Goal: Task Accomplishment & Management: Complete application form

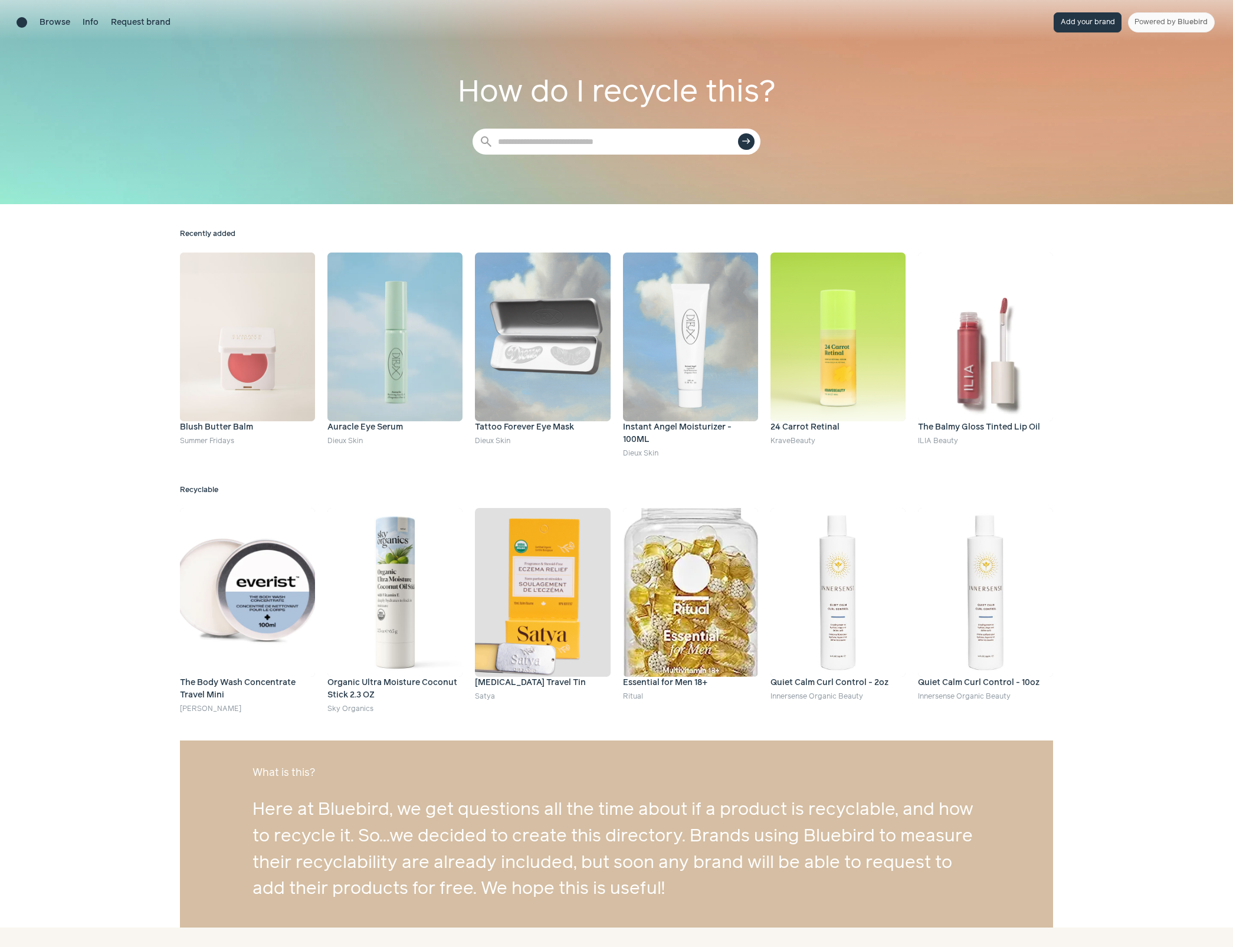
click at [1095, 27] on button "Add your brand" at bounding box center [1088, 22] width 68 height 20
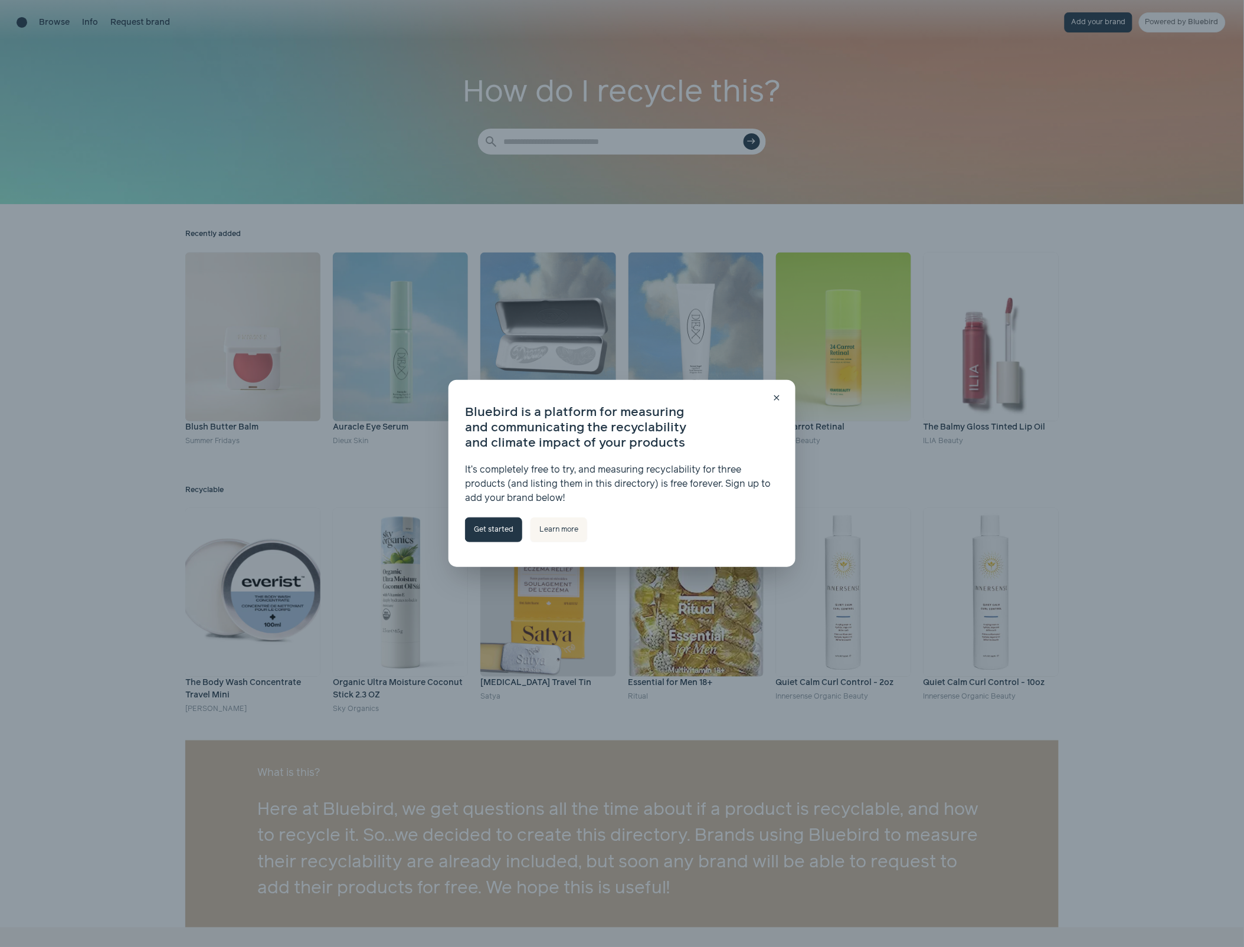
click at [499, 534] on link "Get started" at bounding box center [493, 529] width 57 height 25
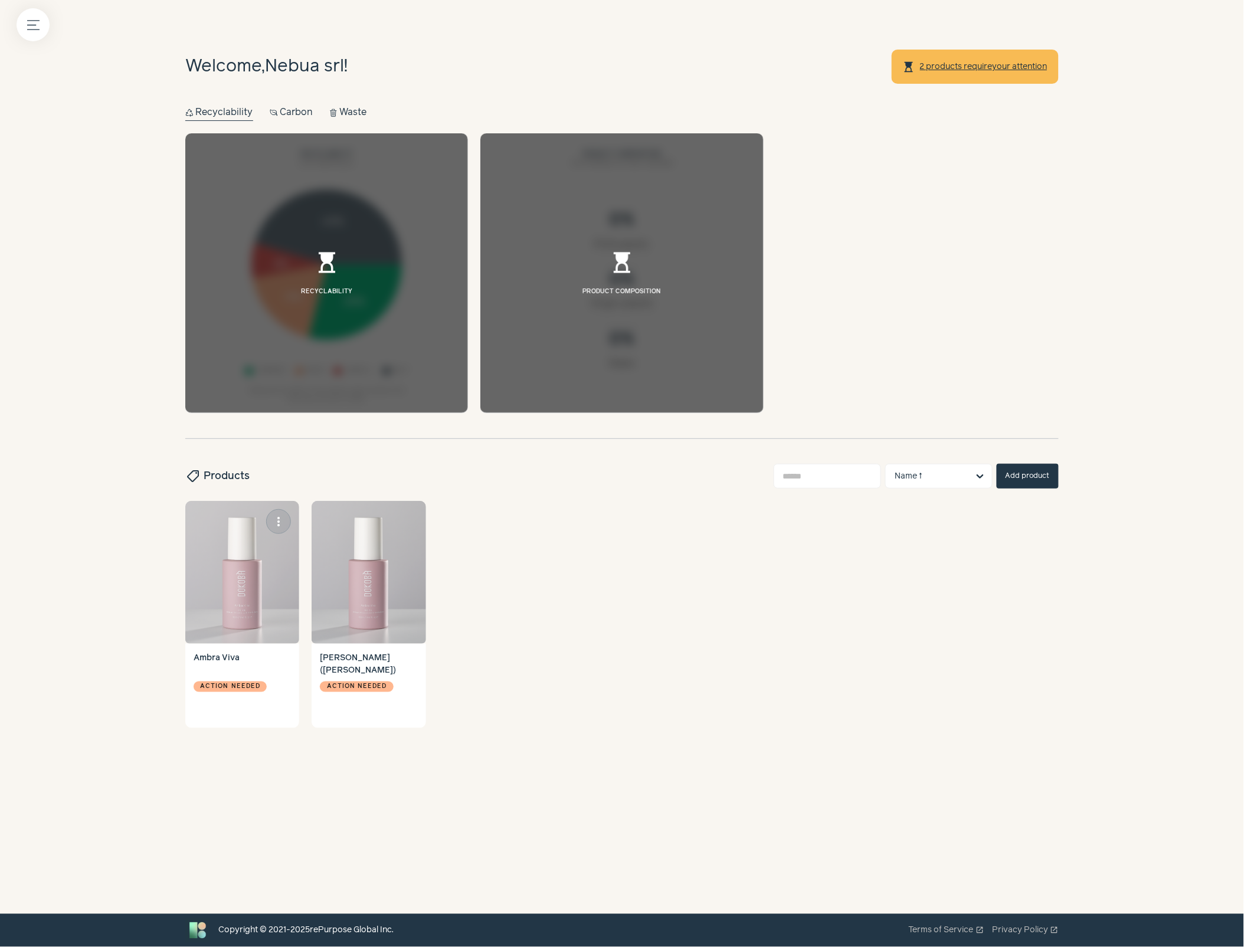
click at [240, 555] on img at bounding box center [242, 572] width 114 height 143
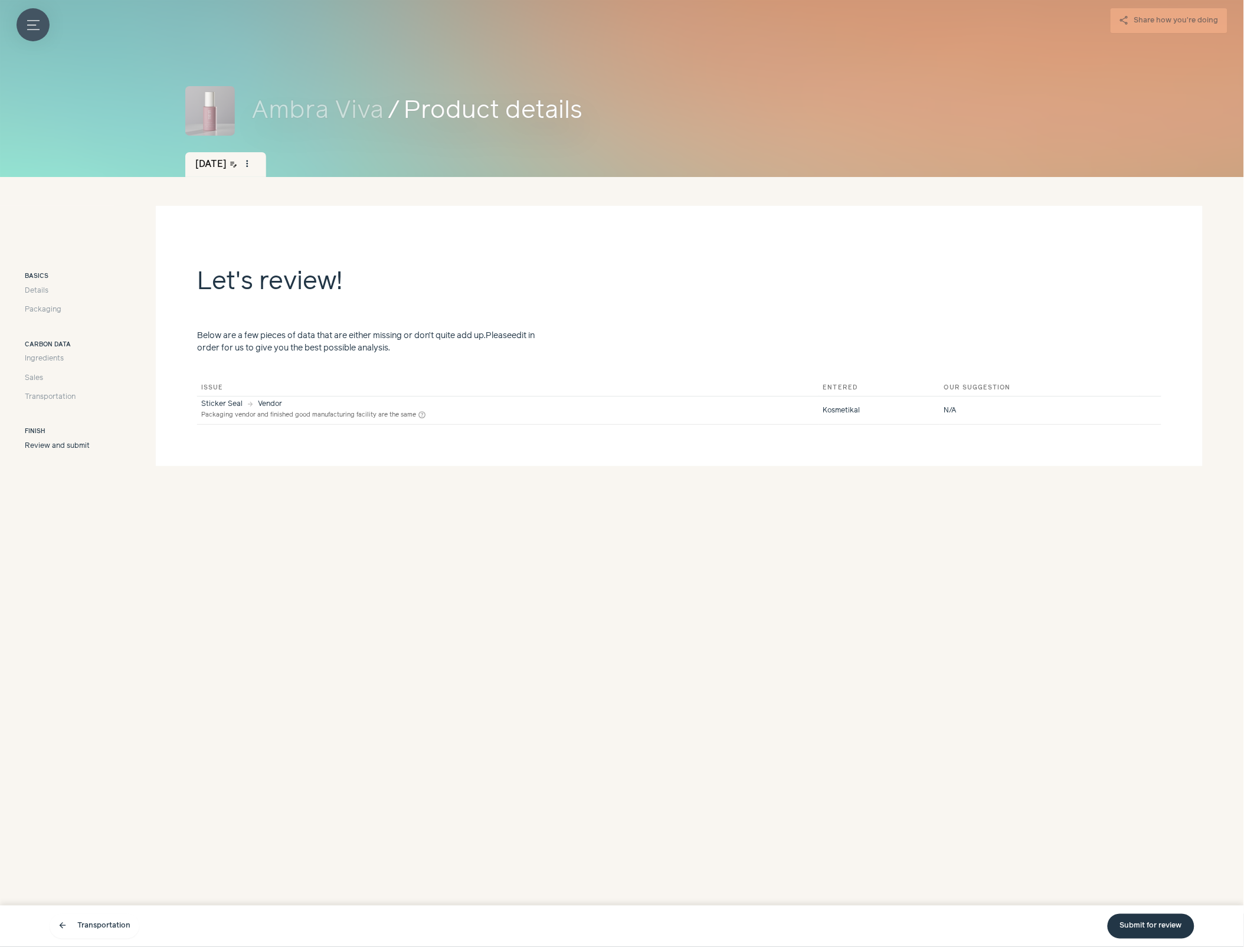
click at [31, 24] on icon "Menu button" at bounding box center [33, 25] width 12 height 12
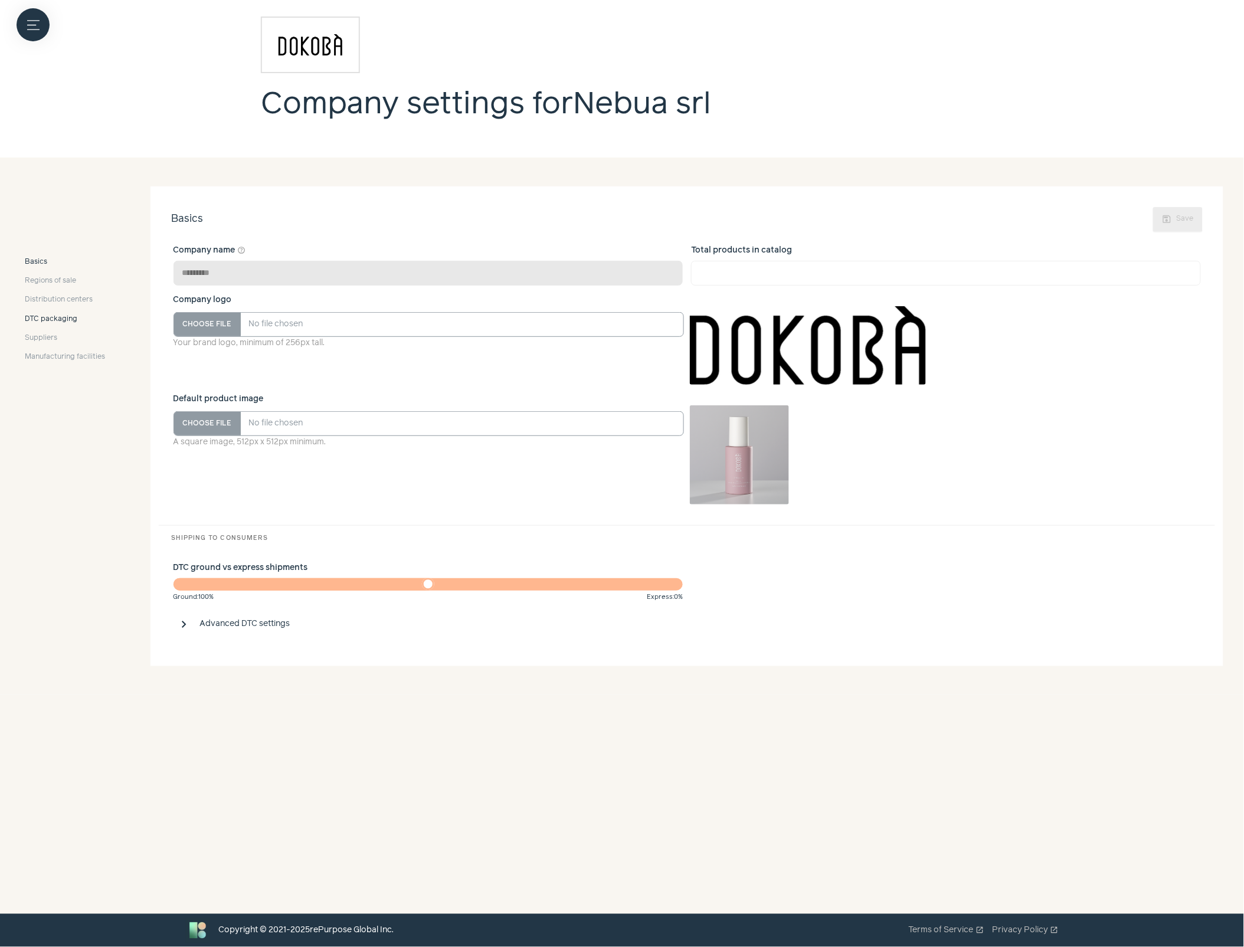
click at [51, 319] on span "DTC packaging" at bounding box center [51, 319] width 53 height 11
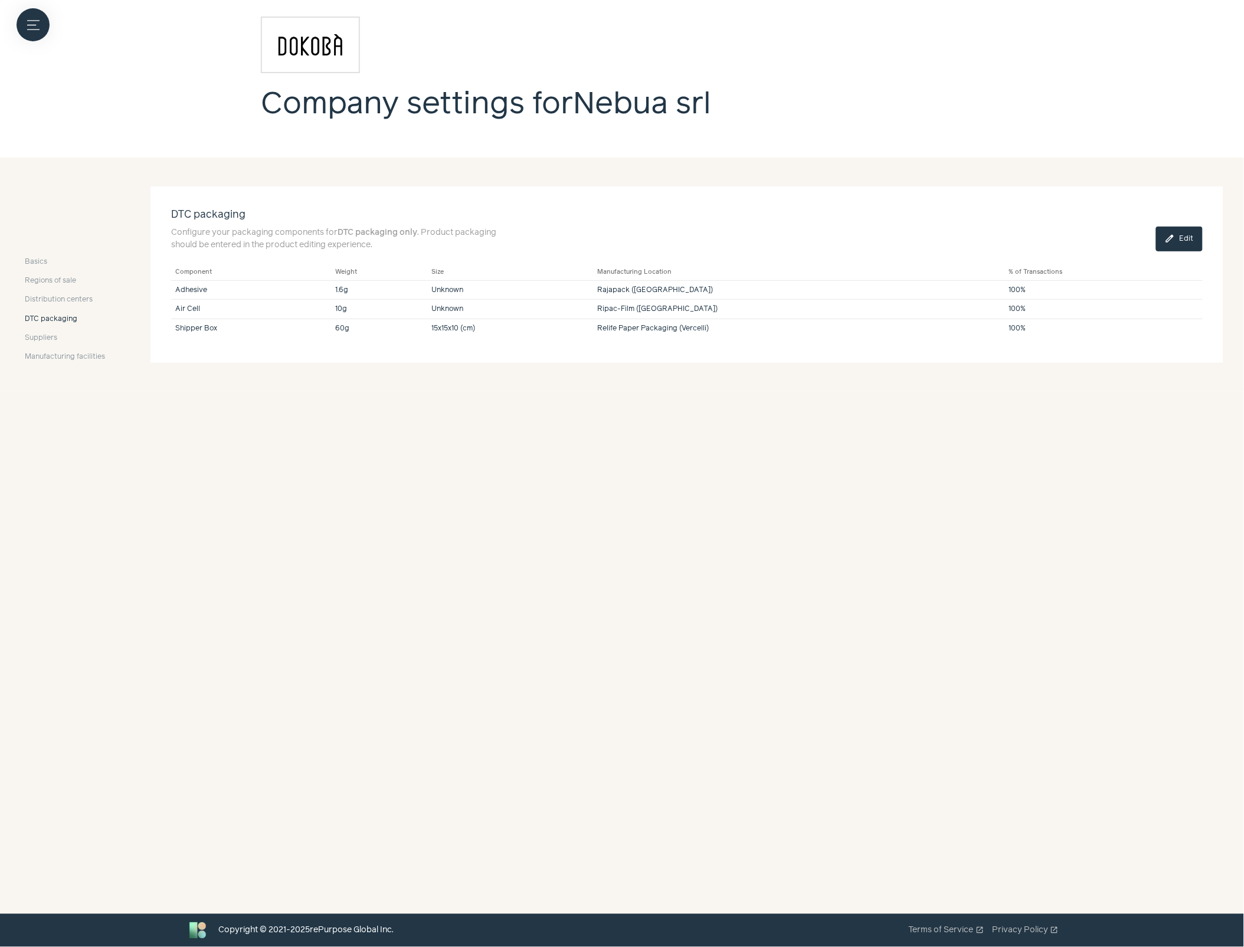
click at [1175, 238] on span "edit" at bounding box center [1170, 239] width 11 height 11
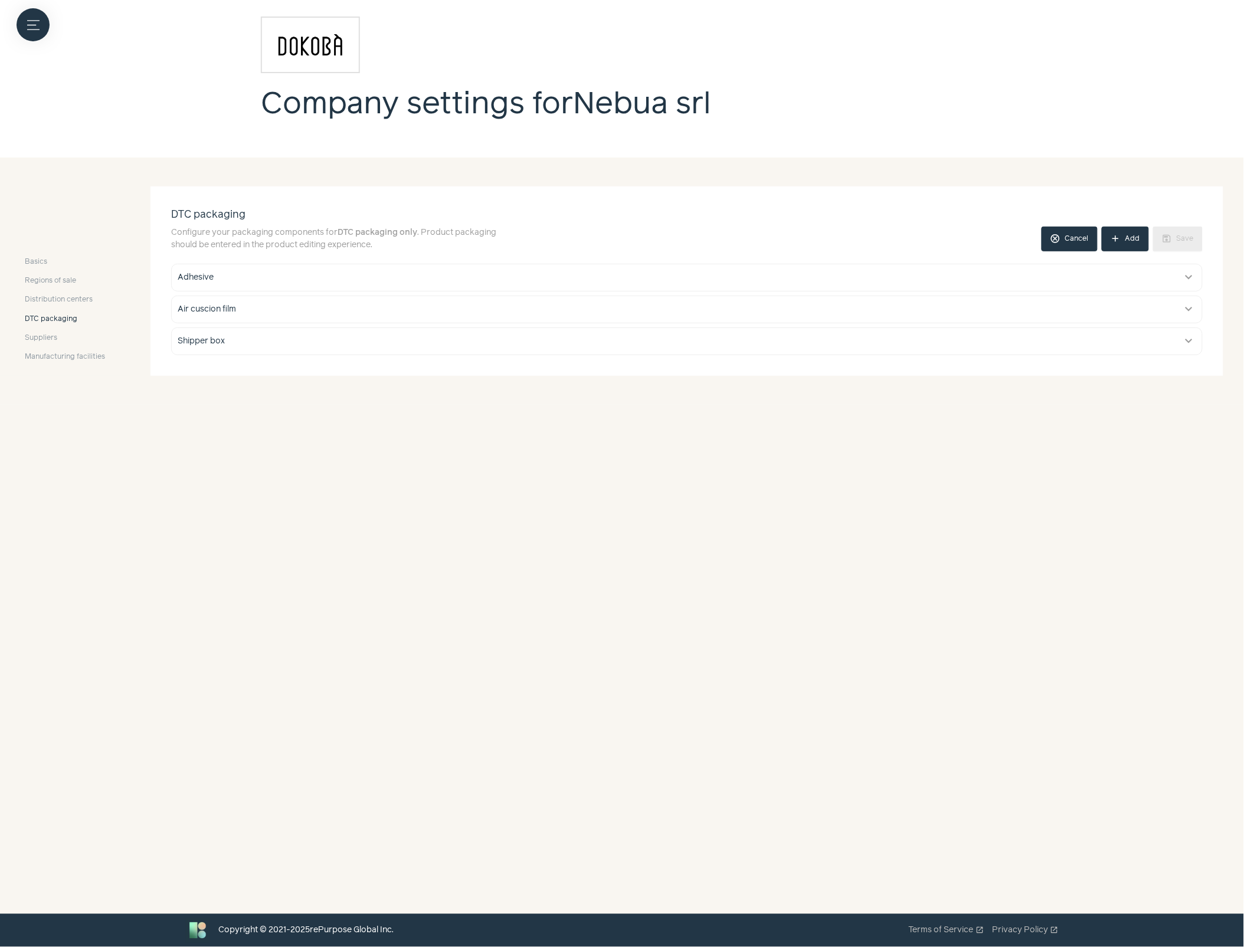
click at [1127, 243] on button "add Add" at bounding box center [1125, 239] width 47 height 25
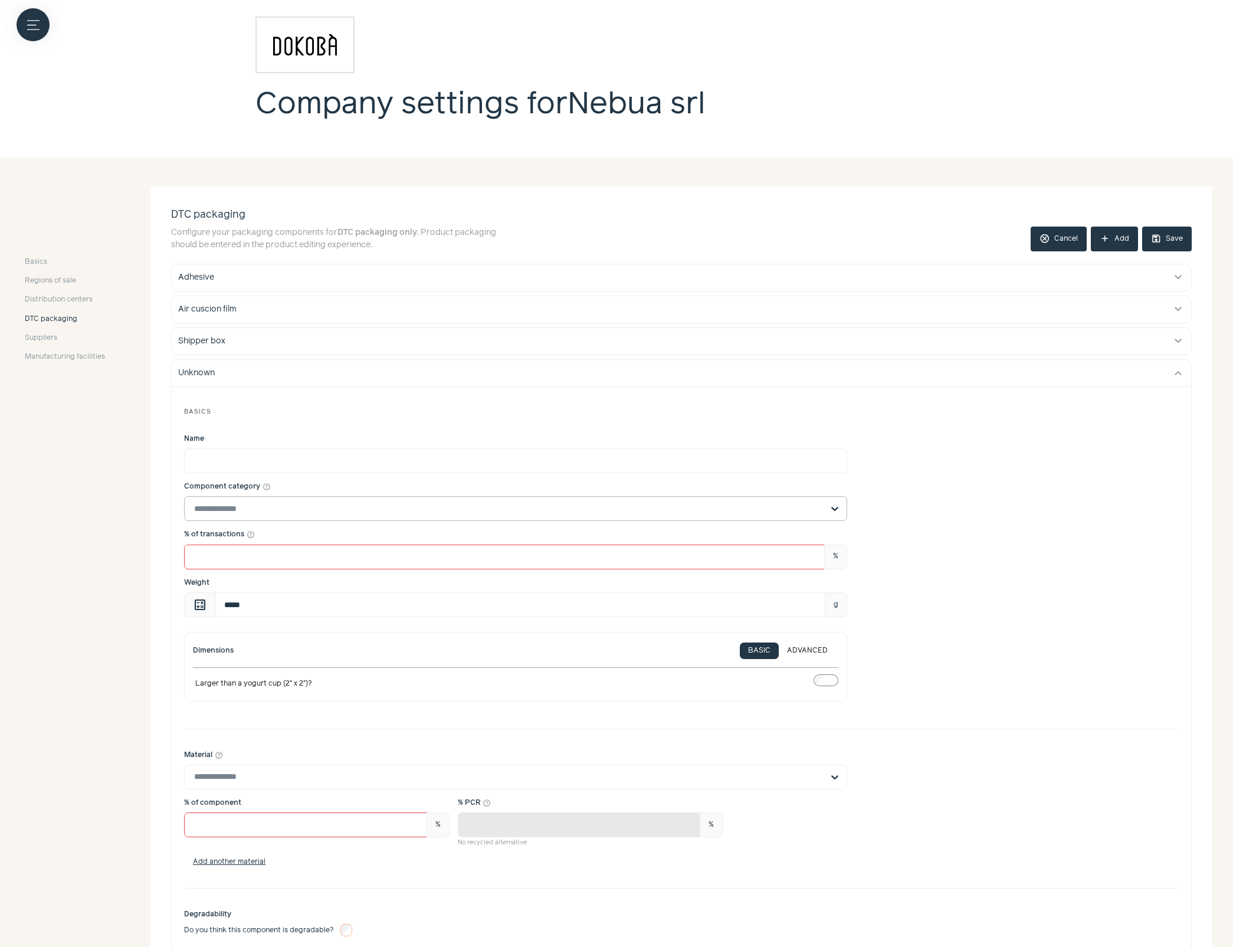
click at [250, 511] on input "Component category help_outline" at bounding box center [508, 509] width 629 height 24
click at [935, 565] on div "% of transactions help_outline *** %" at bounding box center [681, 549] width 995 height 40
click at [207, 455] on input "Name" at bounding box center [515, 460] width 663 height 25
click at [904, 419] on div "Basics" at bounding box center [681, 412] width 995 height 26
click at [195, 460] on input "*****" at bounding box center [515, 460] width 663 height 25
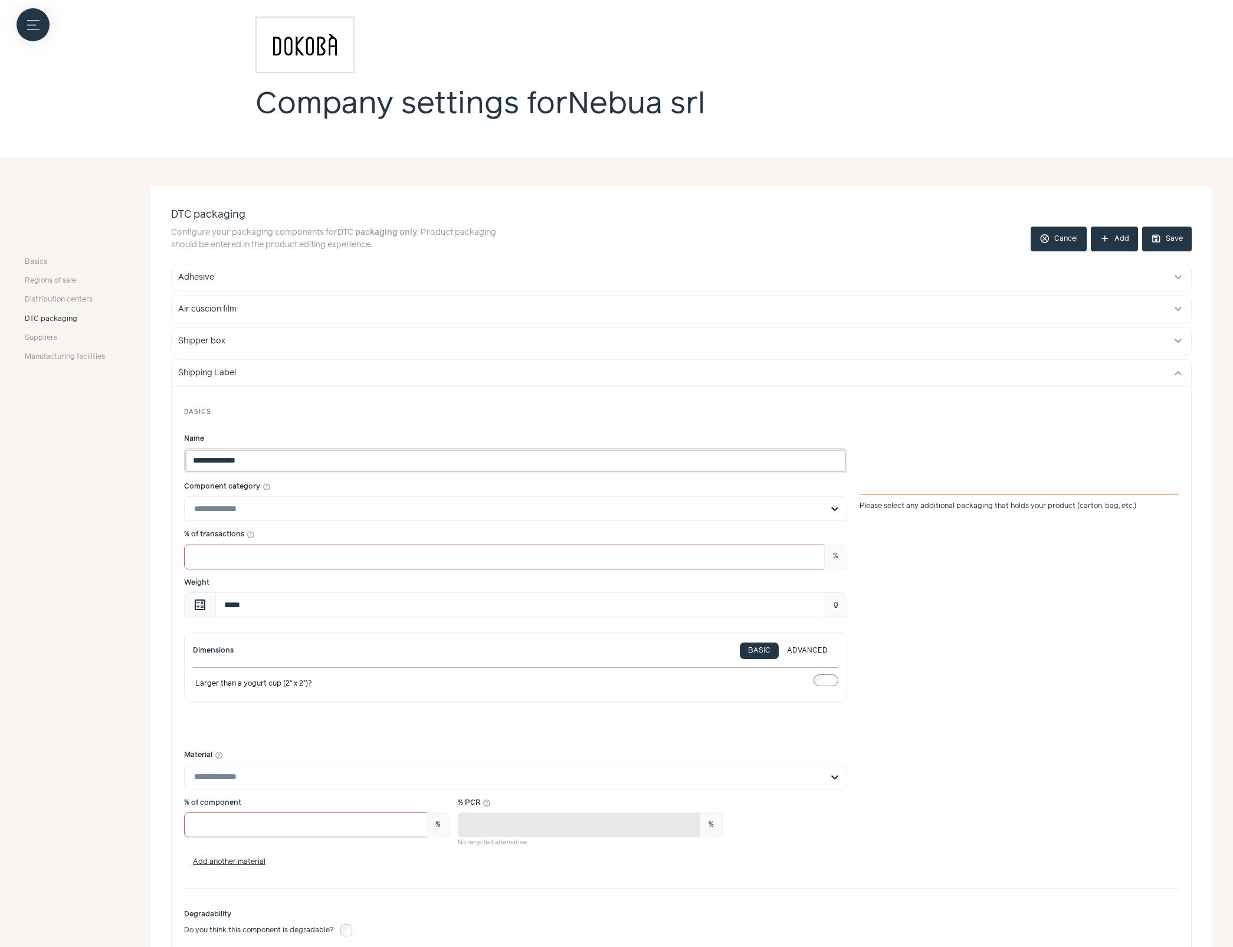
type input "**********"
click at [887, 432] on div "**********" at bounding box center [681, 570] width 995 height 291
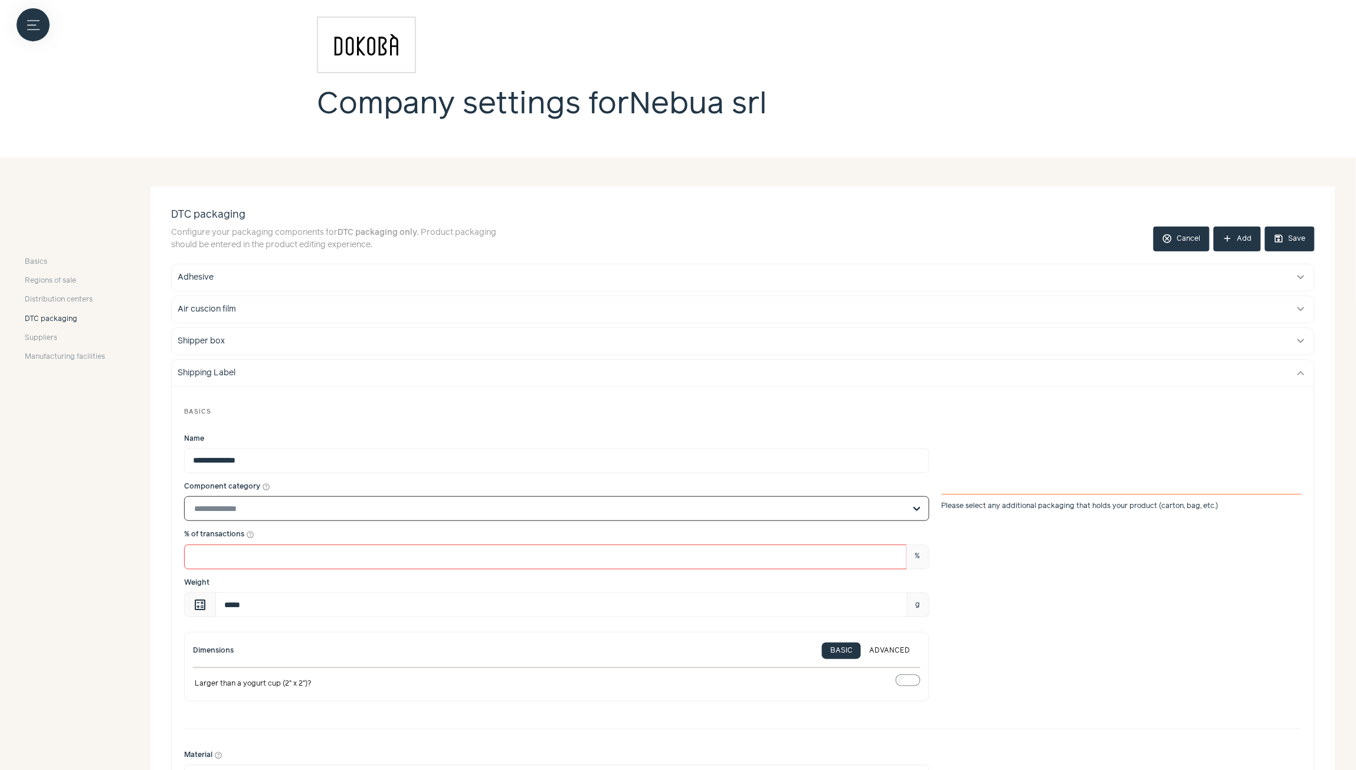
click at [310, 512] on input "Component category help_outline Select is focused, type to refine list, press d…" at bounding box center [549, 509] width 711 height 24
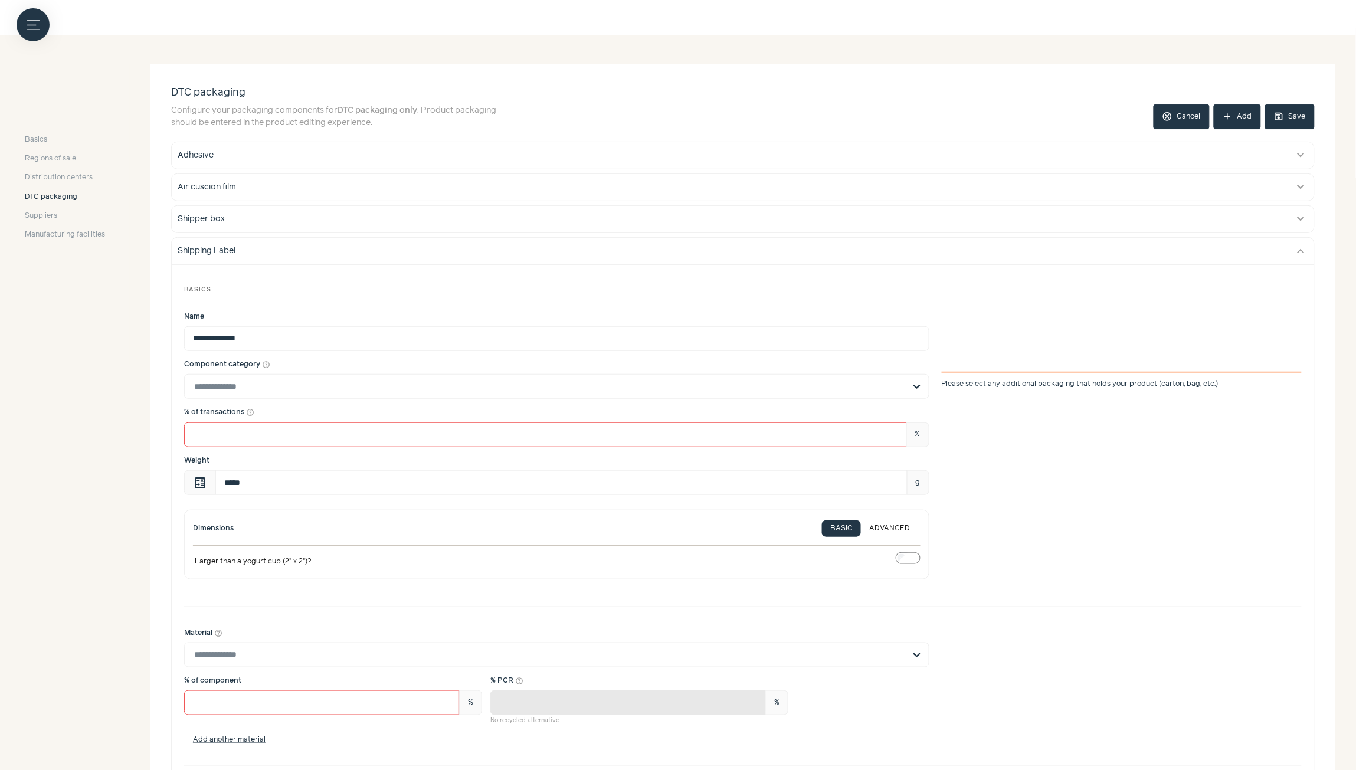
scroll to position [177, 0]
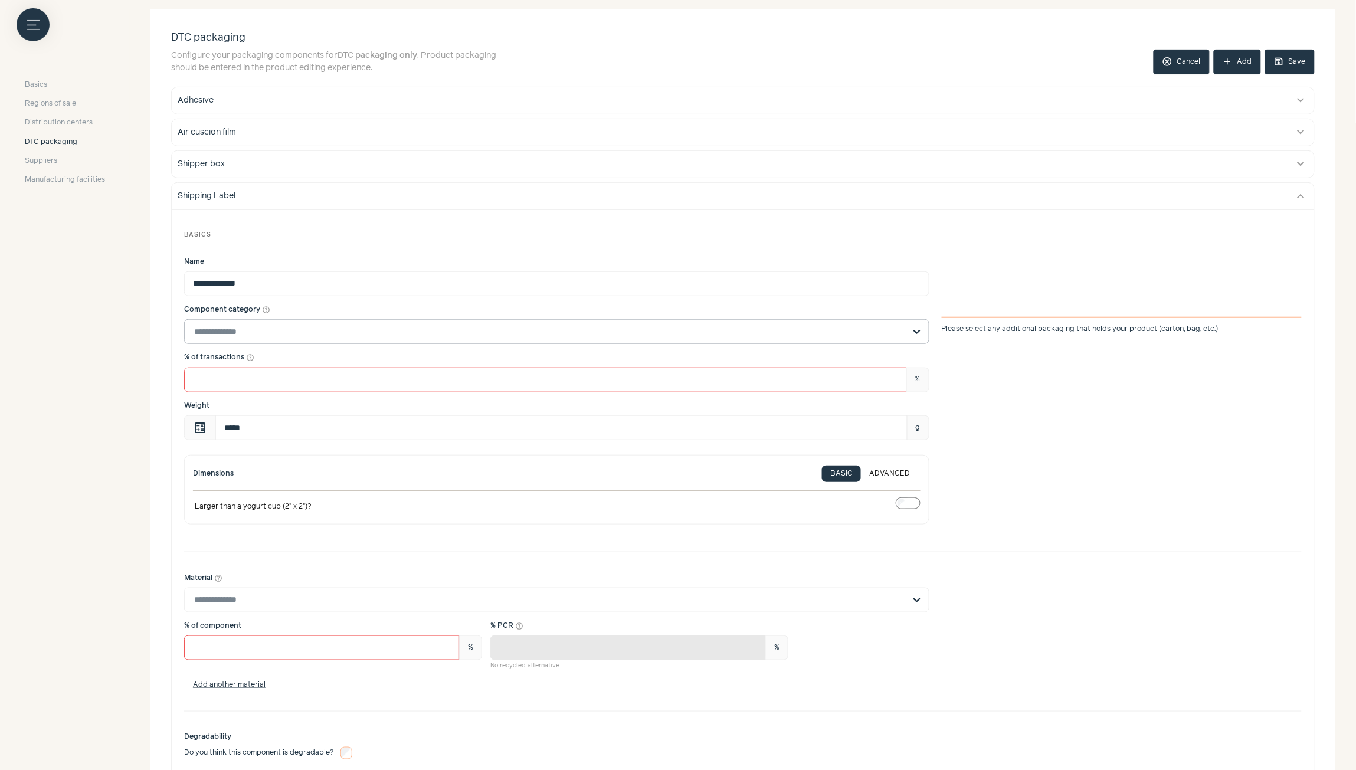
click at [320, 331] on input "Component category help_outline Please select any additional packaging that hol…" at bounding box center [549, 332] width 711 height 24
click at [320, 341] on input "Component category help_outline Please select any additional packaging that hol…" at bounding box center [549, 332] width 711 height 24
click at [271, 422] on input "*****" at bounding box center [561, 427] width 692 height 25
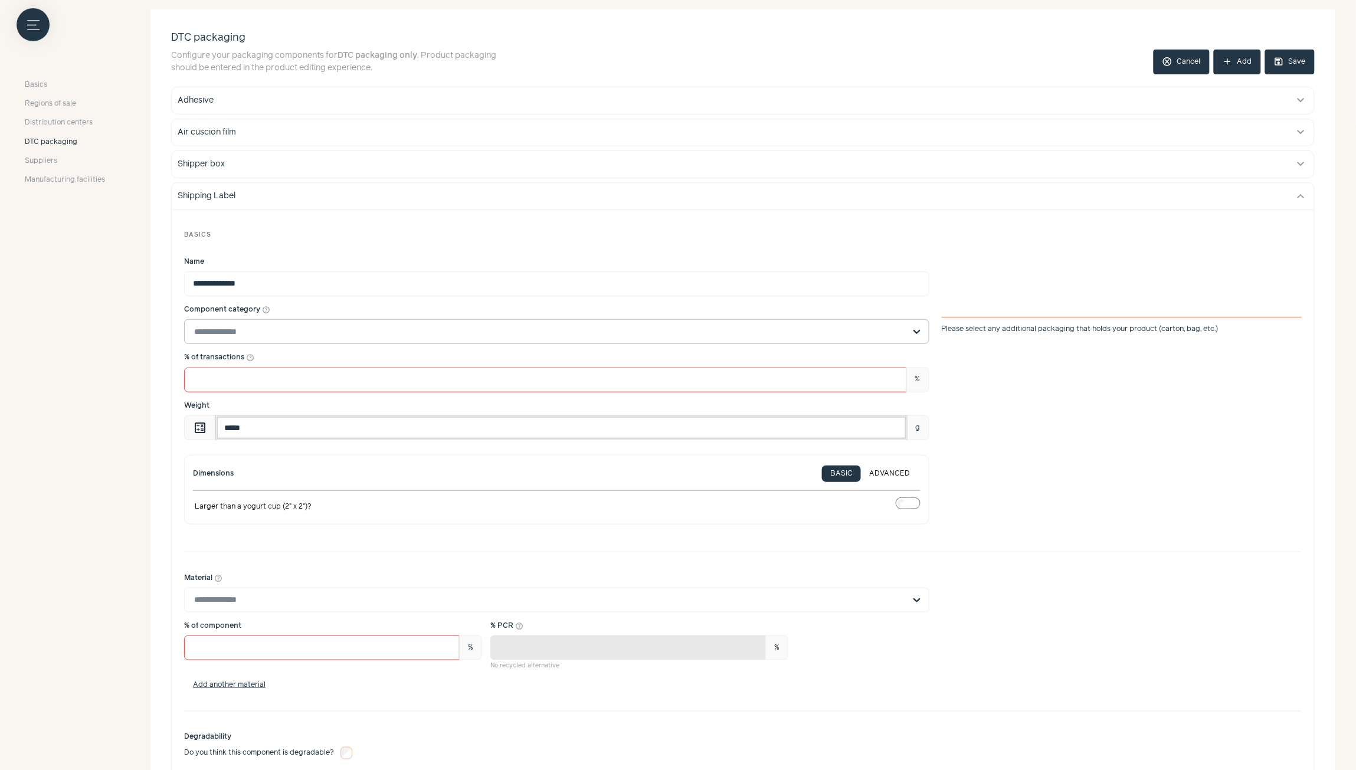
click at [271, 423] on input "*****" at bounding box center [561, 427] width 692 height 25
type input "*****"
click at [264, 403] on label "Weight calculate ***** g" at bounding box center [556, 421] width 745 height 40
click at [264, 415] on input "*****" at bounding box center [561, 427] width 692 height 25
click at [885, 475] on button "ADVANCED" at bounding box center [889, 474] width 57 height 17
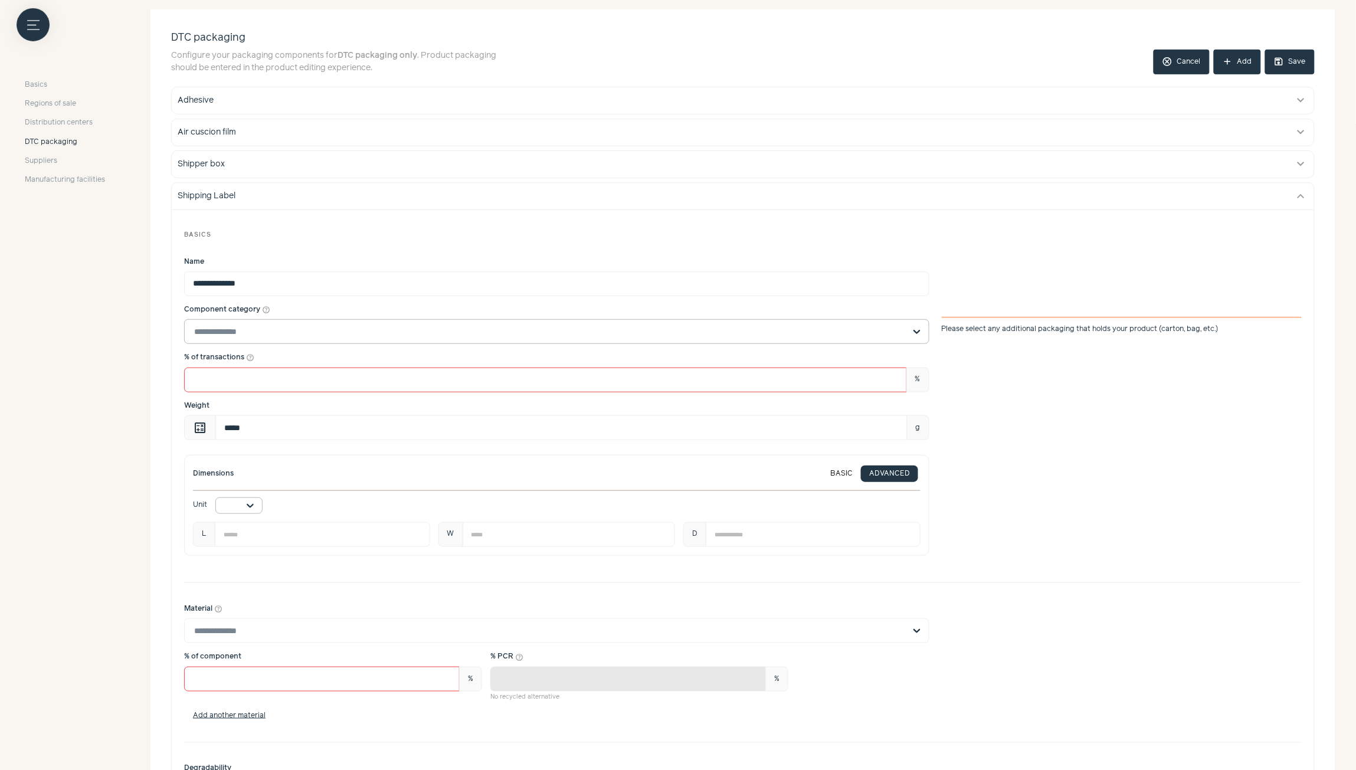
click at [248, 506] on div at bounding box center [250, 505] width 24 height 15
click at [240, 579] on div "mm" at bounding box center [238, 577] width 47 height 25
click at [290, 535] on input "number" at bounding box center [322, 534] width 215 height 25
click at [294, 536] on input "number" at bounding box center [322, 534] width 215 height 25
type input "***"
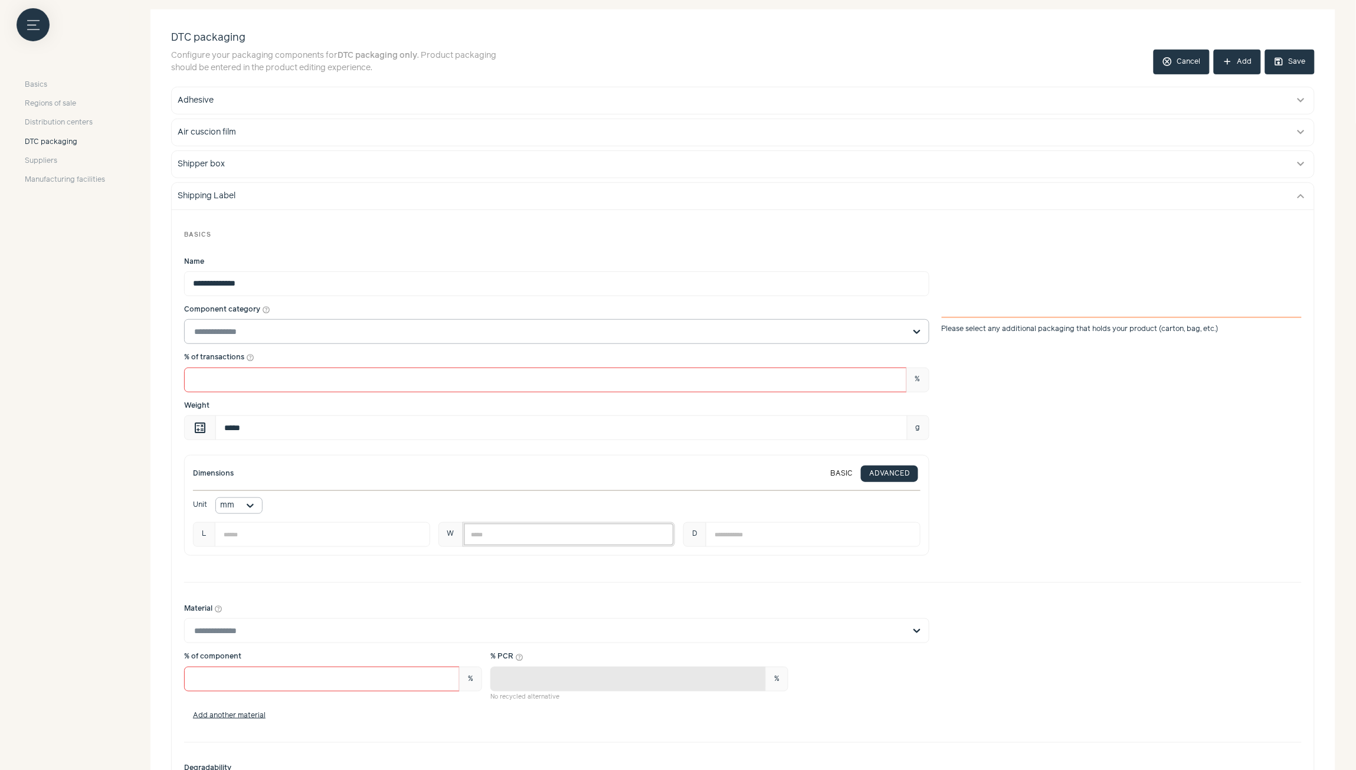
click at [512, 532] on input "number" at bounding box center [569, 534] width 213 height 25
type input "**"
click at [797, 538] on input "number" at bounding box center [813, 534] width 215 height 25
type input "*"
click at [877, 507] on div "Unit mm" at bounding box center [557, 505] width 728 height 17
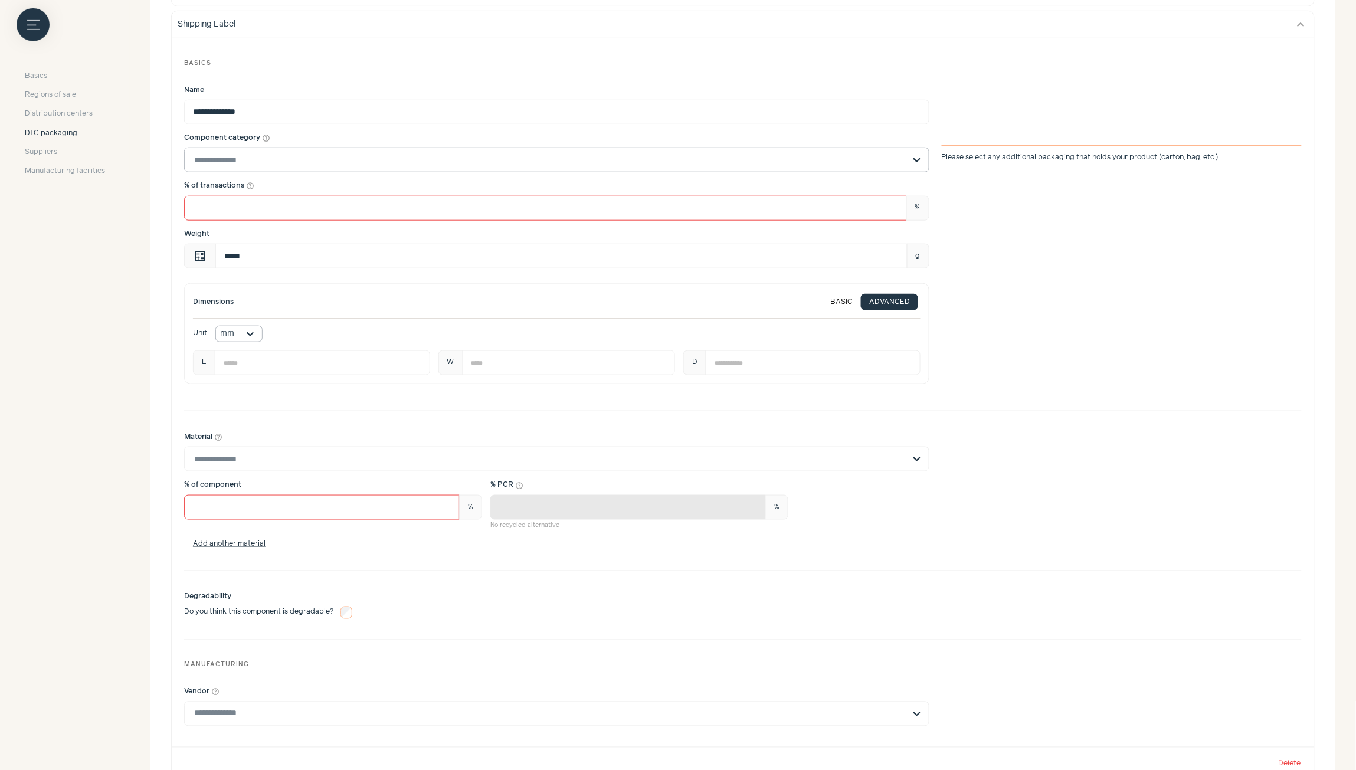
scroll to position [354, 0]
click at [337, 456] on input "Material help_outline" at bounding box center [549, 454] width 711 height 24
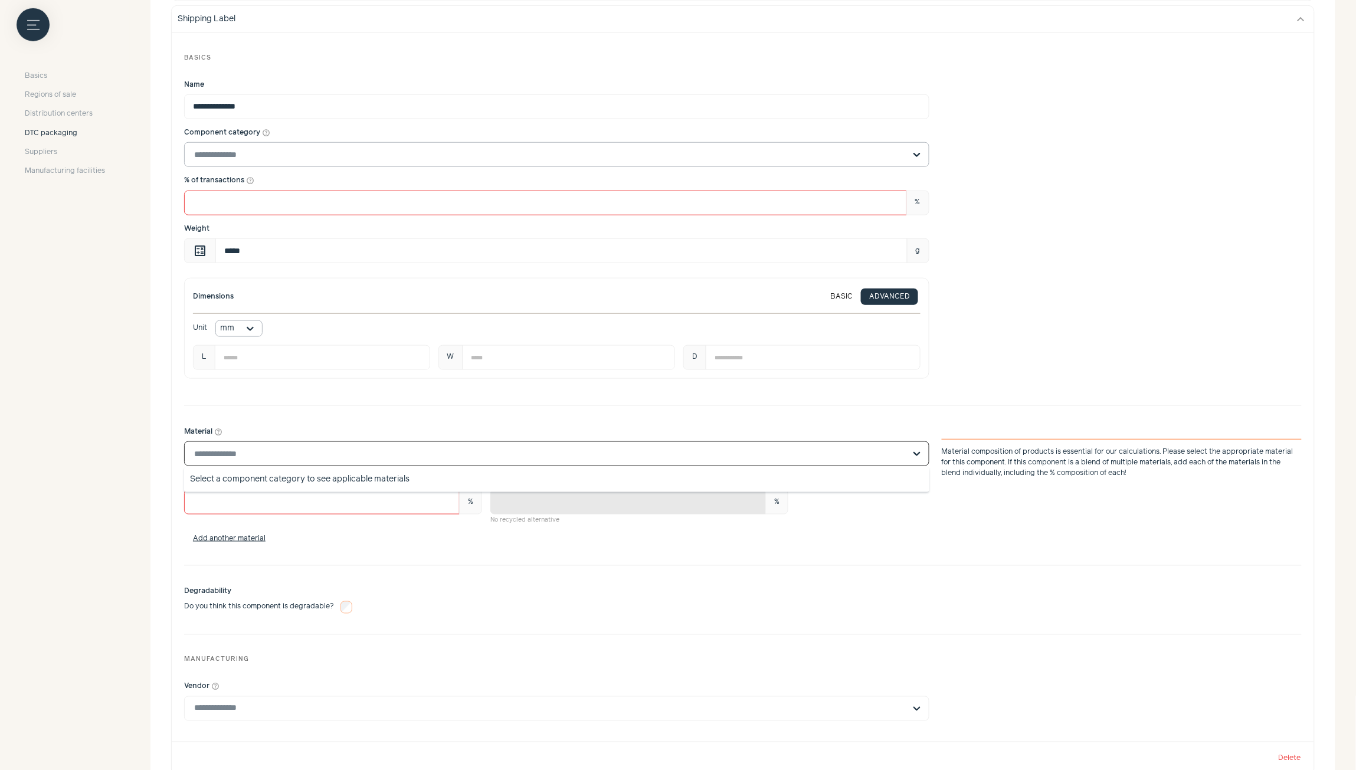
click at [369, 425] on div "Material help_outline Select a component category to see applicable materials M…" at bounding box center [743, 485] width 1118 height 135
click at [302, 158] on input "Component category help_outline" at bounding box center [549, 155] width 711 height 24
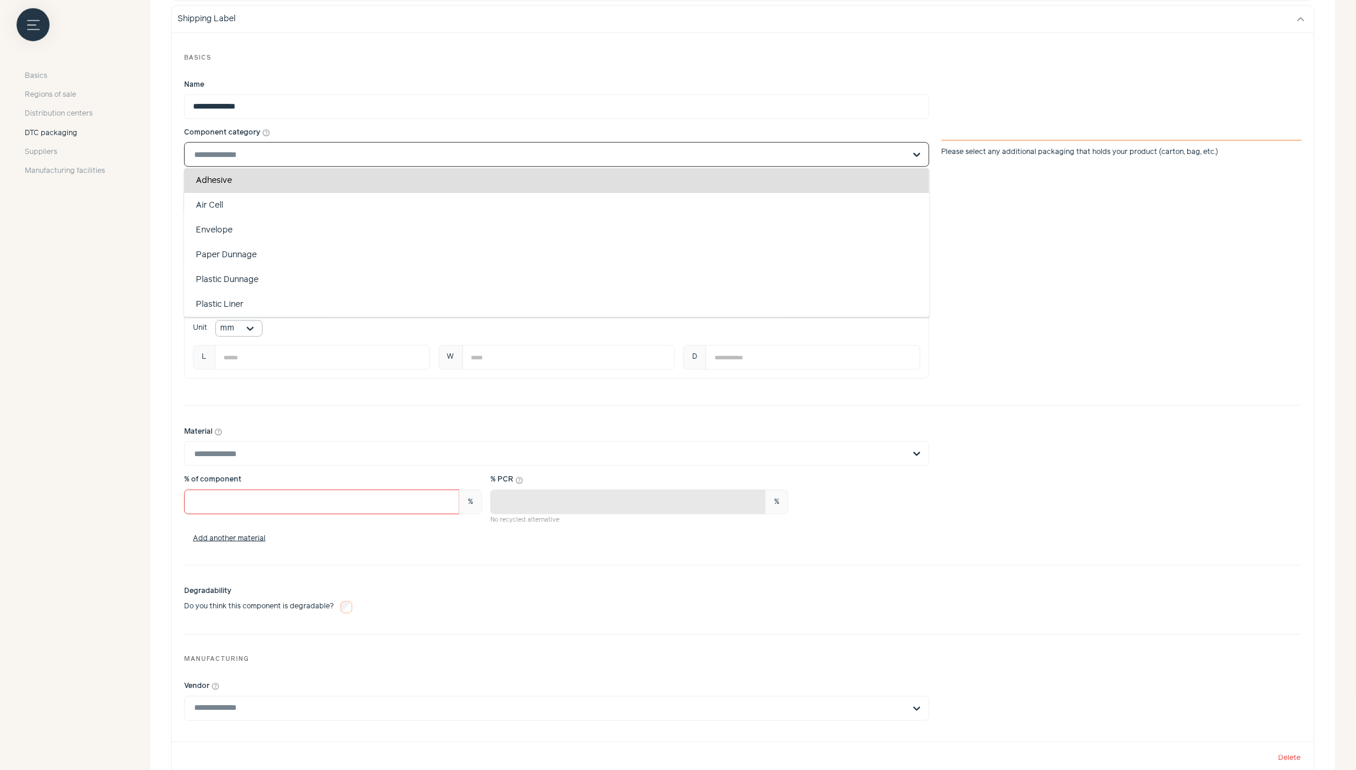
click at [293, 184] on div "Adhesive" at bounding box center [556, 180] width 745 height 25
click at [293, 166] on input "Component category help_outline Adhesive Air Cell Envelope Paper Dunnage Plasti…" at bounding box center [549, 155] width 711 height 24
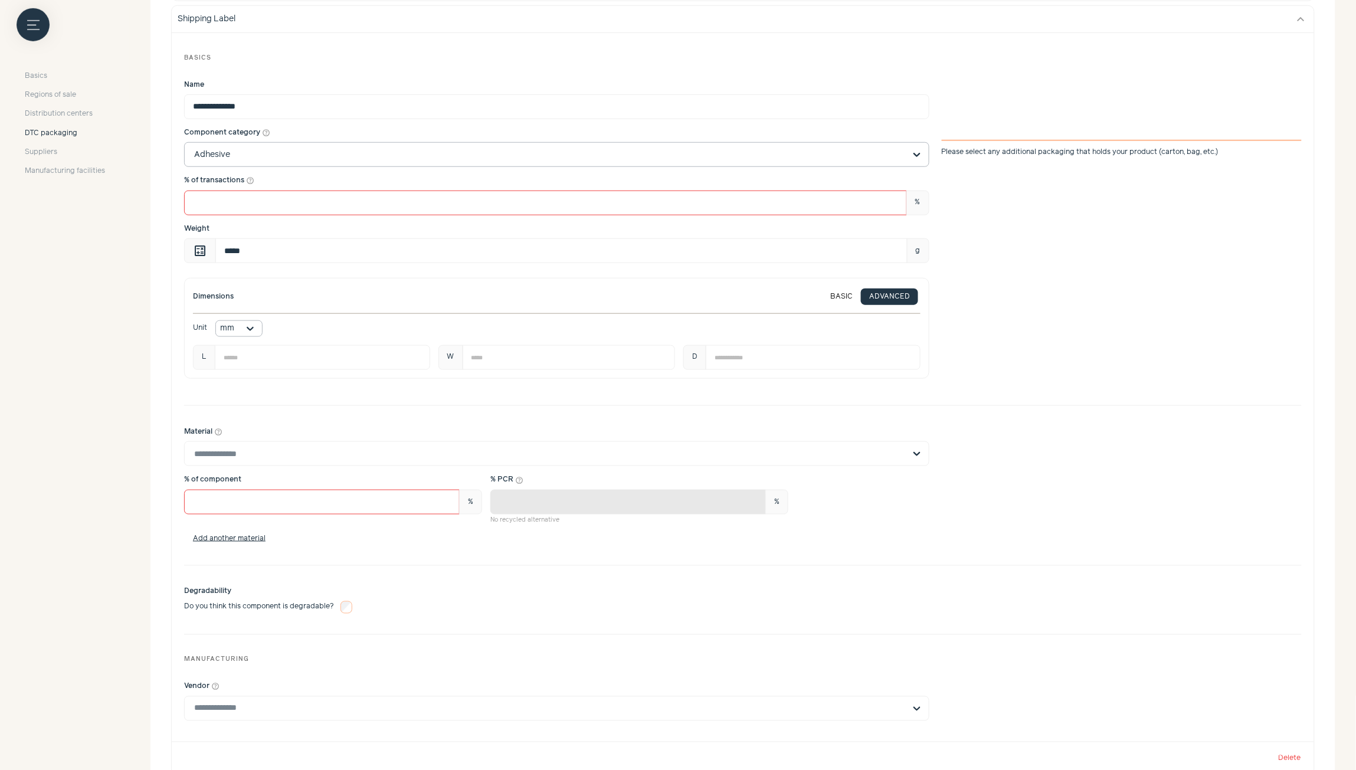
click at [337, 224] on label "Weight calculate ***** g" at bounding box center [556, 244] width 745 height 40
click at [337, 238] on input "*****" at bounding box center [561, 250] width 692 height 25
click at [326, 394] on div "**********" at bounding box center [743, 232] width 1118 height 322
click at [322, 455] on input "Material help_outline" at bounding box center [549, 454] width 711 height 24
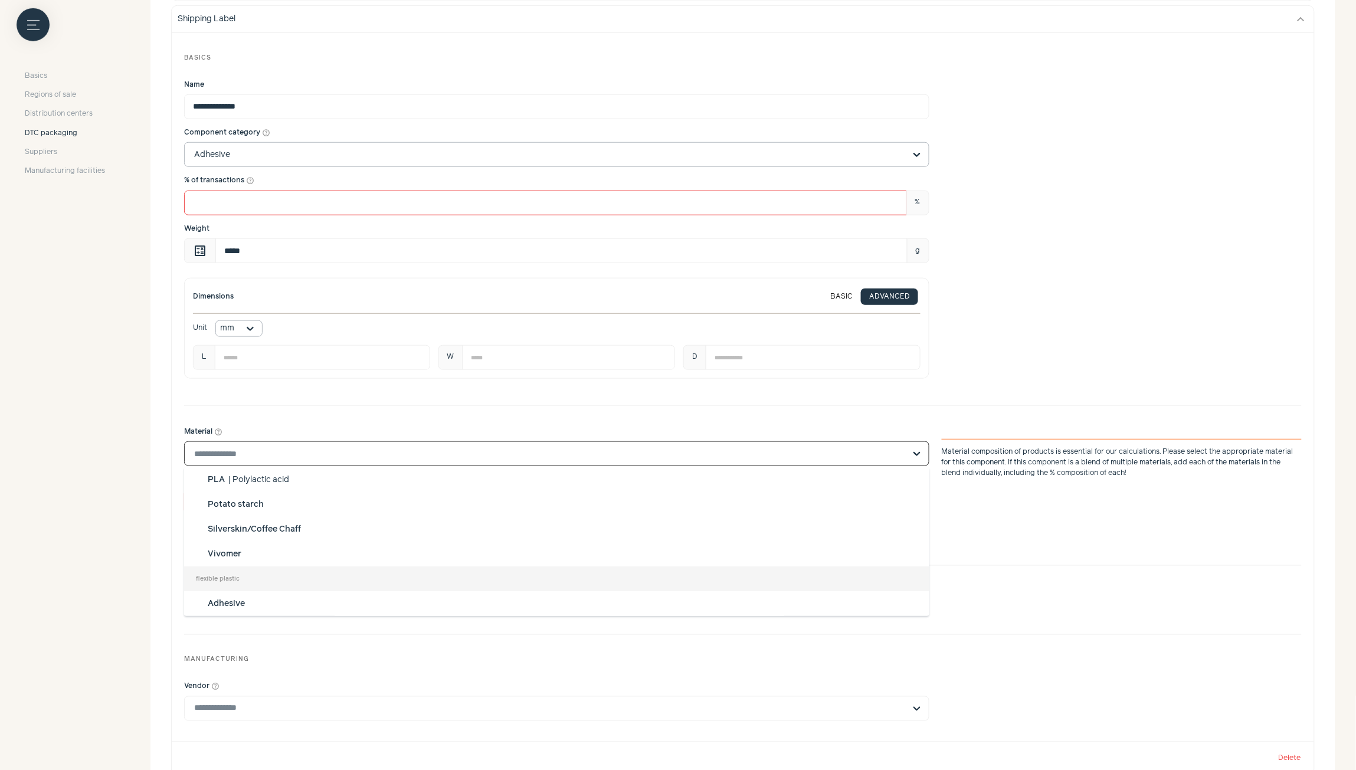
scroll to position [0, 0]
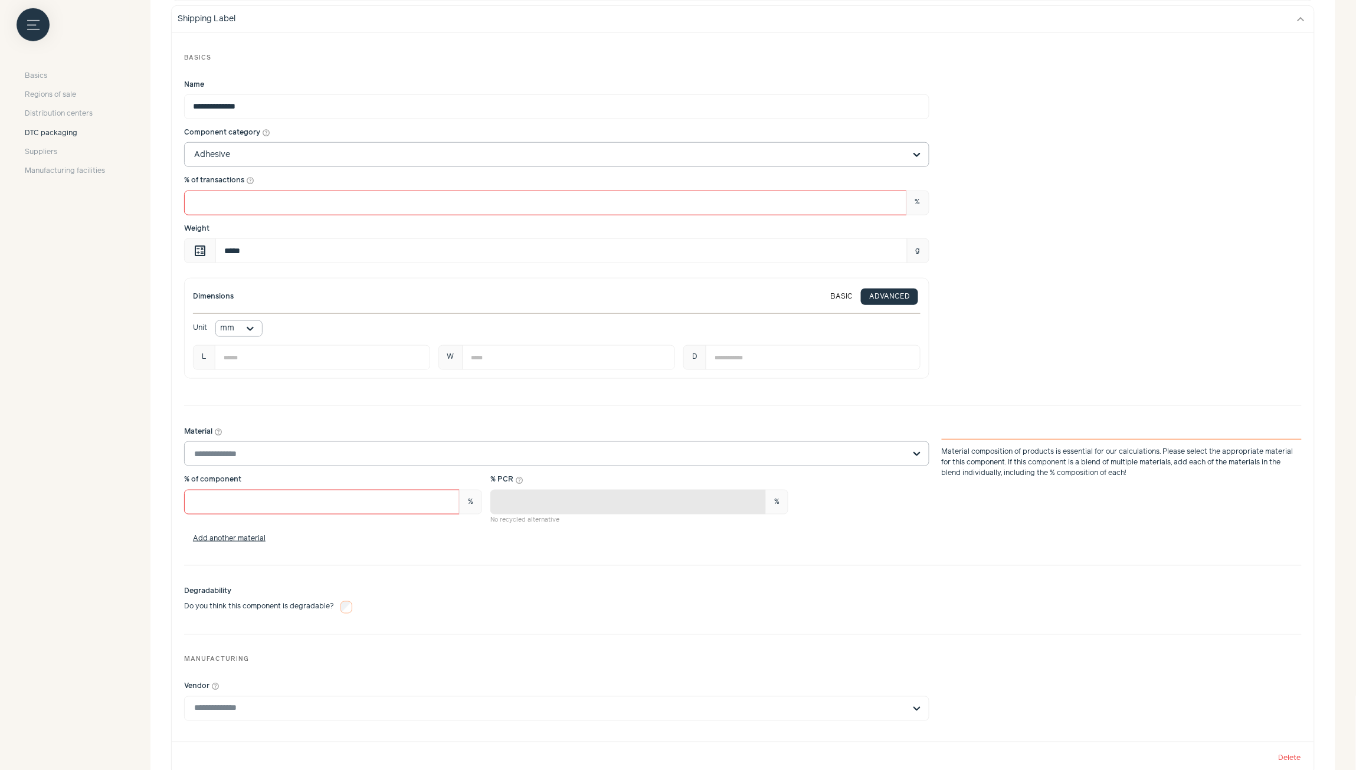
click at [304, 456] on input "Material help_outline Material composition of products is essential for our cal…" at bounding box center [549, 454] width 711 height 24
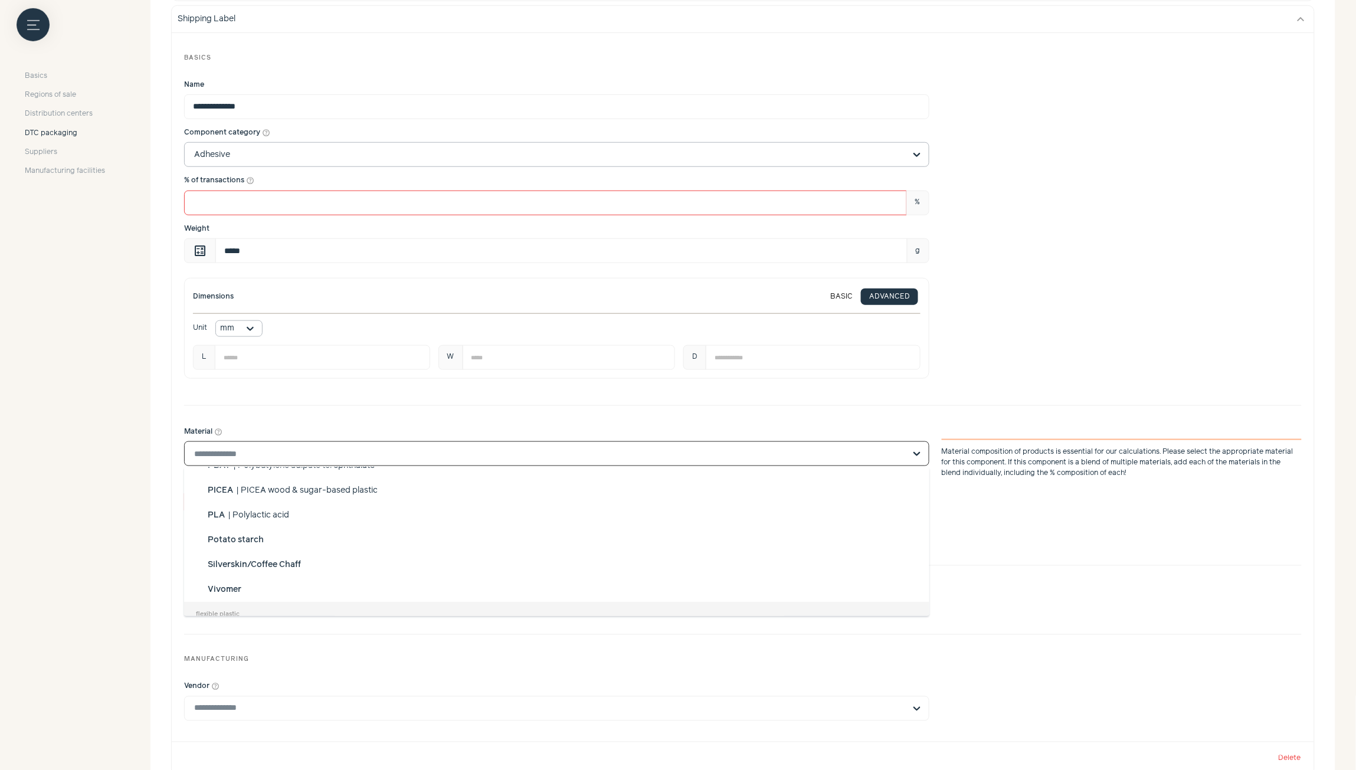
scroll to position [177, 0]
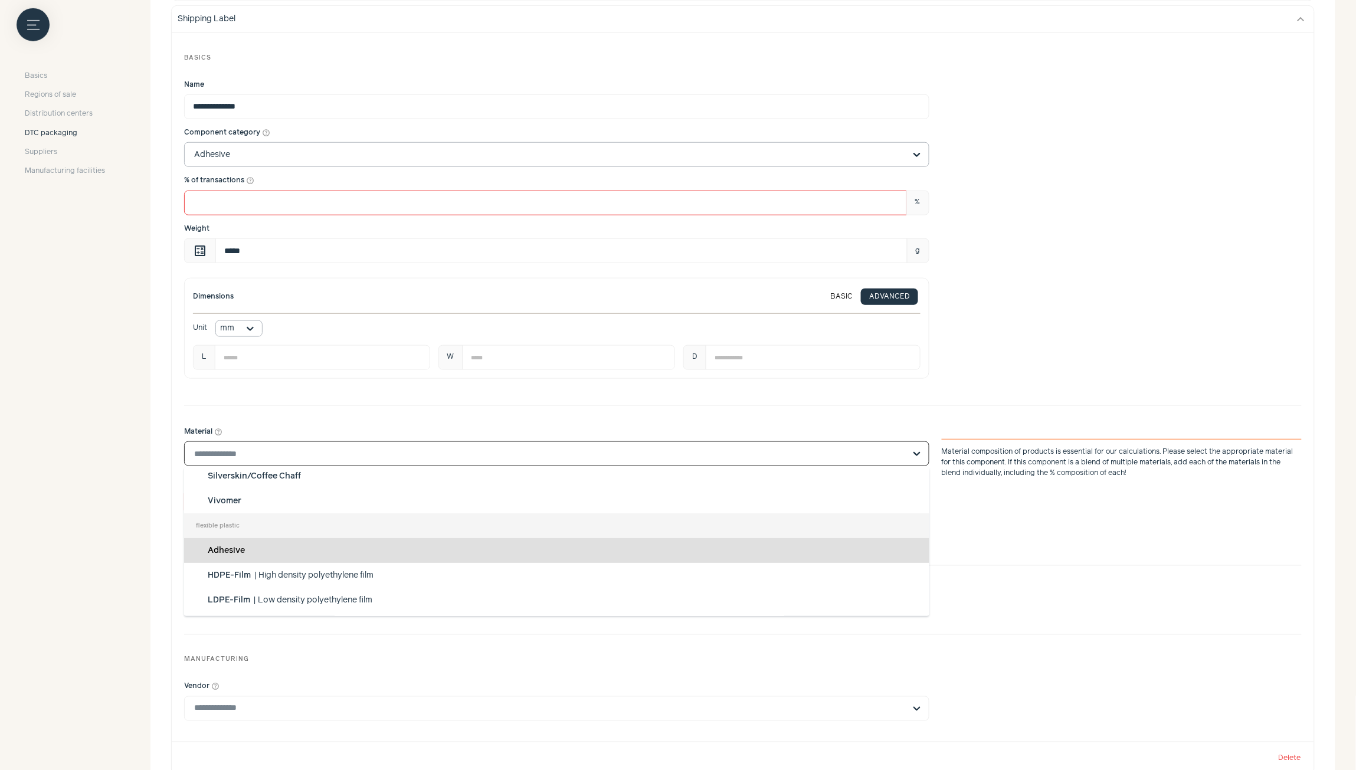
click at [311, 550] on div "Adhesive" at bounding box center [556, 550] width 745 height 25
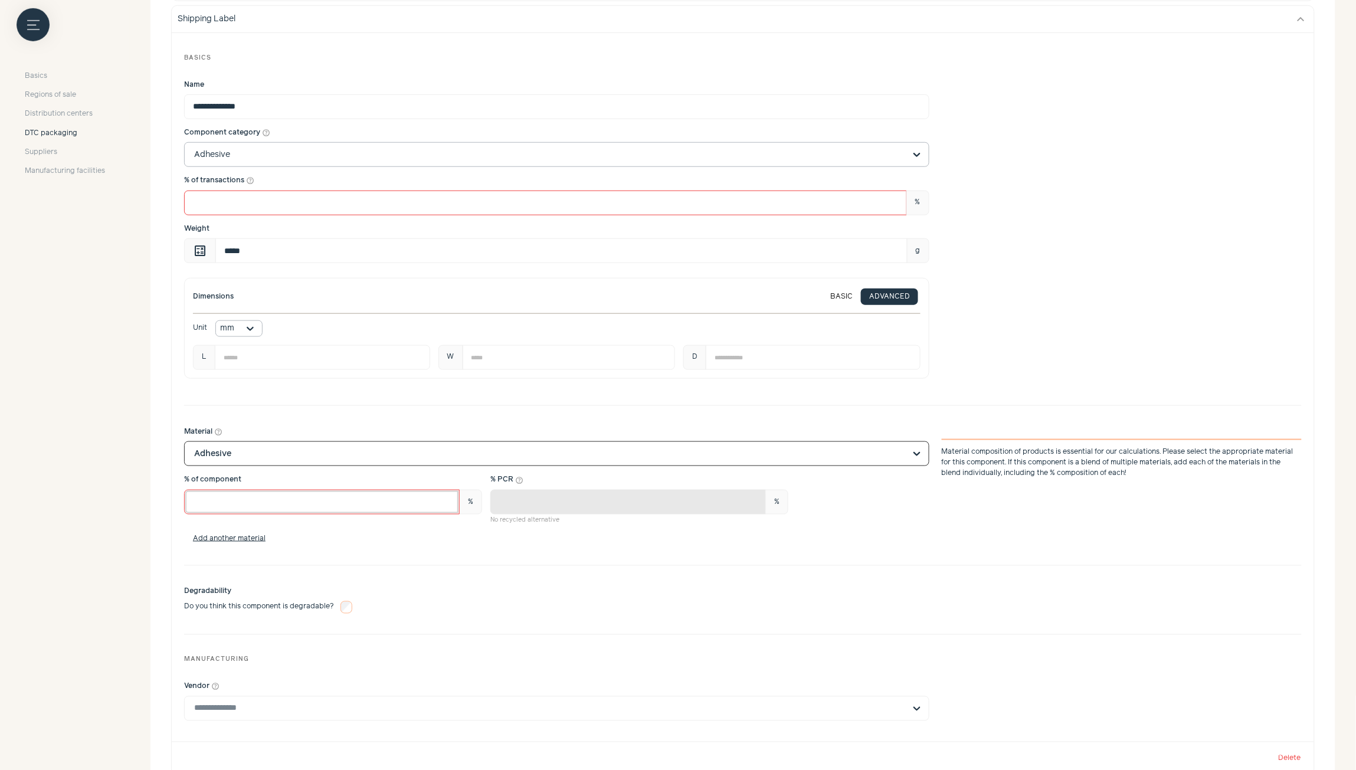
click at [322, 502] on input "***" at bounding box center [322, 502] width 276 height 25
type input "**"
click at [529, 542] on div "Add another material" at bounding box center [743, 538] width 1118 height 11
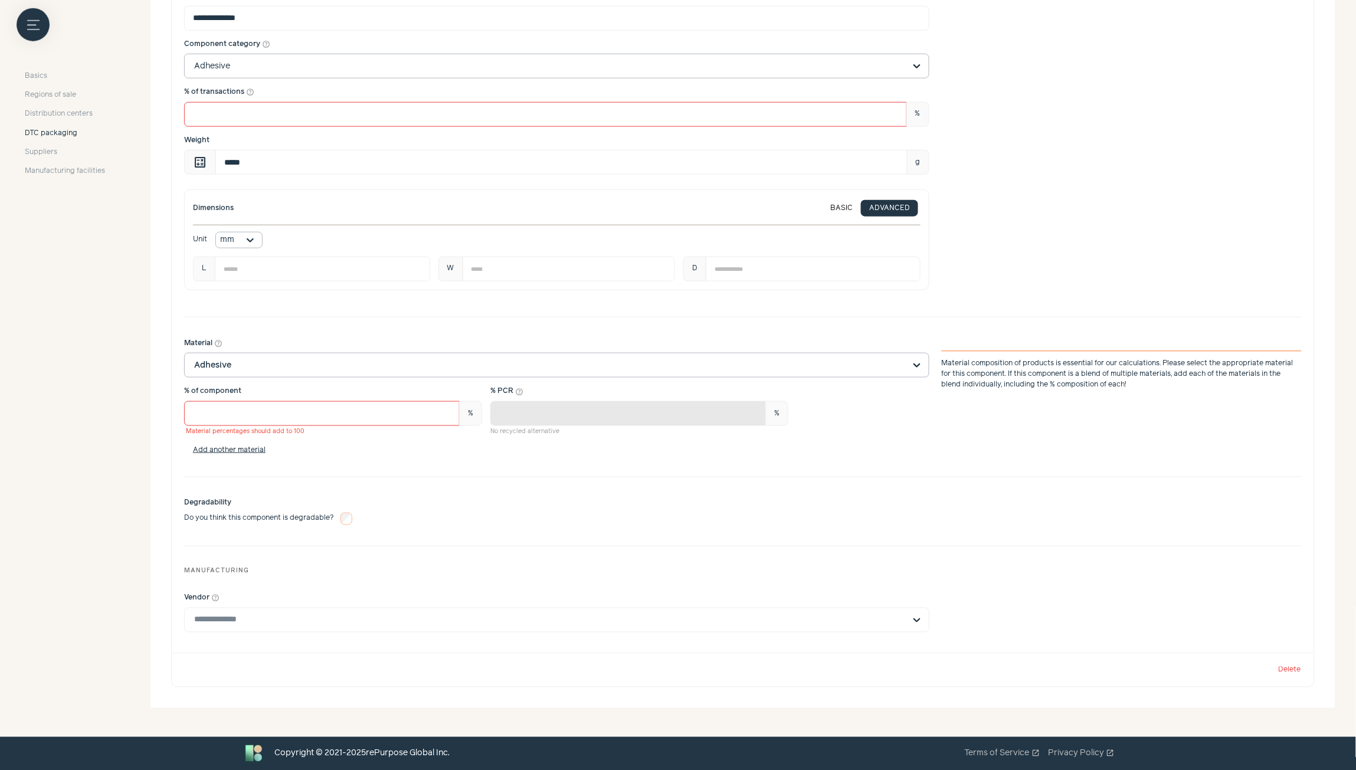
scroll to position [444, 0]
click at [329, 620] on input "Vendor help_outline" at bounding box center [549, 620] width 711 height 24
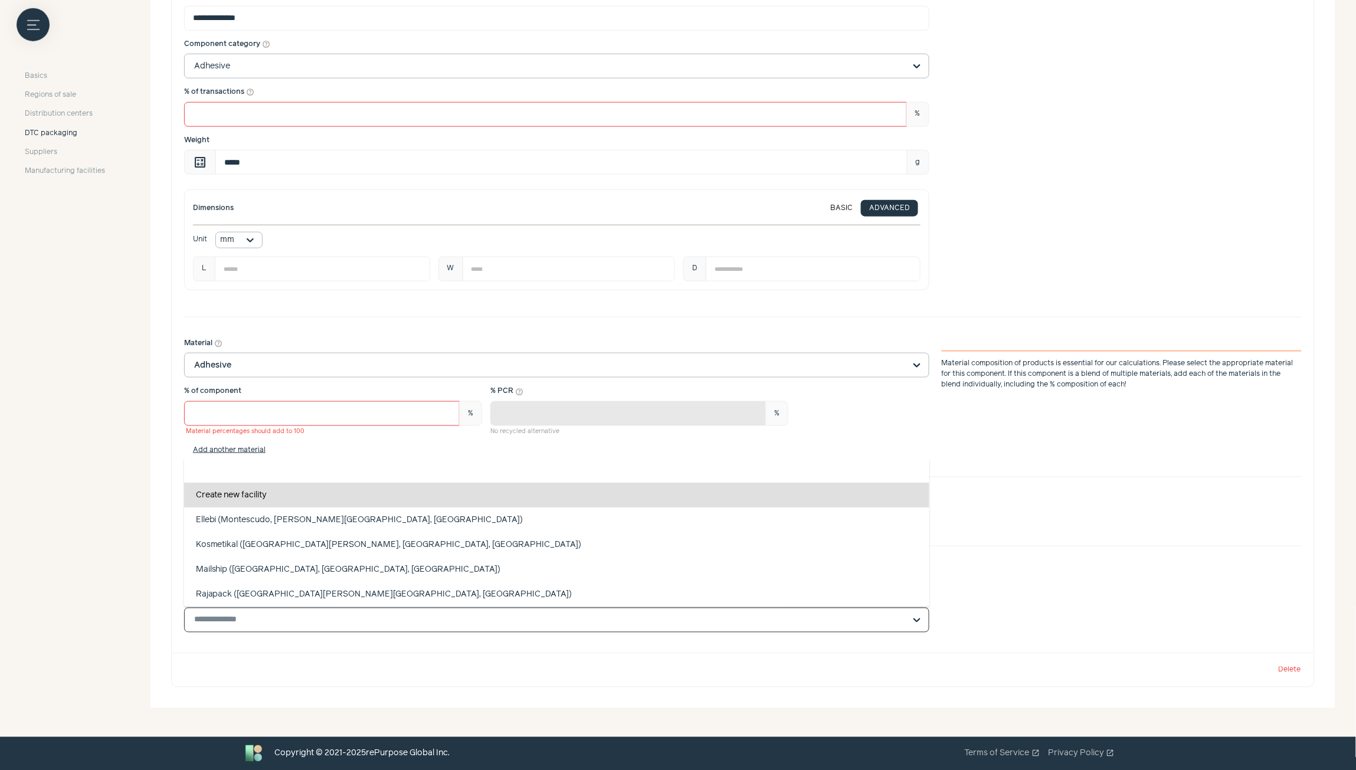
click at [286, 494] on div "Create new facility" at bounding box center [556, 495] width 745 height 25
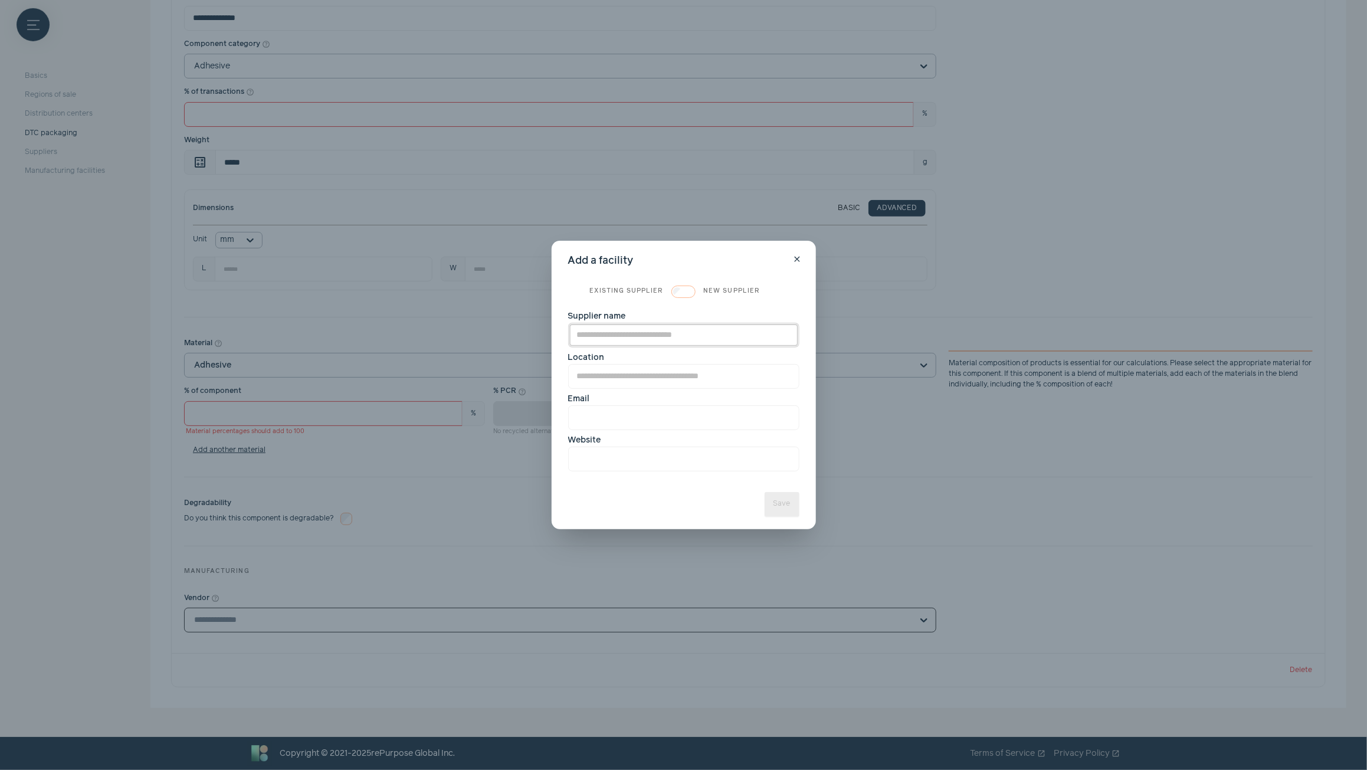
click at [627, 337] on input "Supplier name" at bounding box center [683, 335] width 231 height 25
type input "***"
click at [638, 375] on input "Location" at bounding box center [683, 376] width 231 height 25
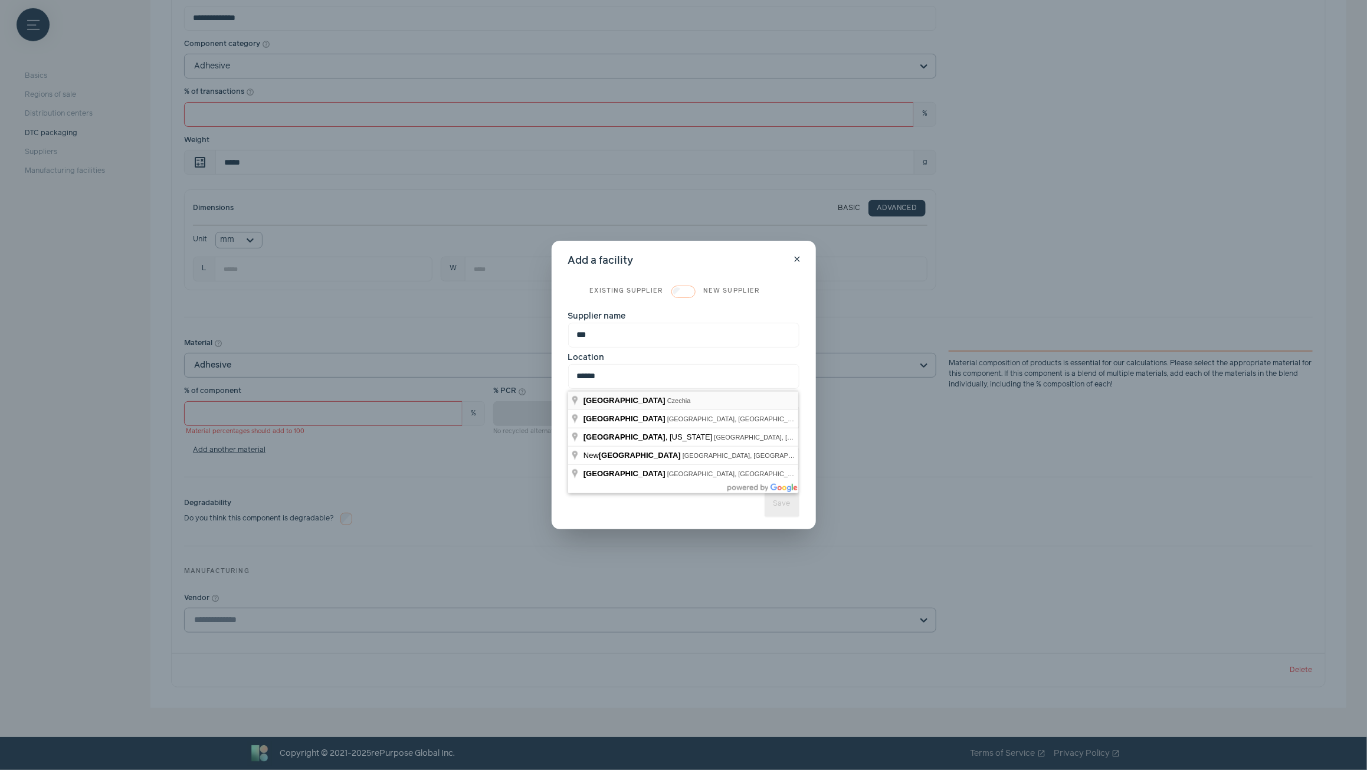
type input "**********"
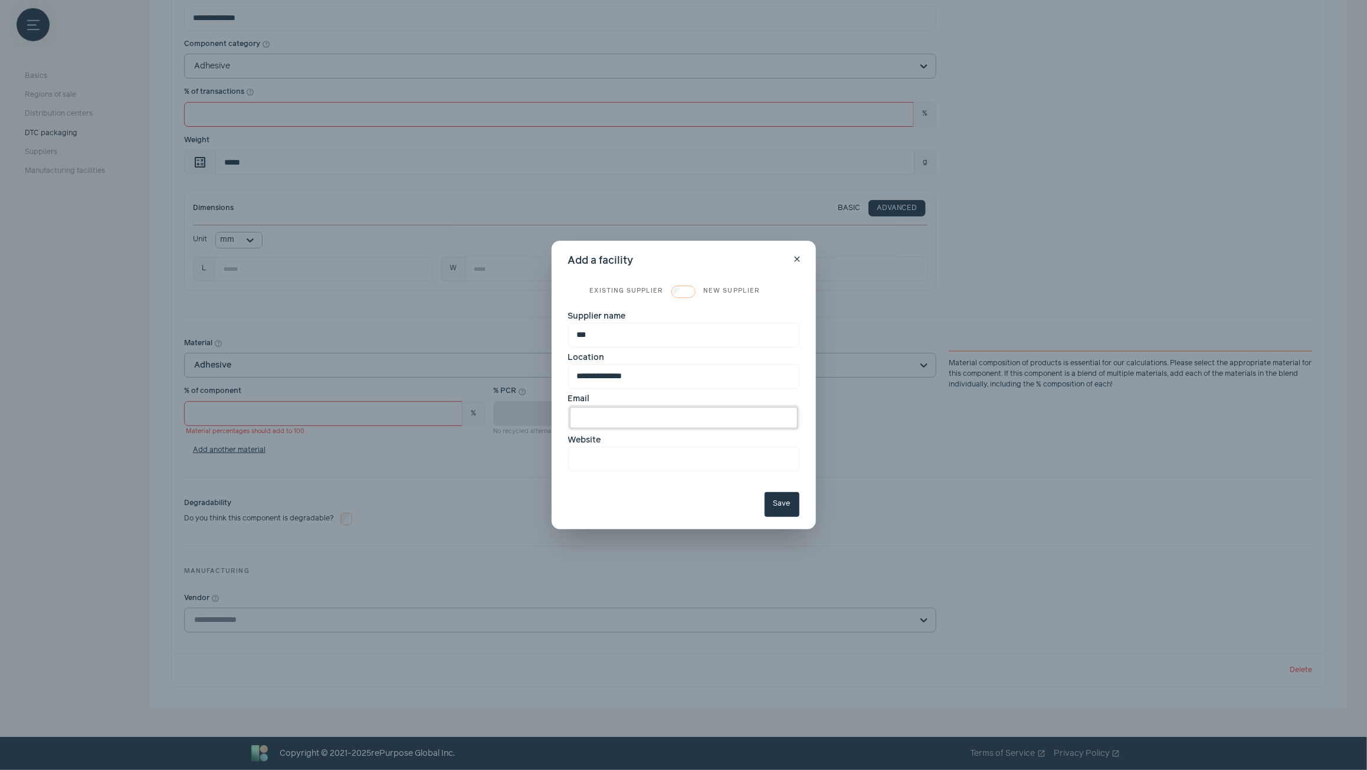
click at [655, 418] on input "Email" at bounding box center [683, 417] width 231 height 25
drag, startPoint x: 717, startPoint y: 481, endPoint x: 716, endPoint y: 494, distance: 12.4
click at [717, 481] on div "**********" at bounding box center [684, 385] width 264 height 288
click at [694, 464] on input "Website" at bounding box center [683, 459] width 231 height 25
paste input "**********"
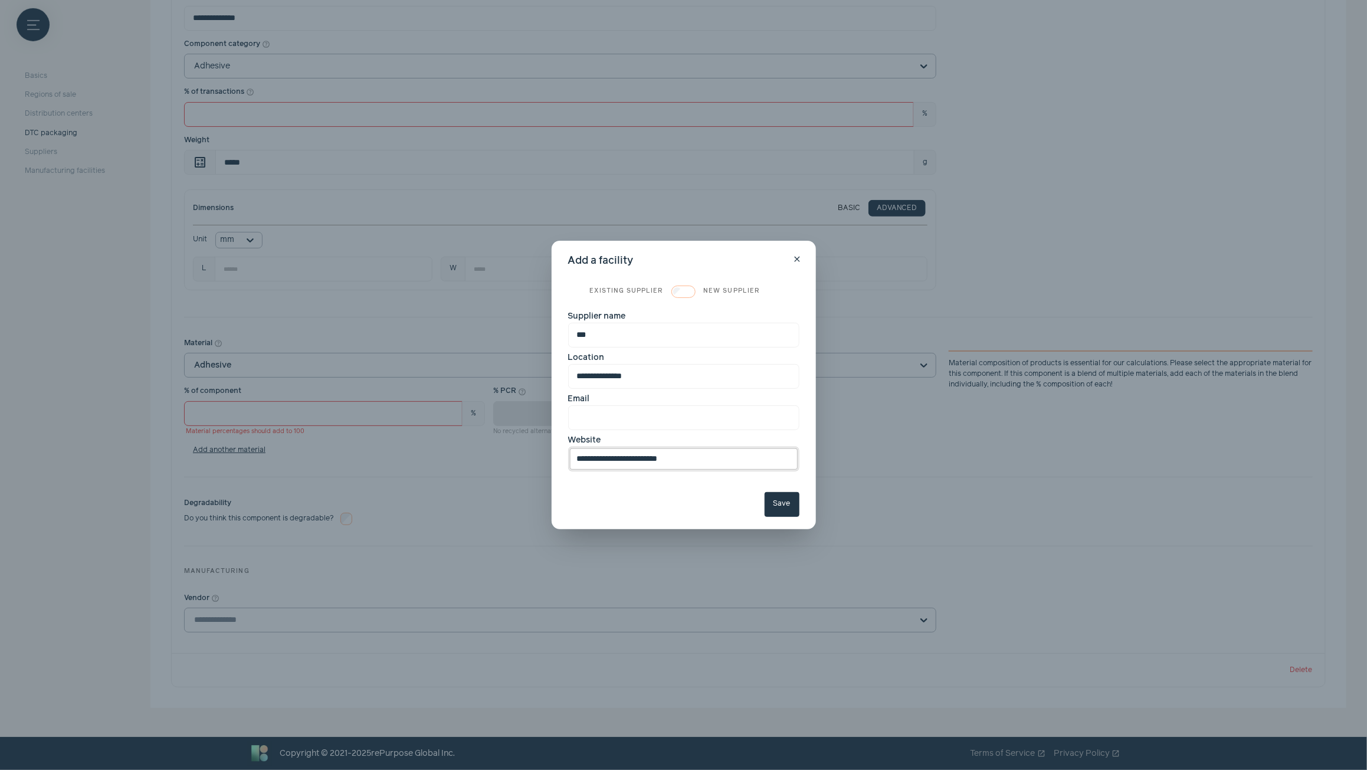
type input "**********"
click at [617, 417] on input "Email" at bounding box center [683, 417] width 231 height 25
type input "**********"
click at [785, 511] on button "Save" at bounding box center [782, 504] width 35 height 25
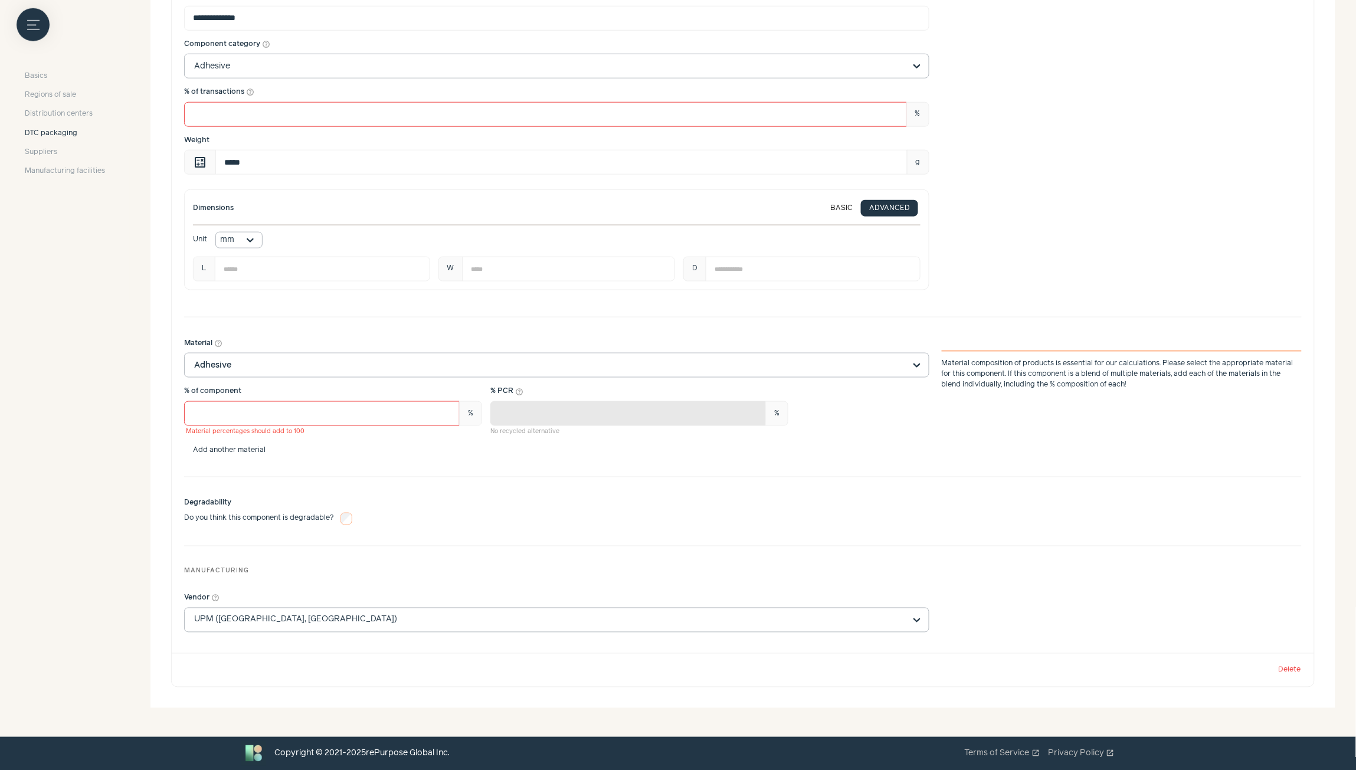
click at [246, 450] on button "Add another material" at bounding box center [229, 450] width 90 height 8
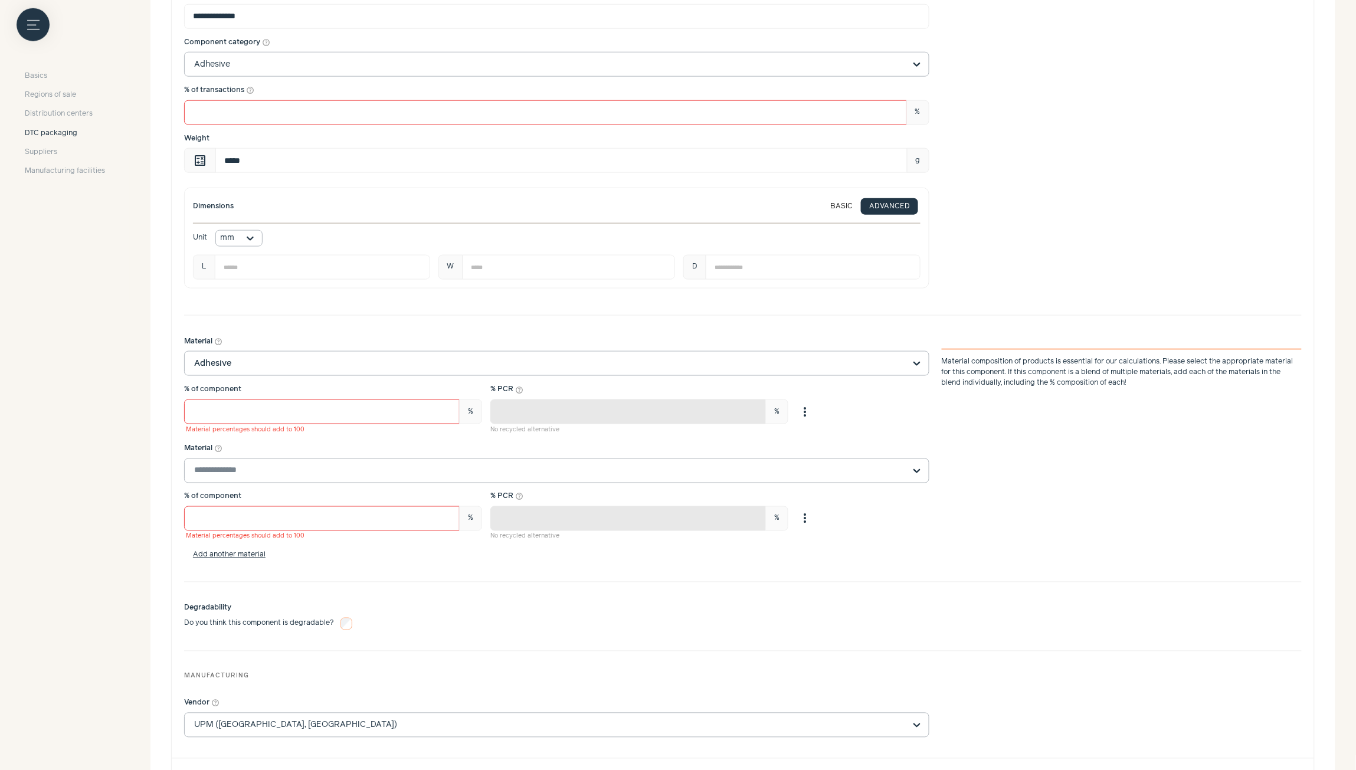
click at [304, 471] on input "Material help_outline" at bounding box center [549, 471] width 711 height 24
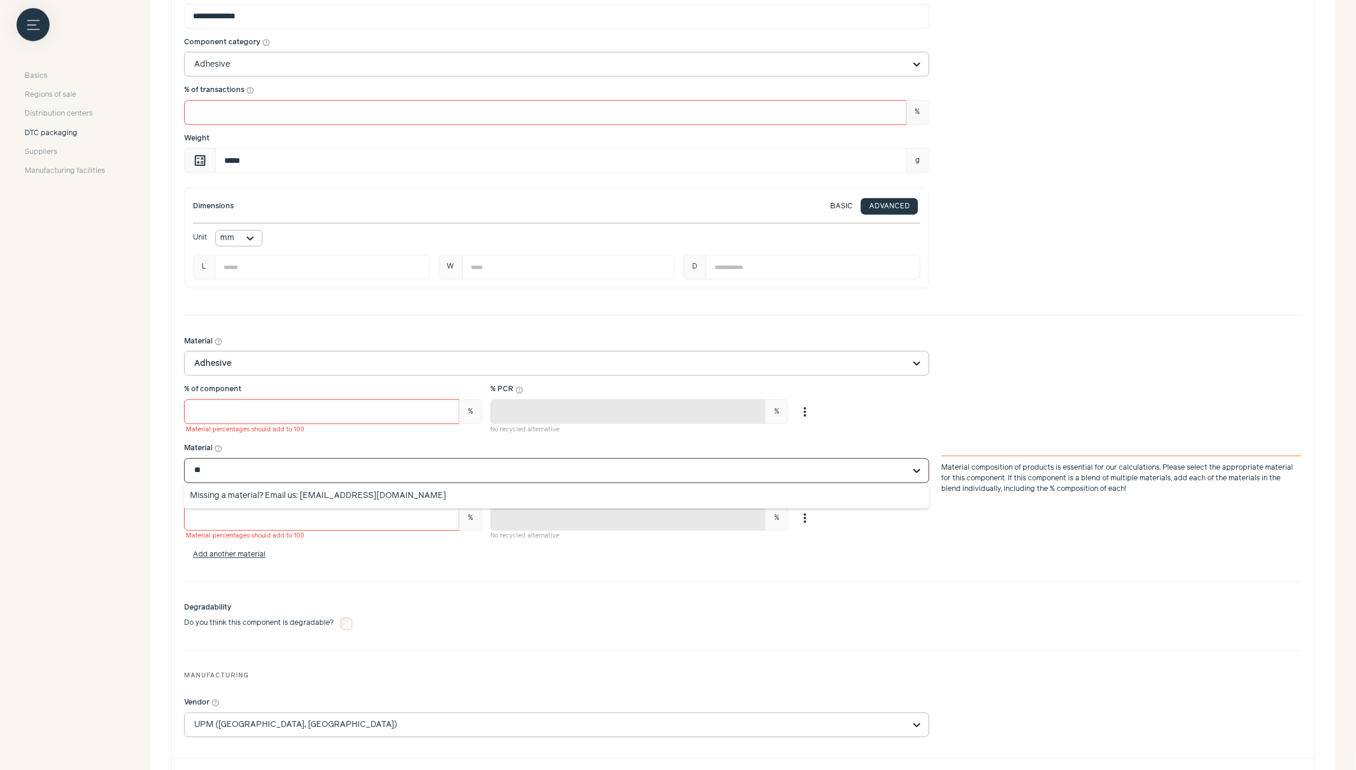
scroll to position [0, 0]
type input "*"
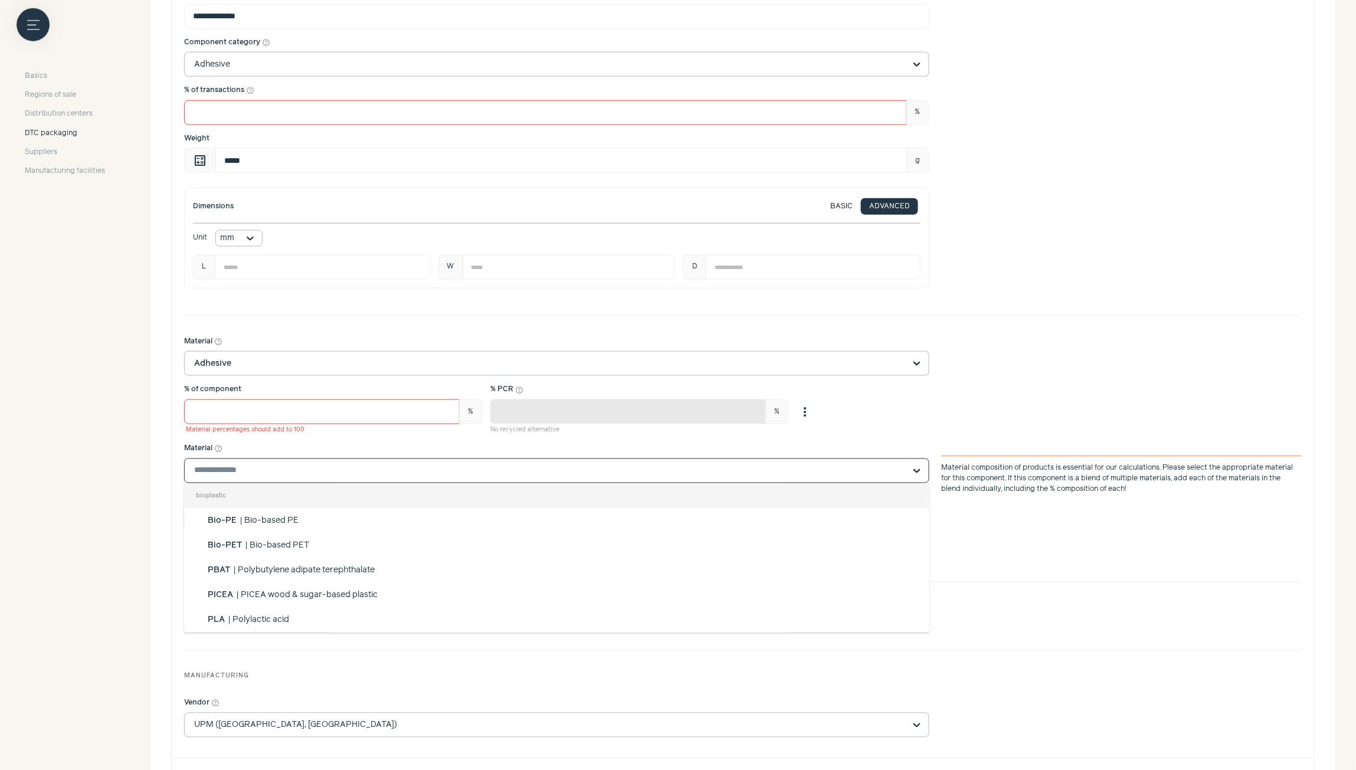
click at [813, 430] on div "% of component ** % Material percentages should add to 100 % PCR help_outline *…" at bounding box center [556, 409] width 745 height 51
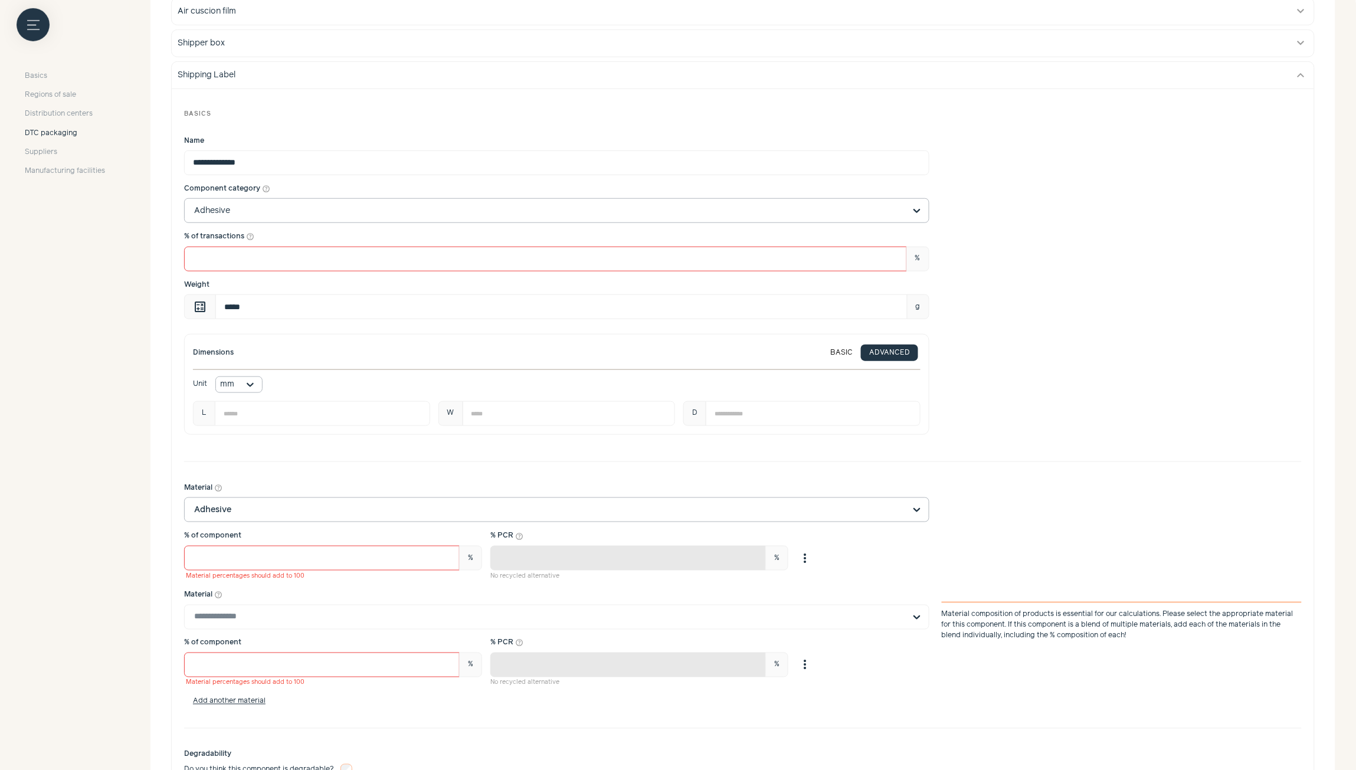
scroll to position [267, 0]
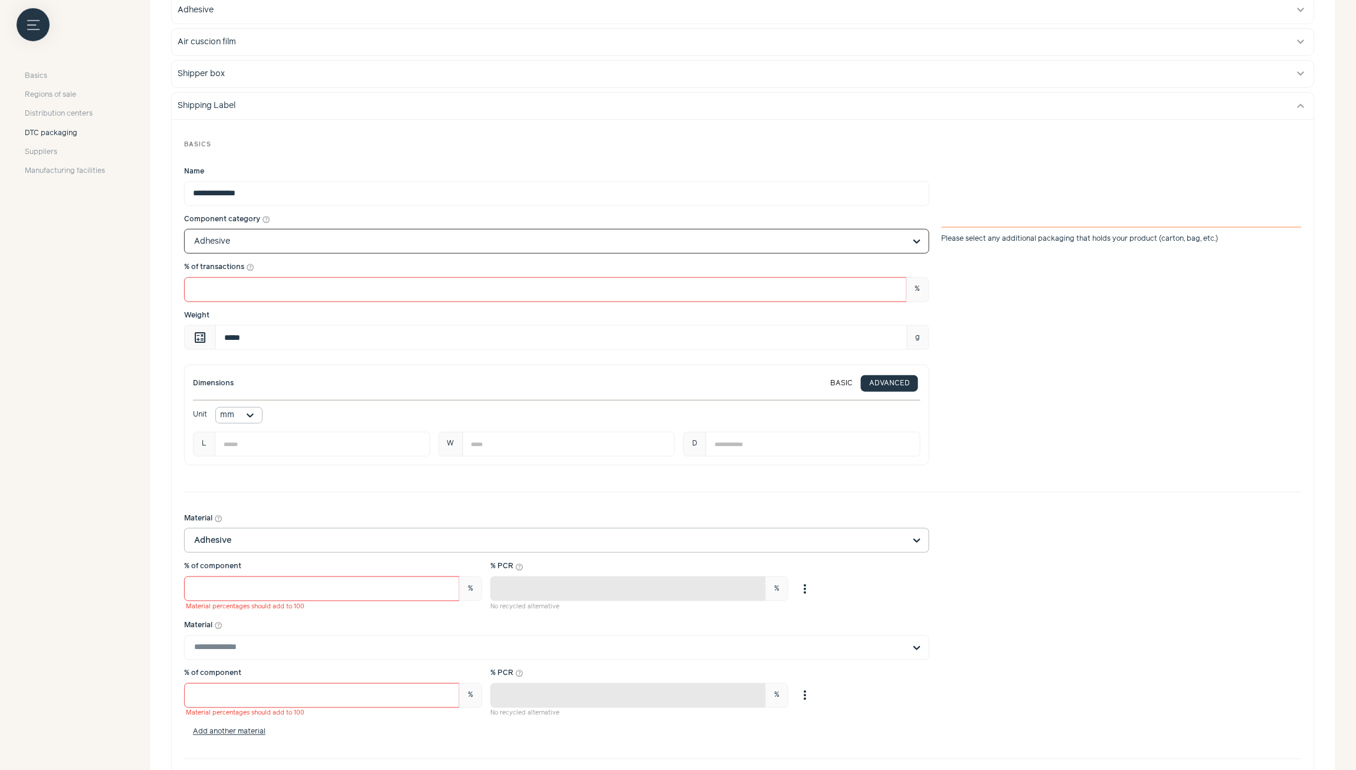
click at [680, 244] on input "Component category help_outline Option Adhesive, selected. Select is focused, t…" at bounding box center [549, 242] width 711 height 24
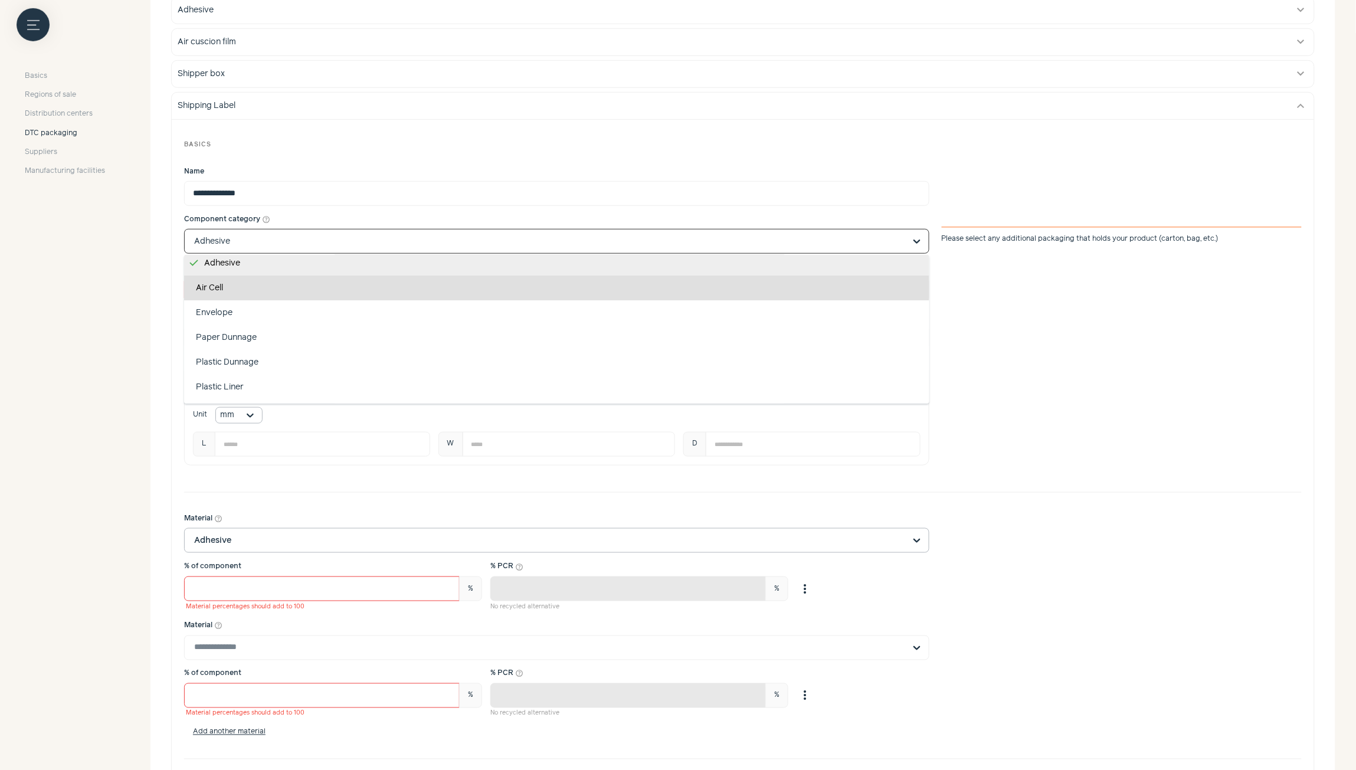
scroll to position [0, 0]
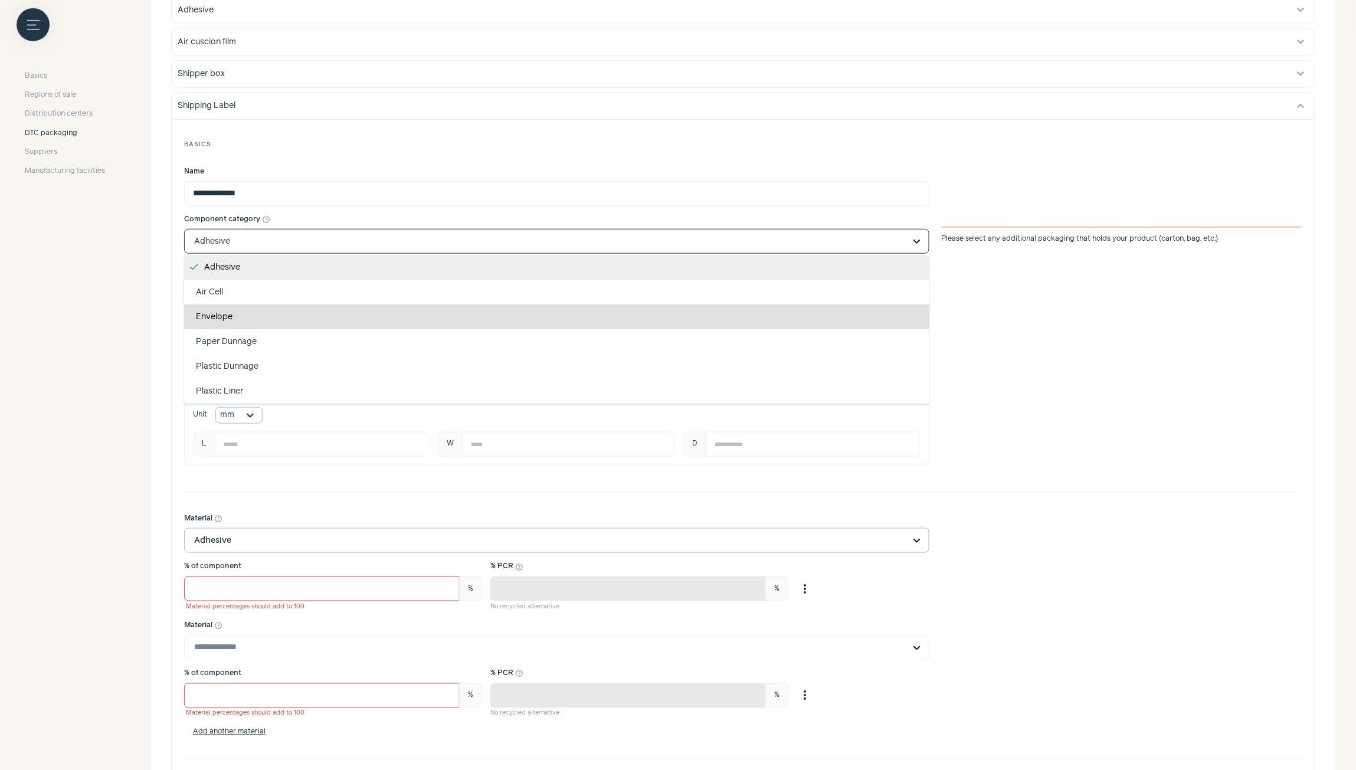
click at [851, 314] on div "Envelope" at bounding box center [556, 316] width 745 height 25
click at [851, 253] on input "Component category help_outline Adhesive Air Cell Envelope Paper Dunnage Plasti…" at bounding box center [549, 242] width 711 height 24
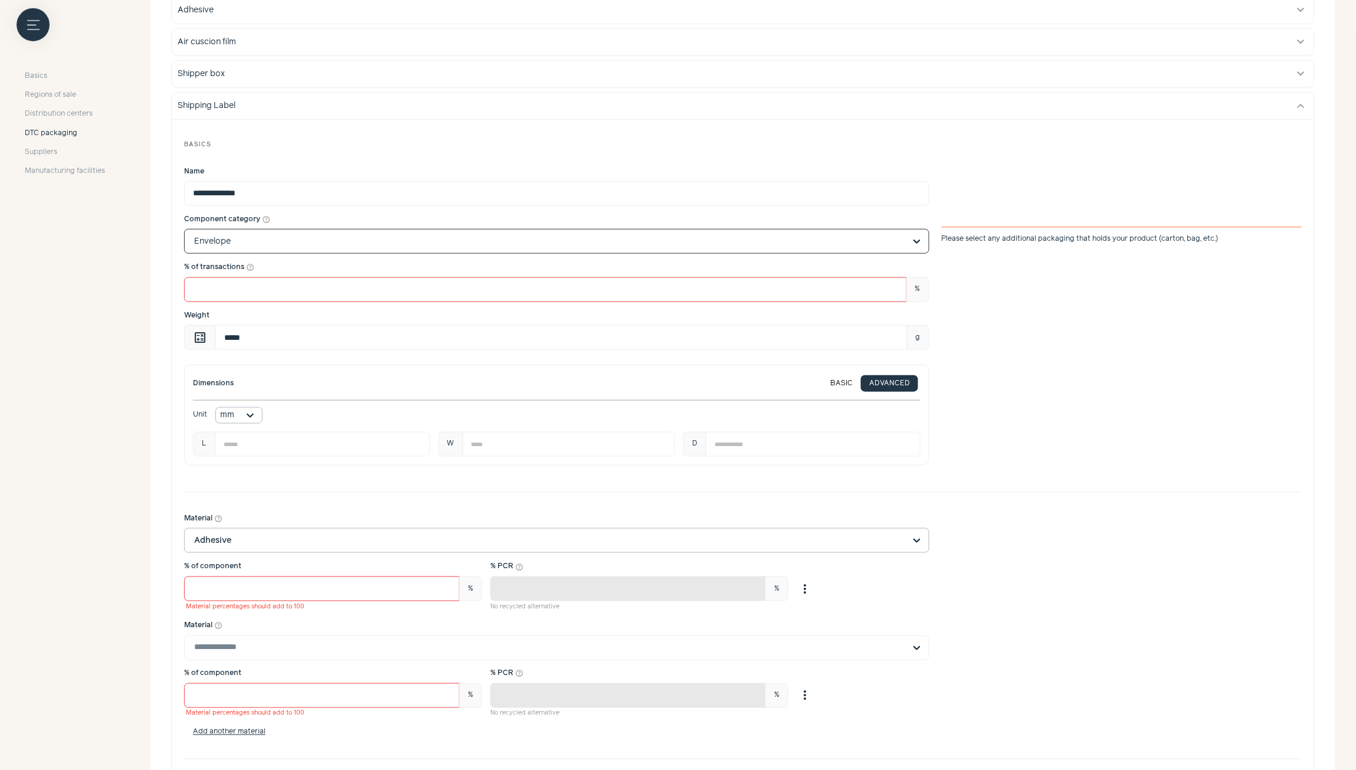
click at [443, 543] on input "Material help_outline Adhesive" at bounding box center [549, 541] width 711 height 24
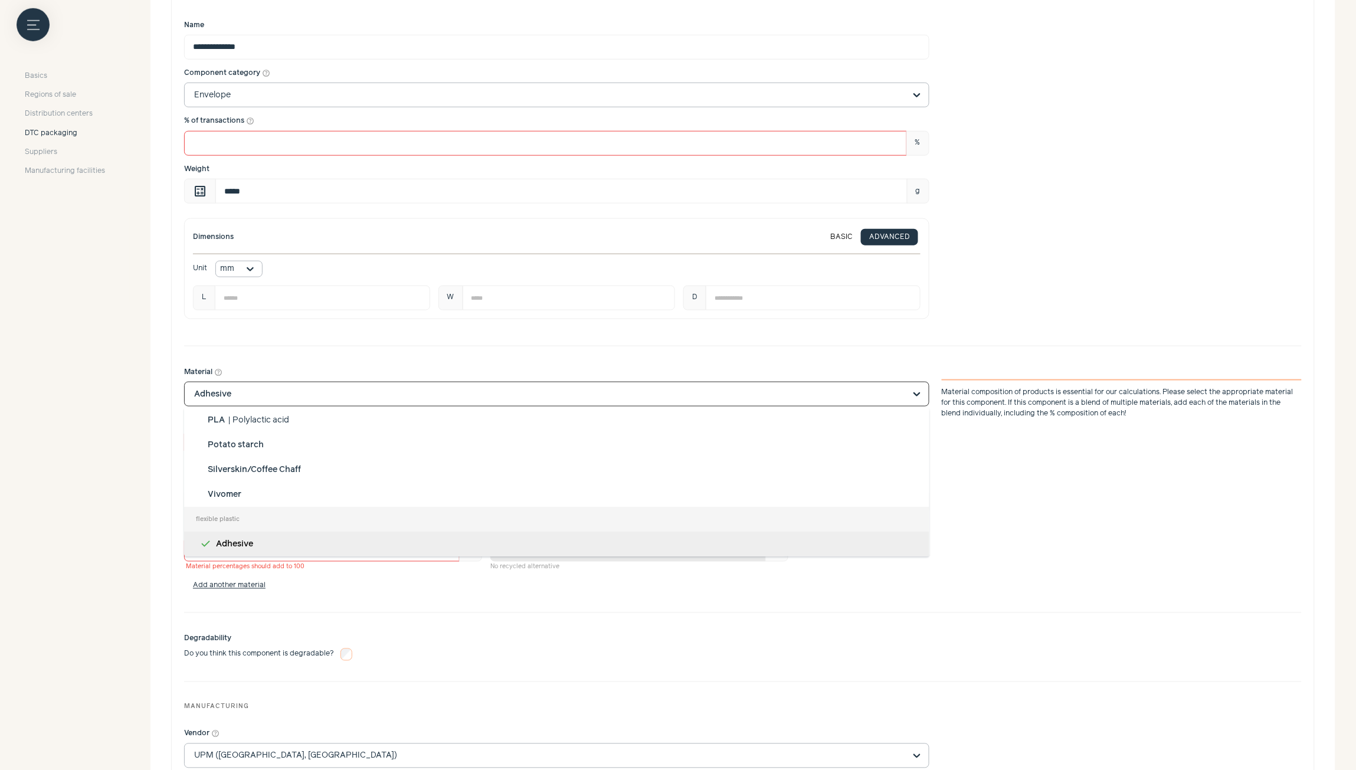
scroll to position [444, 0]
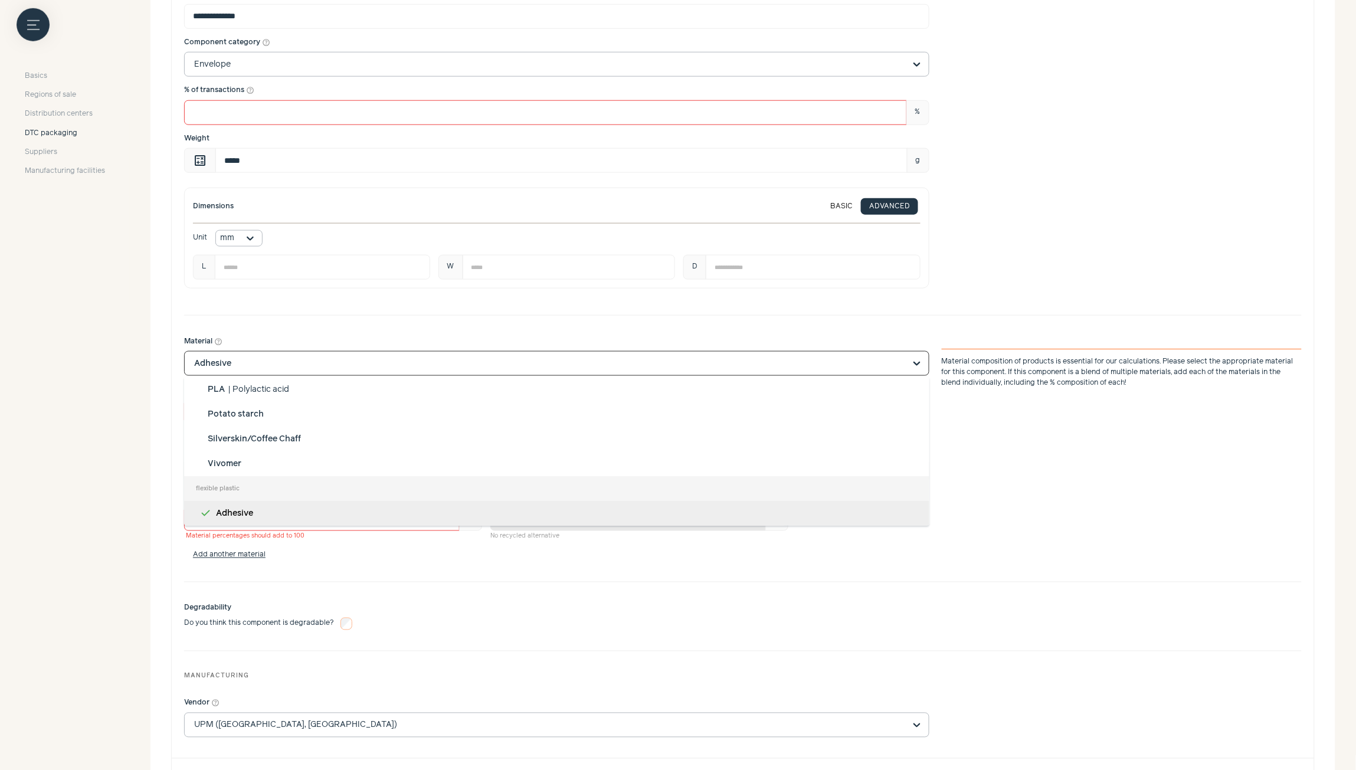
click at [406, 515] on div "Adhesive" at bounding box center [556, 513] width 745 height 25
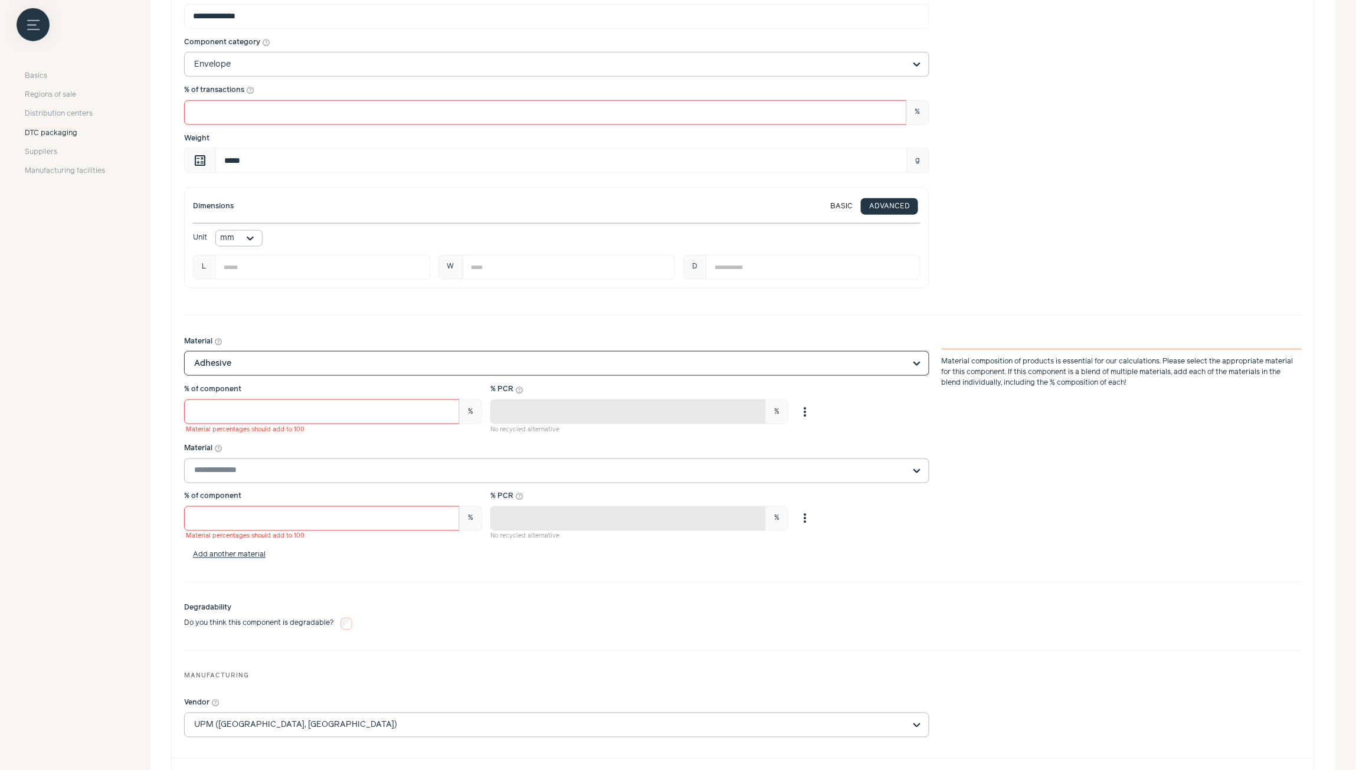
click at [356, 473] on input "Material help_outline" at bounding box center [549, 471] width 711 height 24
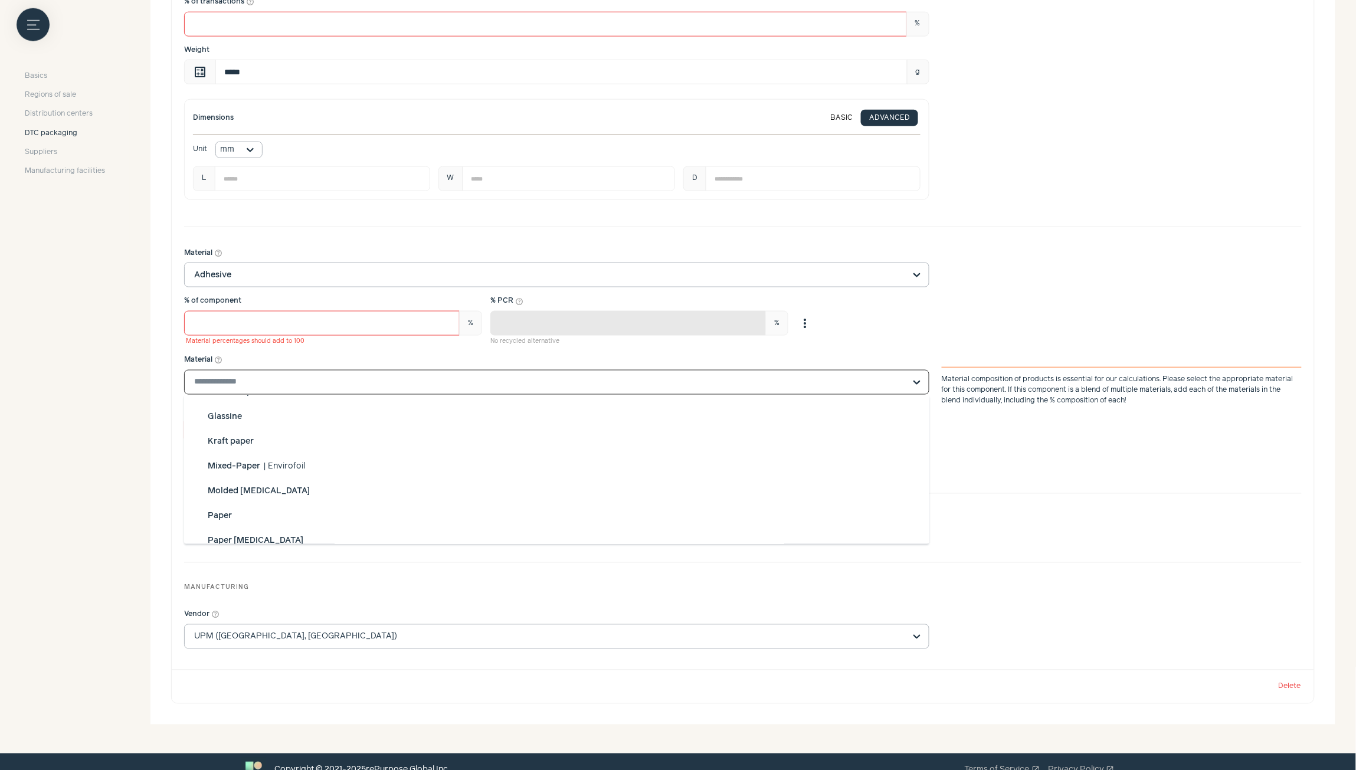
scroll to position [520, 0]
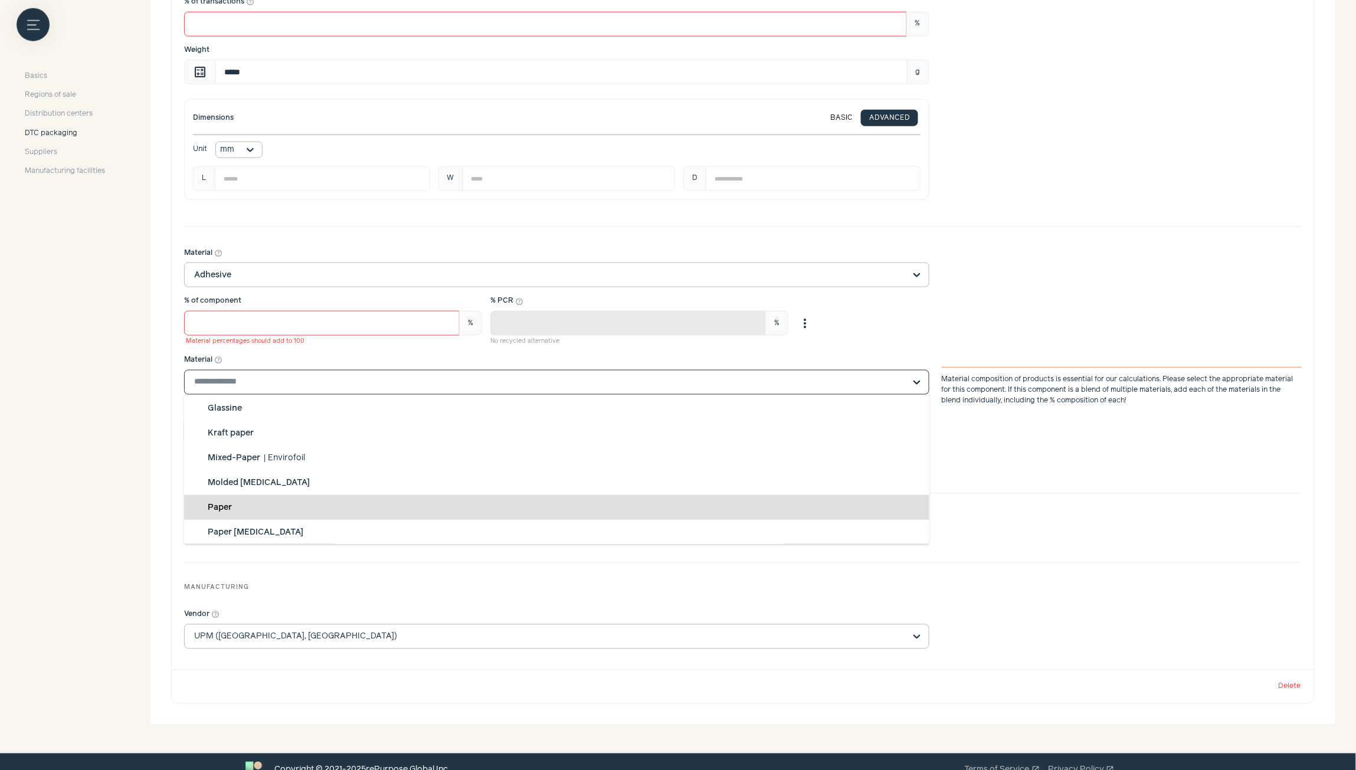
click at [221, 512] on div "Paper" at bounding box center [556, 507] width 745 height 25
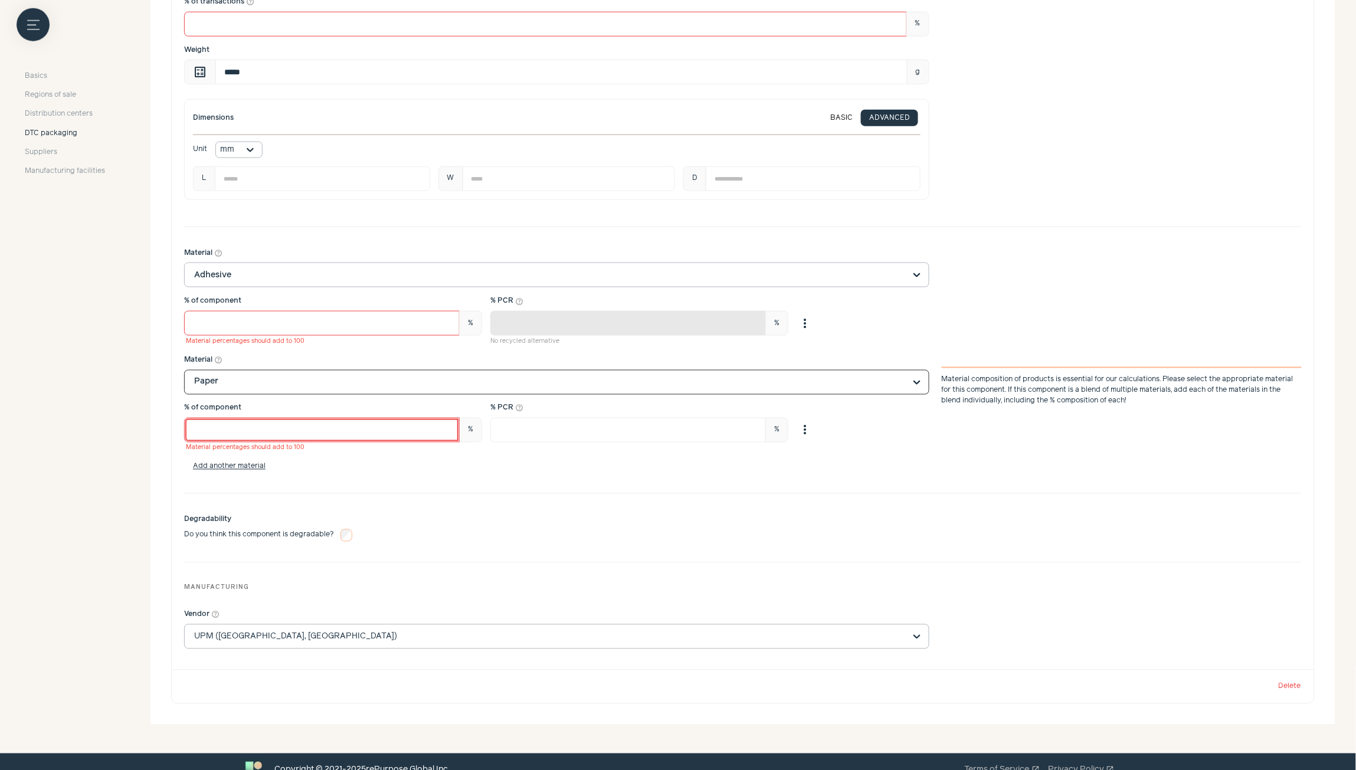
click at [231, 432] on input "*" at bounding box center [322, 430] width 276 height 25
type input "**"
click at [606, 355] on div "Material help_outline Adhesive % of component ** % Material percentages should …" at bounding box center [743, 360] width 1118 height 241
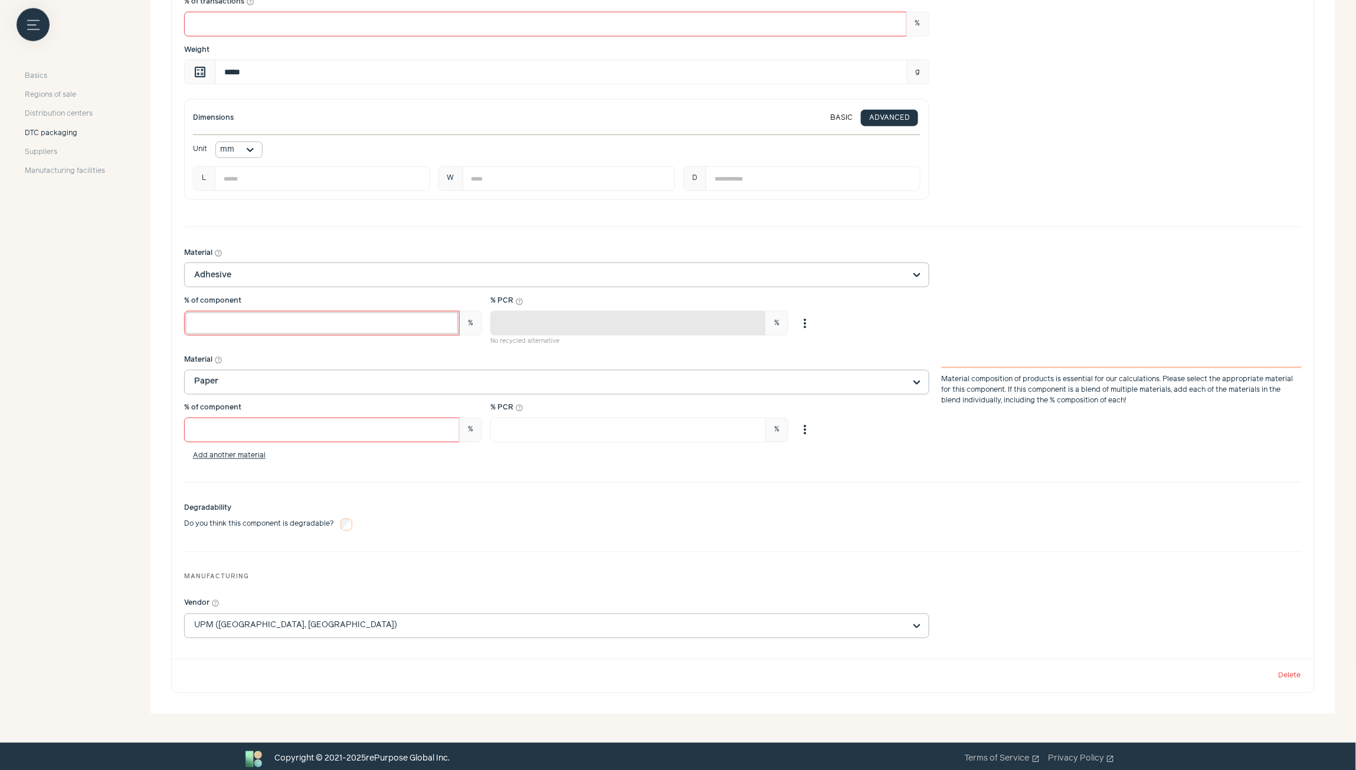
click at [420, 346] on div "% of component ** % Material percentages should add to 100 % PCR help_outline *…" at bounding box center [556, 321] width 745 height 51
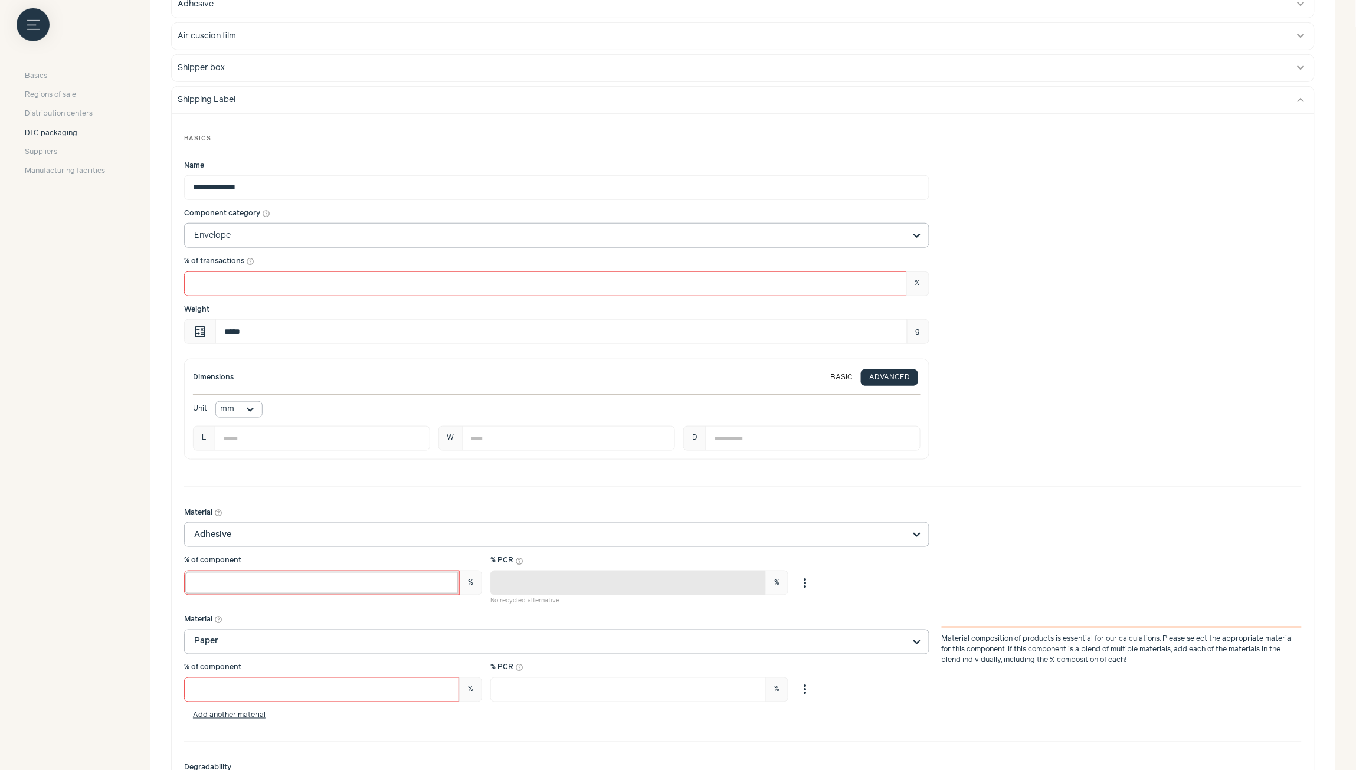
scroll to position [276, 0]
click at [346, 230] on input "Component category help_outline Envelope" at bounding box center [549, 233] width 711 height 24
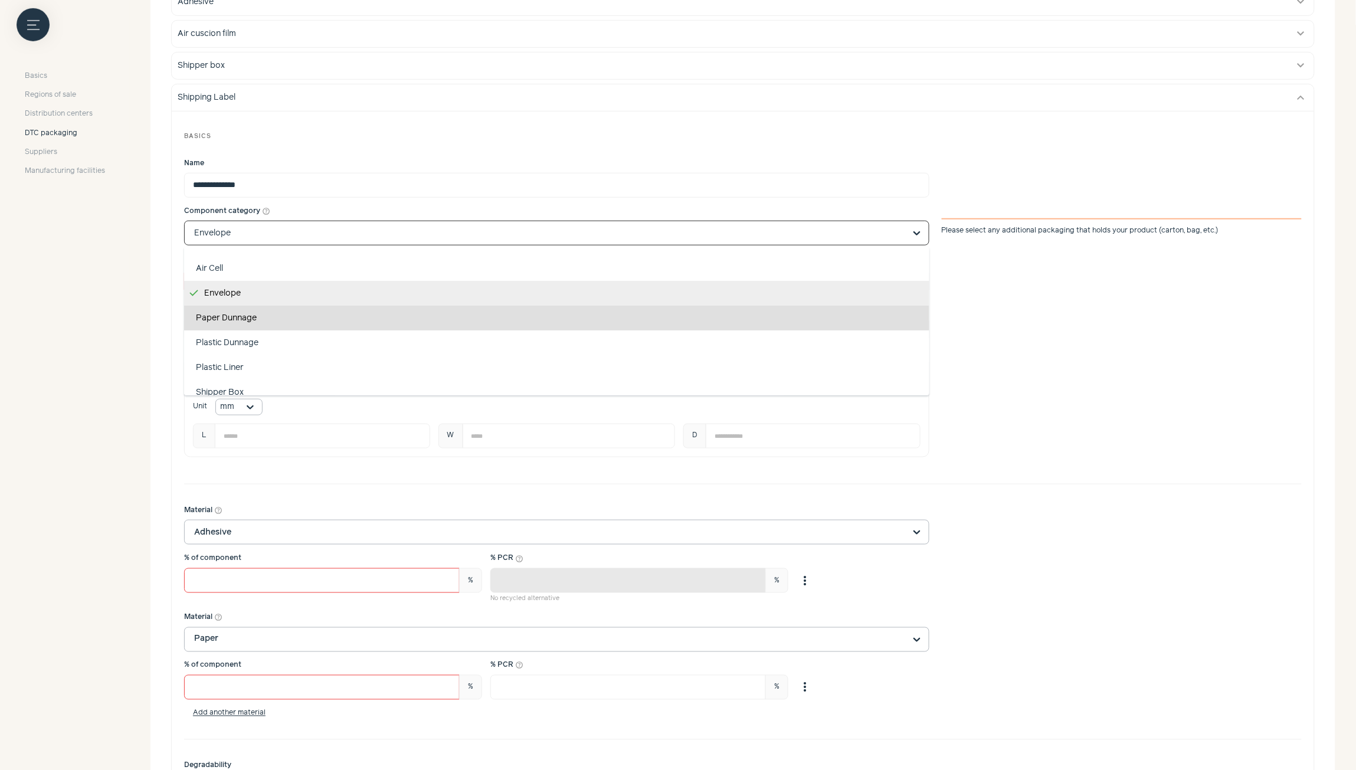
scroll to position [0, 0]
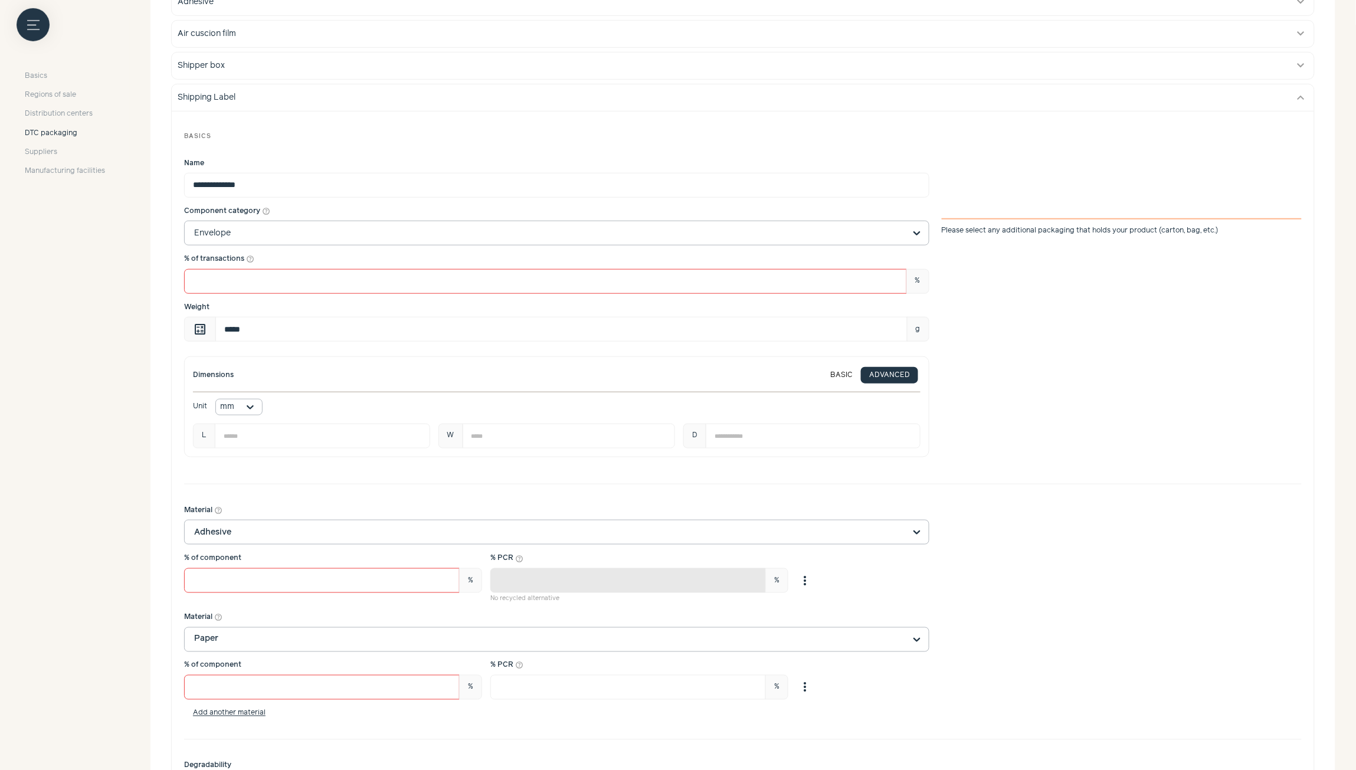
click at [307, 234] on input "Component category help_outline Envelope Please select any additional packaging…" at bounding box center [549, 233] width 711 height 24
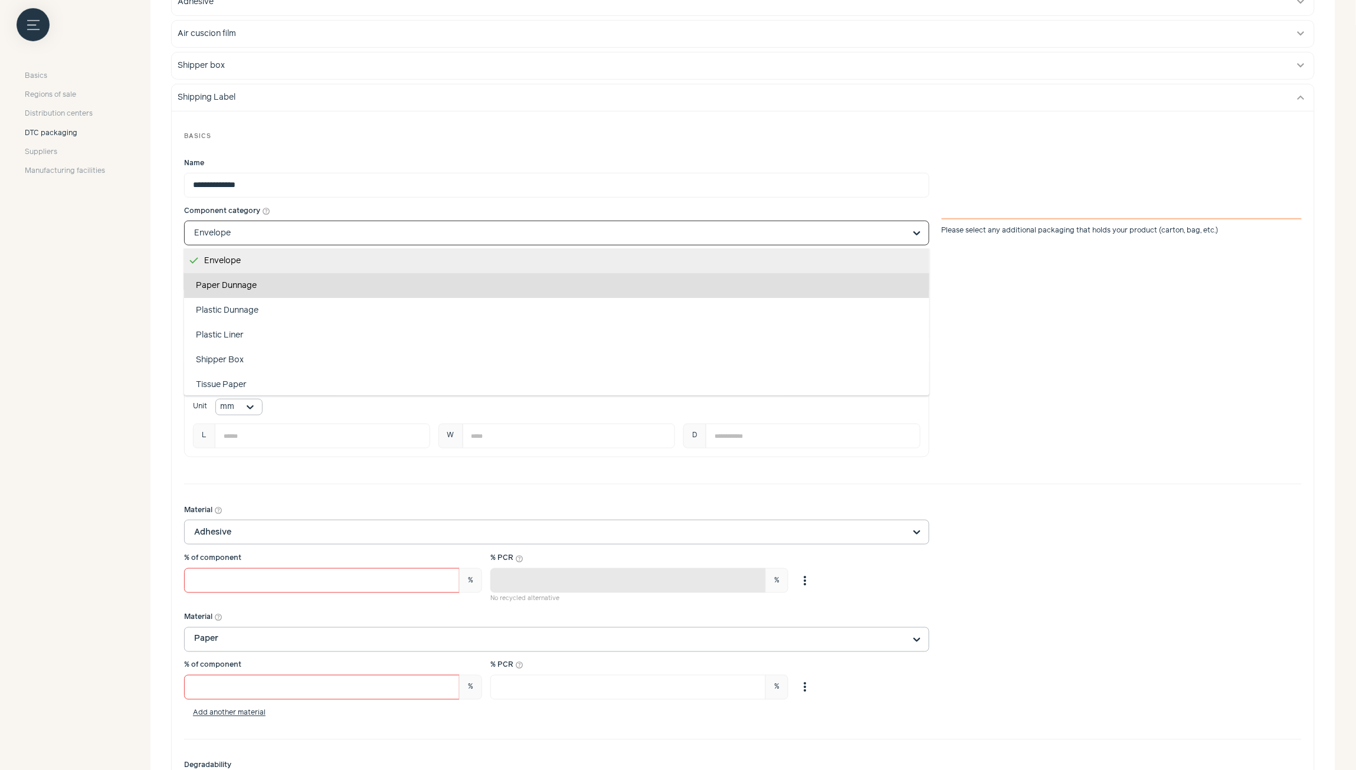
scroll to position [49, 0]
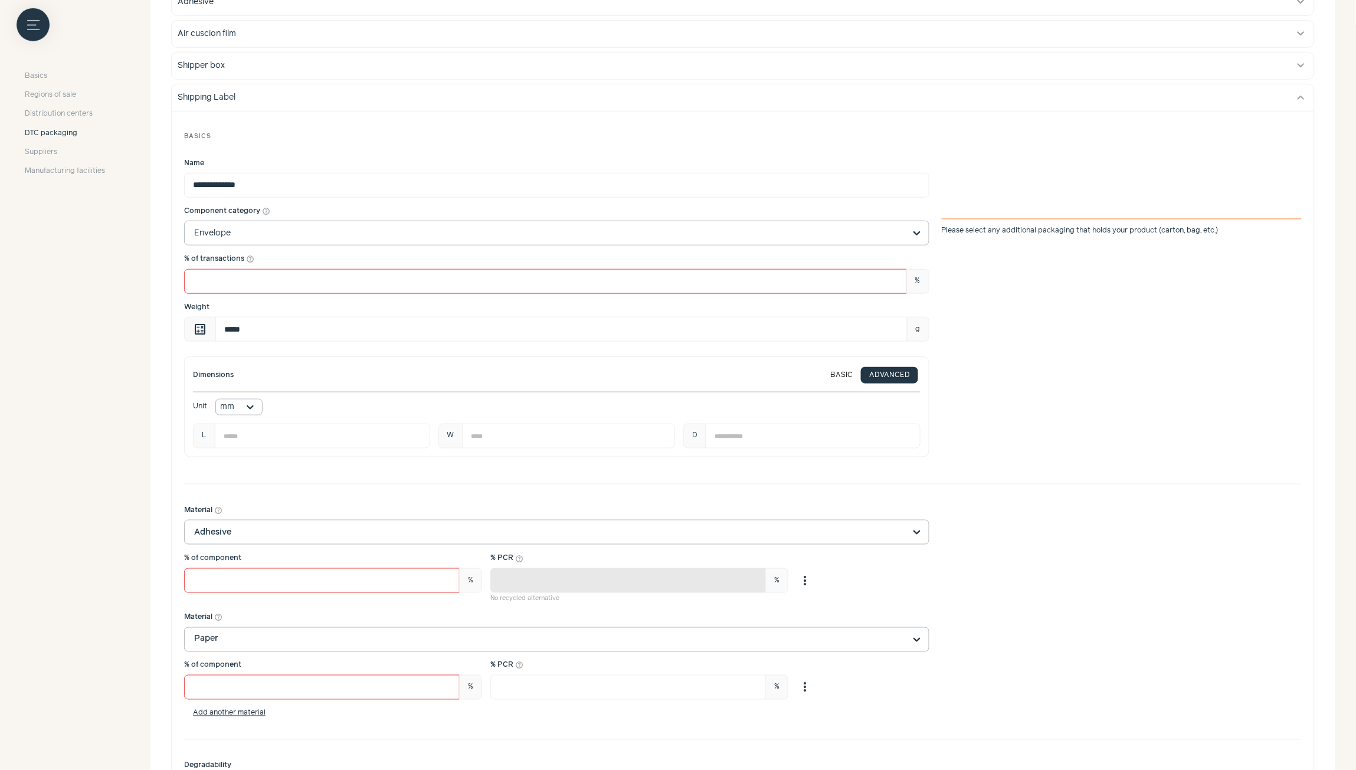
click at [274, 235] on input "Component category help_outline Envelope Please select any additional packaging…" at bounding box center [549, 233] width 711 height 24
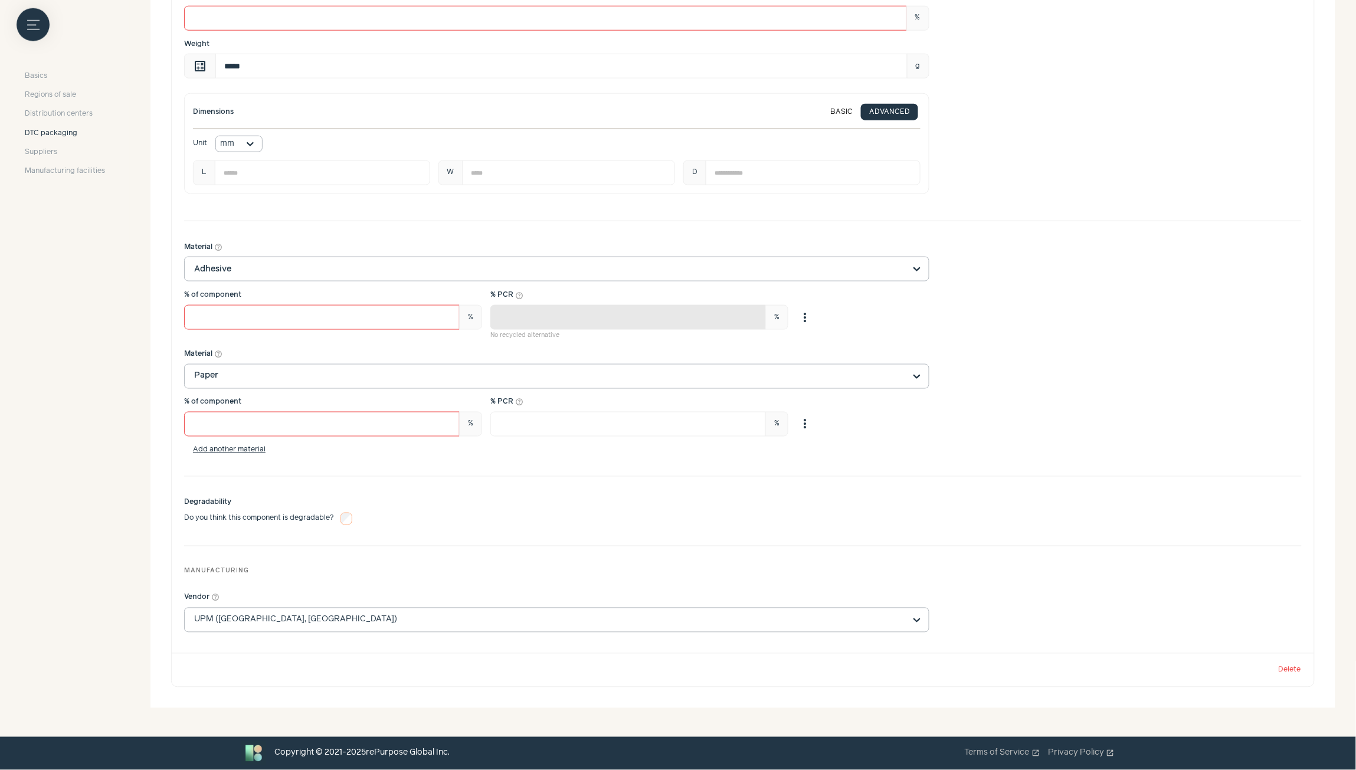
scroll to position [0, 0]
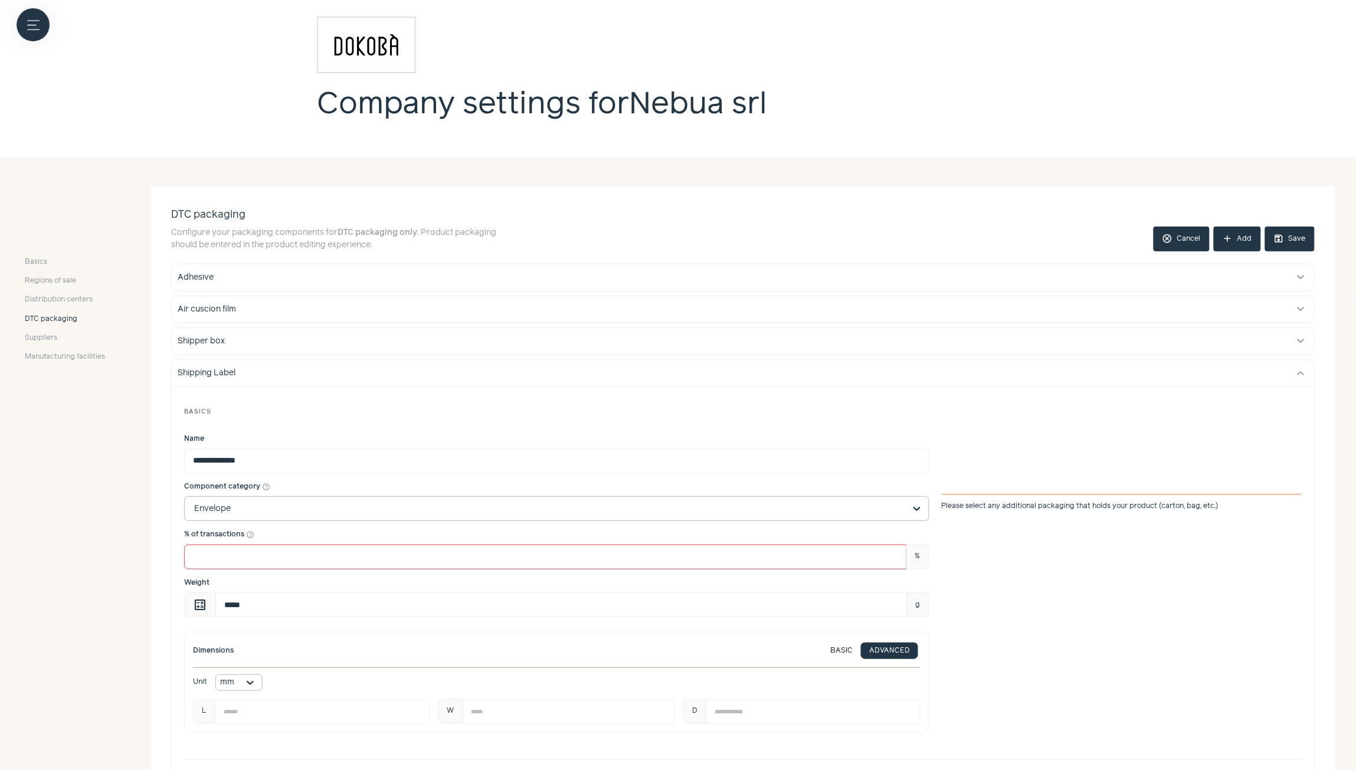
click at [1243, 243] on button "save Save" at bounding box center [1290, 239] width 50 height 25
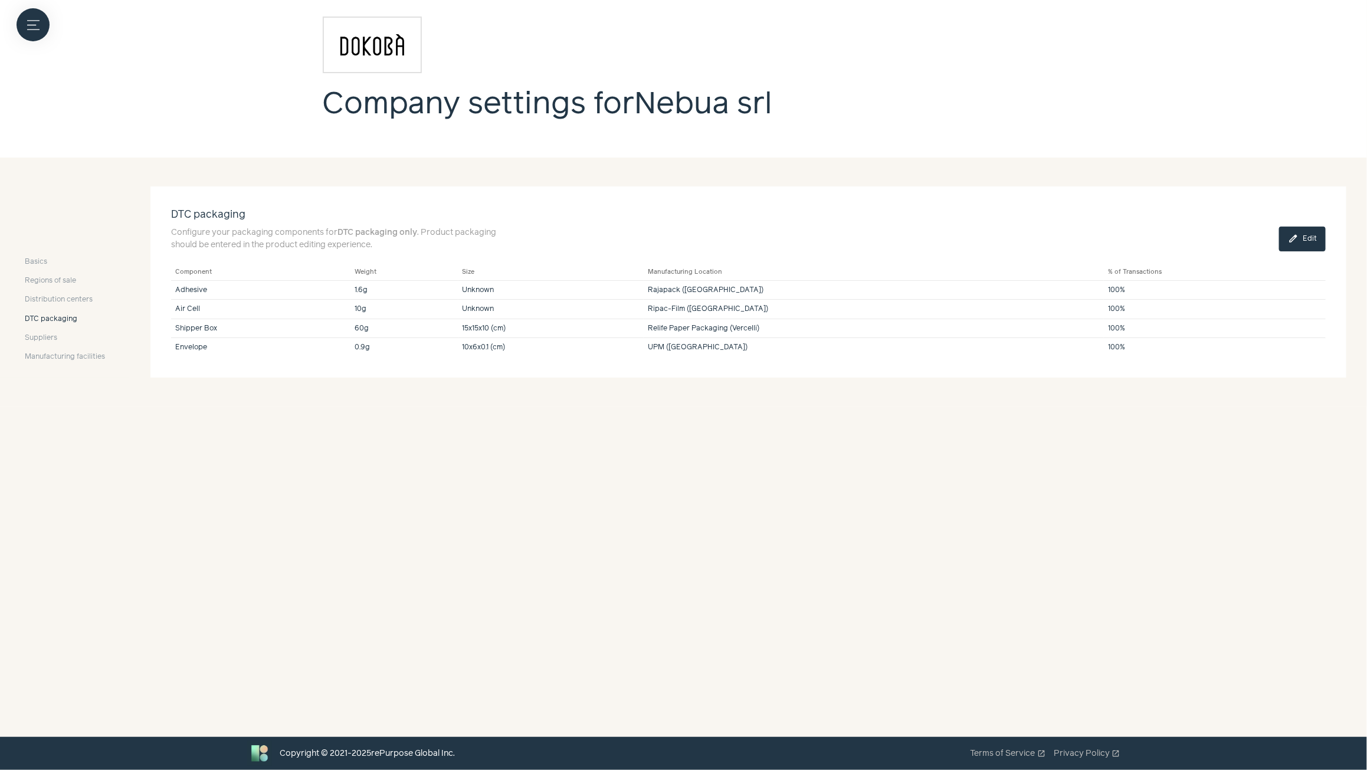
click at [833, 80] on div "Company settings for Nebua srl" at bounding box center [683, 71] width 755 height 108
click at [903, 83] on div "Company settings for Nebua srl" at bounding box center [683, 71] width 755 height 108
click at [33, 264] on span "Basics" at bounding box center [36, 262] width 22 height 11
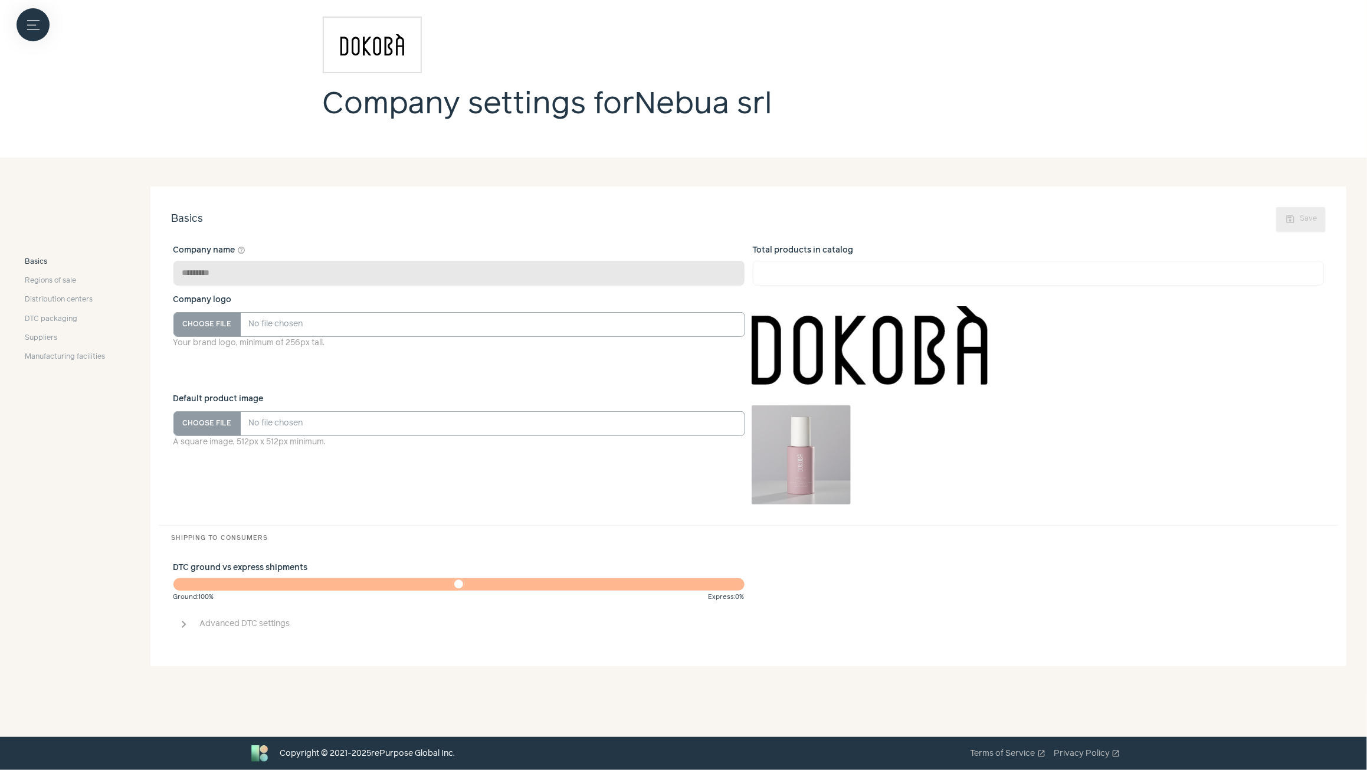
click at [195, 624] on button "chevron_right Advanced DTC settings" at bounding box center [748, 624] width 1155 height 27
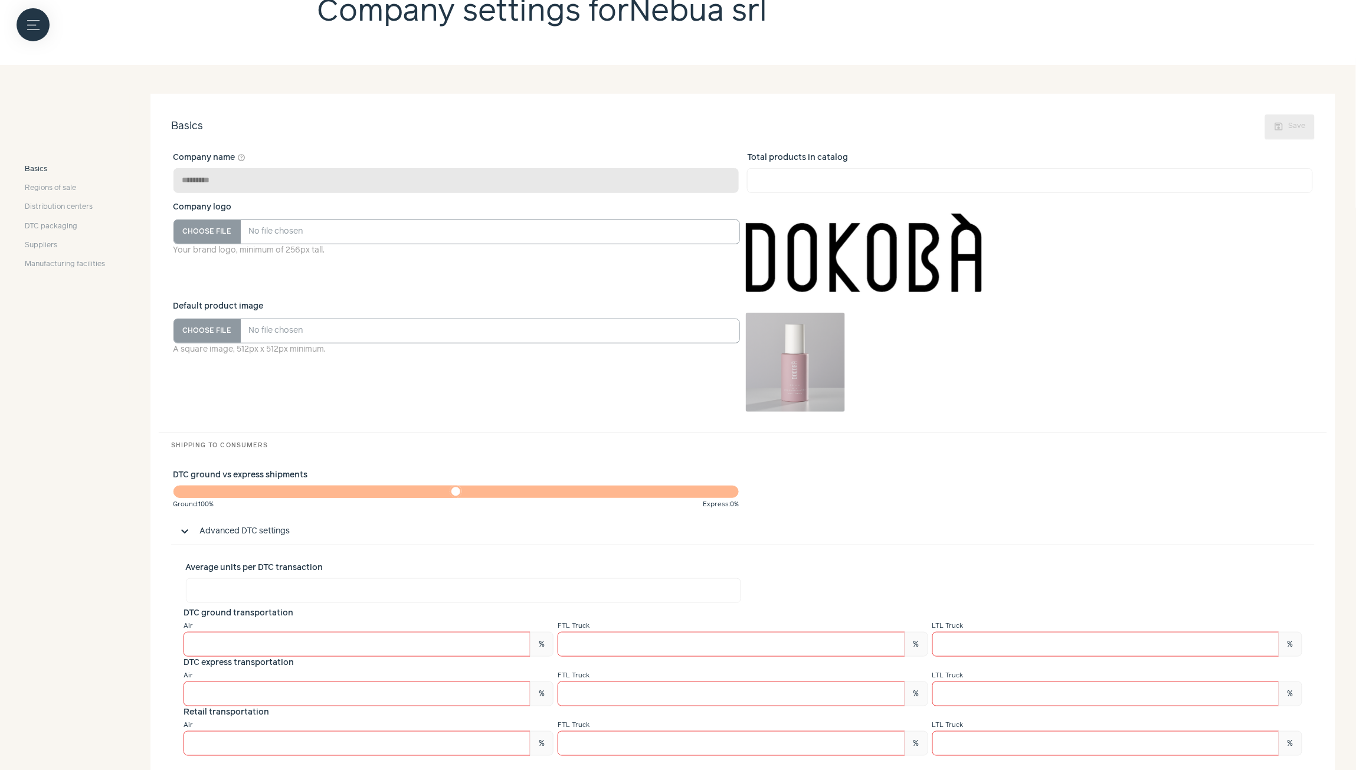
scroll to position [181, 0]
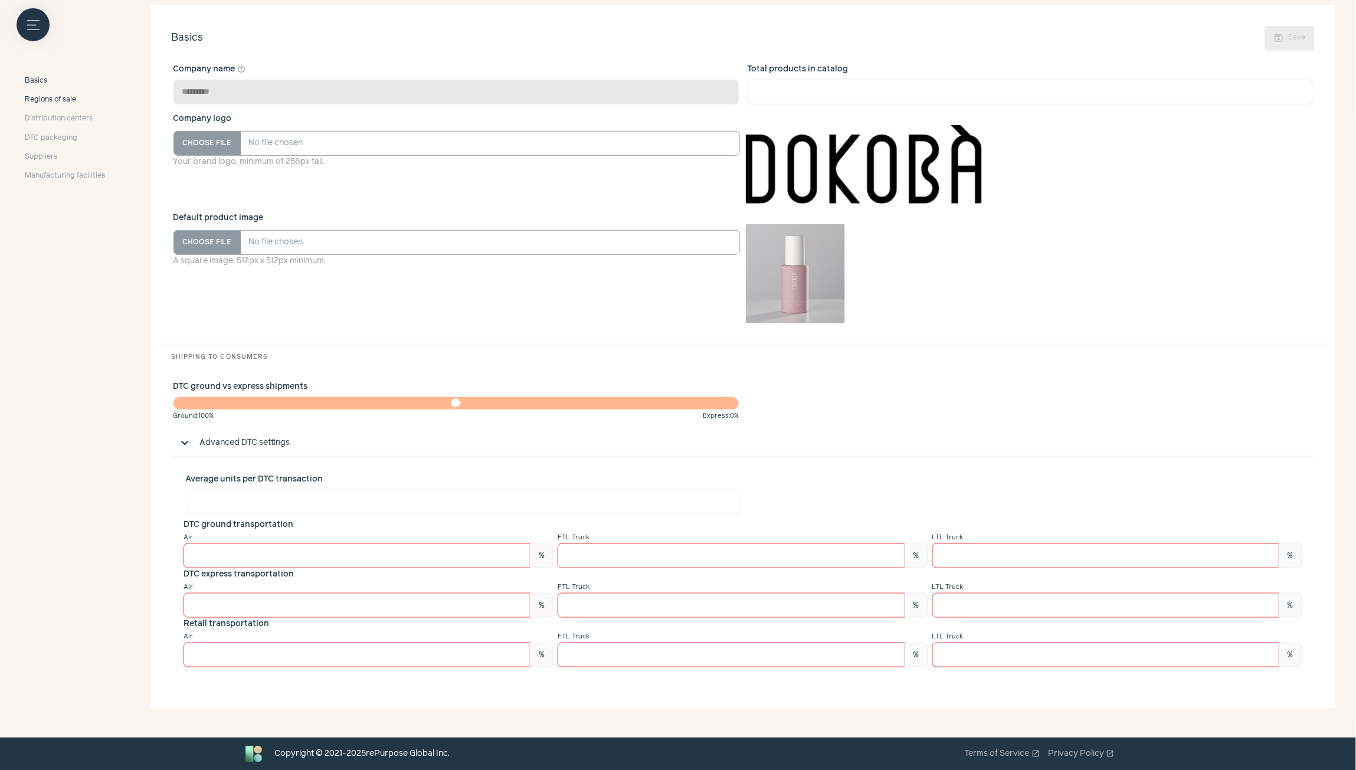
click at [58, 99] on span "Regions of sale" at bounding box center [50, 99] width 51 height 11
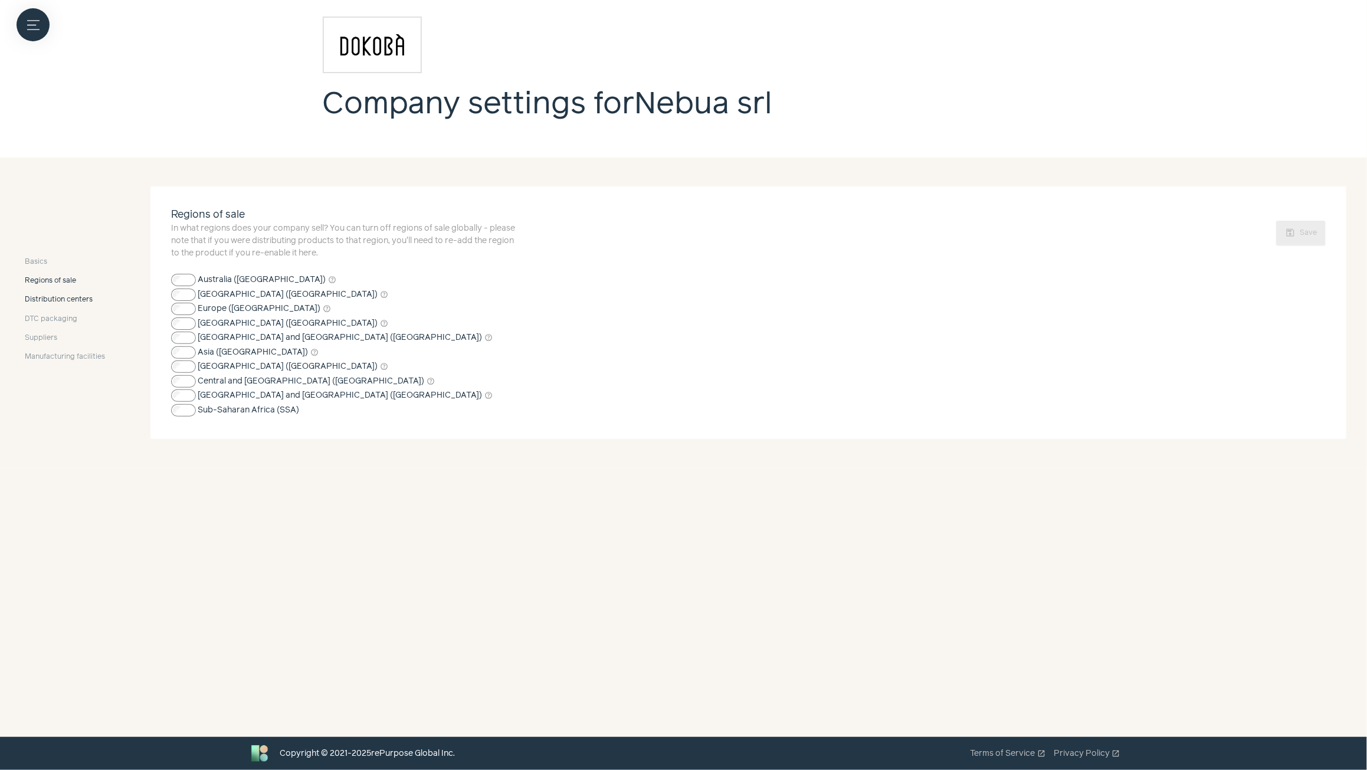
click at [61, 299] on span "Distribution centers" at bounding box center [59, 299] width 68 height 11
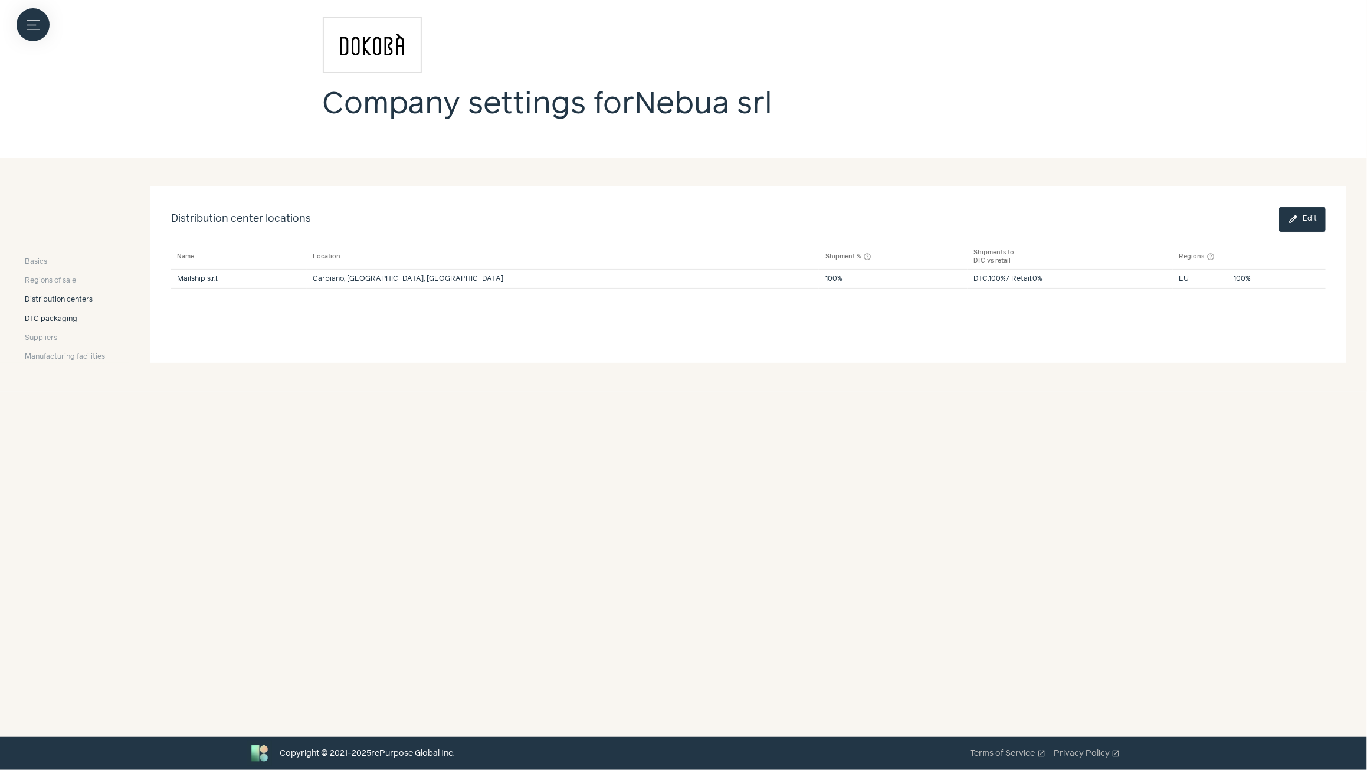
click at [43, 319] on span "DTC packaging" at bounding box center [51, 319] width 53 height 11
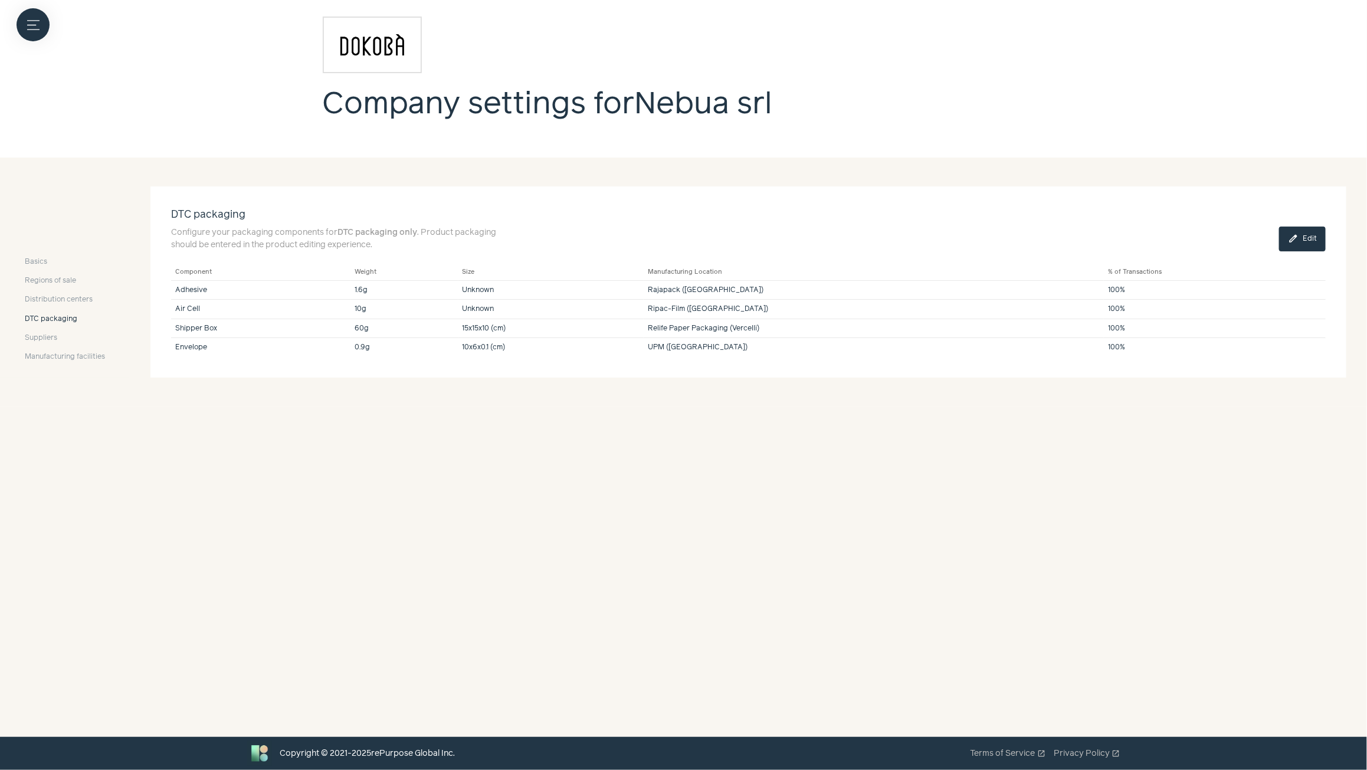
click at [1243, 234] on button "edit Edit" at bounding box center [1302, 239] width 47 height 25
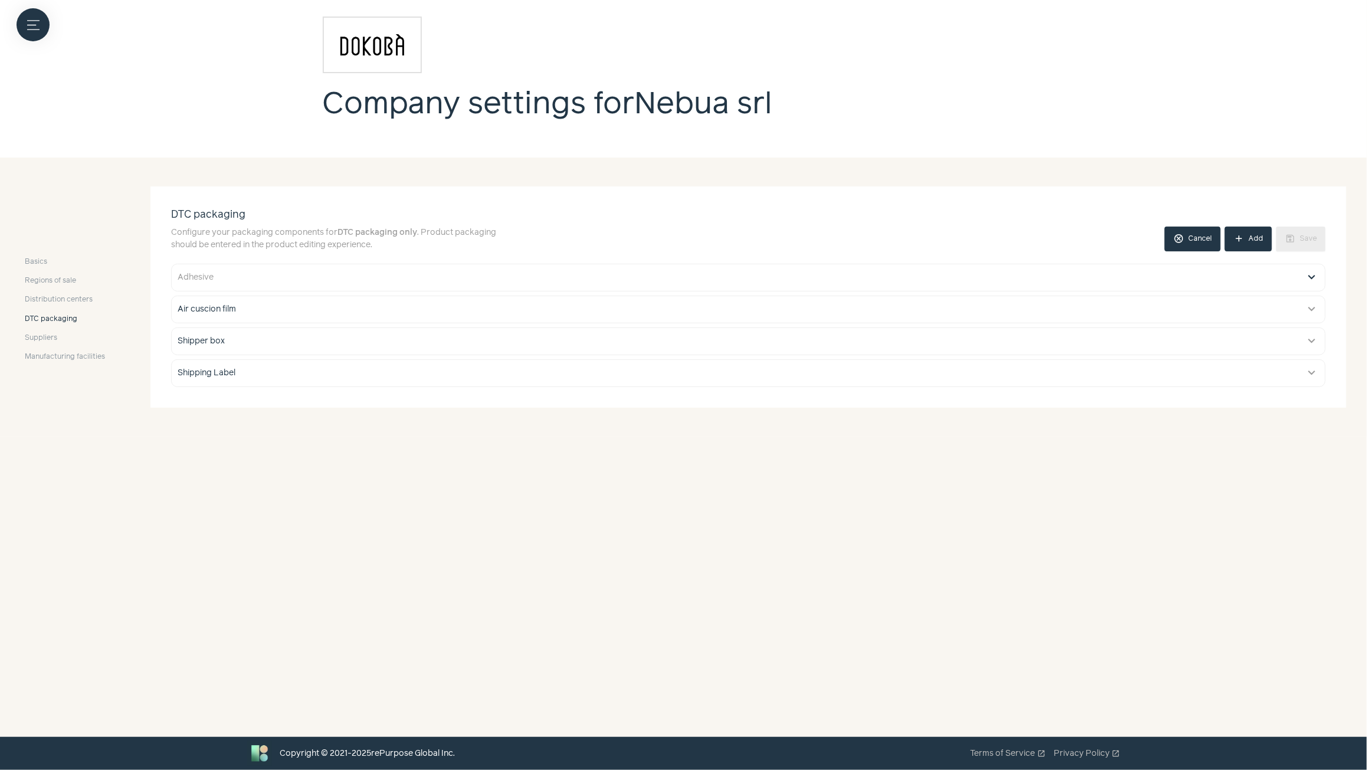
click at [1243, 280] on button "expand_more" at bounding box center [1312, 277] width 14 height 14
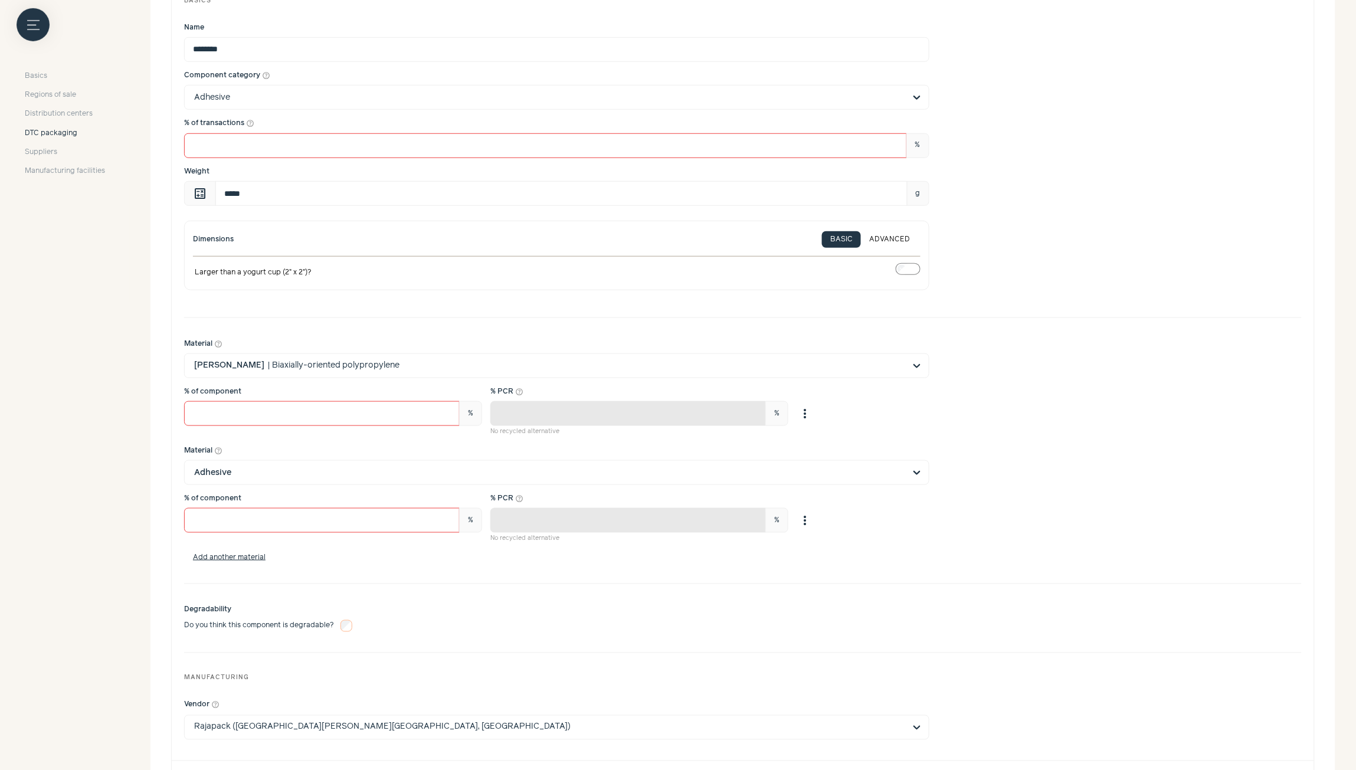
scroll to position [78, 0]
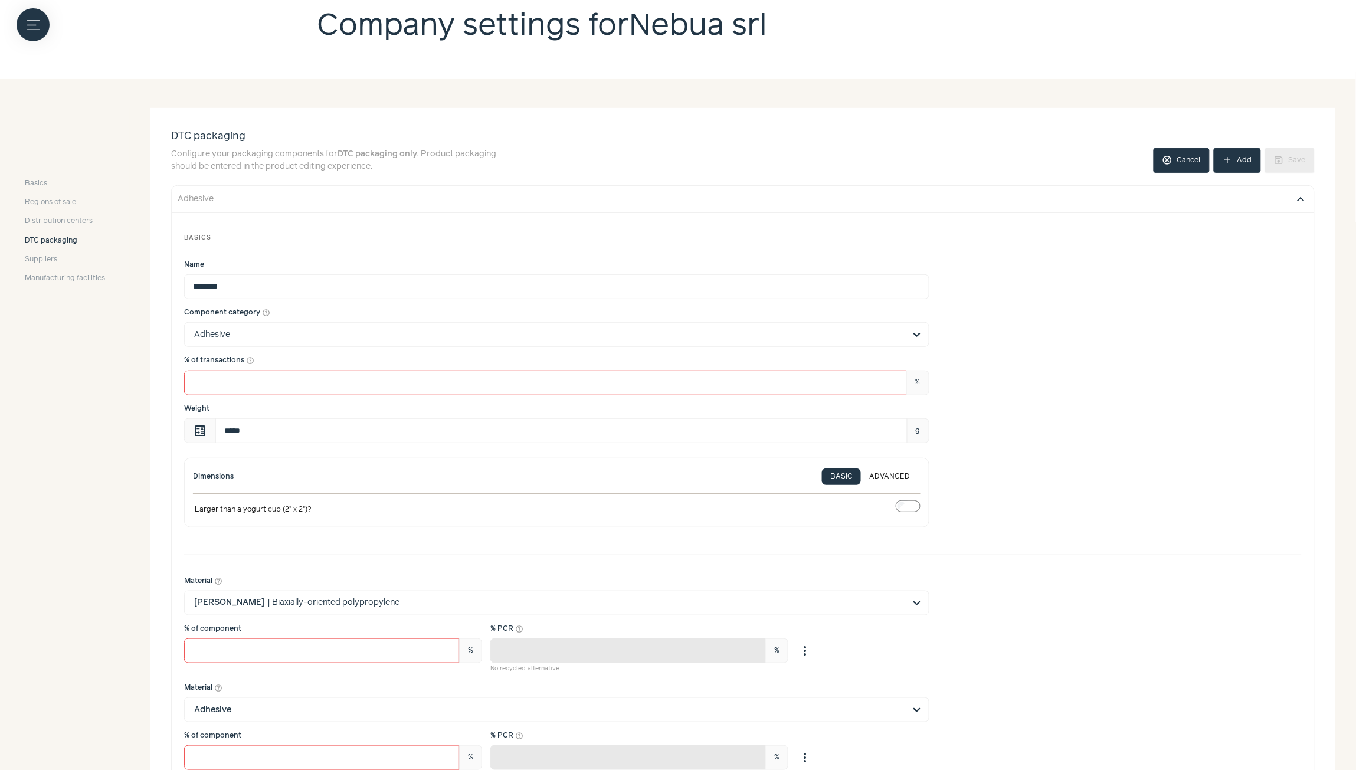
click at [1243, 201] on button "expand_more" at bounding box center [1301, 199] width 14 height 14
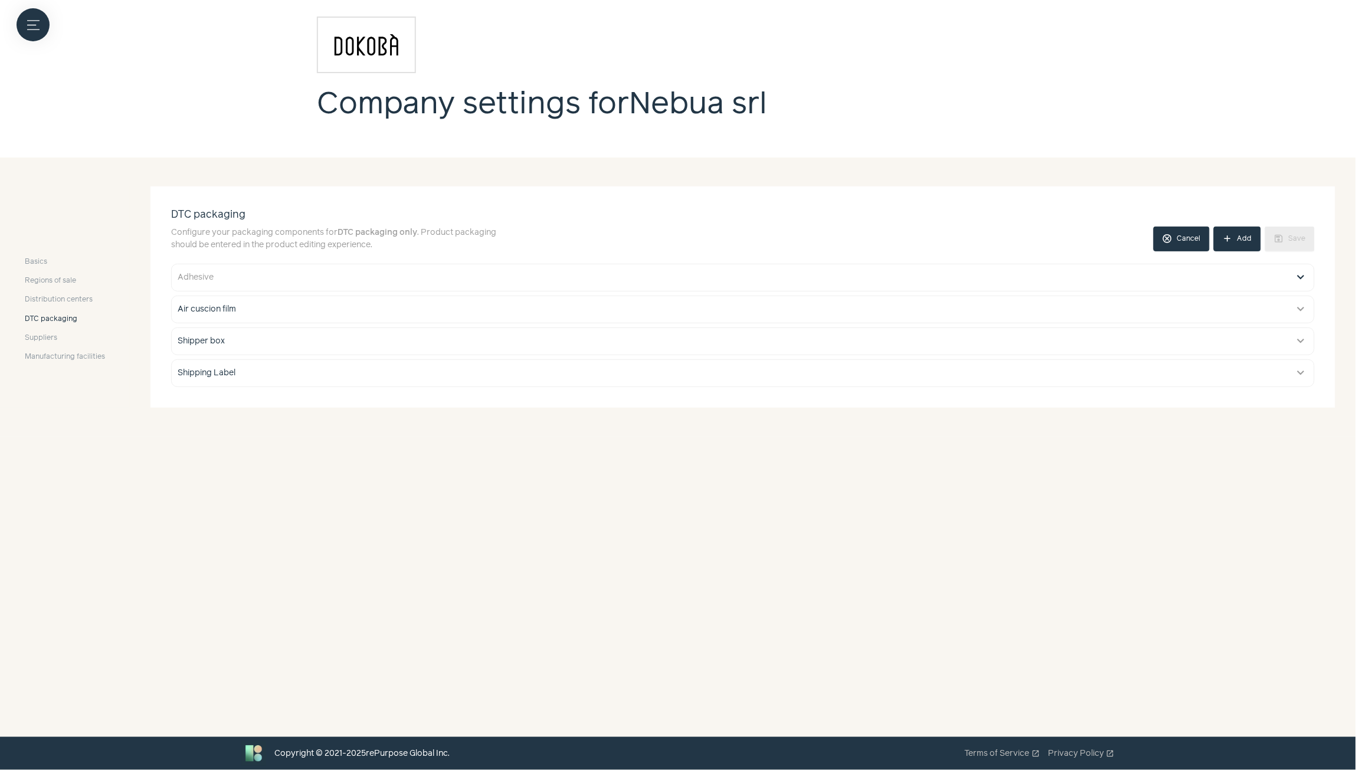
scroll to position [0, 0]
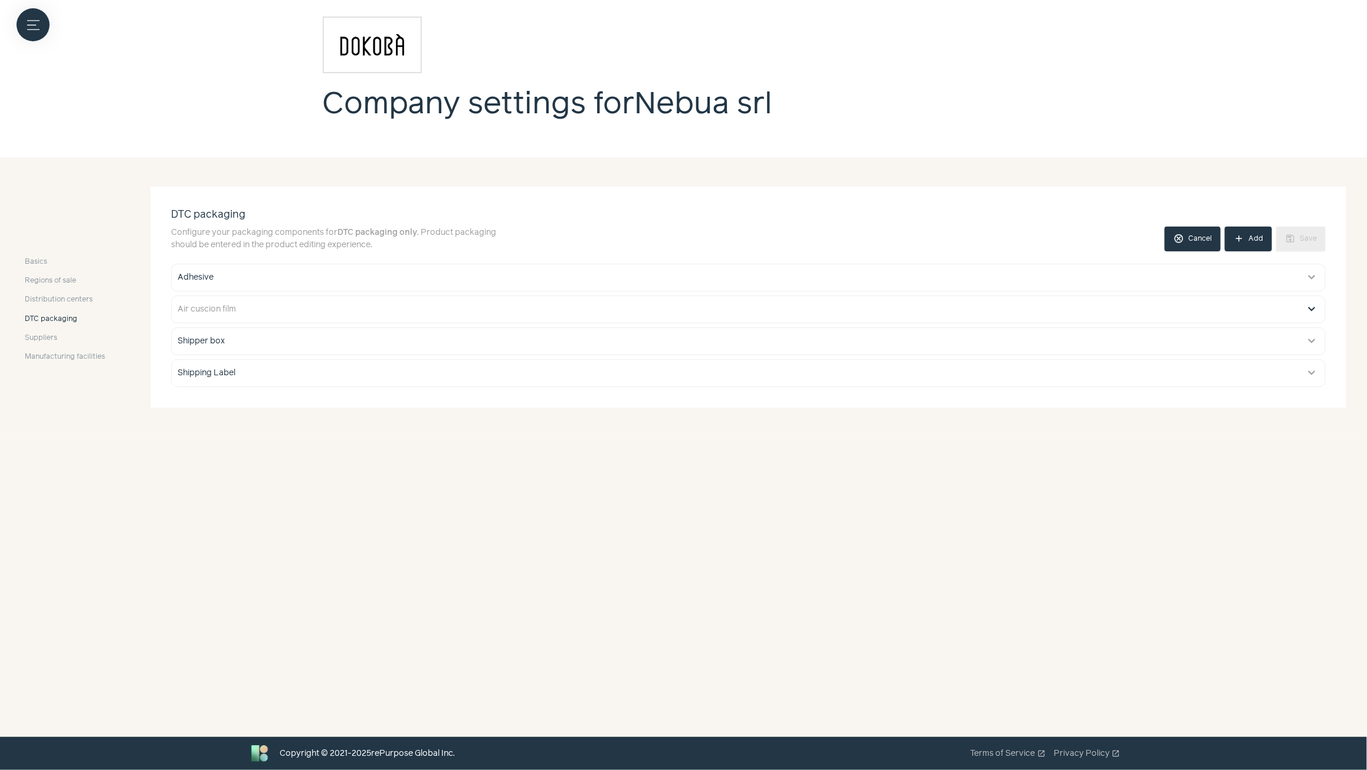
click at [1243, 310] on button "expand_more" at bounding box center [1312, 309] width 14 height 14
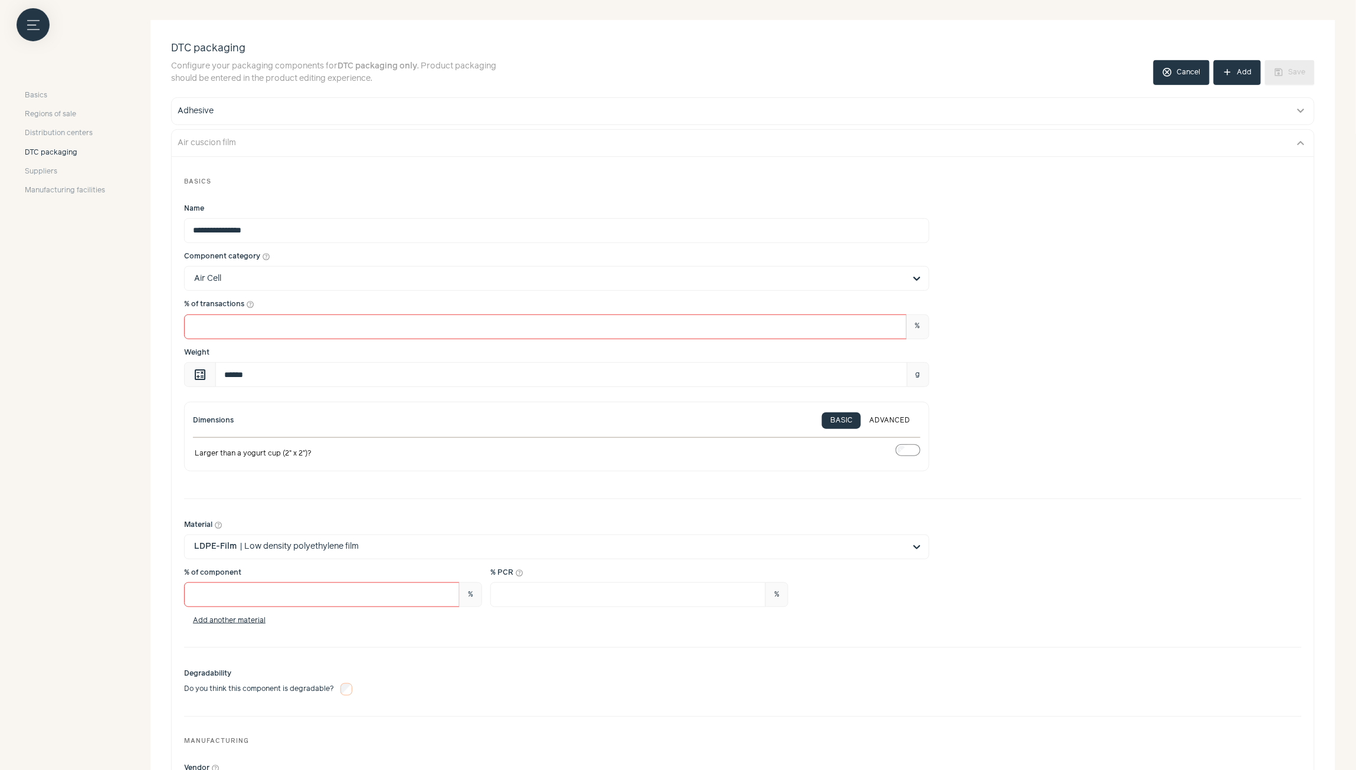
scroll to position [49, 0]
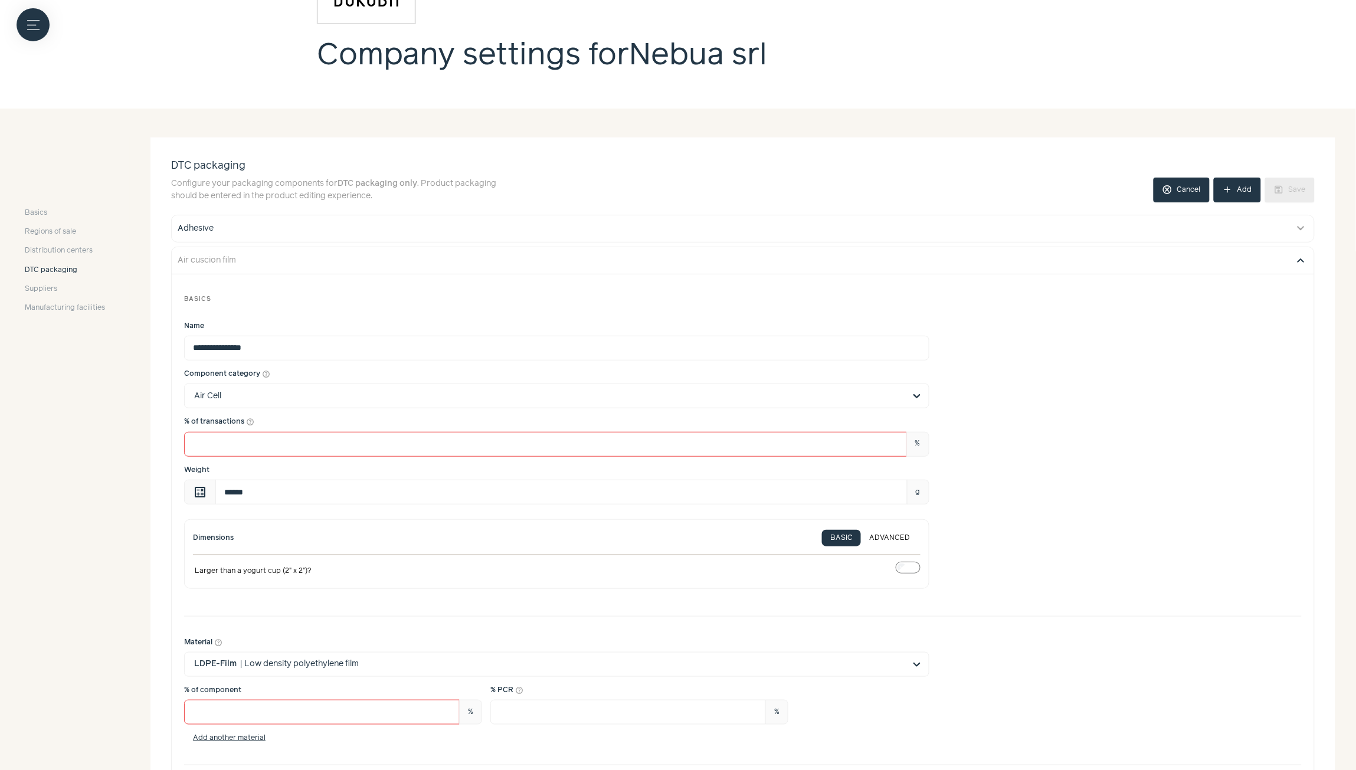
click at [1243, 261] on button "expand_more" at bounding box center [1301, 260] width 14 height 14
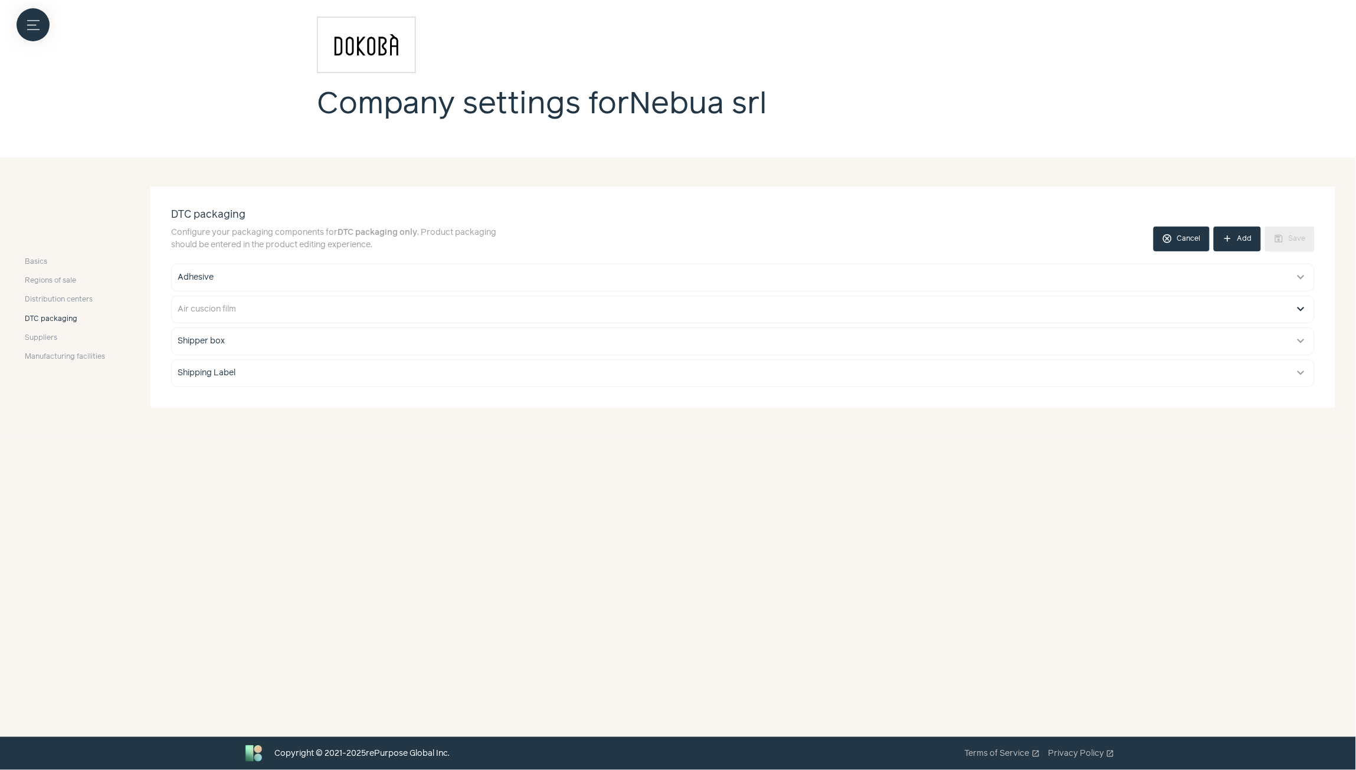
scroll to position [0, 0]
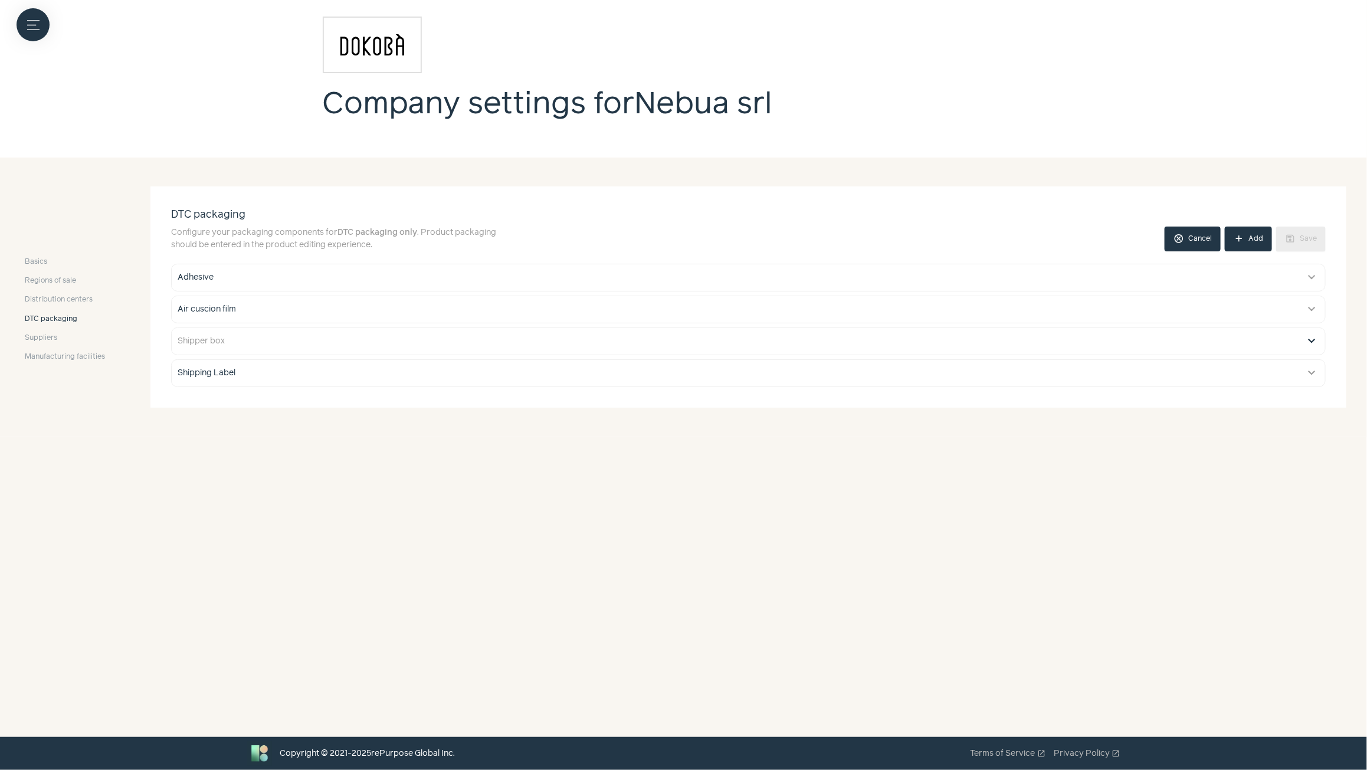
click at [1243, 340] on button "expand_more" at bounding box center [1312, 341] width 14 height 14
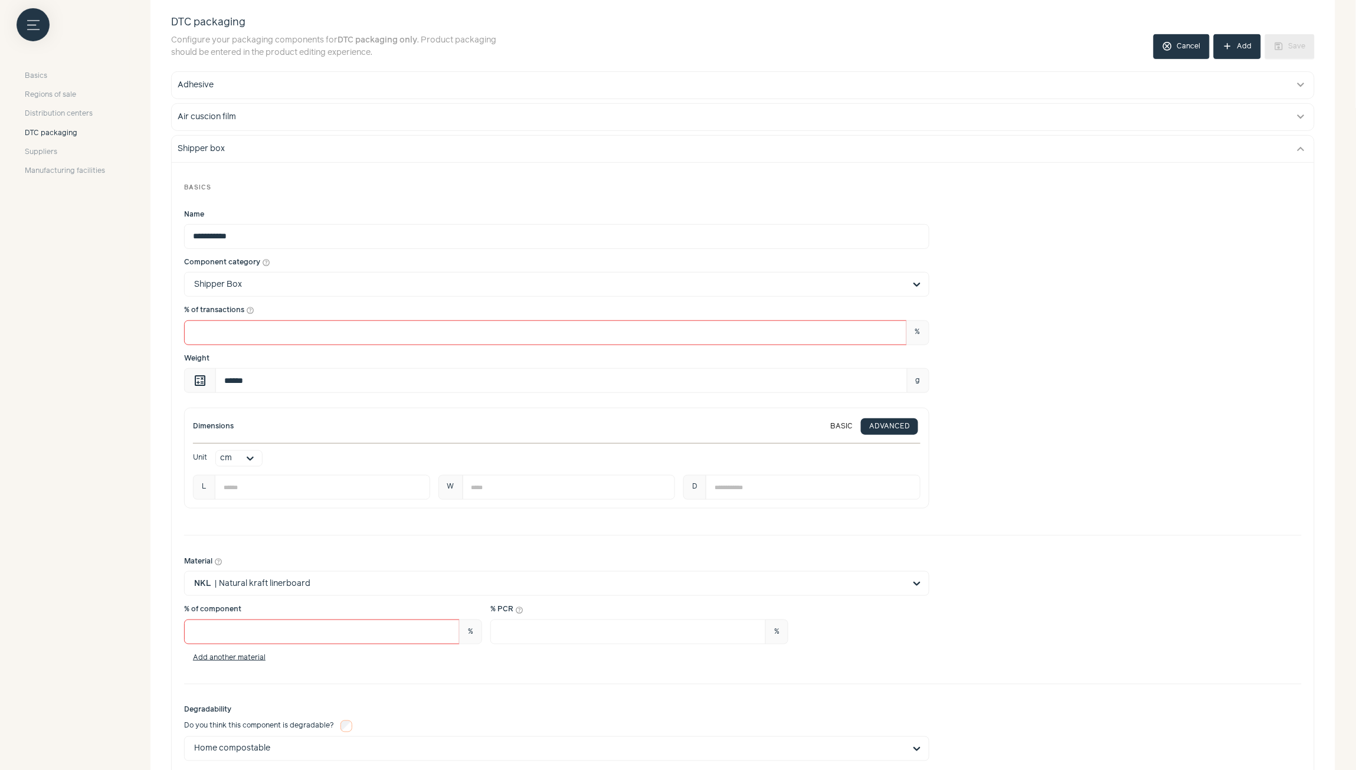
scroll to position [21, 0]
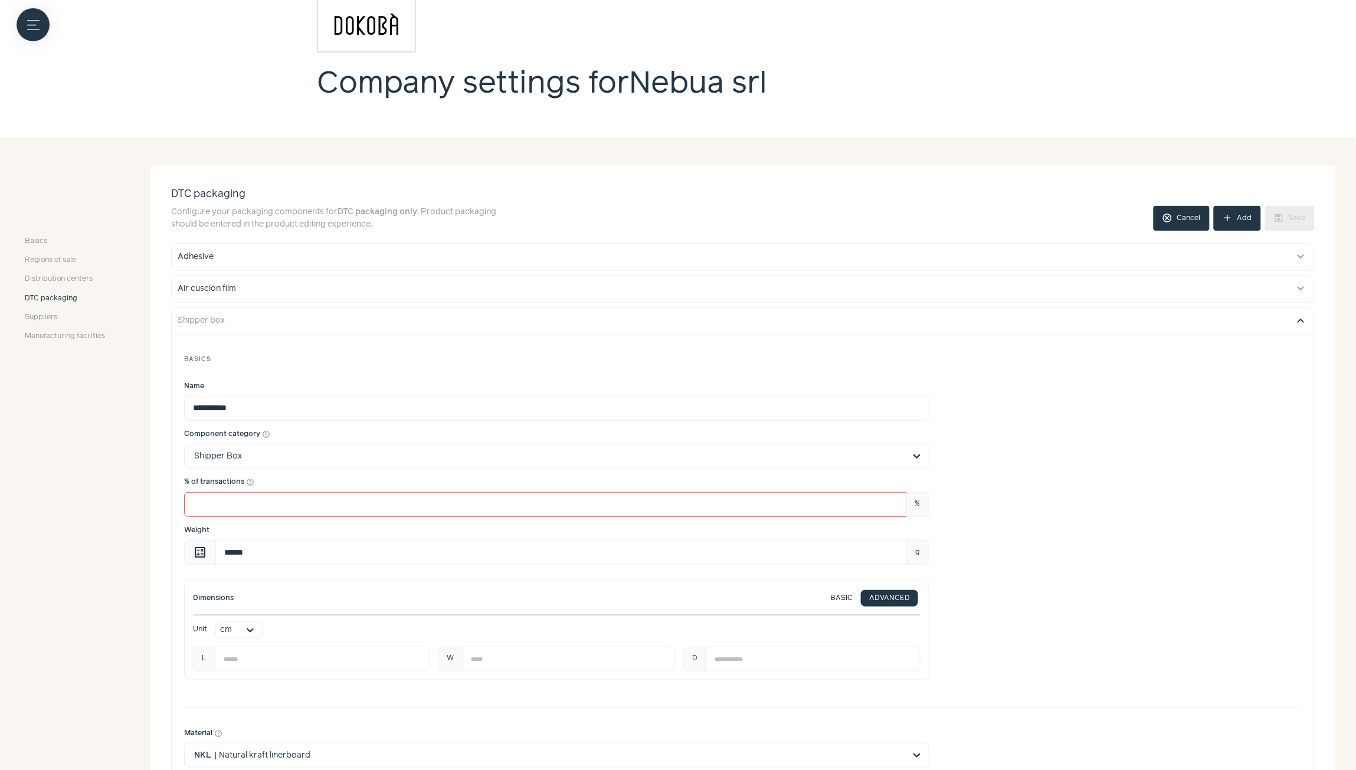
click at [1243, 325] on button "expand_more" at bounding box center [1301, 320] width 14 height 14
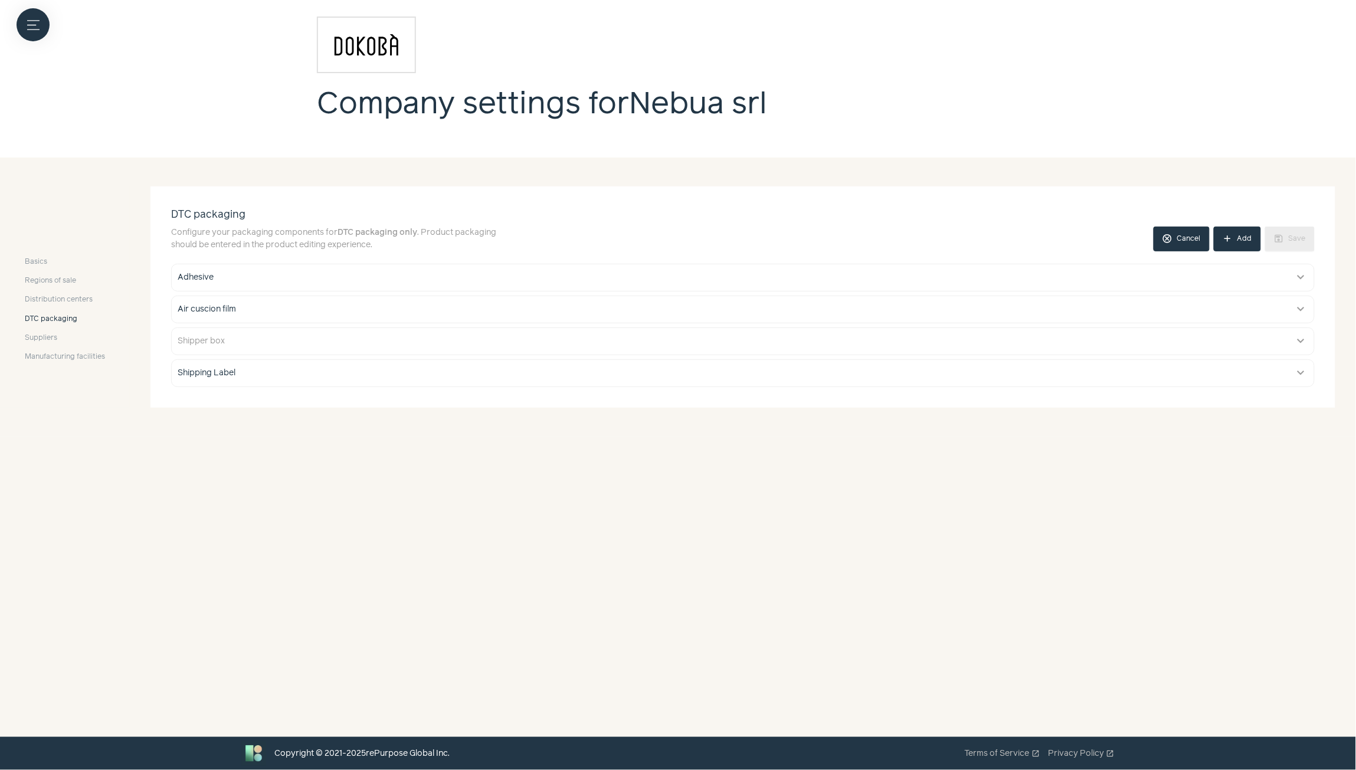
scroll to position [0, 0]
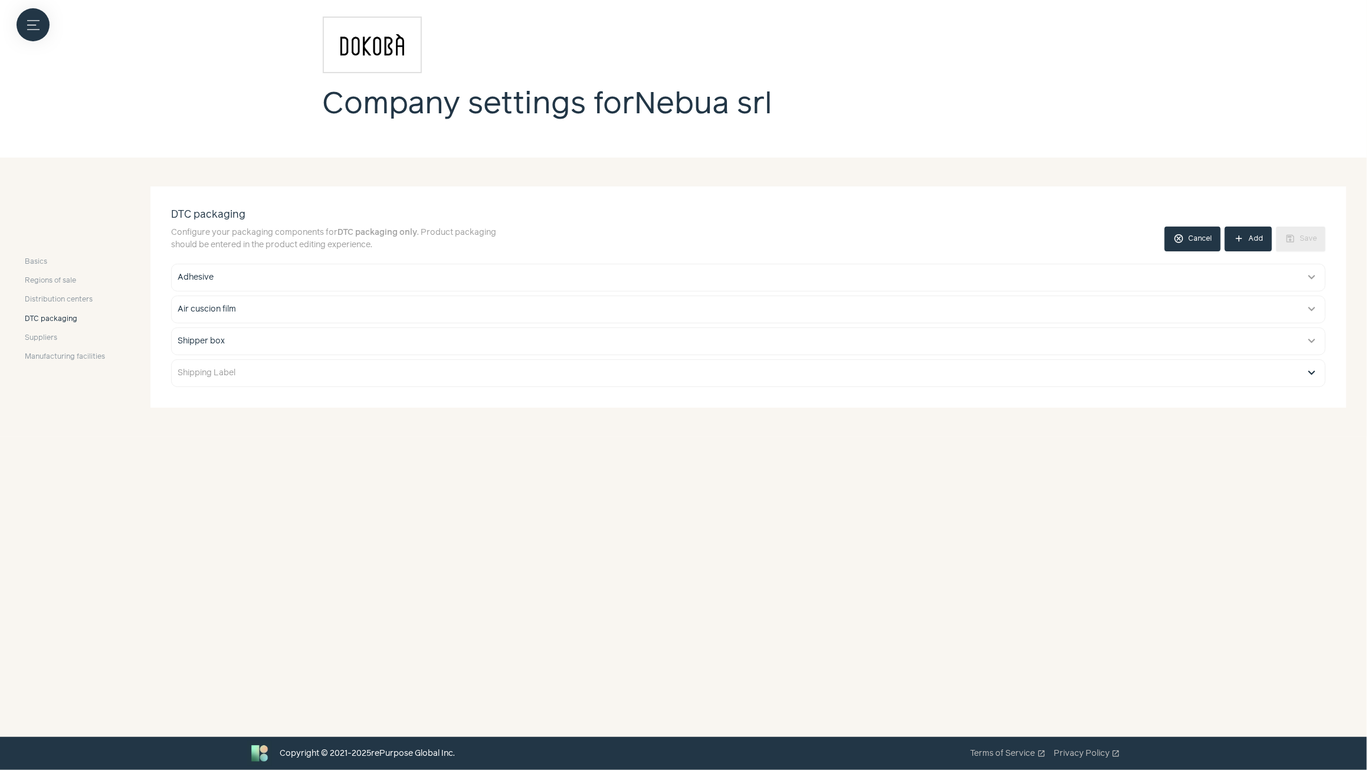
click at [1243, 376] on button "expand_more" at bounding box center [1312, 373] width 14 height 14
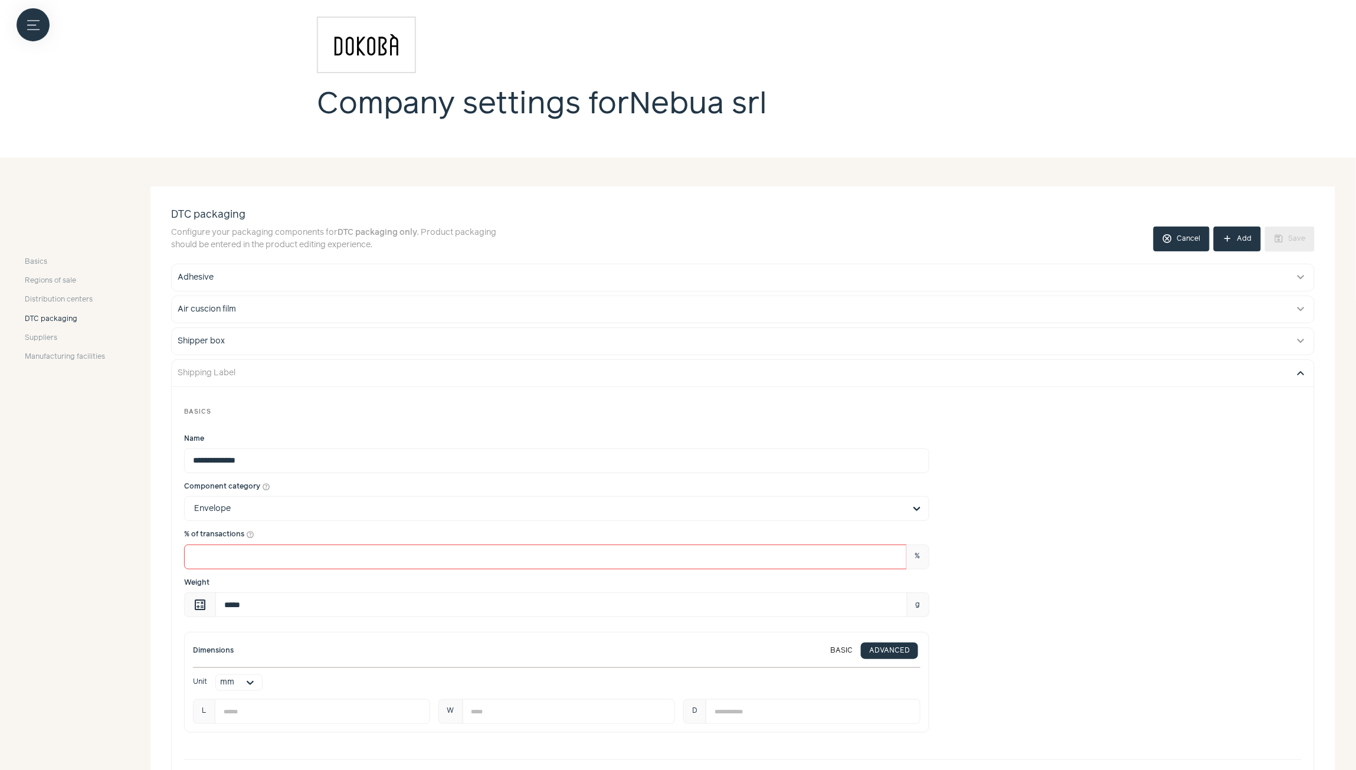
click at [1243, 376] on button "expand_more" at bounding box center [1301, 373] width 14 height 14
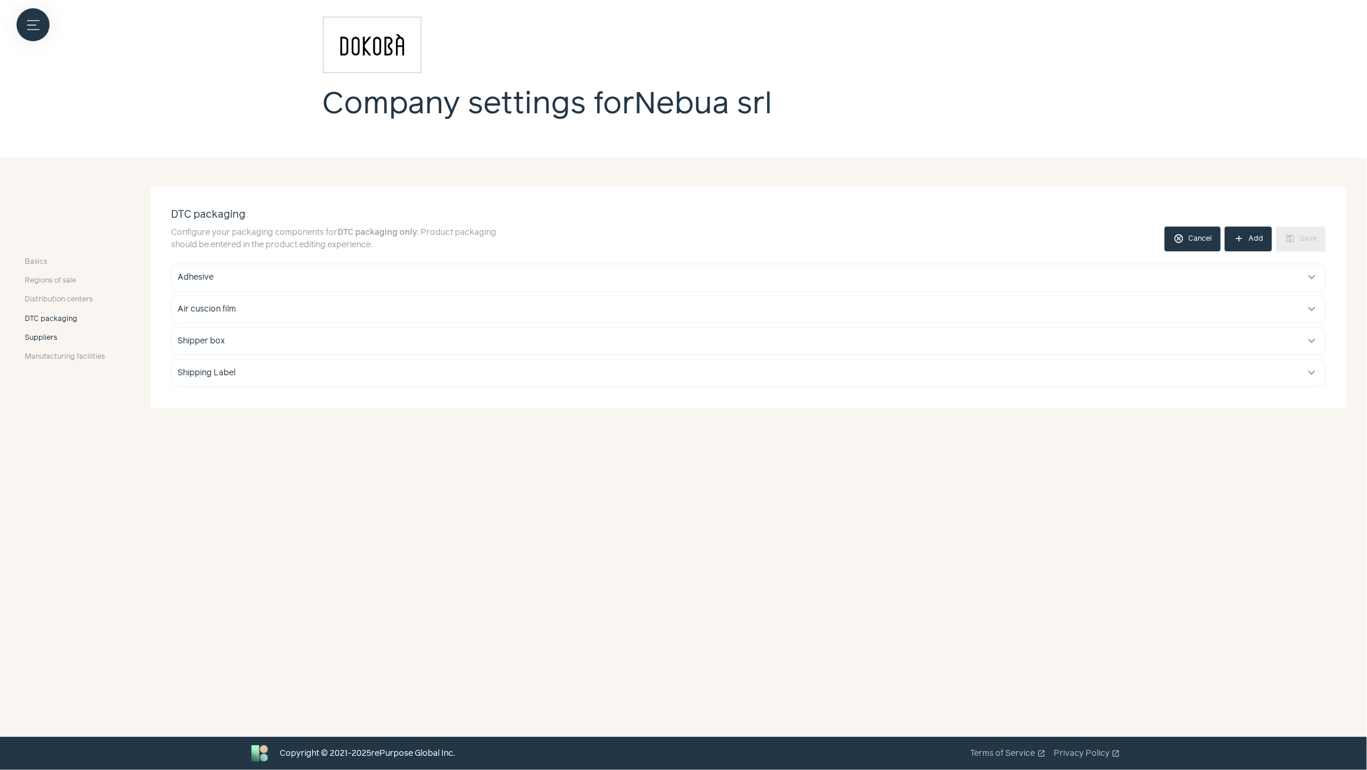
click at [41, 339] on span "Suppliers" at bounding box center [41, 338] width 32 height 11
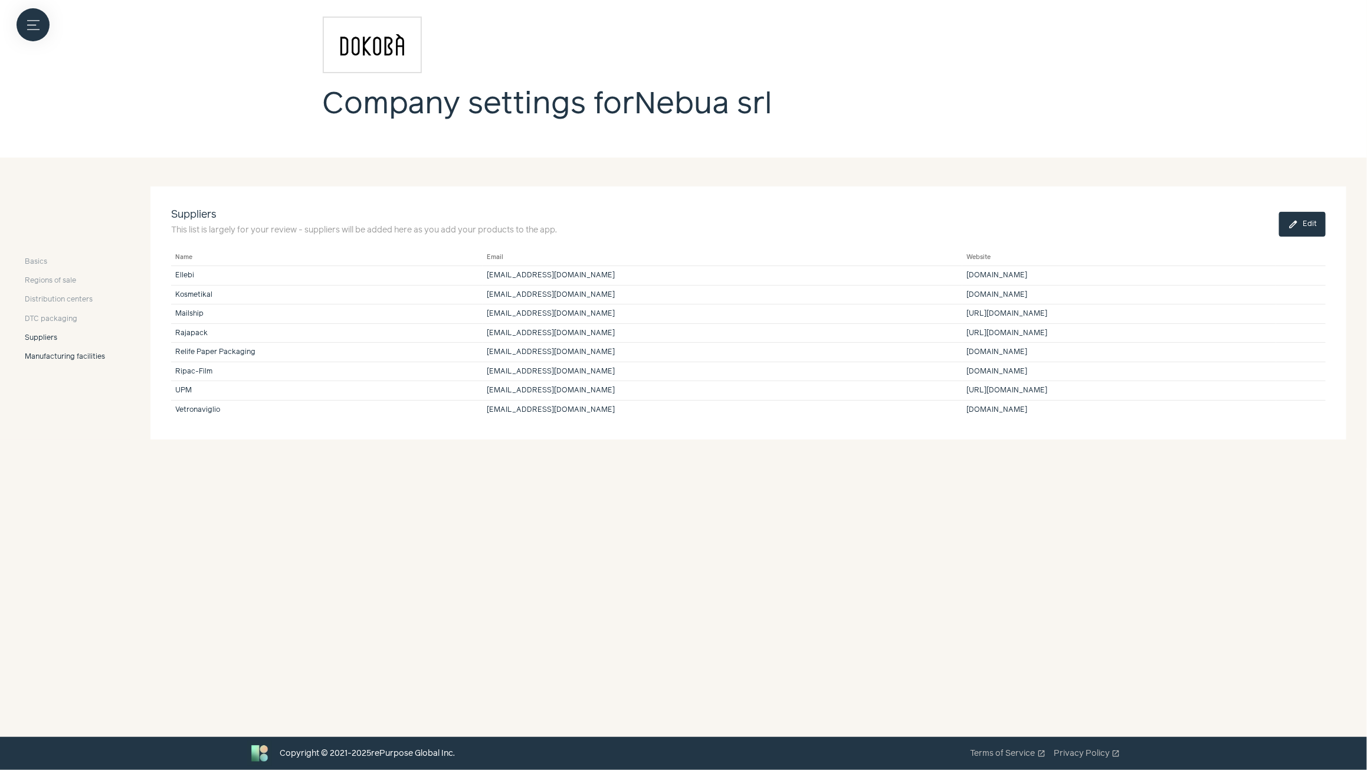
click at [61, 360] on span "Manufacturing facilities" at bounding box center [65, 357] width 80 height 11
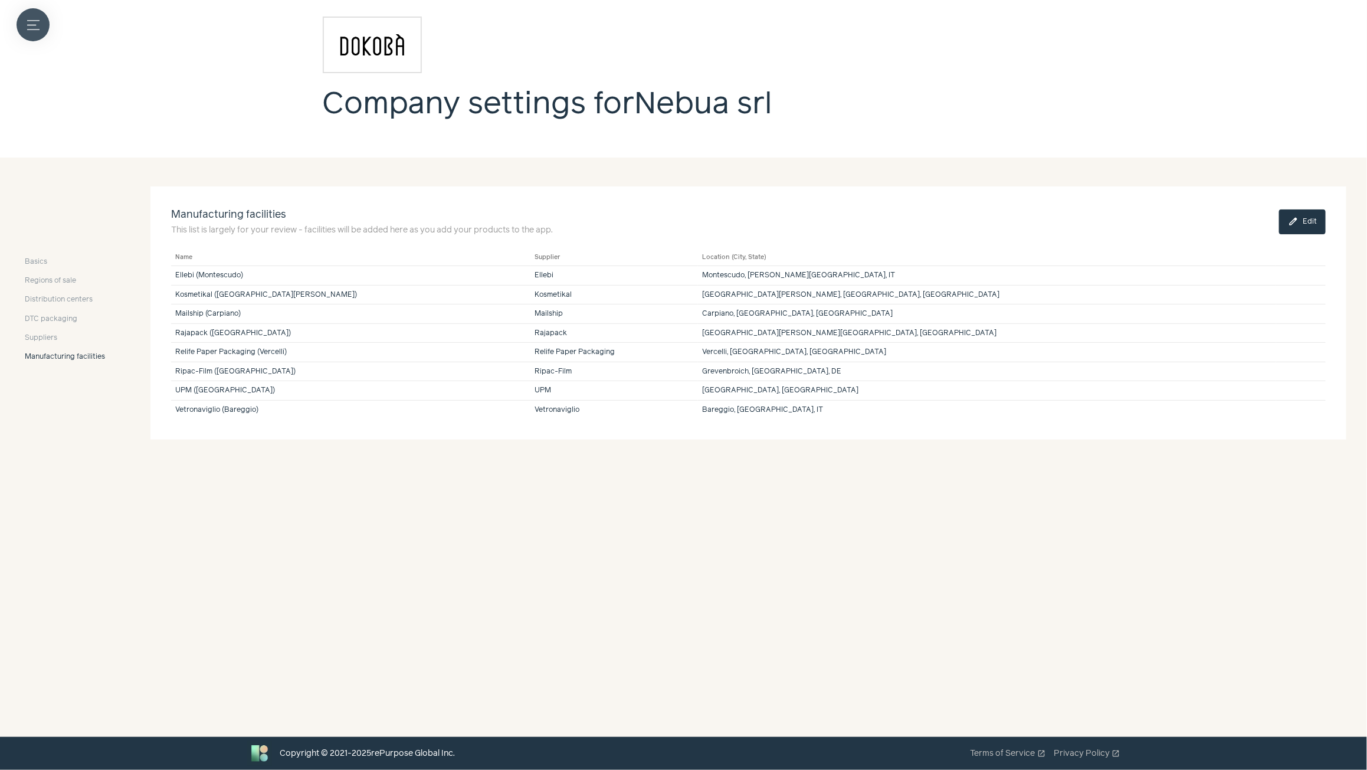
click at [40, 27] on button "Menu button" at bounding box center [33, 24] width 33 height 33
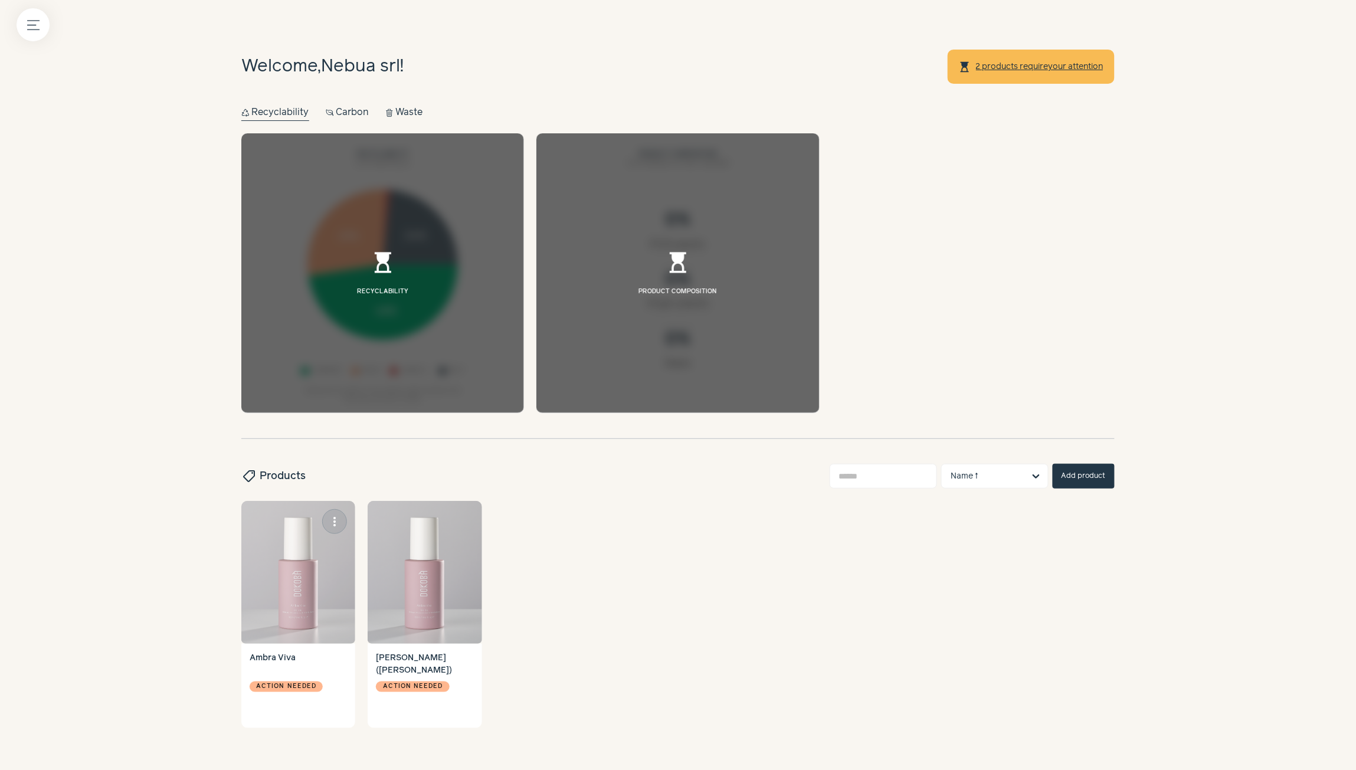
click at [289, 559] on img at bounding box center [298, 572] width 114 height 143
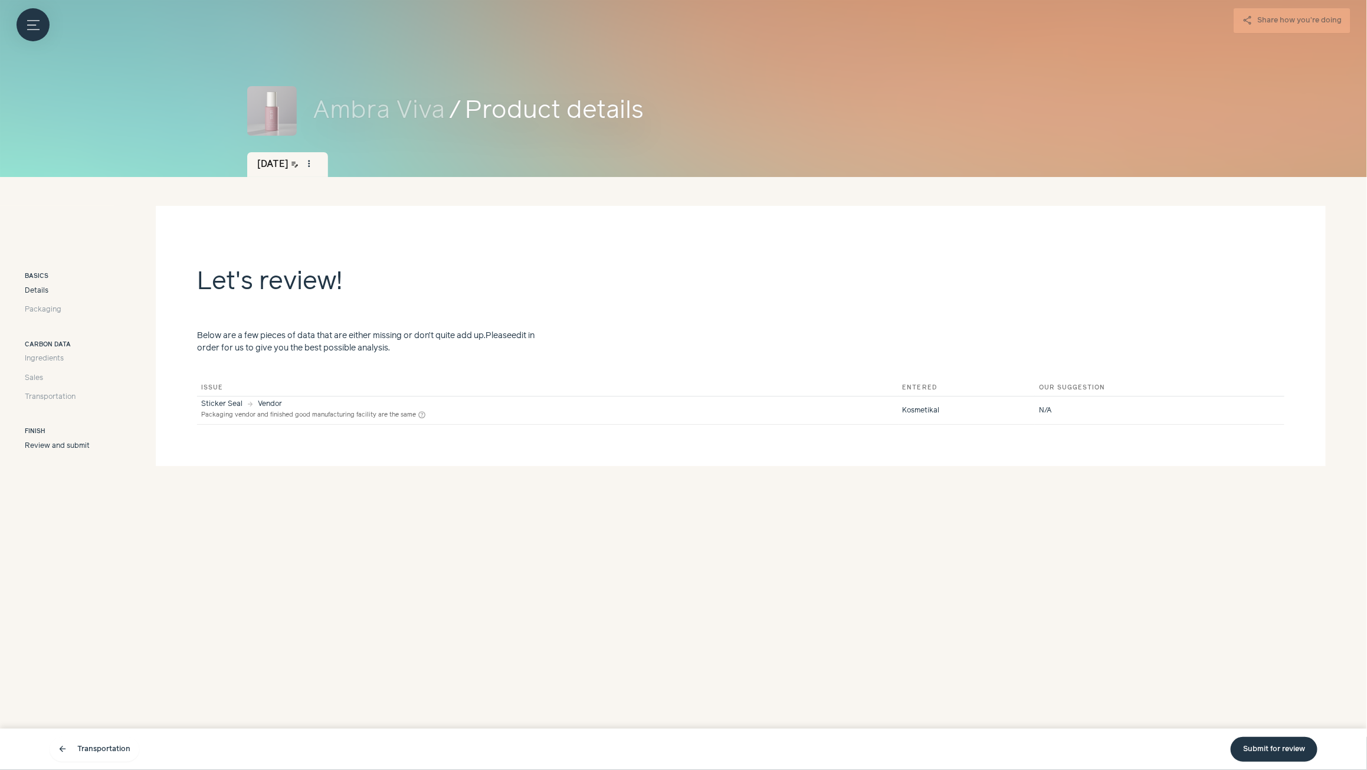
click at [31, 293] on span "Details" at bounding box center [37, 291] width 24 height 11
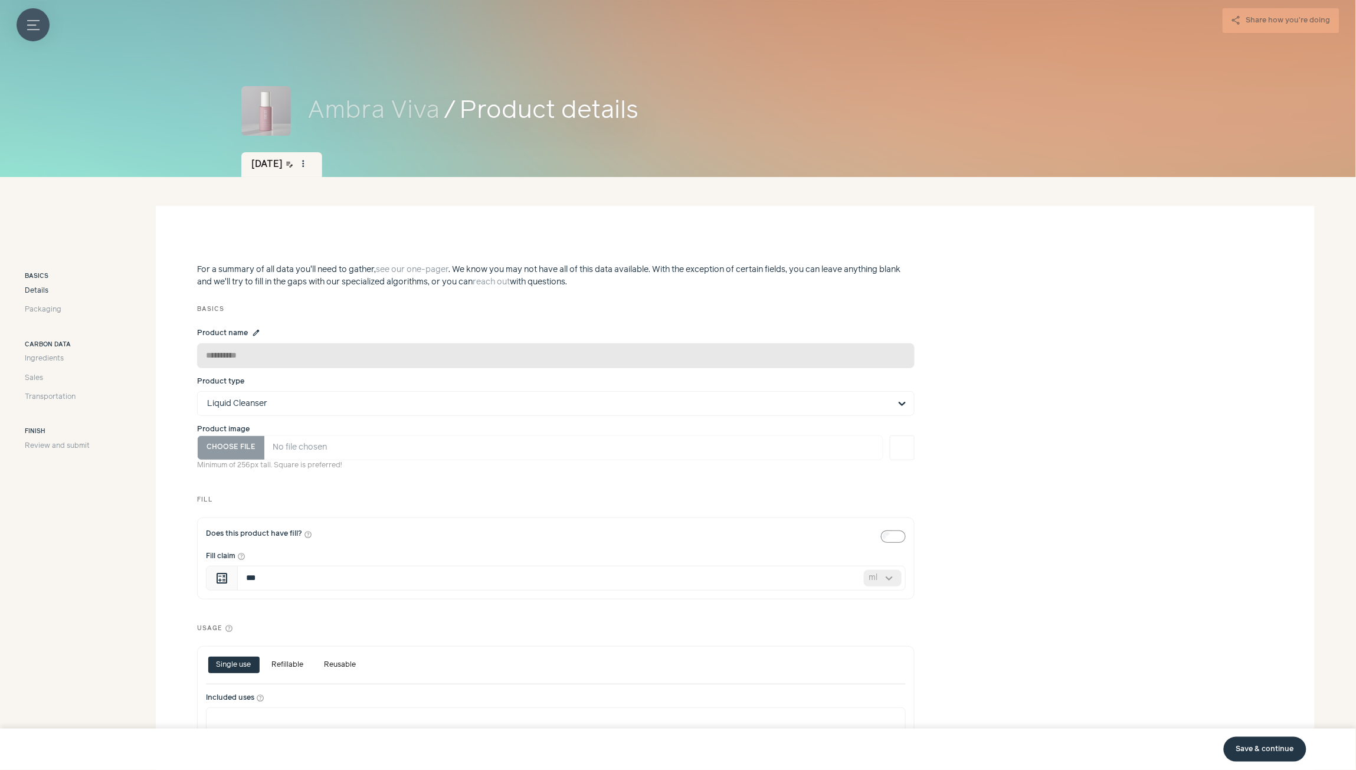
click at [33, 21] on icon "Menu button" at bounding box center [33, 25] width 12 height 12
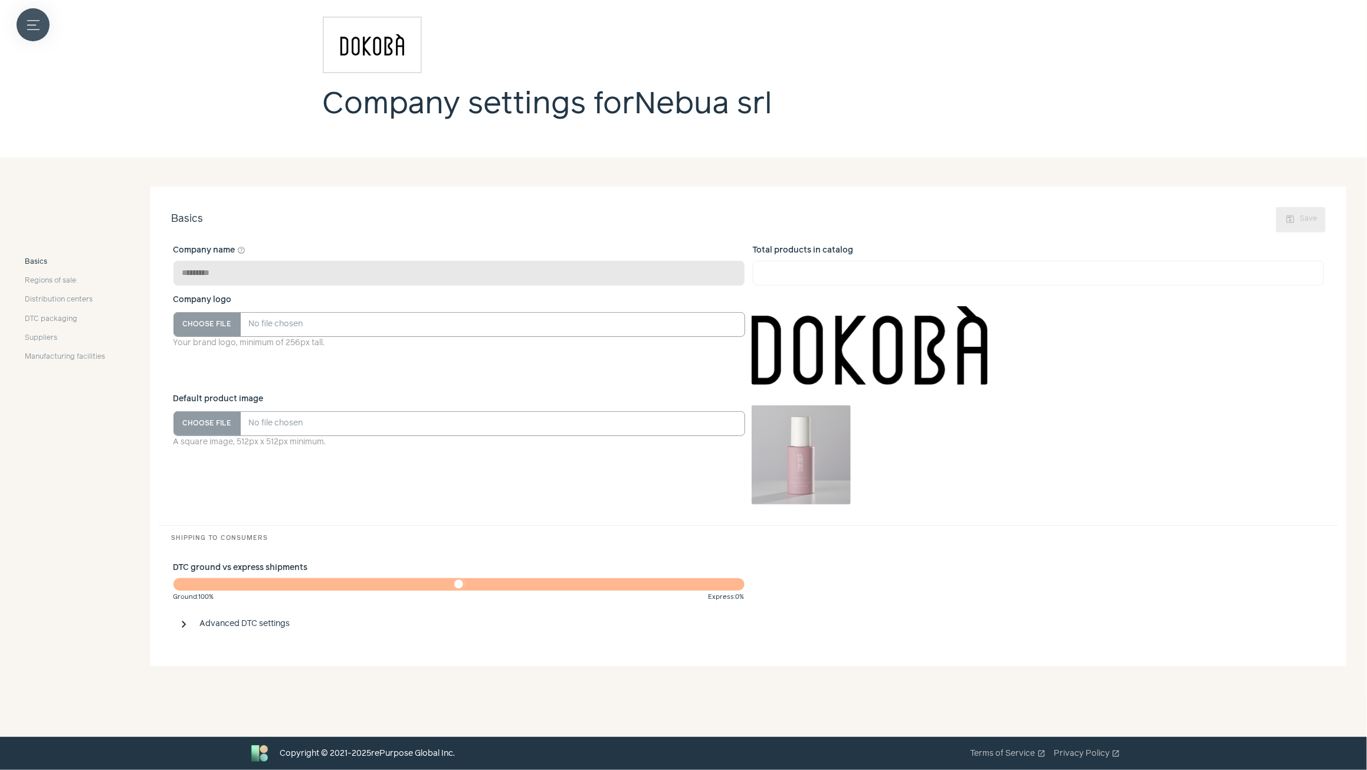
click at [30, 31] on button "Menu button" at bounding box center [33, 24] width 33 height 33
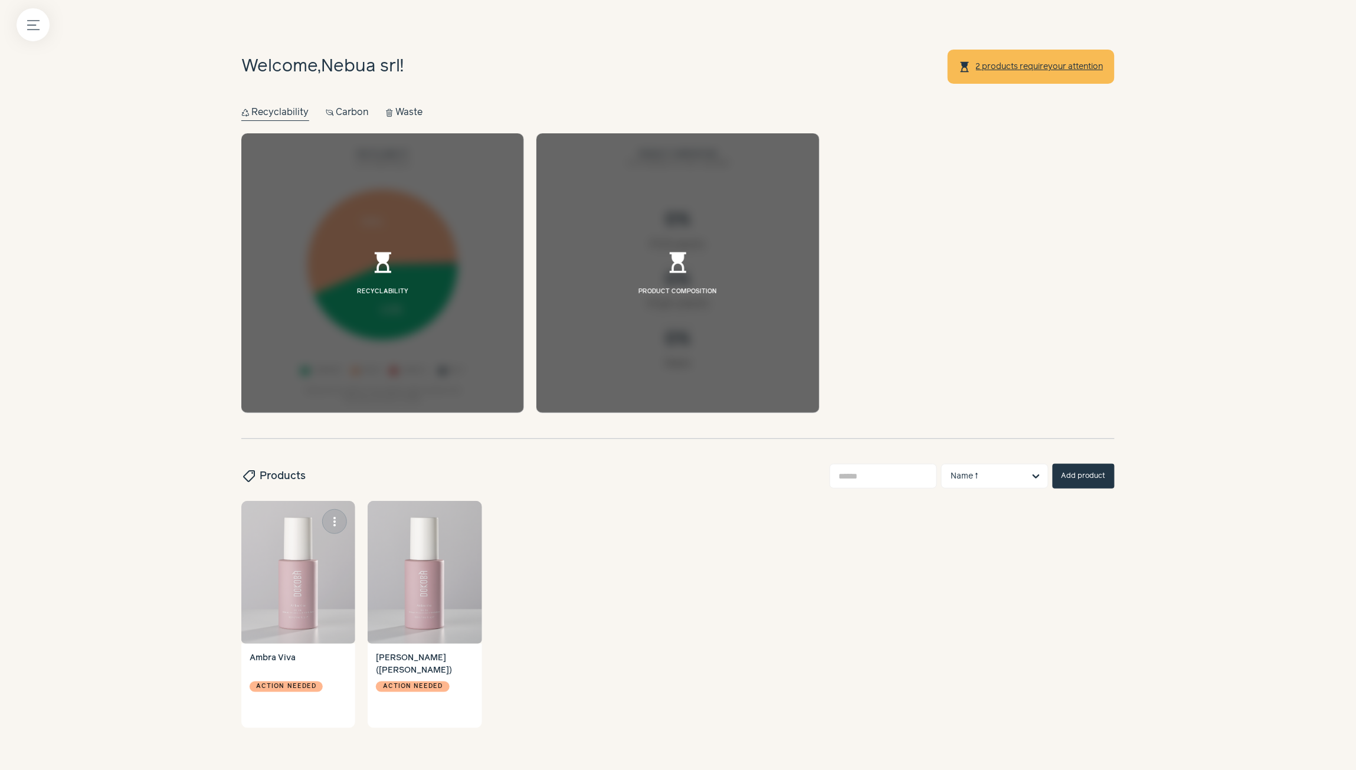
click at [287, 543] on img at bounding box center [298, 572] width 114 height 143
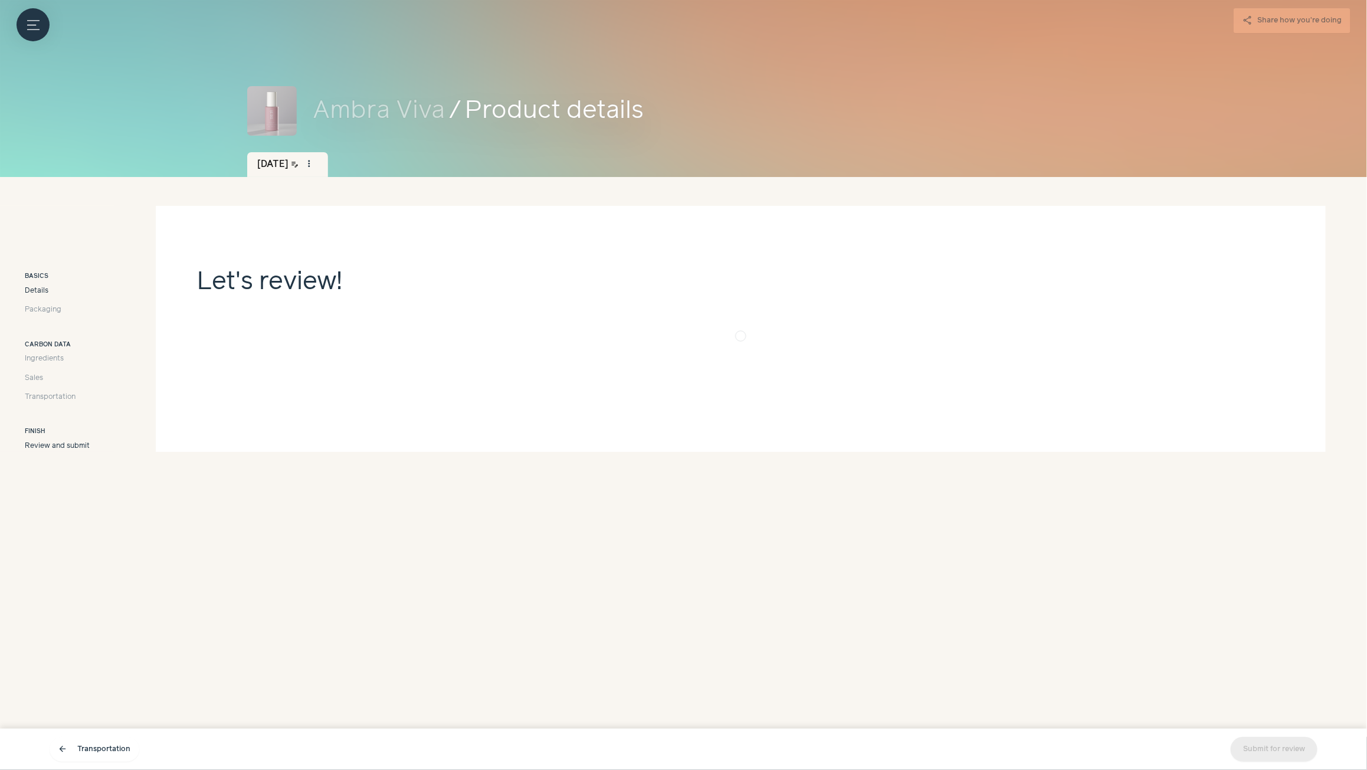
click at [28, 290] on span "Details" at bounding box center [37, 291] width 24 height 11
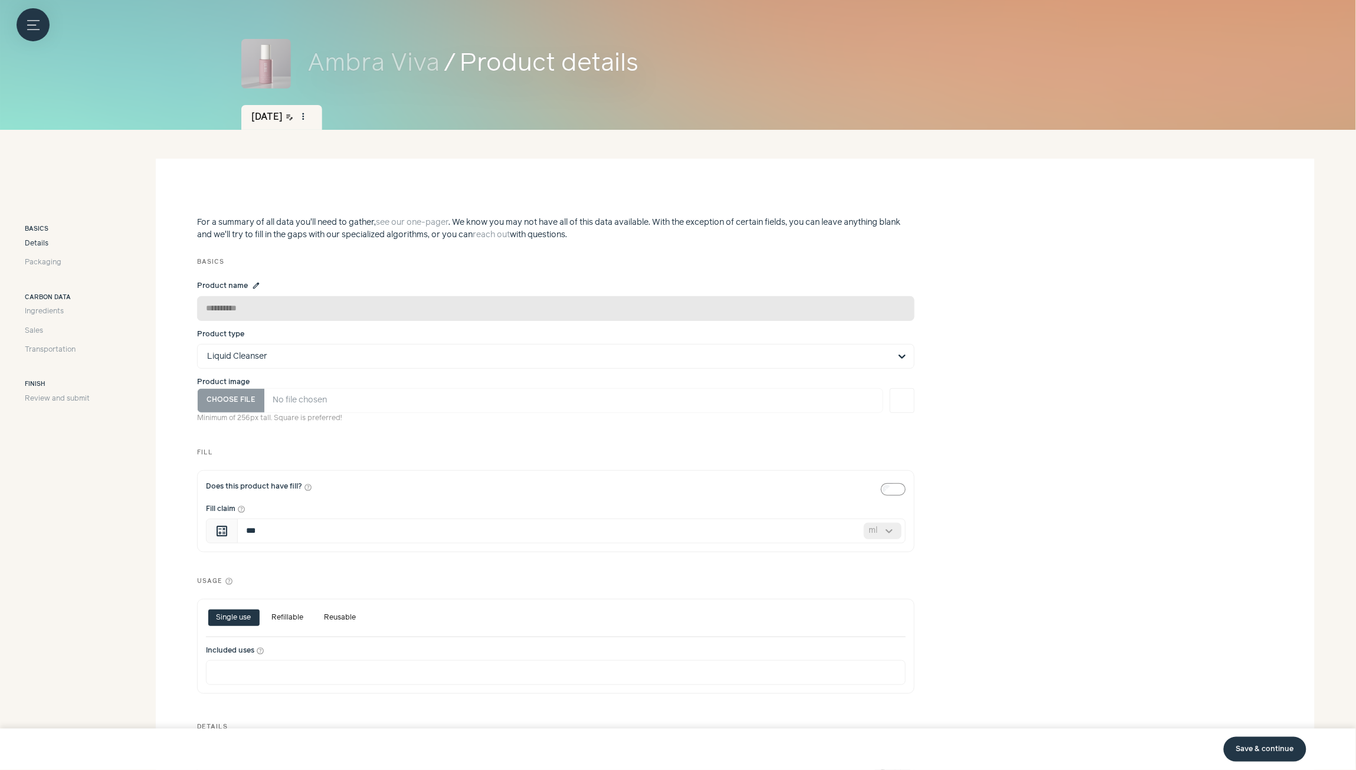
scroll to position [89, 0]
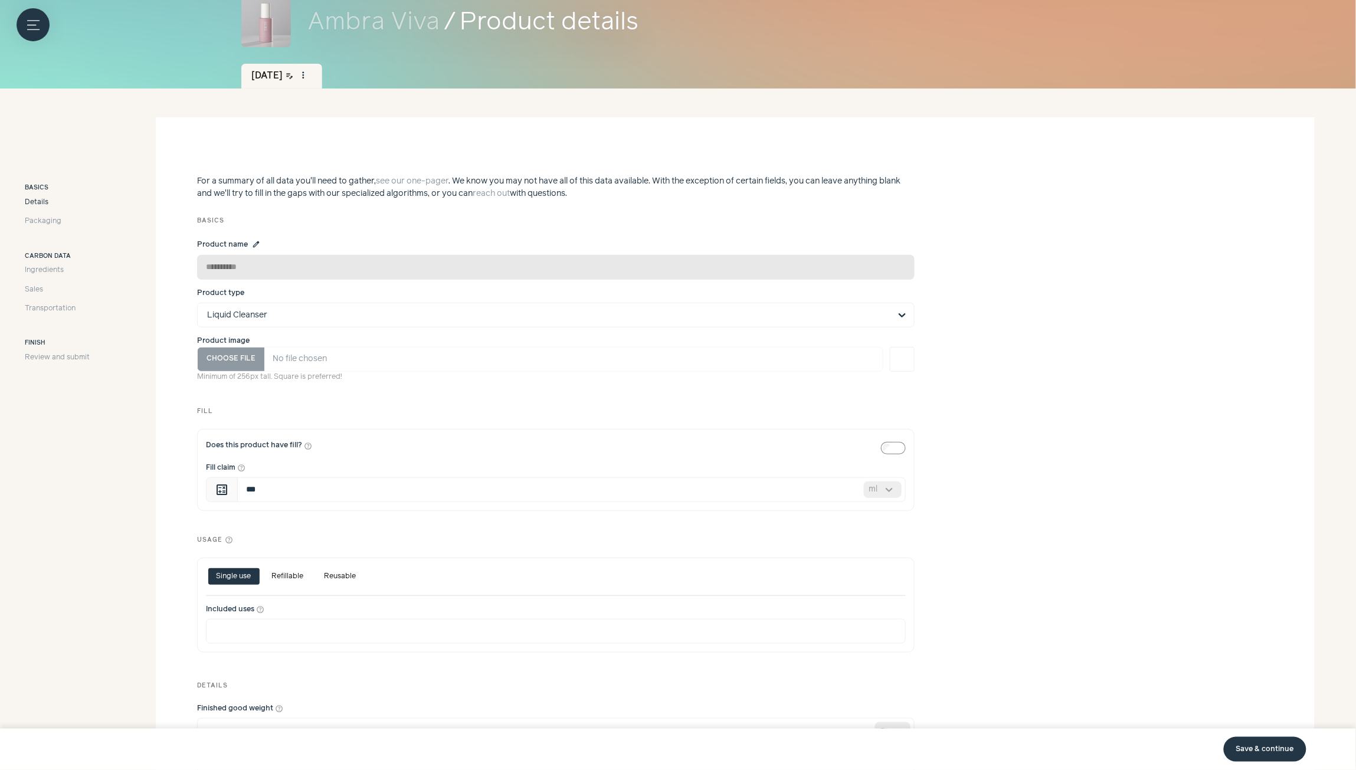
click at [997, 379] on section "**********" at bounding box center [735, 485] width 1159 height 736
click at [237, 364] on input "Product image" at bounding box center [540, 359] width 686 height 25
type input "**********"
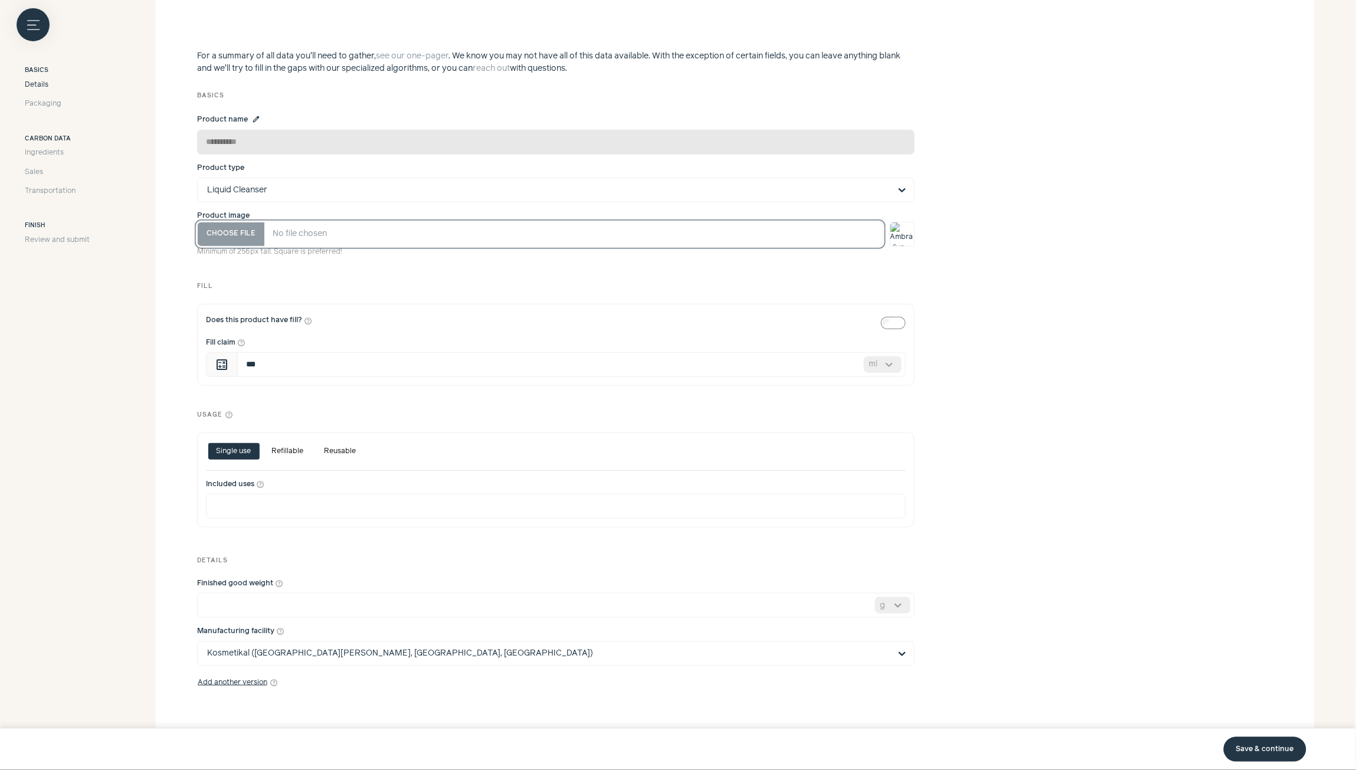
scroll to position [247, 0]
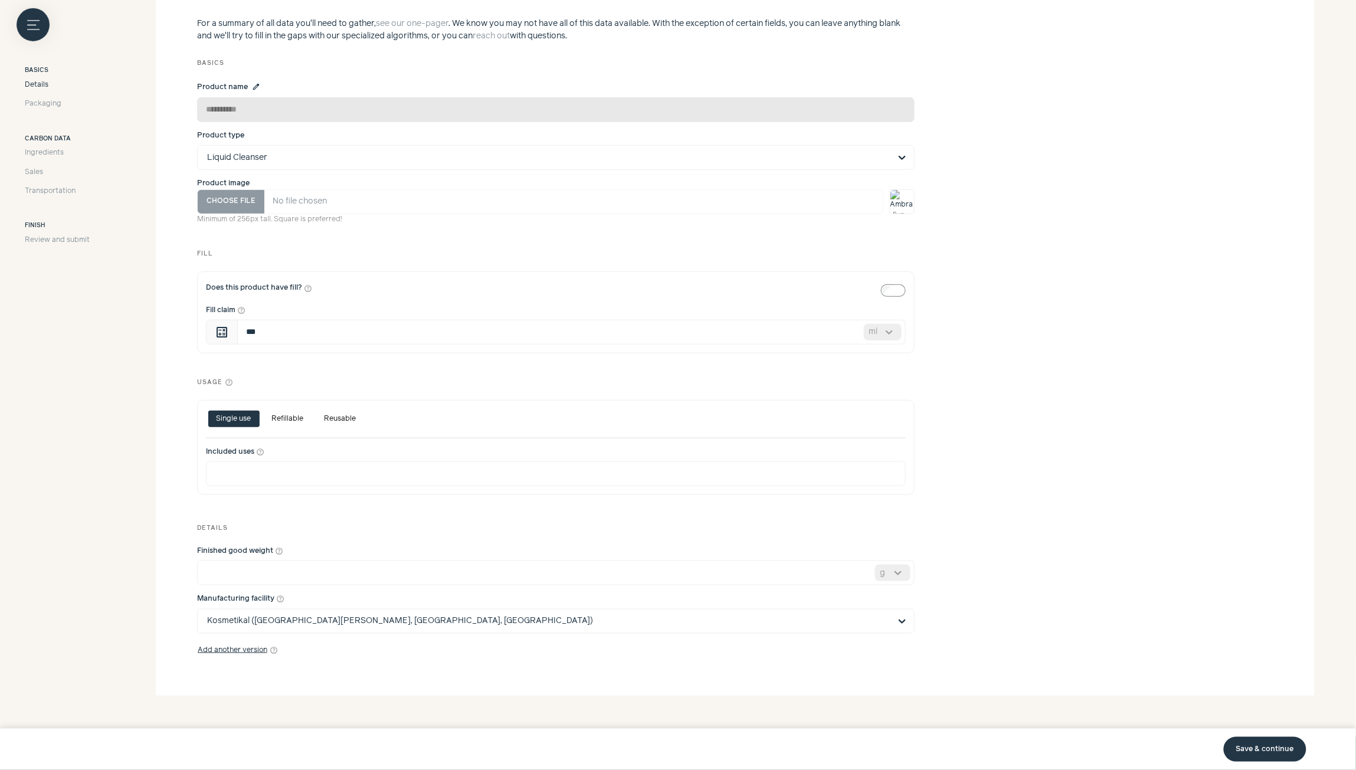
click at [1276, 754] on link "Save & continue" at bounding box center [1265, 749] width 83 height 25
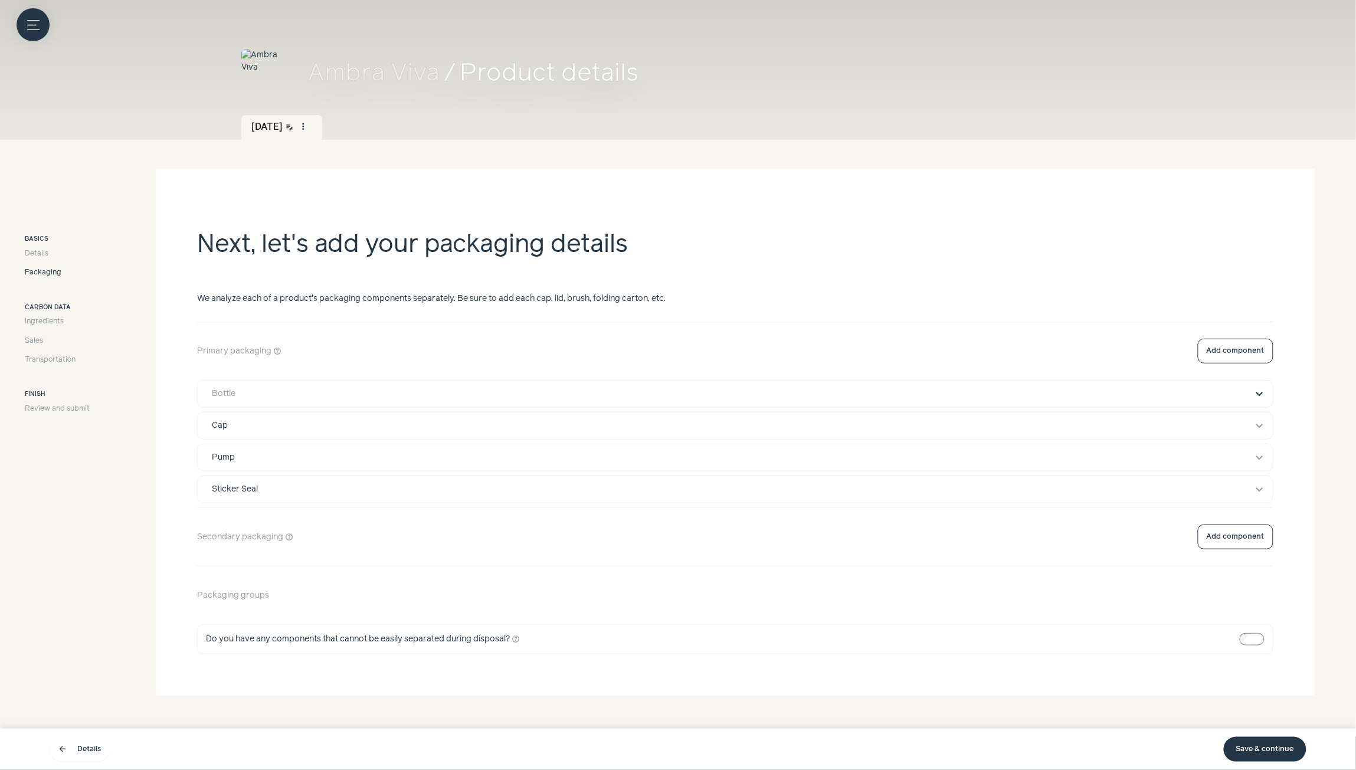
click at [1257, 394] on button "expand_more" at bounding box center [1260, 394] width 14 height 14
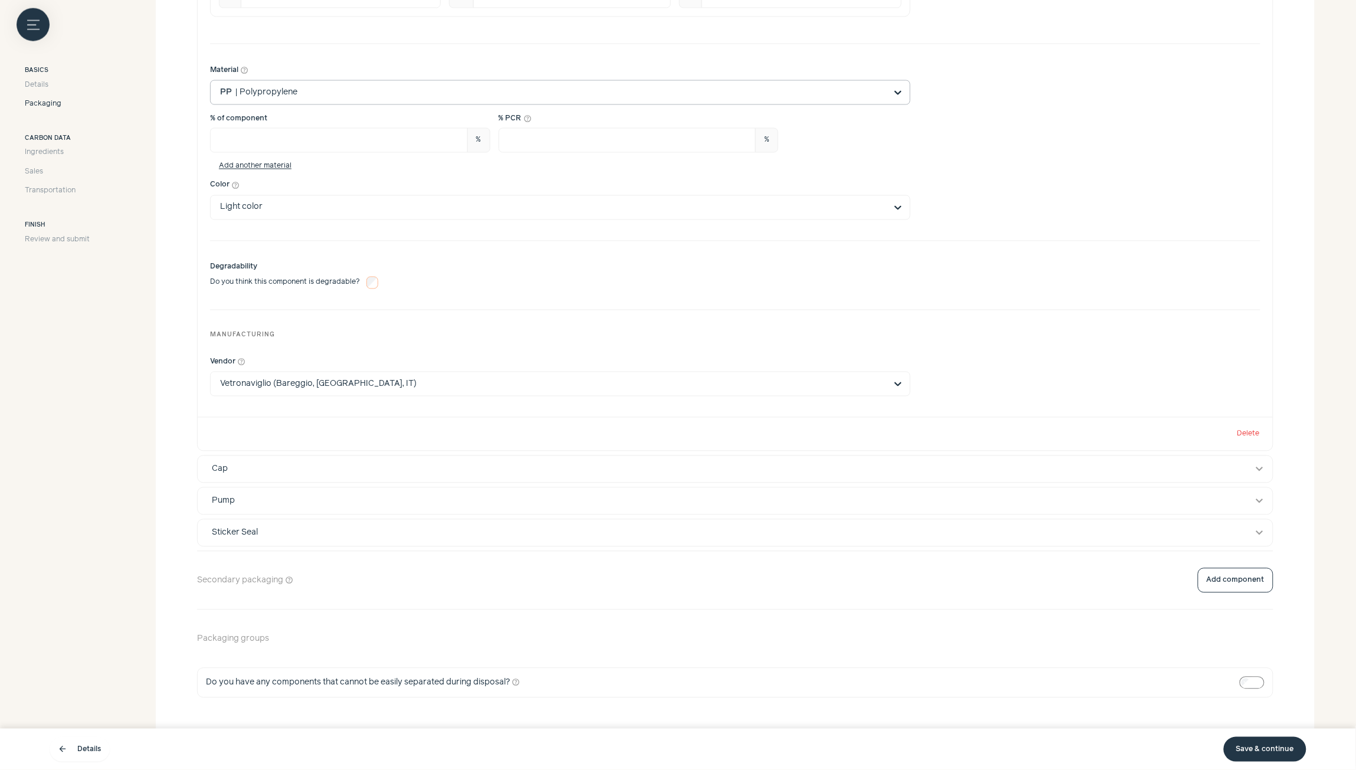
scroll to position [821, 0]
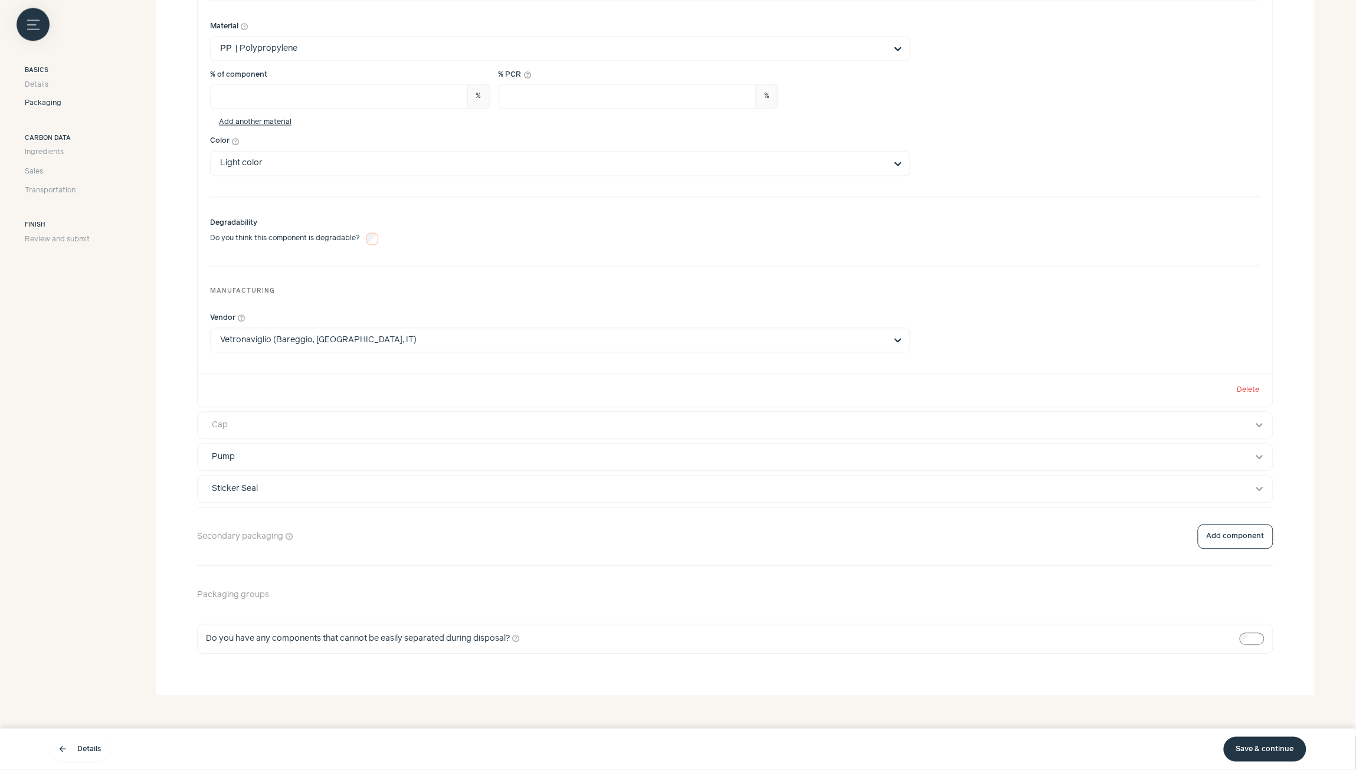
click at [1033, 423] on div "Cap" at bounding box center [724, 426] width 1040 height 12
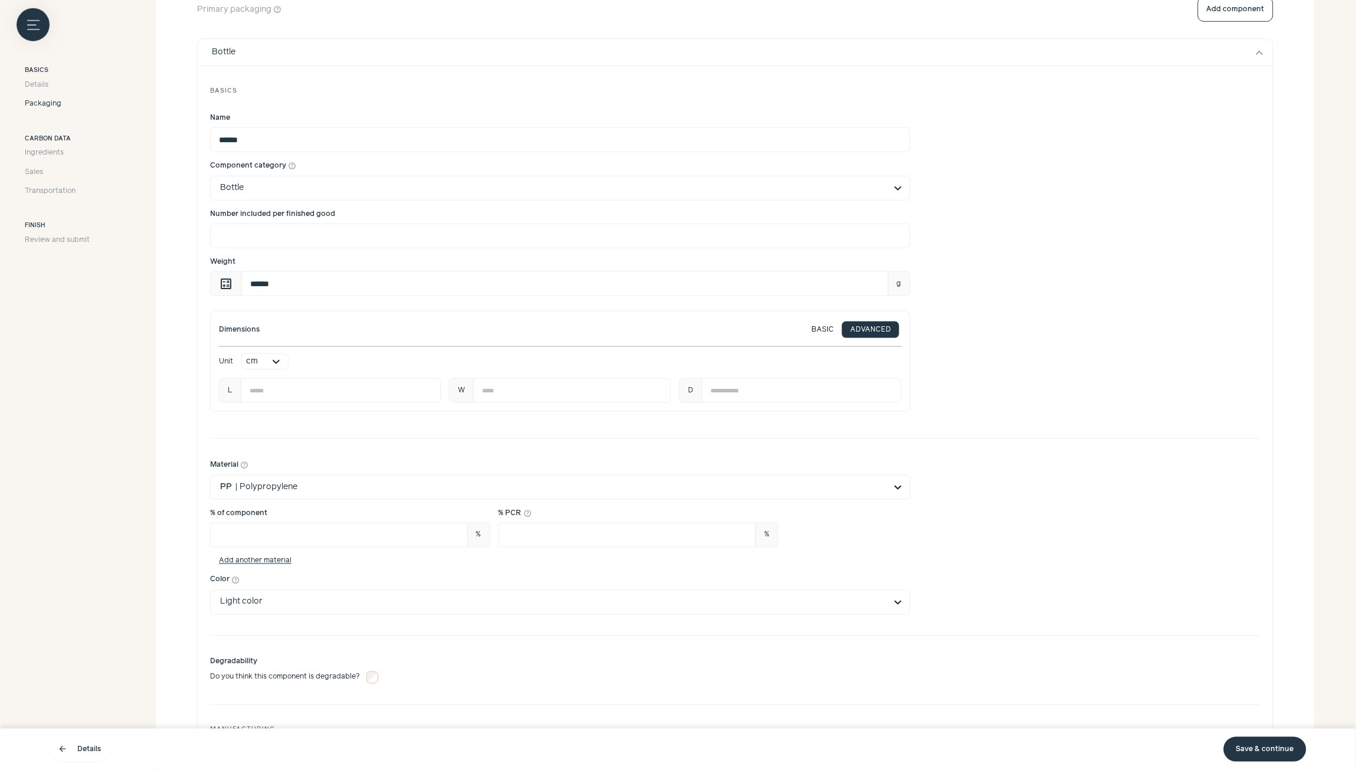
scroll to position [0, 0]
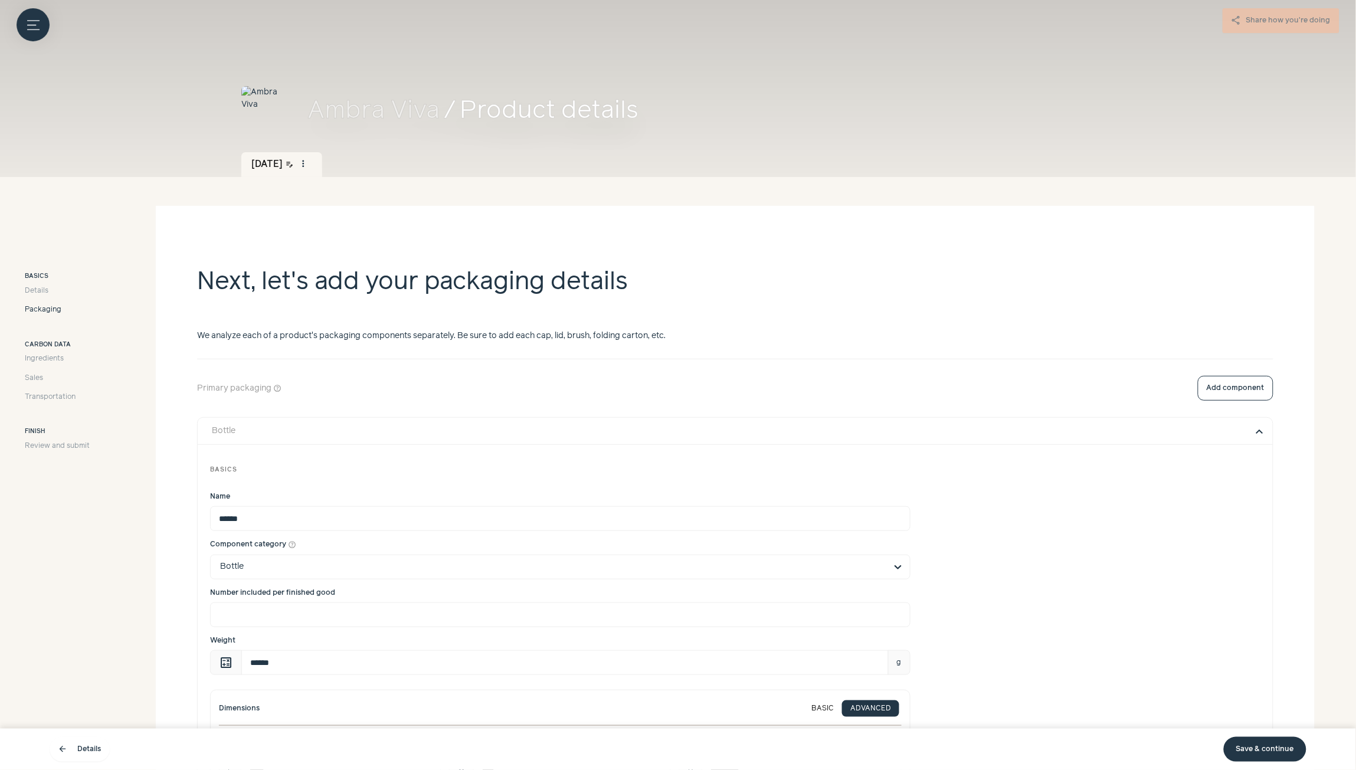
click at [1260, 430] on button "expand_more" at bounding box center [1260, 431] width 14 height 14
click at [658, 432] on div "Bottle" at bounding box center [724, 431] width 1040 height 12
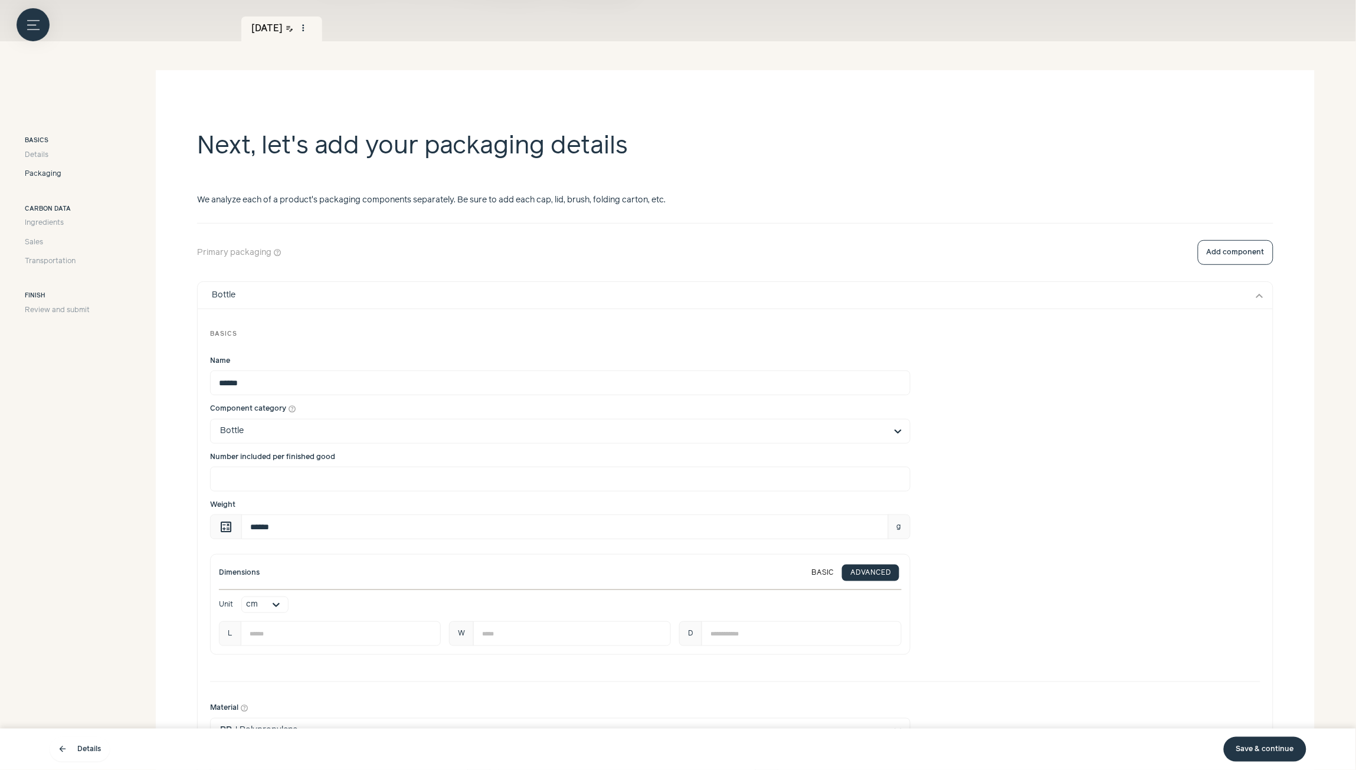
scroll to position [177, 0]
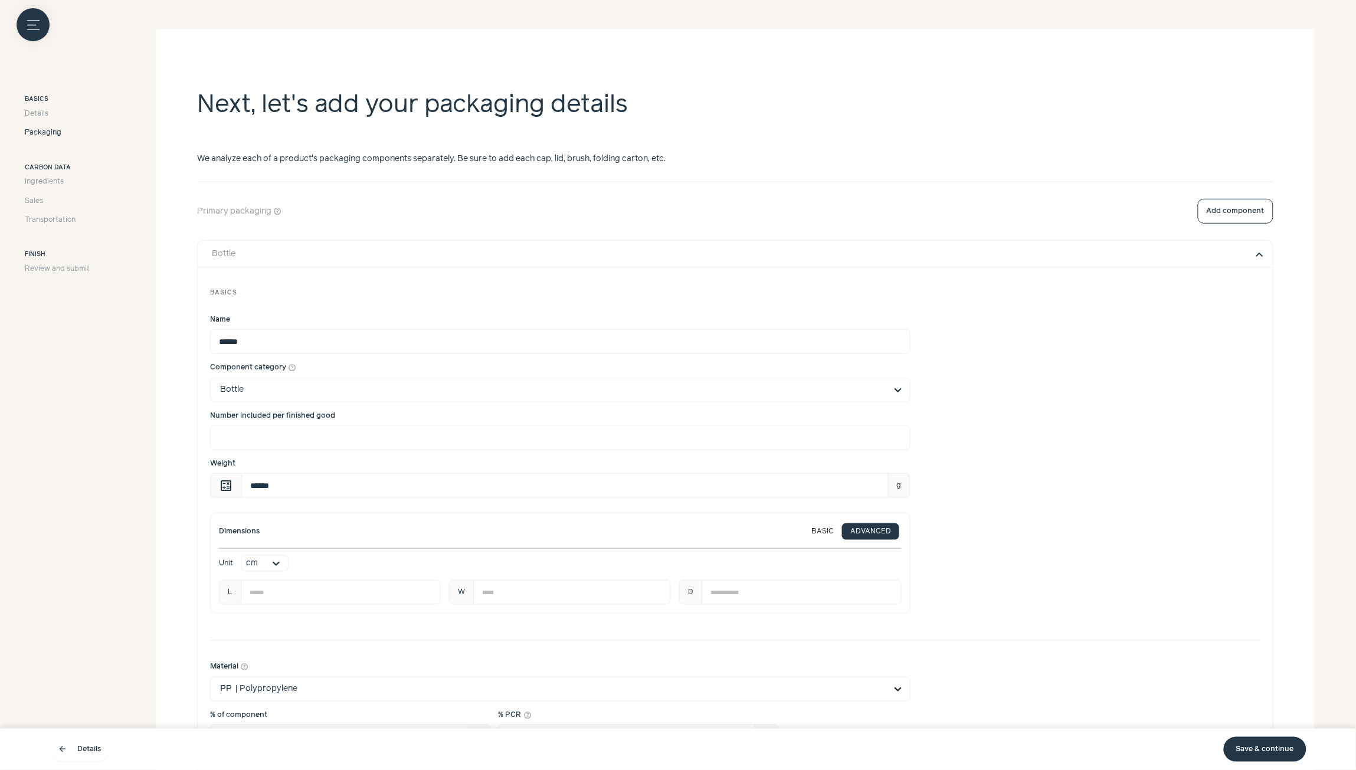
click at [1260, 253] on button "expand_more" at bounding box center [1260, 254] width 14 height 14
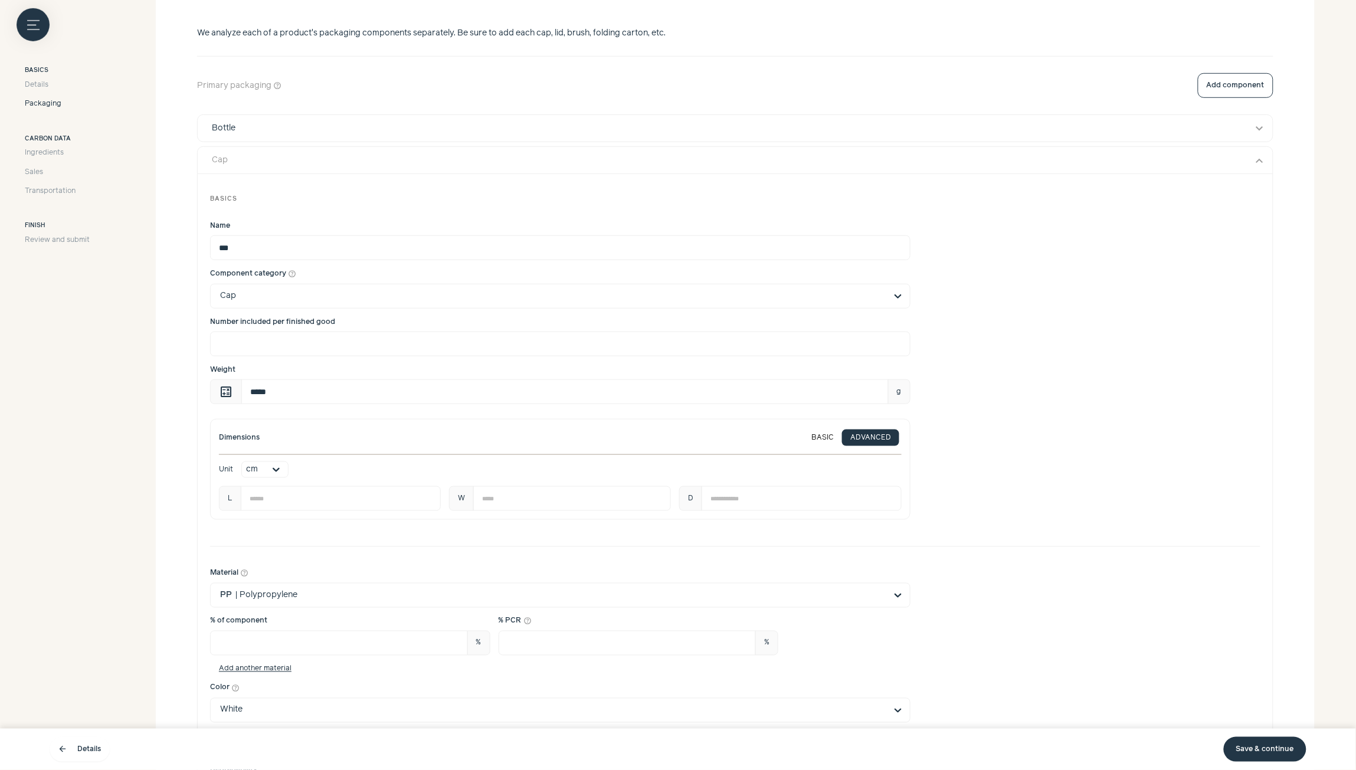
scroll to position [354, 0]
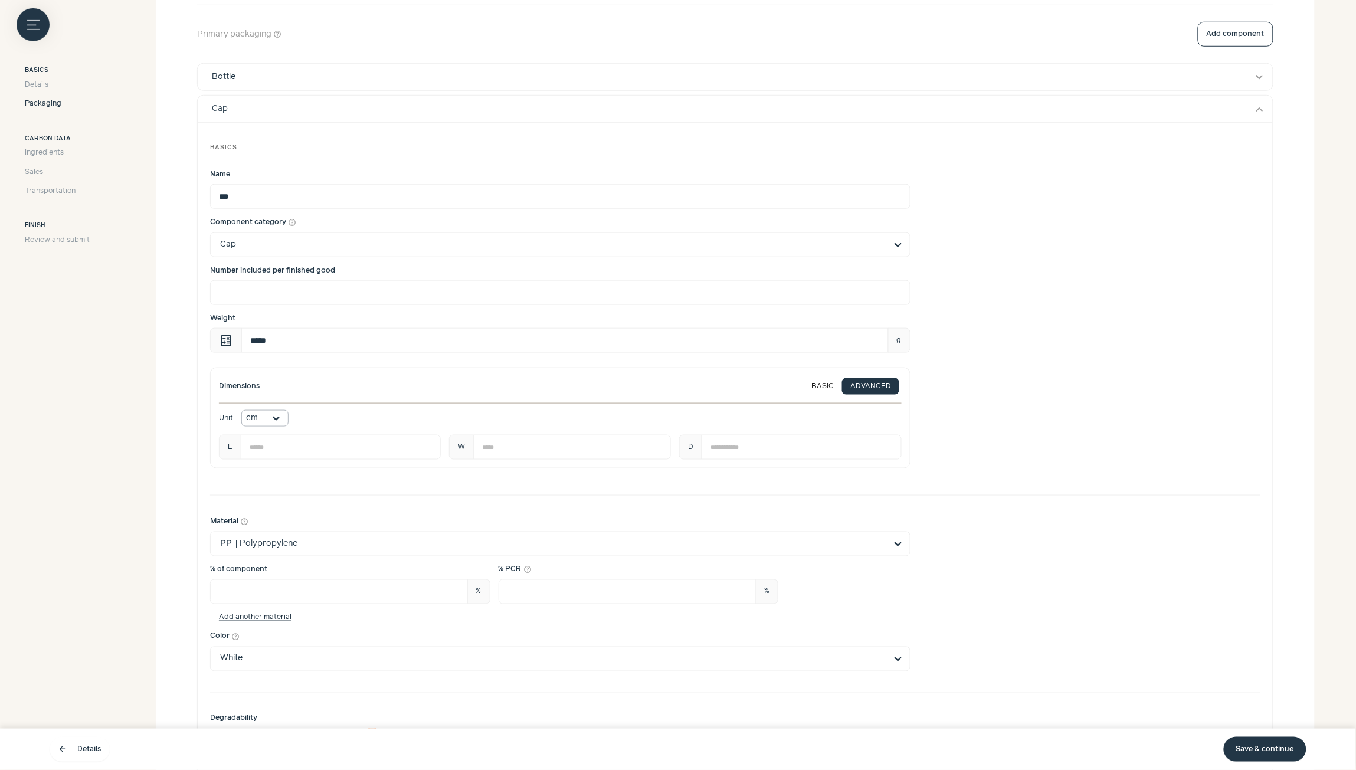
click at [278, 418] on div at bounding box center [276, 418] width 24 height 15
click at [266, 493] on div "mm" at bounding box center [264, 490] width 47 height 25
click at [1004, 419] on div "Dimensions BASIC ADVANCED Unit Option mm, selected. Select is focused, type to …" at bounding box center [735, 418] width 1050 height 101
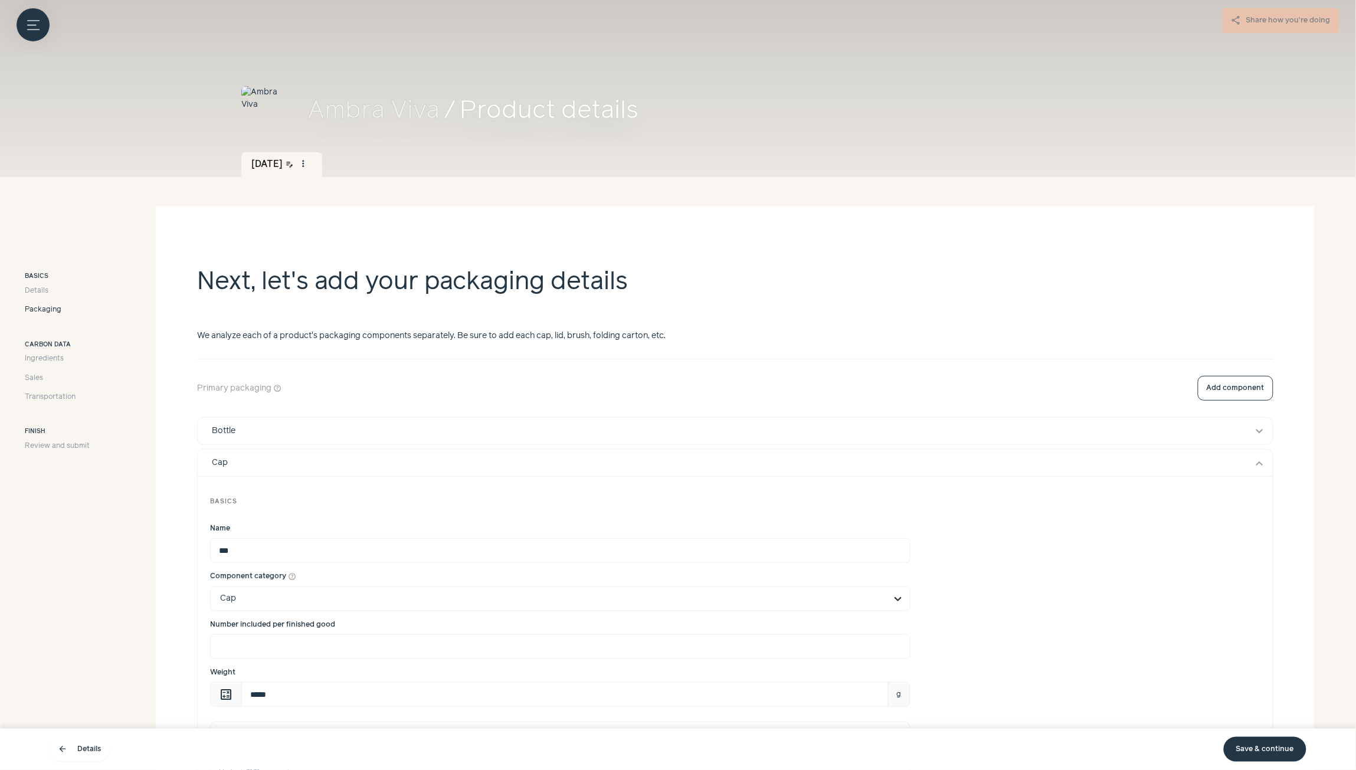
scroll to position [266, 0]
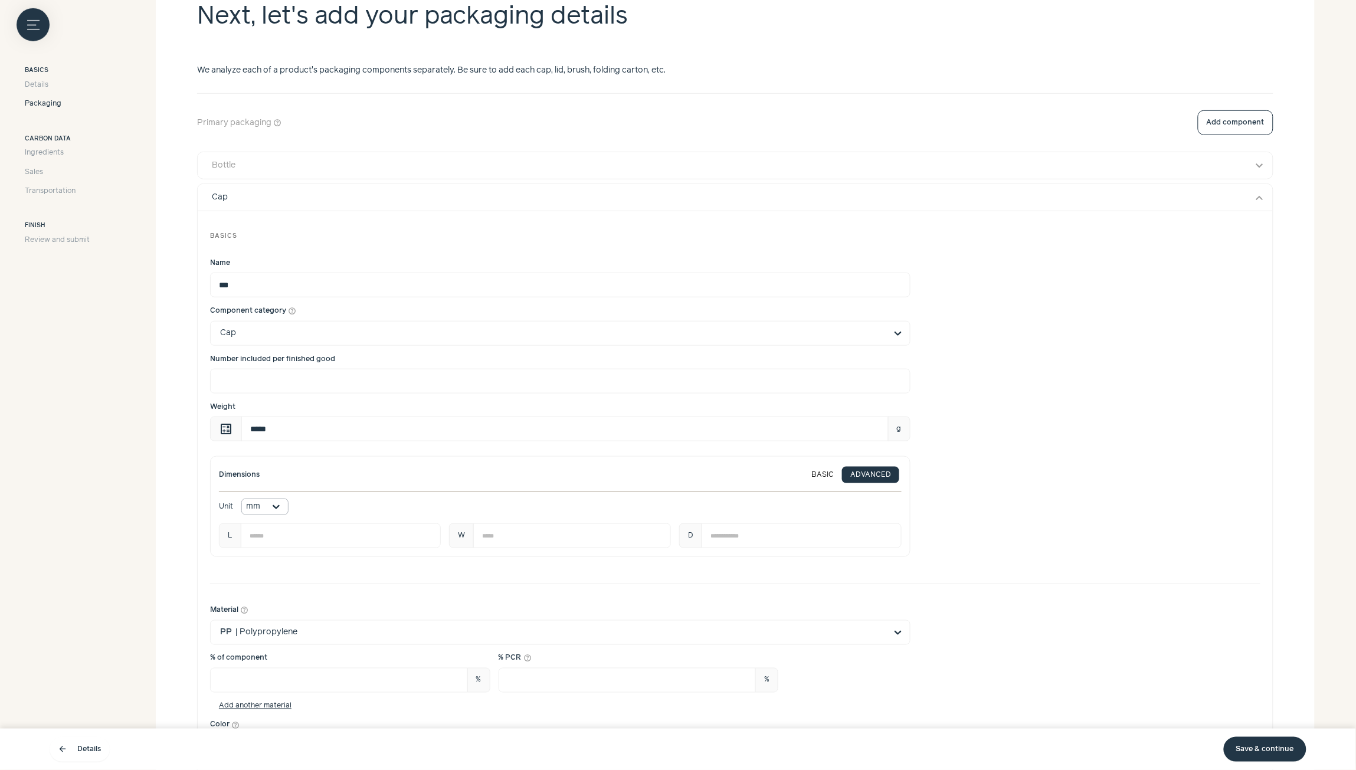
click at [897, 159] on div "Bottle" at bounding box center [724, 165] width 1040 height 12
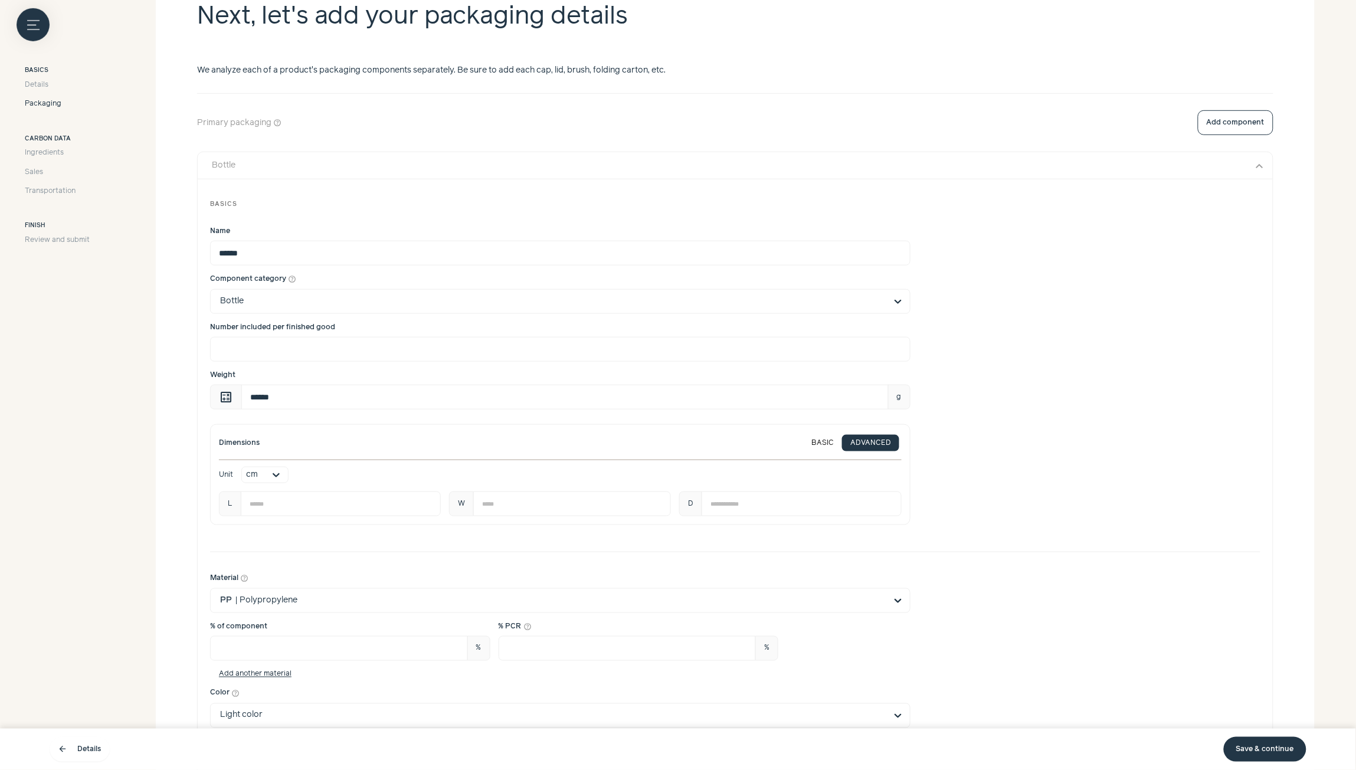
click at [897, 159] on div "Bottle" at bounding box center [724, 165] width 1040 height 12
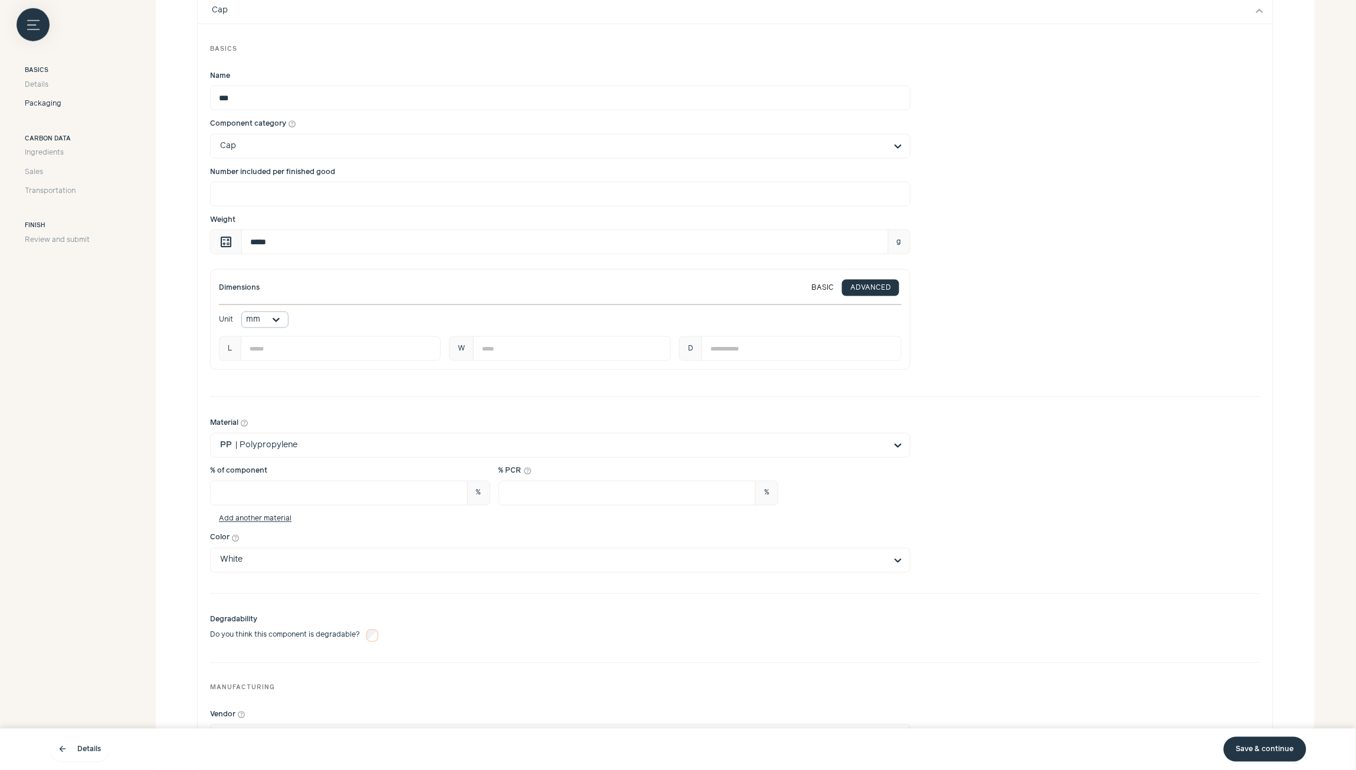
scroll to position [443, 0]
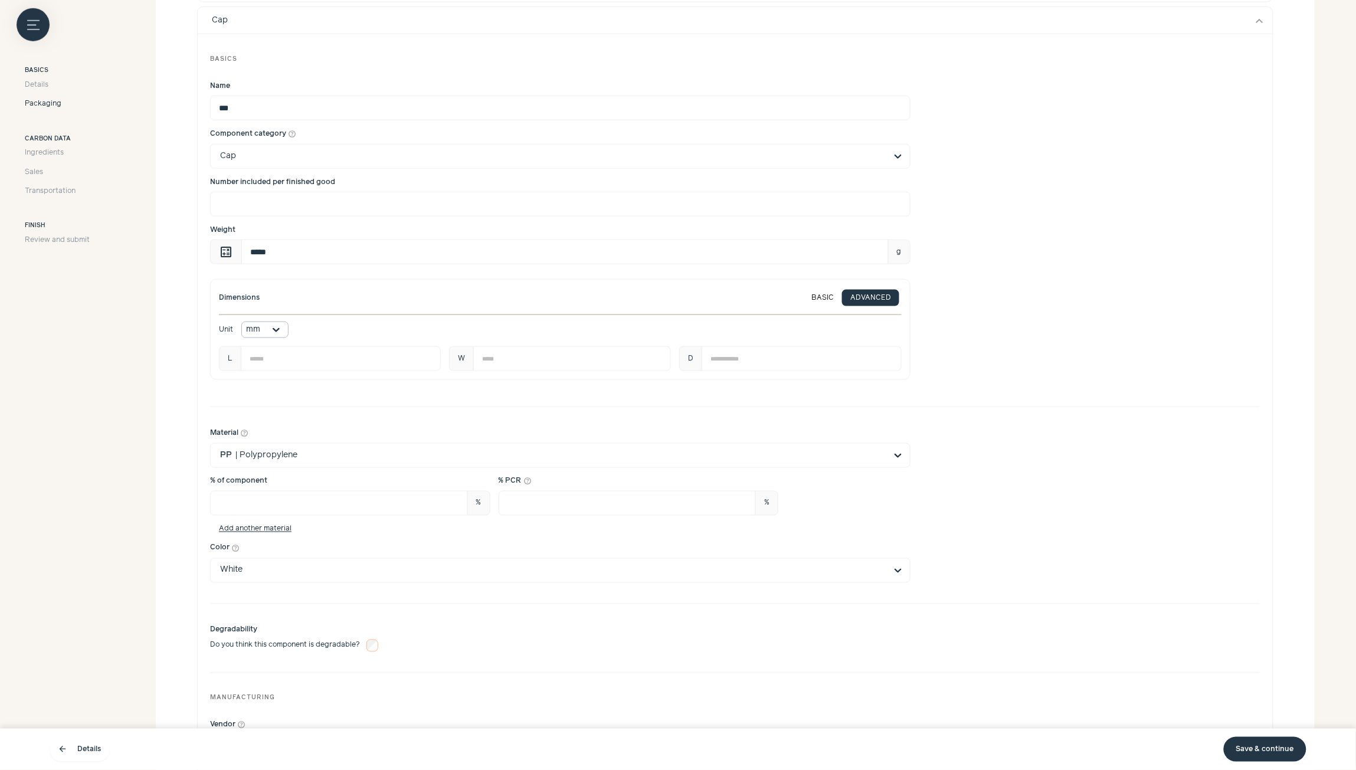
click at [270, 329] on div at bounding box center [276, 329] width 24 height 15
click at [271, 351] on div "cm" at bounding box center [264, 352] width 47 height 25
click at [255, 359] on input "****" at bounding box center [341, 358] width 200 height 25
type input "*"
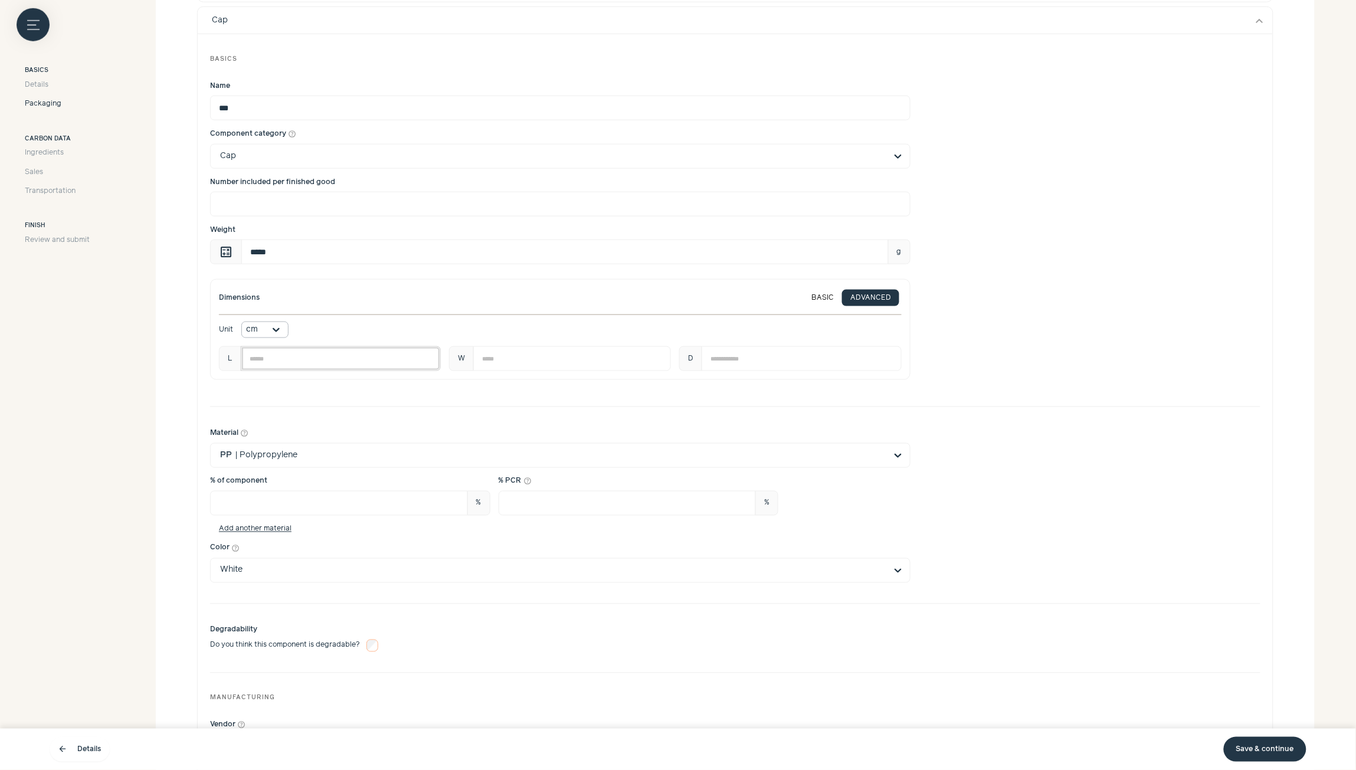
type input "****"
click at [489, 359] on input "**" at bounding box center [572, 358] width 198 height 25
type input "***"
click at [717, 358] on input "**" at bounding box center [801, 358] width 199 height 25
type input "***"
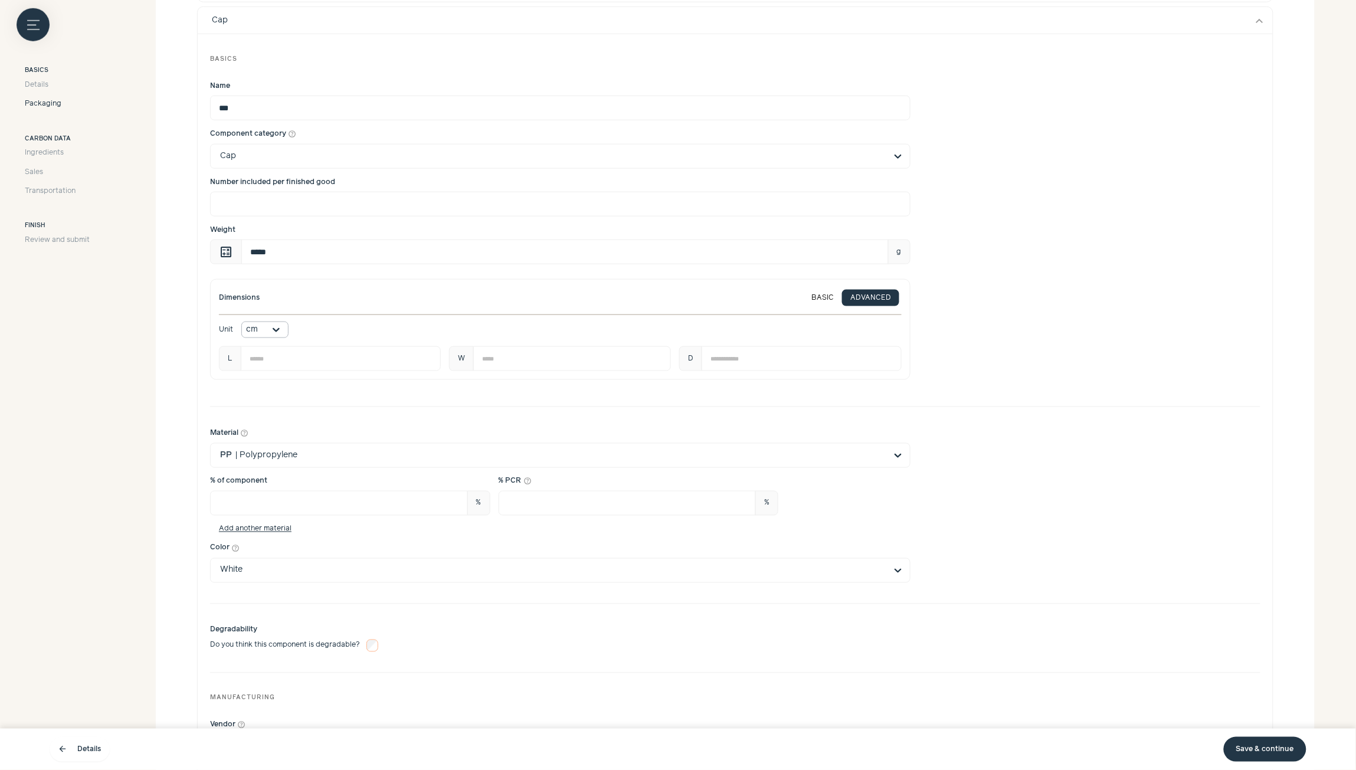
click at [975, 329] on div "Dimensions BASIC ADVANCED Unit cm L **** W *** D ***" at bounding box center [735, 329] width 1050 height 101
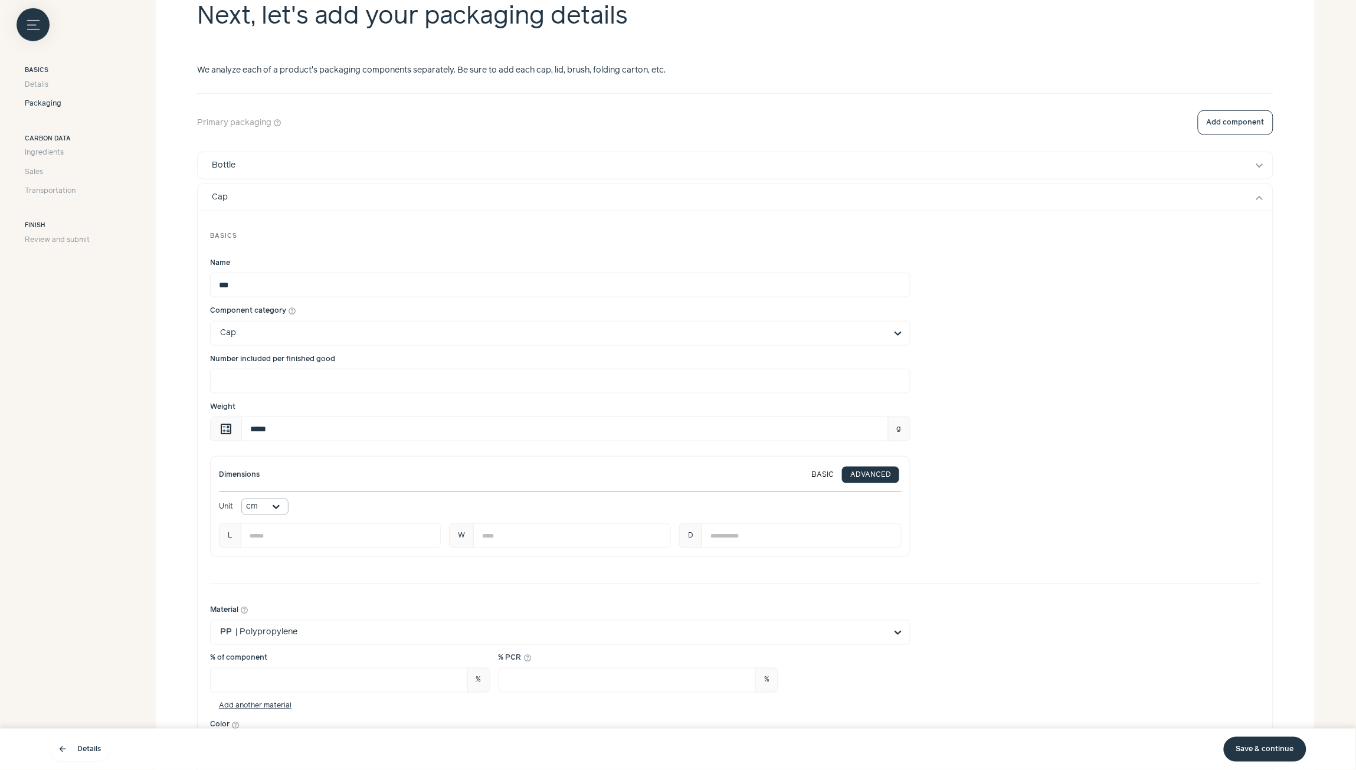
scroll to position [177, 0]
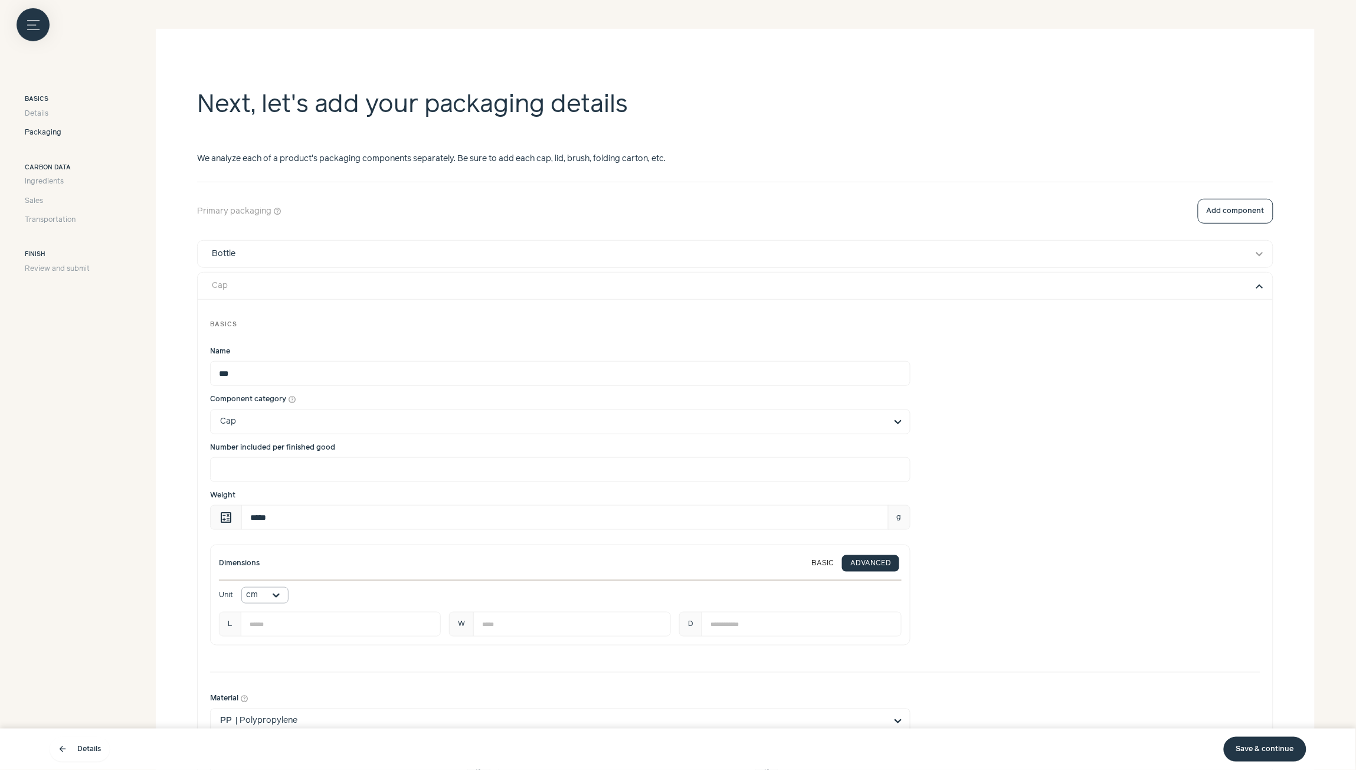
click at [1259, 290] on button "expand_more" at bounding box center [1260, 286] width 14 height 14
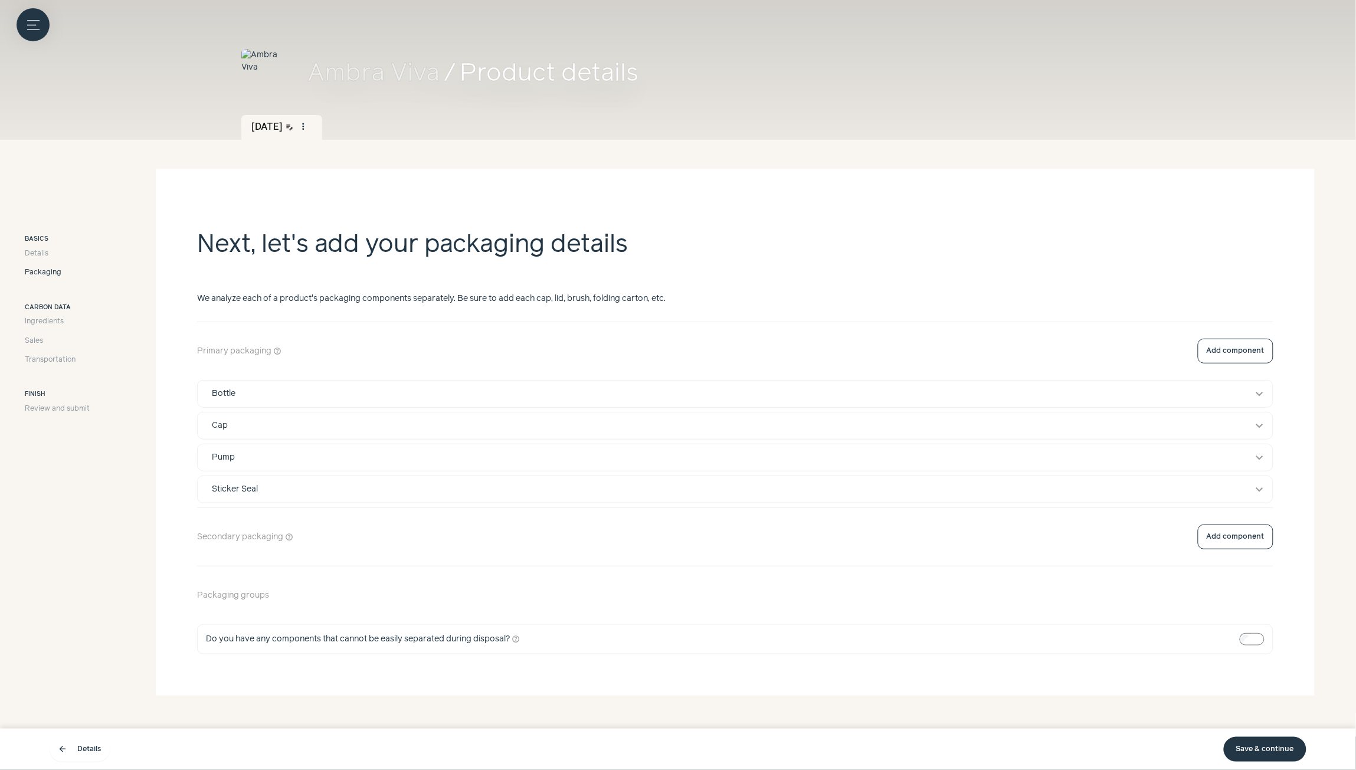
scroll to position [39, 0]
click at [1263, 755] on link "Save & continue" at bounding box center [1265, 749] width 83 height 25
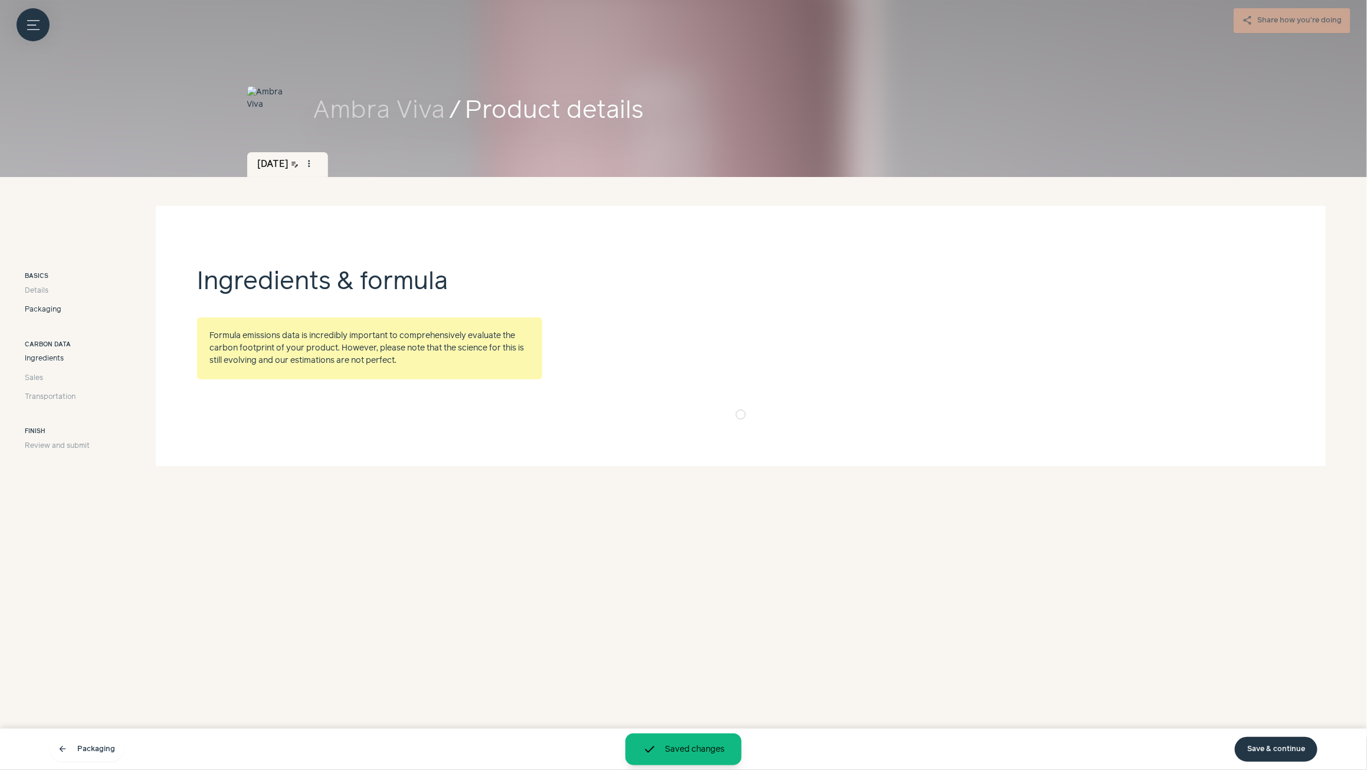
click at [45, 313] on span "Packaging" at bounding box center [43, 309] width 37 height 11
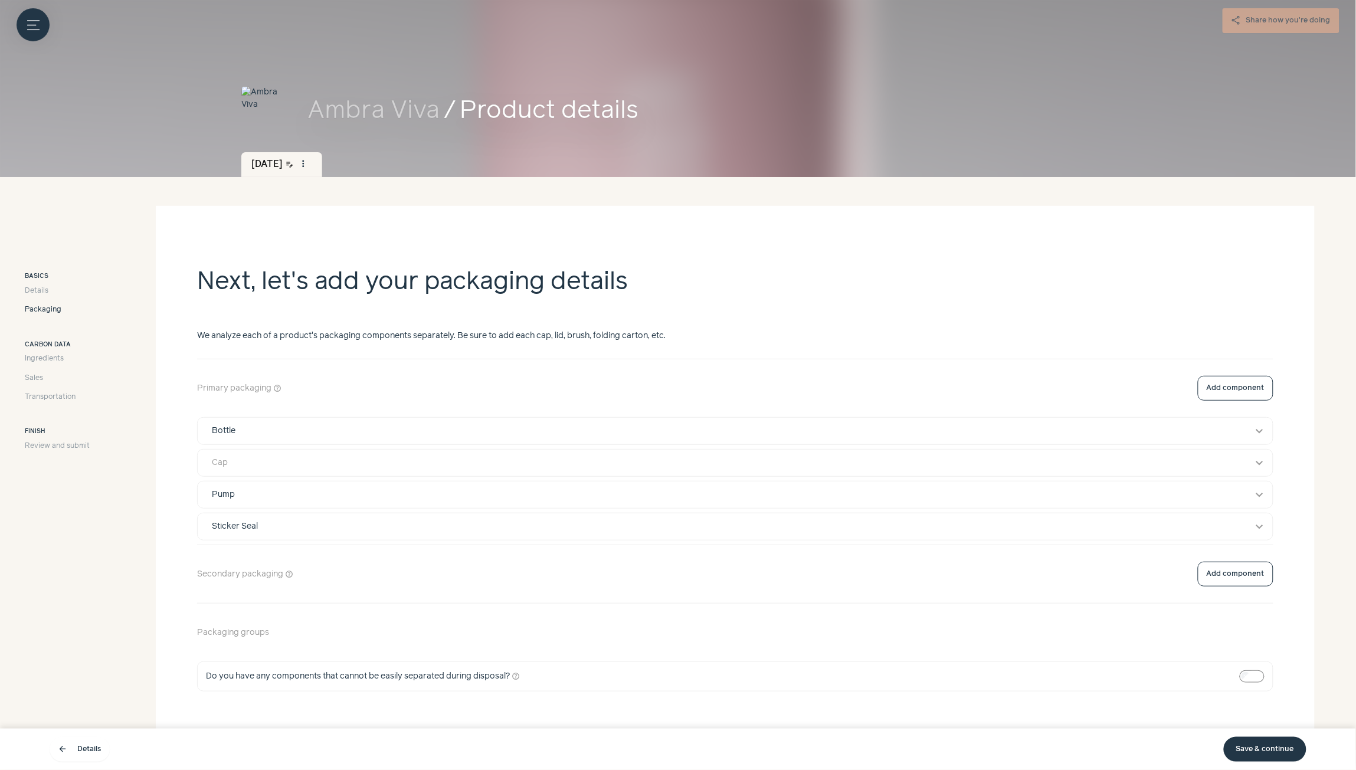
click at [455, 464] on div "Cap" at bounding box center [724, 463] width 1040 height 12
click at [408, 432] on div "Bottle" at bounding box center [724, 431] width 1040 height 12
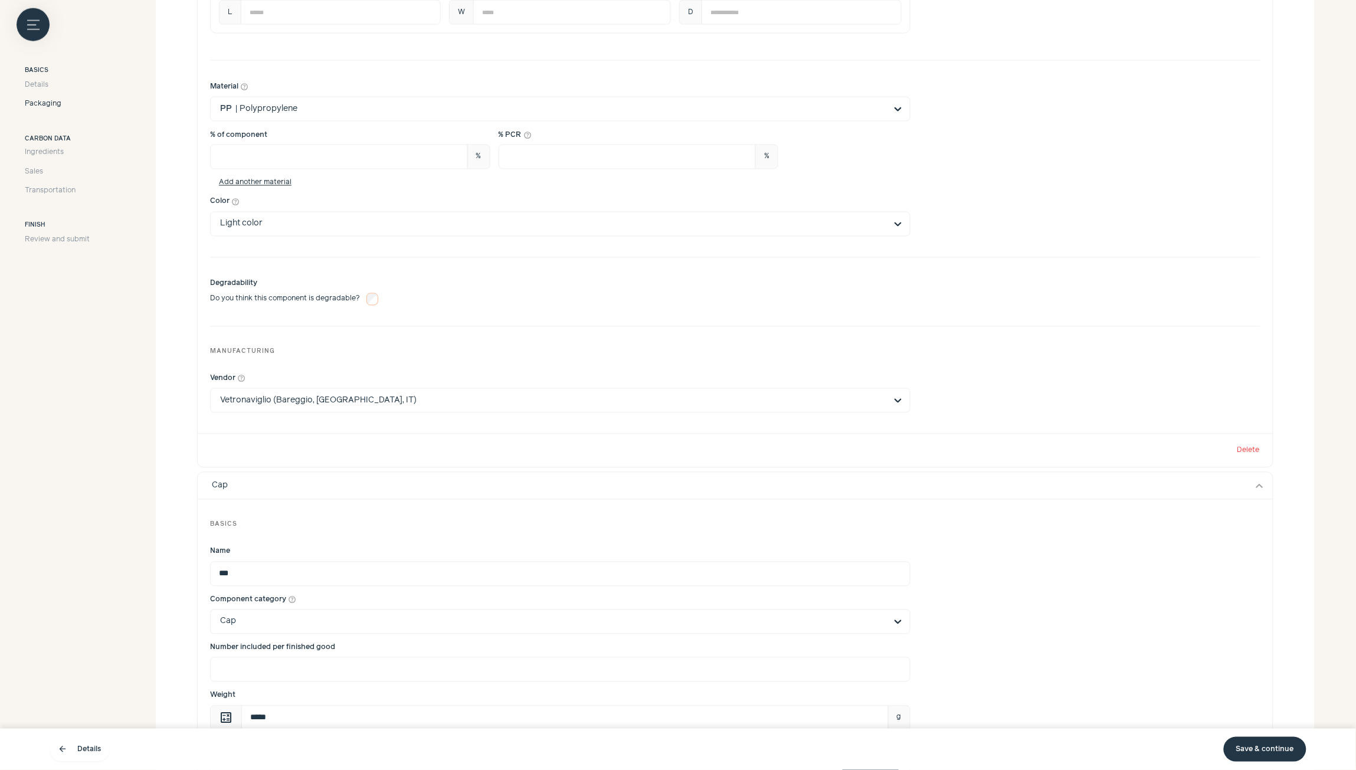
scroll to position [797, 0]
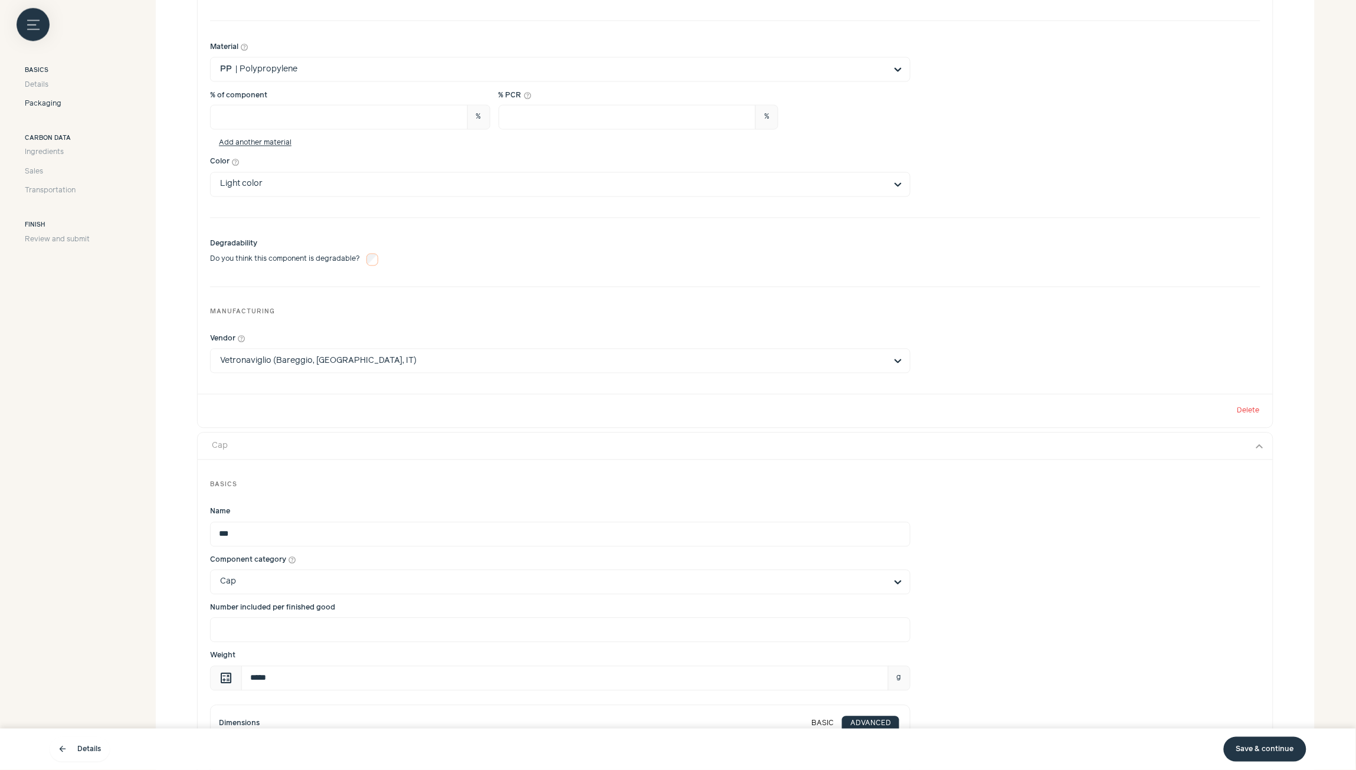
click at [519, 457] on button "Cap expand_more" at bounding box center [735, 446] width 1075 height 27
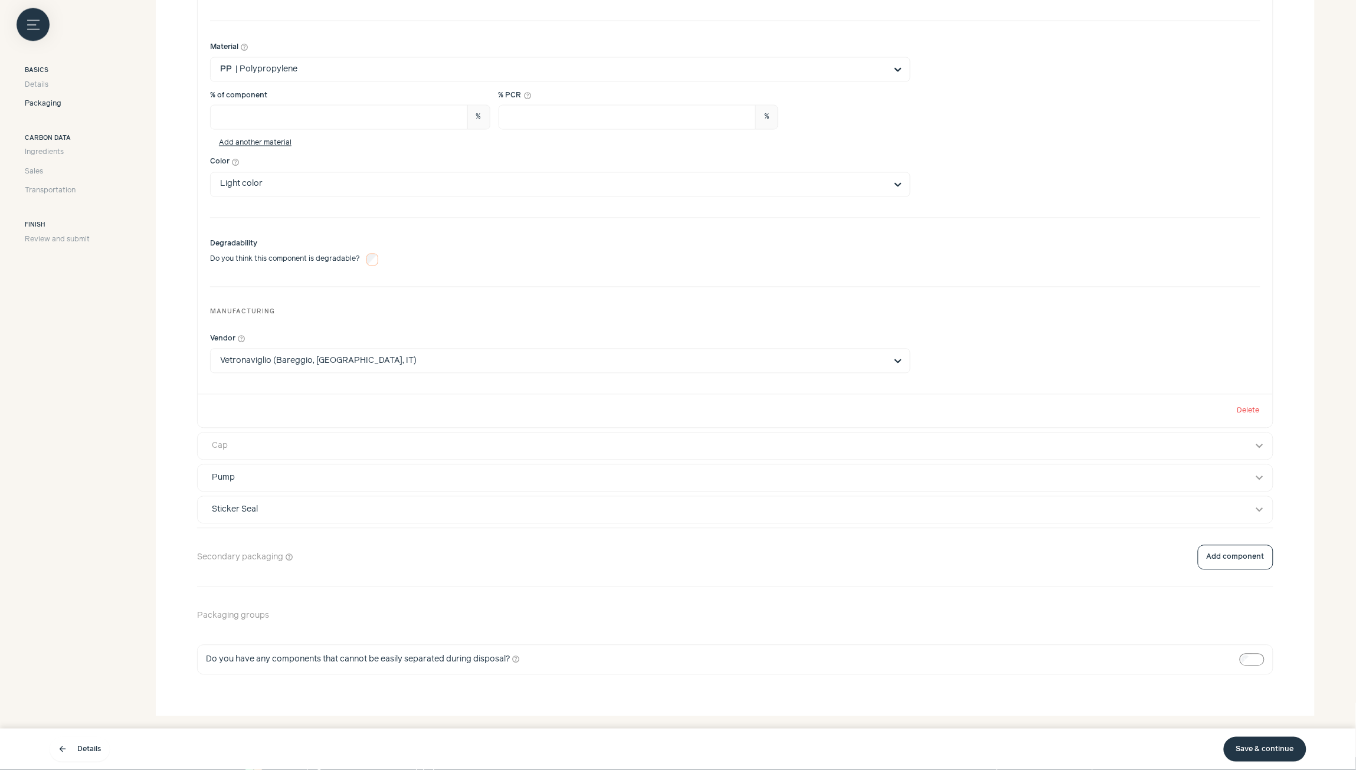
click at [611, 452] on div "Cap" at bounding box center [724, 446] width 1040 height 12
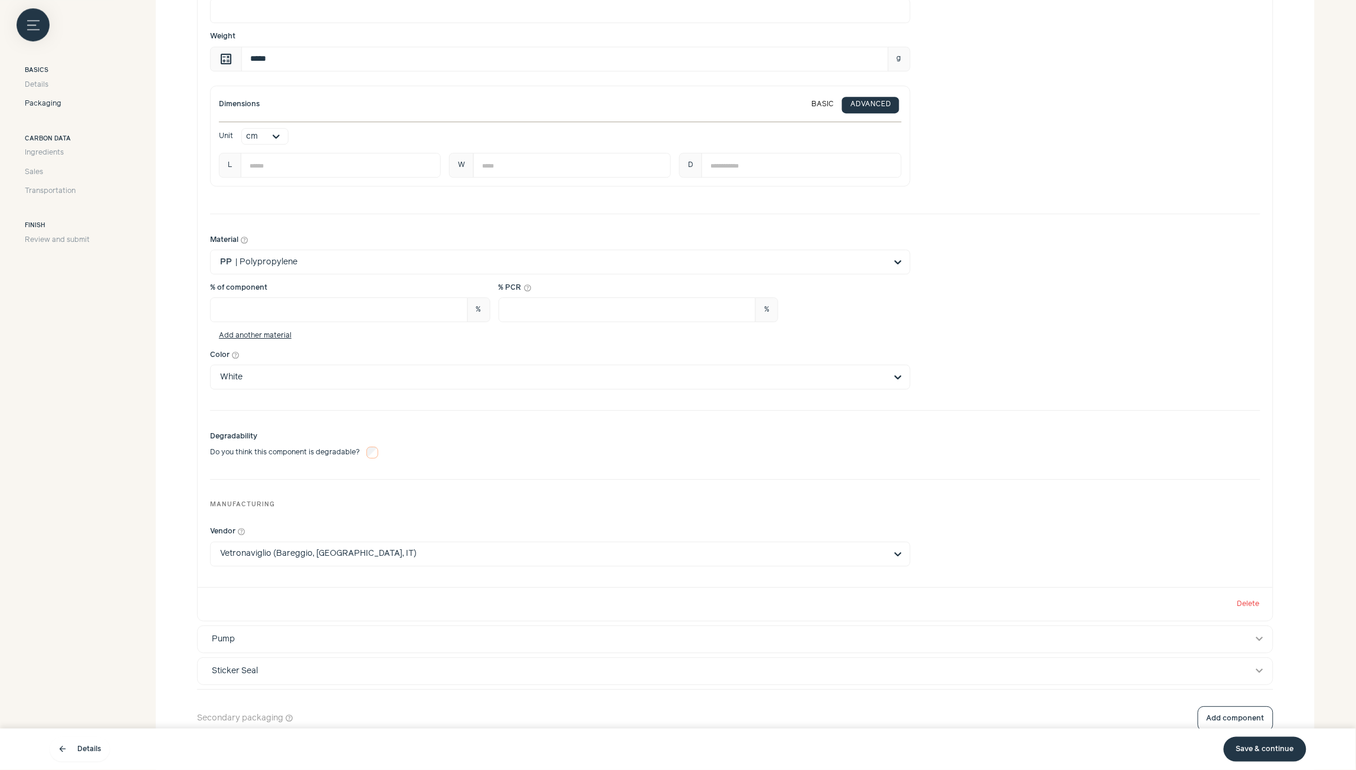
scroll to position [1604, 0]
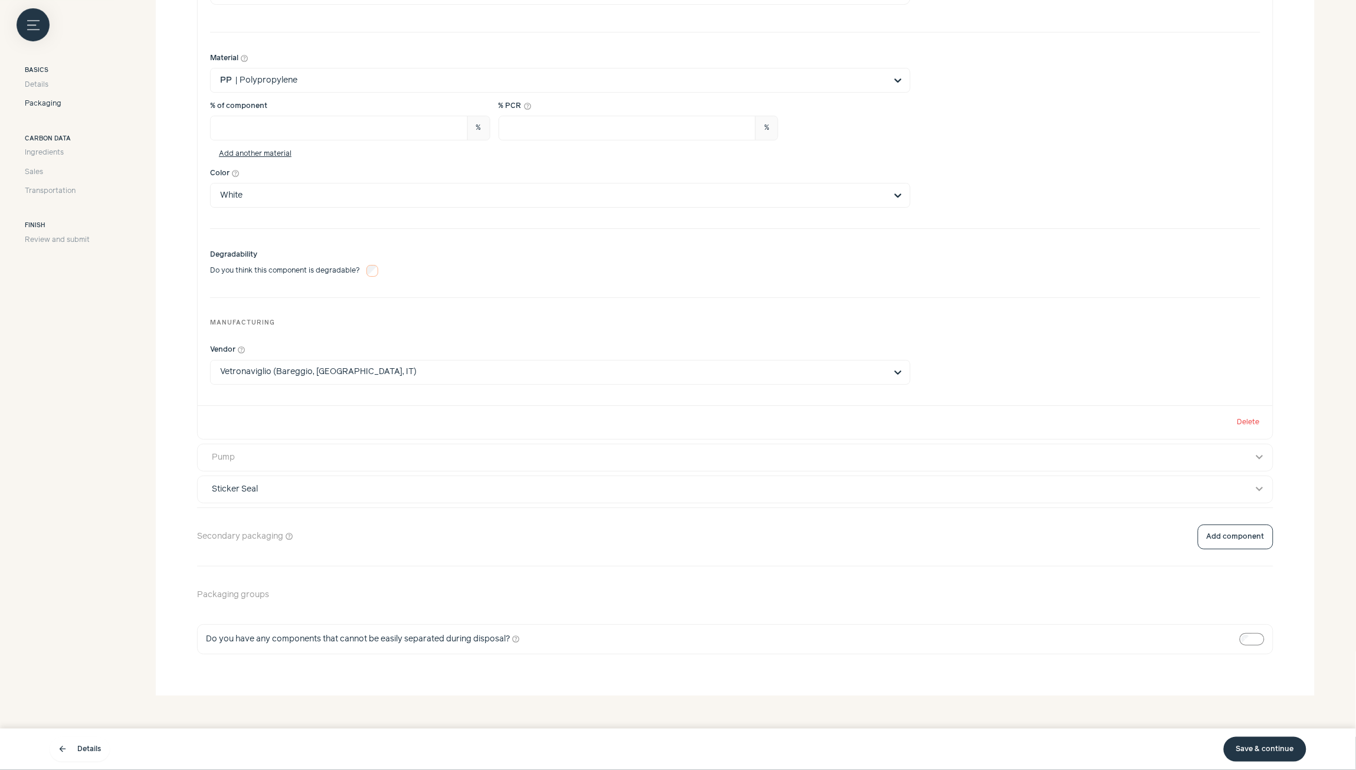
click at [930, 459] on div "Pump" at bounding box center [724, 457] width 1040 height 12
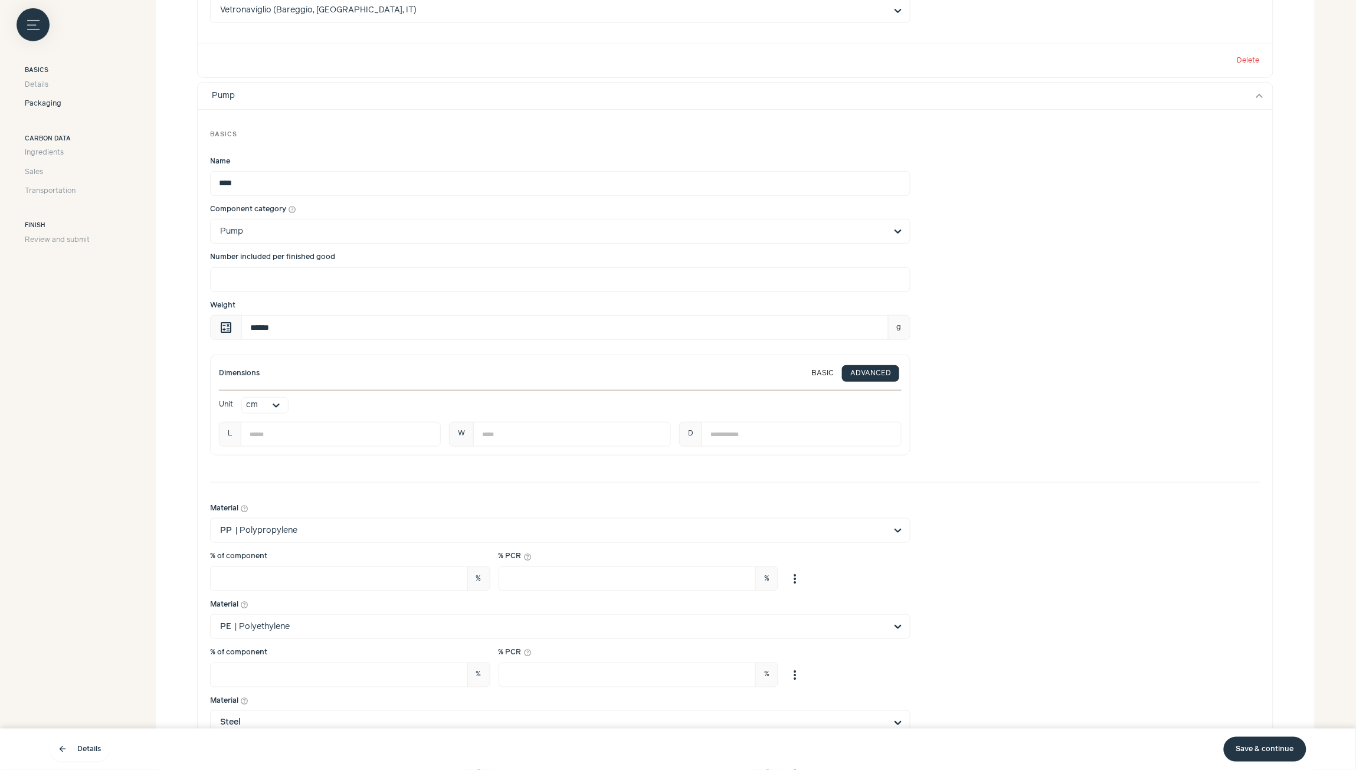
scroll to position [1869, 0]
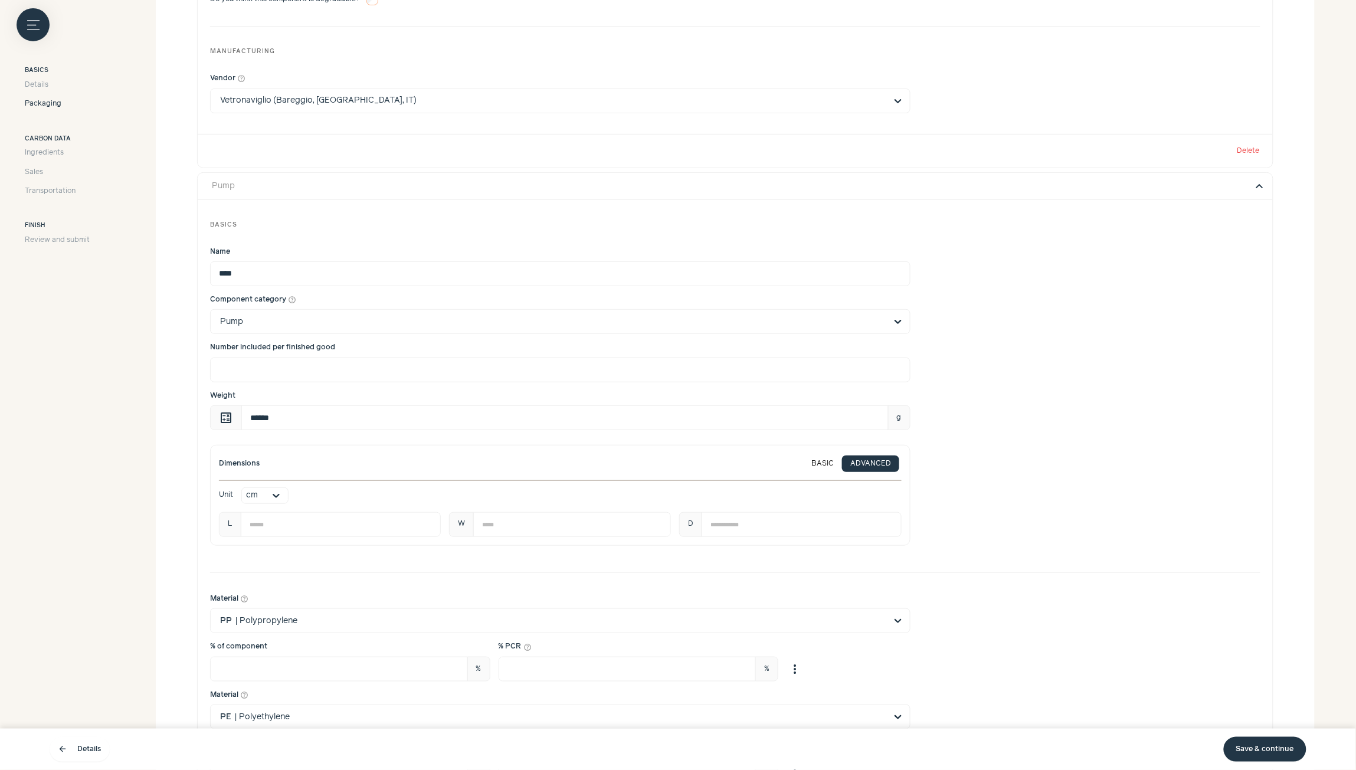
click at [1260, 193] on button "expand_more" at bounding box center [1260, 186] width 14 height 14
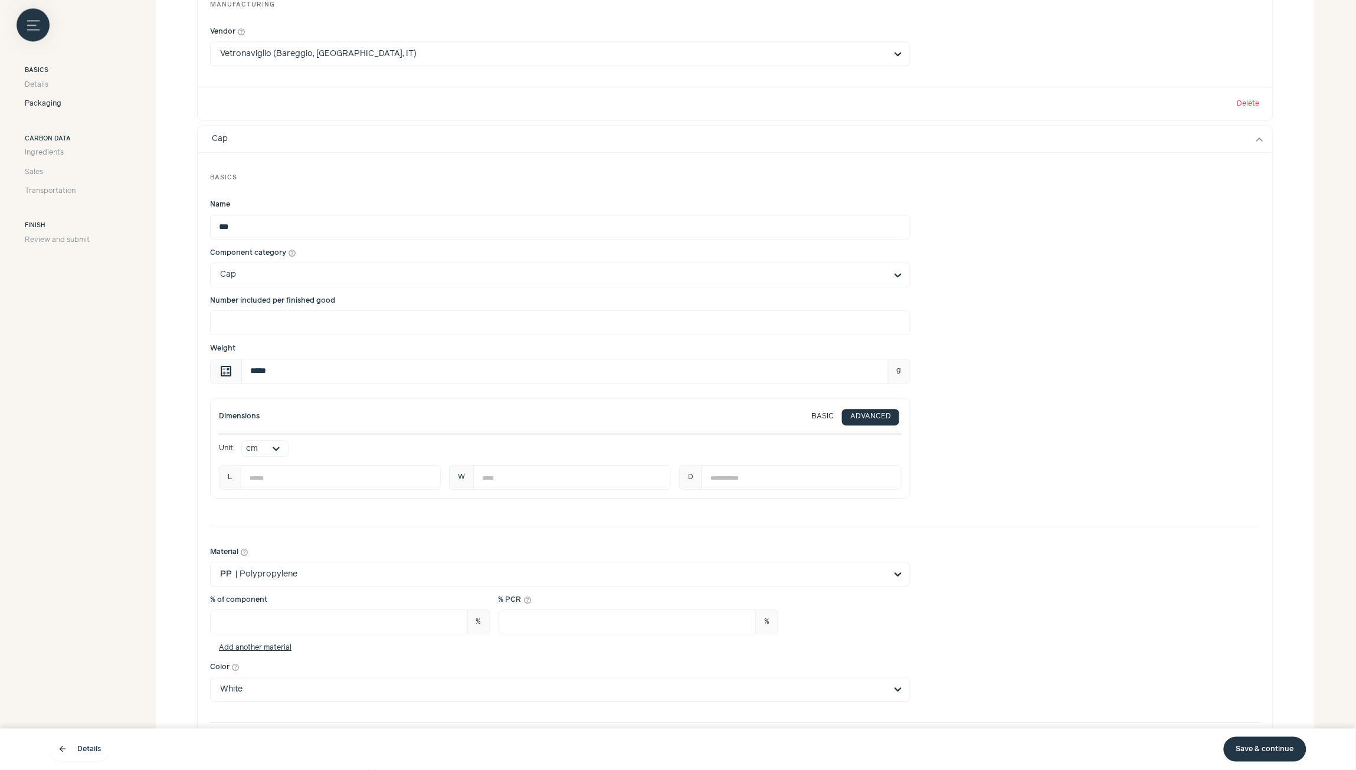
scroll to position [984, 0]
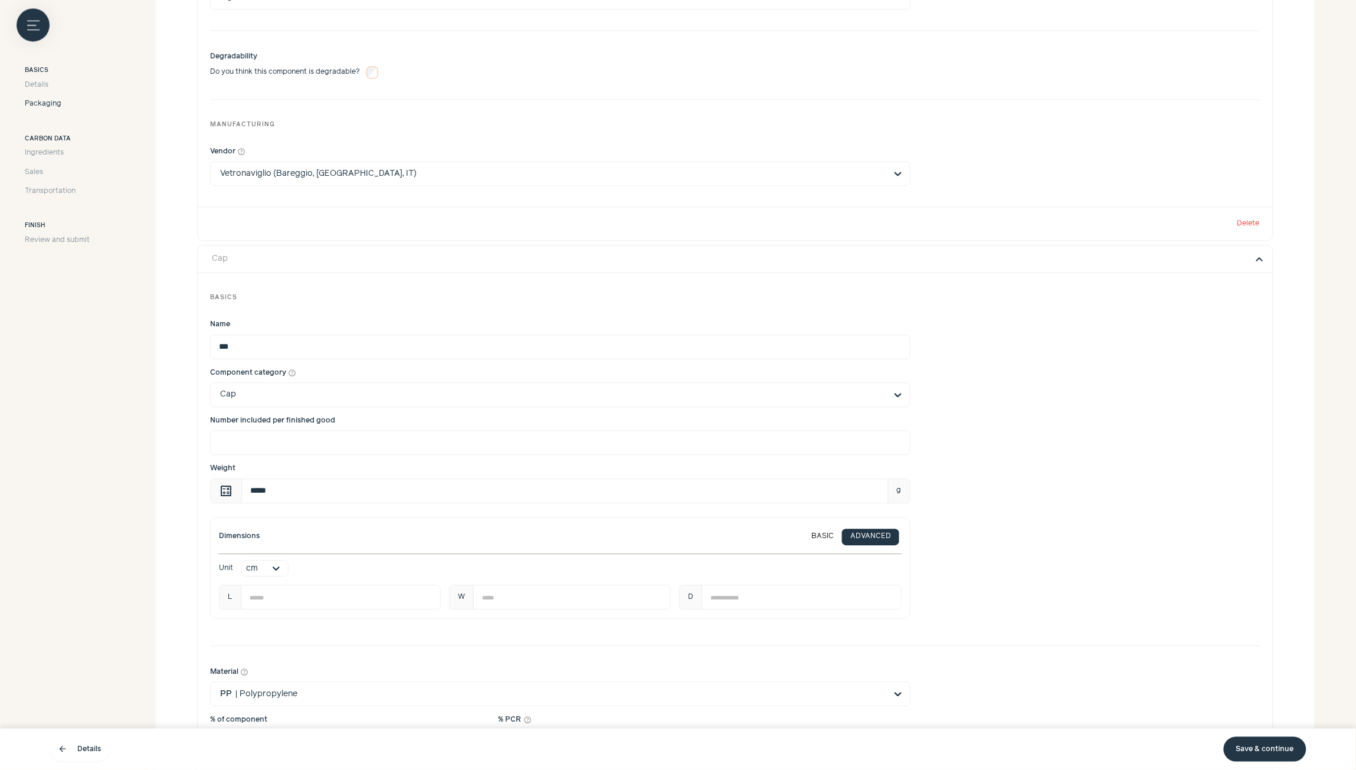
click at [1258, 264] on button "expand_more" at bounding box center [1260, 259] width 14 height 14
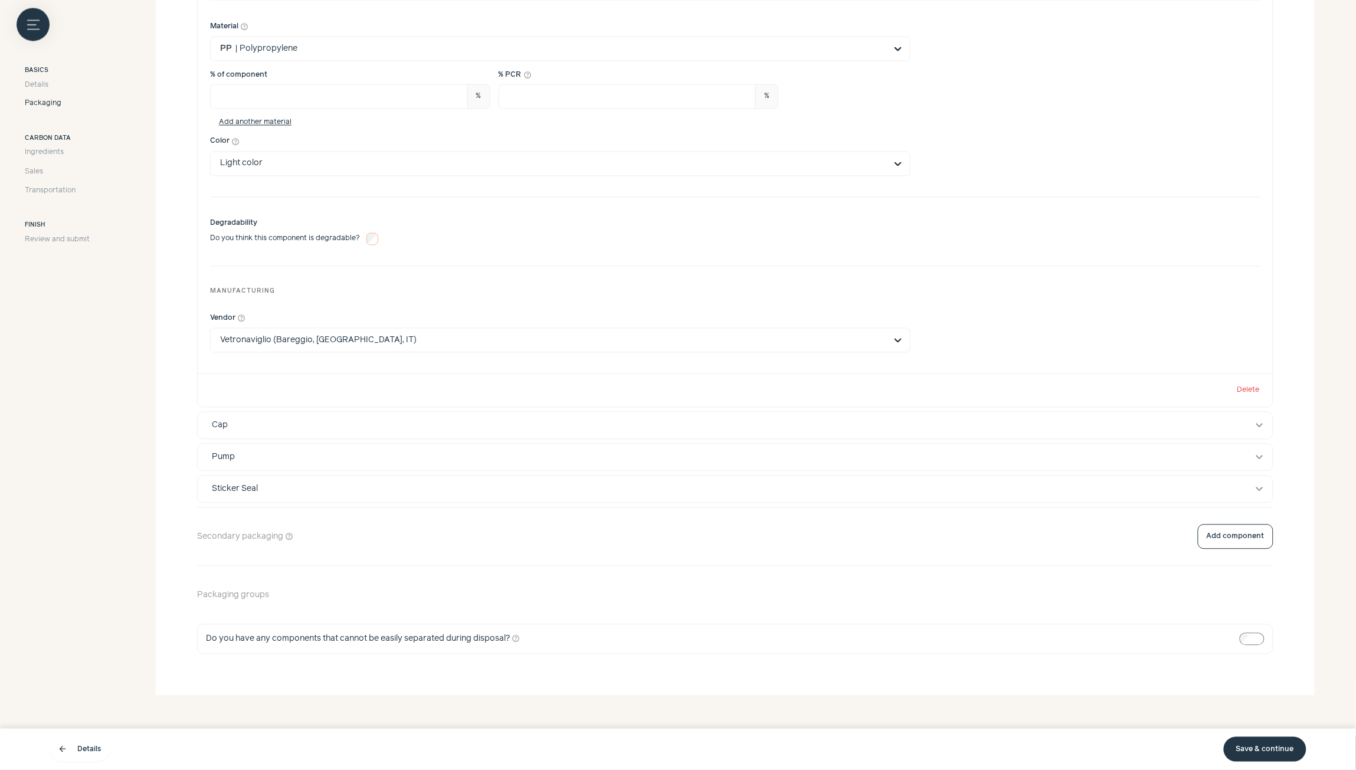
scroll to position [821, 0]
click at [1243, 538] on button "Add component" at bounding box center [1236, 537] width 76 height 25
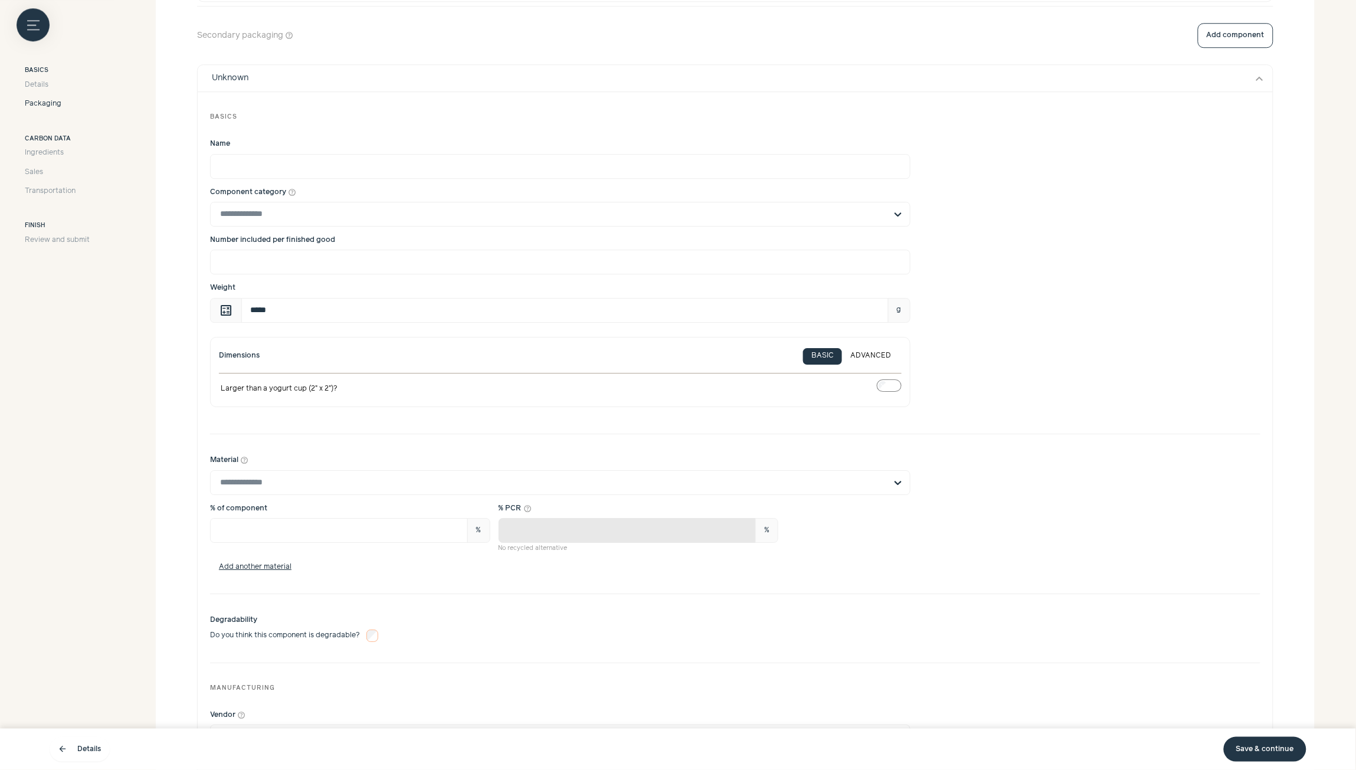
scroll to position [1387, 0]
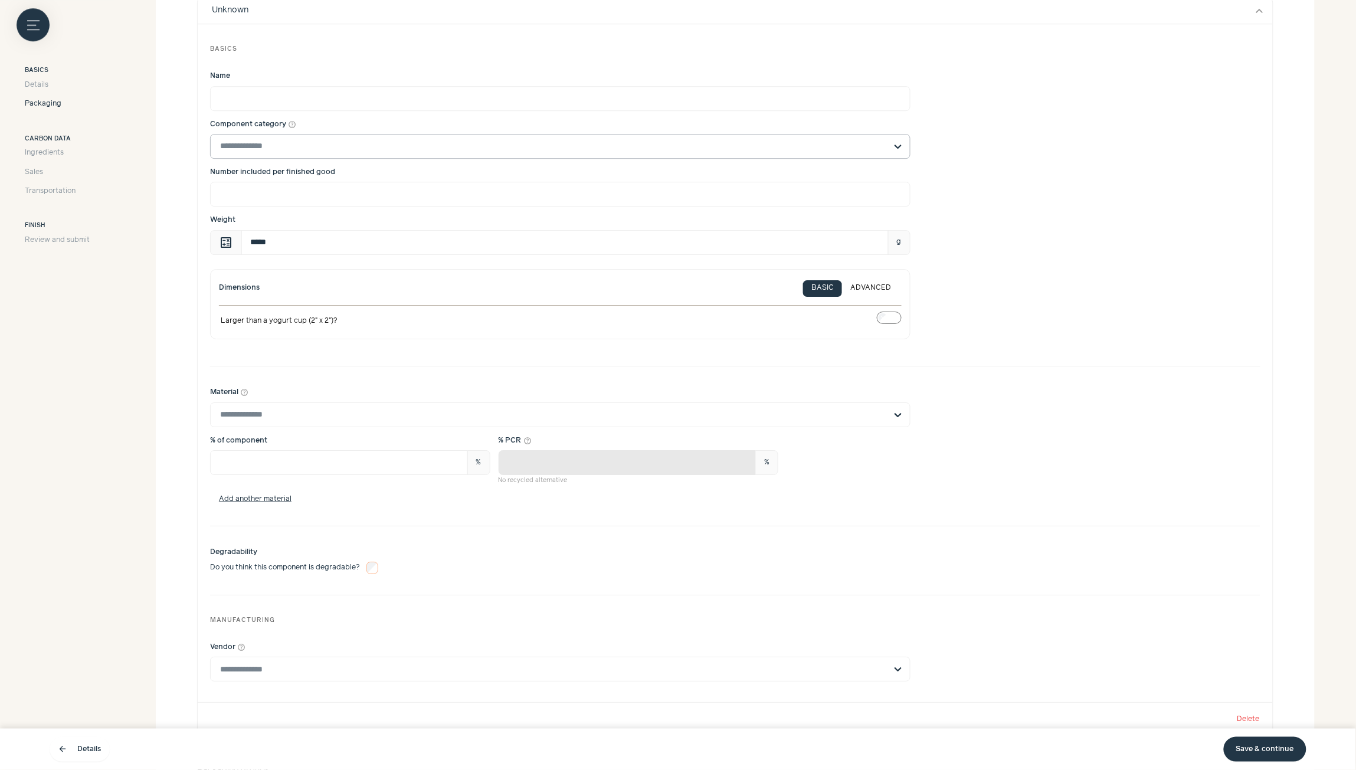
click at [323, 146] on input "Component category help_outline" at bounding box center [553, 147] width 666 height 24
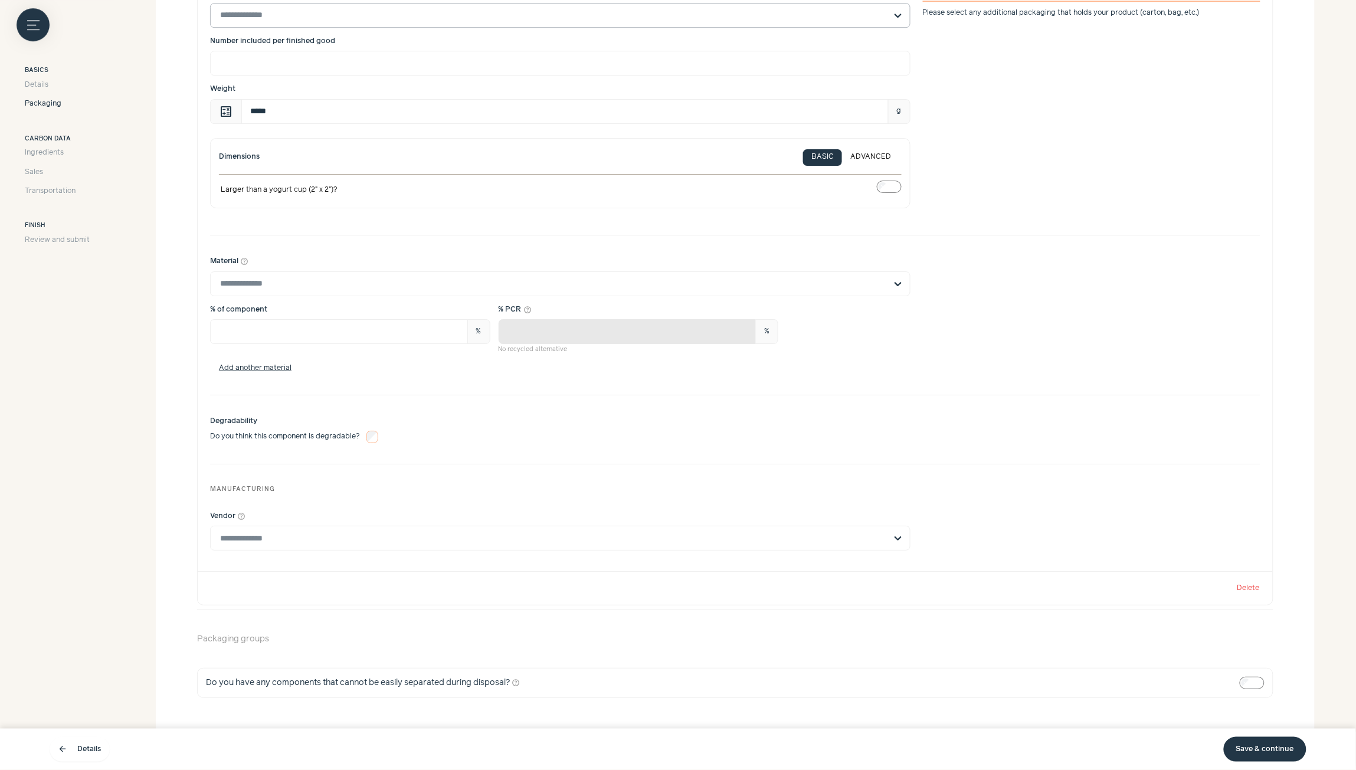
scroll to position [1568, 0]
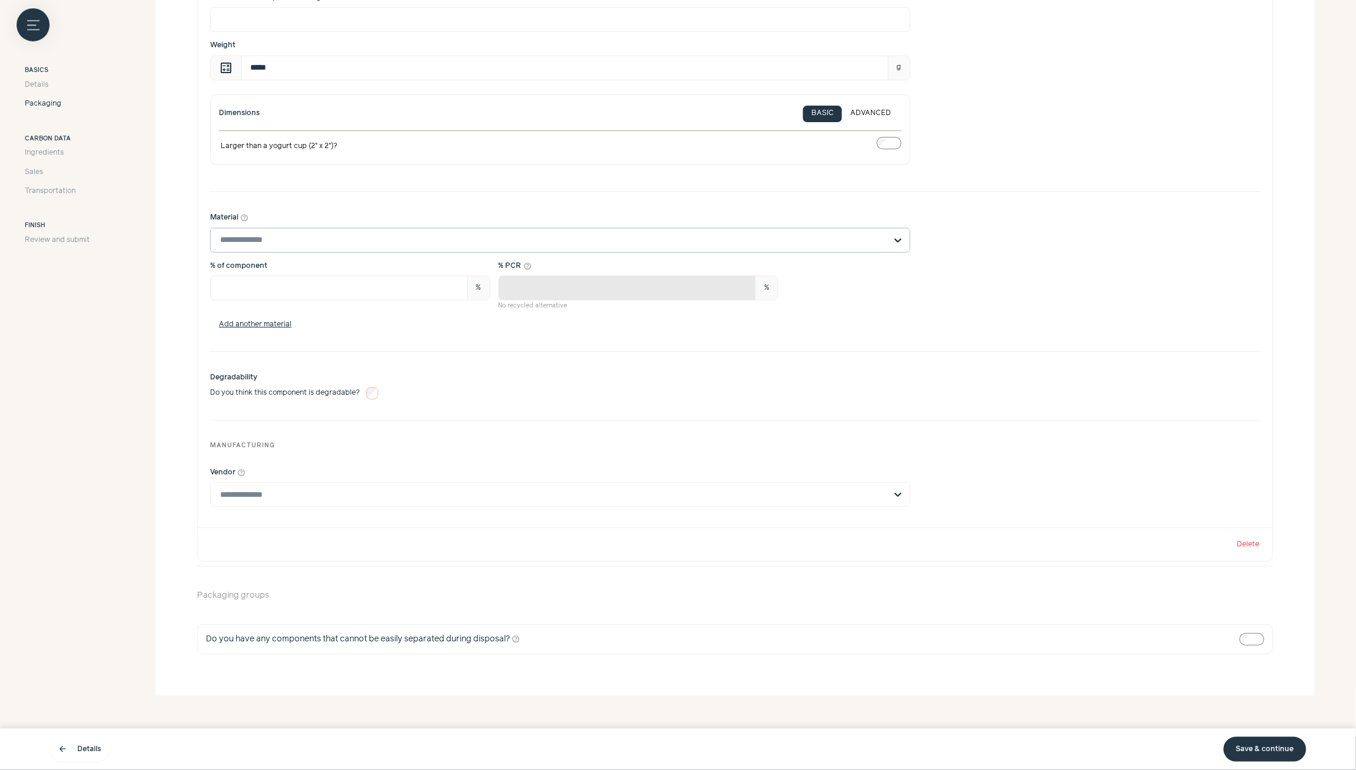
click at [362, 229] on input "Material help_outline" at bounding box center [553, 240] width 666 height 24
click at [1027, 208] on div "Material help_outline Material composition of products is essential for our cal…" at bounding box center [735, 271] width 1050 height 135
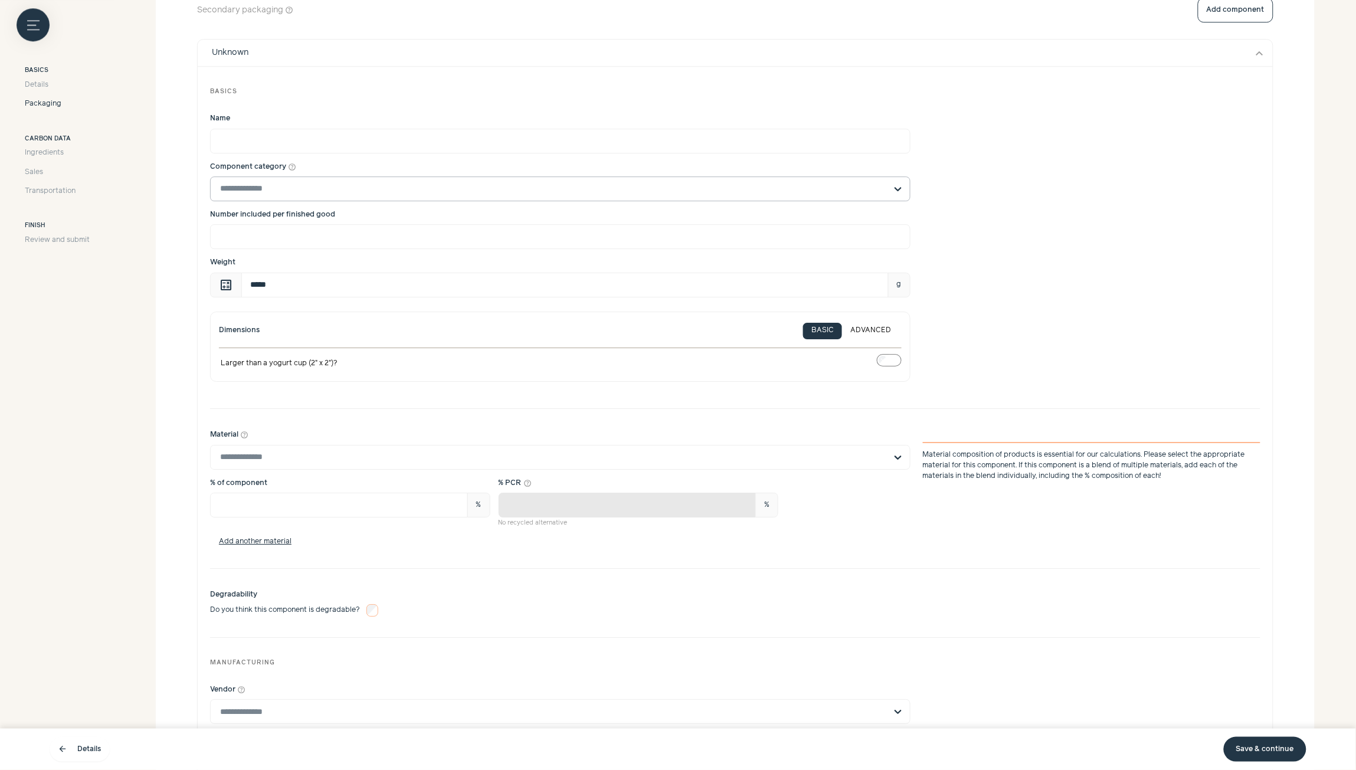
scroll to position [1302, 0]
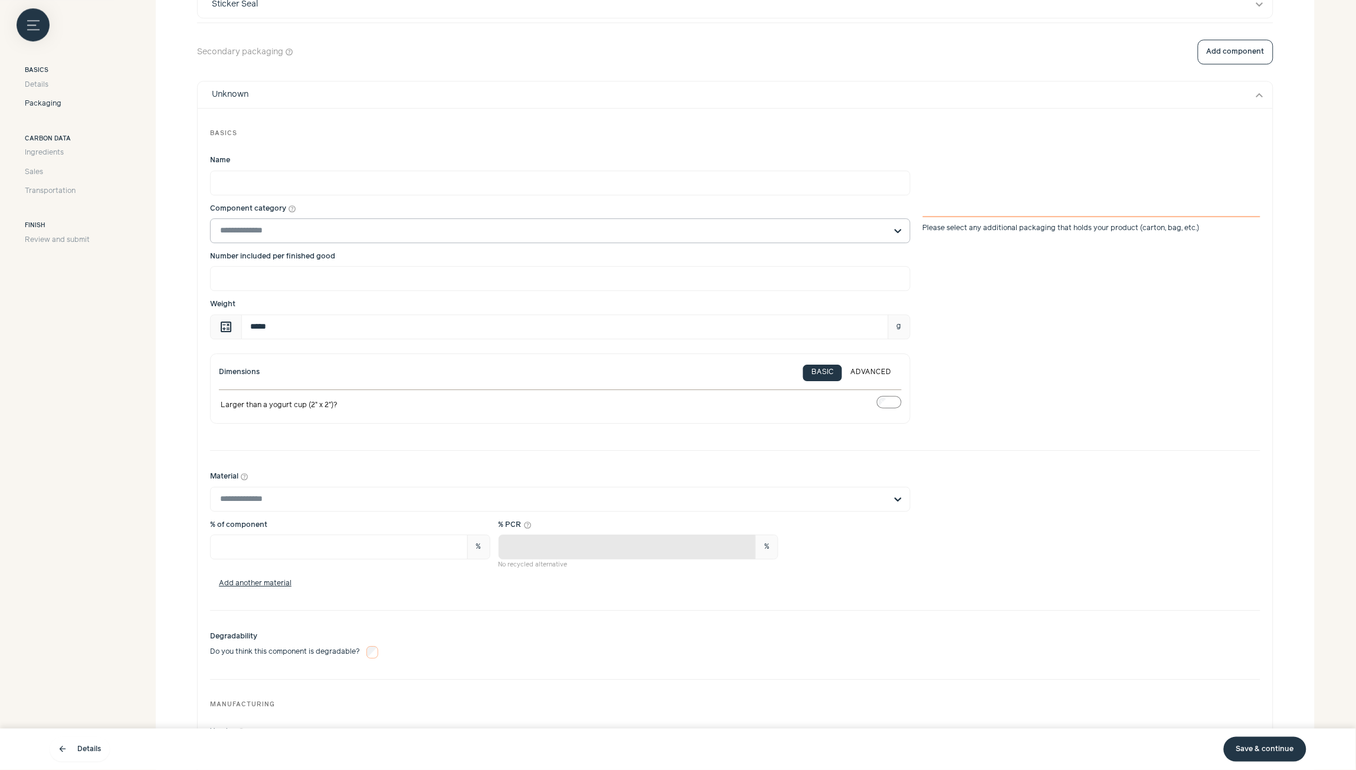
click at [305, 233] on input "Component category help_outline Please select any additional packaging that hol…" at bounding box center [553, 231] width 666 height 24
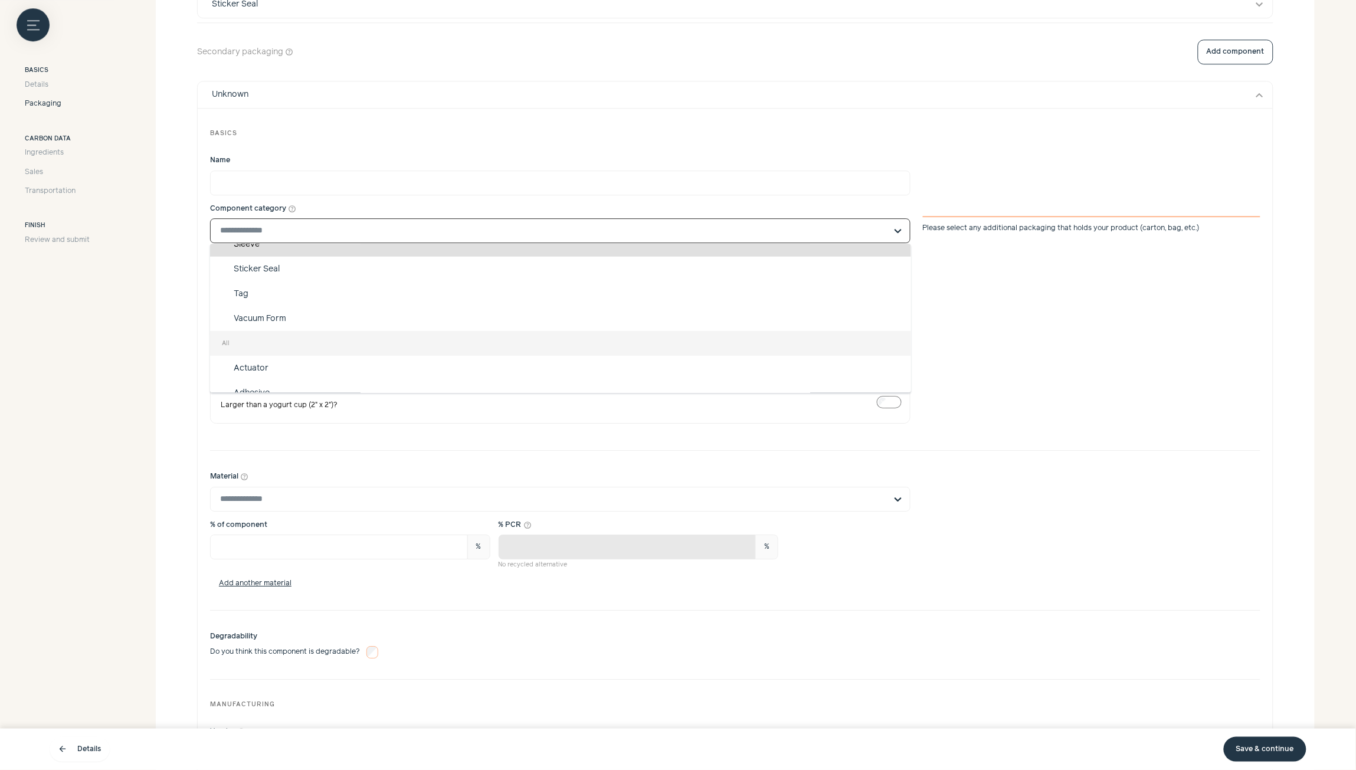
scroll to position [372, 0]
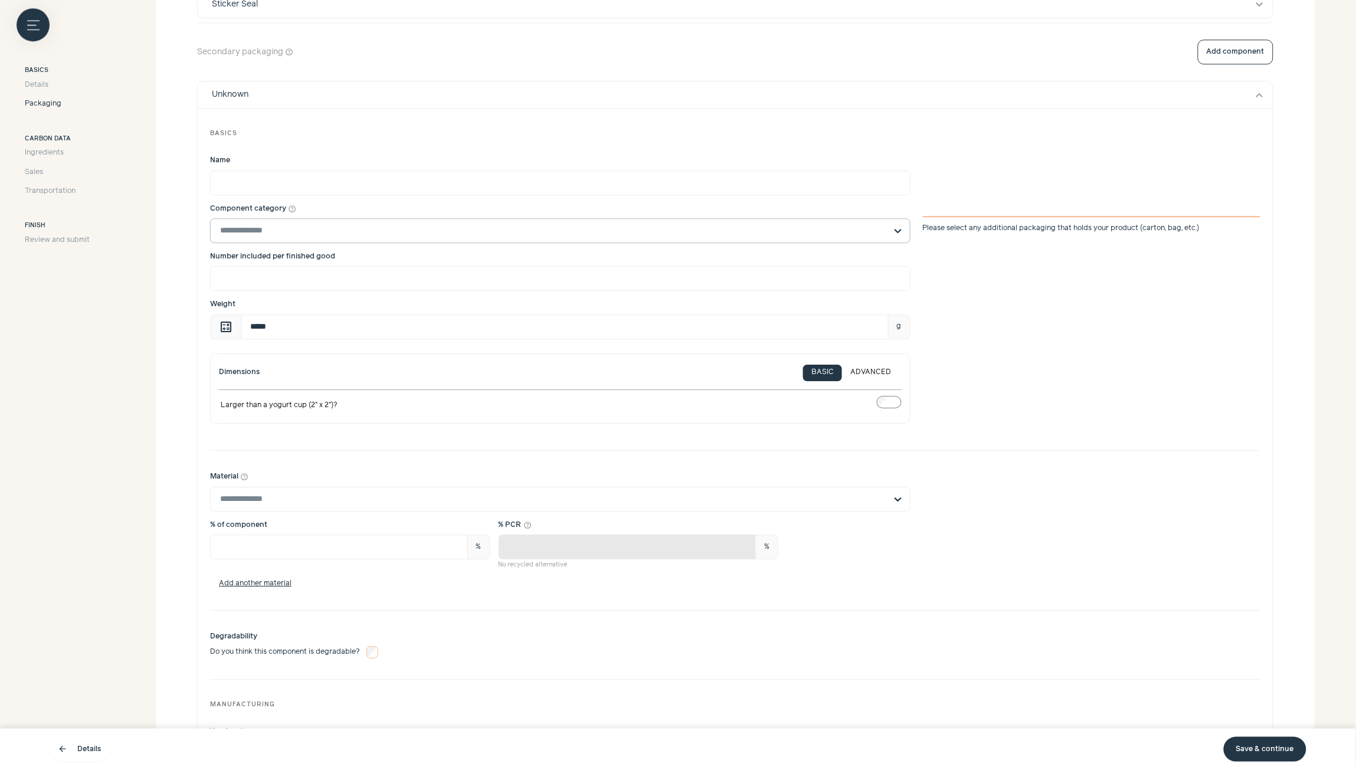
click at [369, 232] on input "Component category help_outline Please select any additional packaging that hol…" at bounding box center [553, 231] width 666 height 24
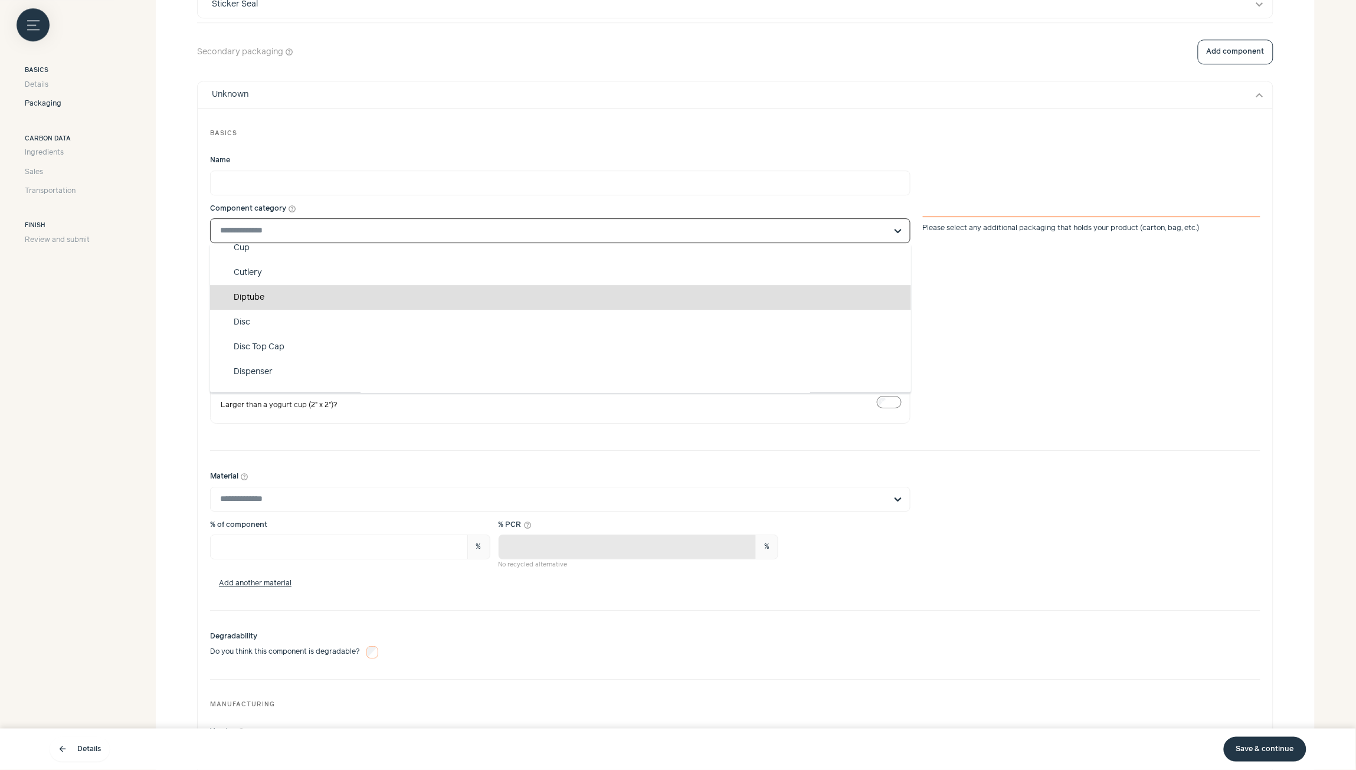
click at [254, 301] on div "Diptube" at bounding box center [560, 297] width 701 height 25
click at [254, 243] on input "Component category help_outline Suggested Dividers Dust Bag Envelope Folding Ca…" at bounding box center [553, 231] width 666 height 24
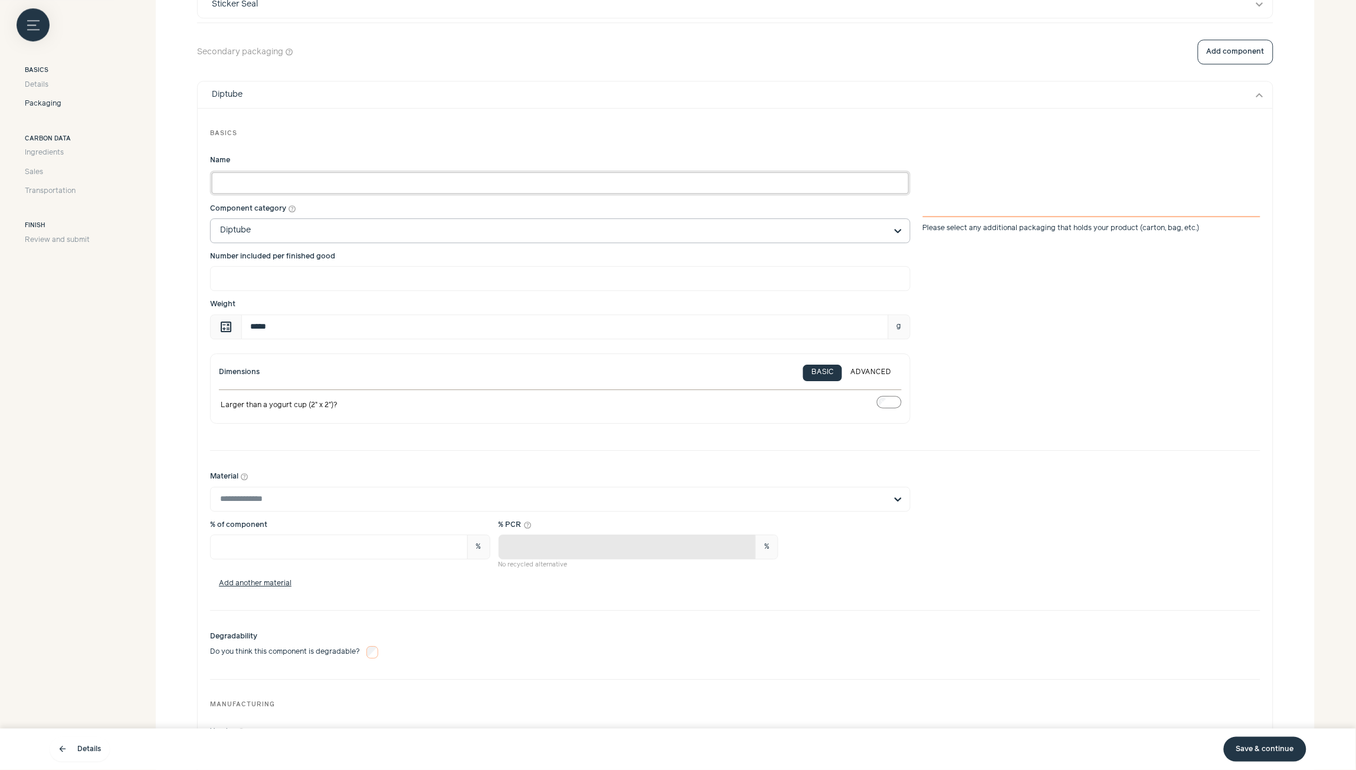
click at [274, 187] on input "Name" at bounding box center [560, 183] width 700 height 25
type input "*"
click at [408, 147] on div "Basics" at bounding box center [735, 134] width 1050 height 26
click at [876, 376] on button "ADVANCED" at bounding box center [870, 373] width 57 height 17
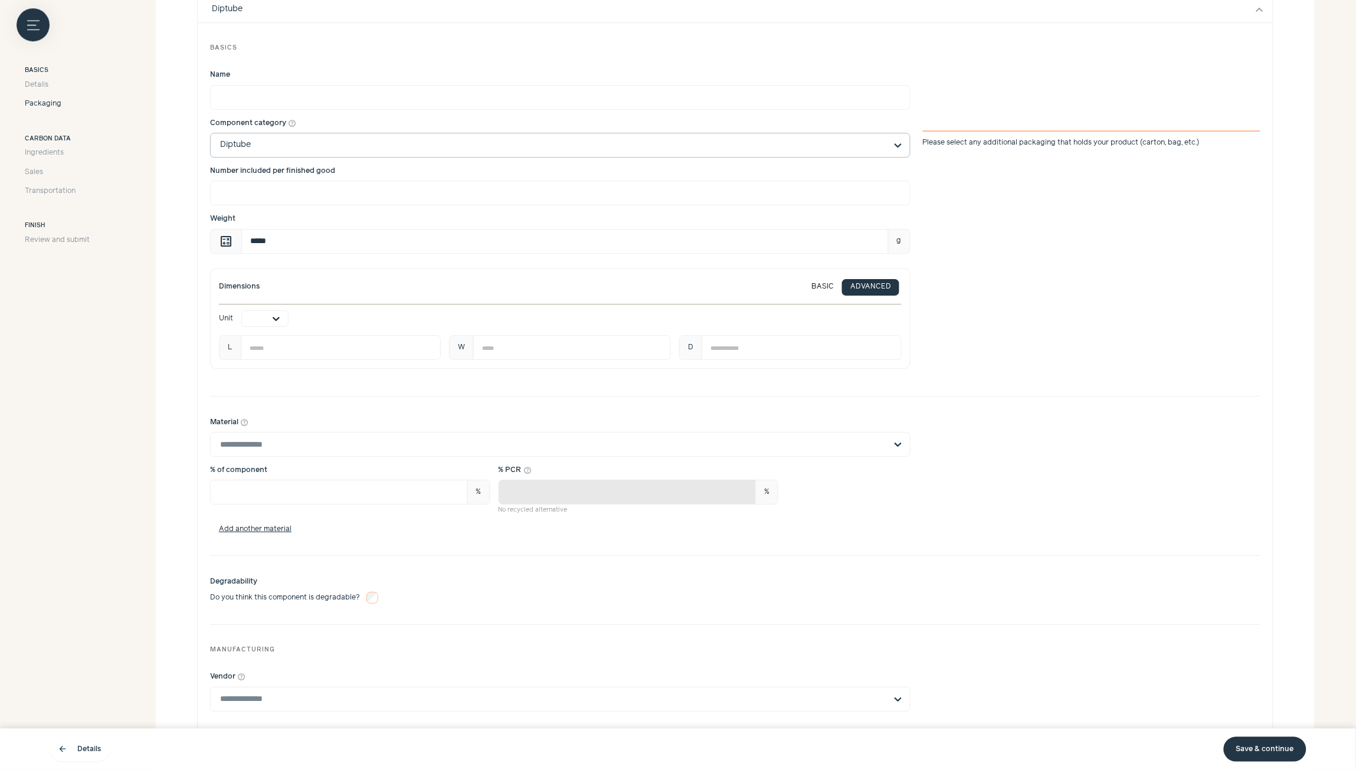
scroll to position [1391, 0]
click at [278, 319] on div at bounding box center [276, 315] width 24 height 15
click at [276, 343] on div "cm" at bounding box center [264, 341] width 47 height 25
click at [316, 446] on input "Material help_outline" at bounding box center [553, 442] width 666 height 24
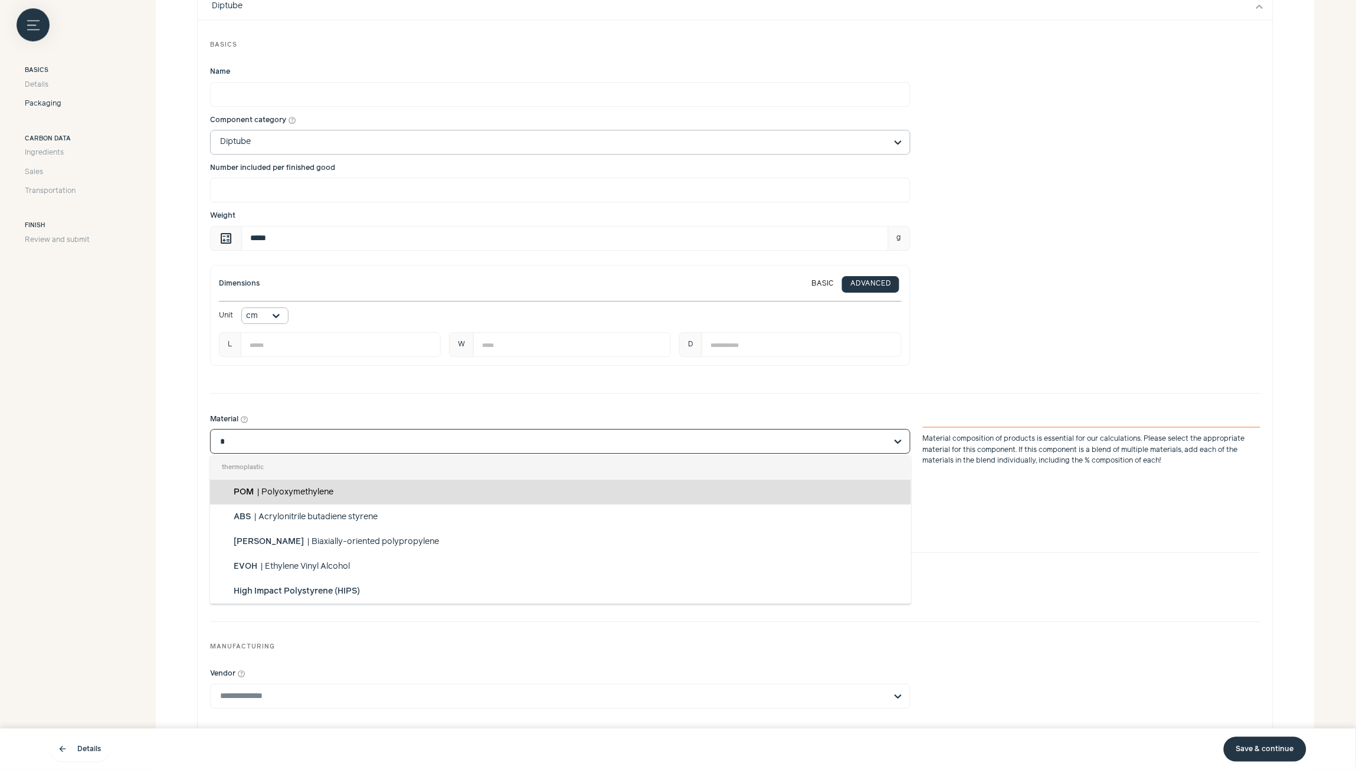
type input "**"
click at [319, 497] on div "PE | Polyethylene" at bounding box center [560, 492] width 701 height 25
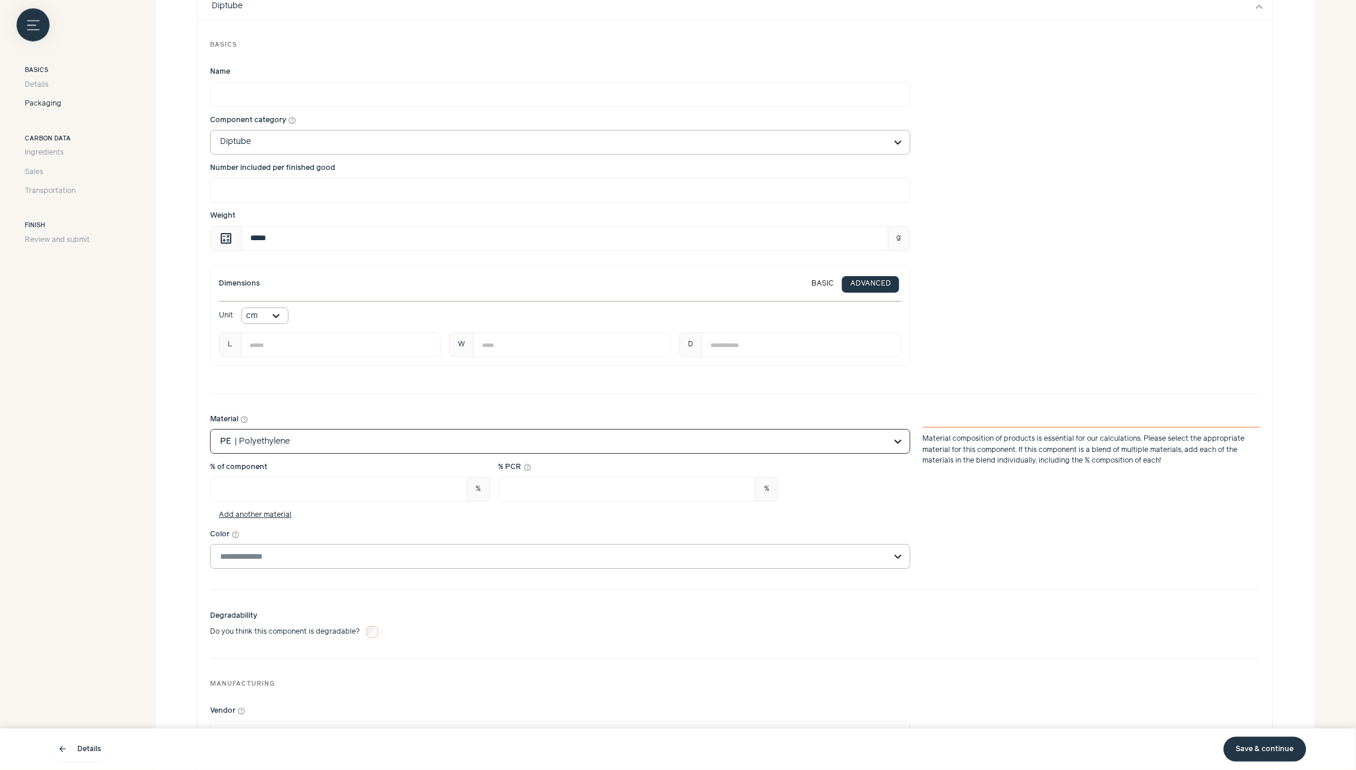
click at [264, 568] on input "Color help_outline" at bounding box center [553, 557] width 666 height 24
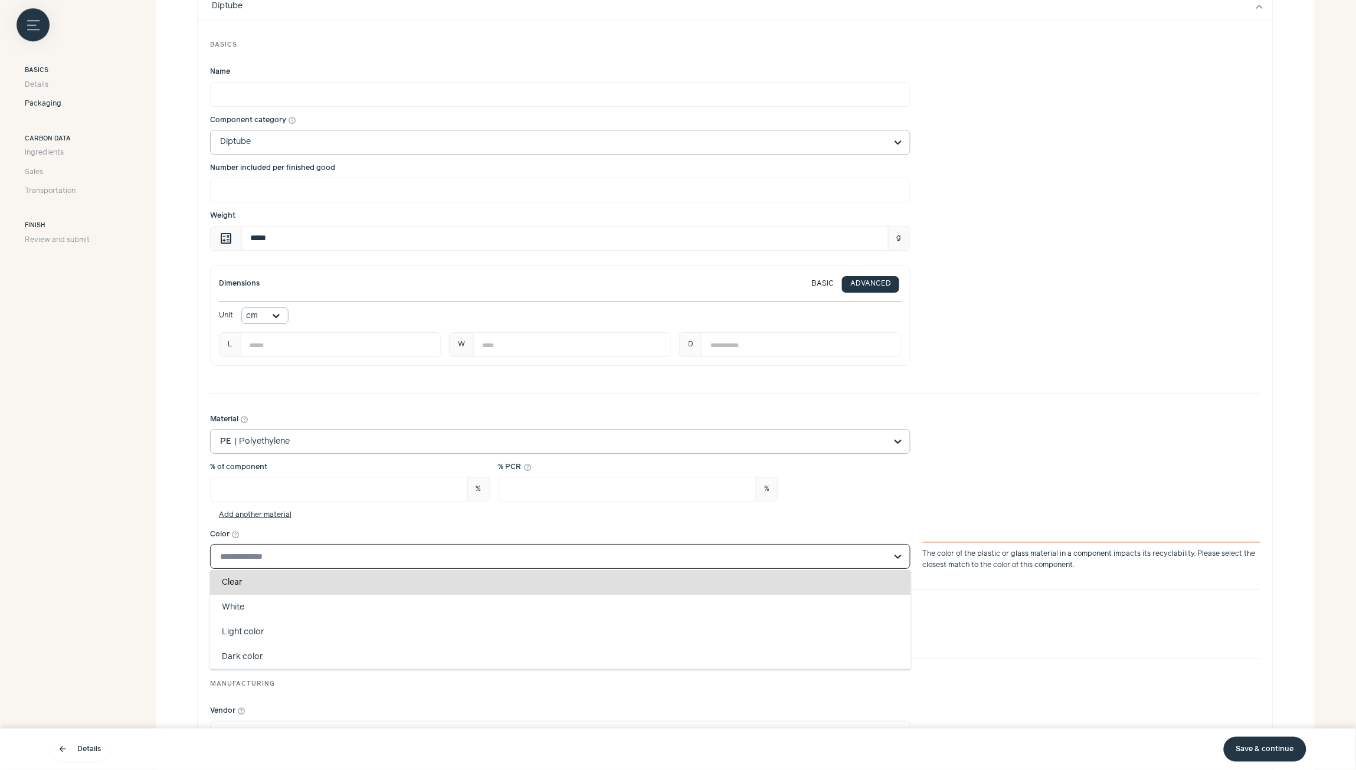
click at [281, 586] on div "Clear" at bounding box center [560, 582] width 701 height 25
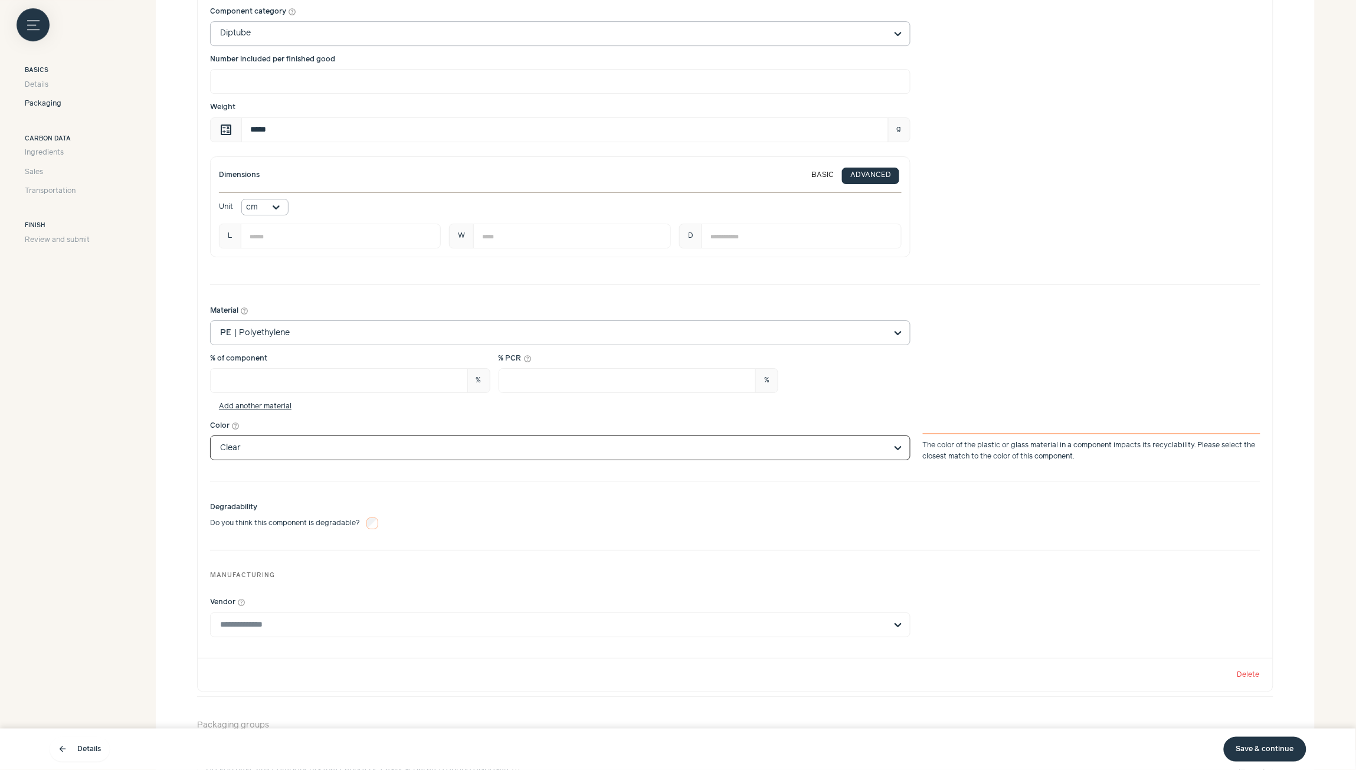
scroll to position [1547, 0]
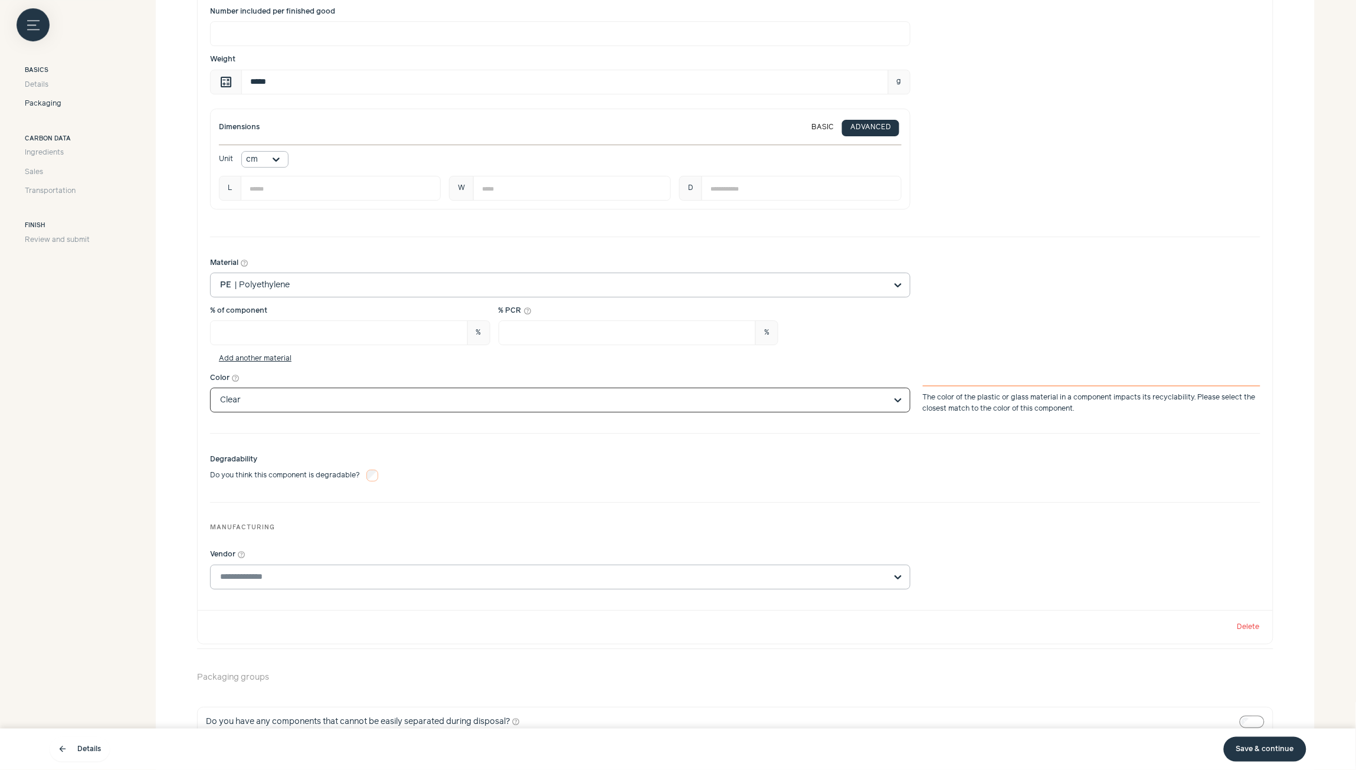
click at [395, 574] on input "Vendor help_outline" at bounding box center [553, 577] width 666 height 24
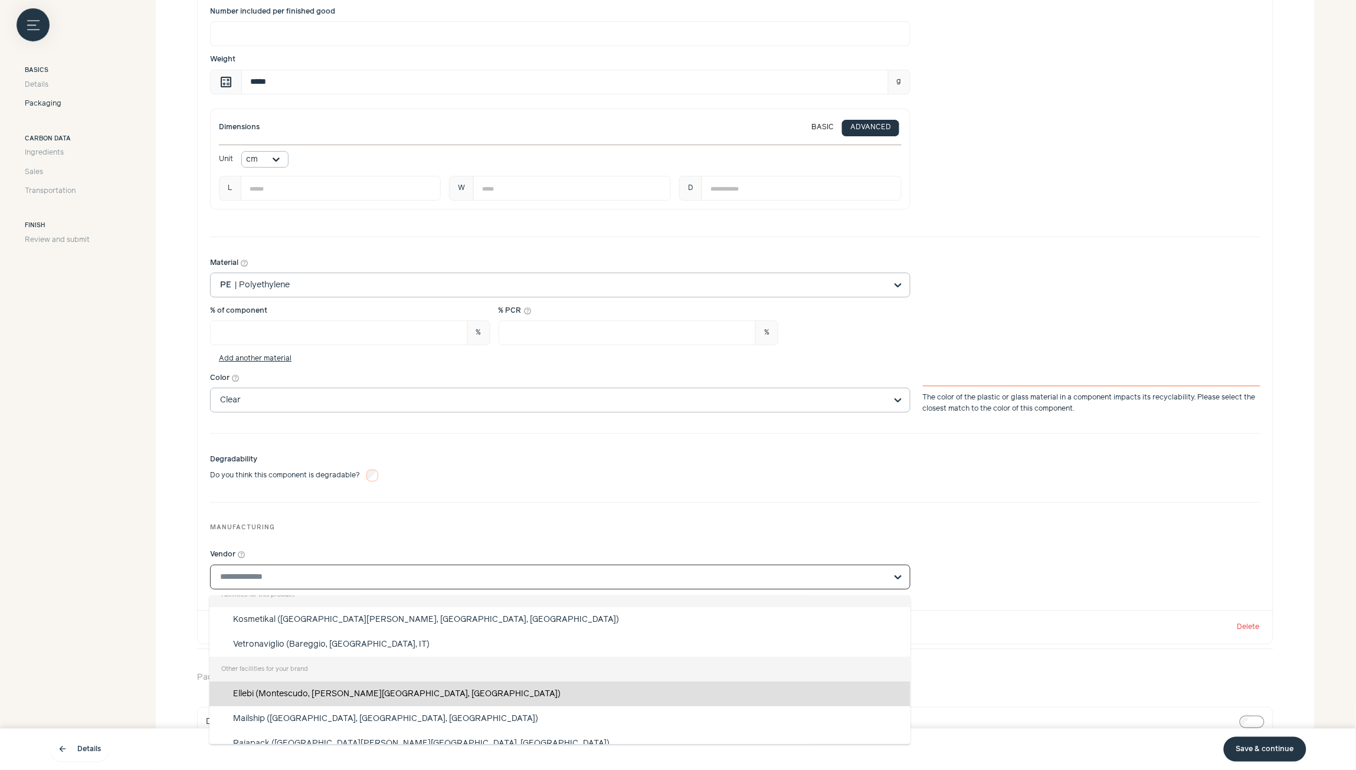
scroll to position [89, 0]
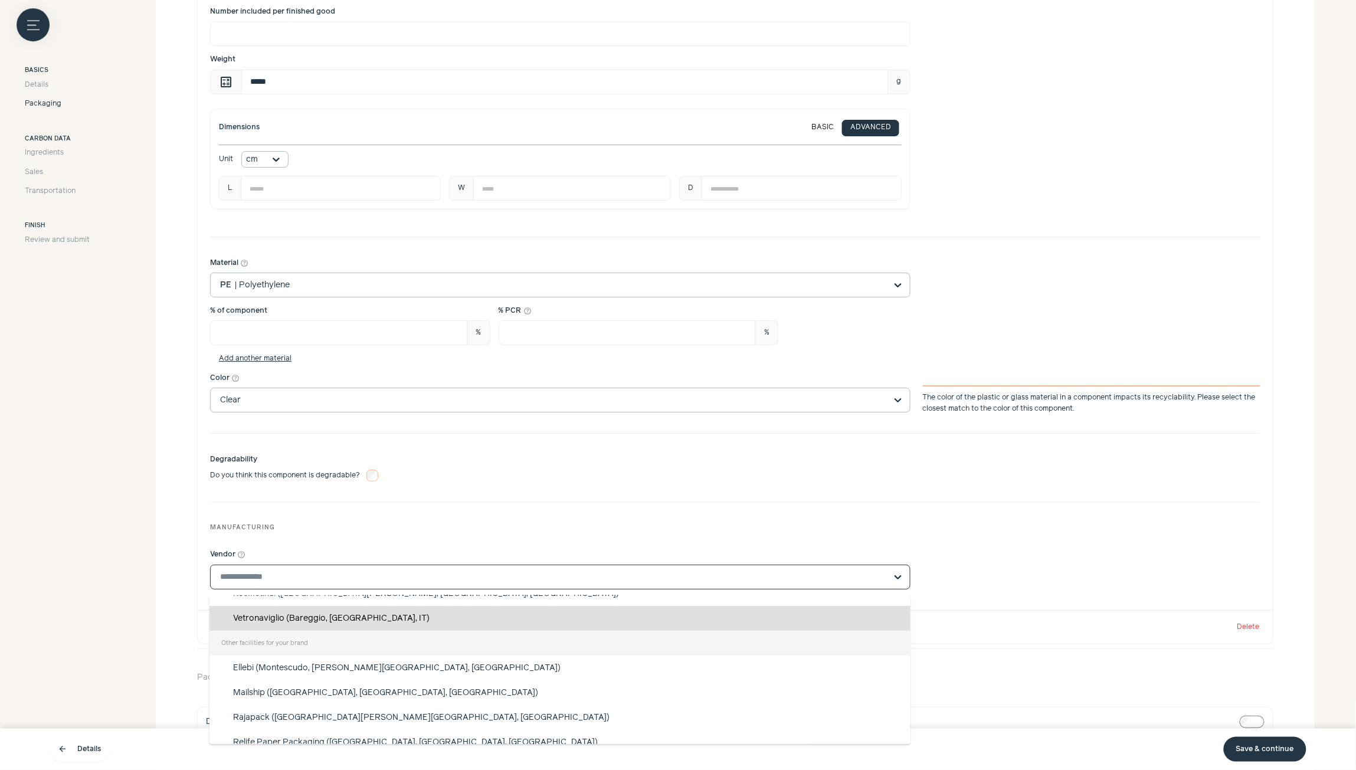
click at [337, 620] on div "Vetronaviglio (Bareggio, Lombardy, IT)" at bounding box center [559, 618] width 701 height 25
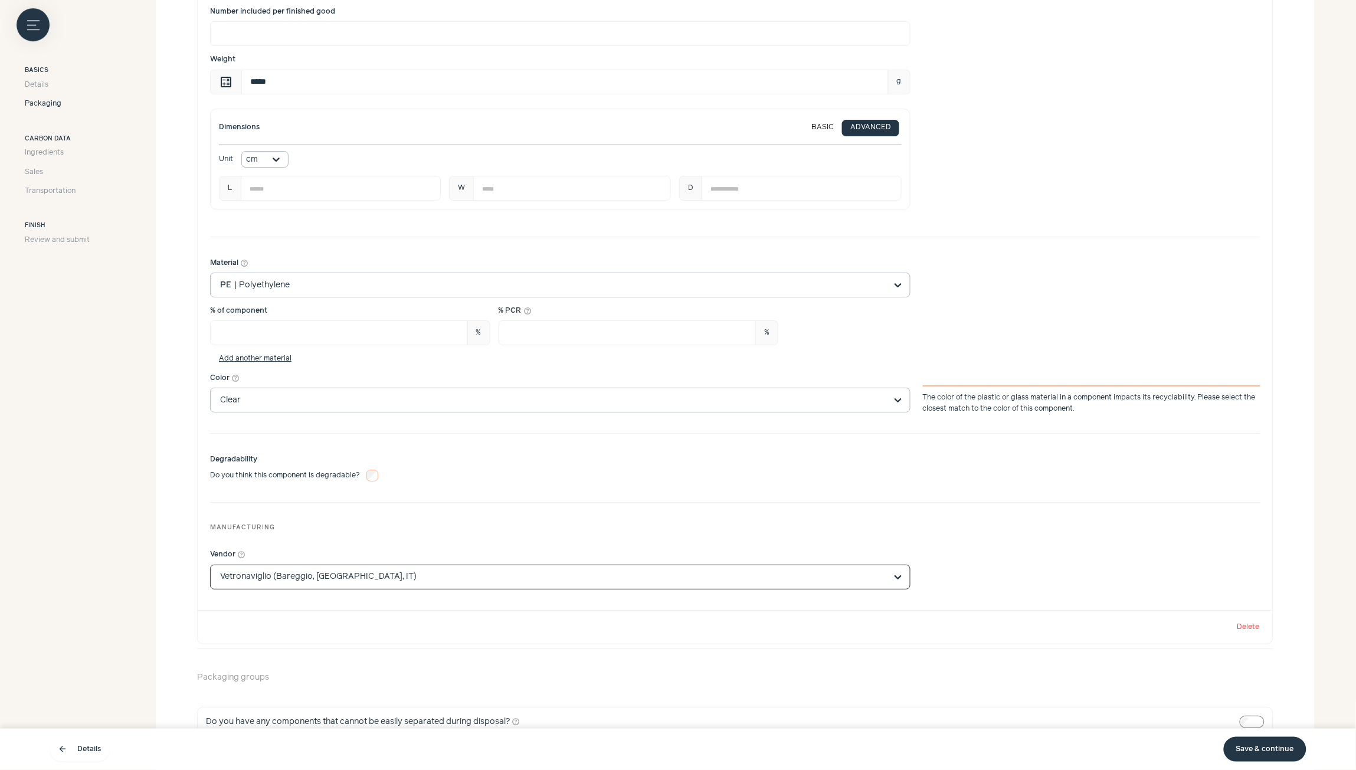
click at [521, 487] on div "Degradability Do you think this component is degradable?" at bounding box center [735, 468] width 1050 height 44
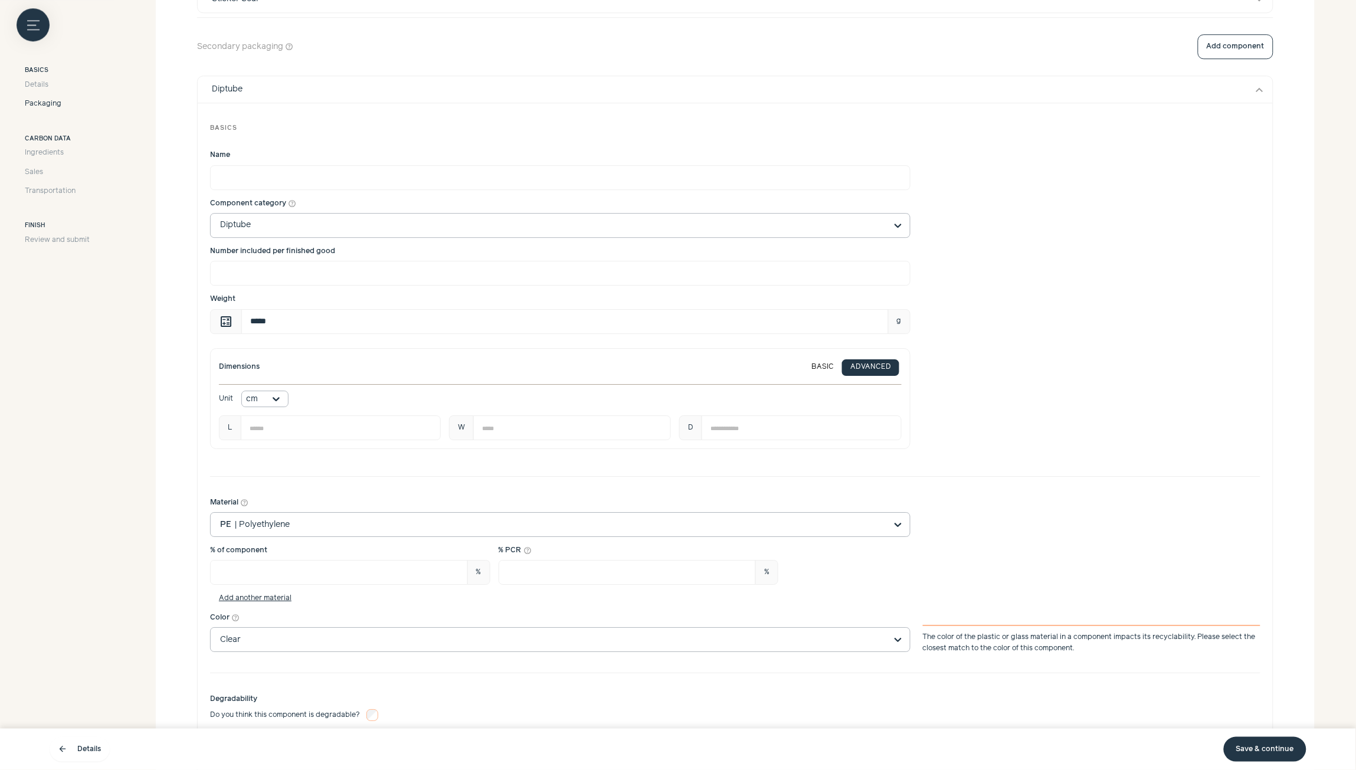
scroll to position [1282, 0]
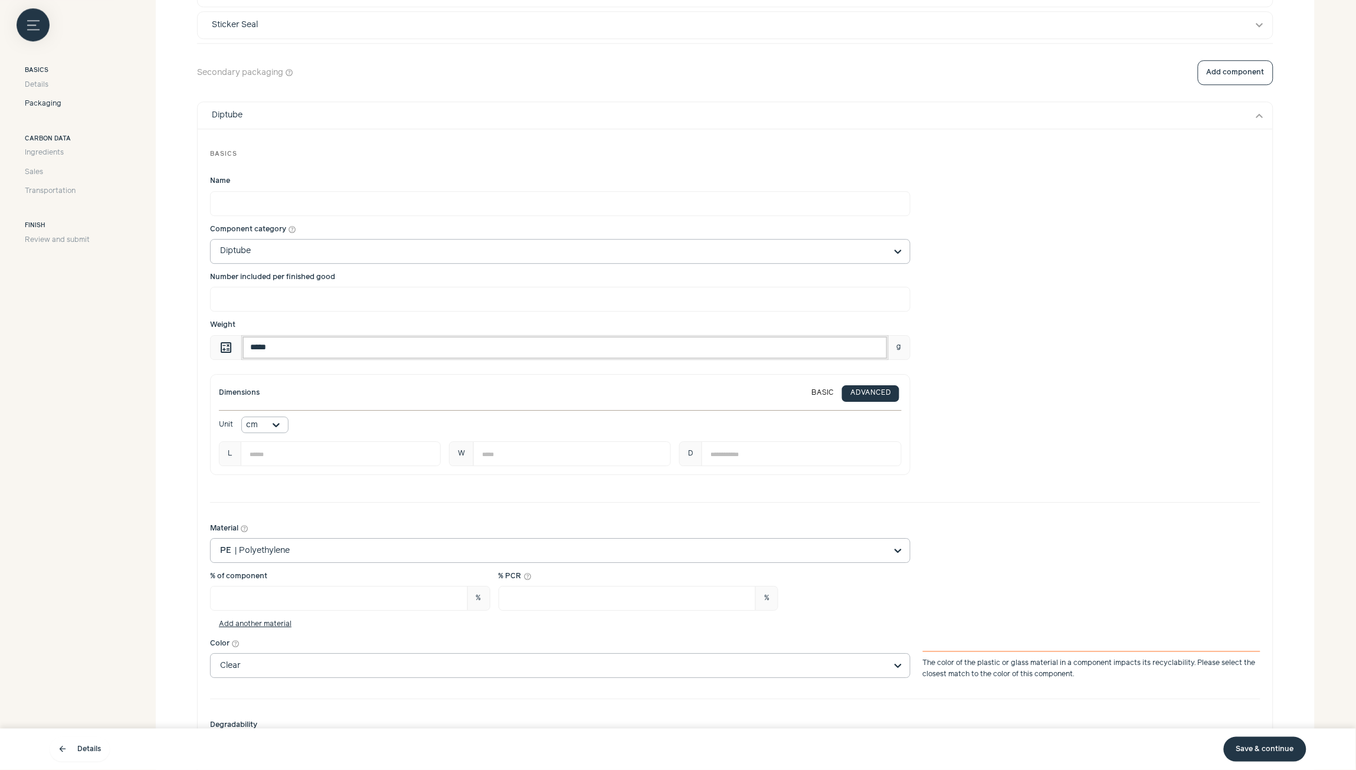
click at [340, 355] on input "*****" at bounding box center [564, 347] width 647 height 25
click at [340, 356] on input "*****" at bounding box center [564, 347] width 647 height 25
type input "***"
click at [969, 358] on div "Weight calculate *** g" at bounding box center [735, 340] width 1050 height 40
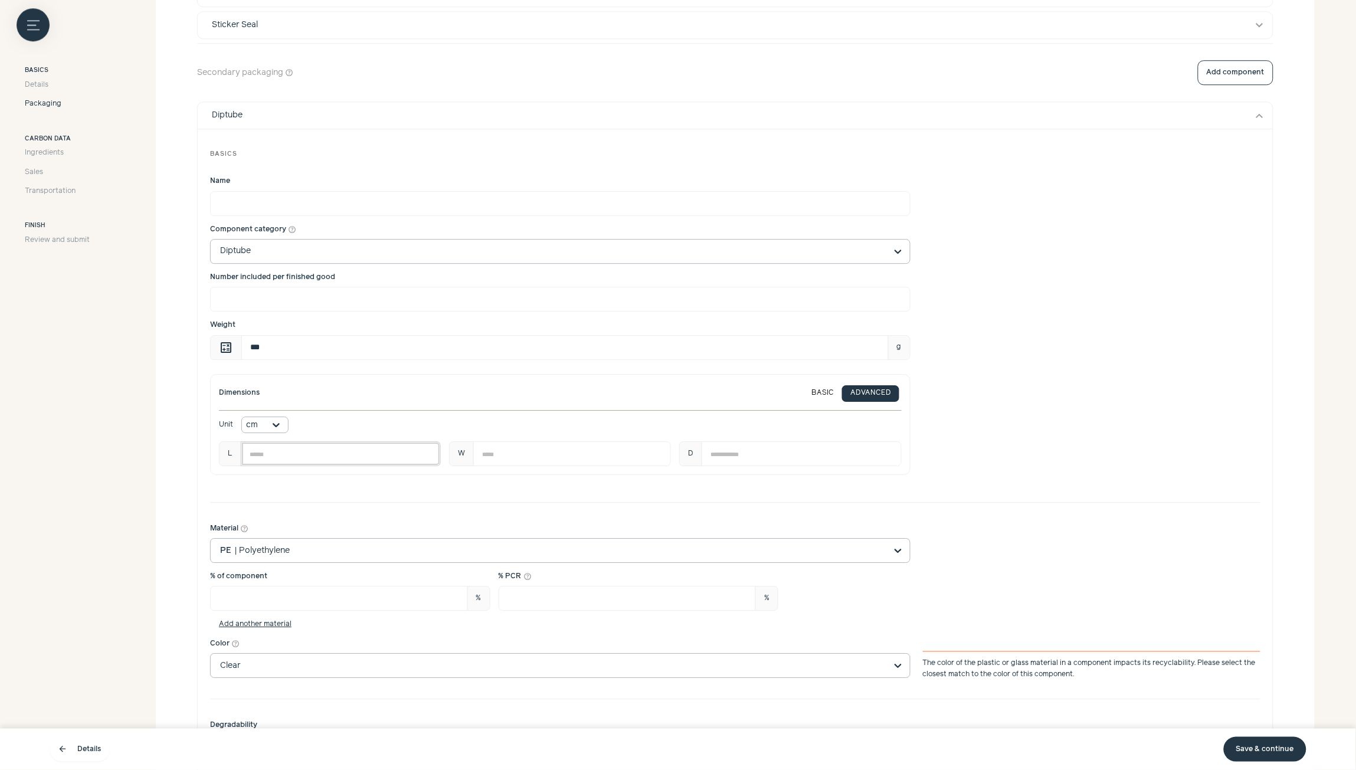
click at [385, 461] on input "number" at bounding box center [341, 453] width 200 height 25
type input "*"
click at [553, 458] on input "number" at bounding box center [572, 453] width 198 height 25
type input "*"
type input "***"
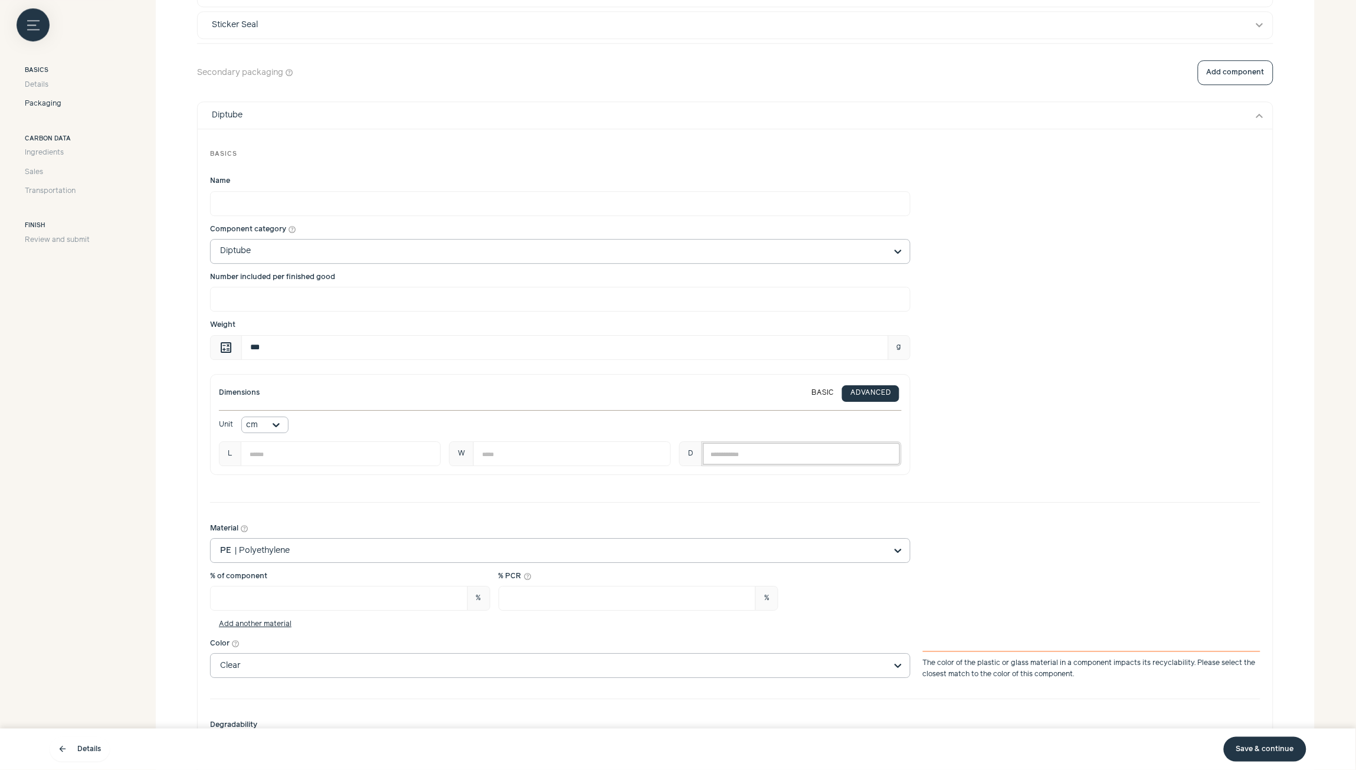
click at [730, 458] on input "number" at bounding box center [801, 453] width 199 height 25
type input "*"
type input "***"
click at [1056, 422] on div "Dimensions BASIC ADVANCED Unit cm L * W *** D ***" at bounding box center [735, 424] width 1050 height 101
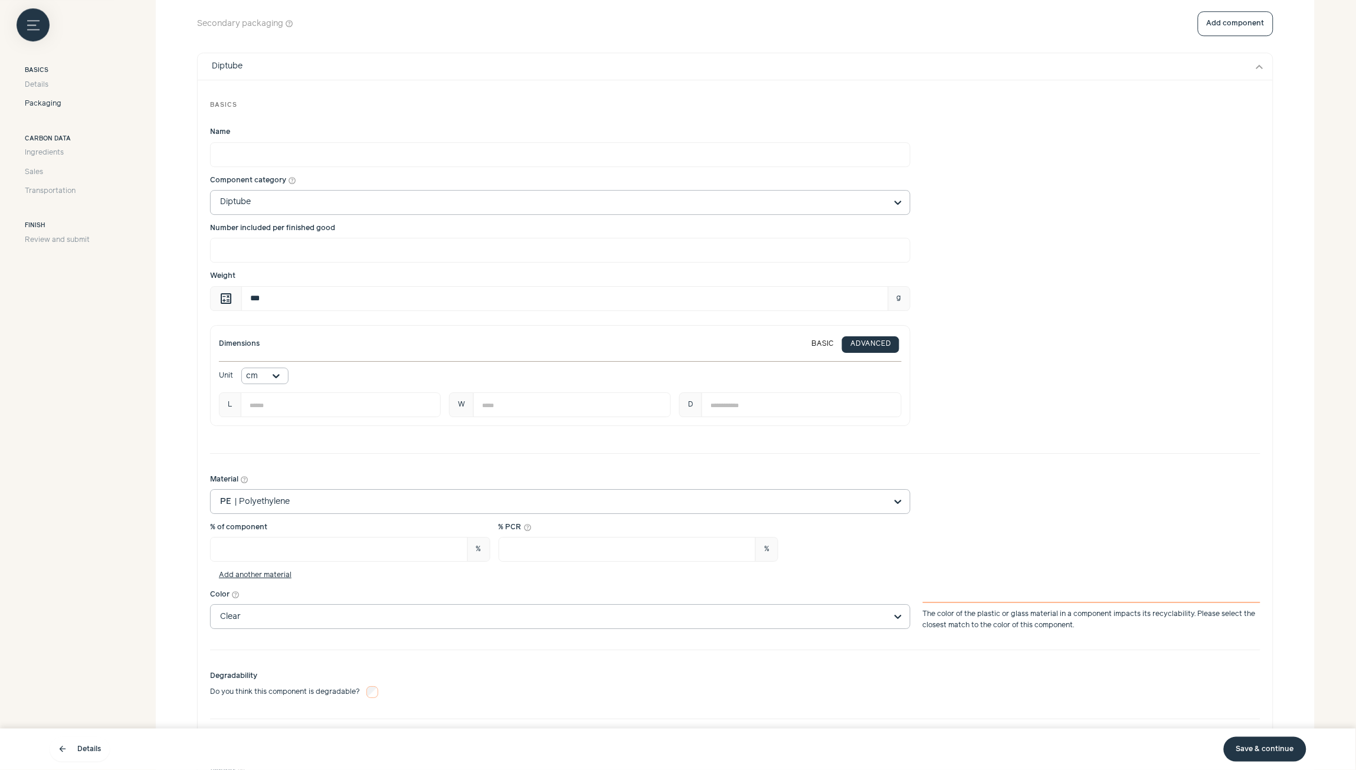
scroll to position [1370, 0]
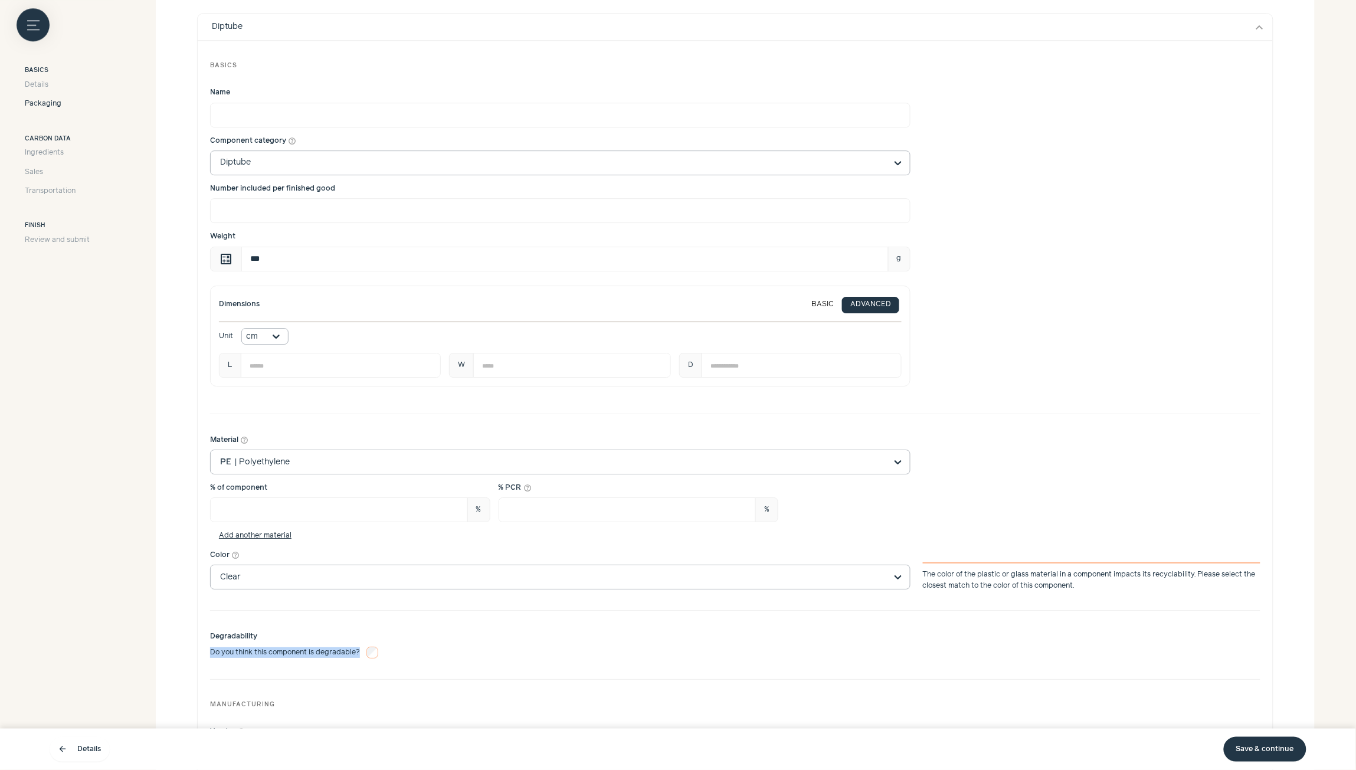
drag, startPoint x: 211, startPoint y: 656, endPoint x: 358, endPoint y: 653, distance: 147.5
click at [358, 653] on span "Do you think this component is degradable?" at bounding box center [285, 652] width 150 height 11
copy span "Do you think this component is degradable?"
click at [512, 638] on div "Degradability Do you think this component is degradable?" at bounding box center [735, 644] width 1050 height 27
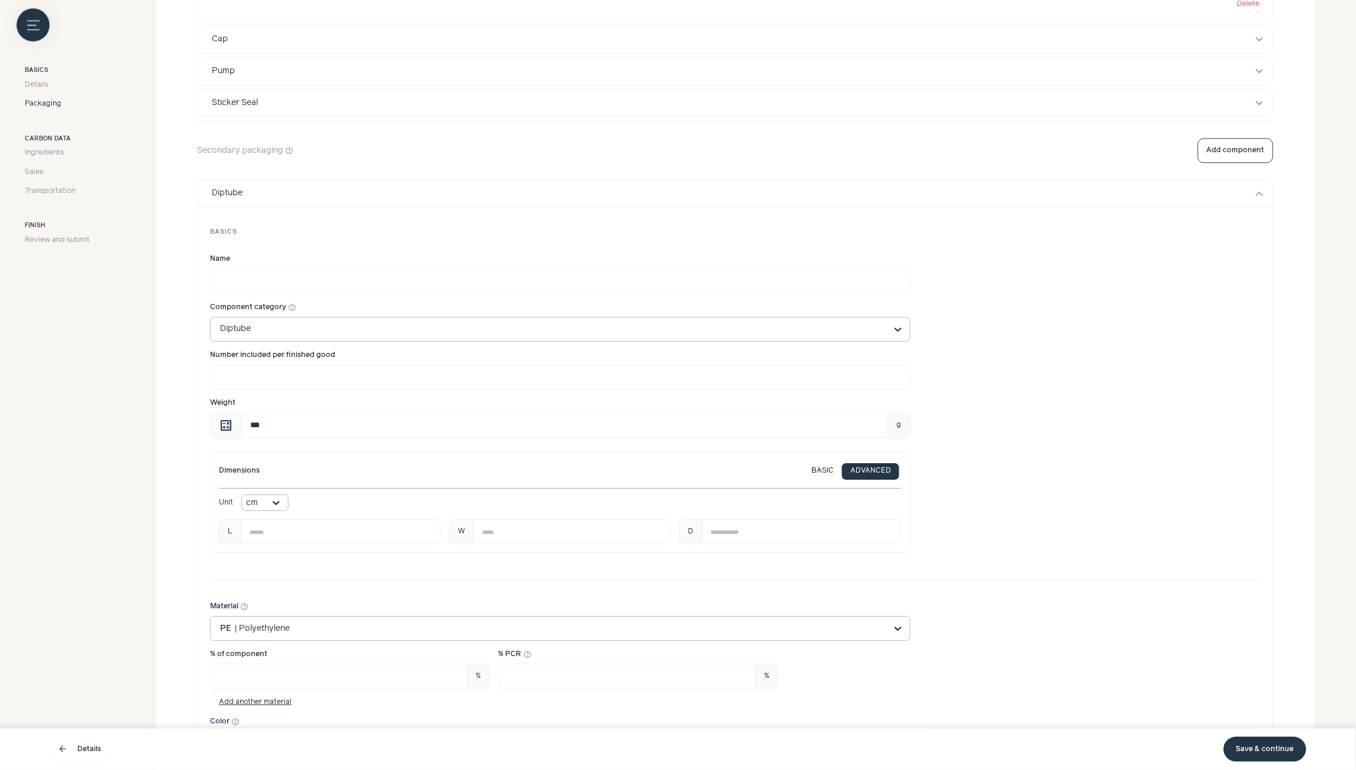
scroll to position [1193, 0]
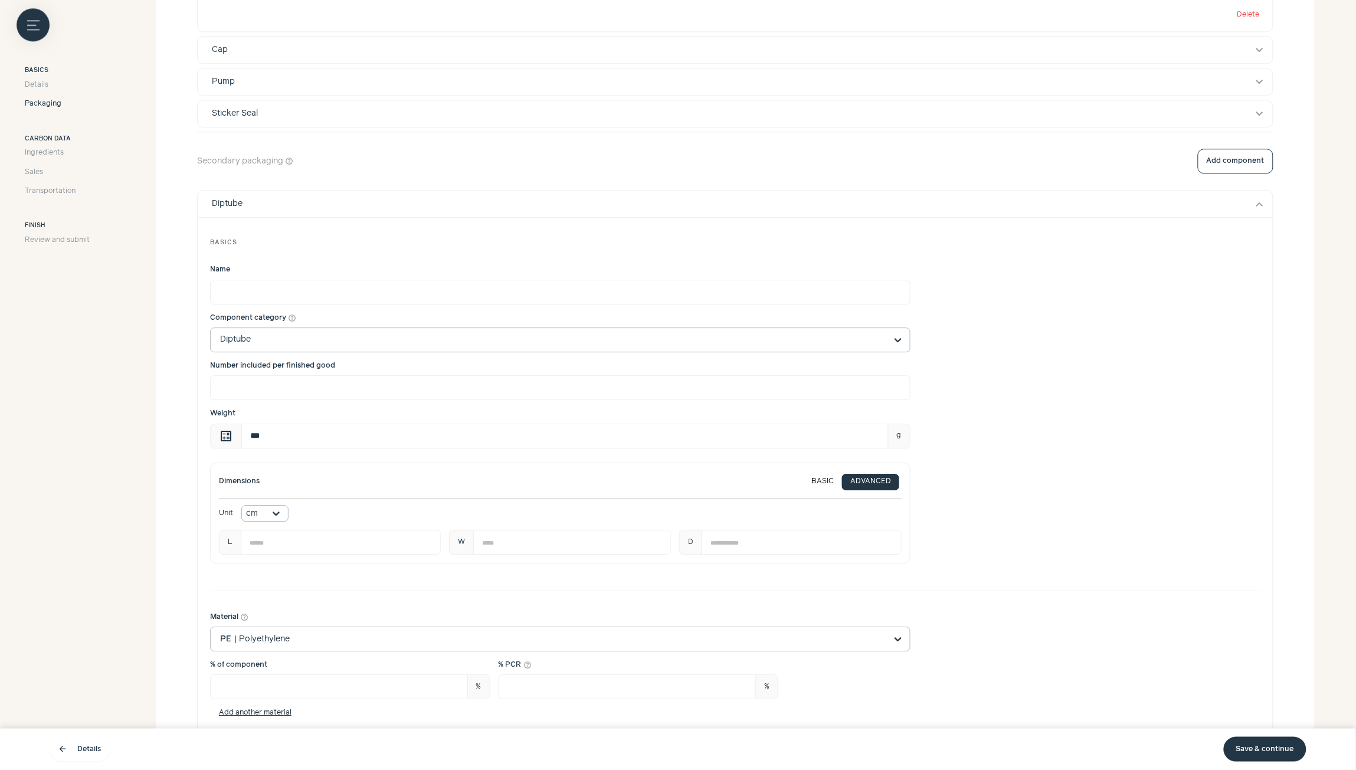
click at [1279, 751] on link "Save & continue" at bounding box center [1265, 749] width 83 height 25
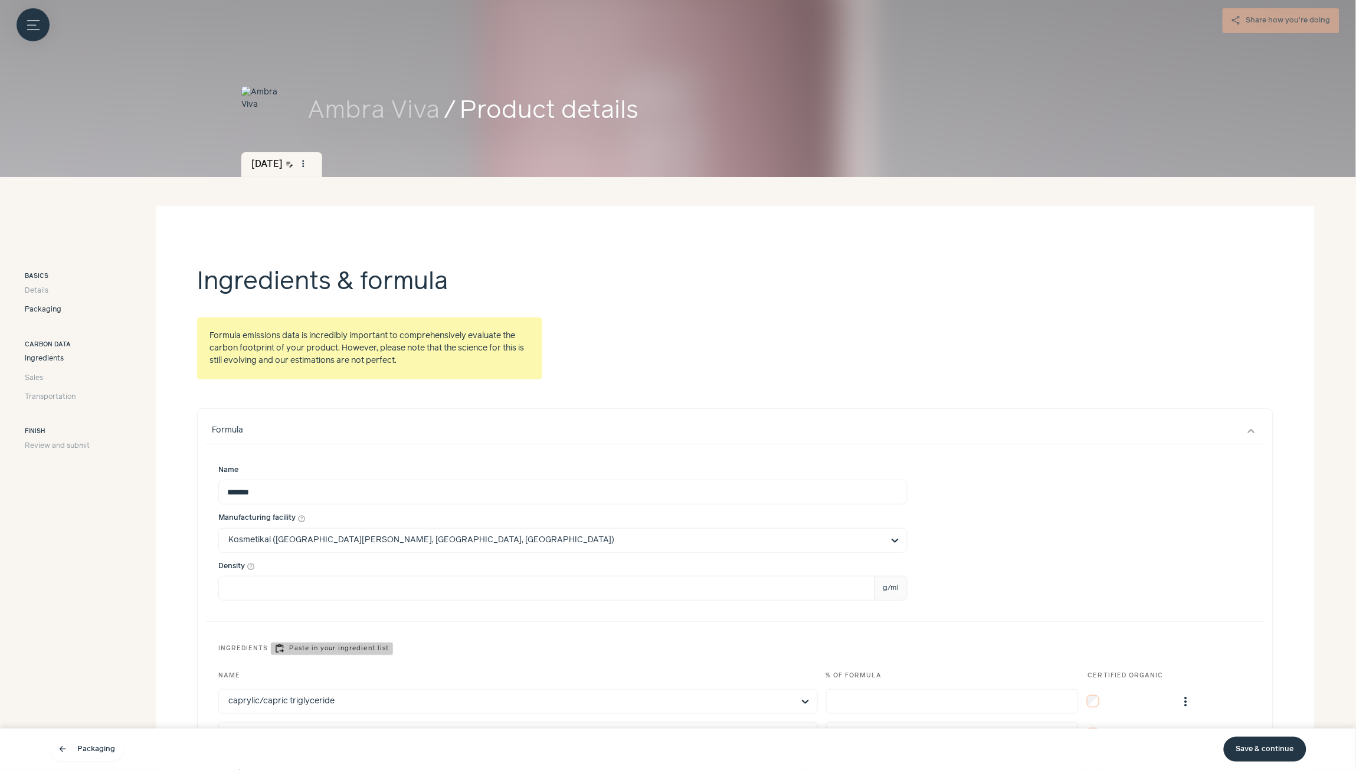
click at [48, 313] on span "Packaging" at bounding box center [43, 309] width 37 height 11
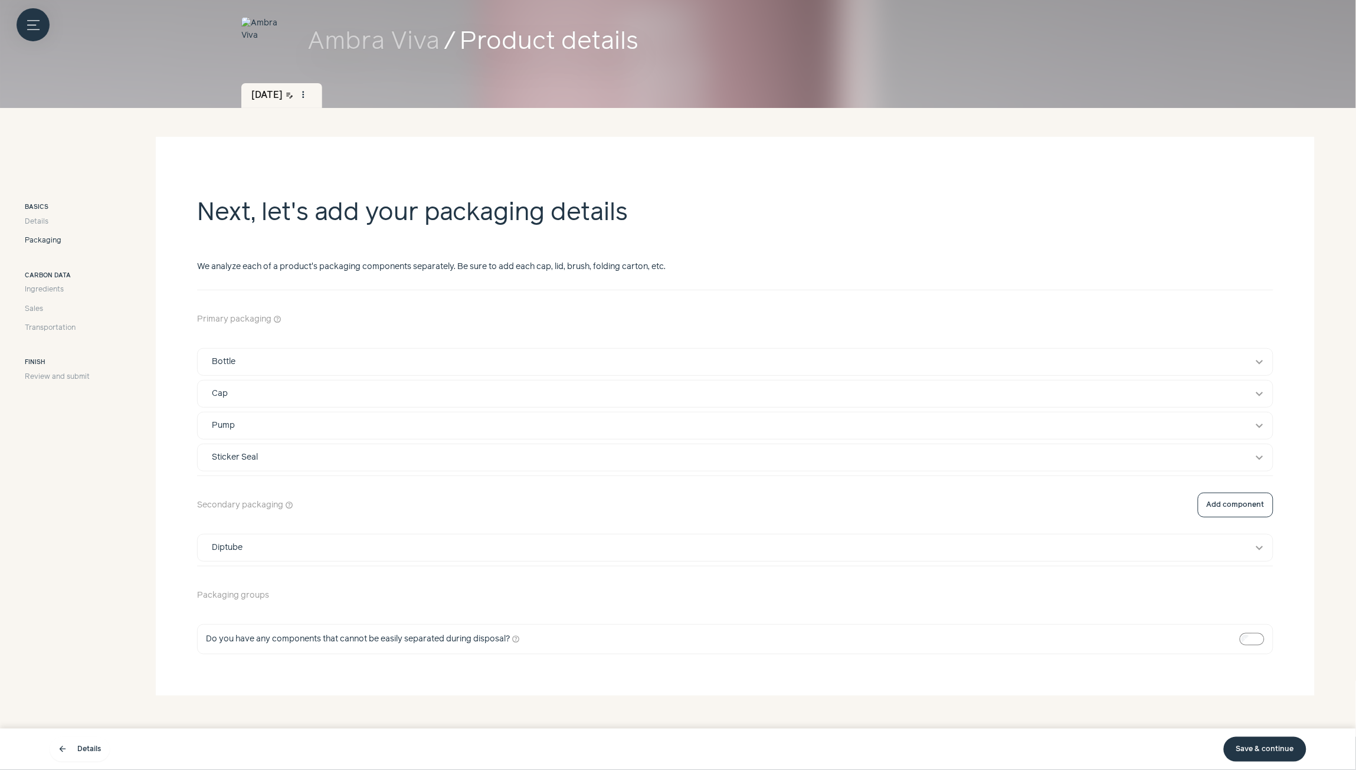
click at [1243, 323] on button "Add component" at bounding box center [1236, 319] width 76 height 25
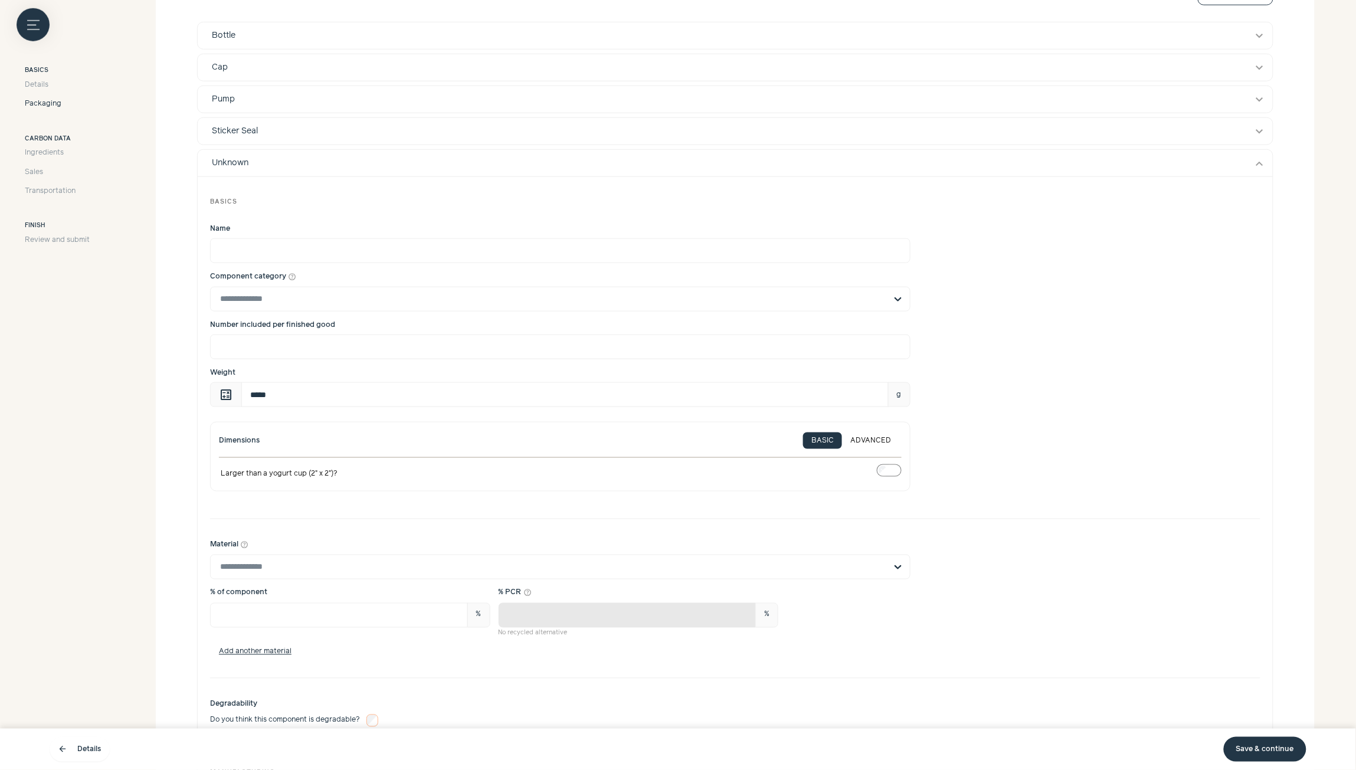
scroll to position [425, 0]
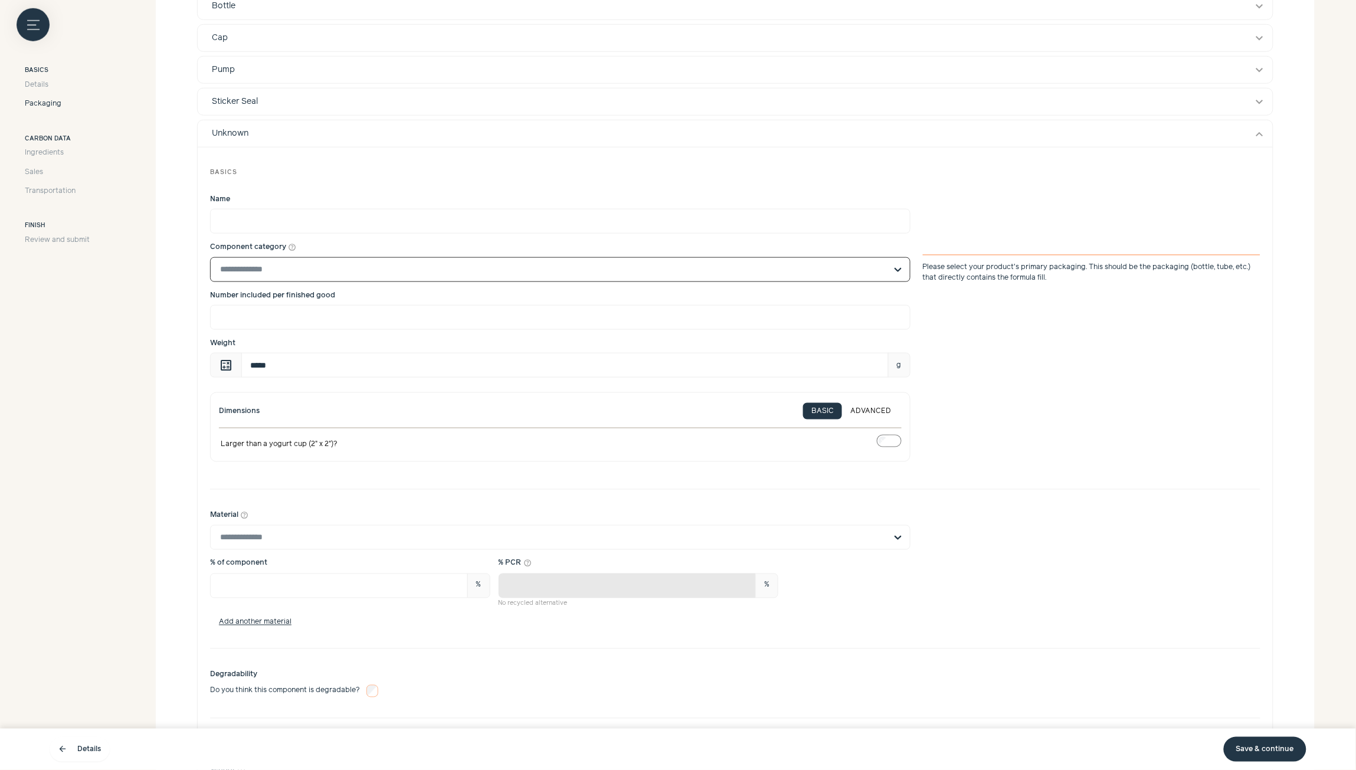
click at [358, 273] on input "Component category help_outline Select is focused, type to refine list, press d…" at bounding box center [553, 270] width 666 height 24
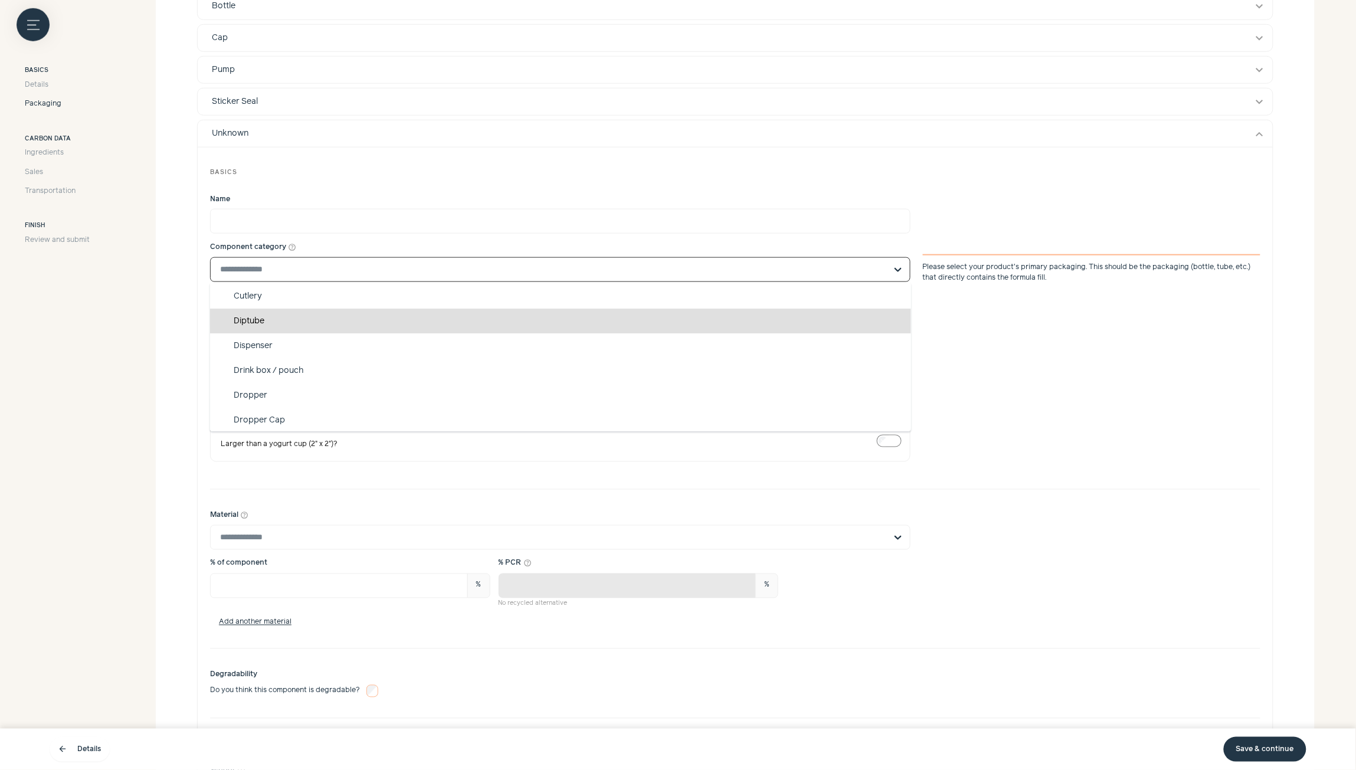
click at [297, 322] on div "Diptube" at bounding box center [560, 321] width 701 height 25
click at [297, 281] on input "Component category help_outline Suggested Applicator Applicator Tip Bottle Cani…" at bounding box center [553, 270] width 666 height 24
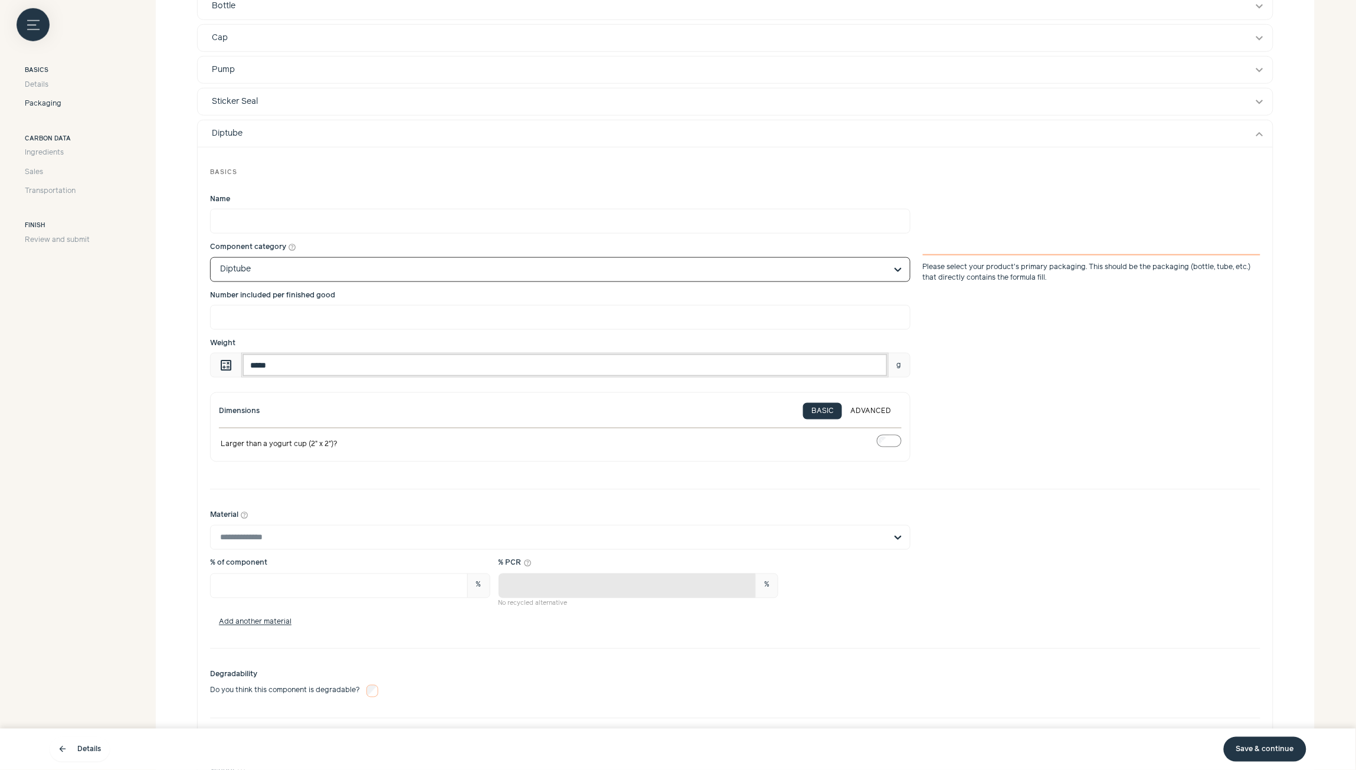
click at [337, 366] on input "*****" at bounding box center [564, 365] width 647 height 25
type input "***"
click at [876, 414] on button "ADVANCED" at bounding box center [870, 411] width 57 height 17
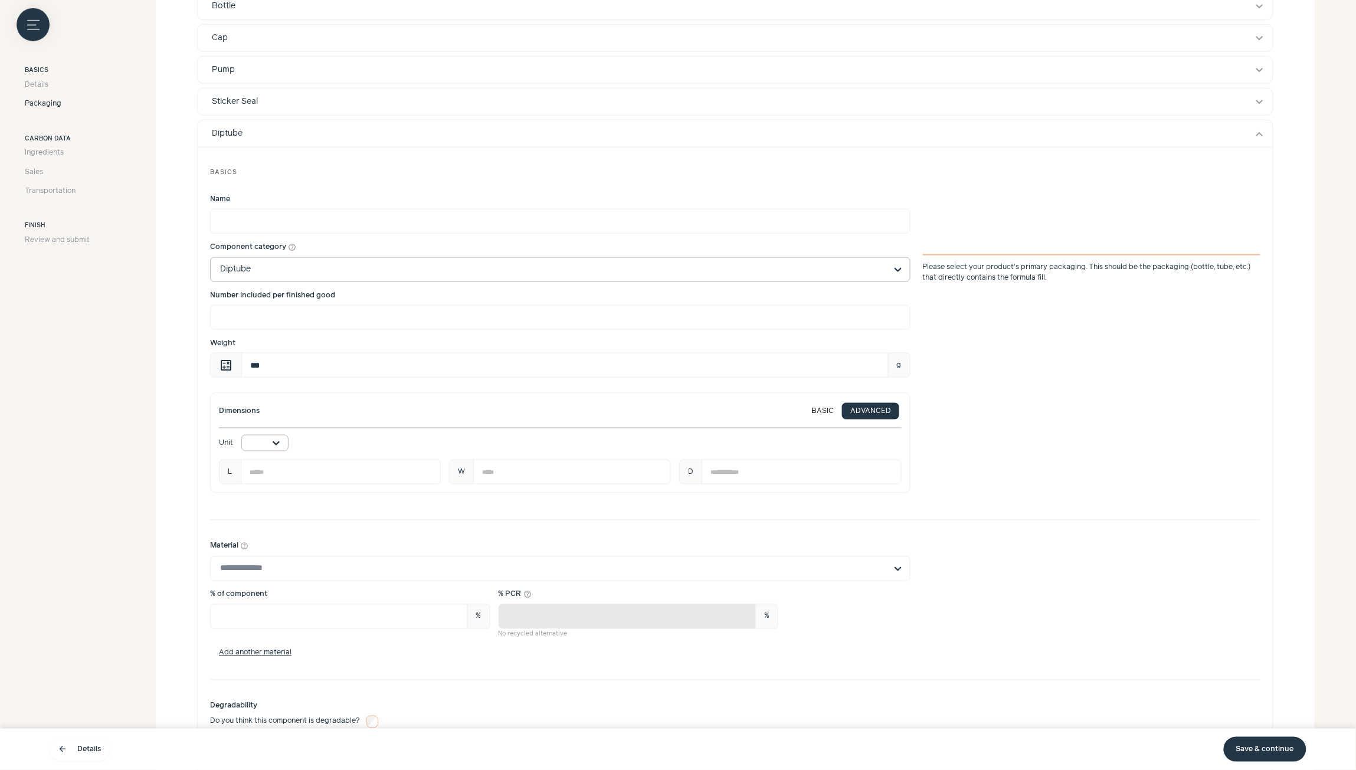
click at [277, 438] on div at bounding box center [276, 442] width 24 height 15
click at [272, 470] on div "cm" at bounding box center [264, 466] width 47 height 25
click at [290, 473] on input "number" at bounding box center [341, 472] width 200 height 25
type input "*"
click at [536, 473] on input "number" at bounding box center [572, 472] width 198 height 25
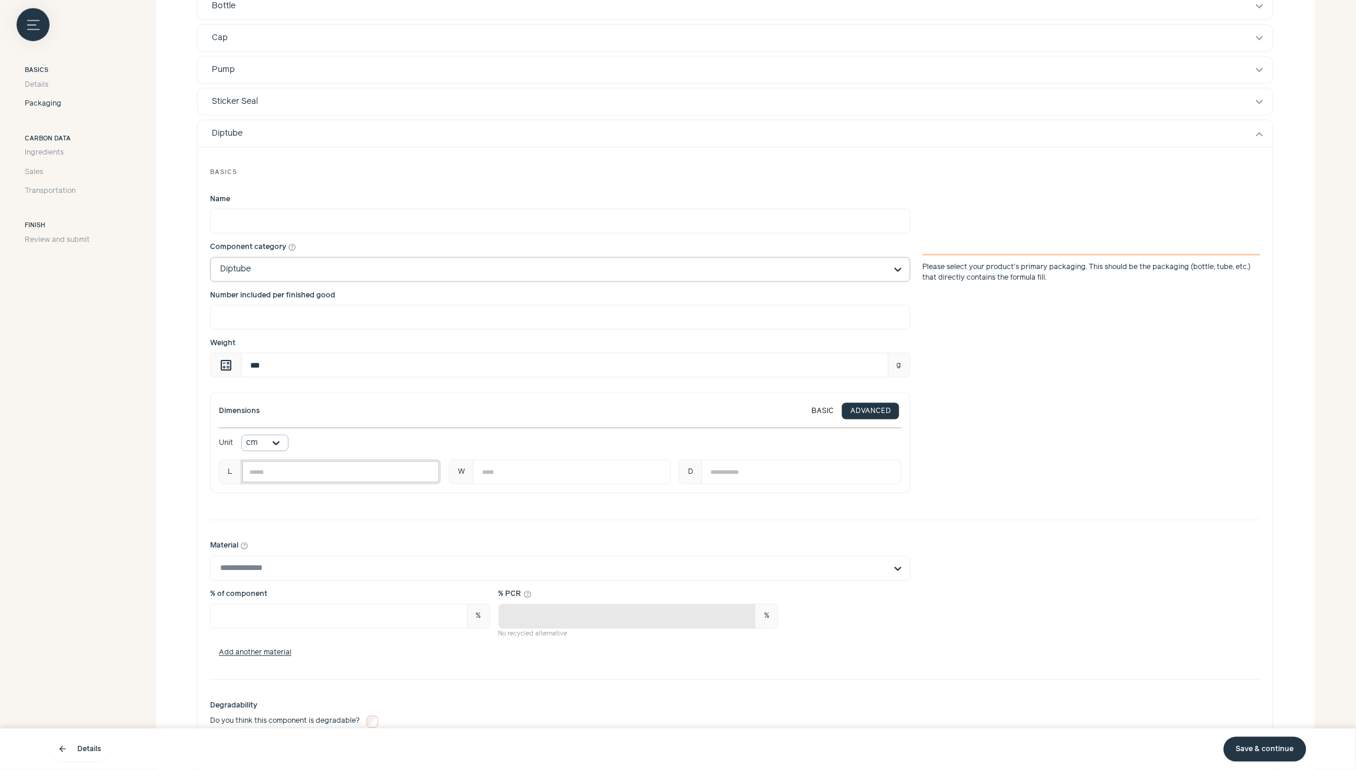
click at [302, 476] on input "***" at bounding box center [341, 472] width 200 height 25
type input "*"
click at [514, 473] on input "number" at bounding box center [572, 472] width 198 height 25
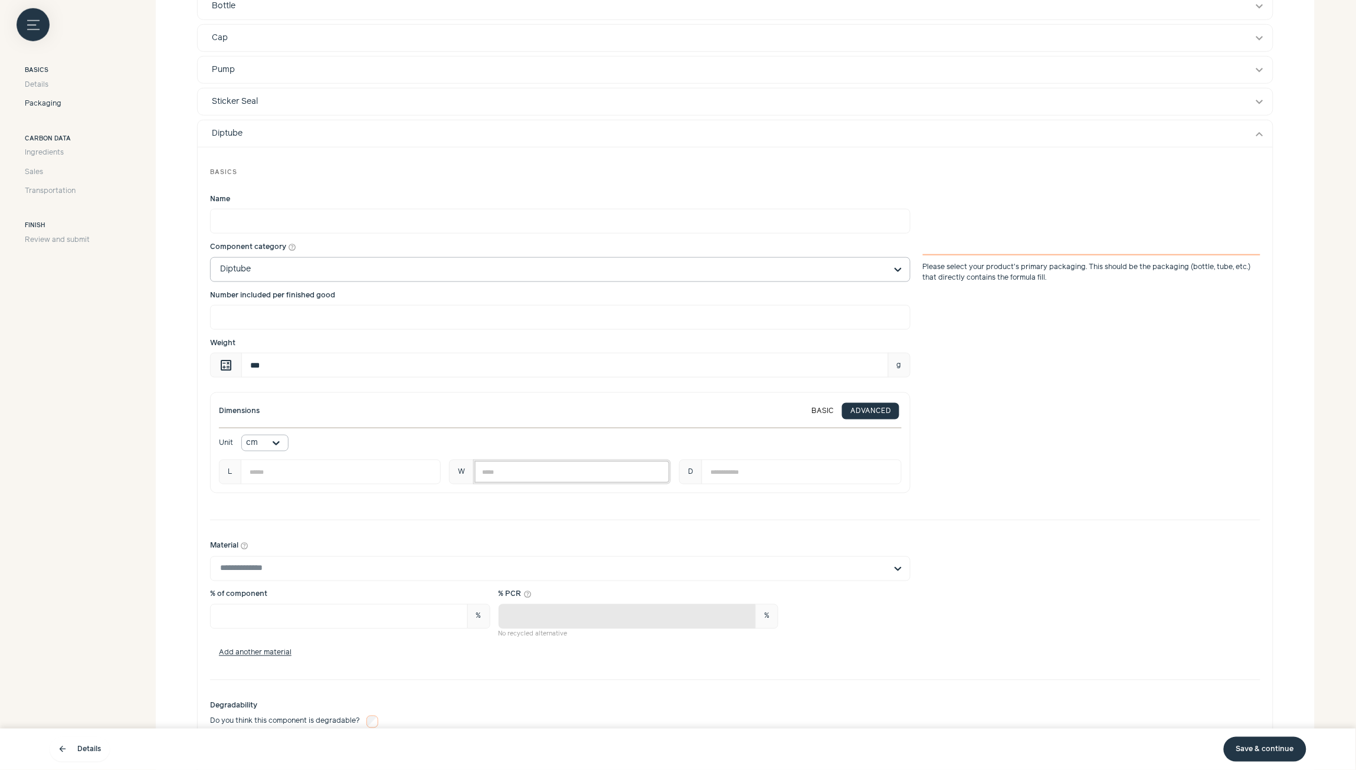
type input "*"
type input "***"
click at [768, 472] on input "number" at bounding box center [801, 472] width 199 height 25
type input "*"
type input "***"
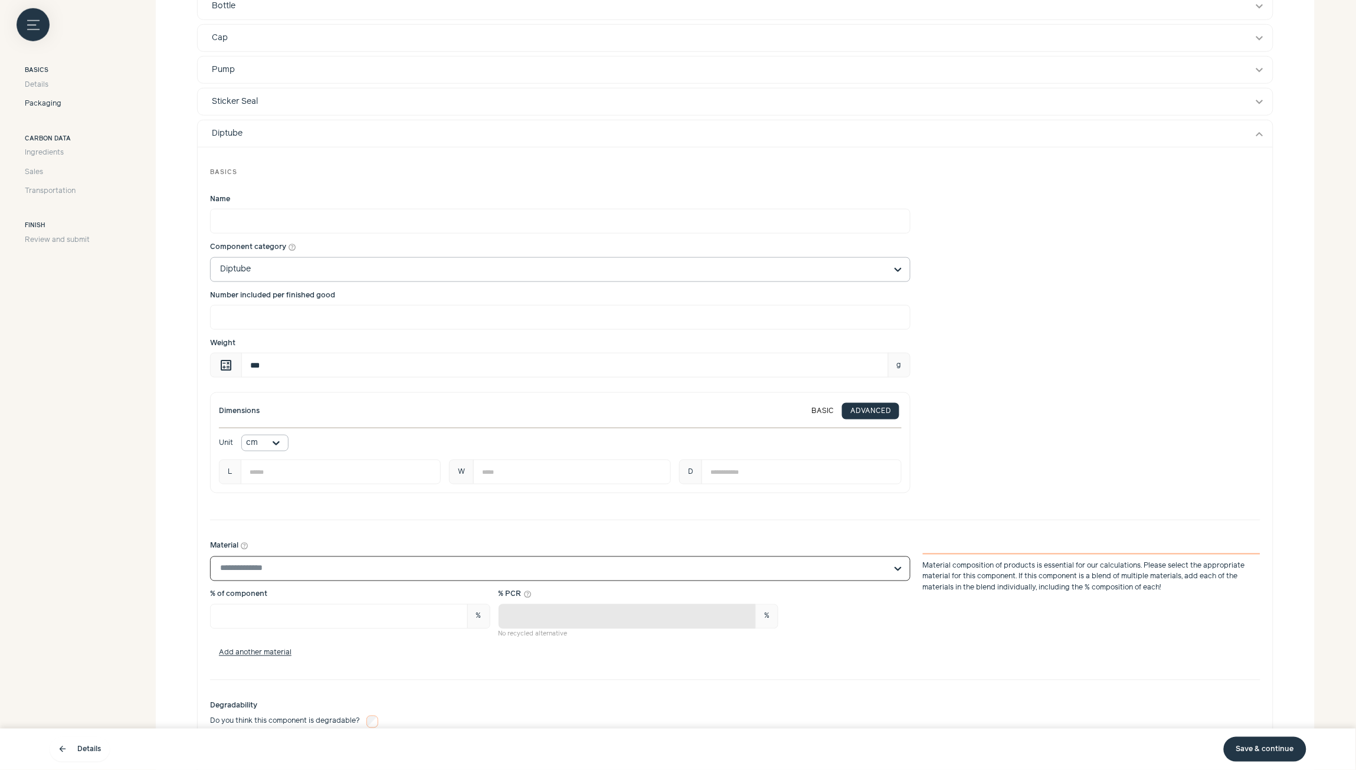
click at [337, 570] on input "Material help_outline Select is focused, type to refine list, press down to ope…" at bounding box center [553, 569] width 666 height 24
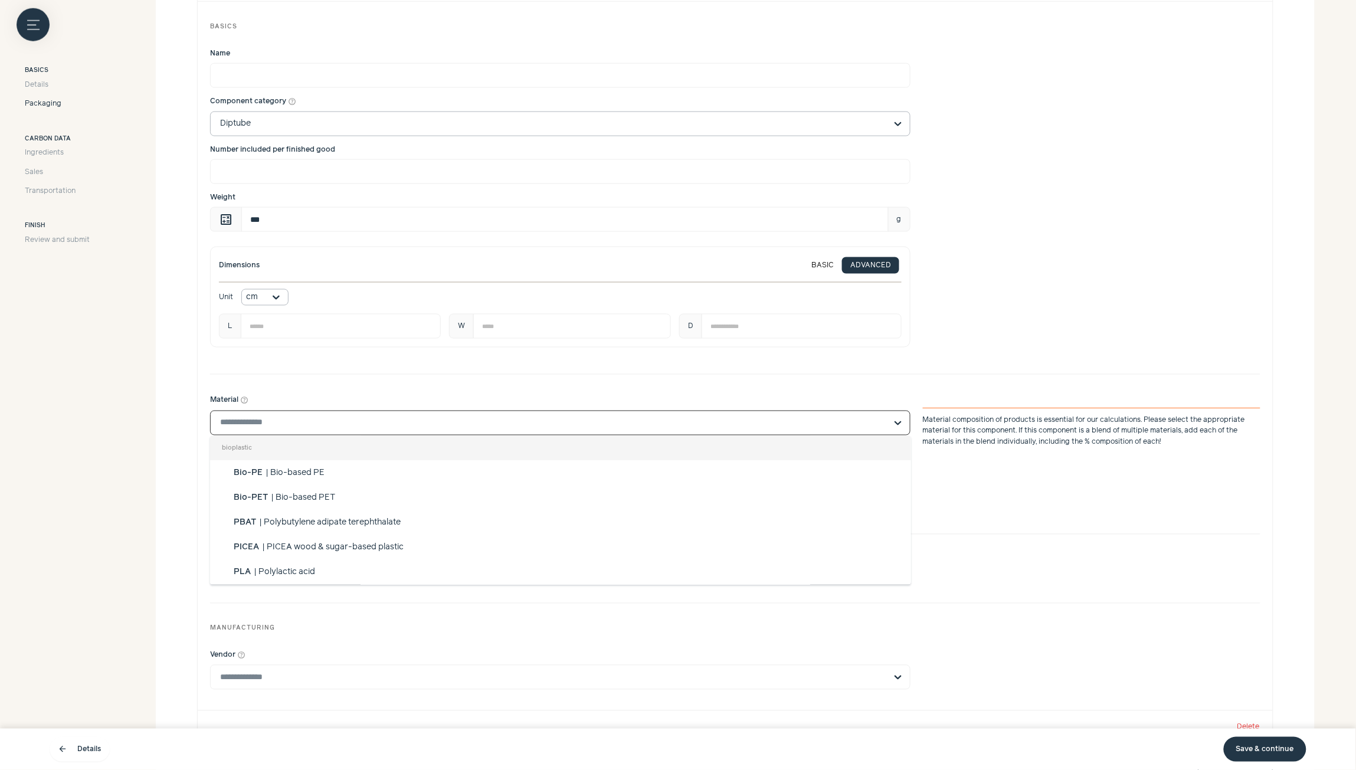
scroll to position [602, 0]
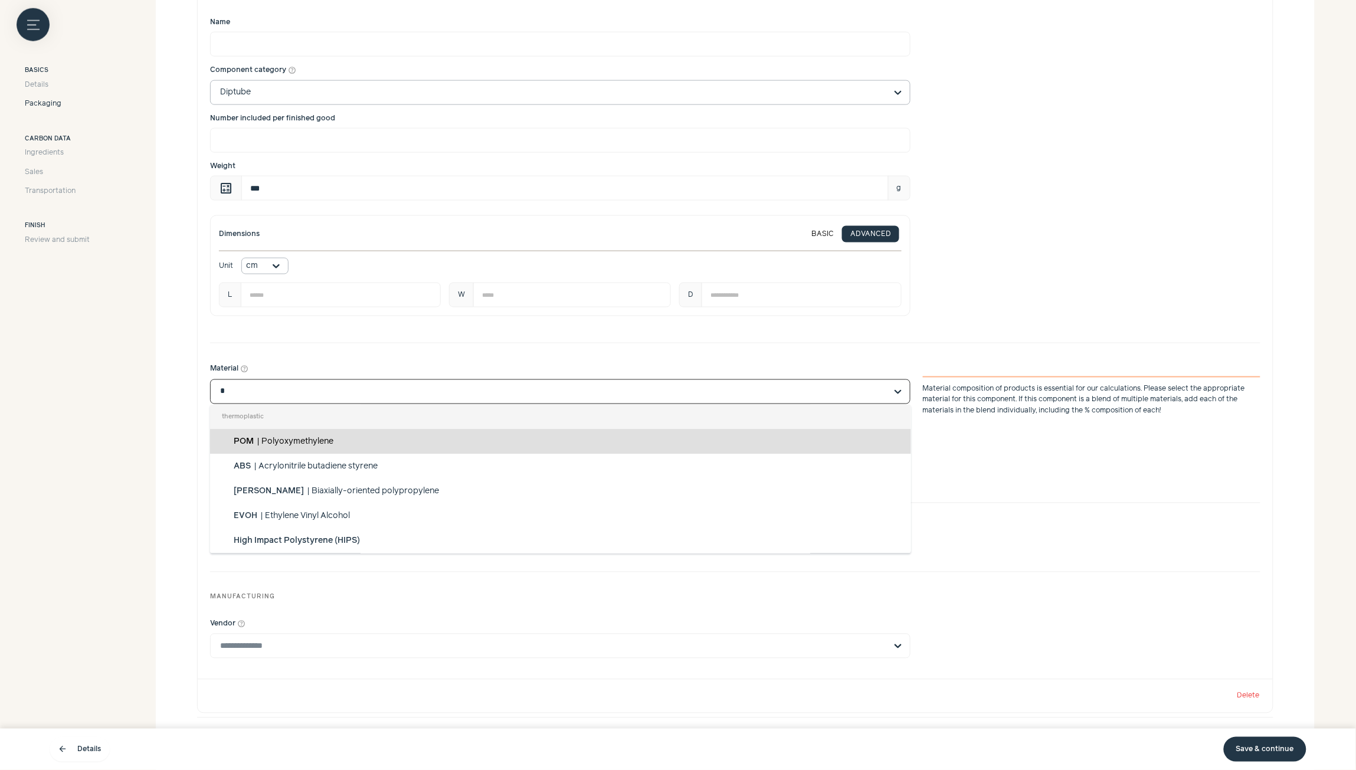
type input "**"
click at [348, 446] on div "PE | Polyethylene" at bounding box center [560, 442] width 701 height 25
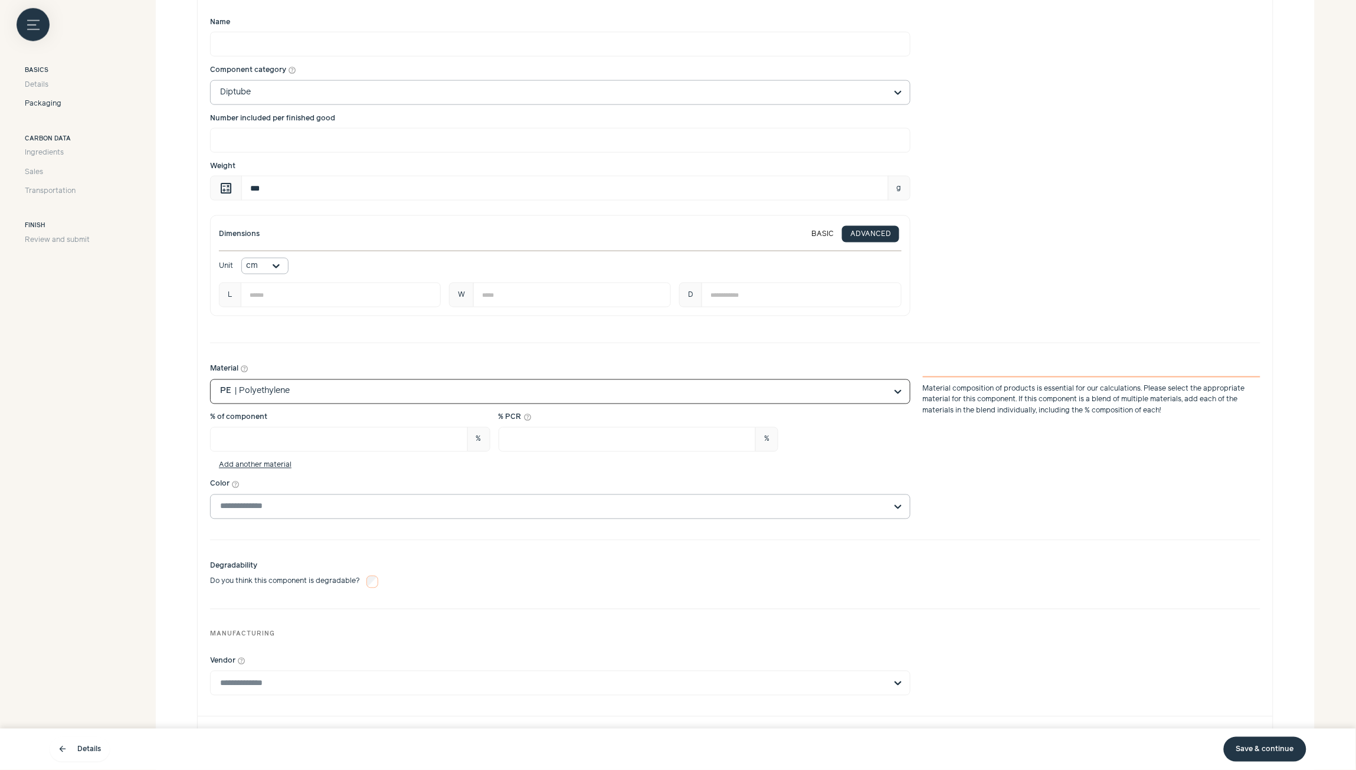
click at [268, 508] on input "Color help_outline" at bounding box center [553, 507] width 666 height 24
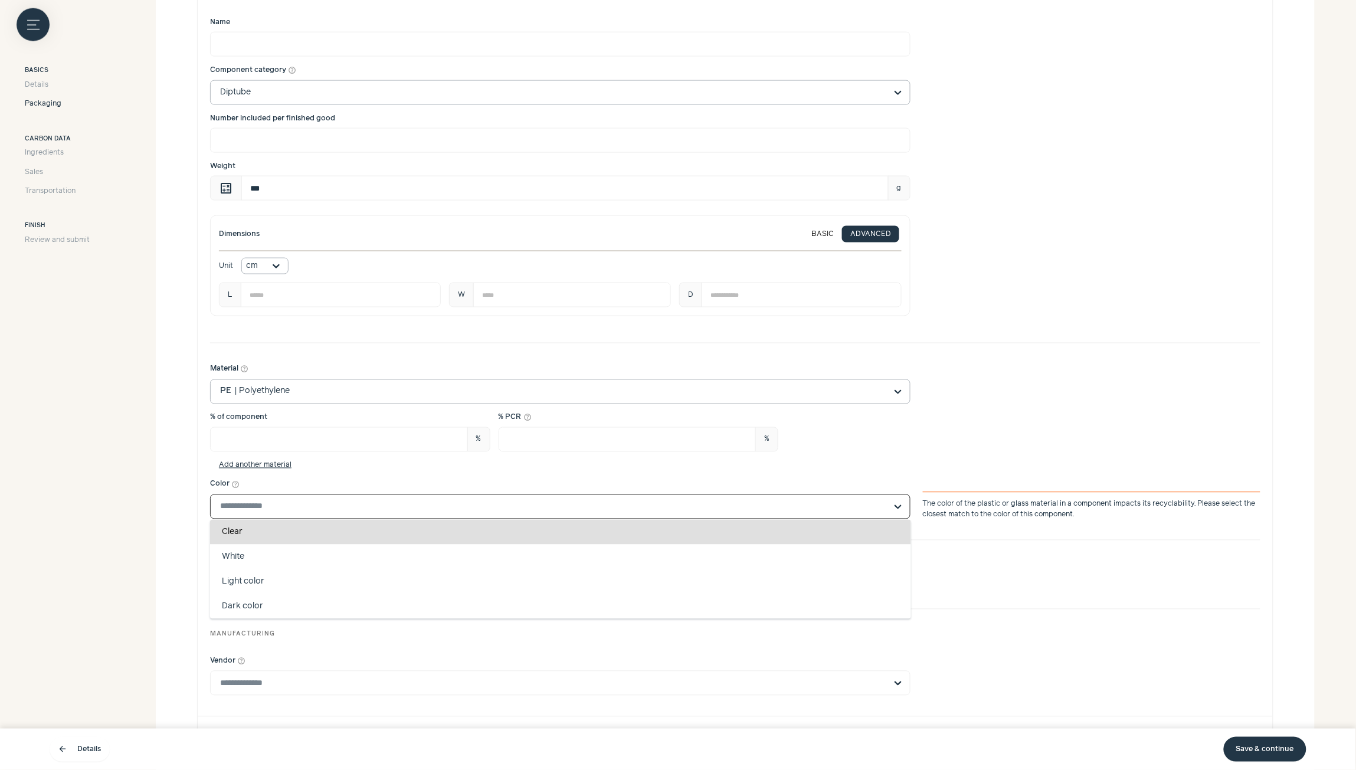
click at [268, 538] on div "Clear" at bounding box center [560, 532] width 701 height 25
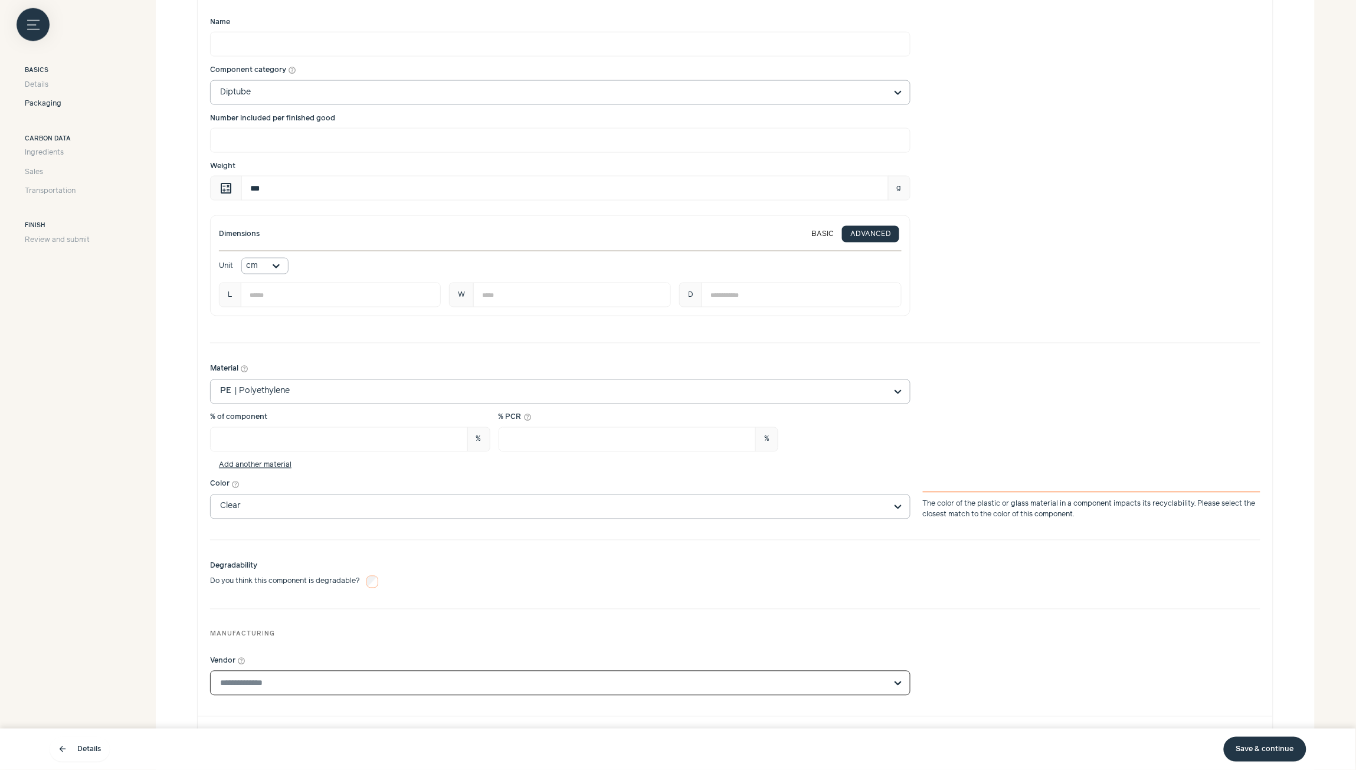
click at [309, 695] on input "Vendor help_outline" at bounding box center [553, 683] width 666 height 24
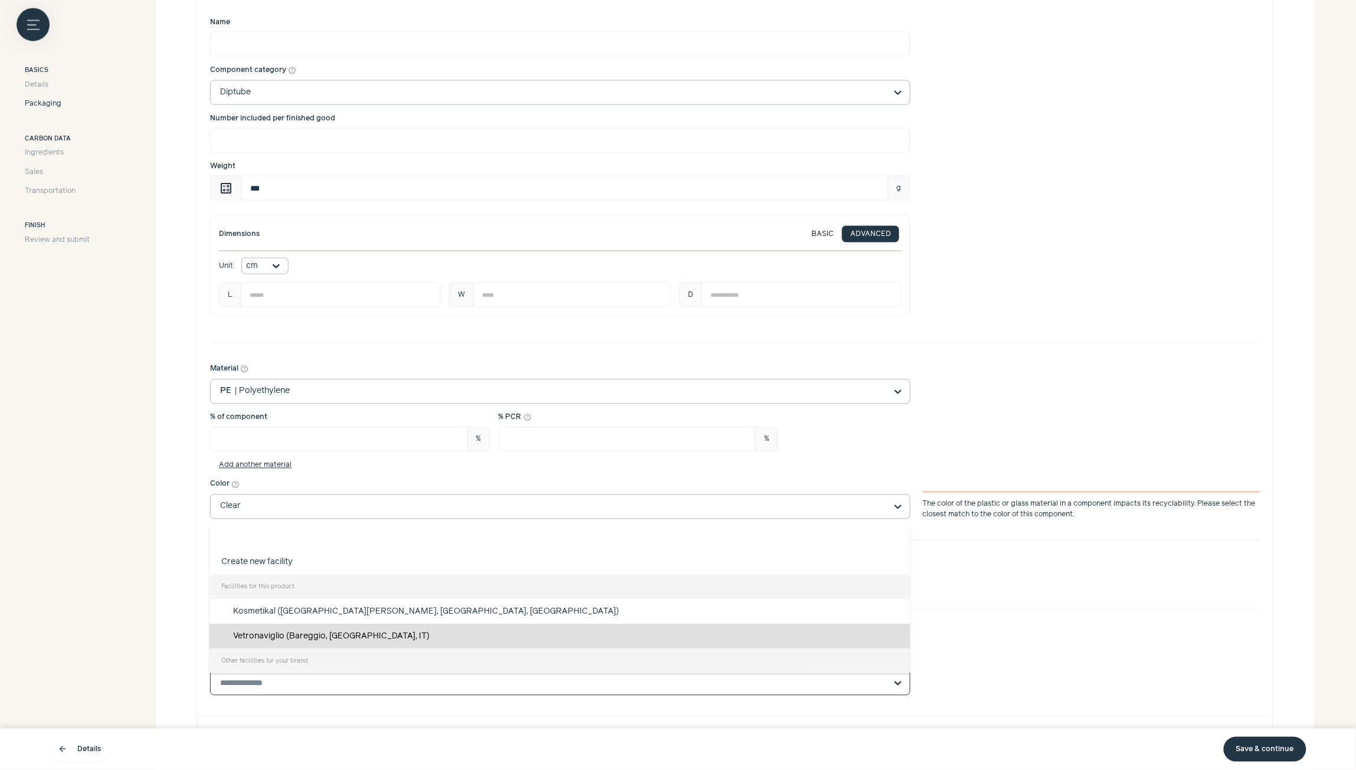
click at [300, 637] on div "Vetronaviglio (Bareggio, Lombardy, IT)" at bounding box center [559, 636] width 701 height 25
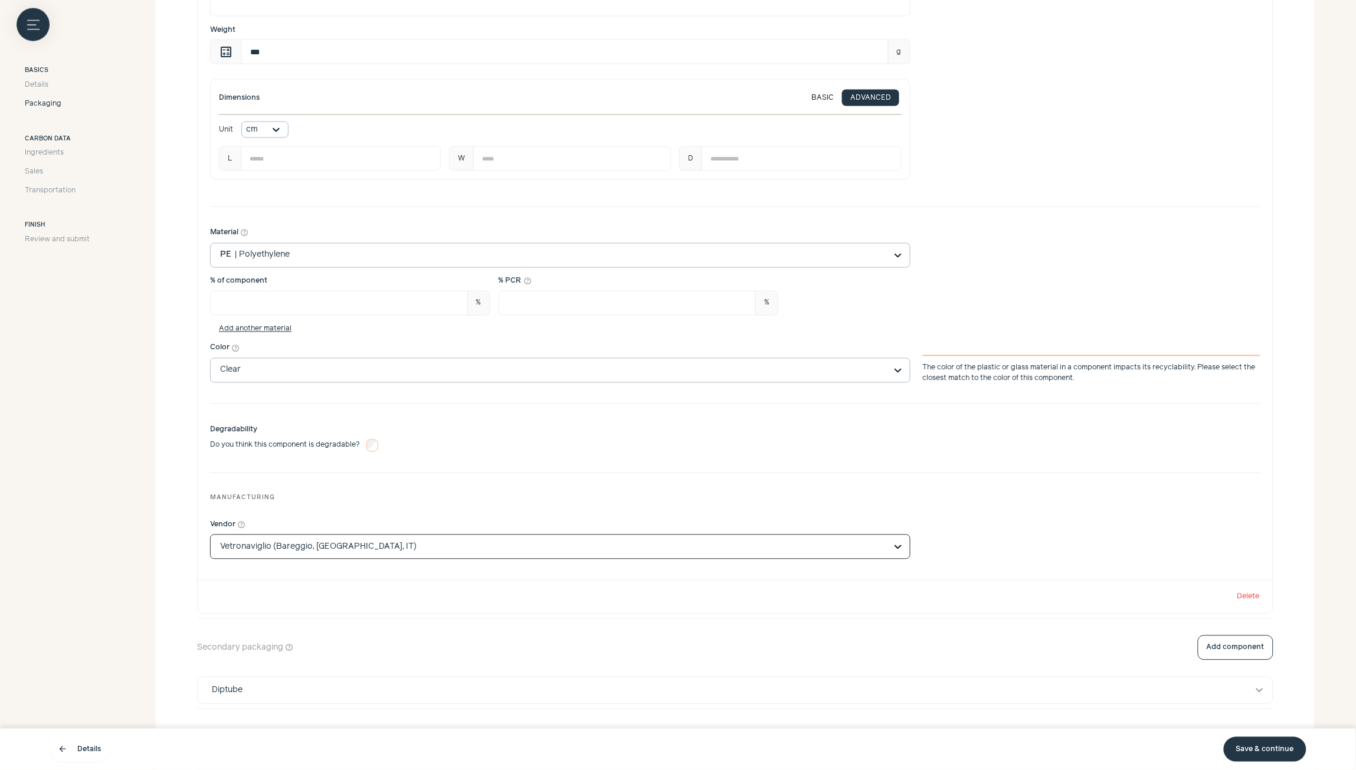
scroll to position [867, 0]
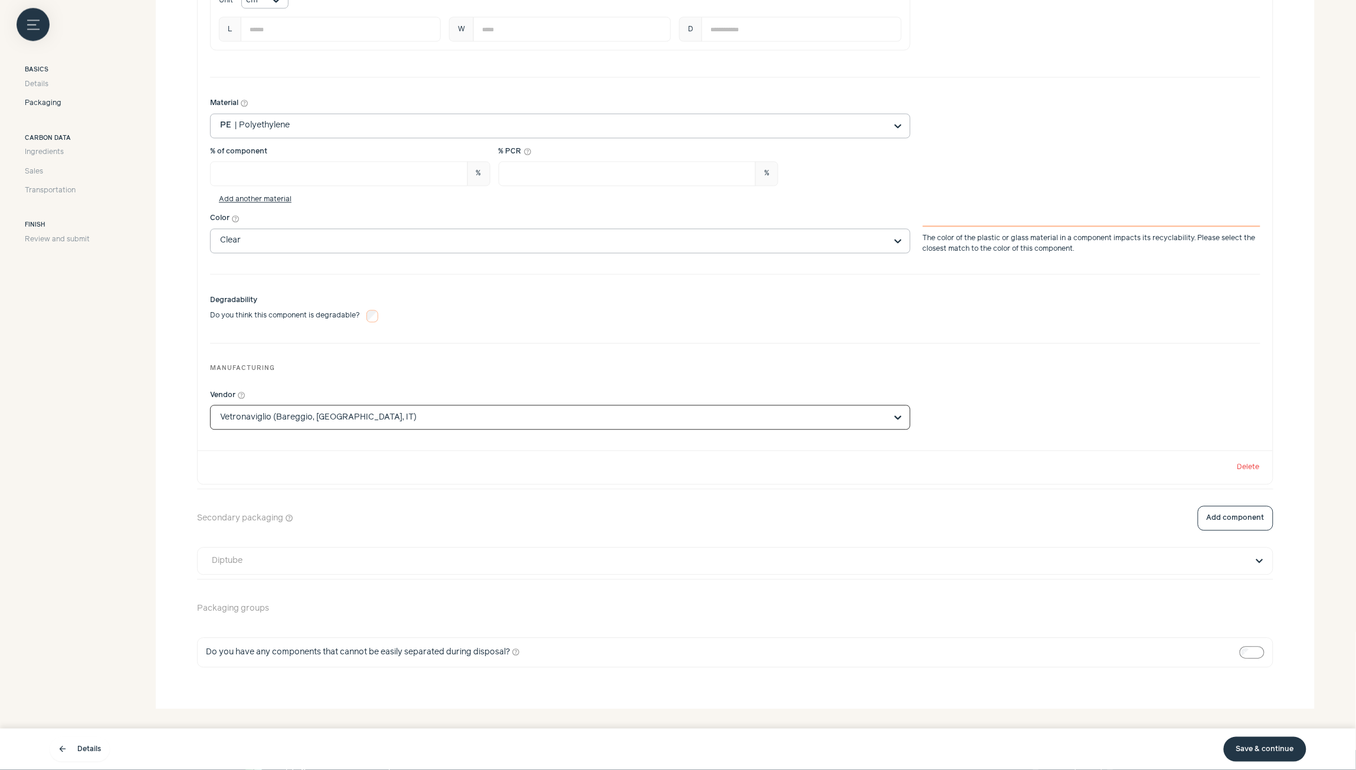
click at [1257, 565] on button "expand_more" at bounding box center [1260, 562] width 14 height 14
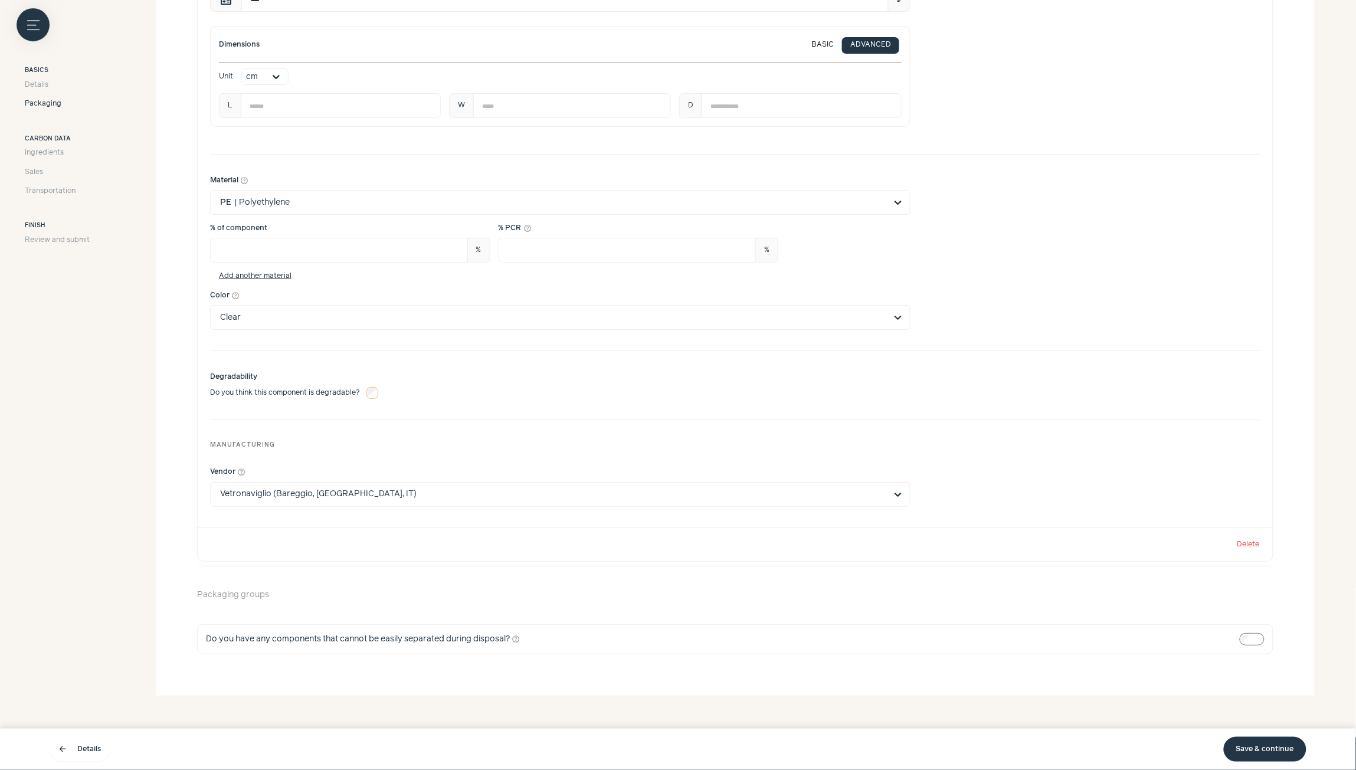
click at [1251, 545] on button "Delete" at bounding box center [1249, 544] width 24 height 8
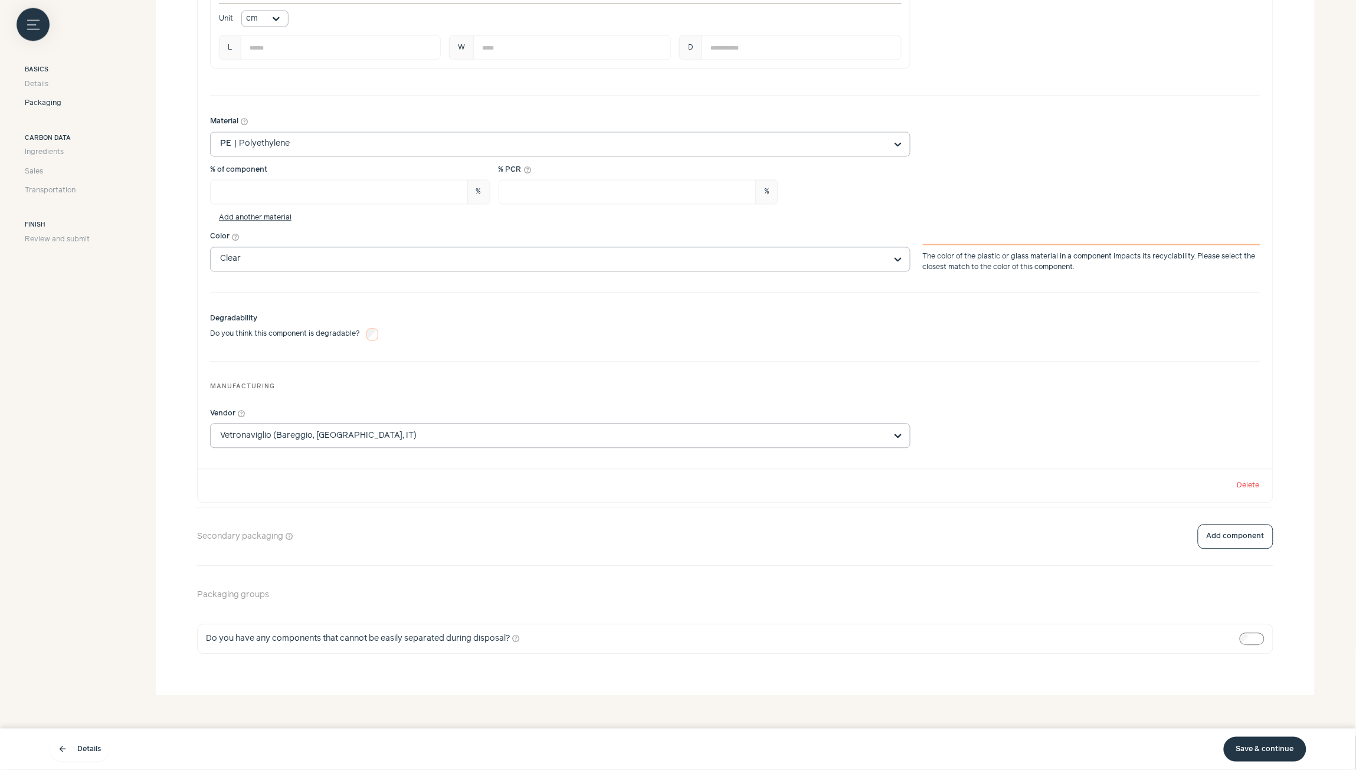
click at [1264, 748] on link "Save & continue" at bounding box center [1265, 749] width 83 height 25
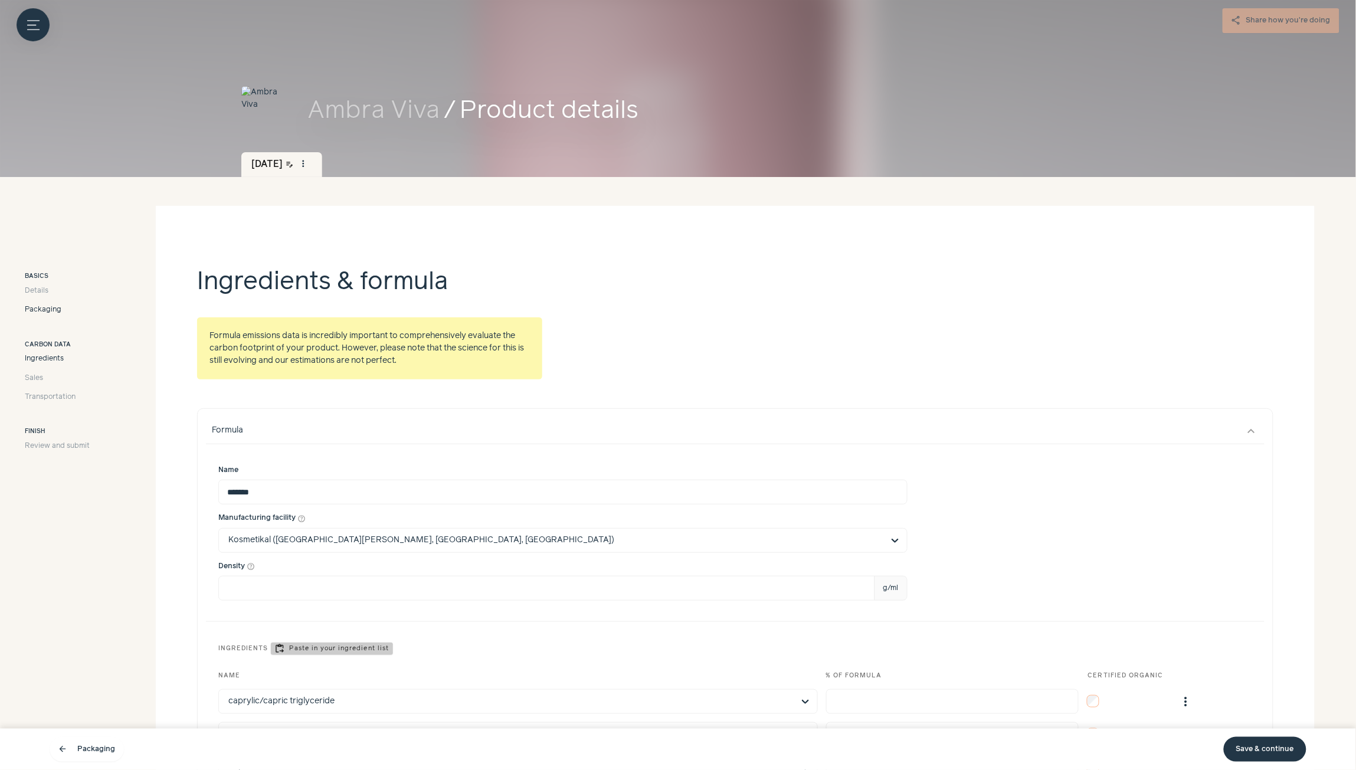
click at [42, 310] on span "Packaging" at bounding box center [43, 309] width 37 height 11
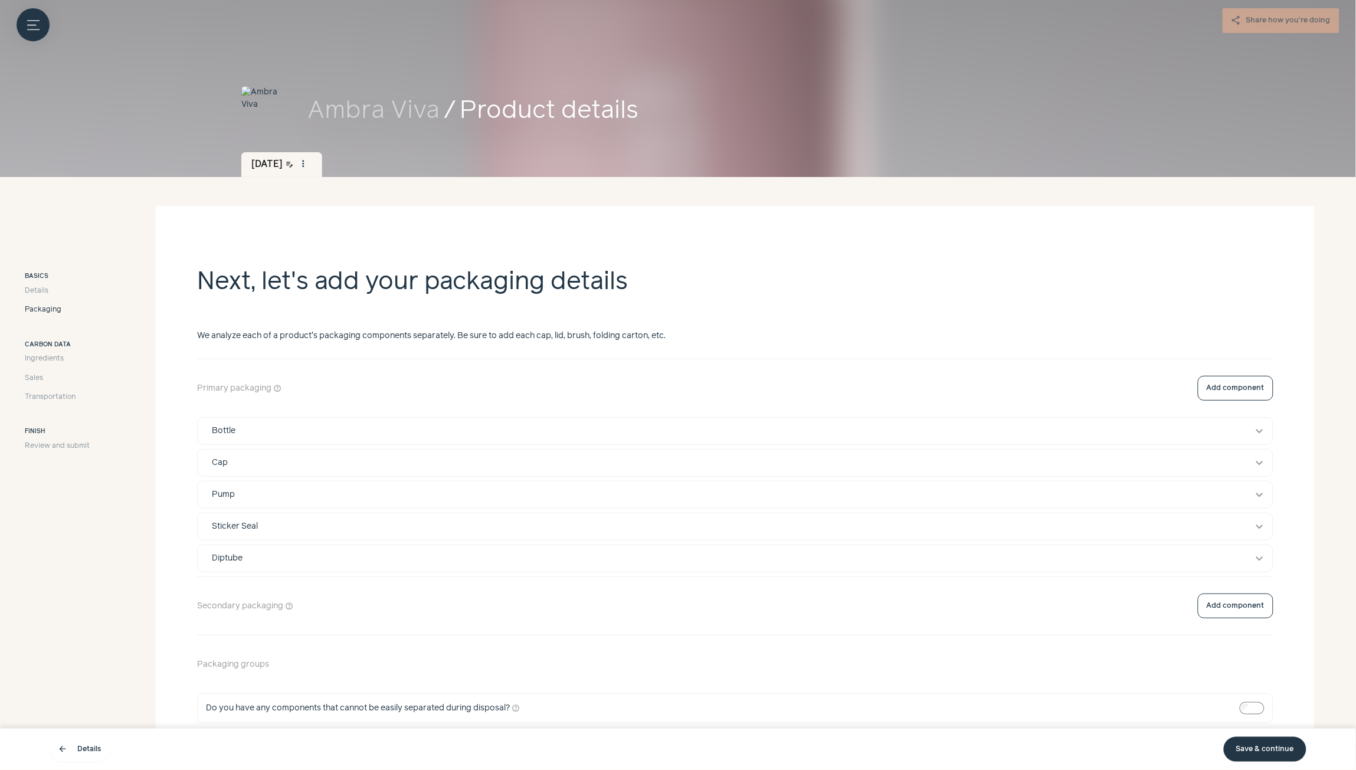
scroll to position [71, 0]
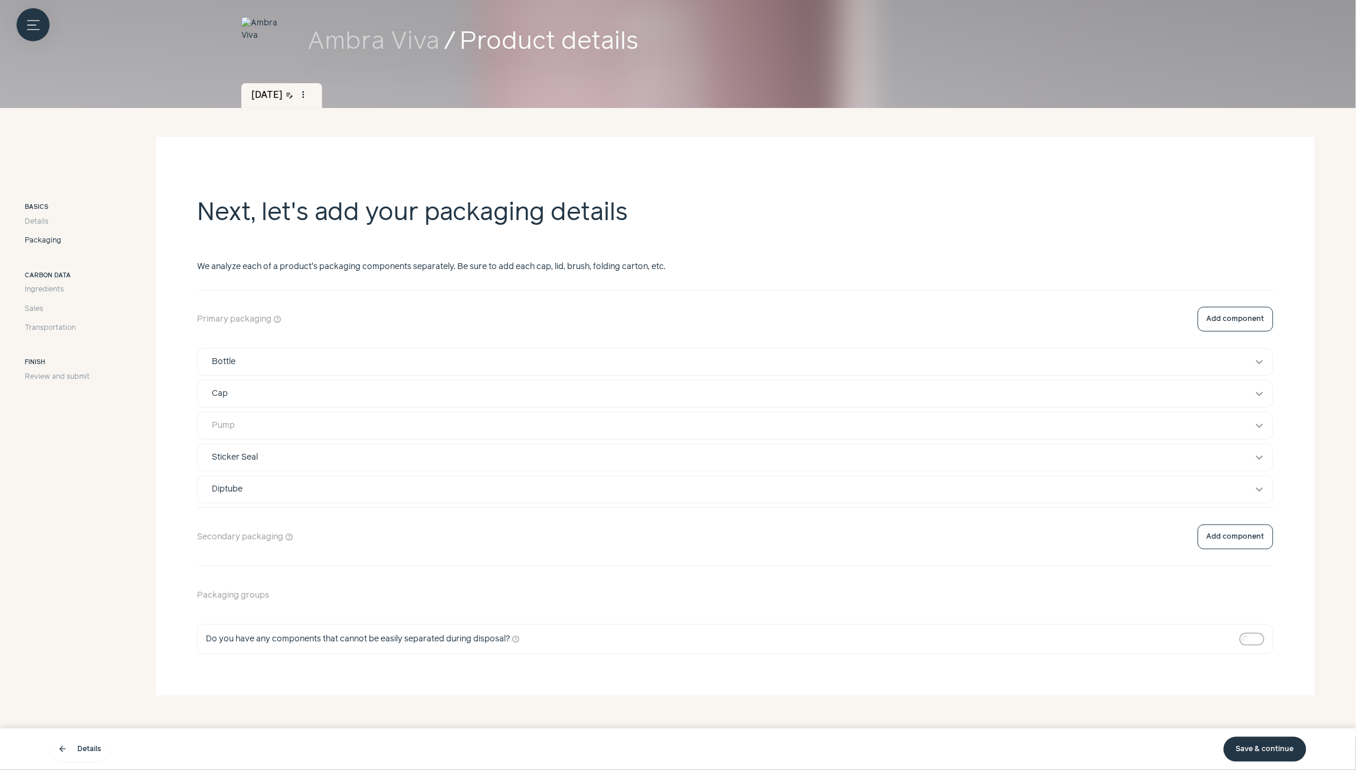
click at [479, 435] on button "Pump expand_more" at bounding box center [735, 425] width 1075 height 27
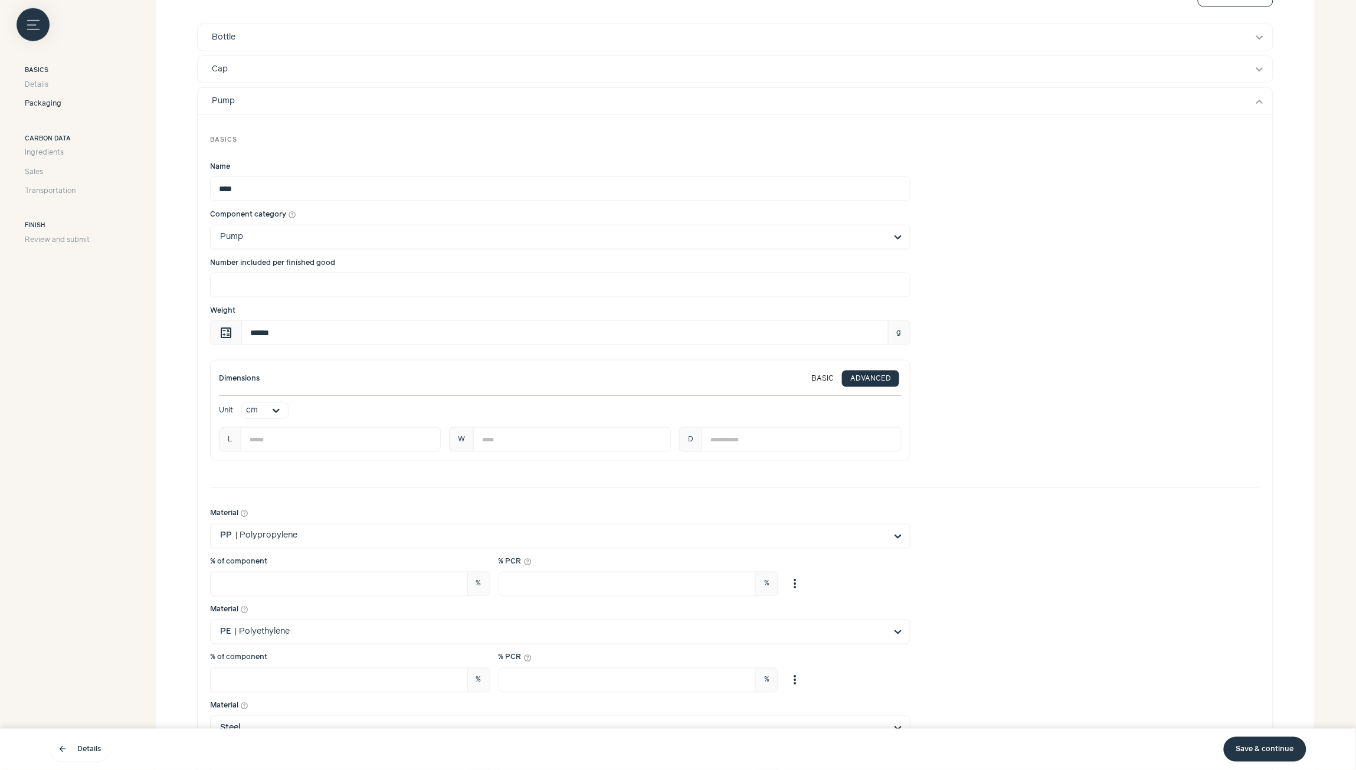
scroll to position [425, 0]
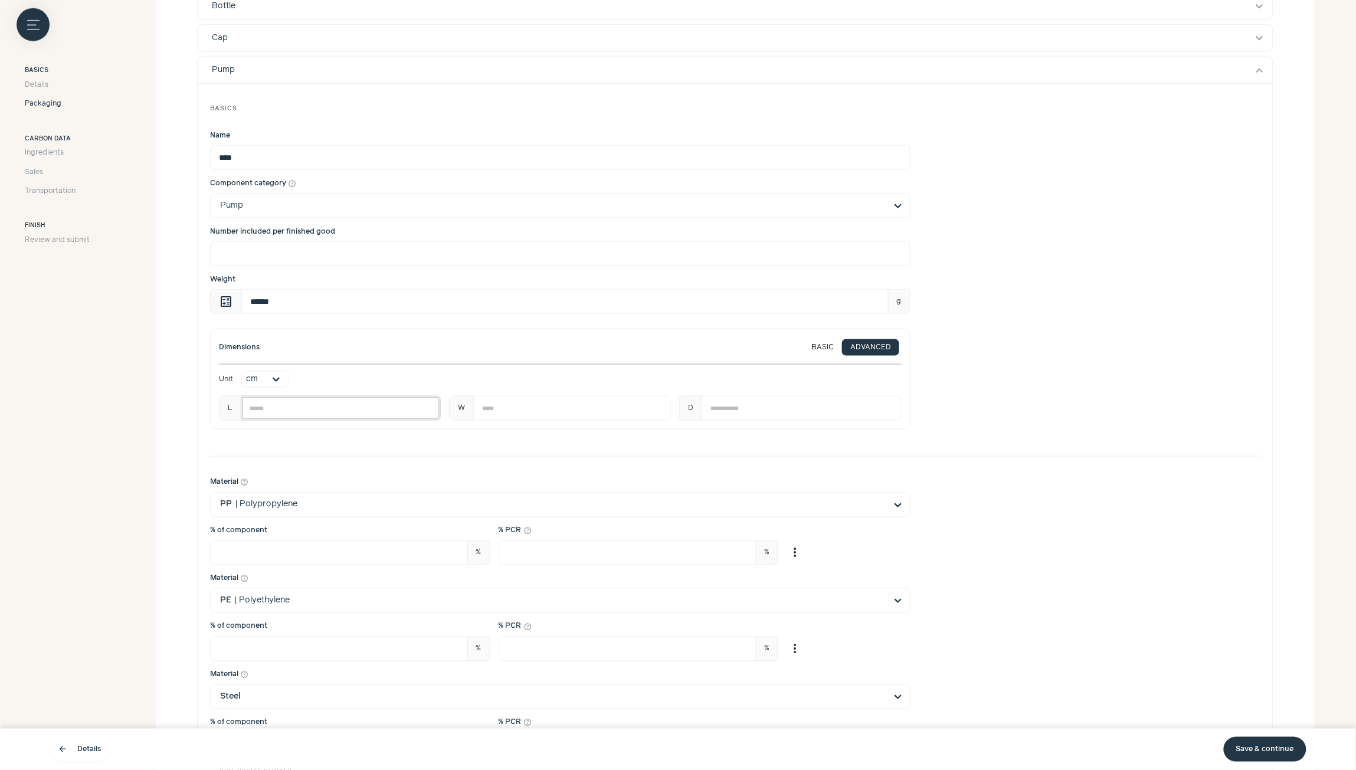
drag, startPoint x: 267, startPoint y: 410, endPoint x: 245, endPoint y: 408, distance: 21.3
click at [245, 408] on input "****" at bounding box center [341, 408] width 200 height 25
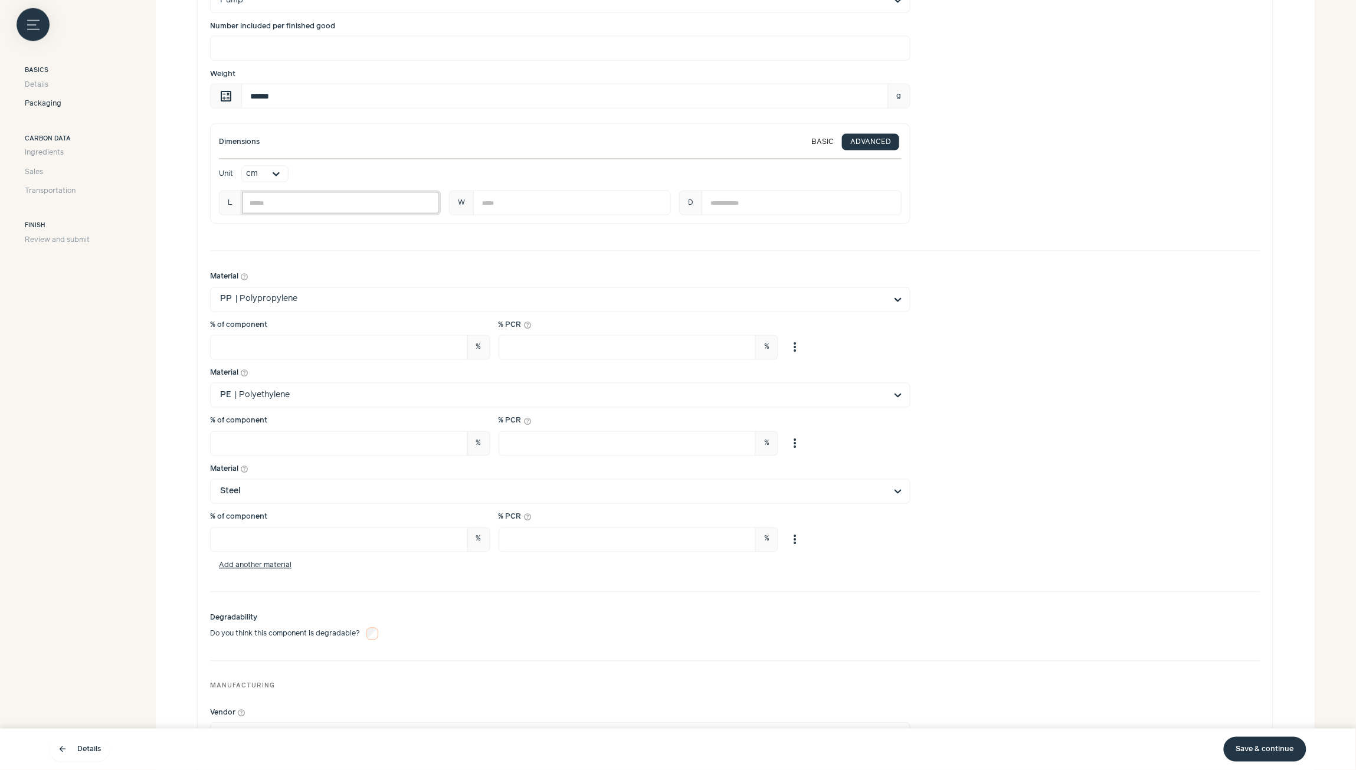
scroll to position [602, 0]
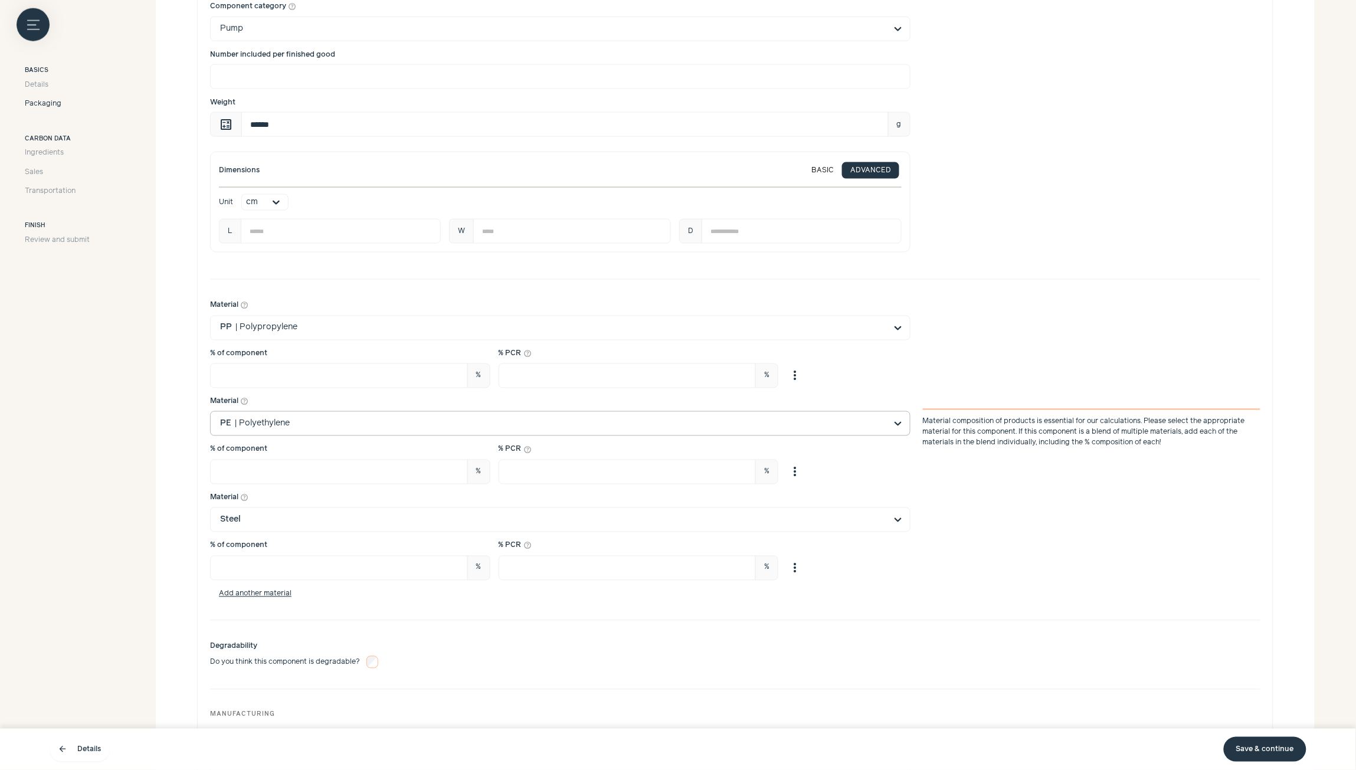
click at [900, 422] on div at bounding box center [898, 424] width 24 height 24
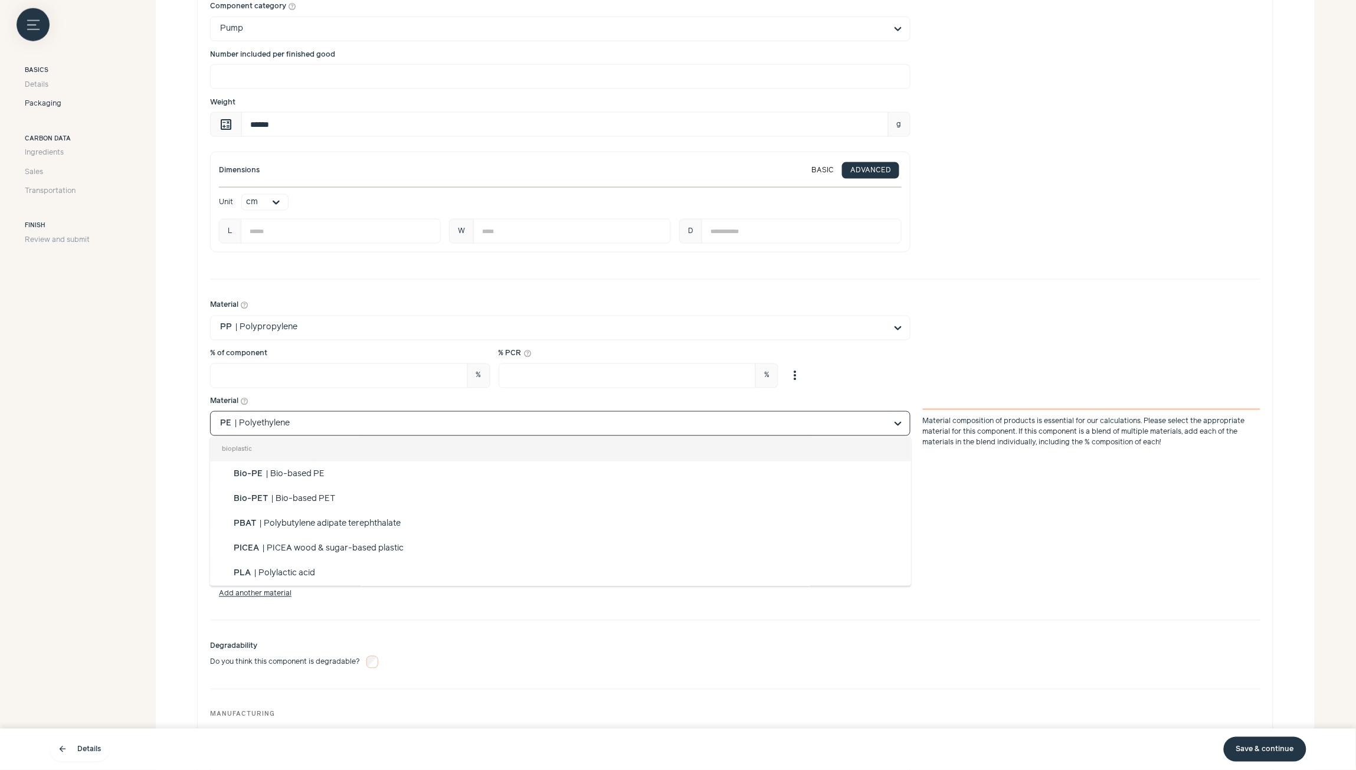
scroll to position [496, 0]
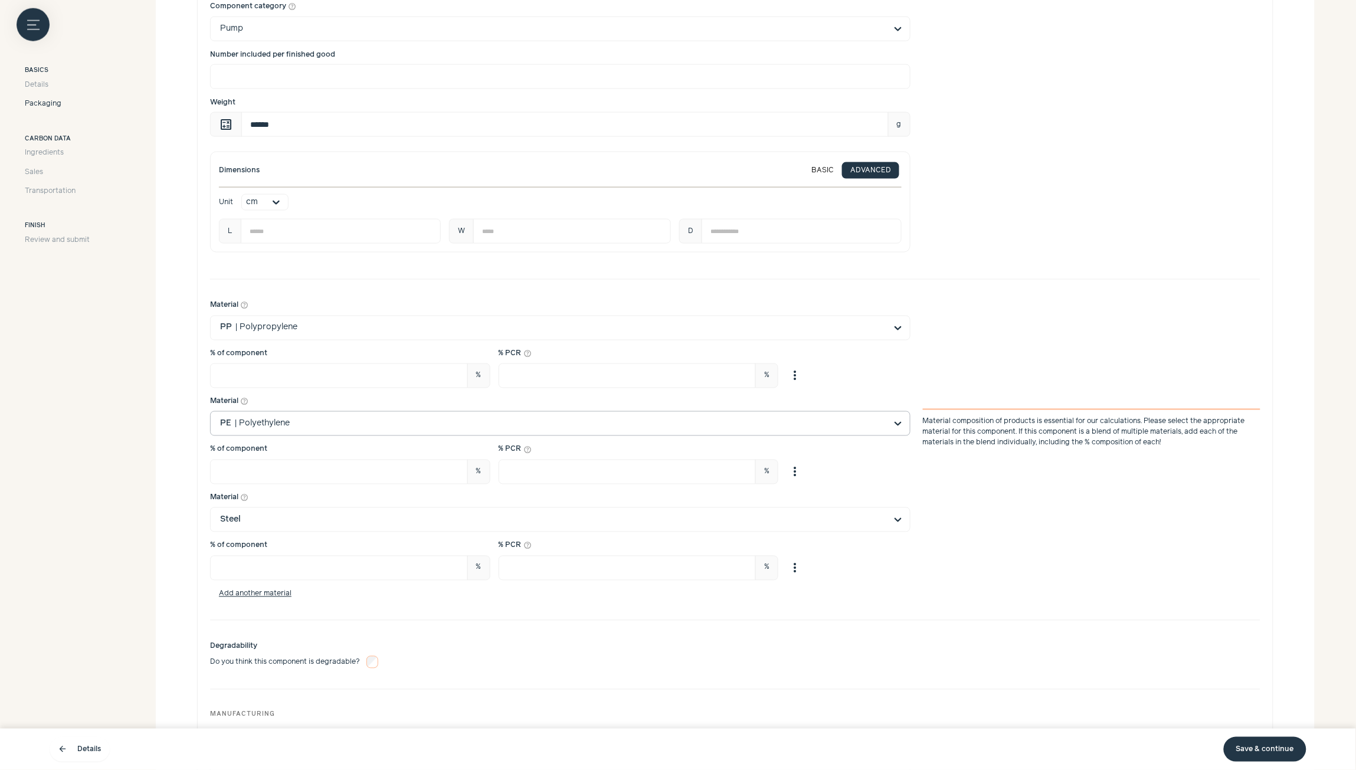
click at [900, 422] on div at bounding box center [898, 424] width 24 height 24
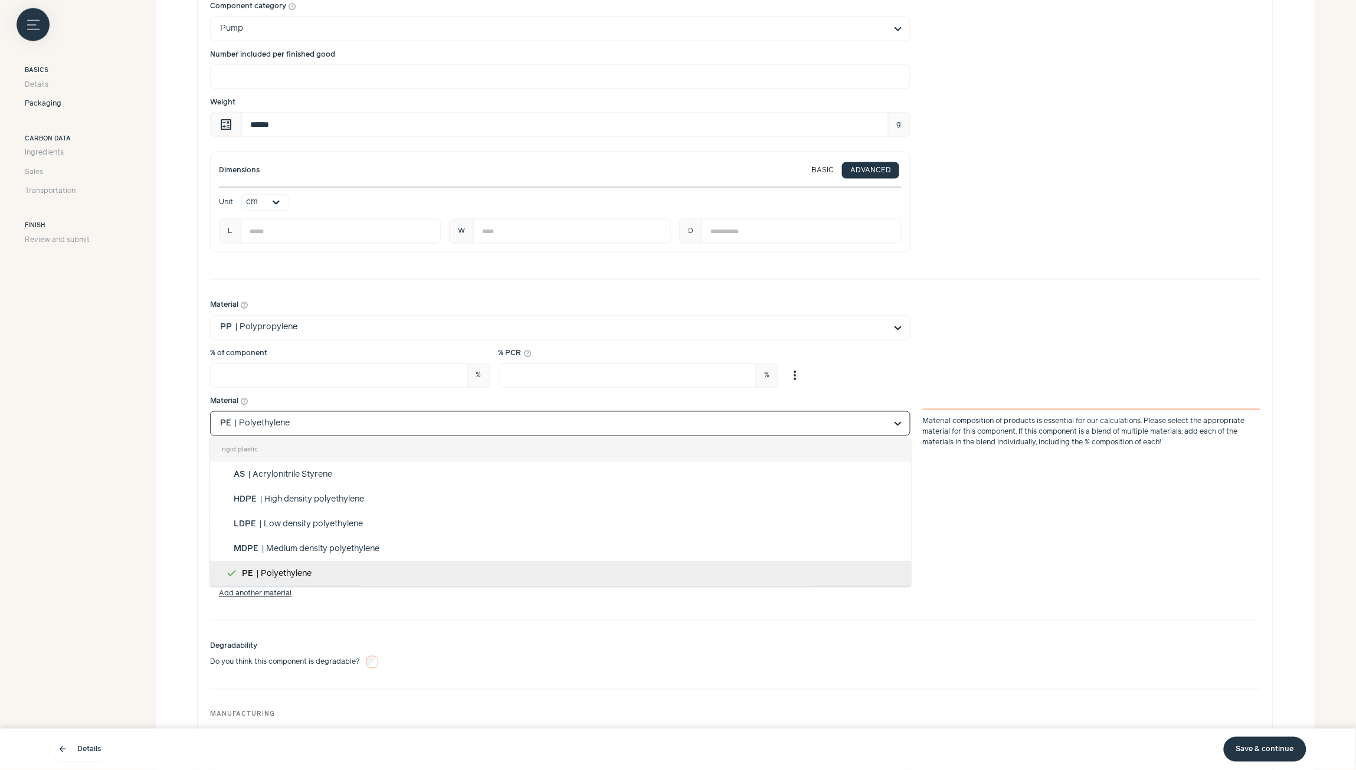
click at [832, 398] on div "Material help_outline" at bounding box center [560, 402] width 700 height 11
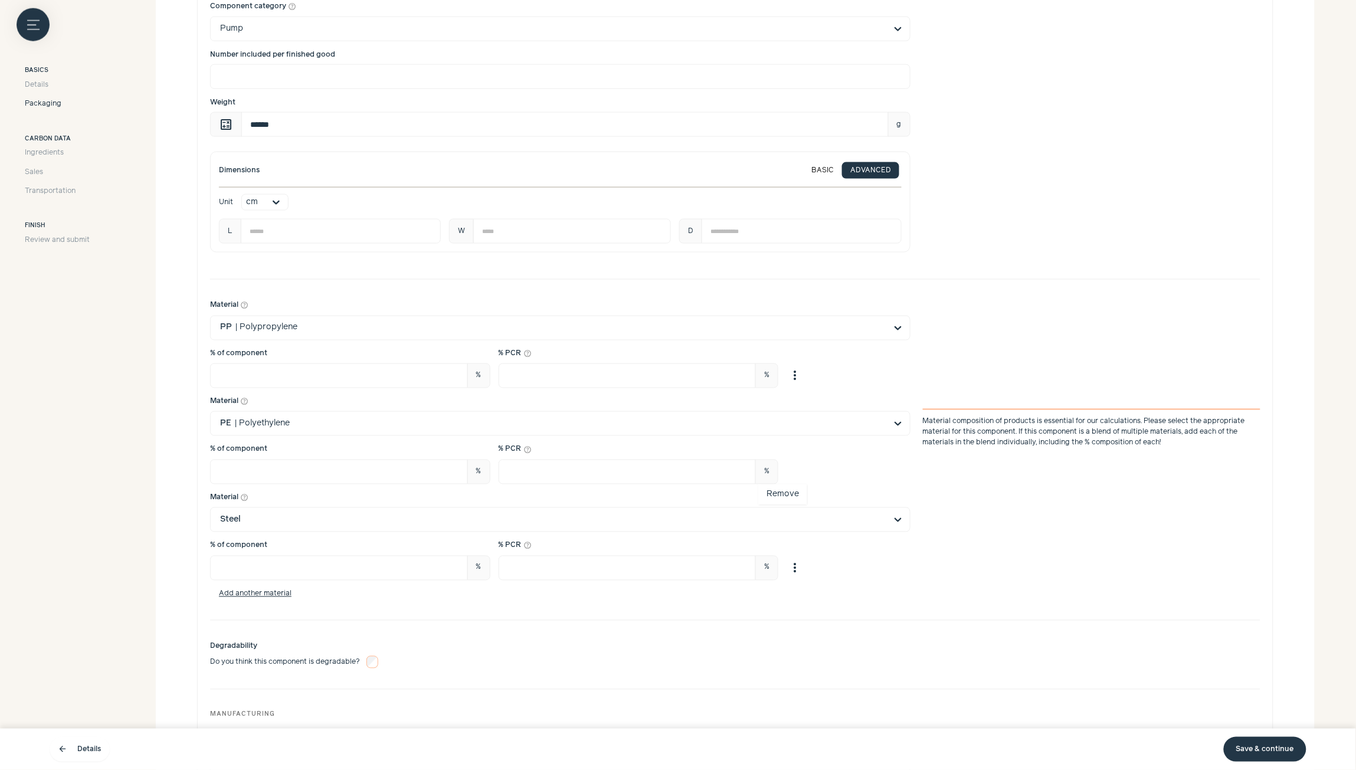
click at [794, 474] on span "more_vert" at bounding box center [795, 472] width 14 height 14
click at [785, 497] on button "Remove" at bounding box center [782, 494] width 49 height 21
type input "*"
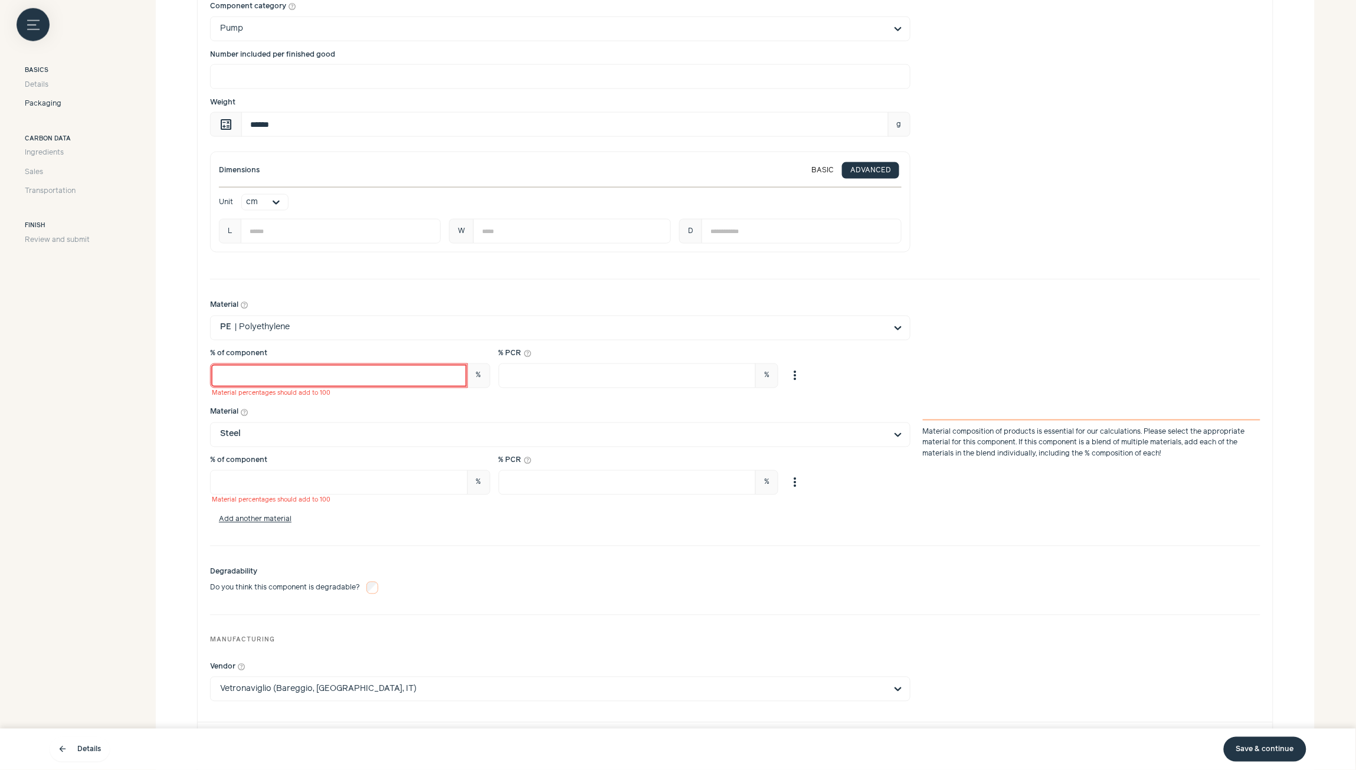
click at [304, 381] on input "*" at bounding box center [339, 375] width 258 height 25
type input "**"
click at [850, 375] on div "% of component ** % Material percentages should add to 100 % PCR help_outline *…" at bounding box center [560, 374] width 700 height 51
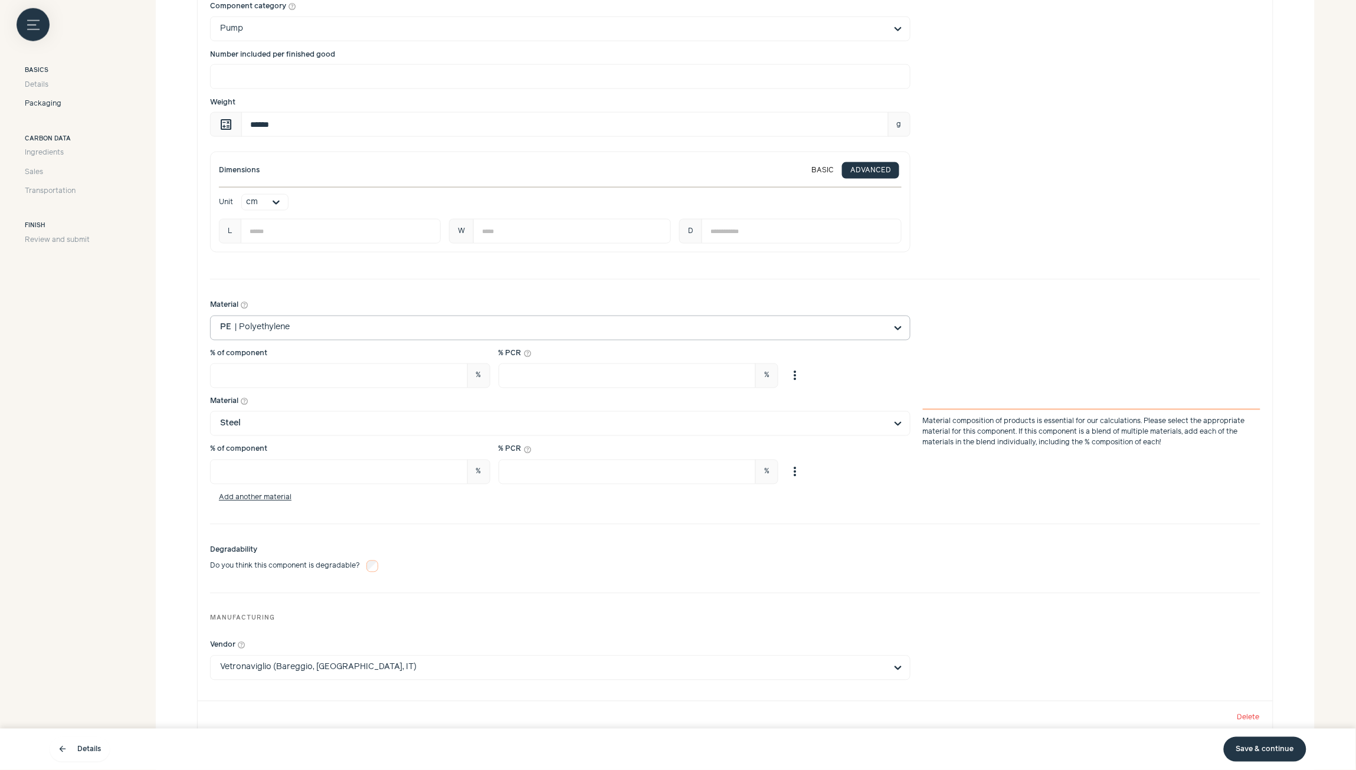
click at [302, 331] on input "Material help_outline PE | Polyethylene" at bounding box center [553, 328] width 666 height 24
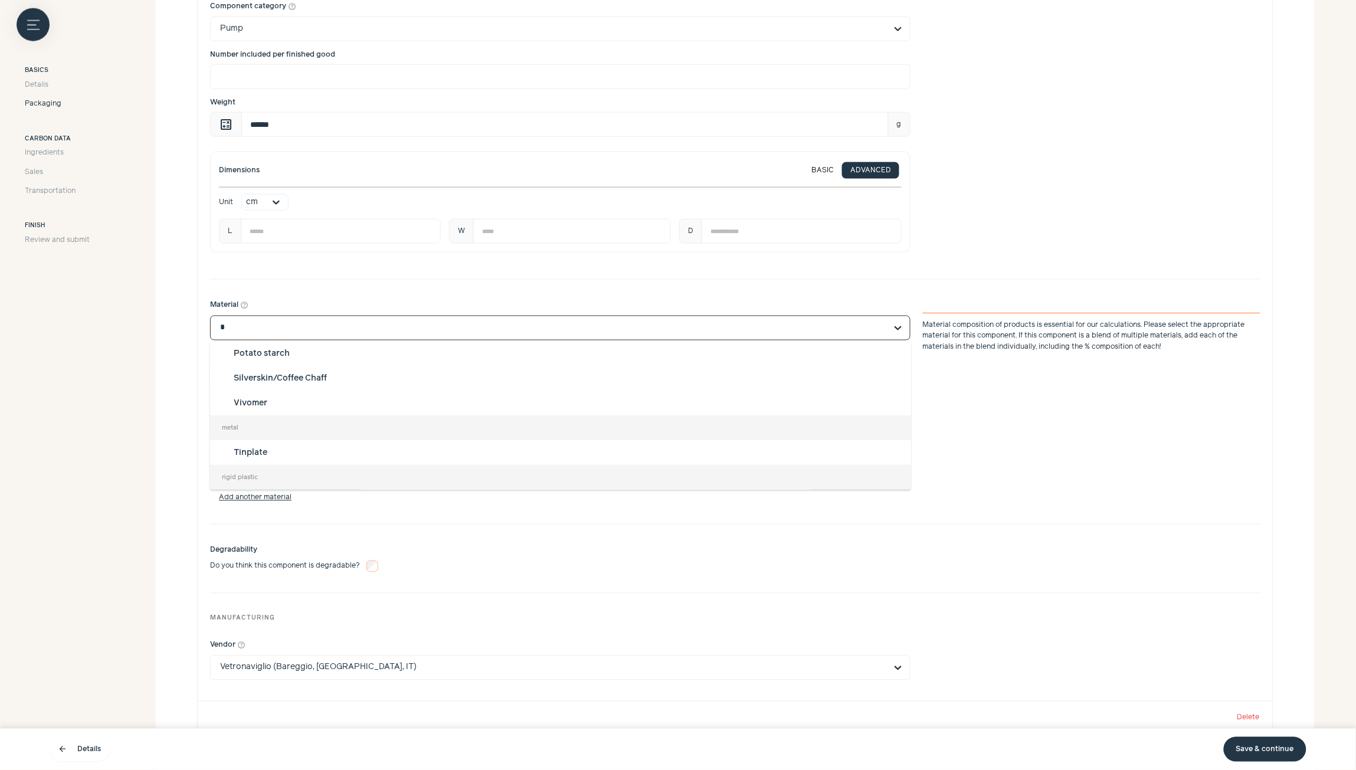
scroll to position [620, 0]
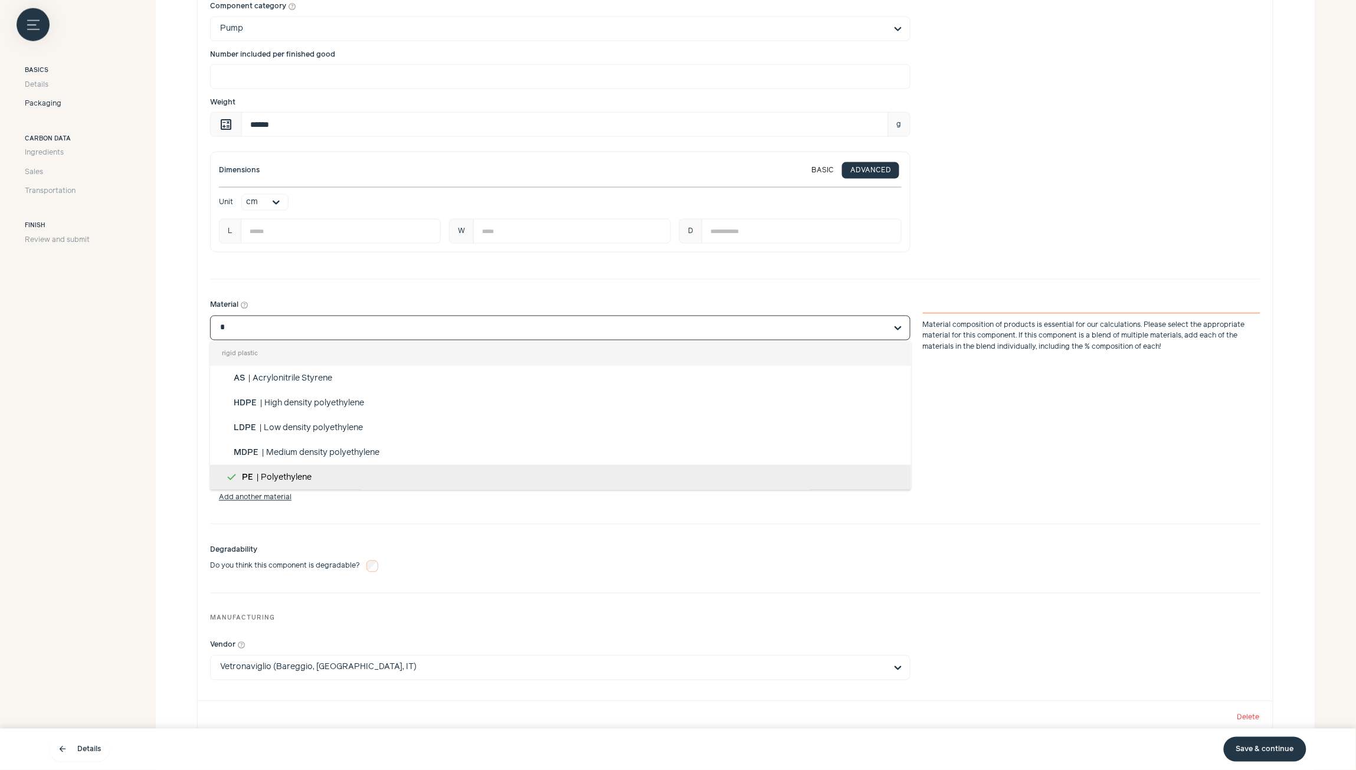
type input "**"
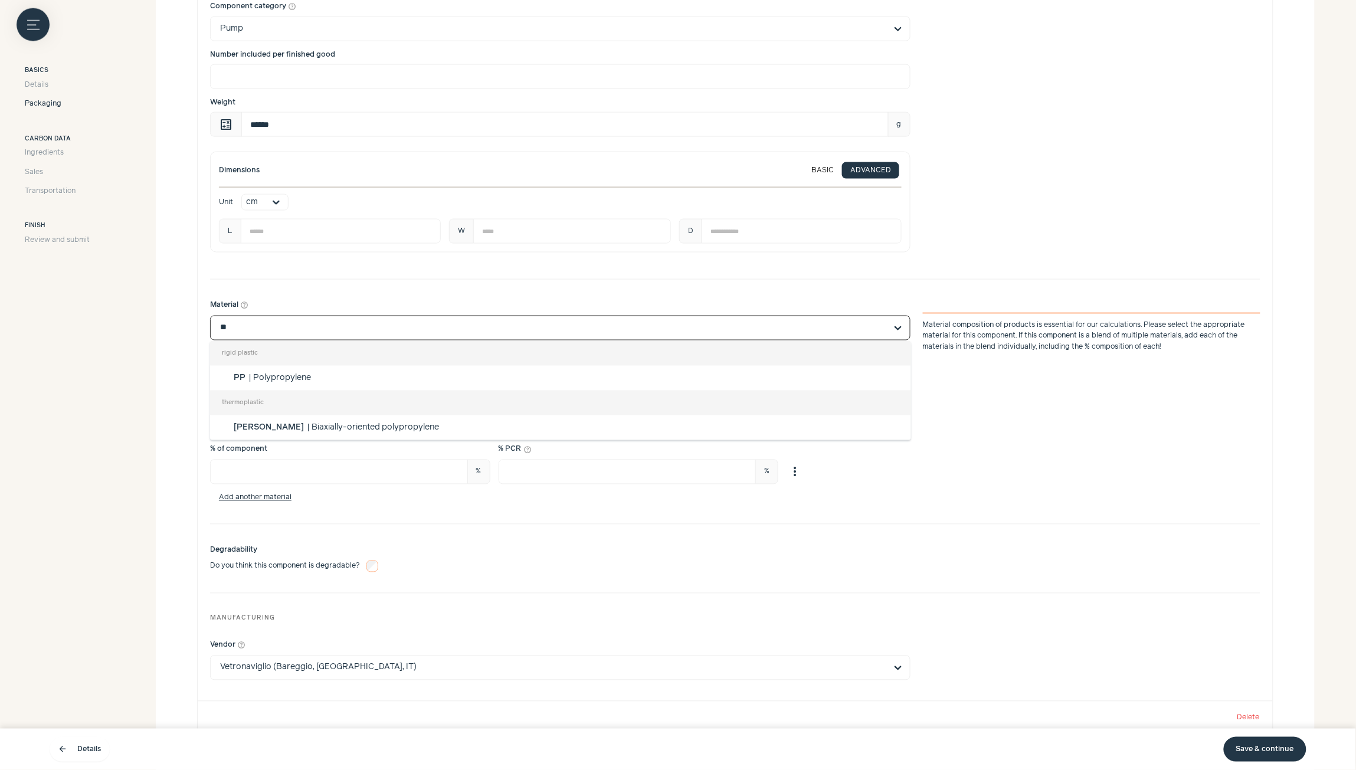
scroll to position [0, 0]
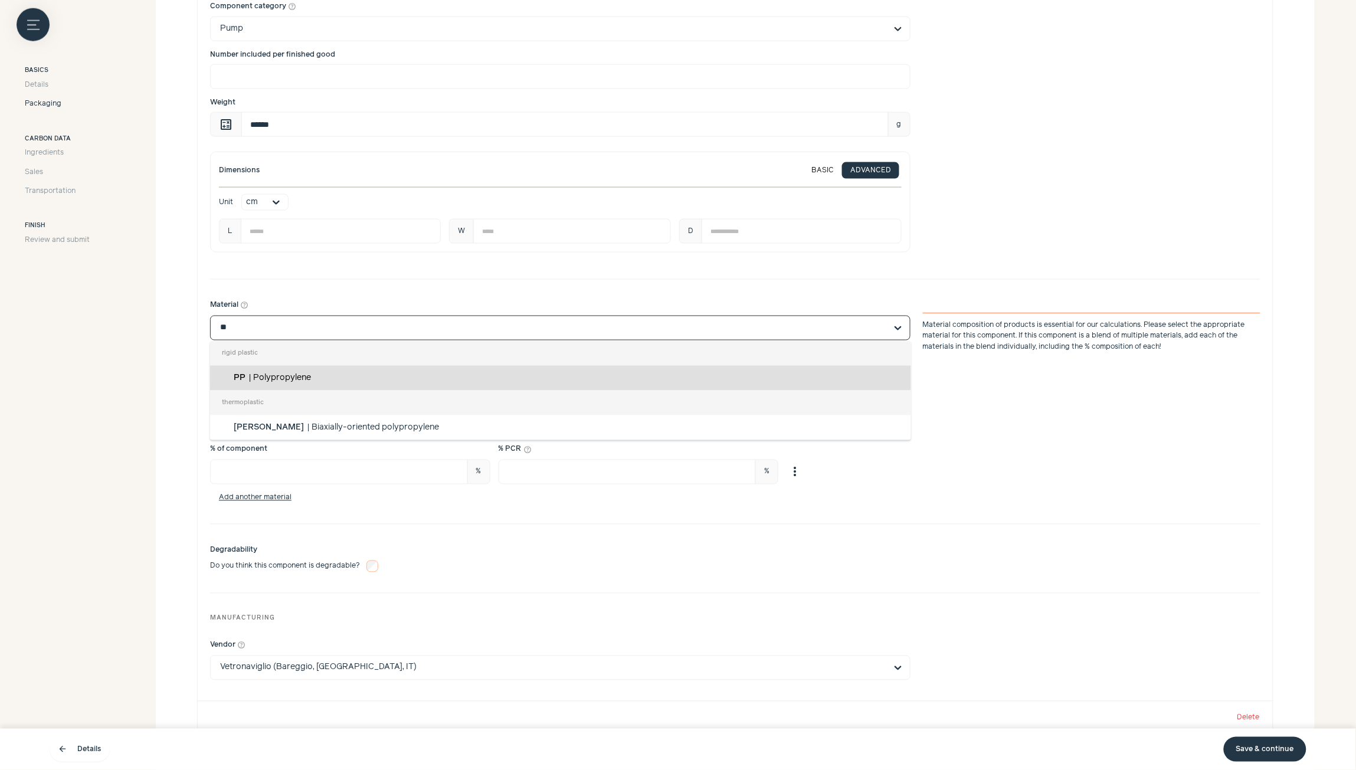
click at [302, 381] on span "Polypropylene" at bounding box center [282, 378] width 58 height 8
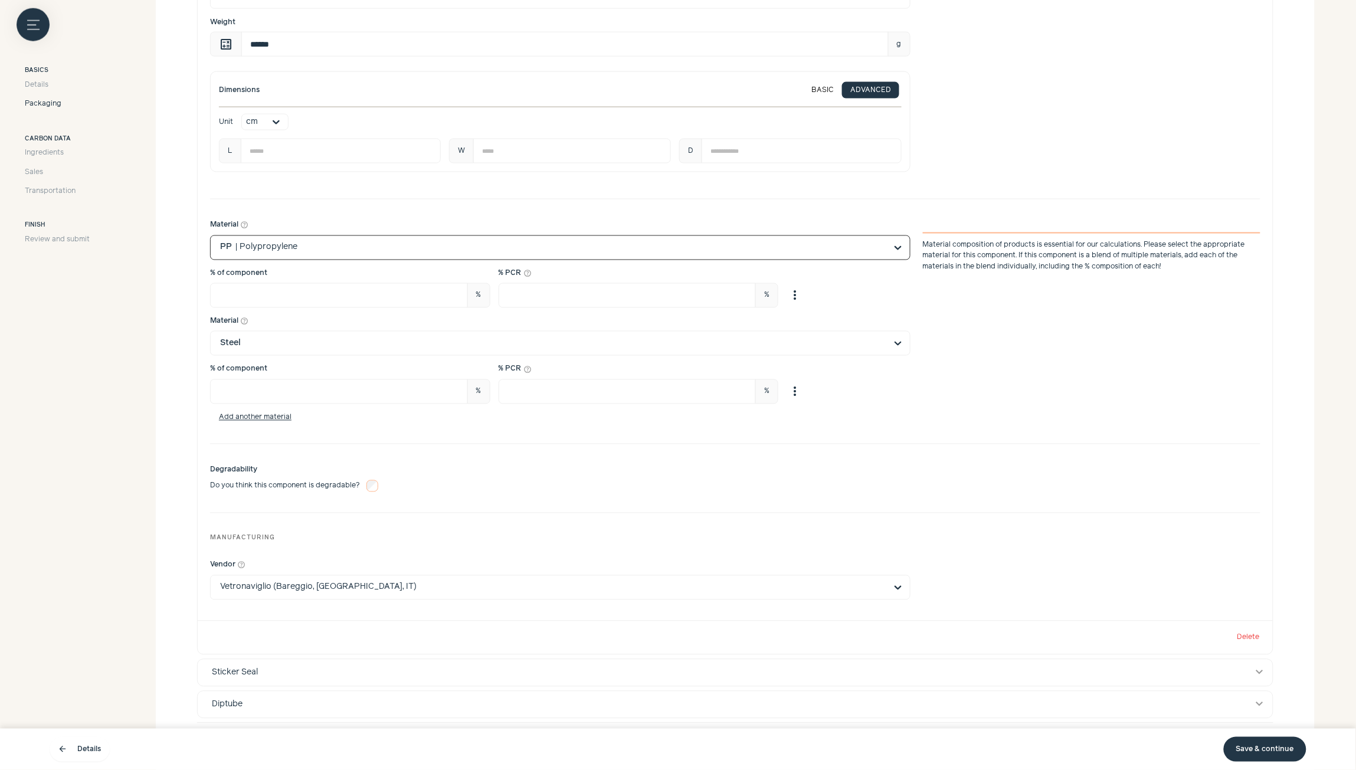
scroll to position [547, 0]
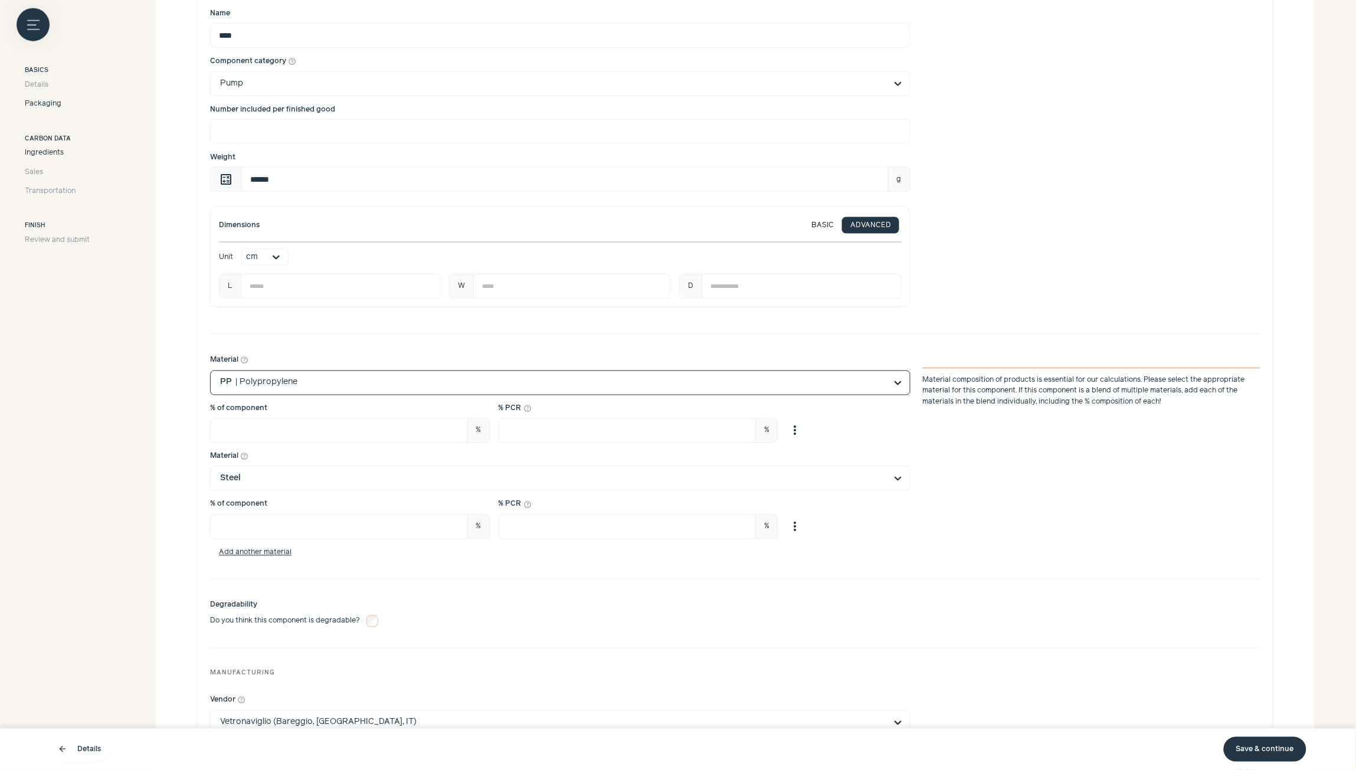
click at [46, 150] on span "Ingredients" at bounding box center [44, 153] width 39 height 11
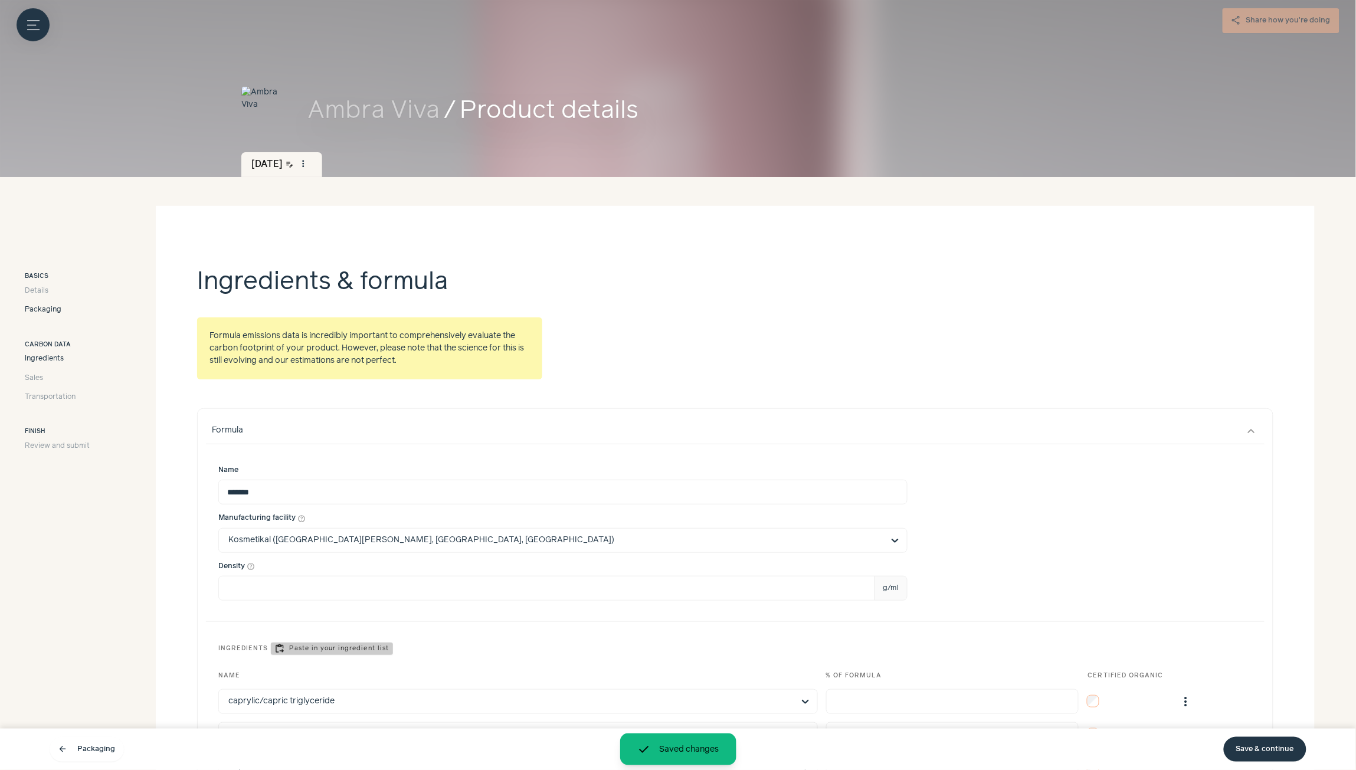
click at [49, 310] on span "Packaging" at bounding box center [43, 309] width 37 height 11
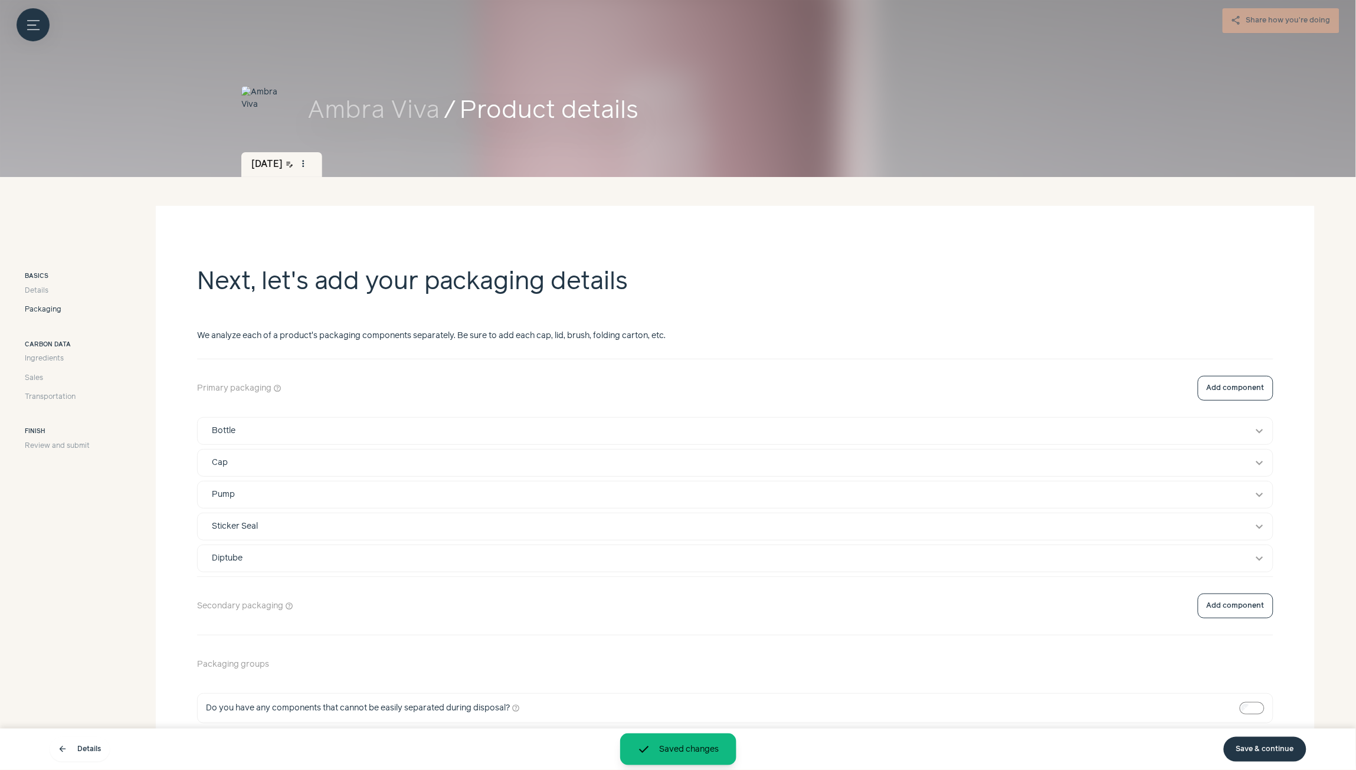
scroll to position [71, 0]
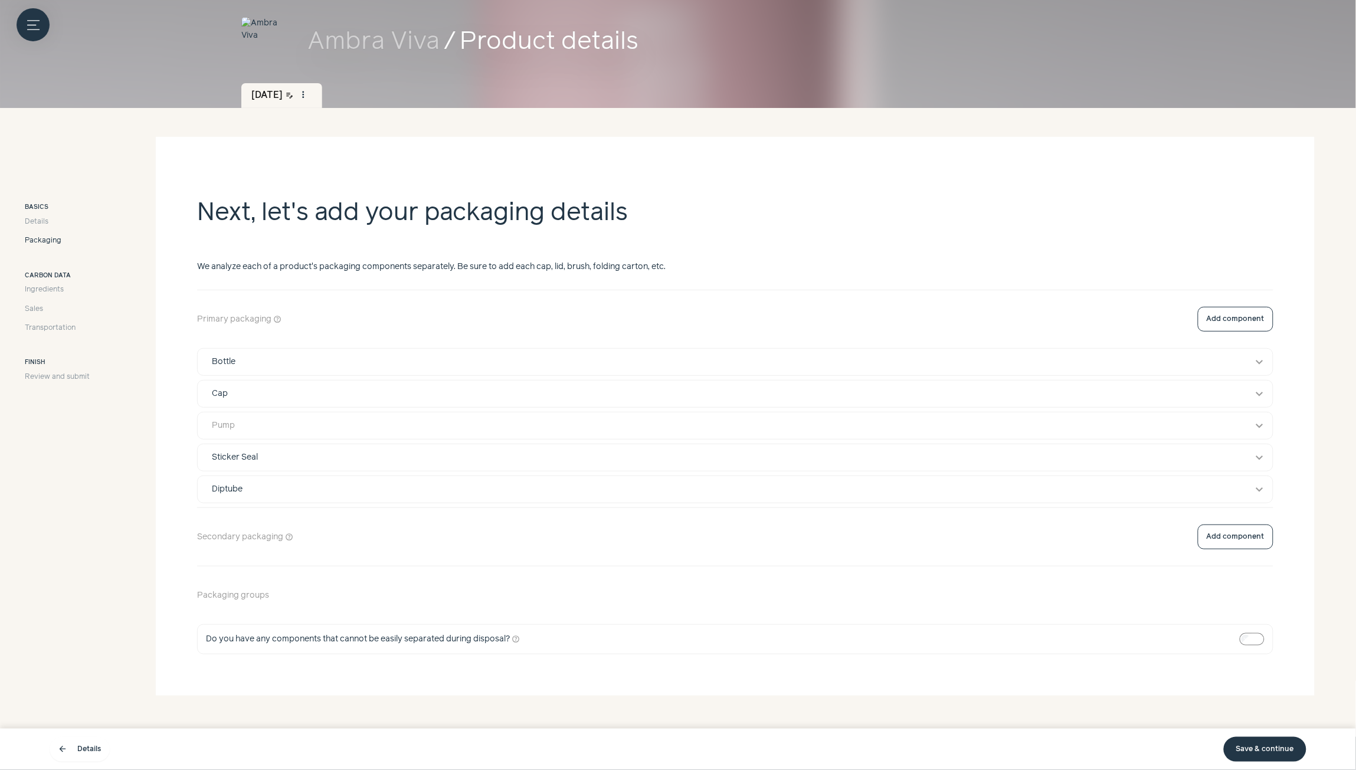
click at [440, 428] on div "Pump" at bounding box center [724, 426] width 1040 height 12
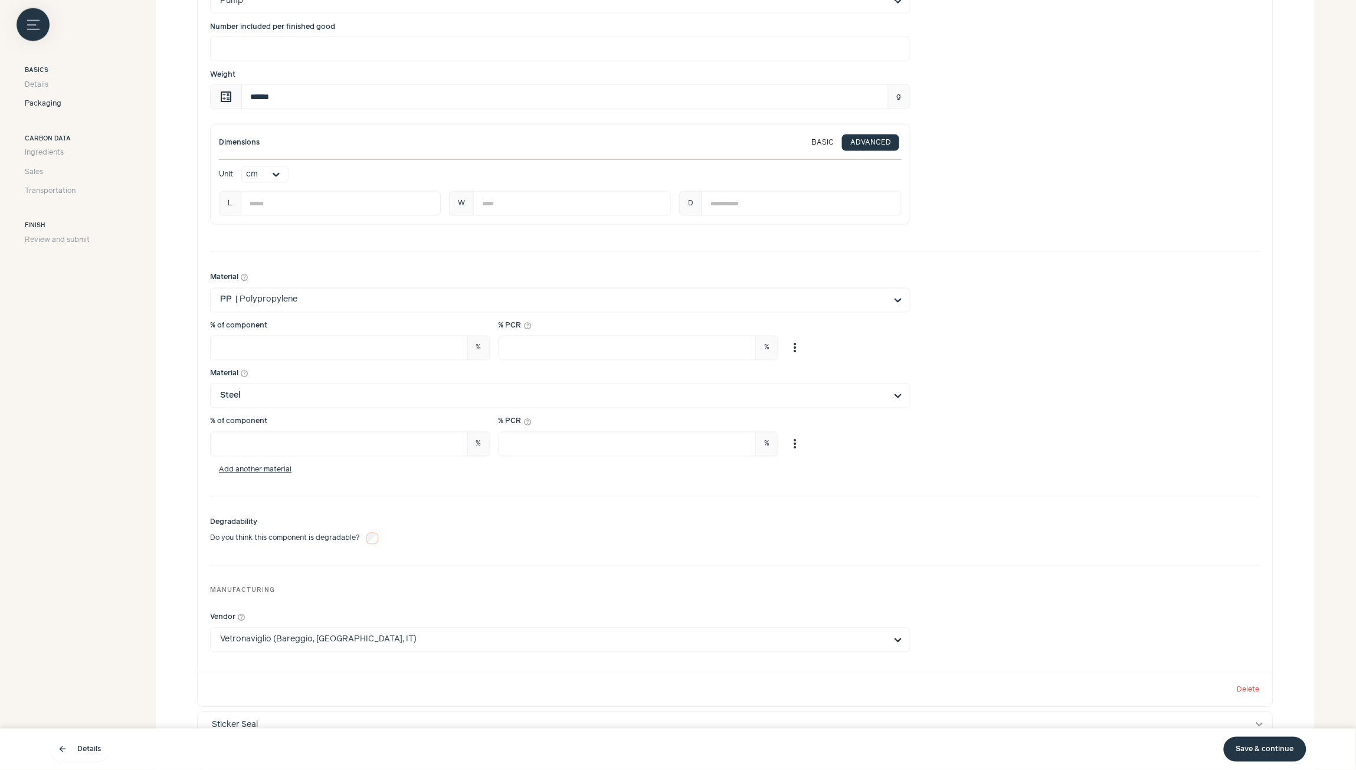
scroll to position [602, 0]
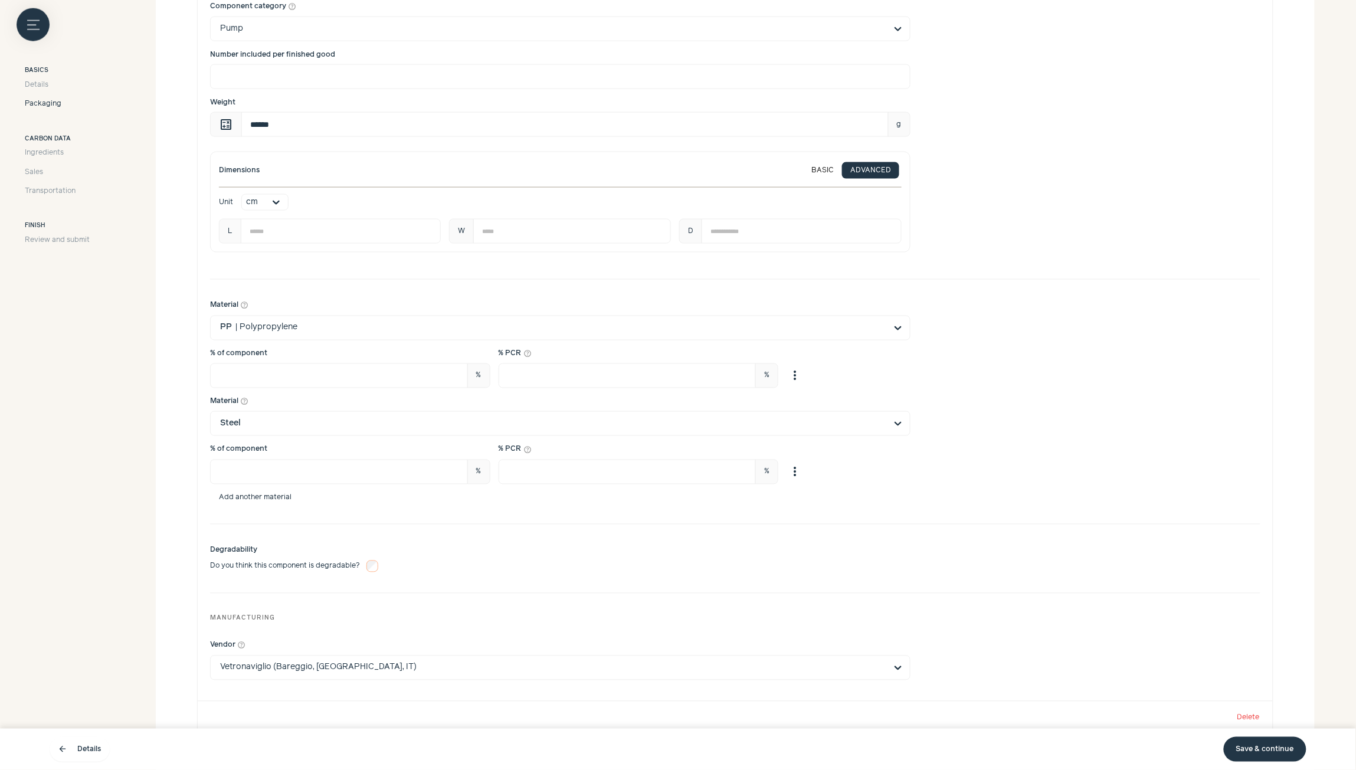
click at [275, 502] on button "Add another material" at bounding box center [255, 498] width 90 height 8
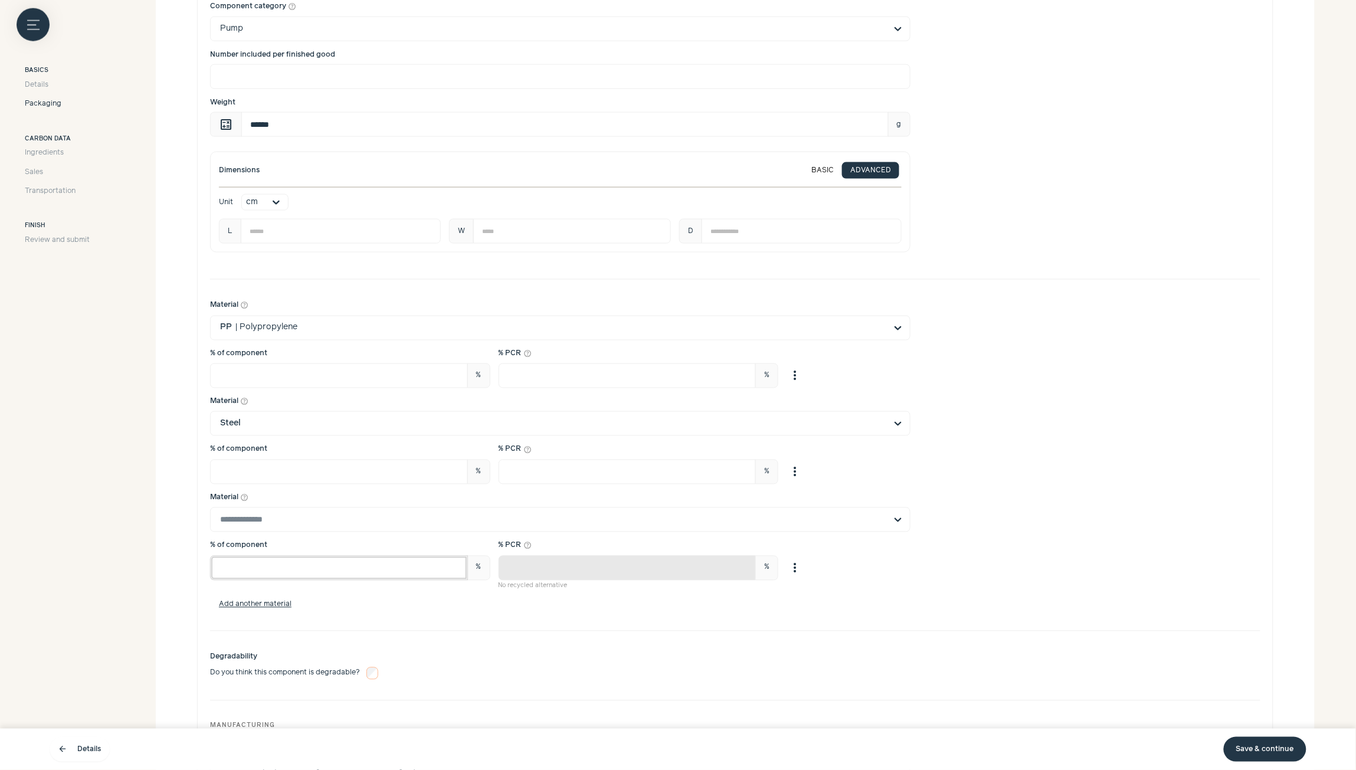
click at [331, 576] on input "*" at bounding box center [339, 568] width 258 height 25
click at [332, 575] on input "*" at bounding box center [339, 568] width 258 height 25
type input "*"
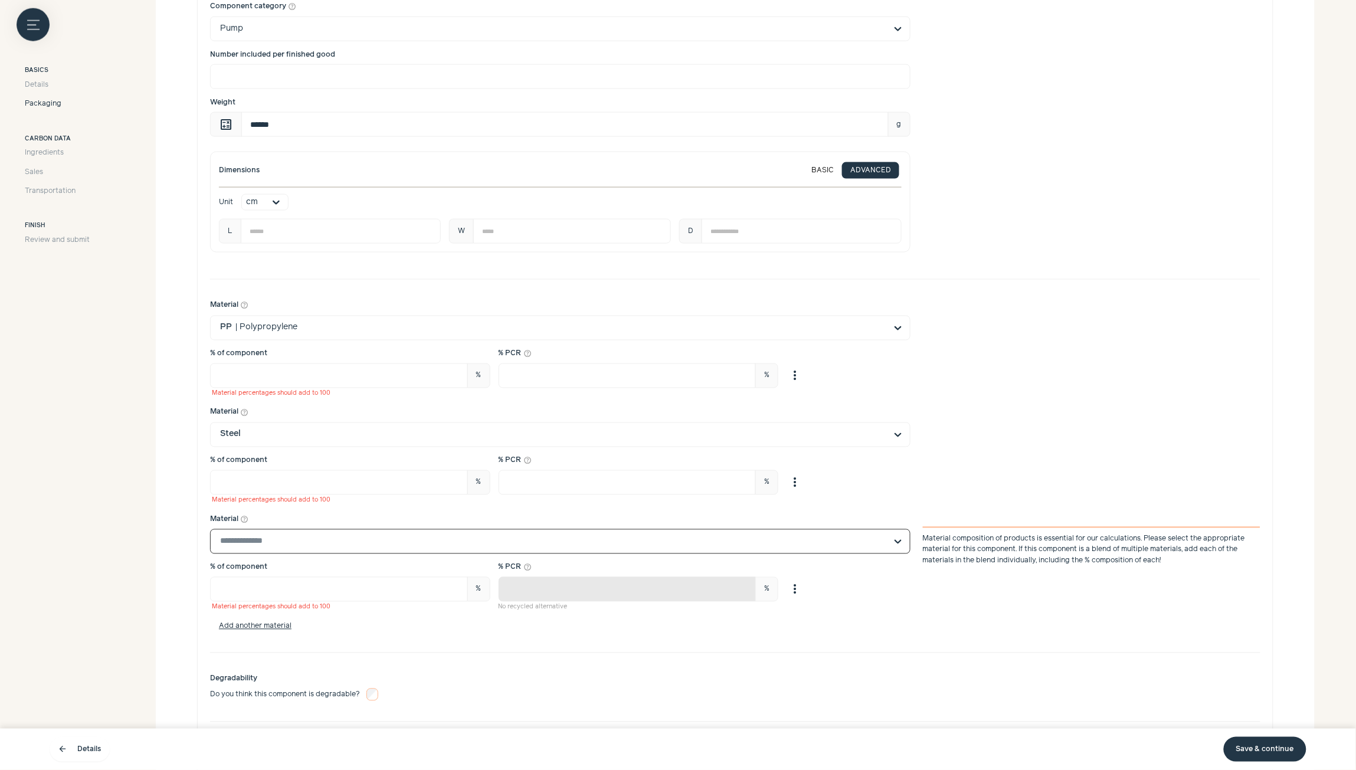
click at [323, 523] on label "Material help_outline Select is focused, type to refine list, press down to ope…" at bounding box center [560, 535] width 700 height 40
click at [337, 538] on input "Material help_outline Select is focused, type to refine list, press down to ope…" at bounding box center [553, 542] width 666 height 24
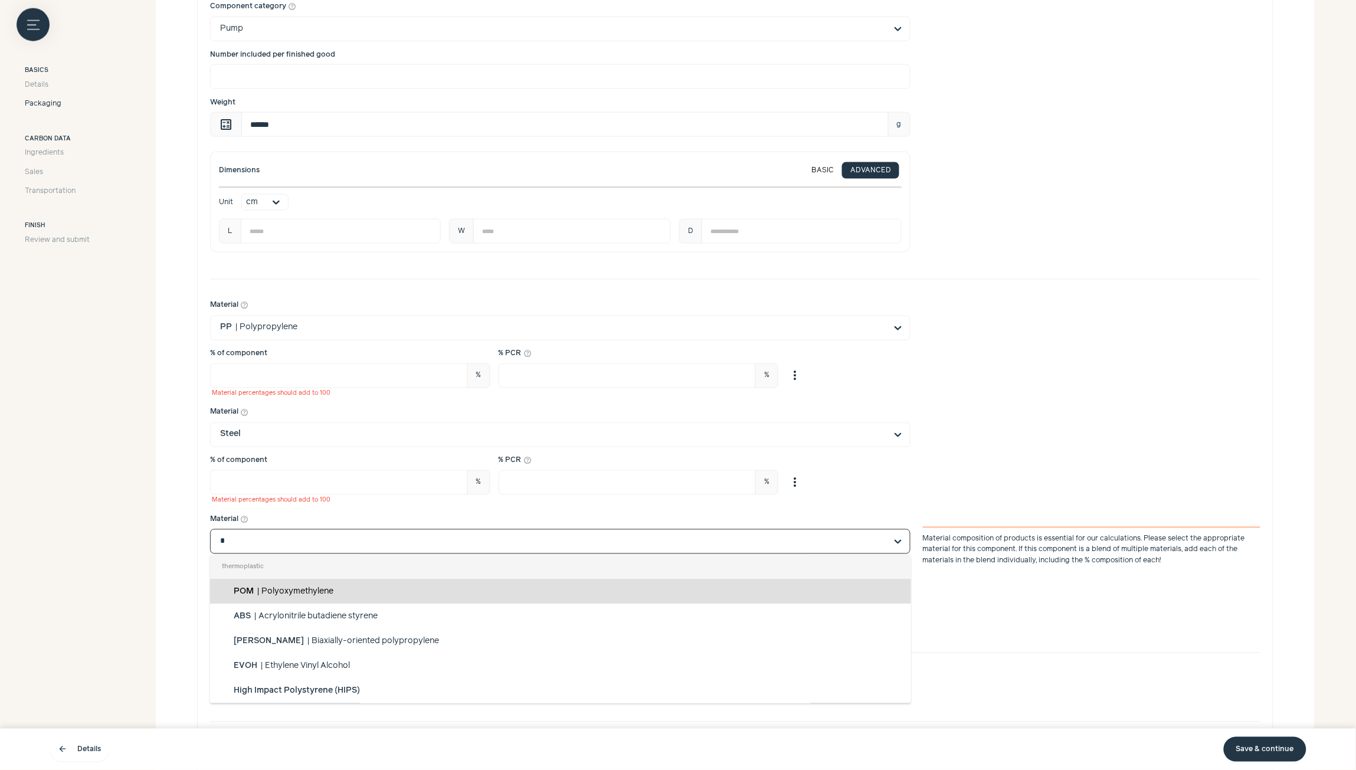
type input "**"
click at [314, 597] on div "PE | Polyethylene" at bounding box center [560, 591] width 701 height 25
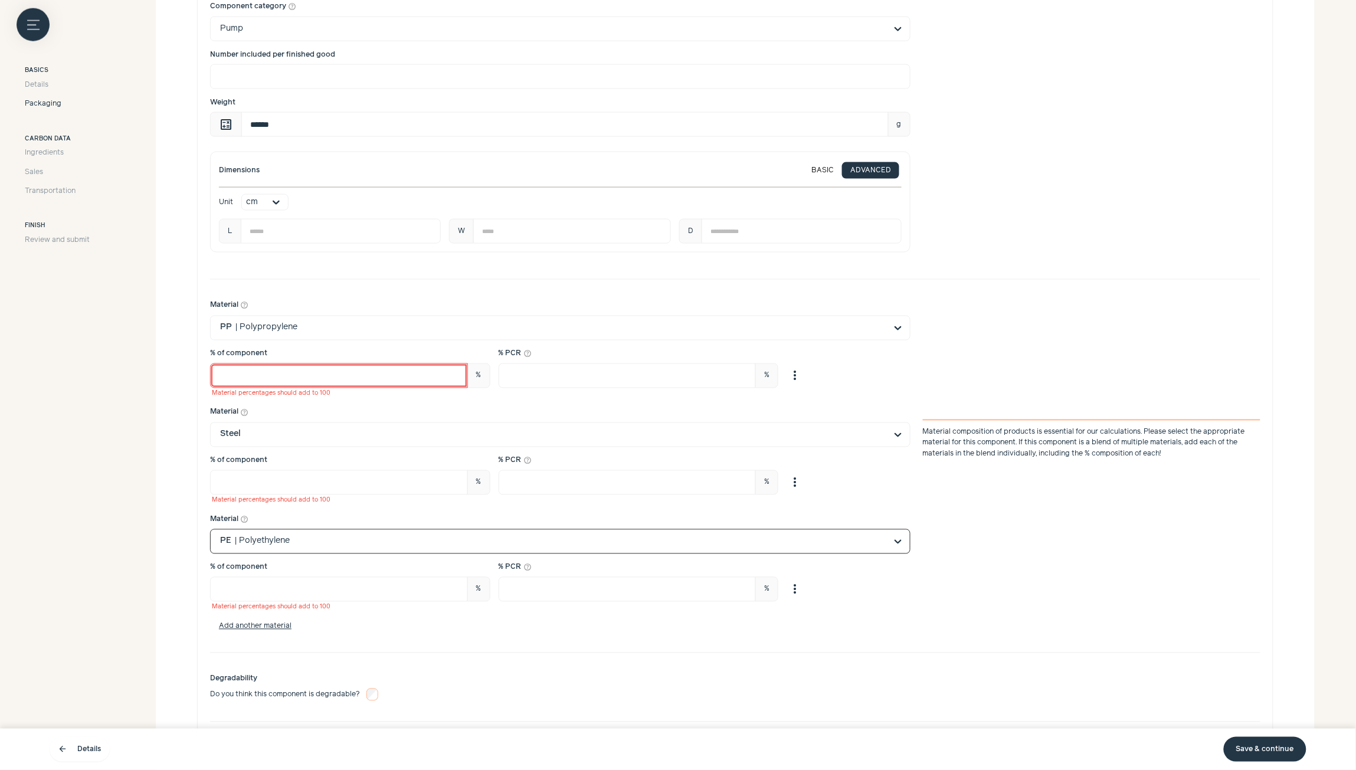
click at [228, 376] on input "**" at bounding box center [339, 375] width 258 height 25
type input "**"
click at [379, 401] on div "Material help_outline PP | Polypropylene % of component ** % Material percentag…" at bounding box center [735, 466] width 1050 height 348
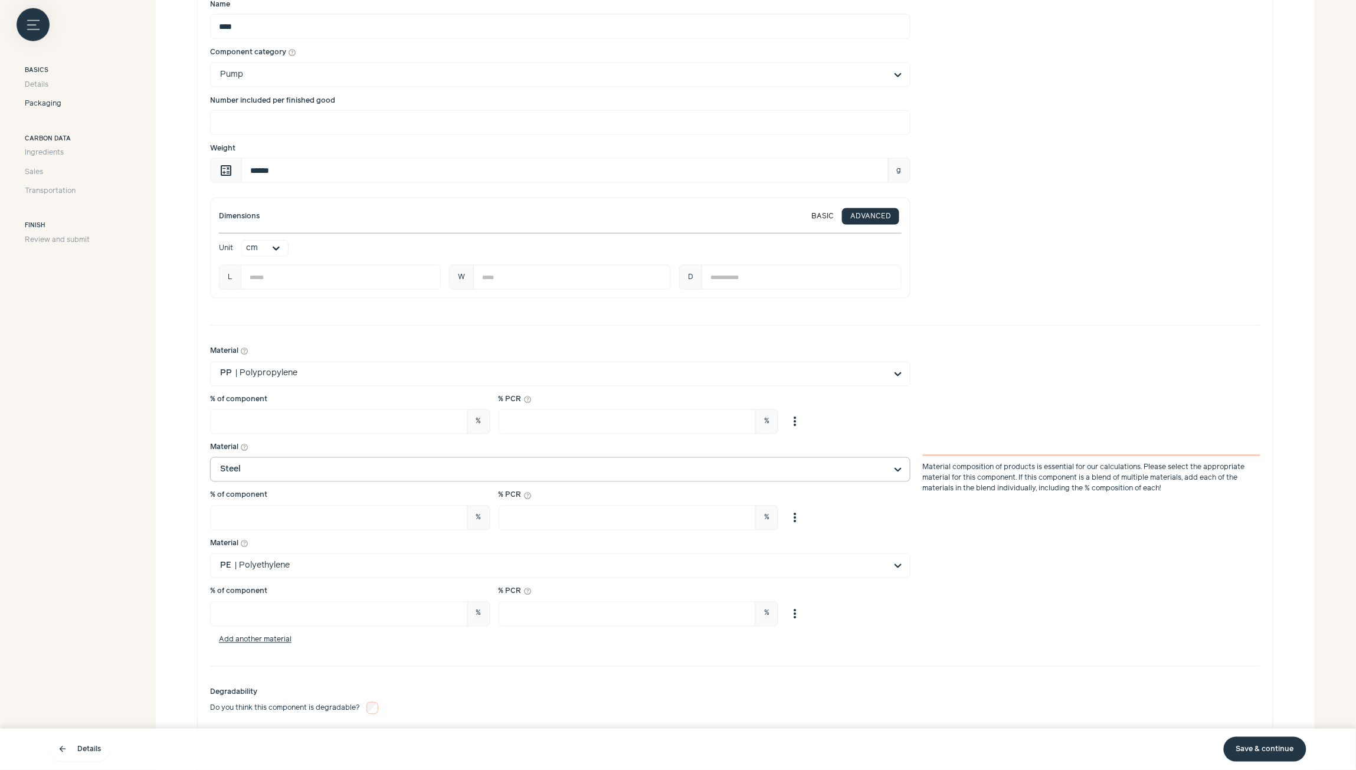
scroll to position [602, 0]
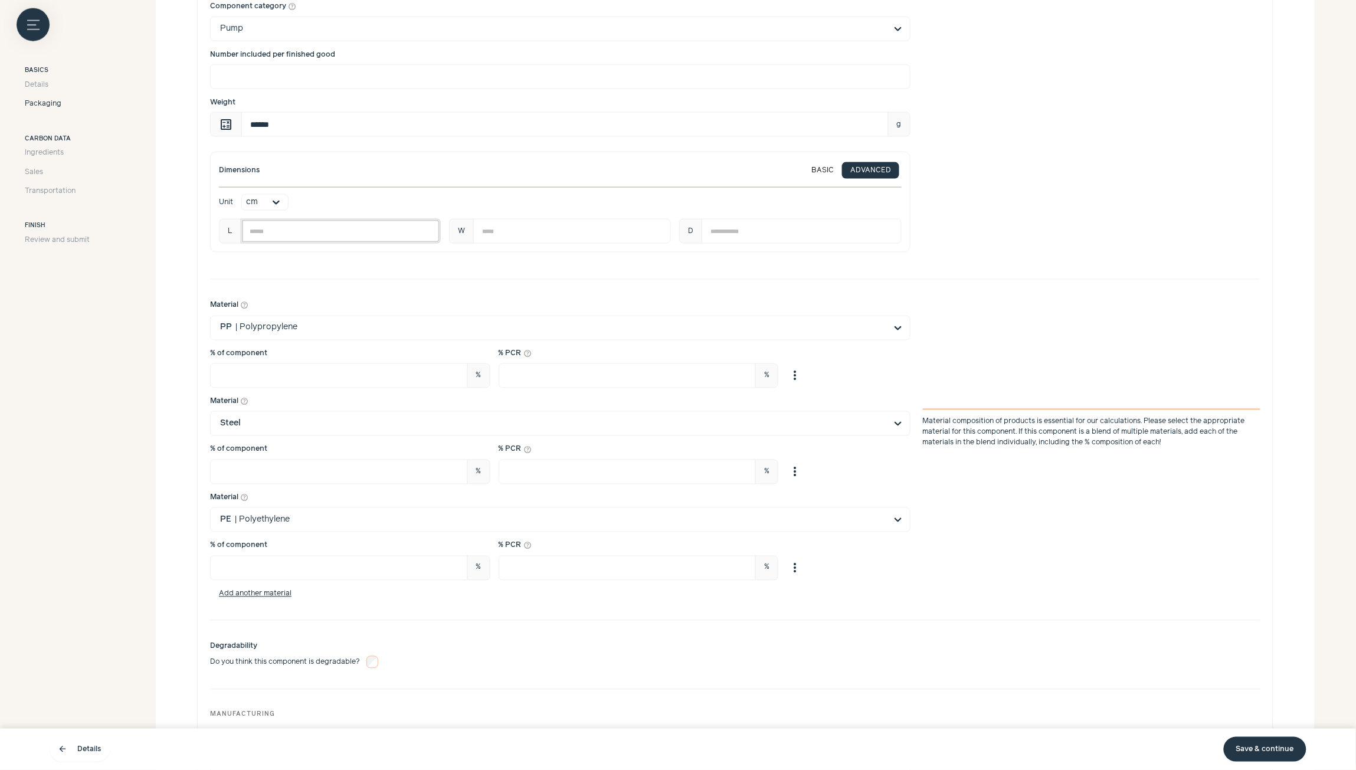
click at [288, 234] on input "****" at bounding box center [341, 231] width 200 height 25
type input "*"
type input "***"
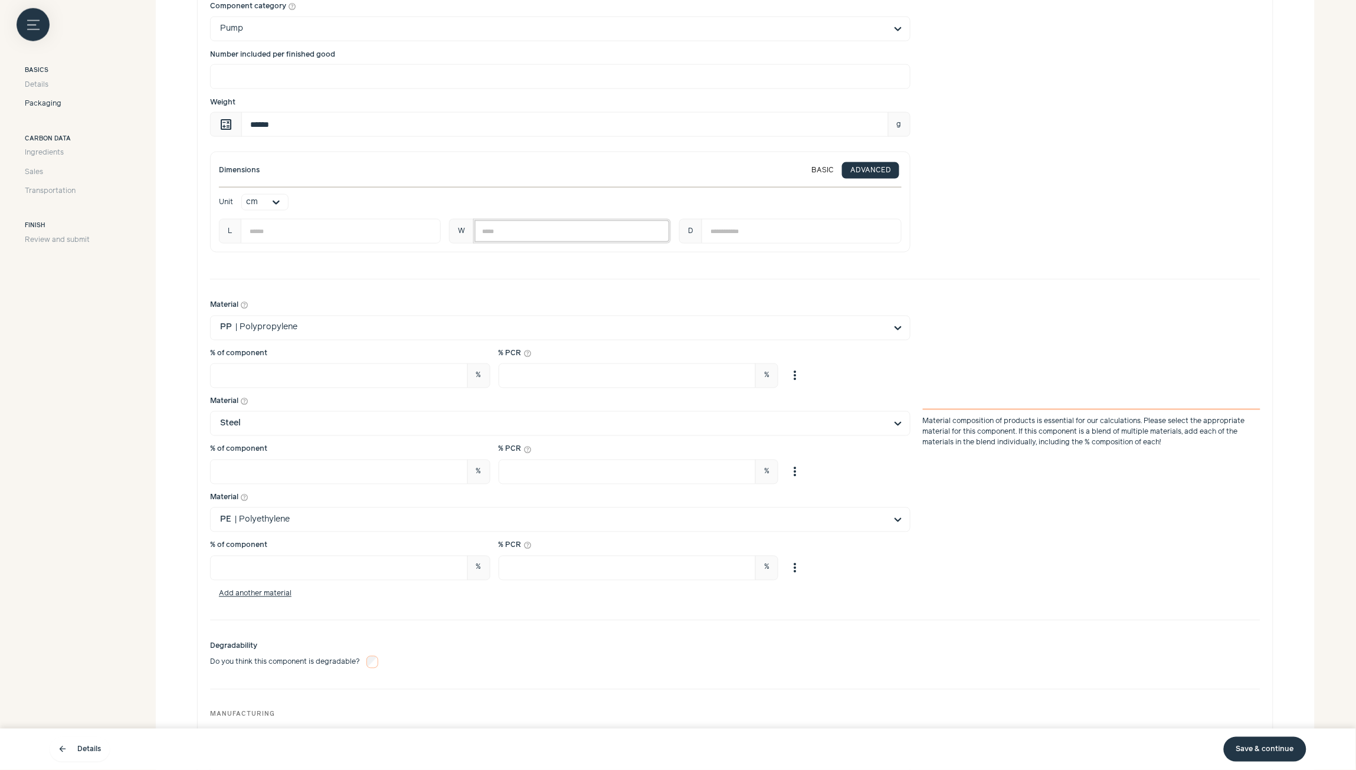
click at [555, 230] on input "*****" at bounding box center [572, 231] width 198 height 25
click at [488, 234] on input "*****" at bounding box center [572, 231] width 198 height 25
type input "*"
click at [739, 235] on input "*****" at bounding box center [801, 231] width 199 height 25
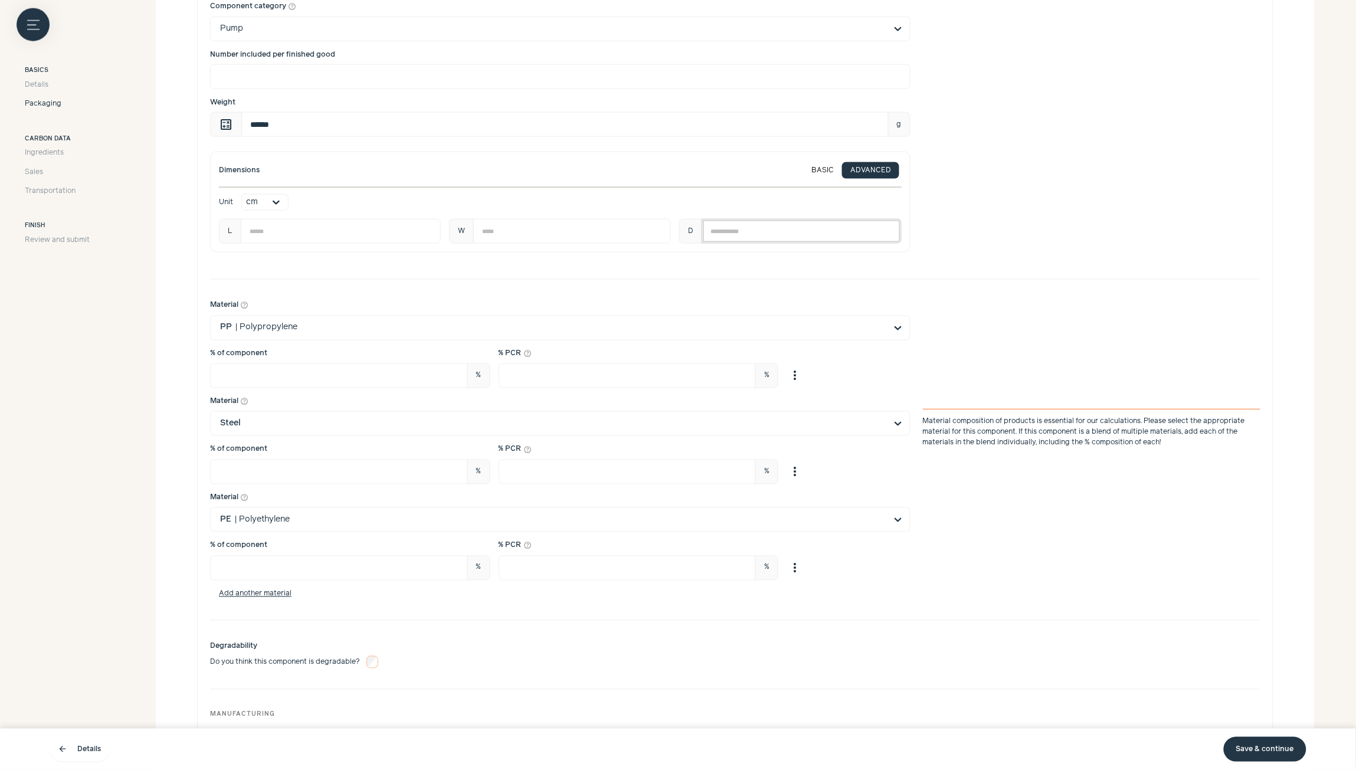
click at [738, 235] on input "*****" at bounding box center [801, 231] width 199 height 25
type input "*"
click at [1007, 196] on div "Dimensions BASIC ADVANCED Unit cm L *** W * D *" at bounding box center [735, 202] width 1050 height 101
click at [956, 166] on div "Dimensions BASIC ADVANCED Unit cm L *** W * D *" at bounding box center [735, 202] width 1050 height 101
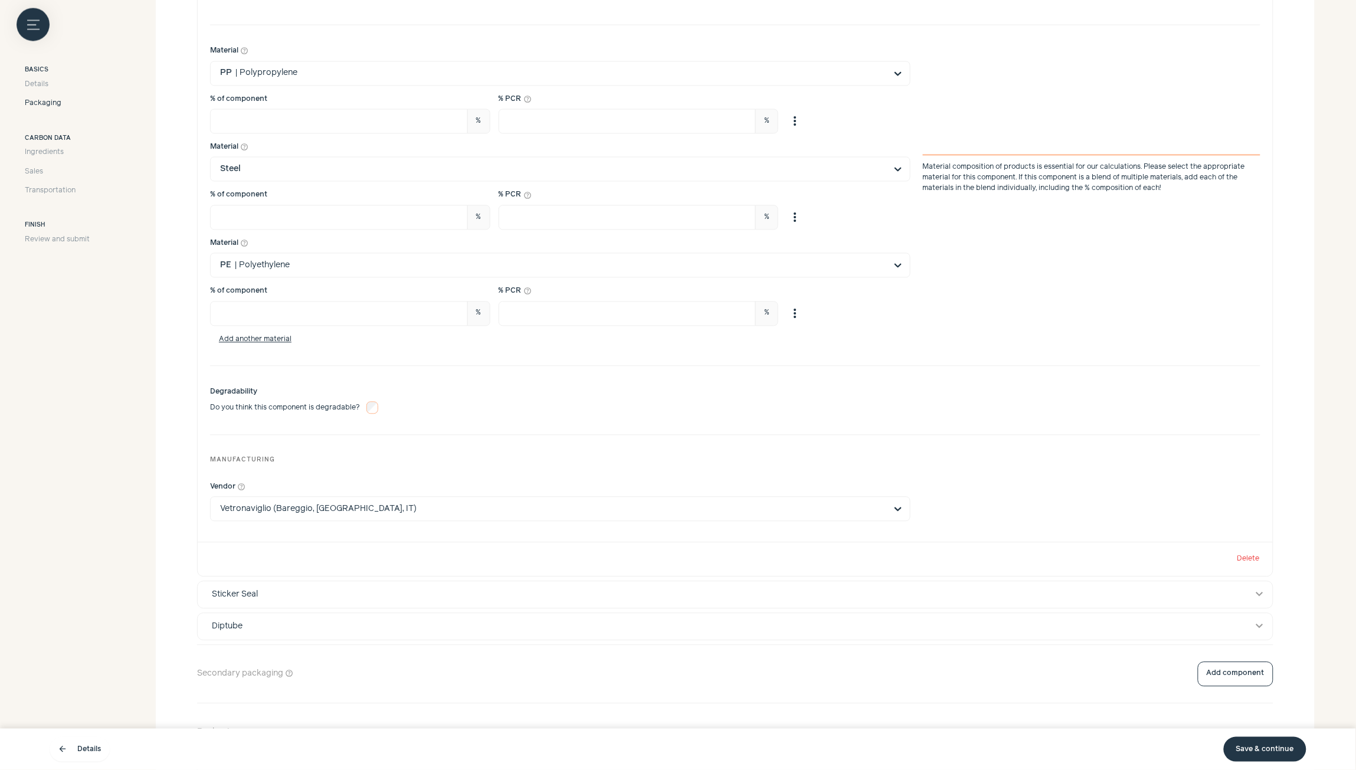
scroll to position [867, 0]
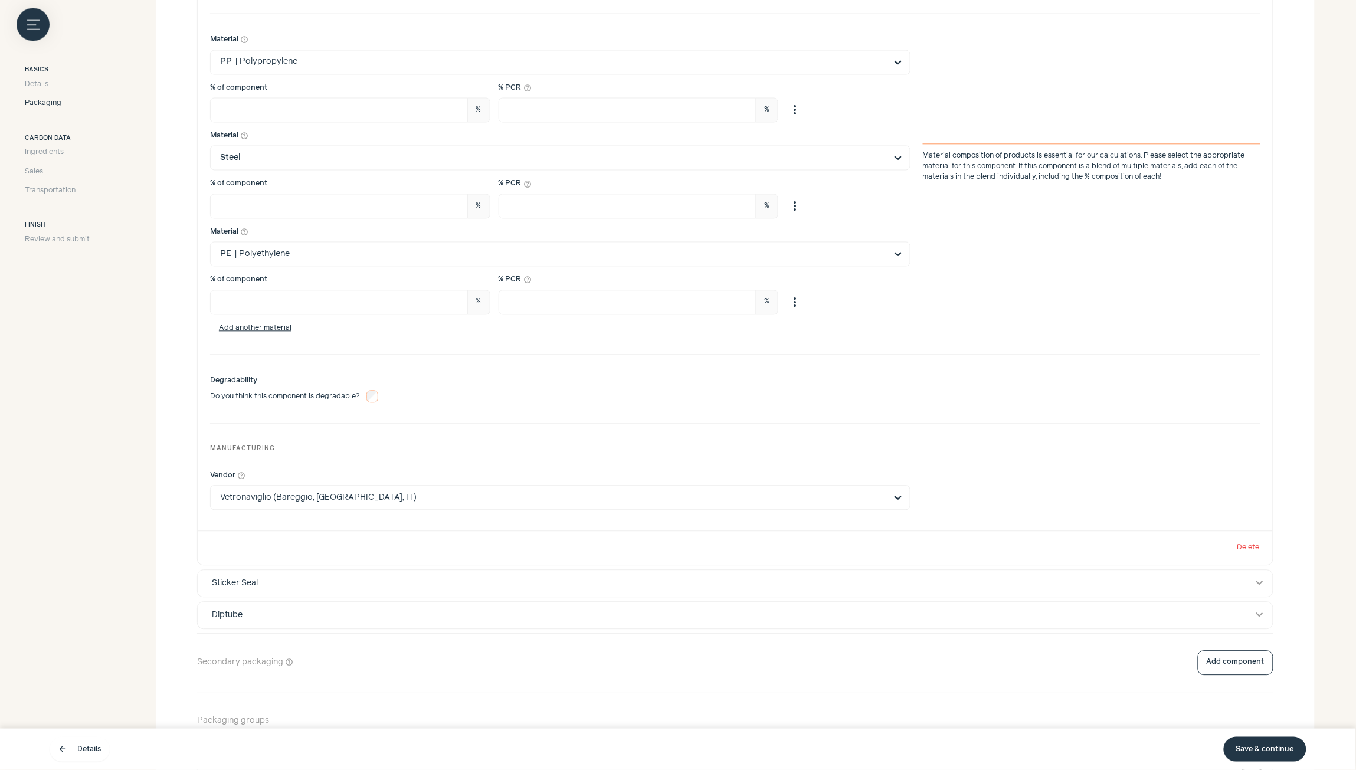
click at [1270, 752] on link "Save & continue" at bounding box center [1265, 749] width 83 height 25
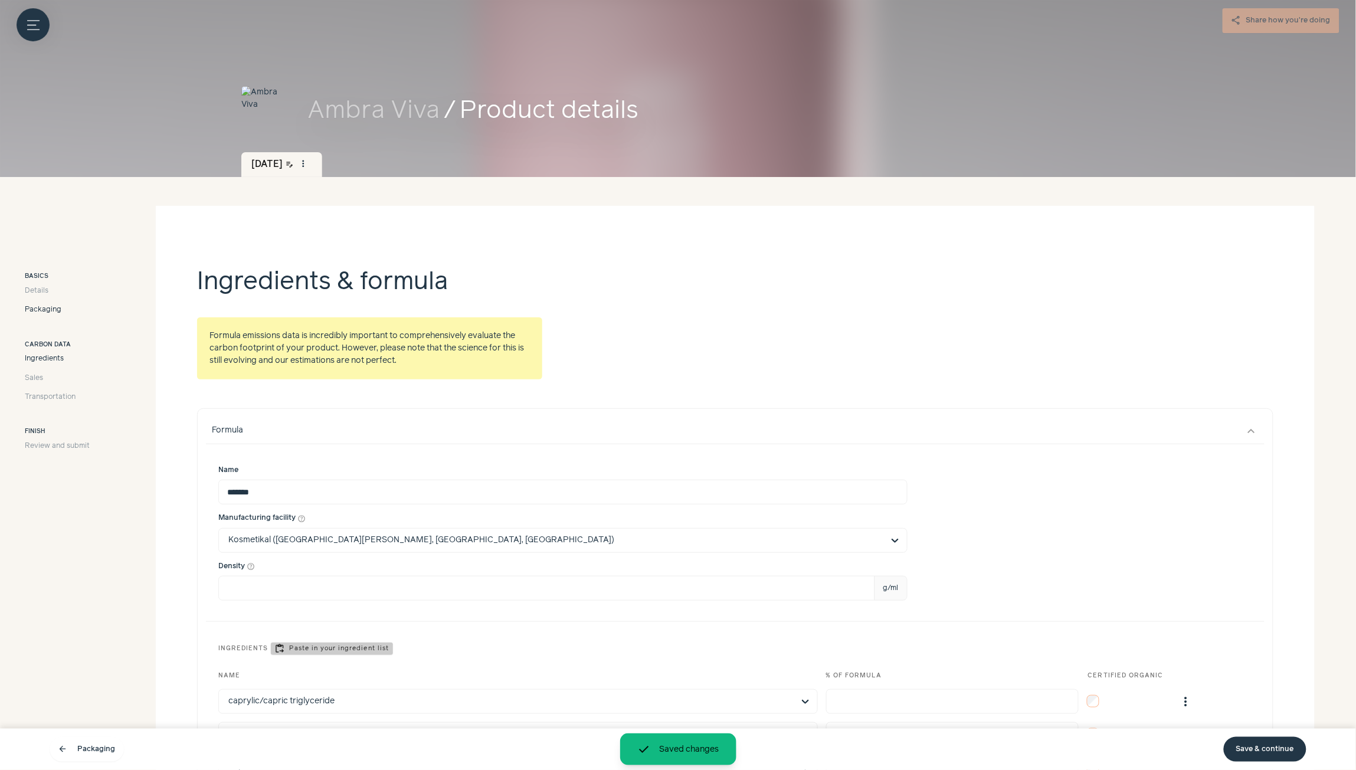
click at [42, 313] on span "Packaging" at bounding box center [43, 309] width 37 height 11
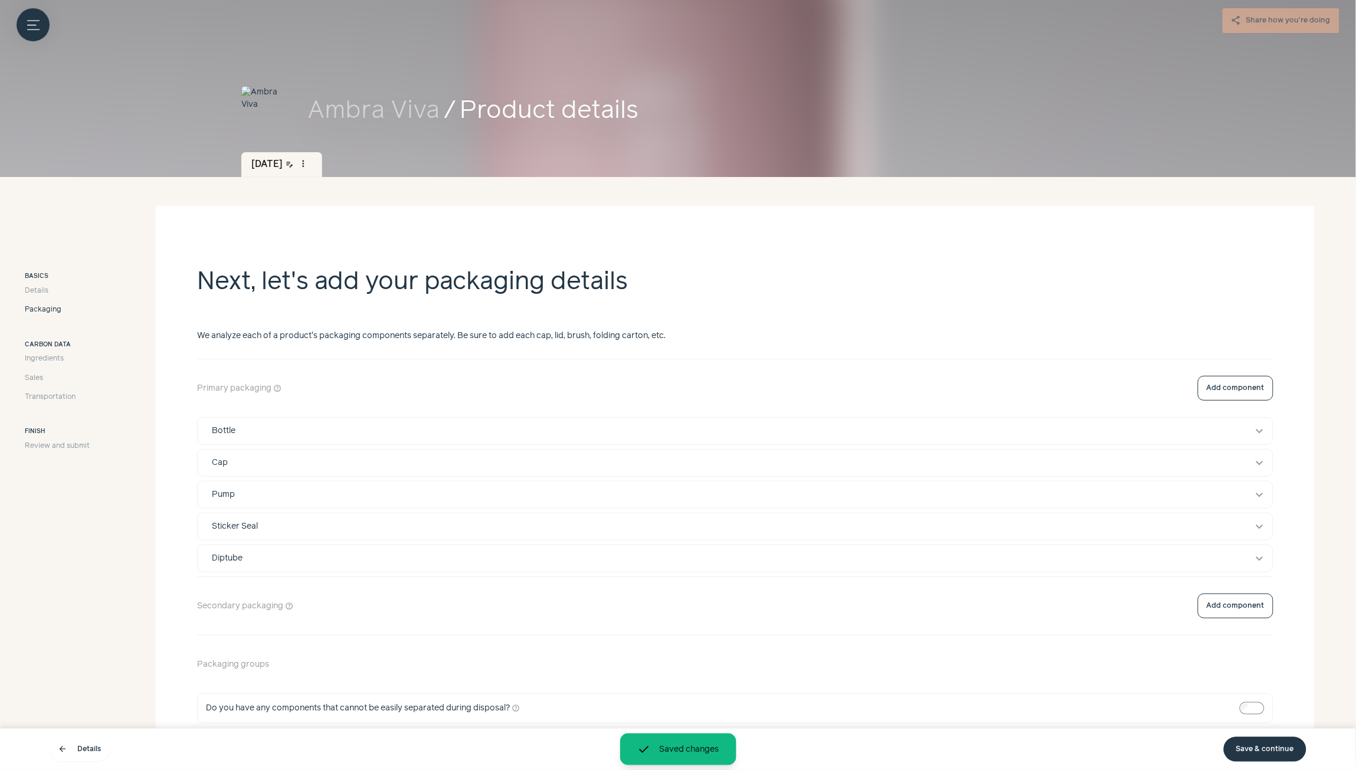
scroll to position [71, 0]
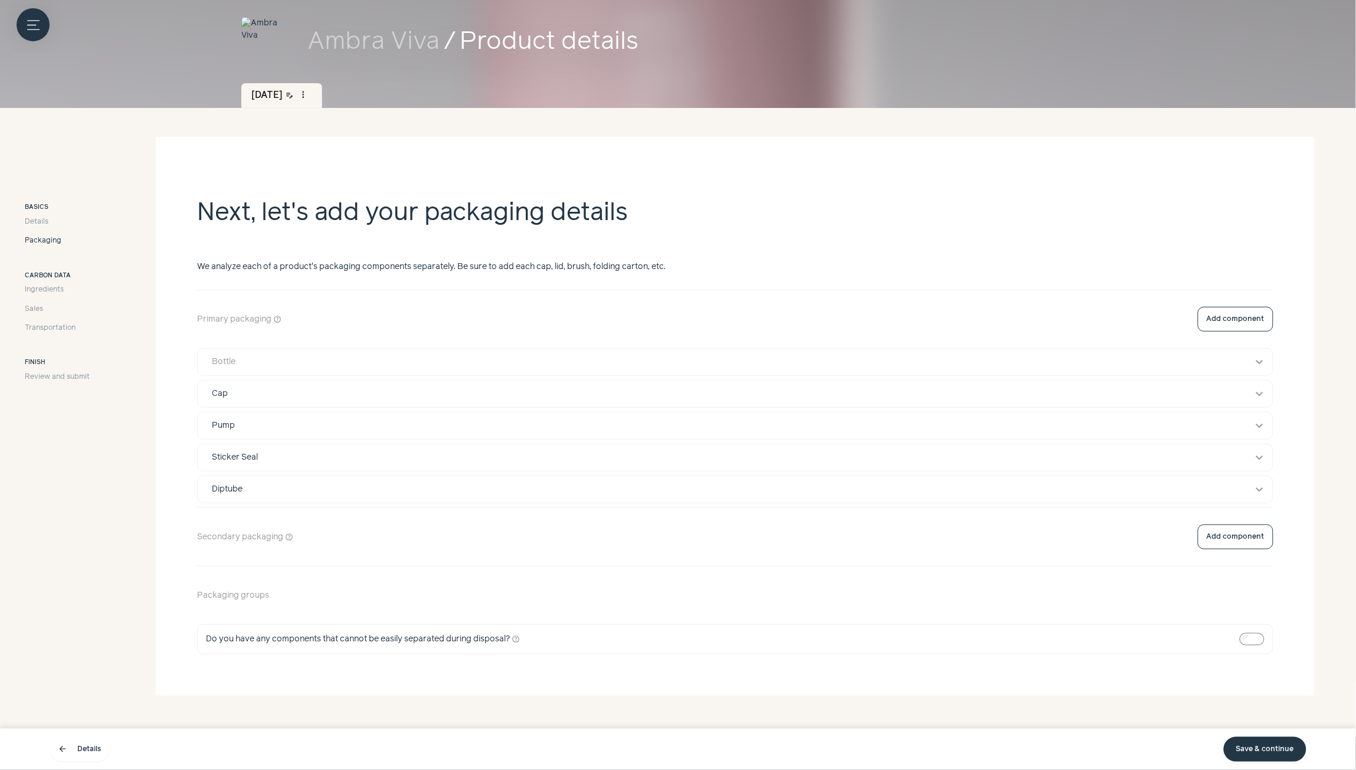
click at [545, 360] on div "Bottle" at bounding box center [724, 362] width 1040 height 12
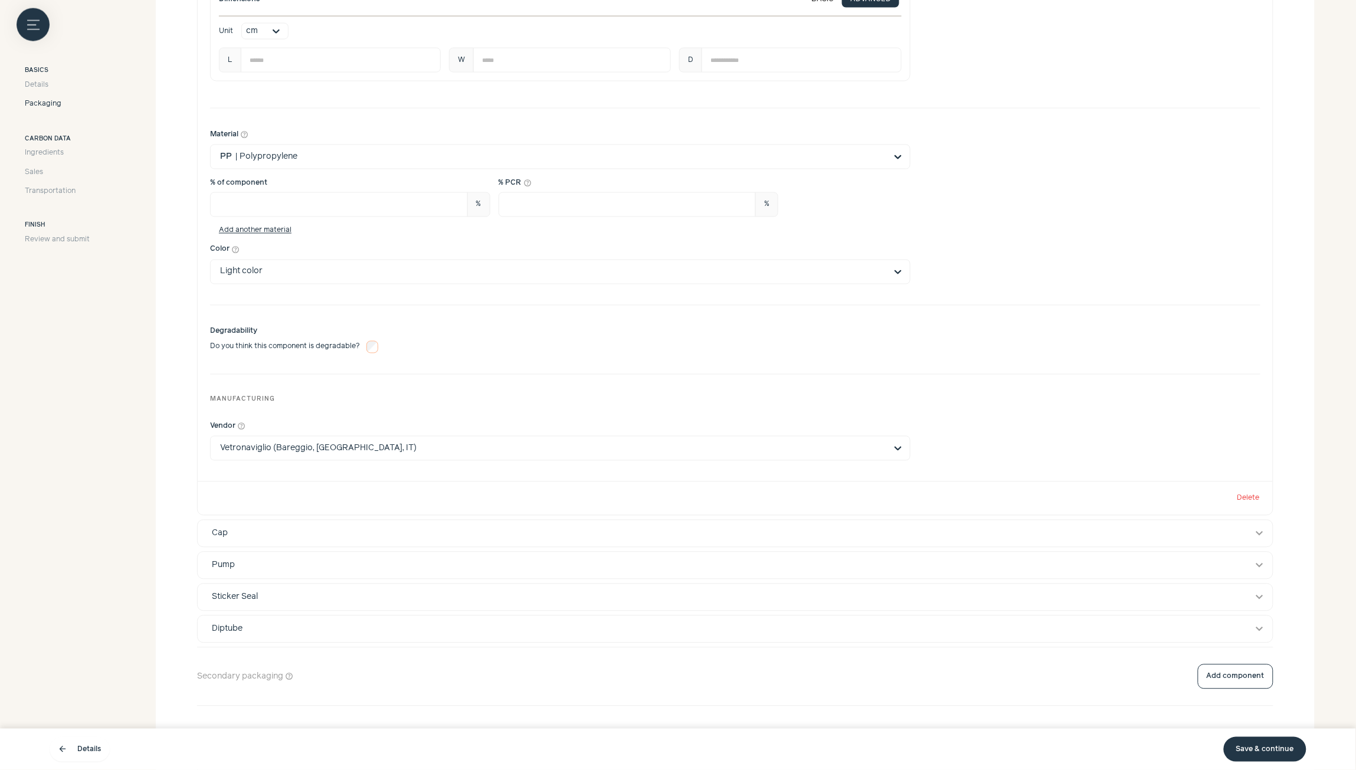
scroll to position [779, 0]
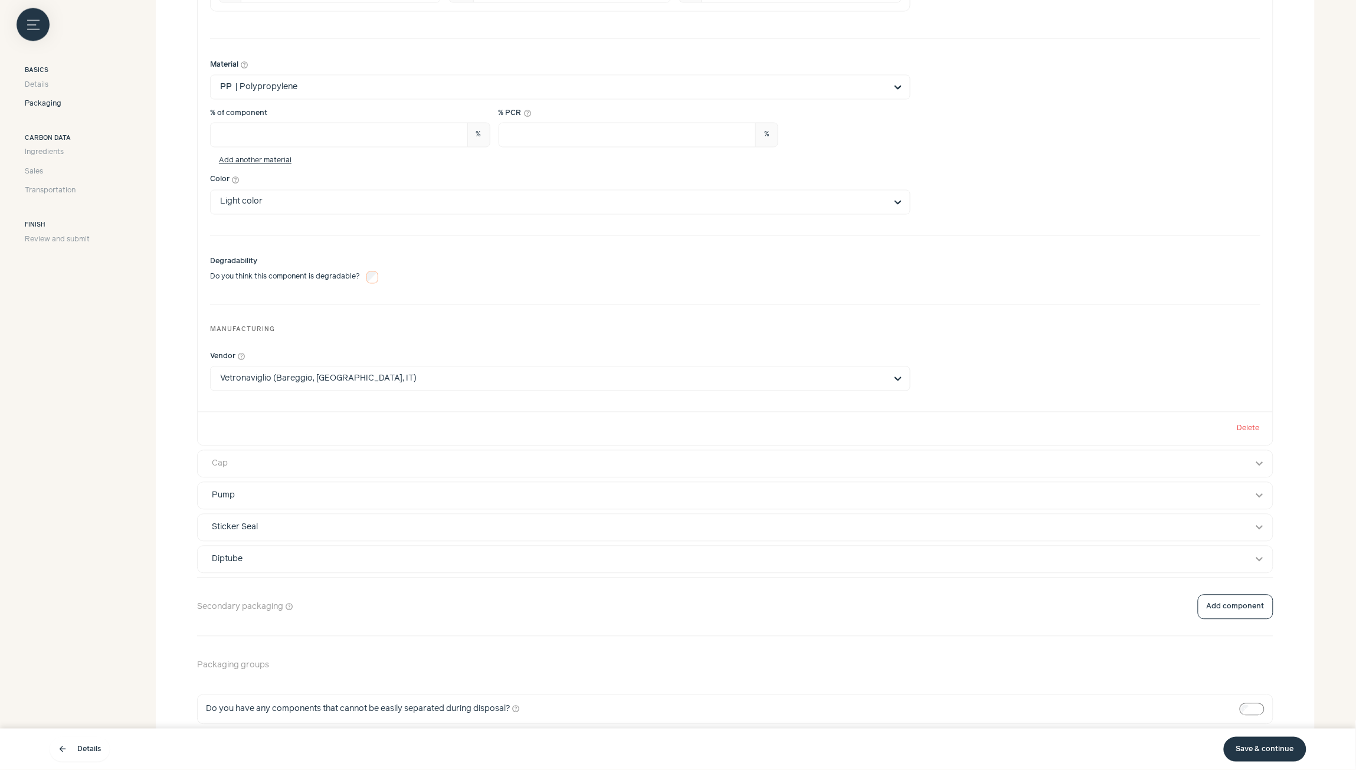
click at [798, 475] on button "Cap expand_more" at bounding box center [735, 464] width 1075 height 27
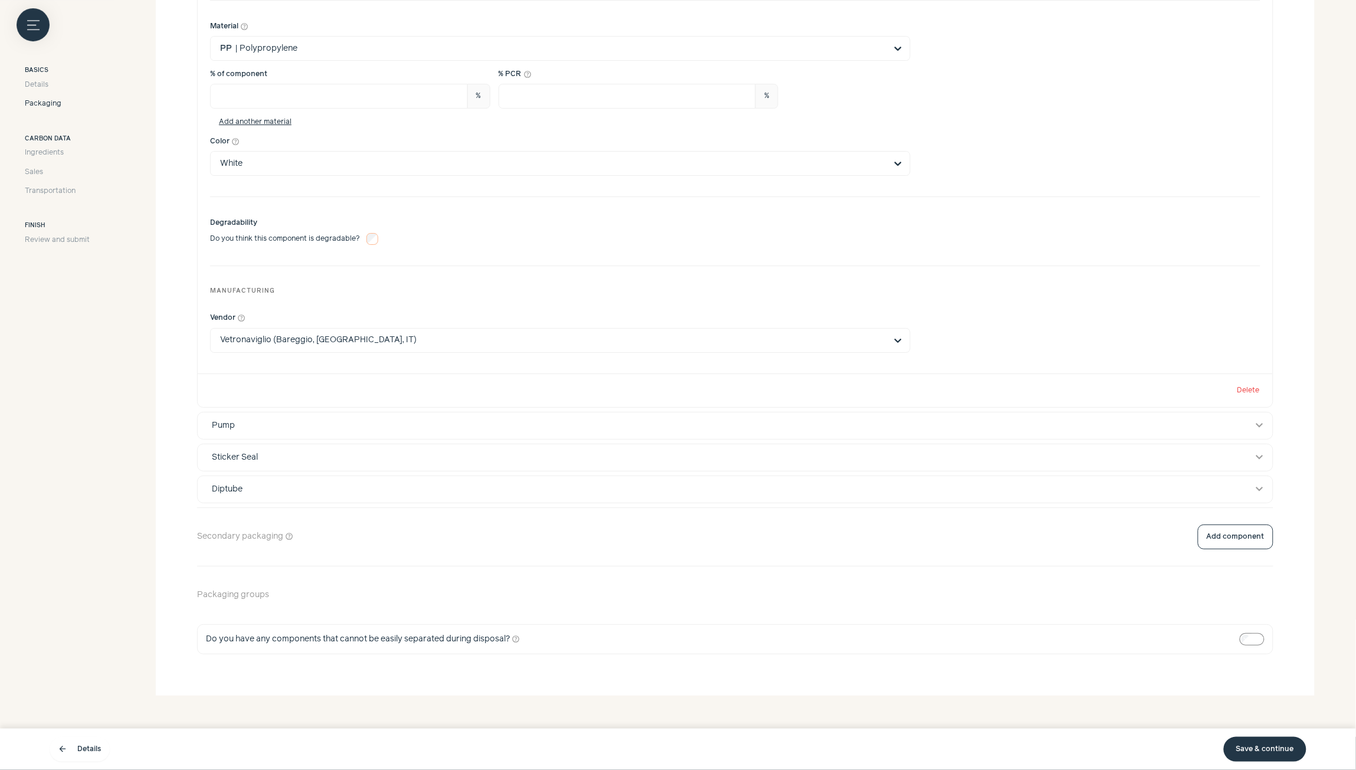
scroll to position [1636, 0]
click at [582, 427] on div "Pump" at bounding box center [724, 426] width 1040 height 12
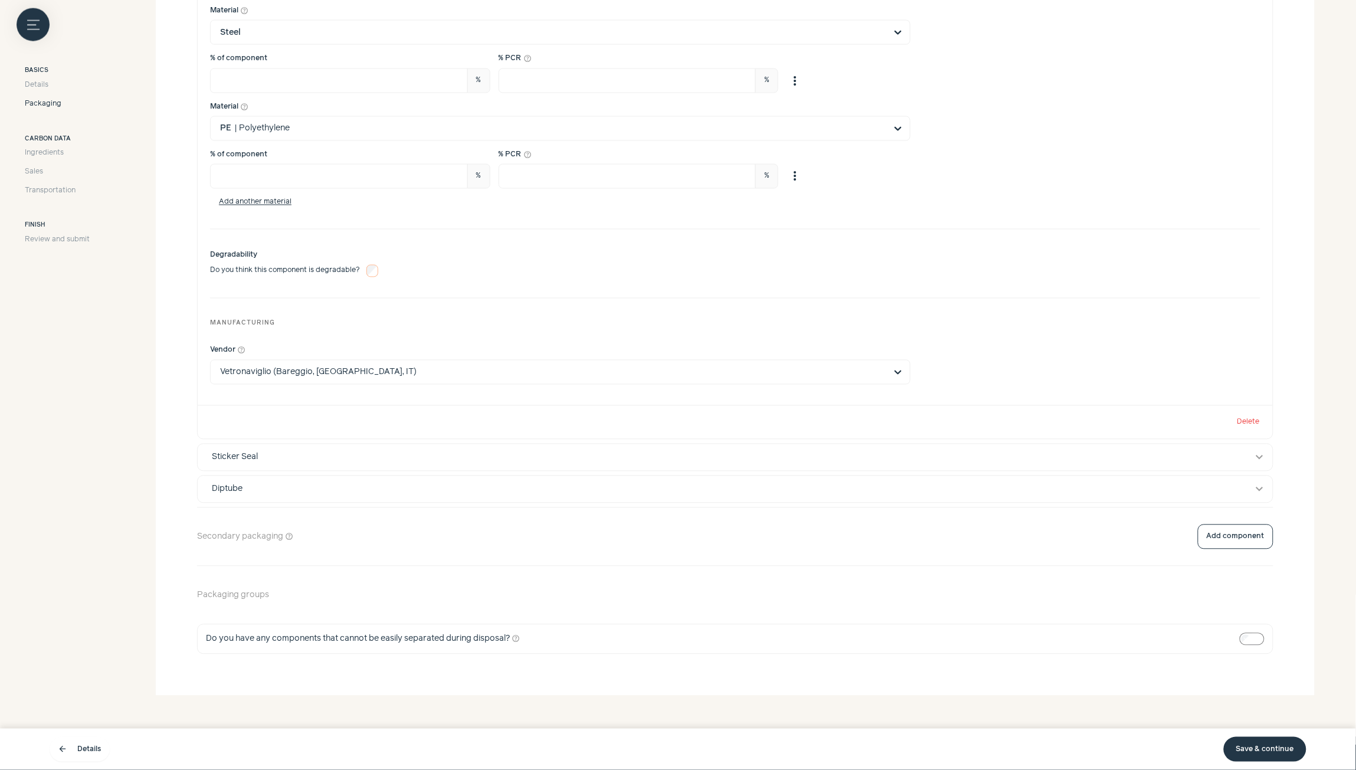
scroll to position [2563, 0]
click at [553, 456] on div "Sticker Seal" at bounding box center [724, 457] width 1040 height 12
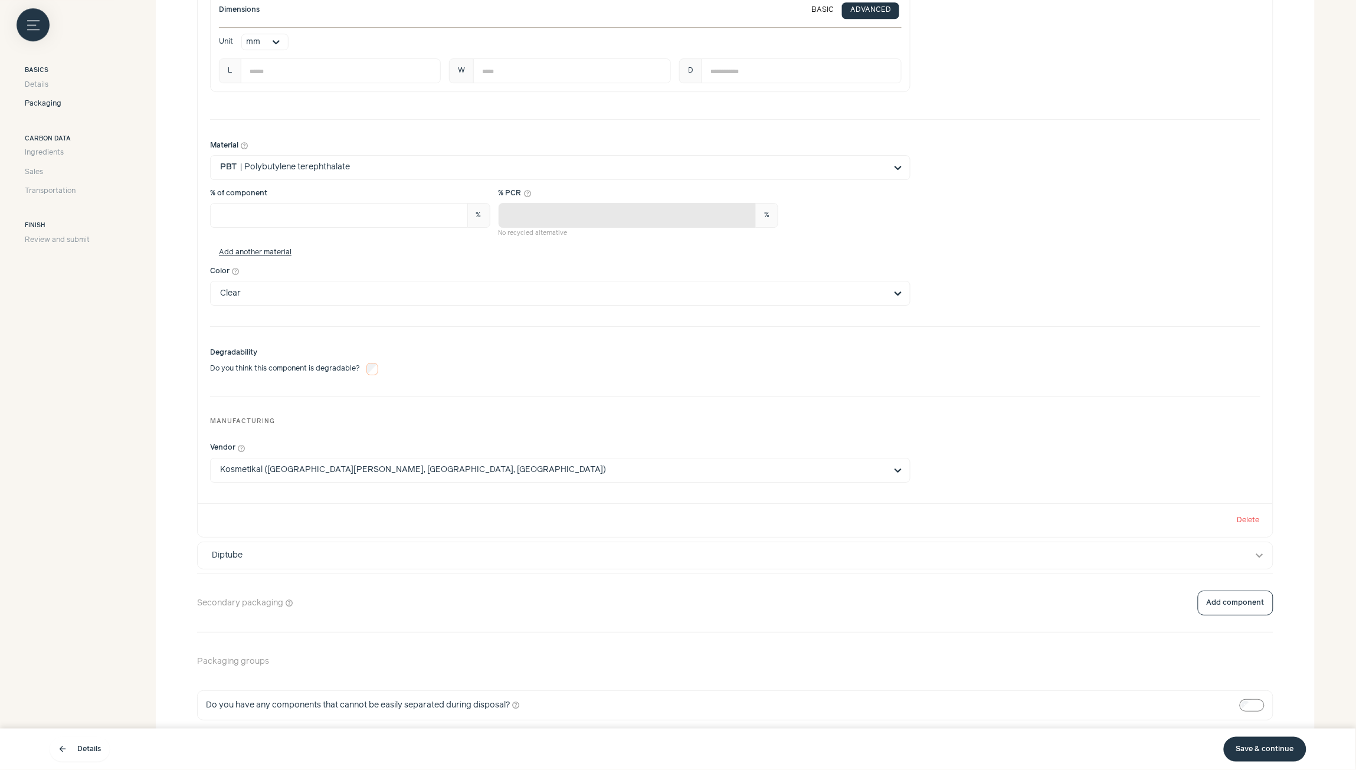
scroll to position [3356, 0]
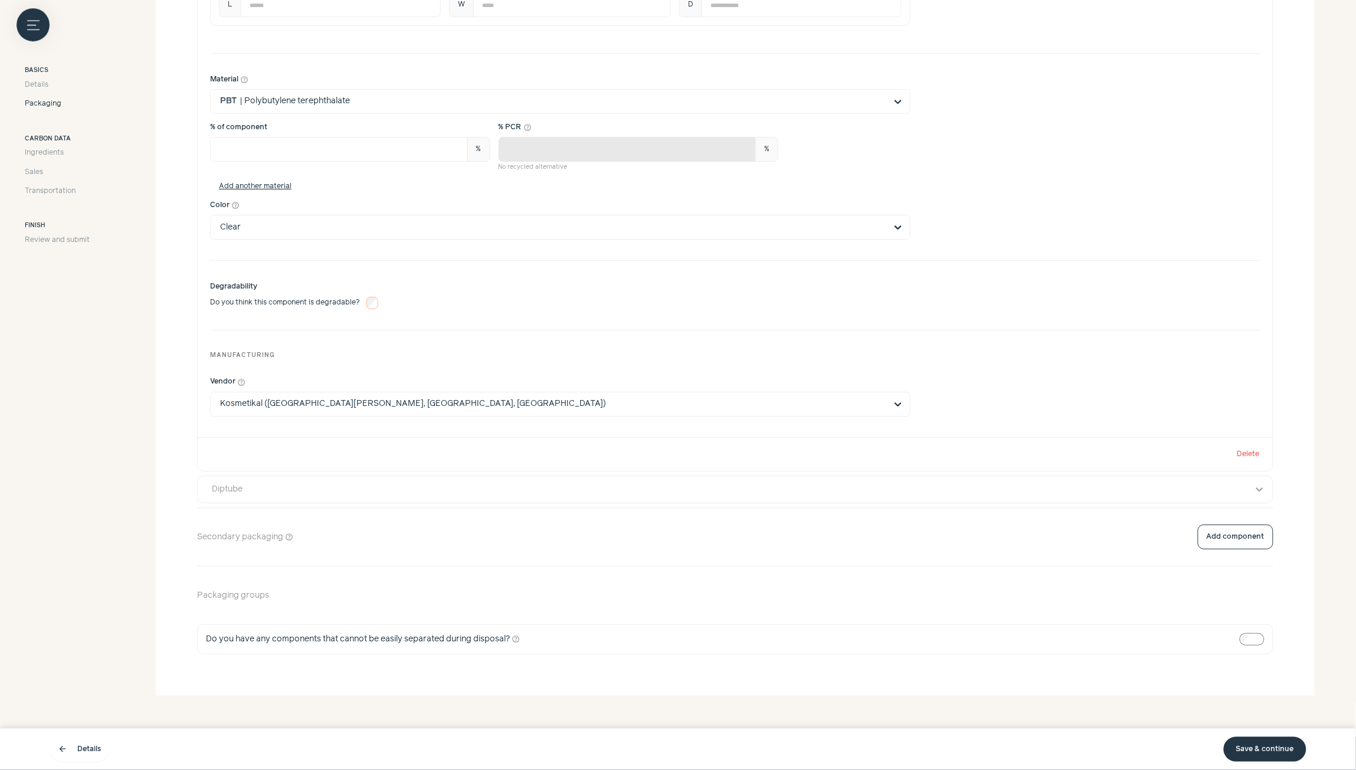
click at [527, 488] on div "Diptube" at bounding box center [724, 489] width 1040 height 12
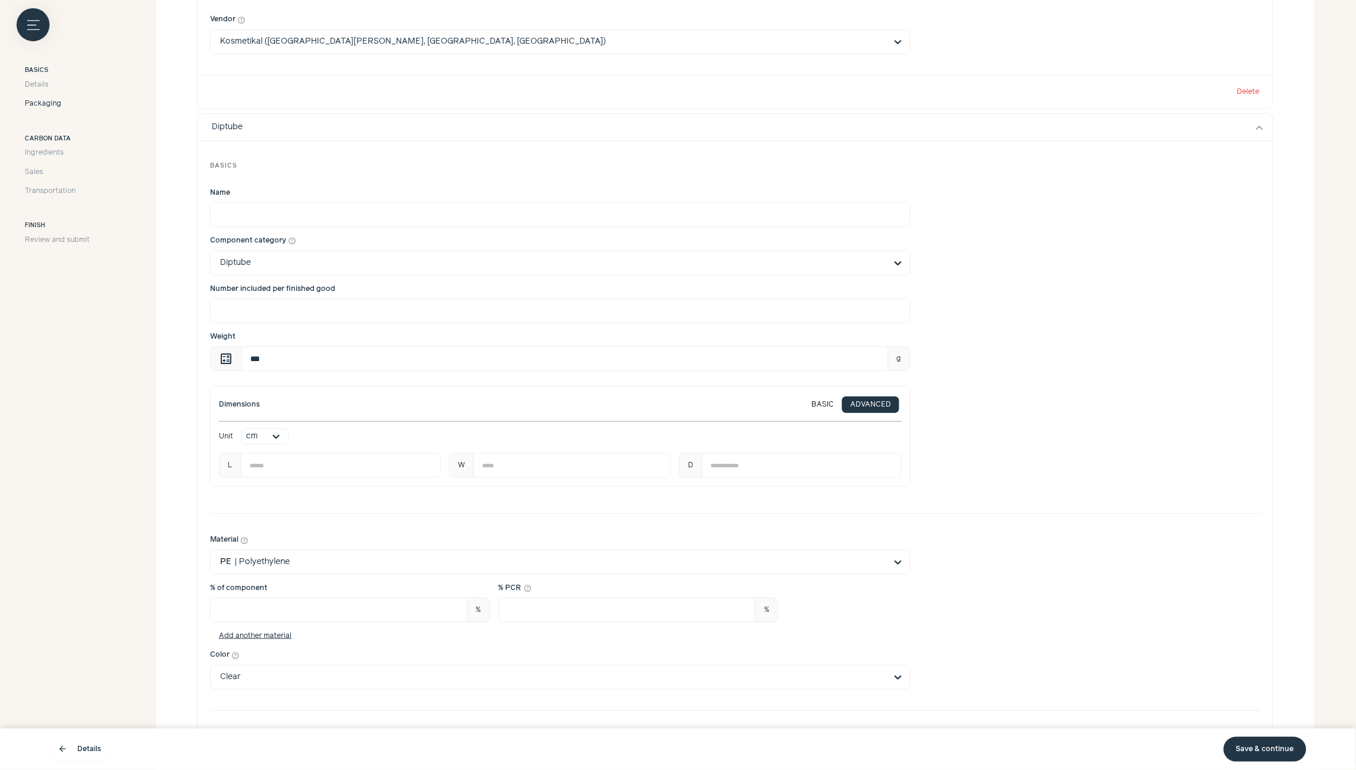
scroll to position [3710, 0]
click at [267, 222] on input "Name" at bounding box center [560, 211] width 700 height 25
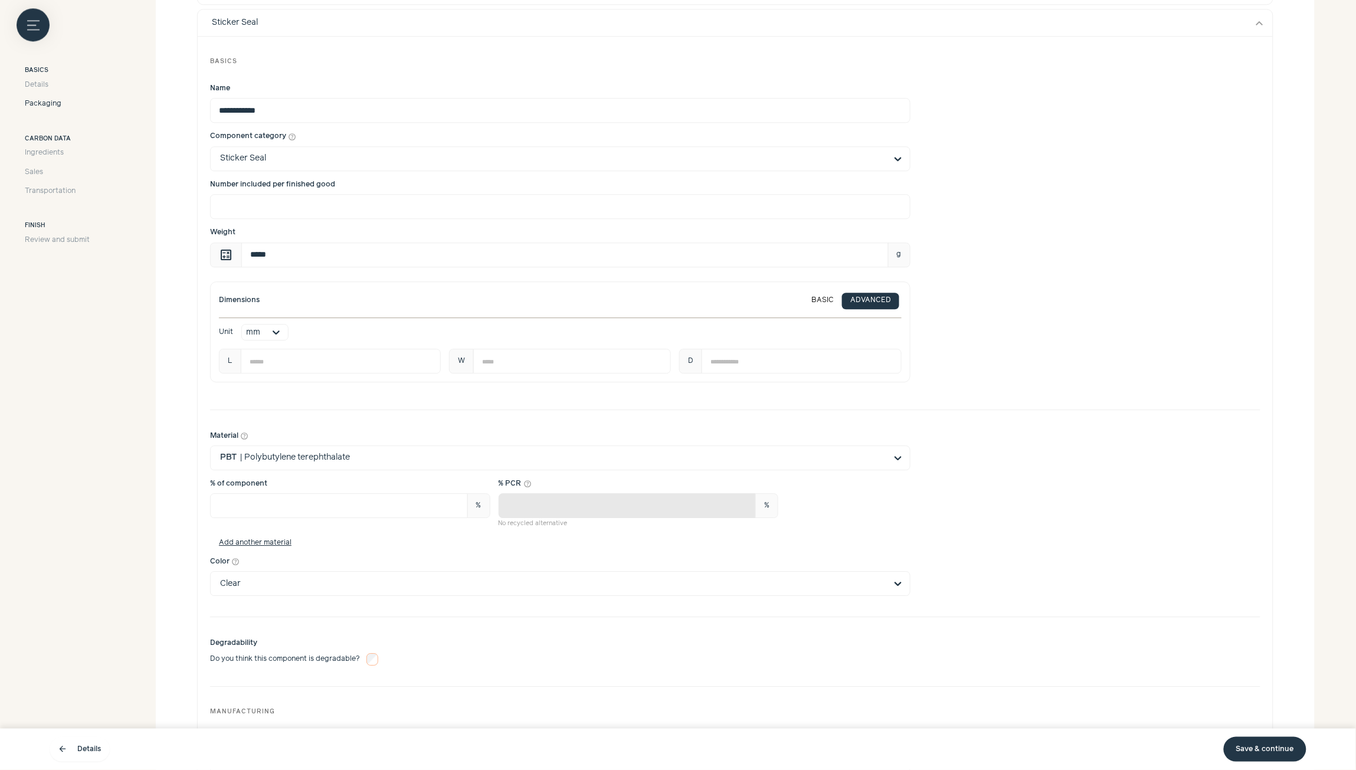
scroll to position [2900, 0]
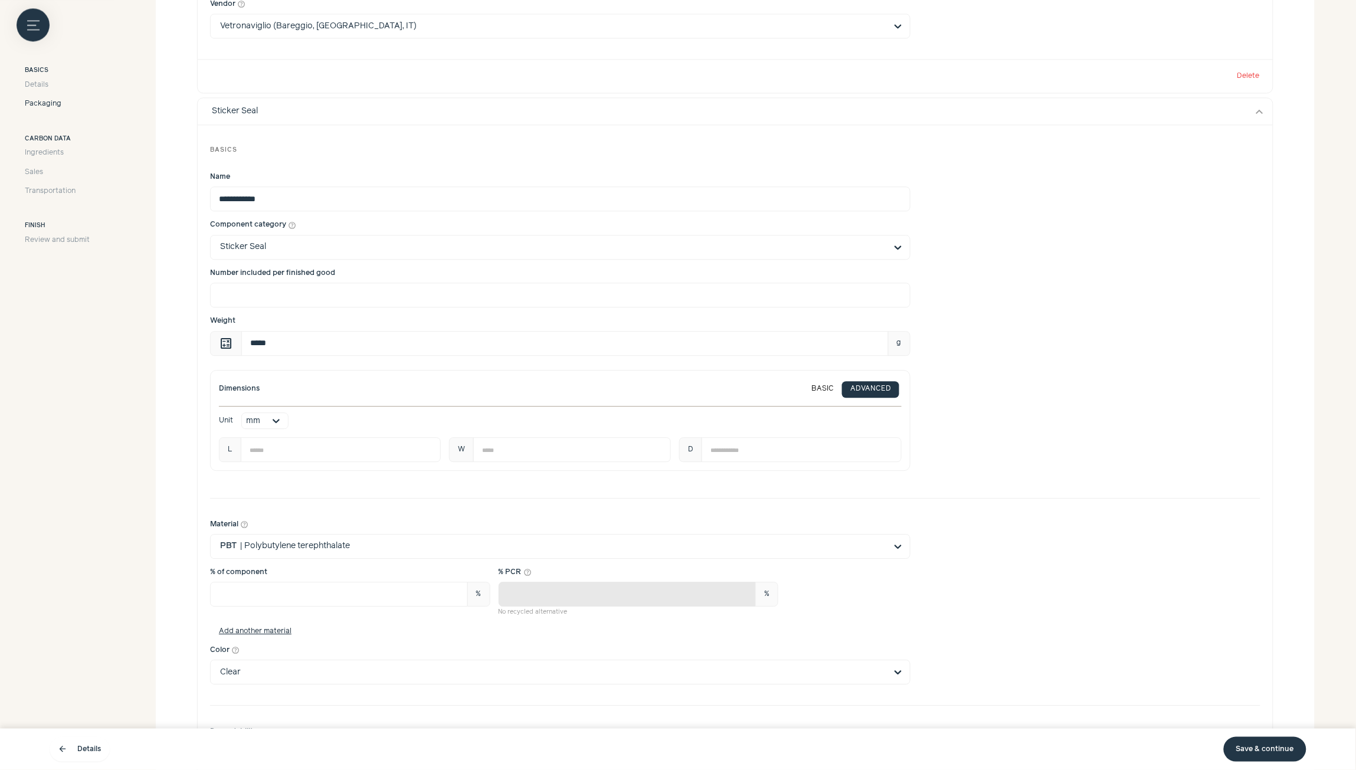
type input "*******"
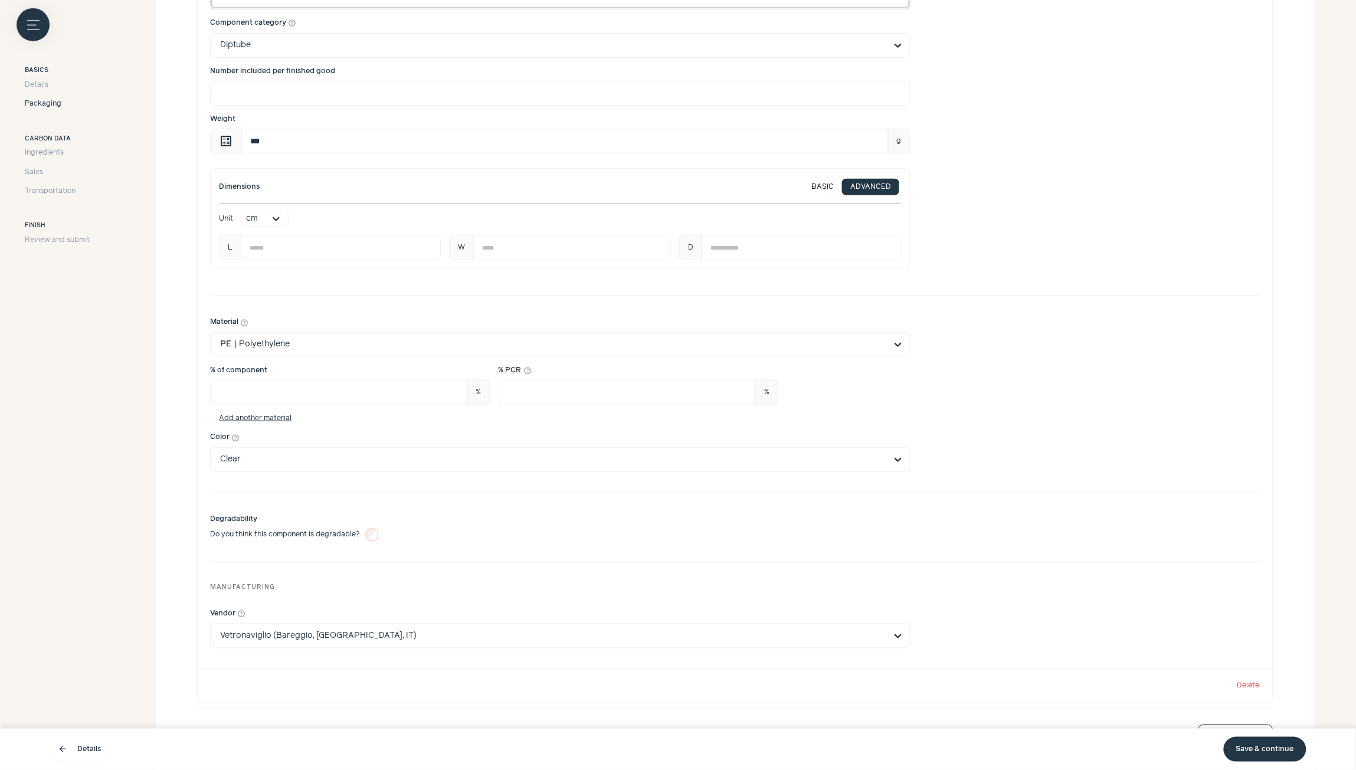
scroll to position [4139, 0]
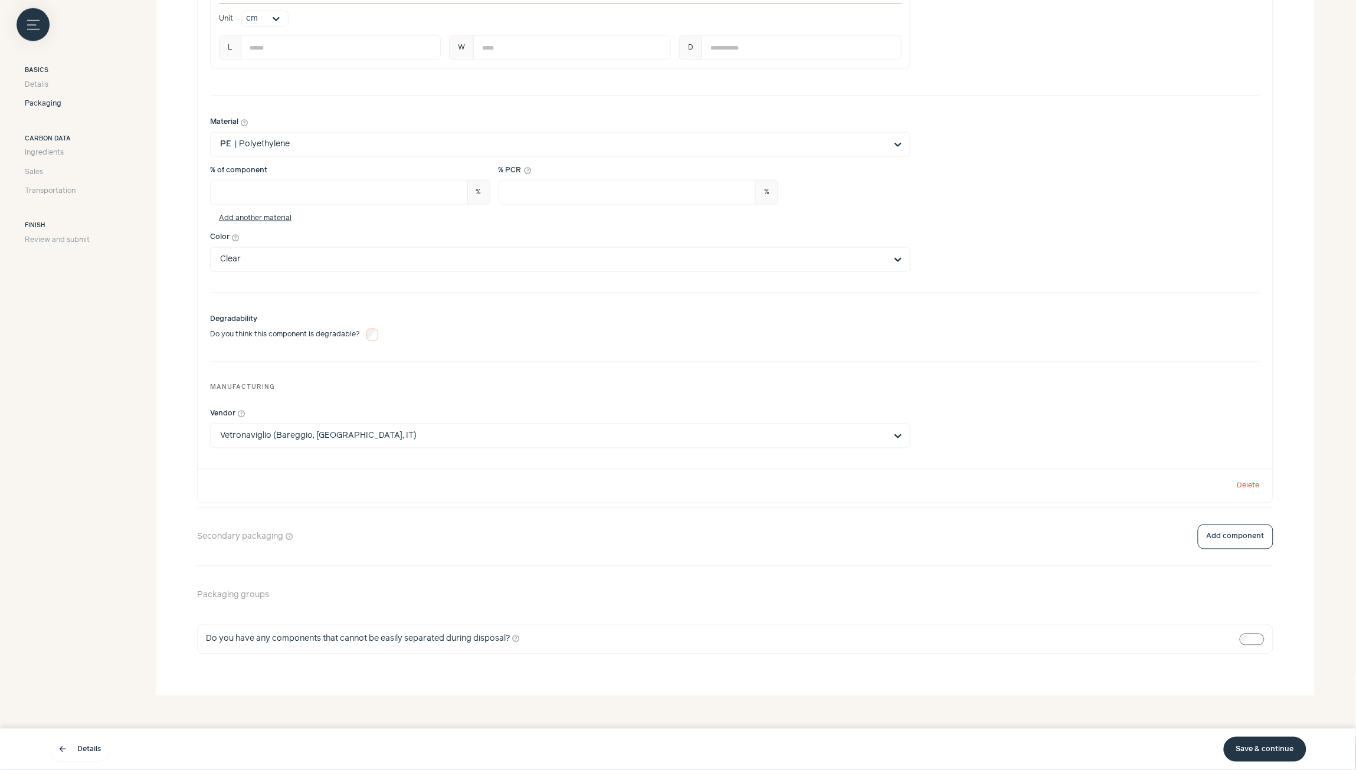
click at [1258, 750] on link "Save & continue" at bounding box center [1265, 749] width 83 height 25
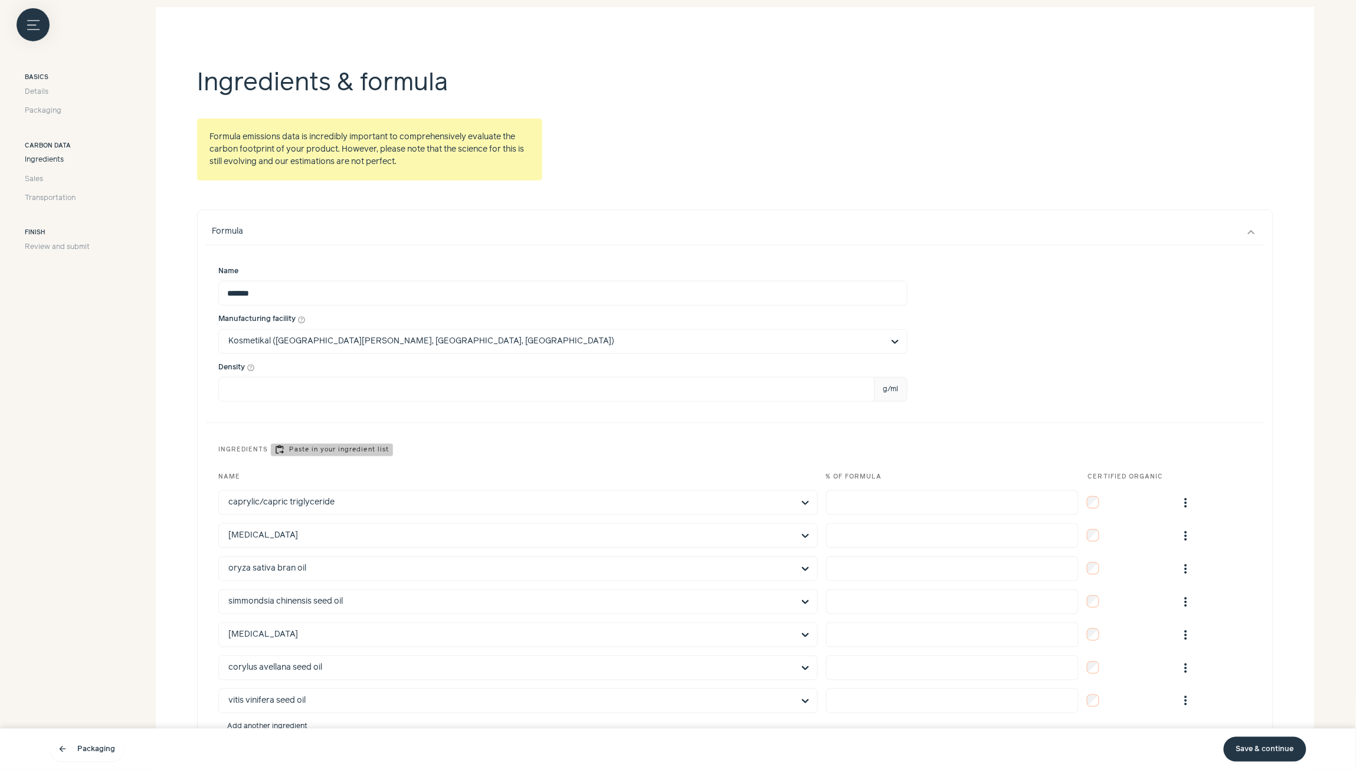
scroll to position [309, 0]
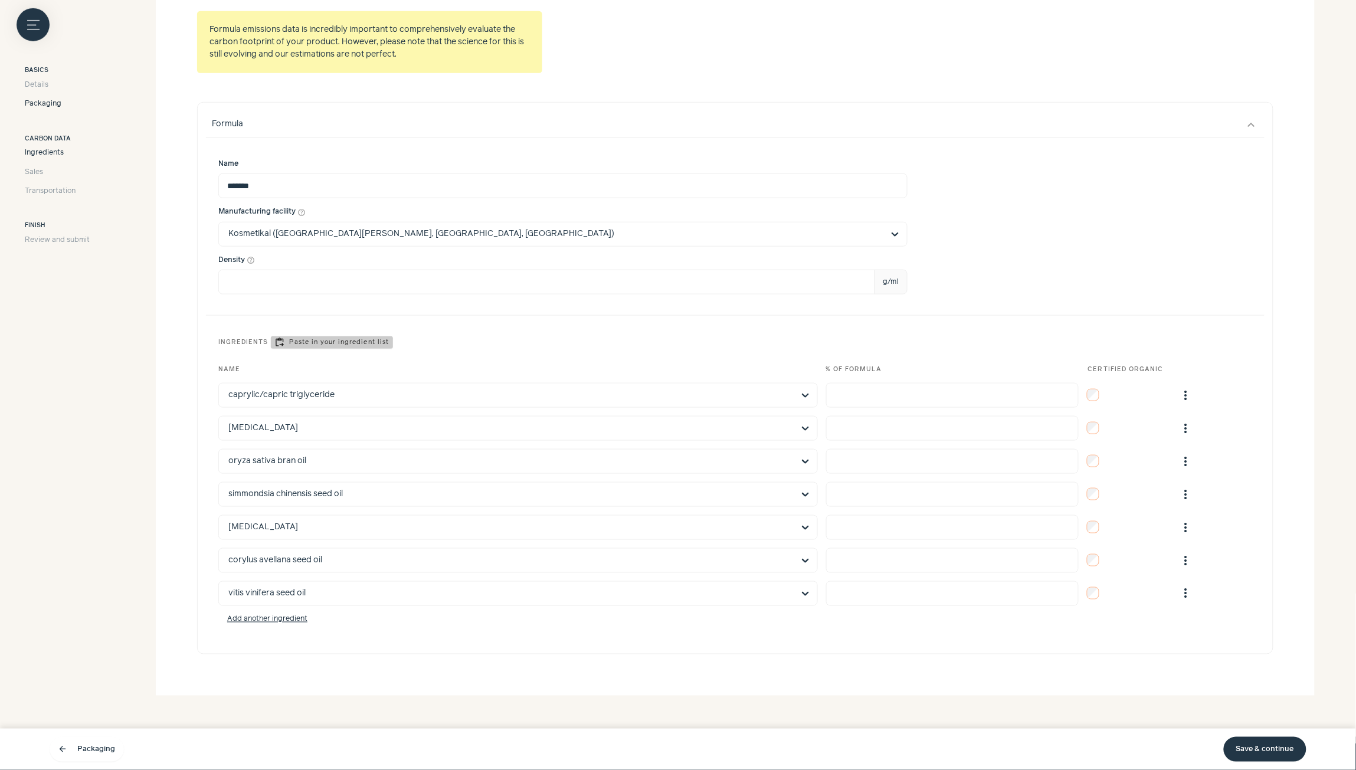
click at [40, 107] on span "Packaging" at bounding box center [43, 104] width 37 height 11
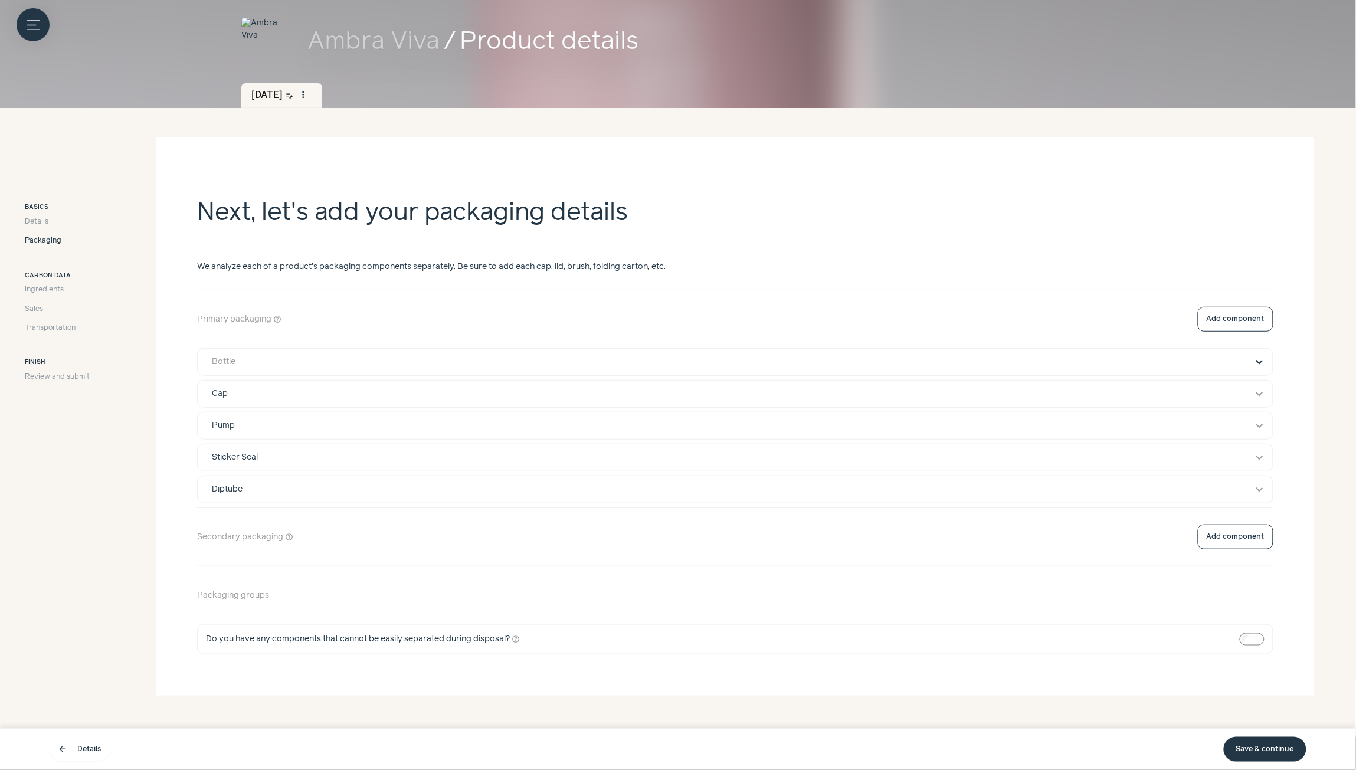
click at [1260, 363] on button "expand_more" at bounding box center [1260, 362] width 14 height 14
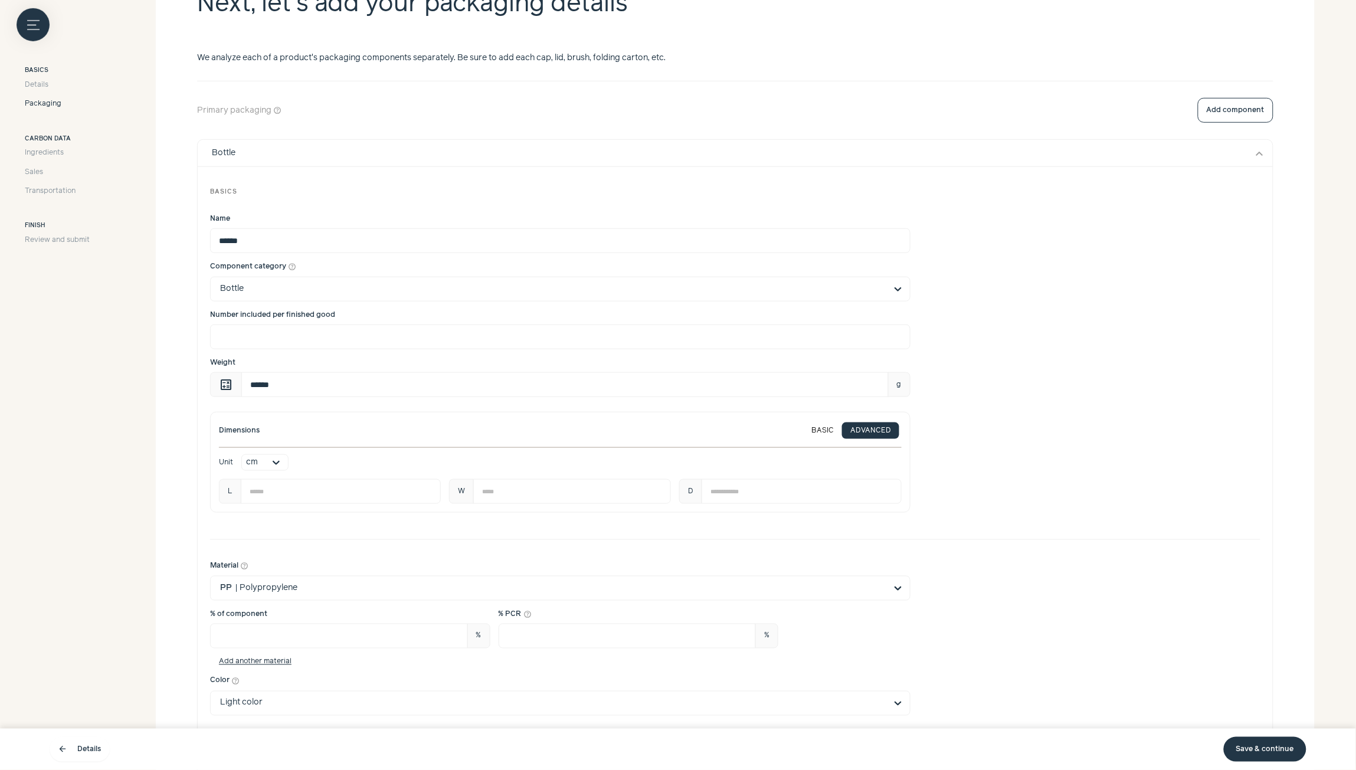
scroll to position [248, 0]
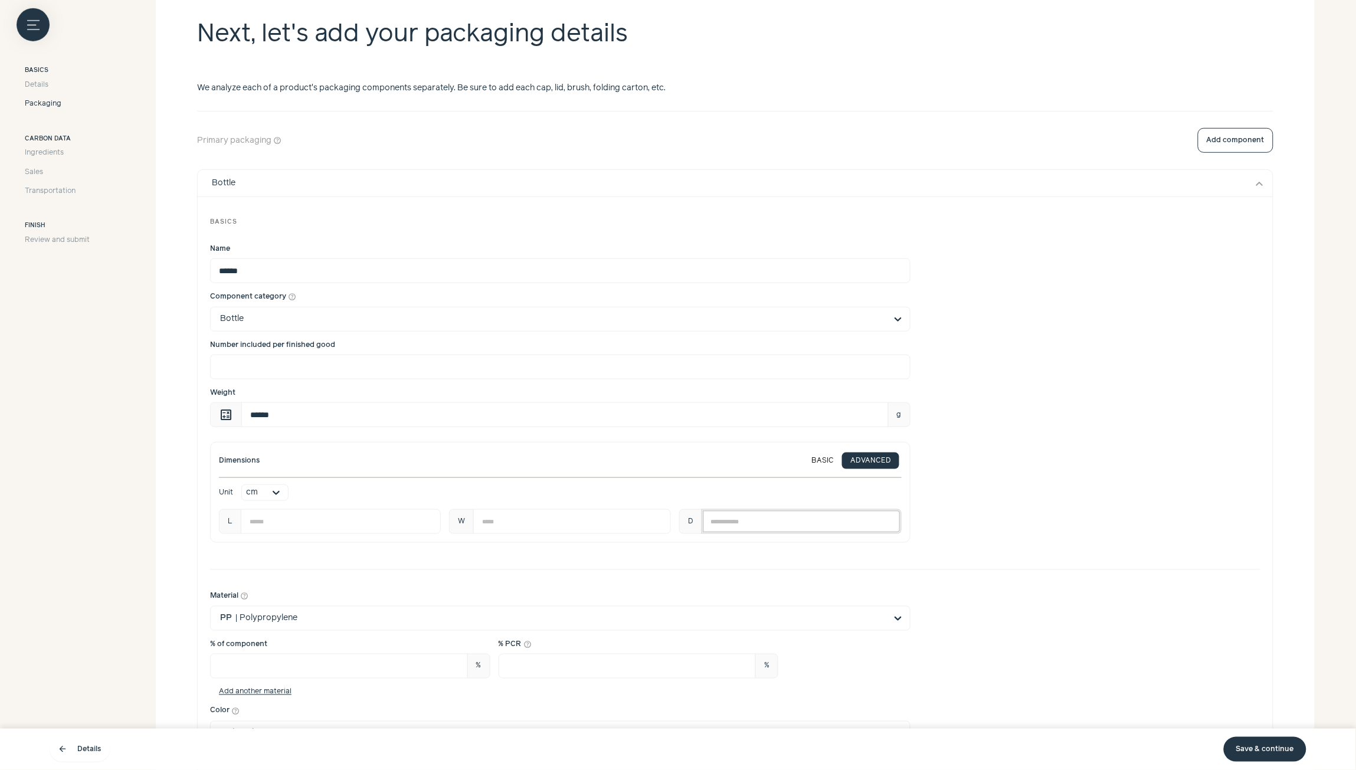
click at [742, 520] on input "*****" at bounding box center [801, 521] width 199 height 25
type input "*"
type input "***"
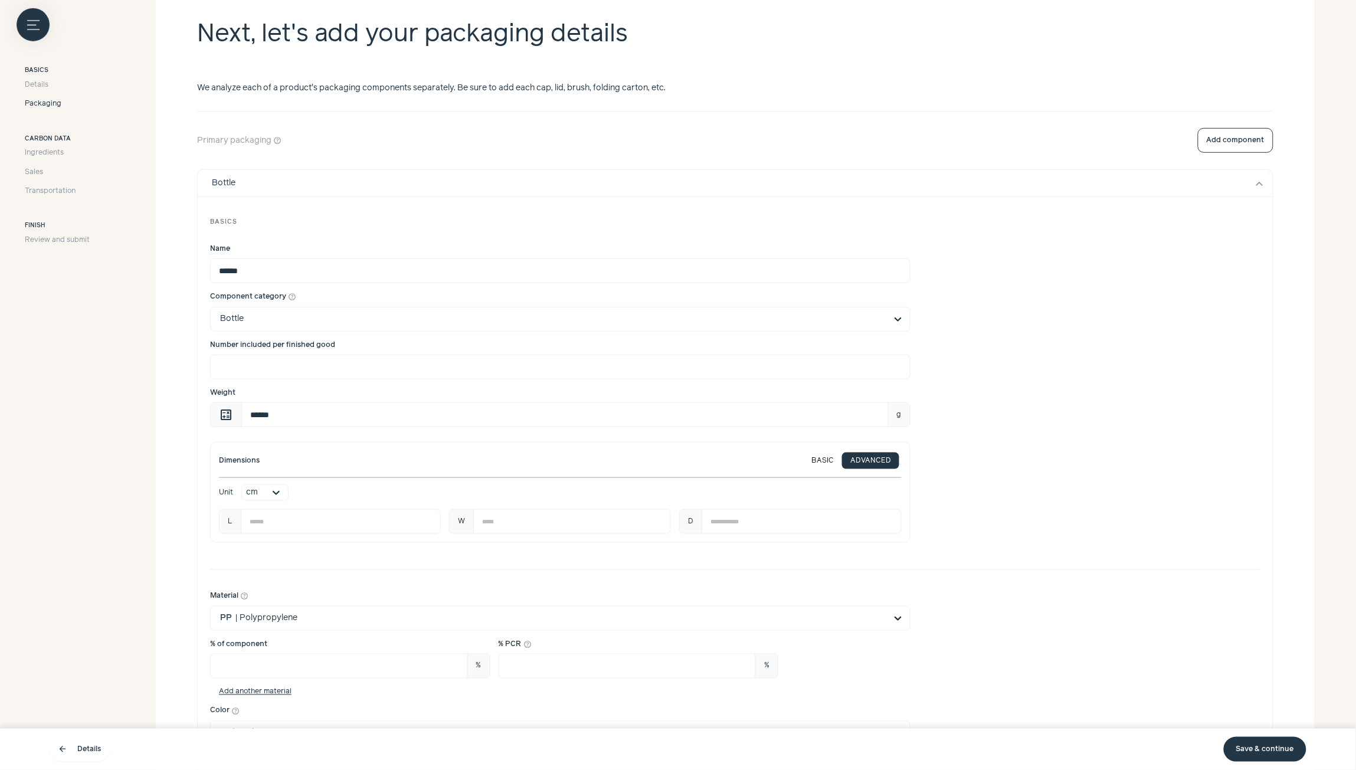
click at [1020, 456] on div "Dimensions BASIC ADVANCED Unit cm L *** W *** D ***" at bounding box center [735, 492] width 1050 height 101
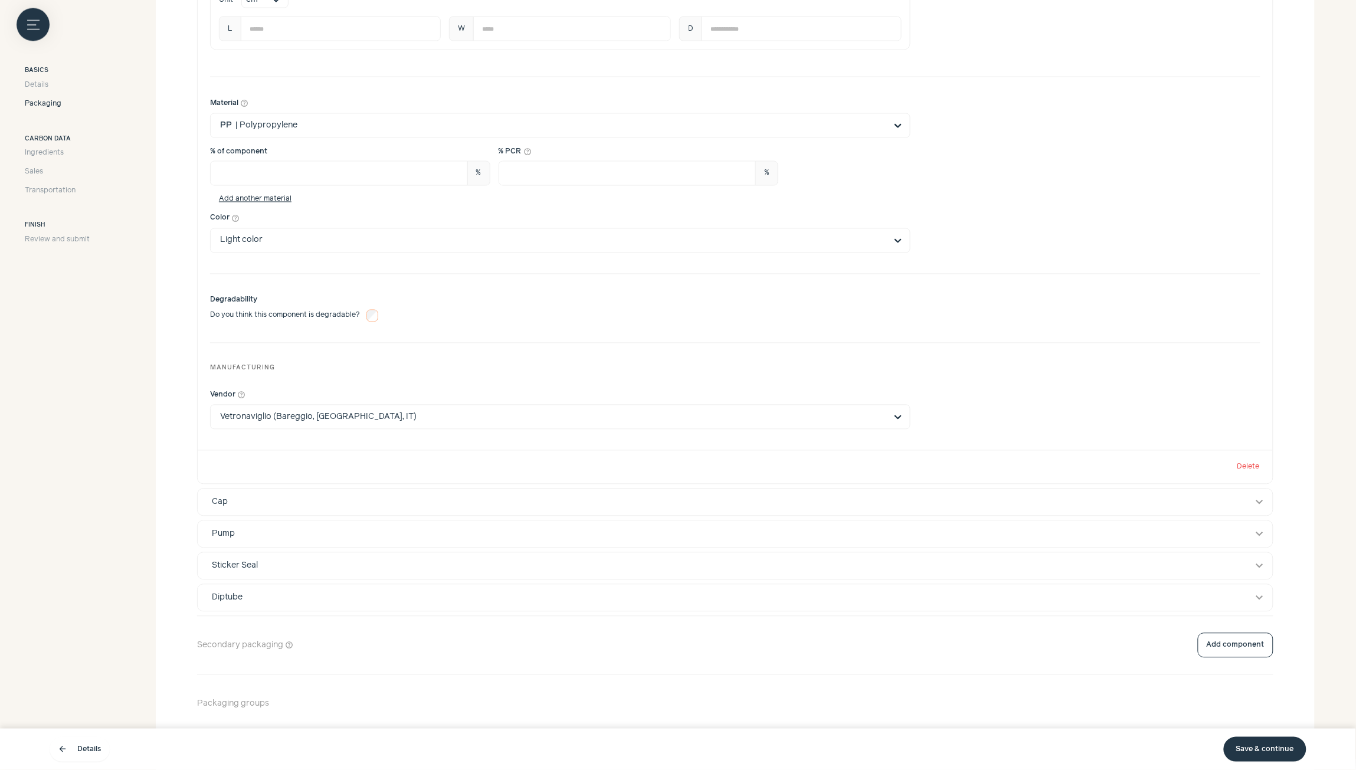
scroll to position [779, 0]
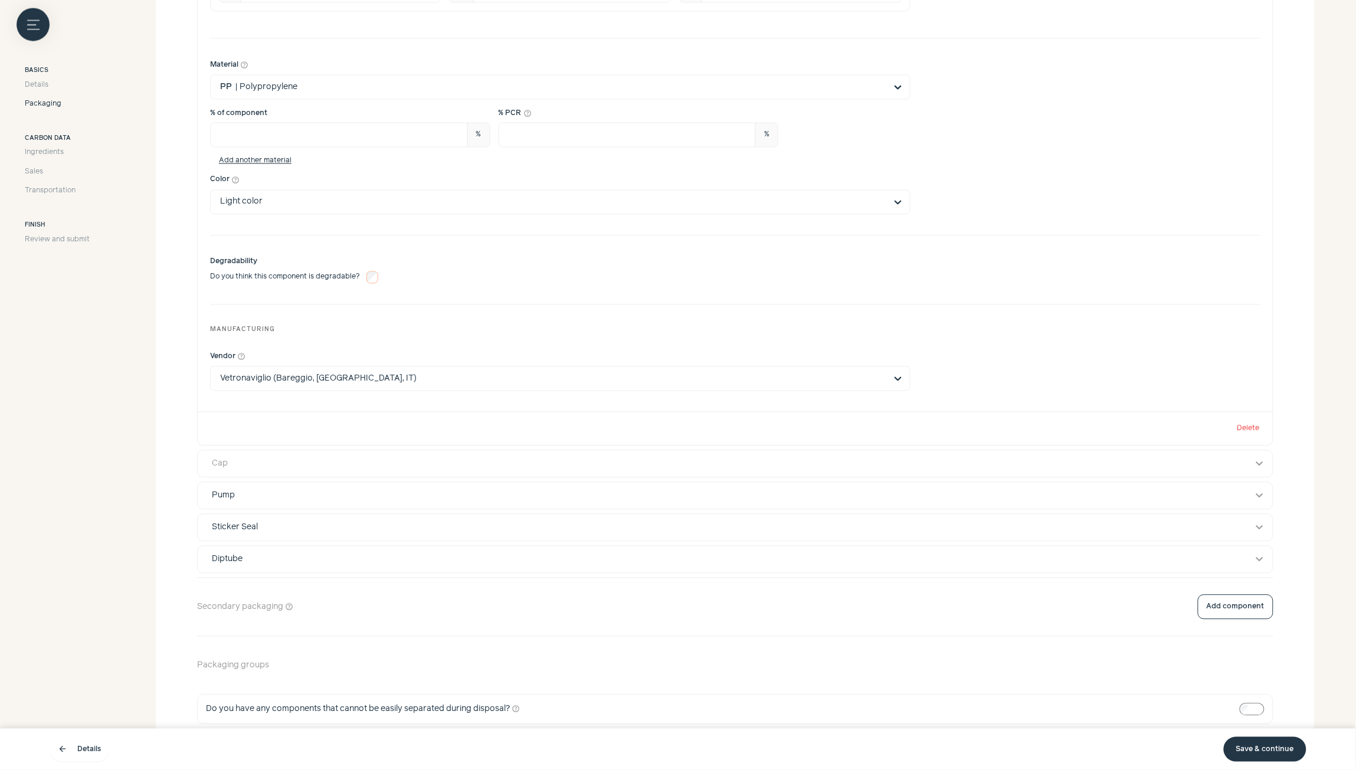
click at [525, 466] on div "Cap" at bounding box center [724, 464] width 1040 height 12
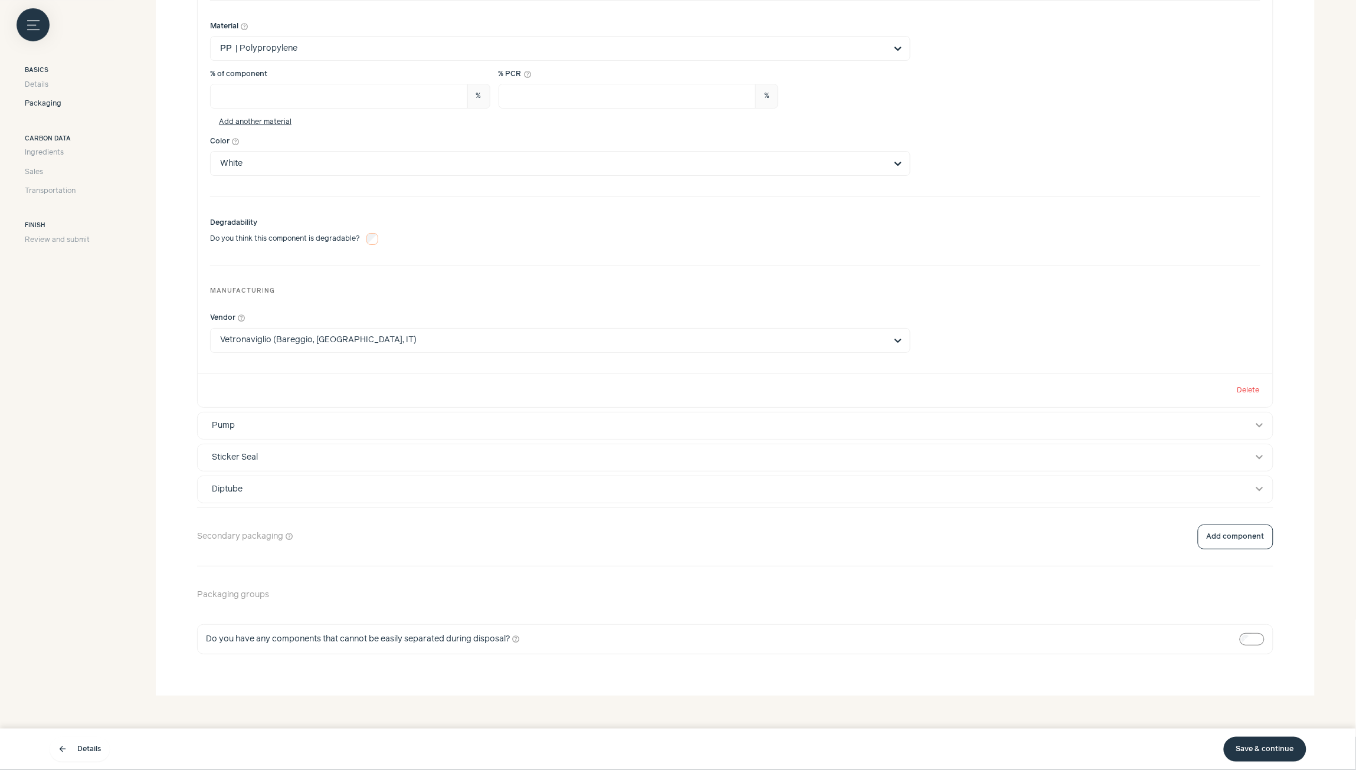
scroll to position [1636, 0]
click at [844, 427] on div "Pump" at bounding box center [724, 426] width 1040 height 12
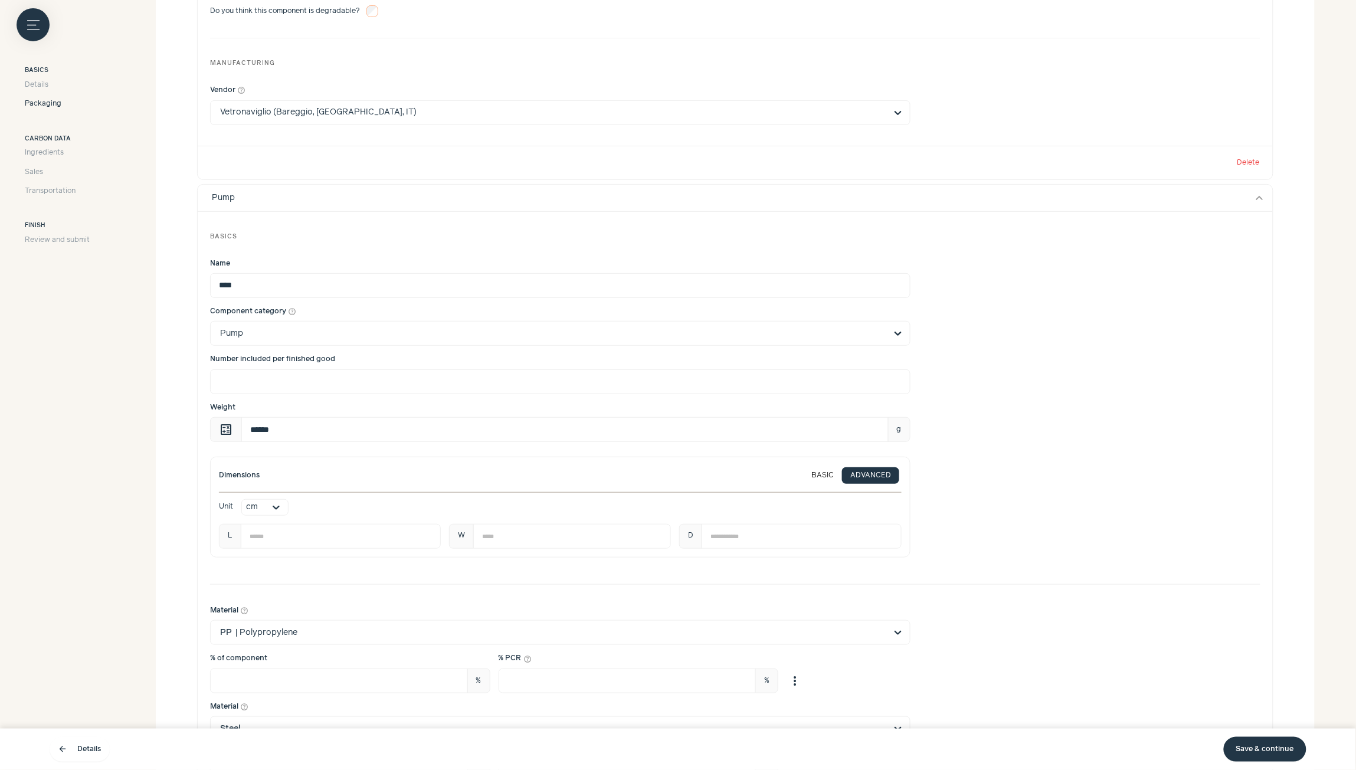
scroll to position [1990, 0]
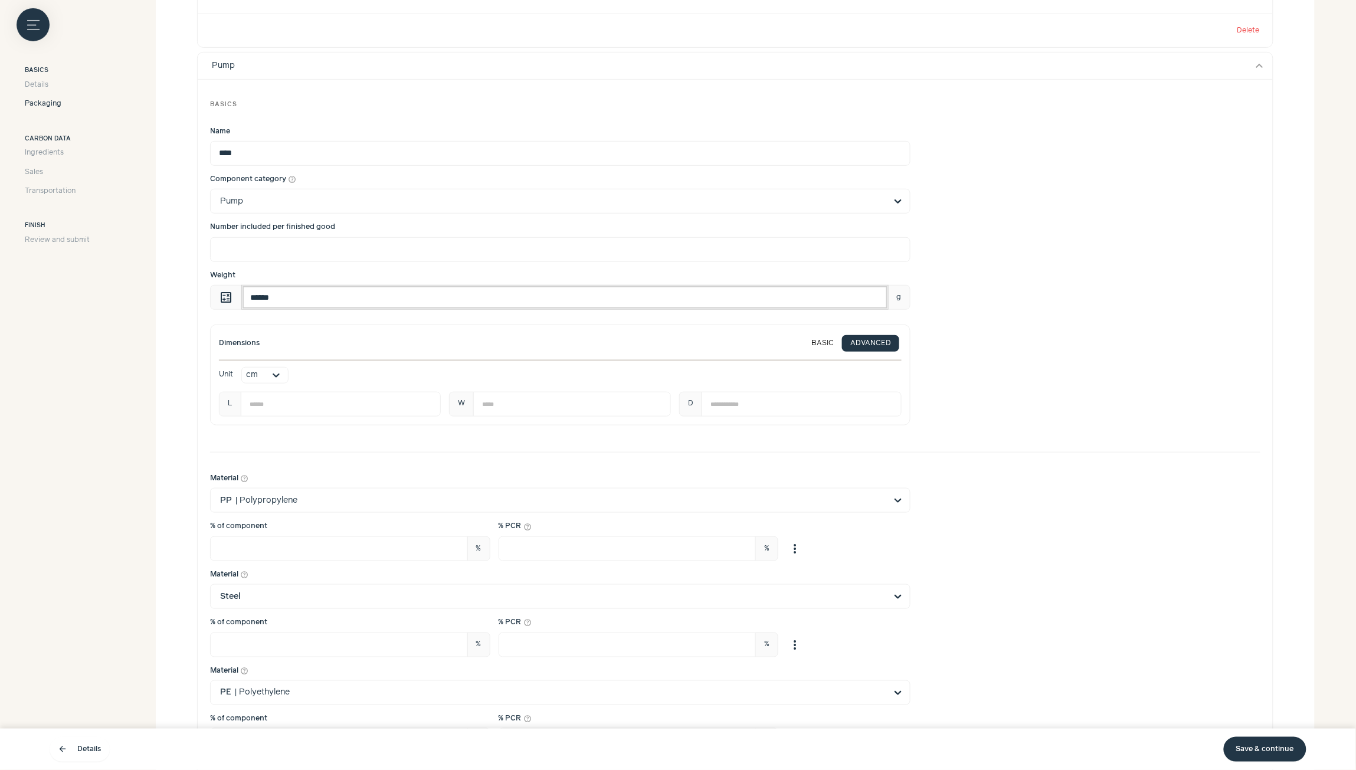
click at [294, 303] on input "******" at bounding box center [564, 297] width 647 height 25
type input "***"
click at [310, 323] on div "Name **** Component category help_outline Pump Number included per finished goo…" at bounding box center [735, 279] width 1050 height 322
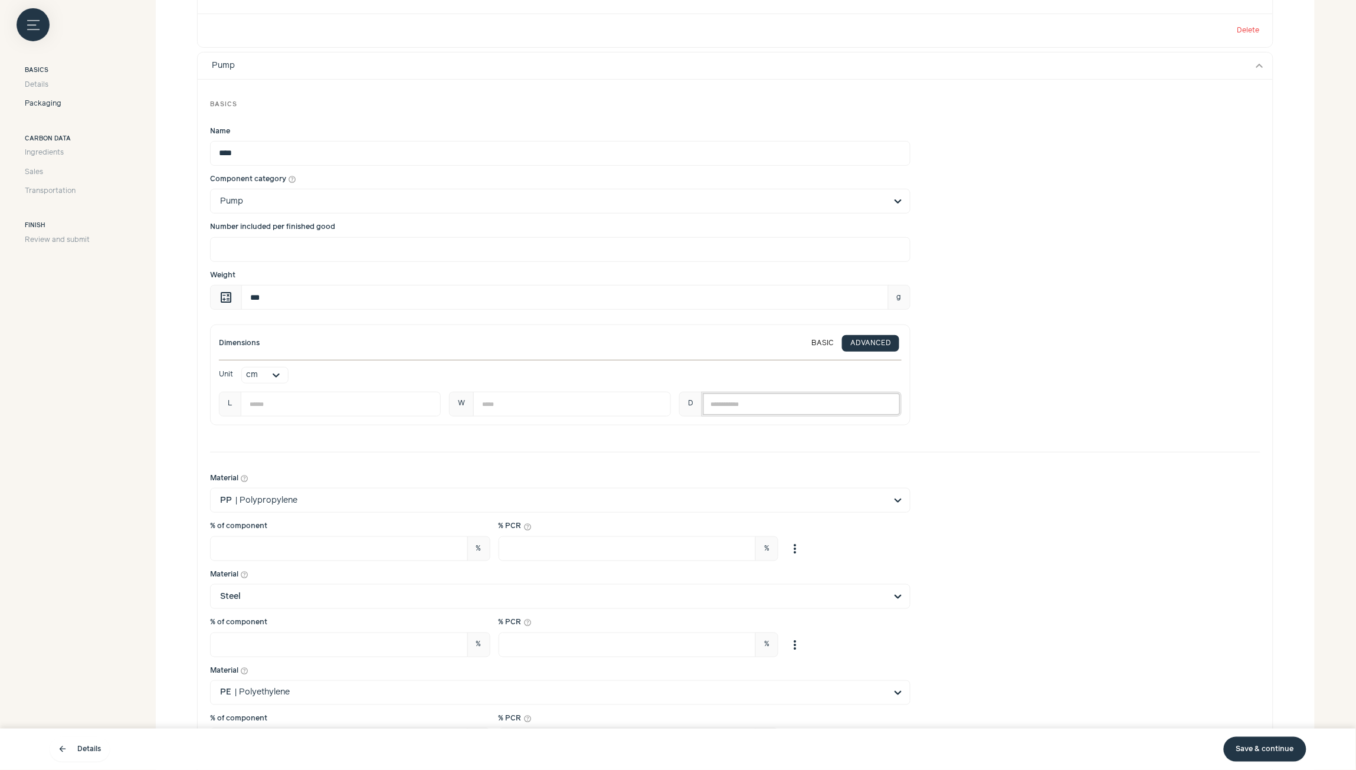
click at [972, 408] on div "Dimensions BASIC ADVANCED Unit cm L *** W * D *" at bounding box center [735, 375] width 1050 height 101
click at [968, 395] on div "Dimensions BASIC ADVANCED Unit cm L *** W * D *" at bounding box center [735, 375] width 1050 height 101
click at [1001, 322] on div "Name **** Component category help_outline Pump Number included per finished goo…" at bounding box center [735, 279] width 1050 height 322
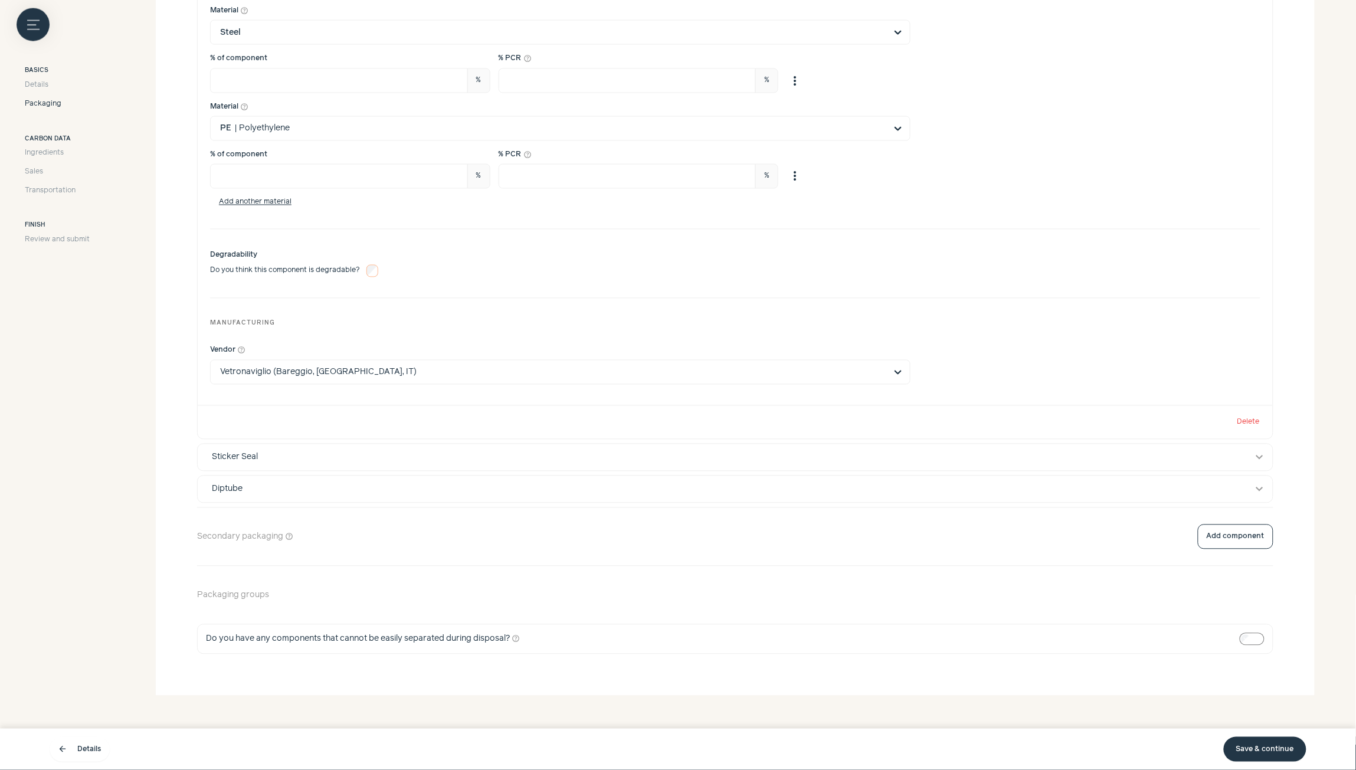
scroll to position [2563, 0]
click at [1254, 456] on button "expand_more" at bounding box center [1260, 458] width 14 height 14
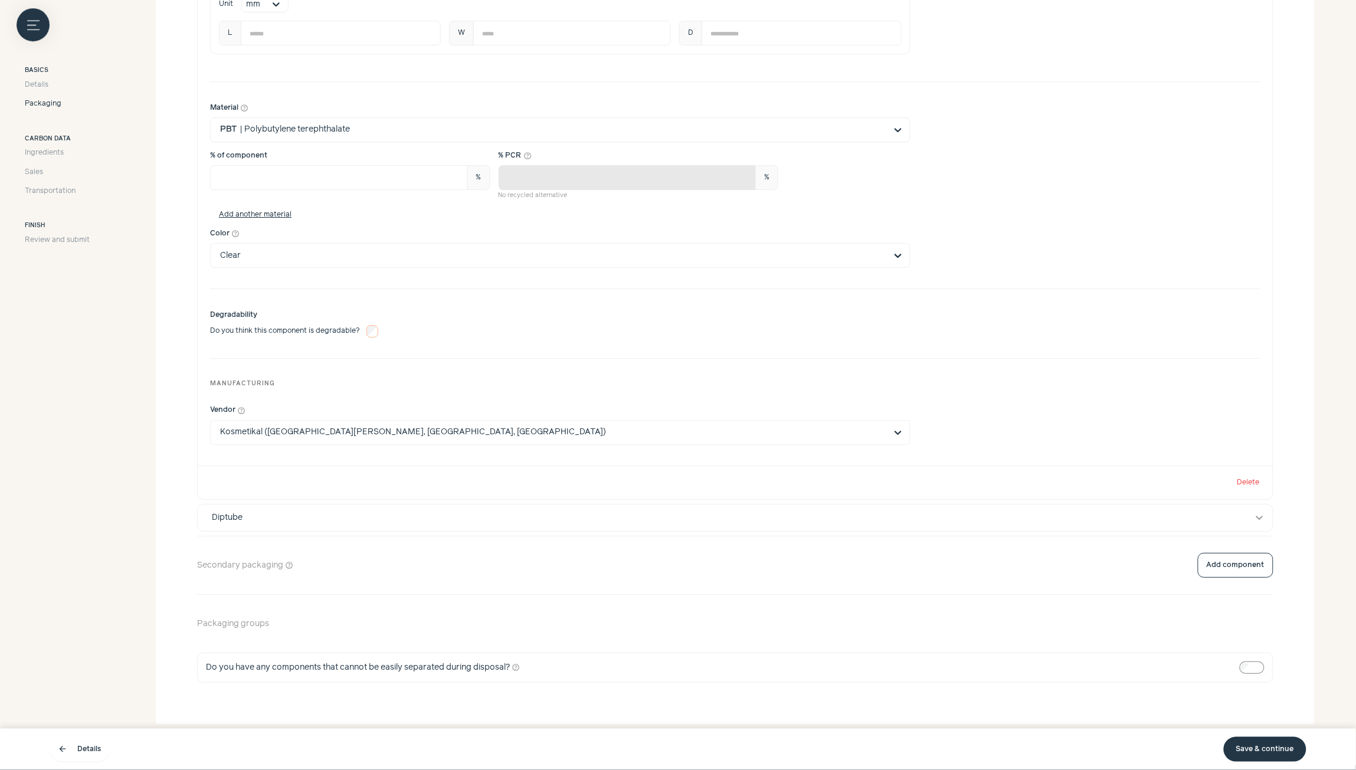
scroll to position [3356, 0]
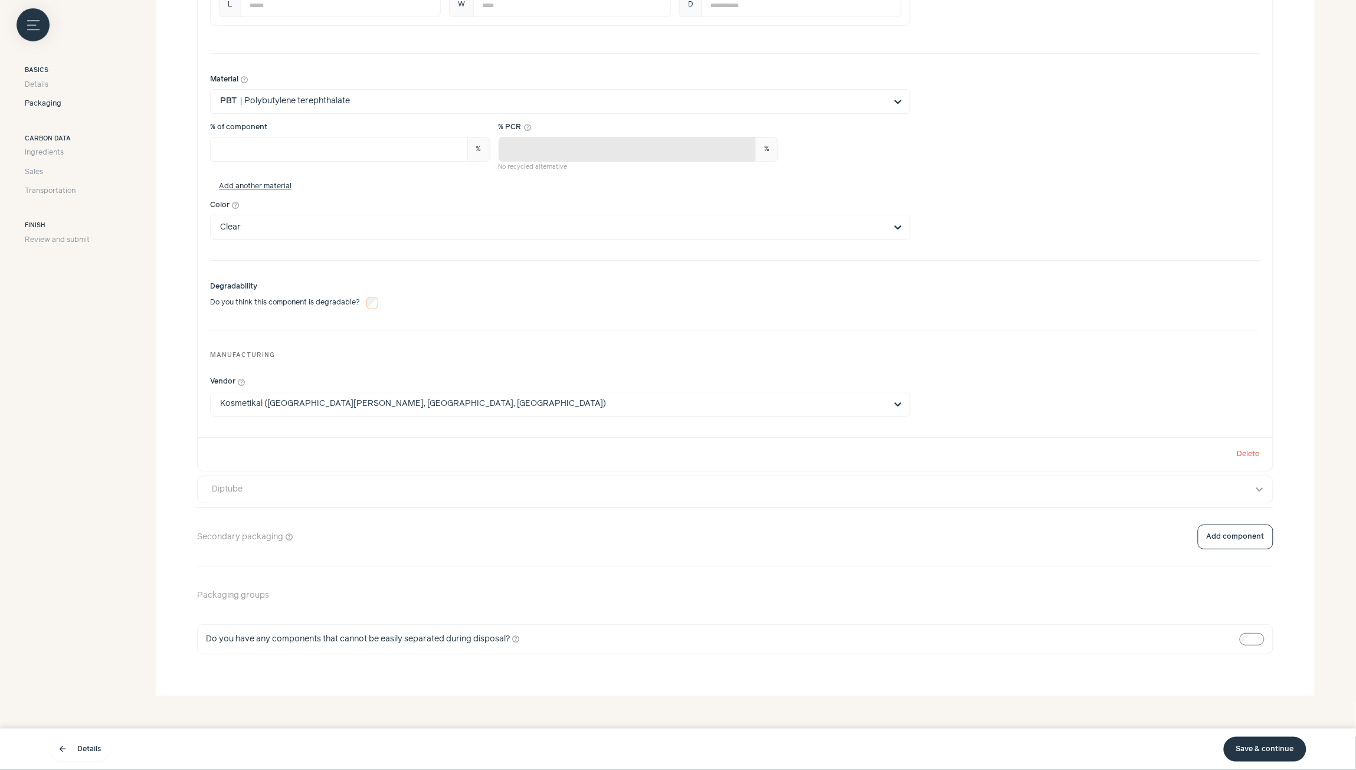
click at [974, 496] on button "Diptube expand_more" at bounding box center [735, 489] width 1075 height 27
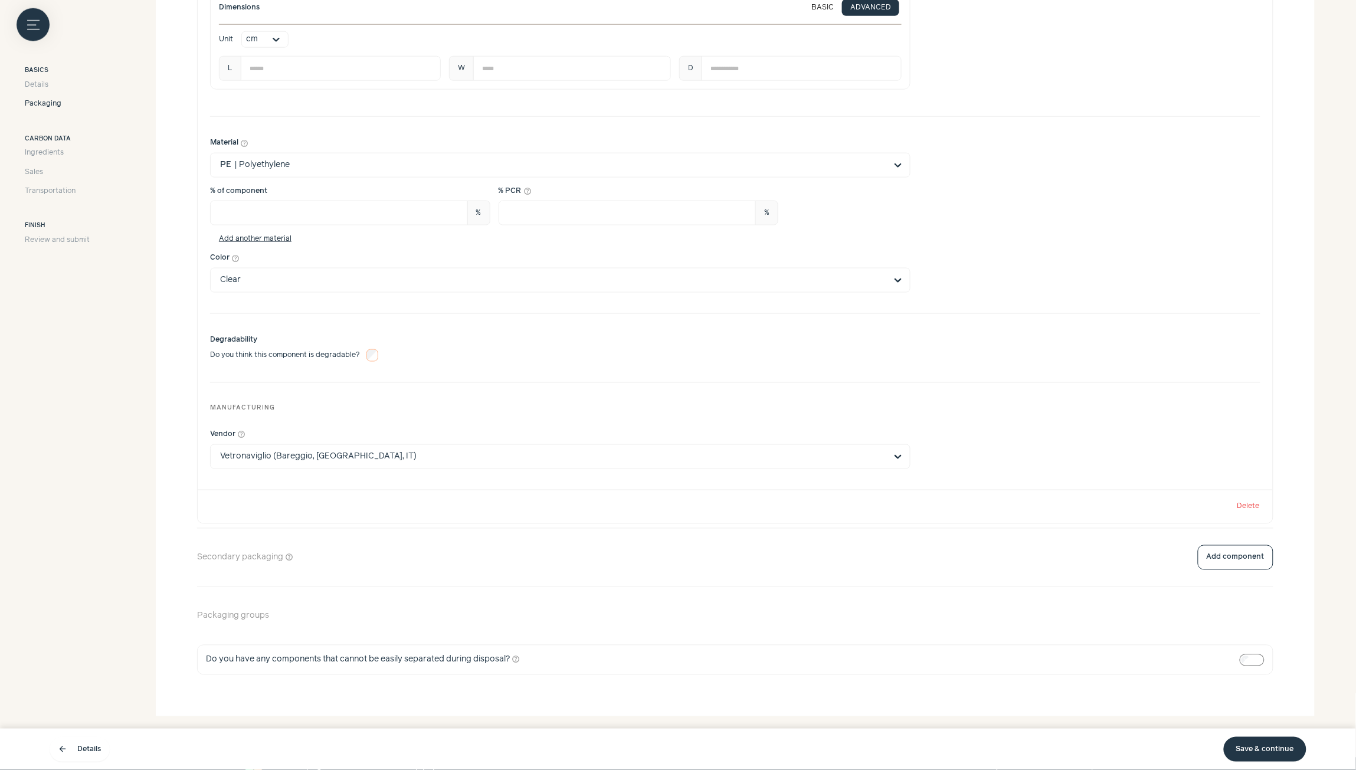
scroll to position [4139, 0]
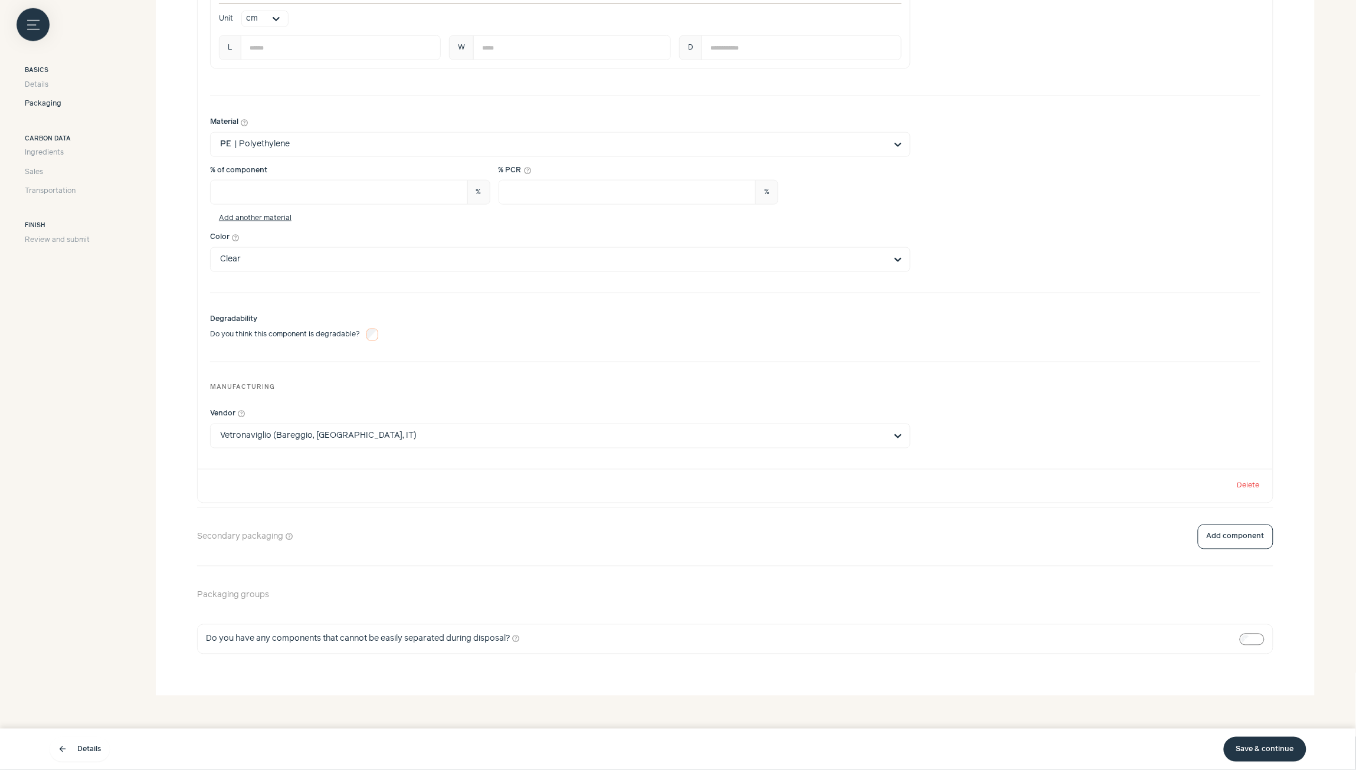
click at [1263, 754] on link "Save & continue" at bounding box center [1265, 749] width 83 height 25
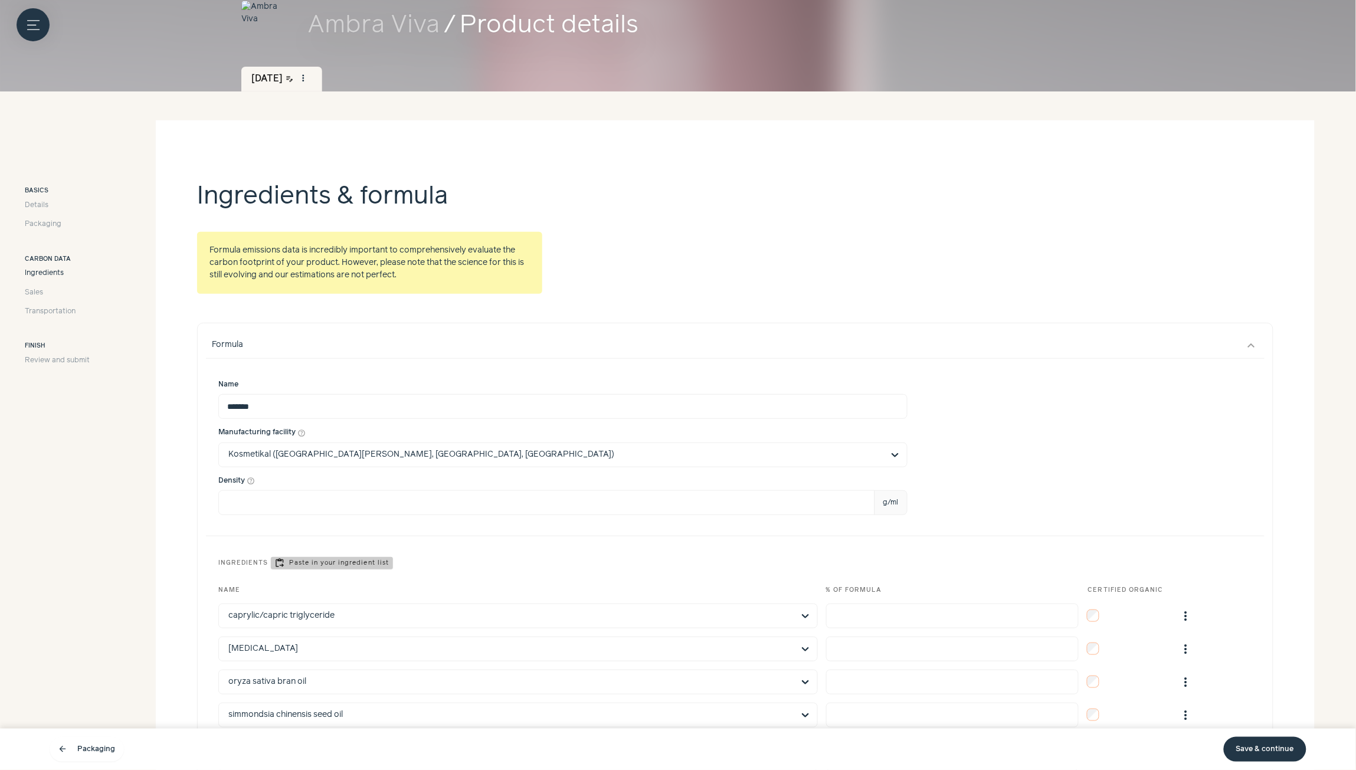
scroll to position [309, 0]
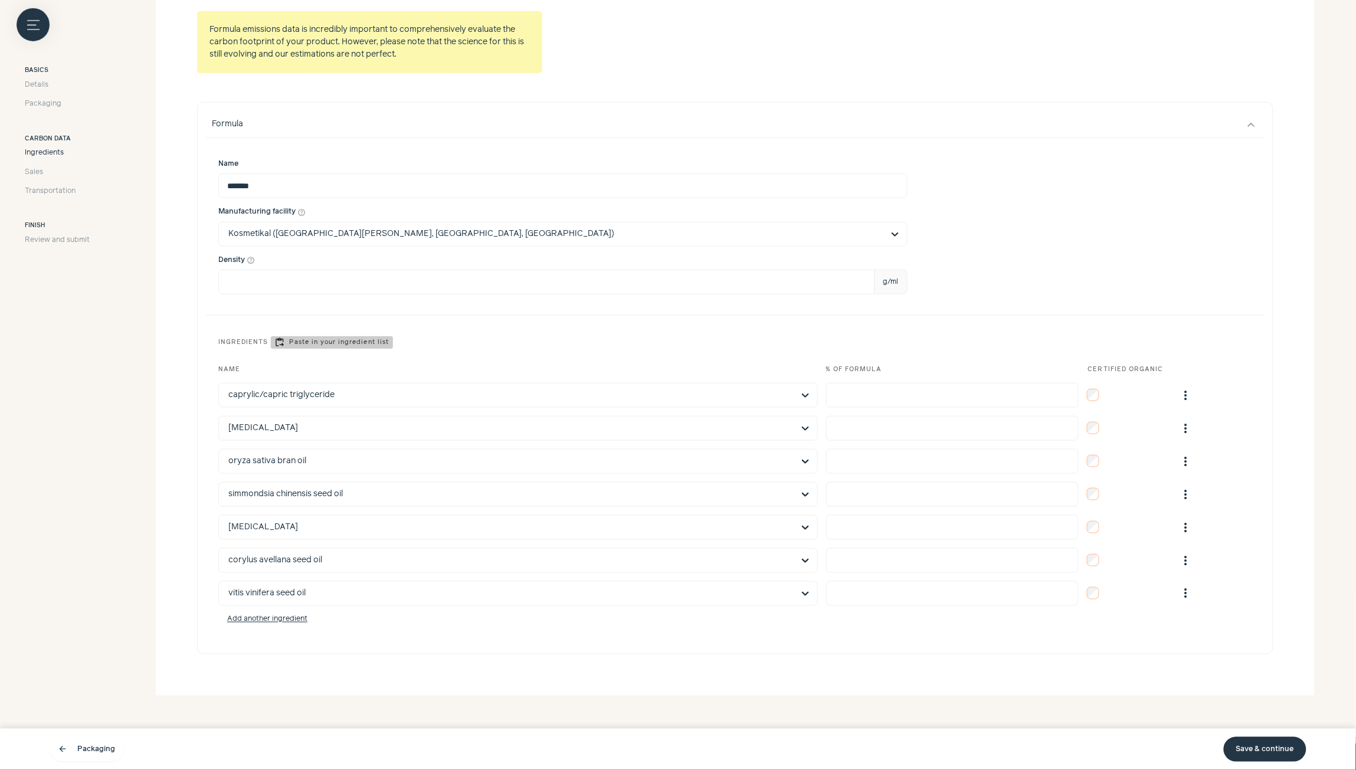
click at [1279, 756] on link "Save & continue" at bounding box center [1265, 749] width 83 height 25
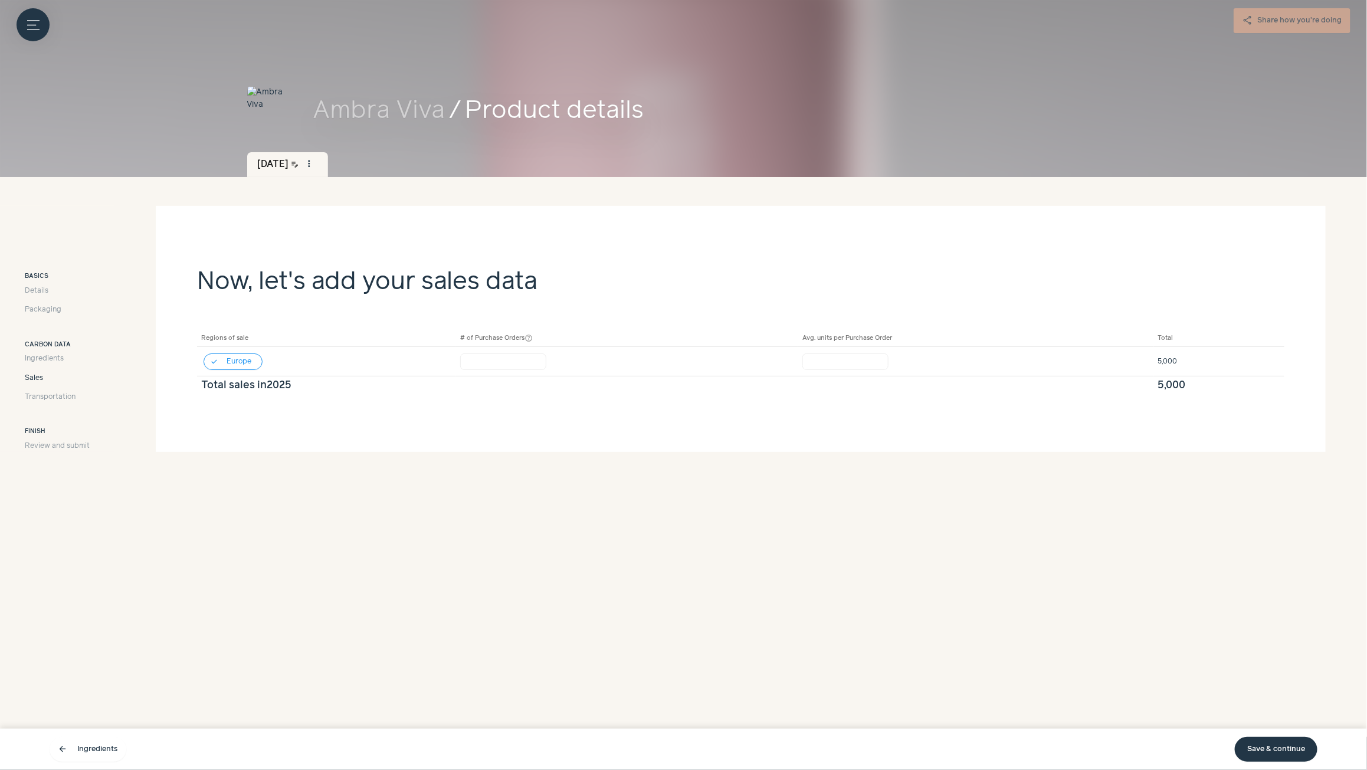
click at [1278, 752] on link "Save & continue" at bounding box center [1276, 749] width 83 height 25
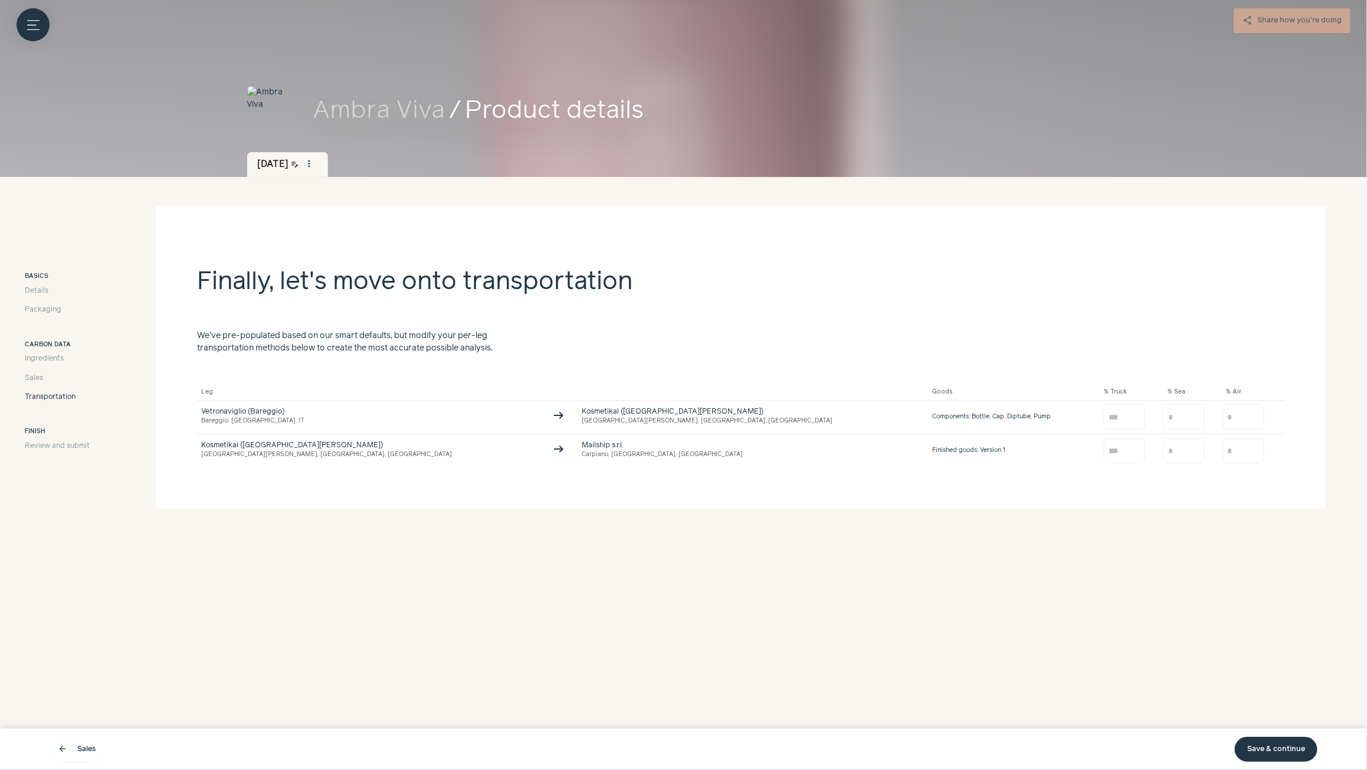
click at [1281, 751] on link "Save & continue" at bounding box center [1276, 749] width 83 height 25
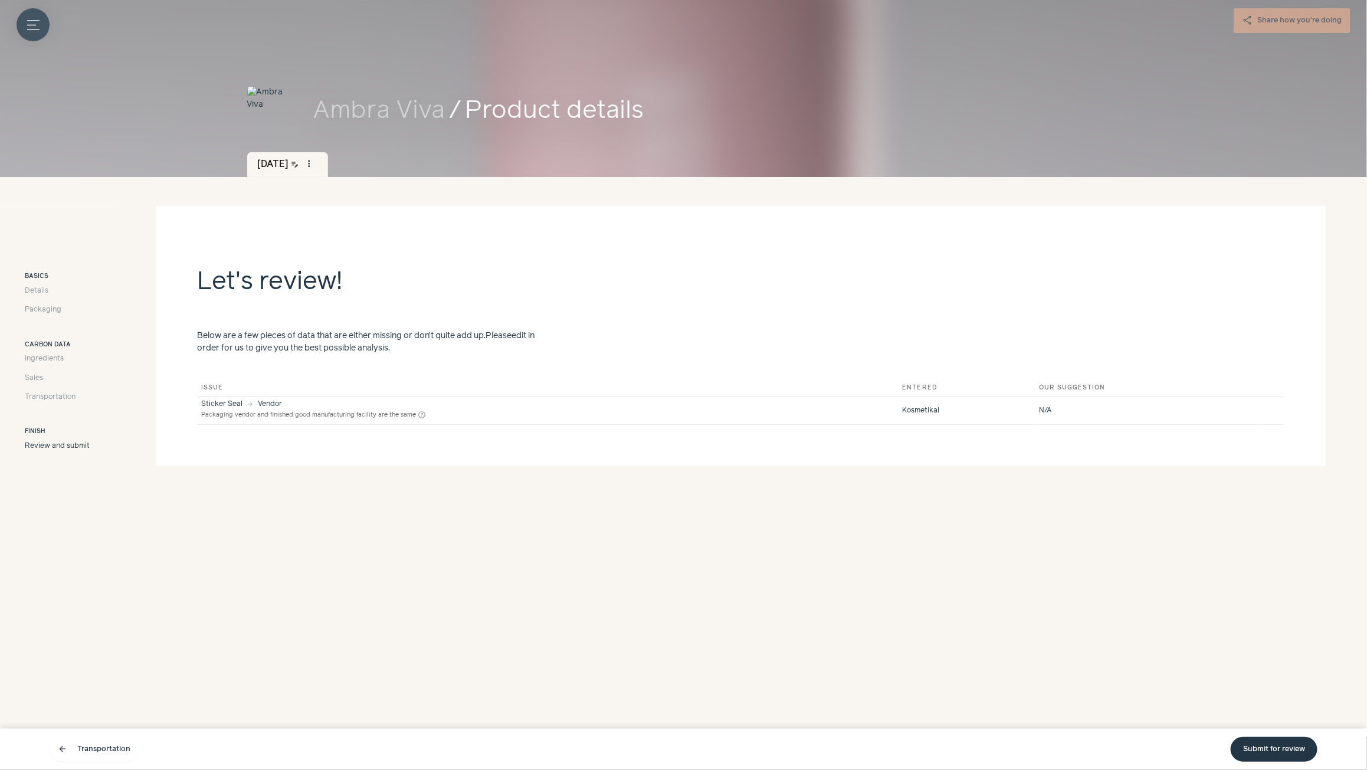
click at [27, 21] on icon "Menu button" at bounding box center [33, 25] width 12 height 12
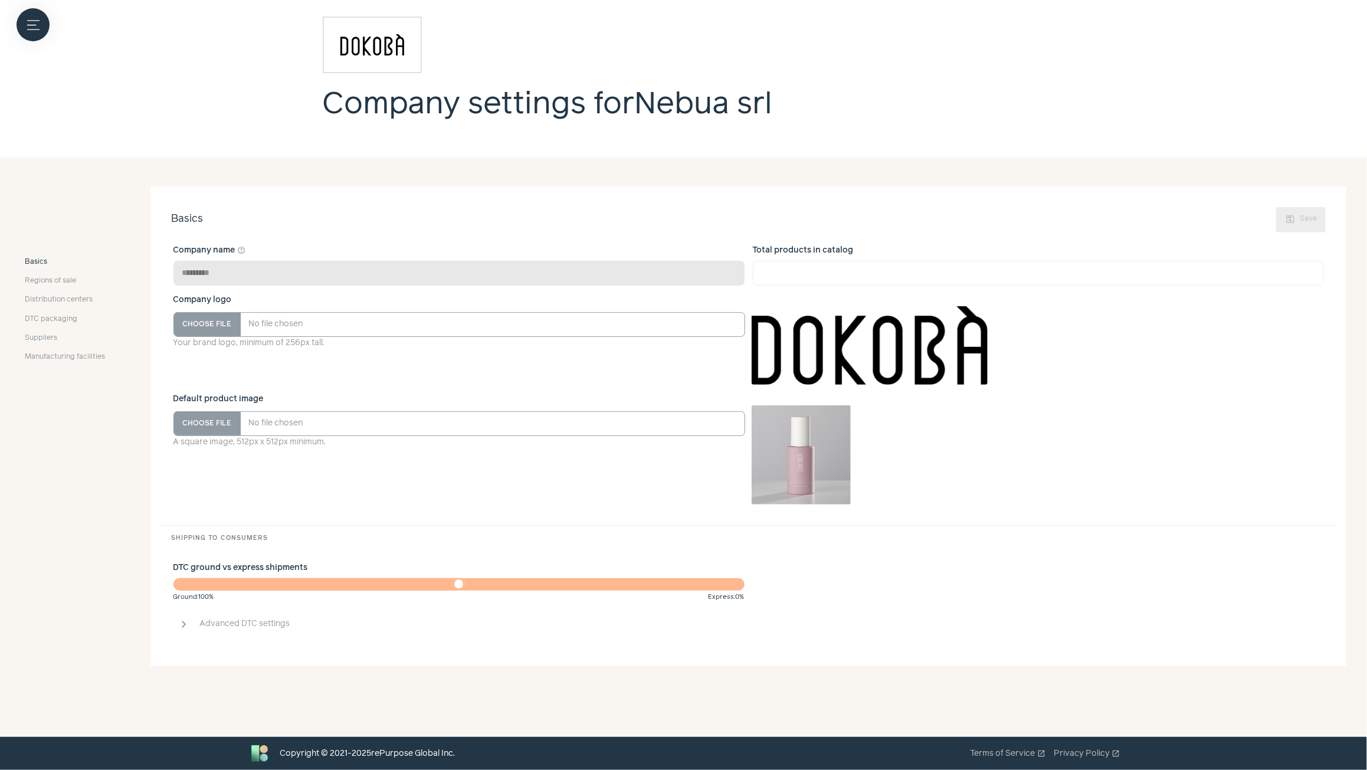
click at [181, 624] on span "chevron_right" at bounding box center [185, 624] width 14 height 14
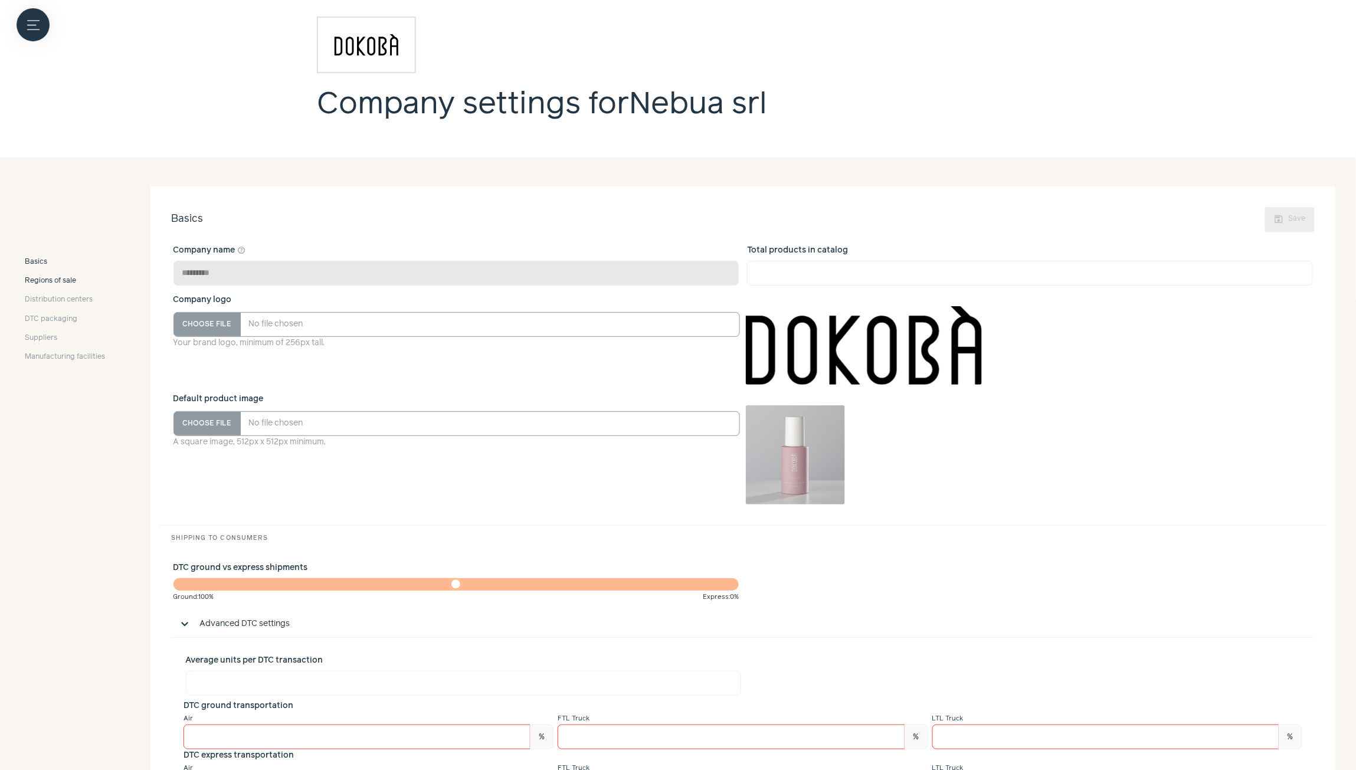
click at [58, 281] on span "Regions of sale" at bounding box center [50, 281] width 51 height 11
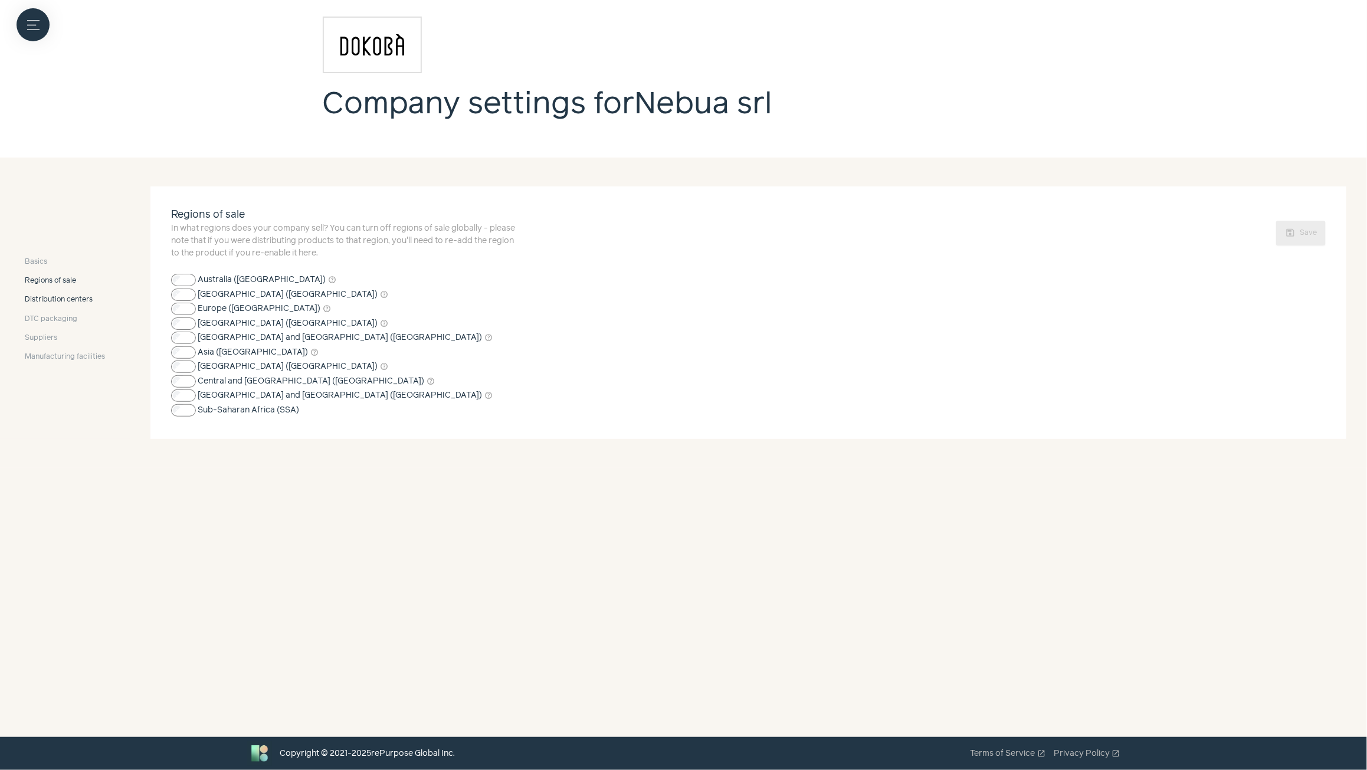
click at [57, 302] on span "Distribution centers" at bounding box center [59, 299] width 68 height 11
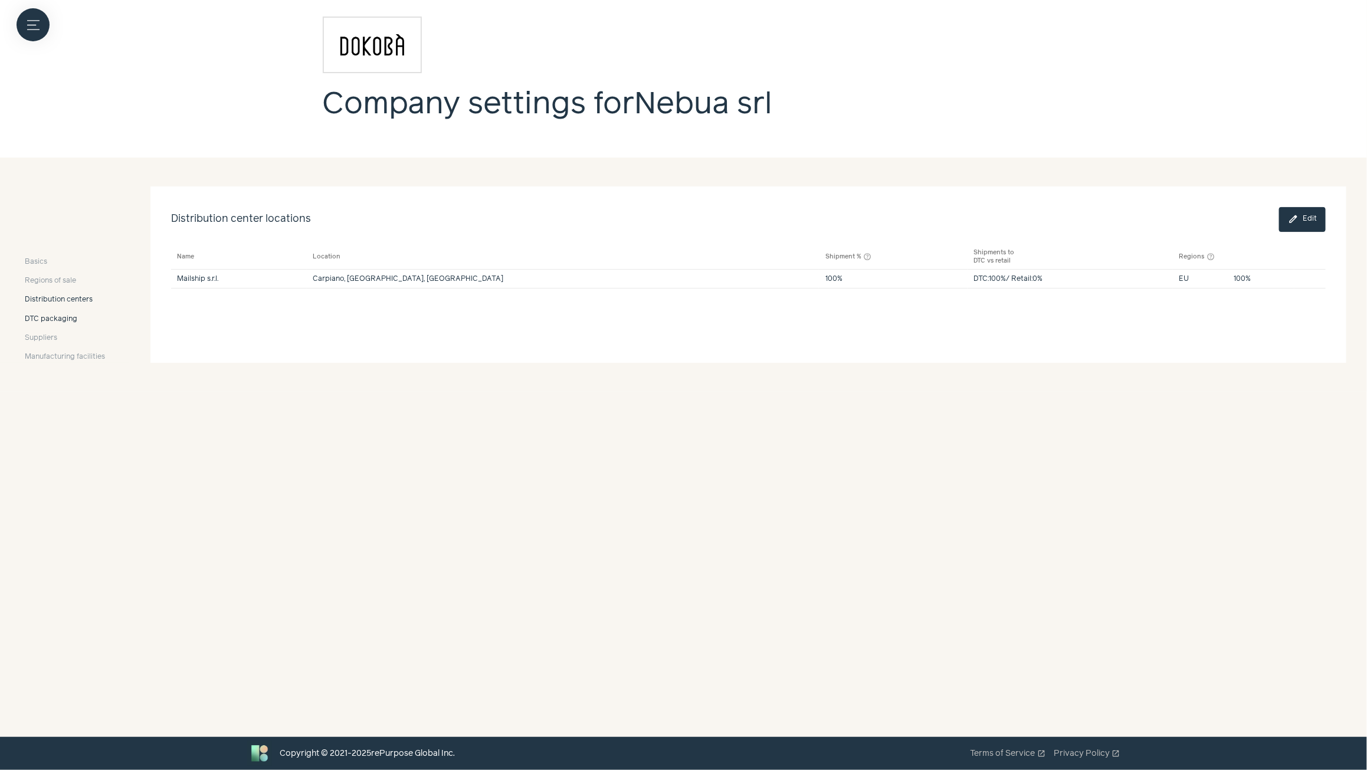
click at [56, 323] on span "DTC packaging" at bounding box center [51, 319] width 53 height 11
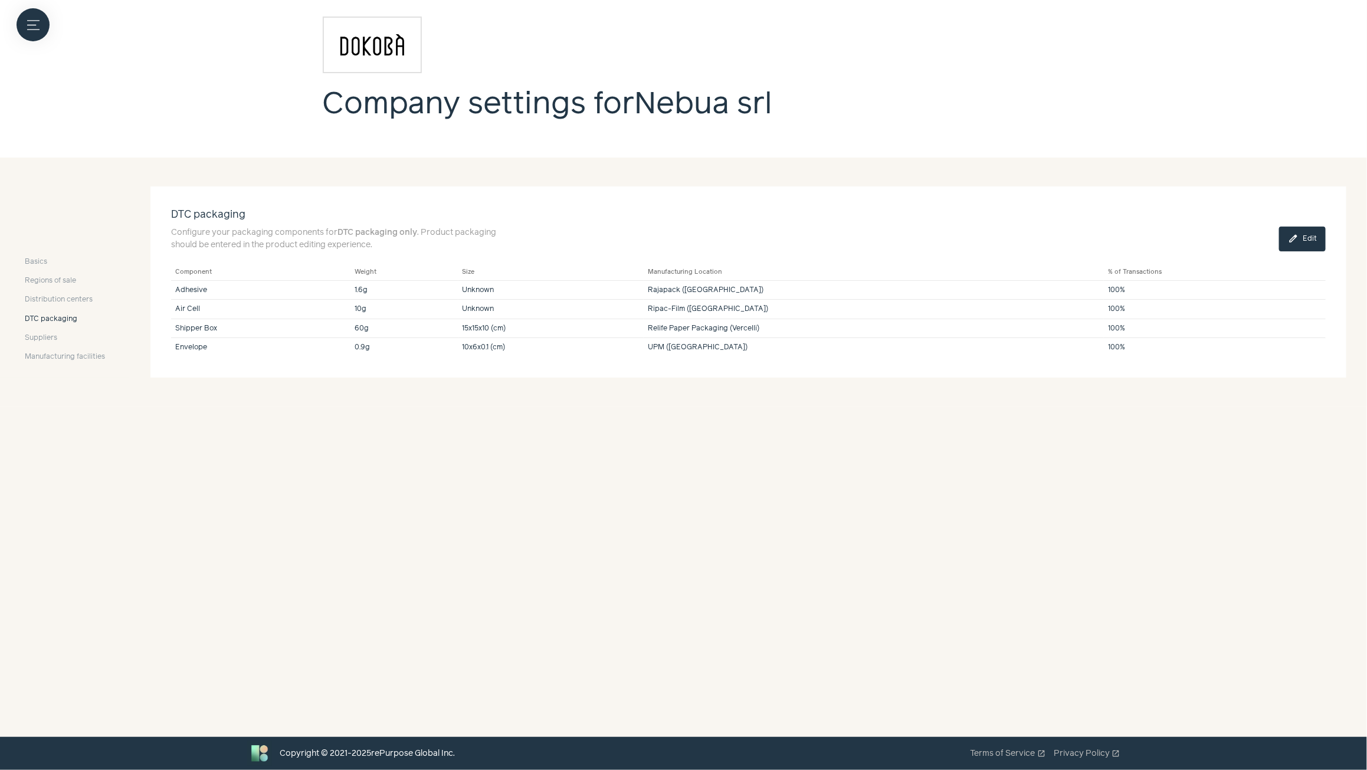
click at [1313, 243] on button "edit Edit" at bounding box center [1302, 239] width 47 height 25
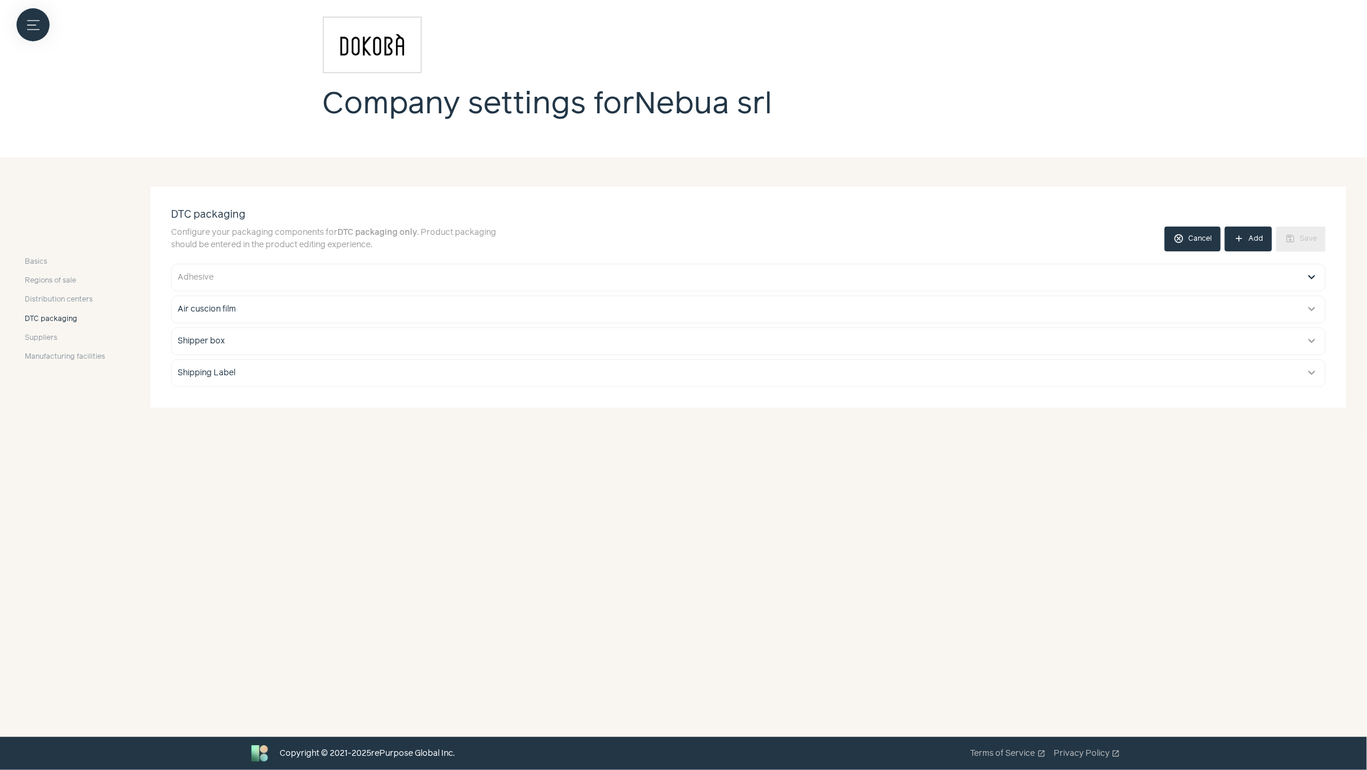
click at [1308, 277] on button "expand_more" at bounding box center [1312, 277] width 14 height 14
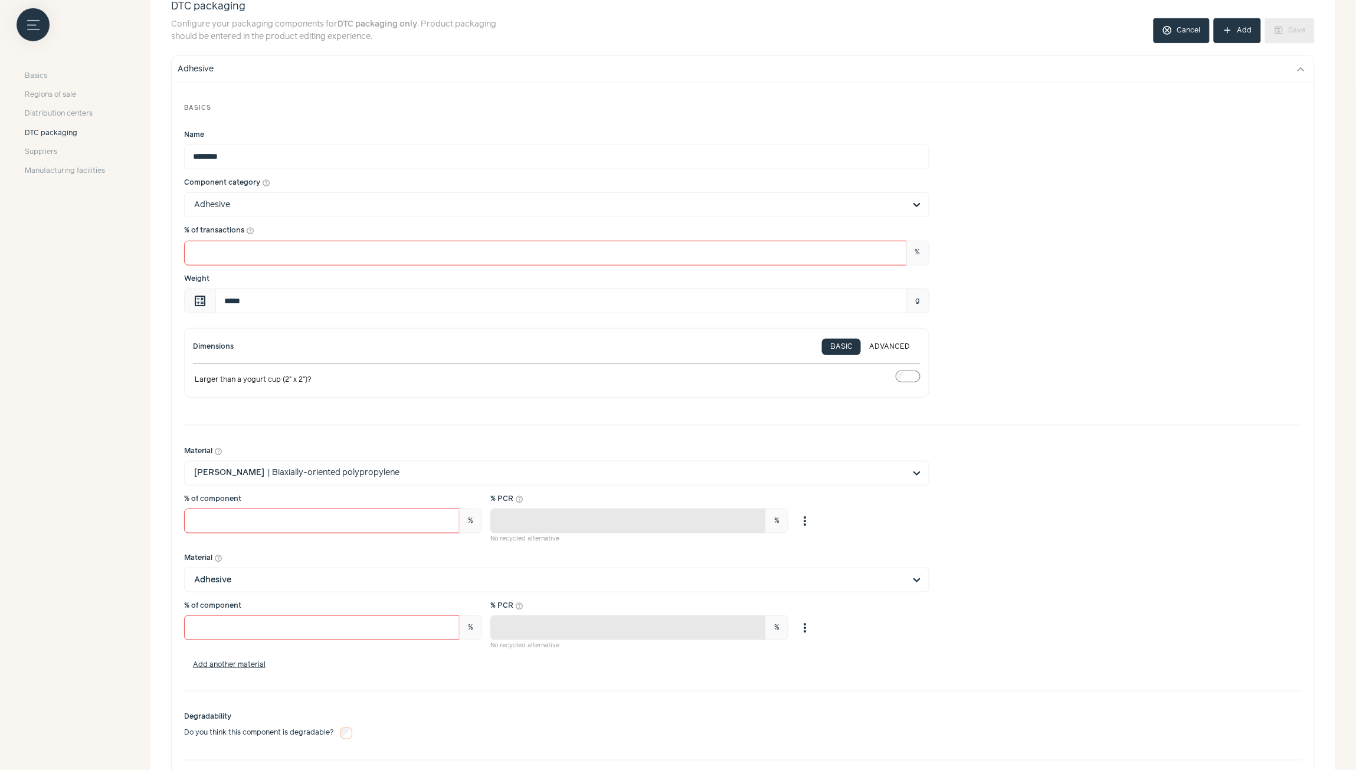
scroll to position [78, 0]
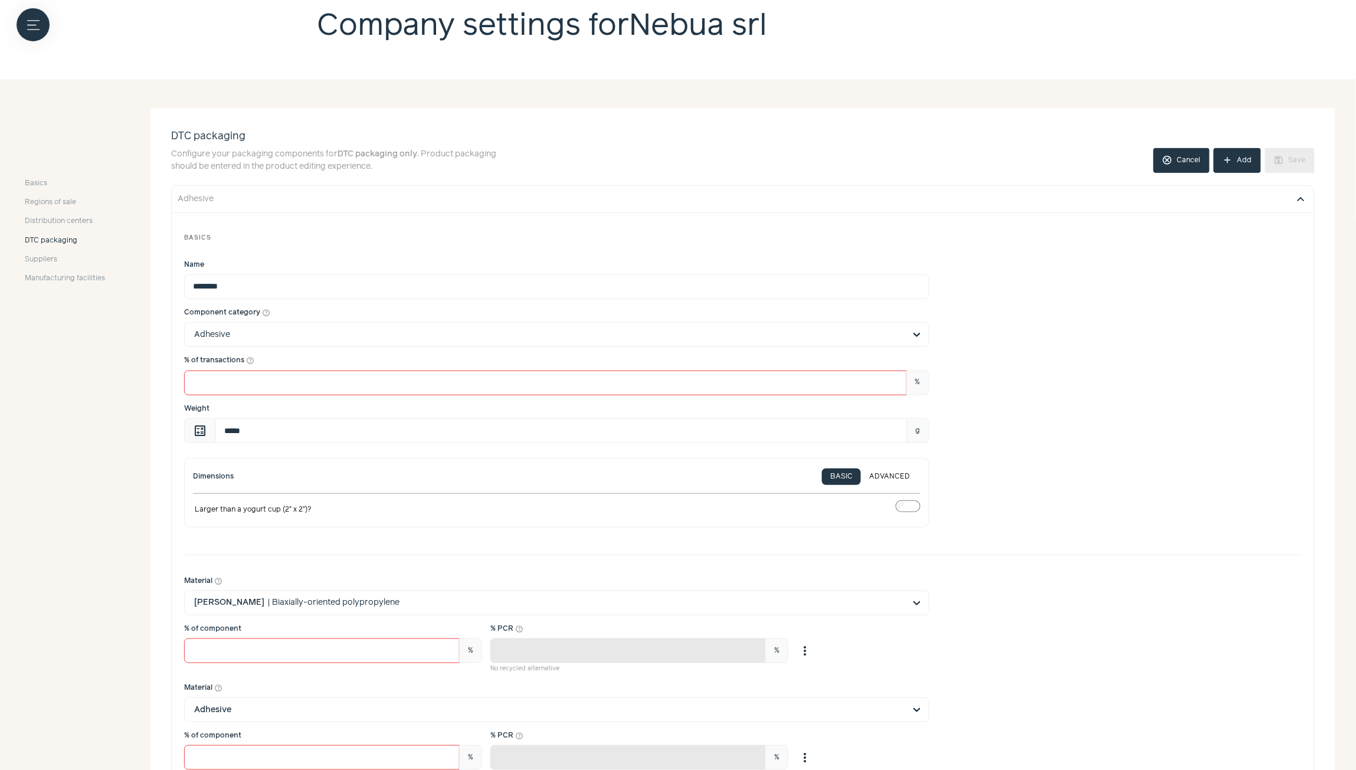
click at [1305, 199] on button "expand_more" at bounding box center [1301, 199] width 14 height 14
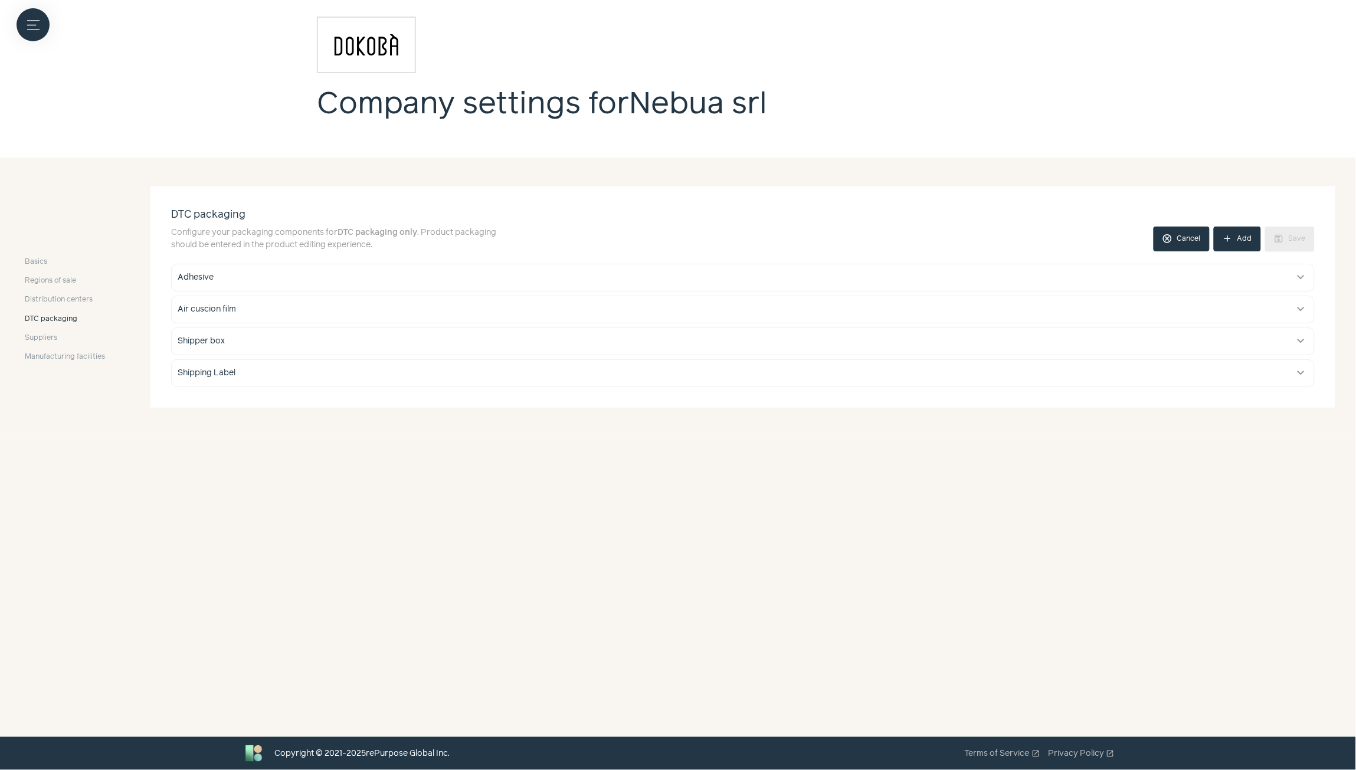
scroll to position [0, 0]
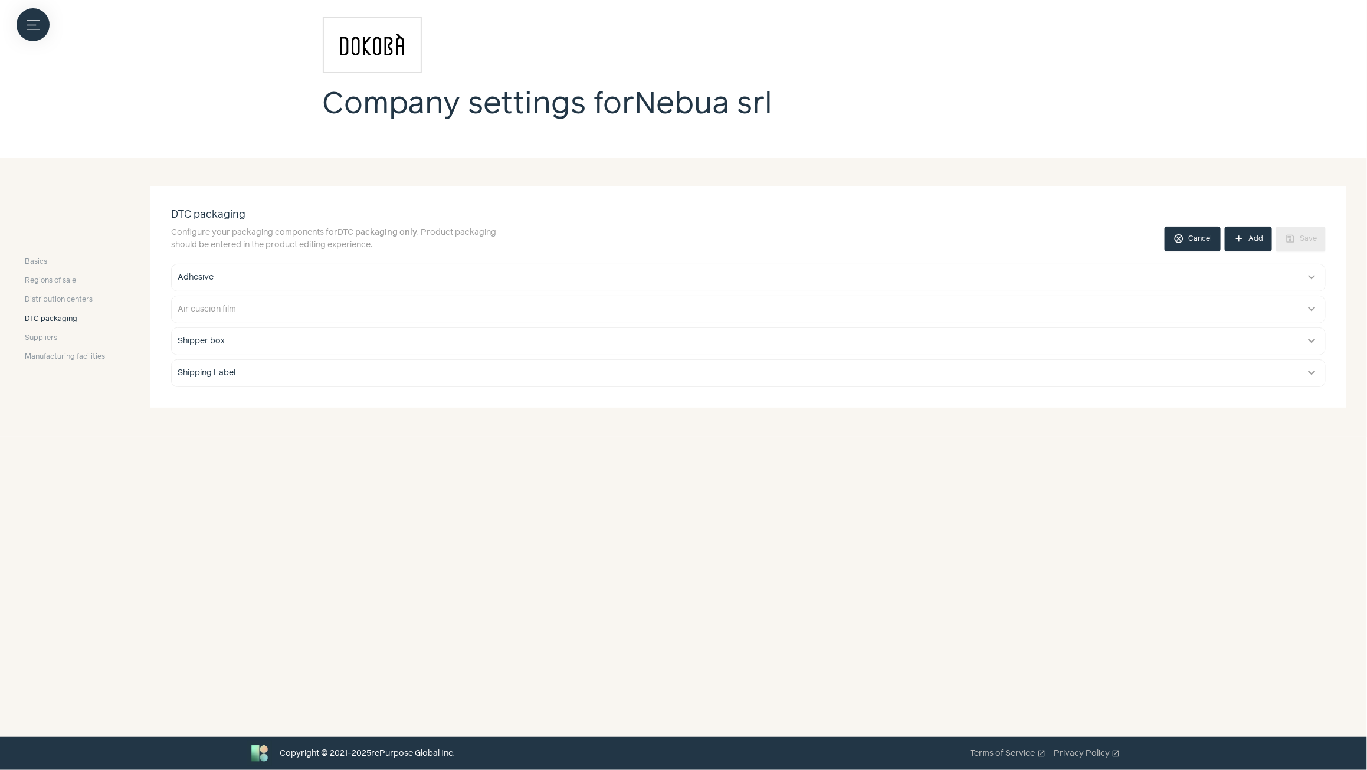
click at [1303, 312] on button "Air cuscion film expand_more" at bounding box center [749, 309] width 1154 height 27
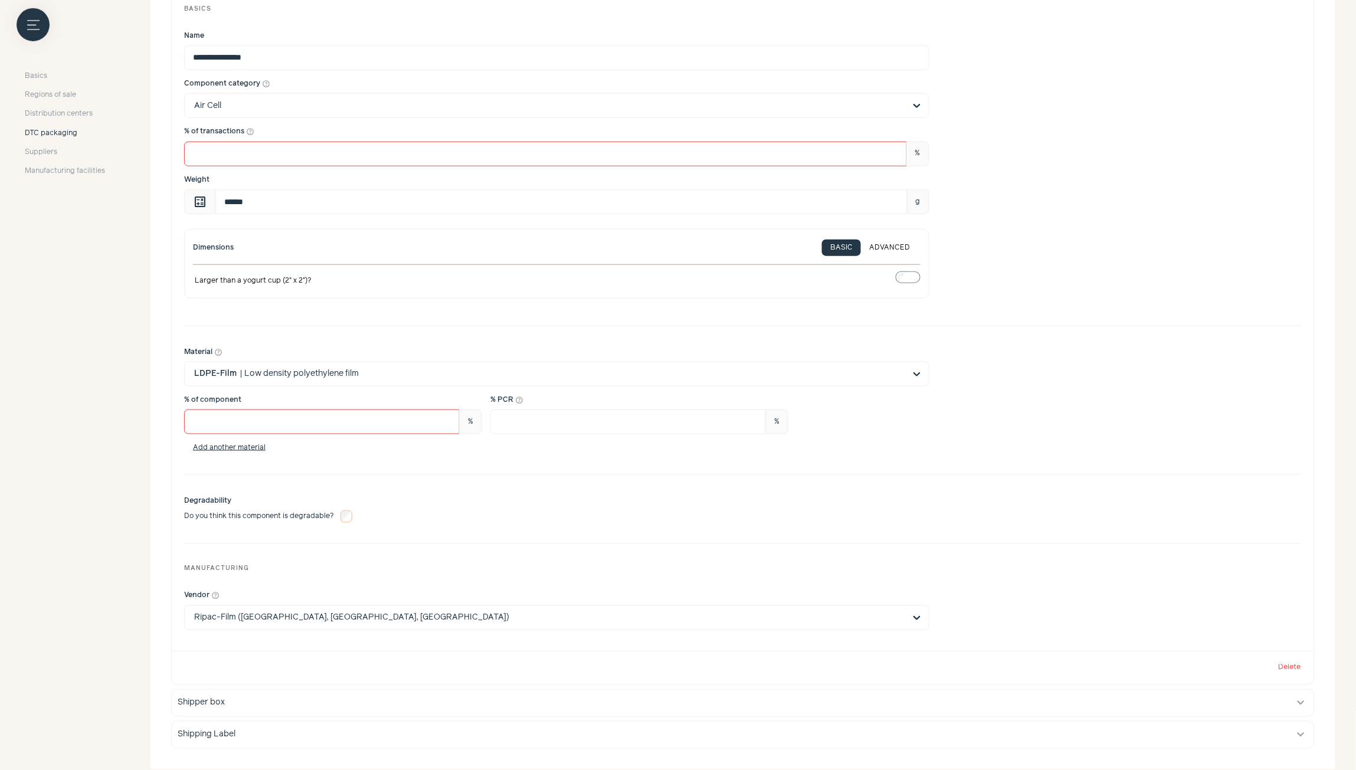
scroll to position [314, 0]
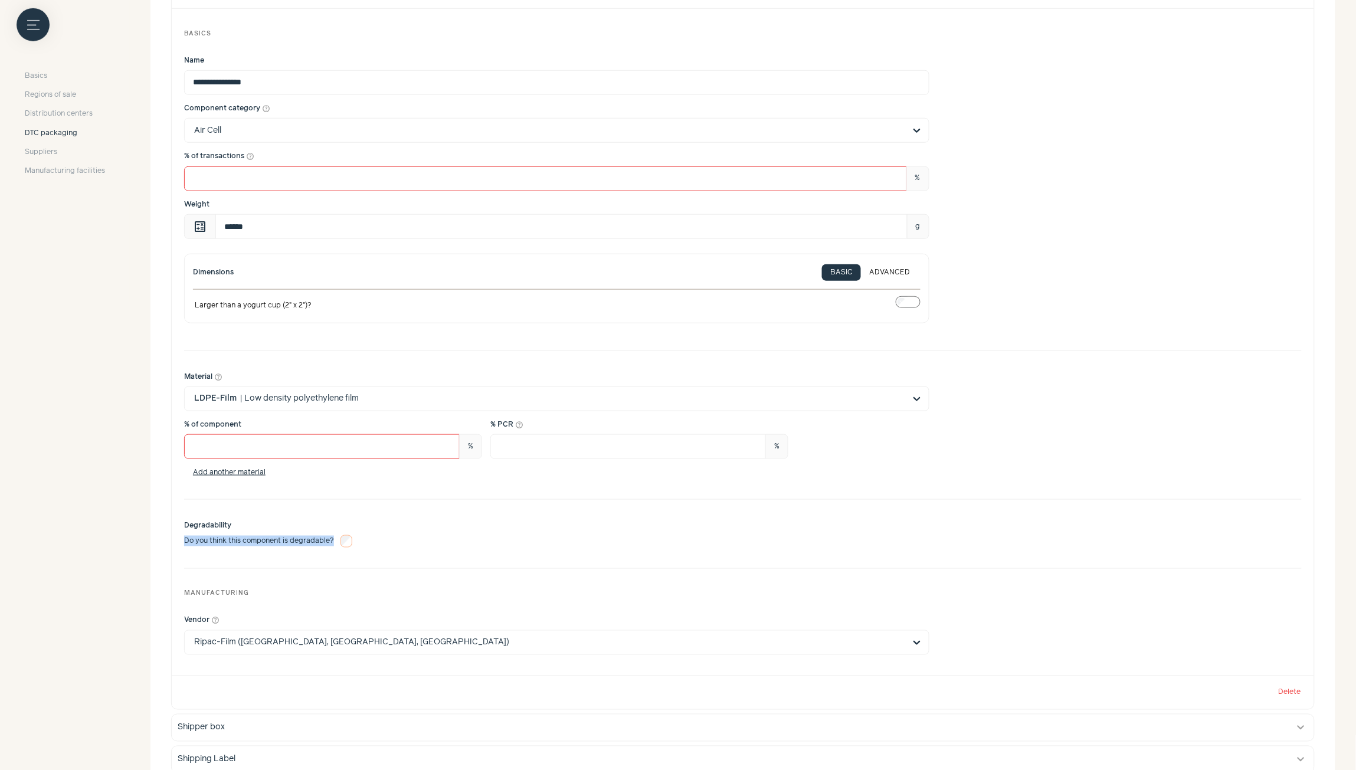
drag, startPoint x: 190, startPoint y: 545, endPoint x: 332, endPoint y: 538, distance: 141.8
click at [332, 538] on div "**********" at bounding box center [743, 342] width 1142 height 667
copy span "Do you think this component is degradable?"
click at [443, 473] on div "Add another material" at bounding box center [743, 472] width 1118 height 11
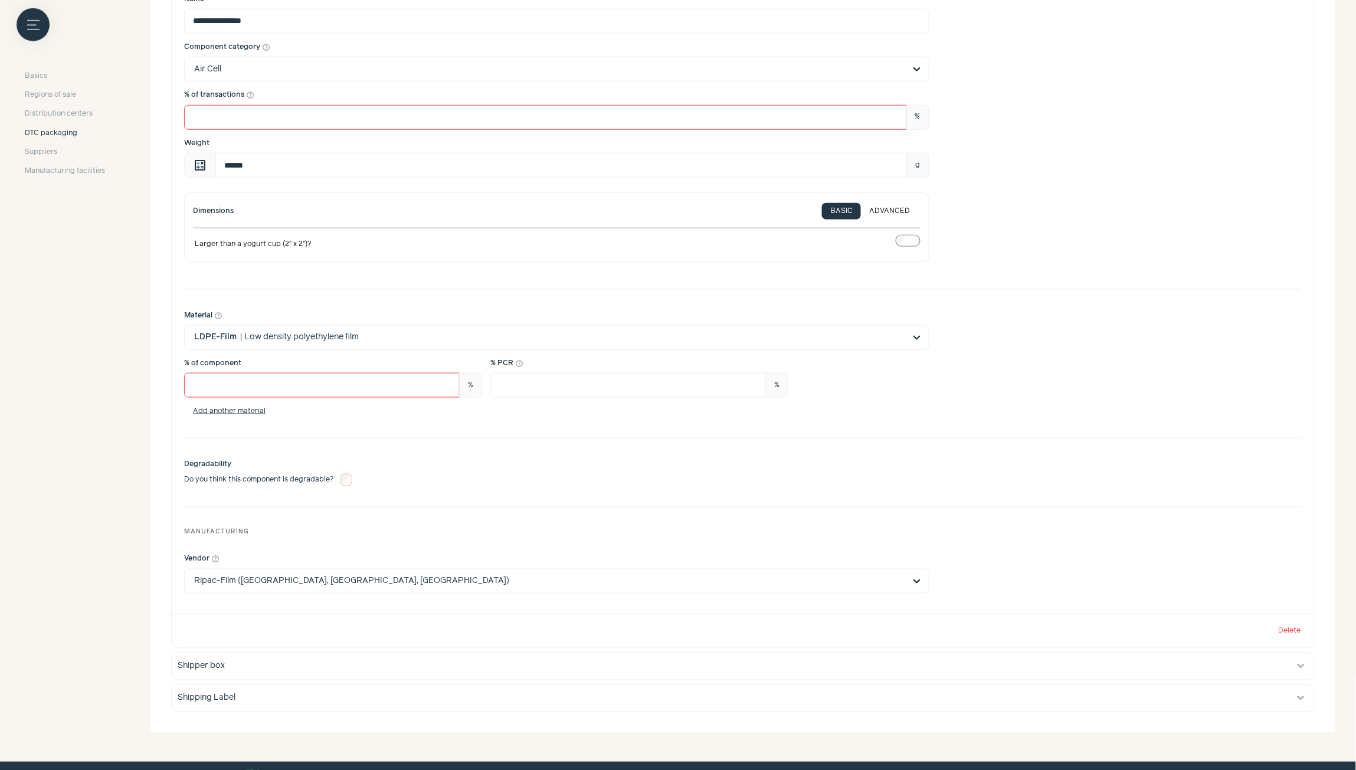
scroll to position [403, 0]
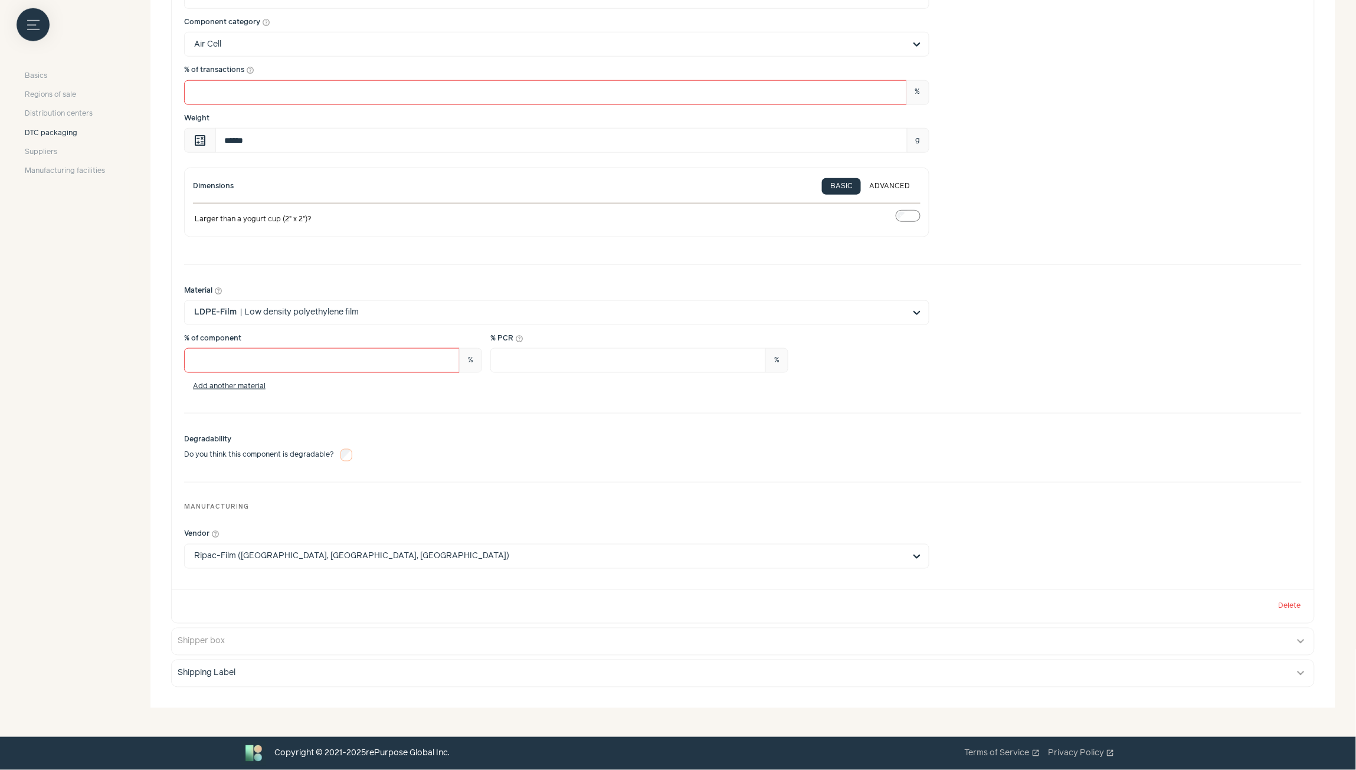
click at [574, 642] on div "Shipper box" at bounding box center [731, 641] width 1107 height 12
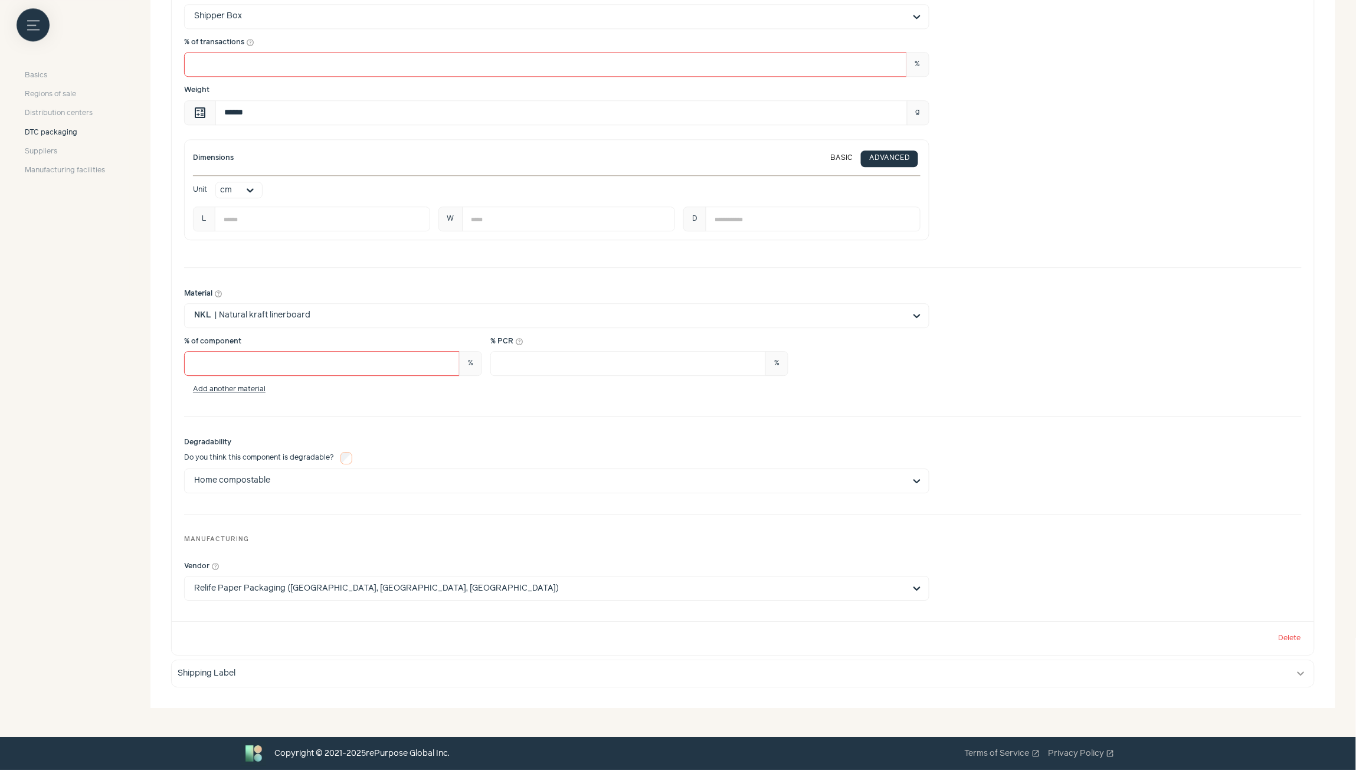
scroll to position [1166, 0]
click at [705, 674] on div "Shipping Label" at bounding box center [731, 673] width 1107 height 12
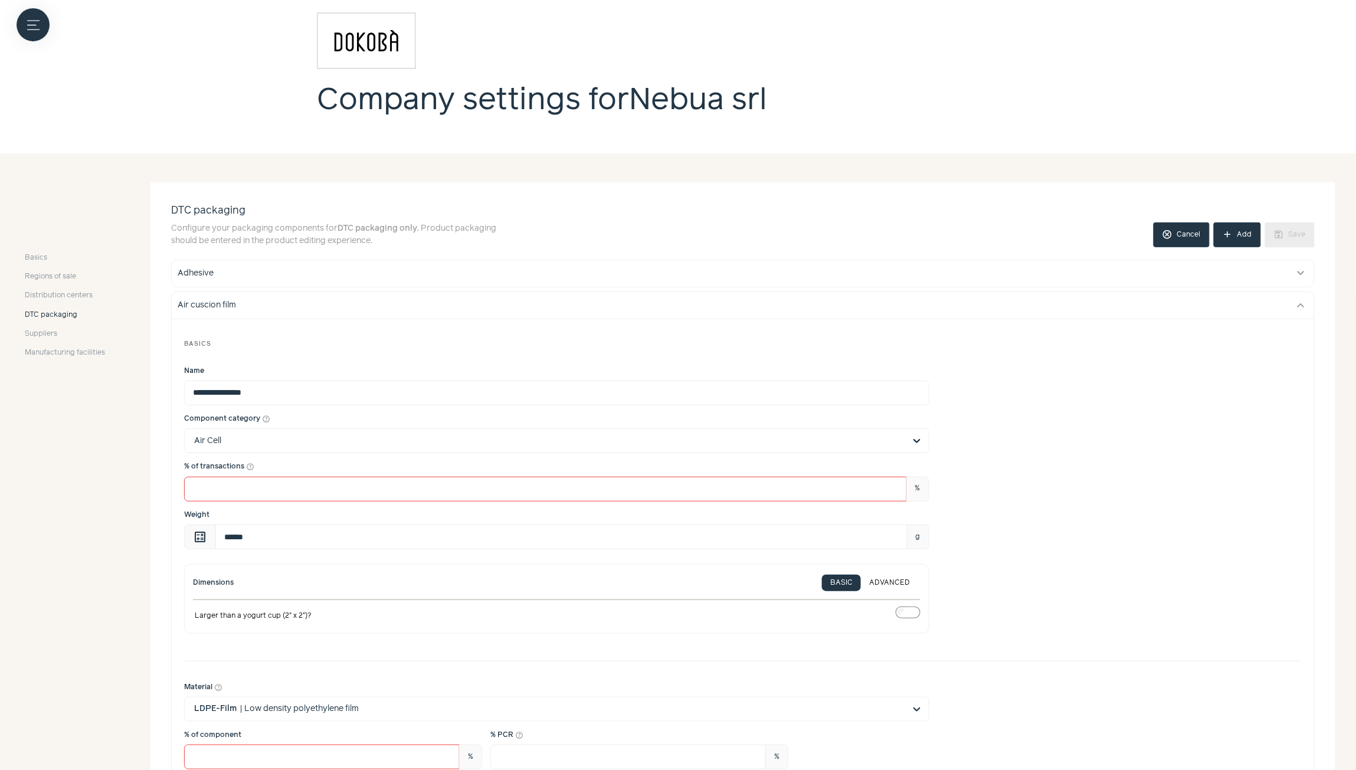
scroll to position [0, 0]
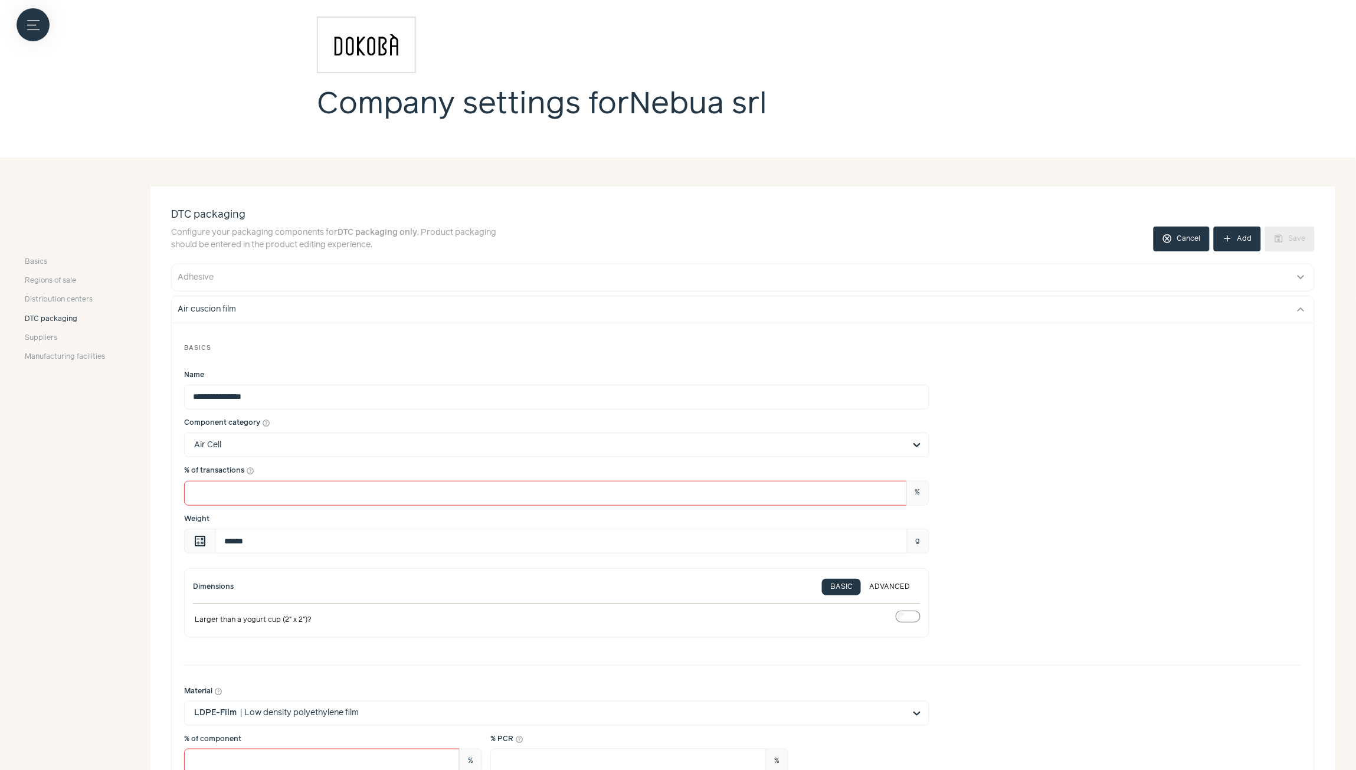
click at [1260, 281] on div "Adhesive" at bounding box center [731, 277] width 1107 height 12
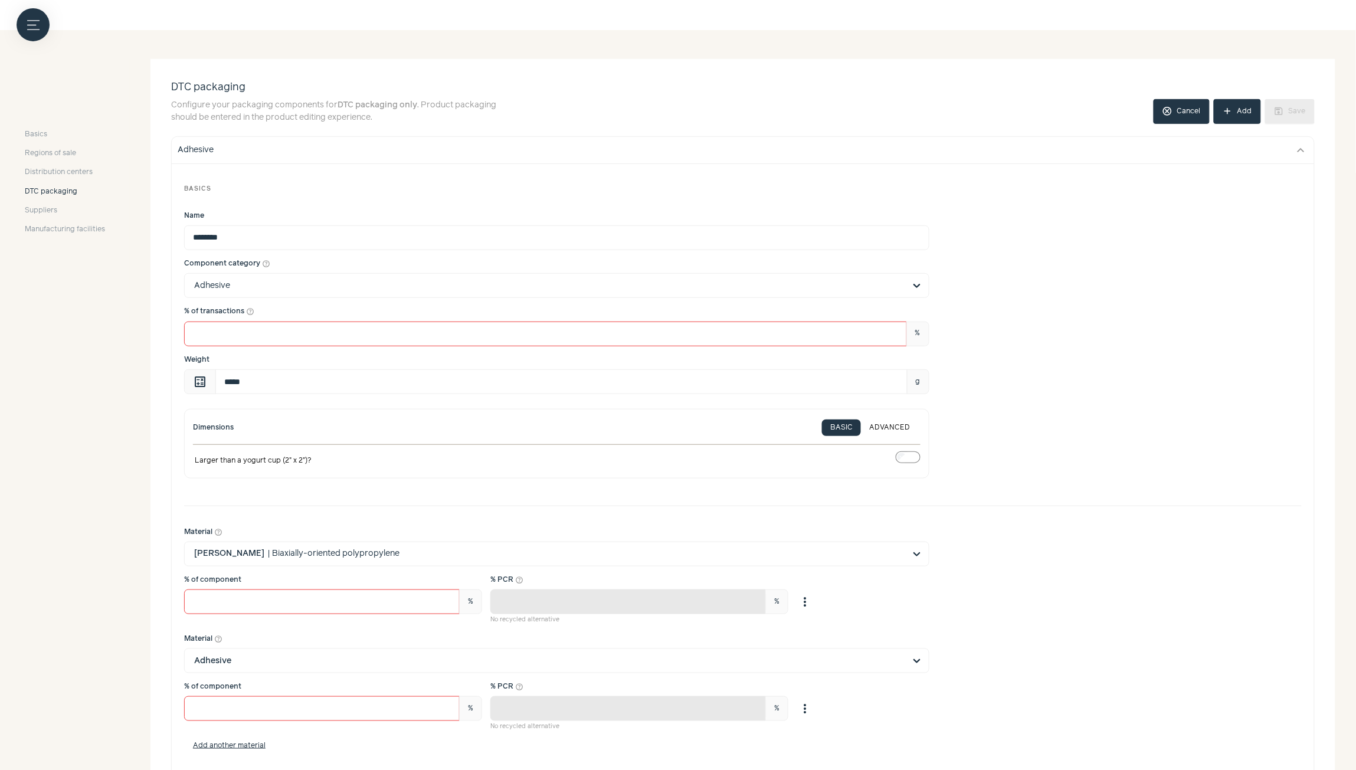
scroll to position [266, 0]
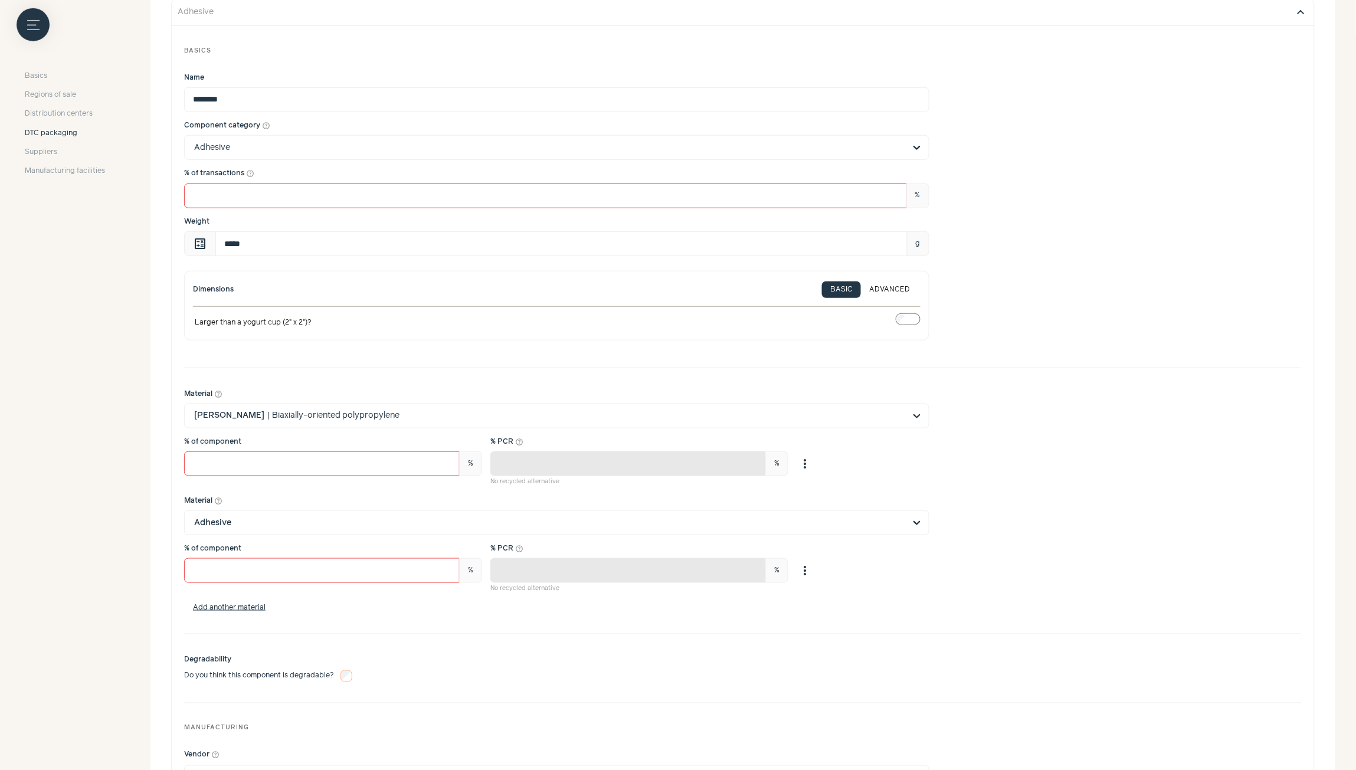
click at [1298, 12] on button "expand_more" at bounding box center [1301, 12] width 14 height 14
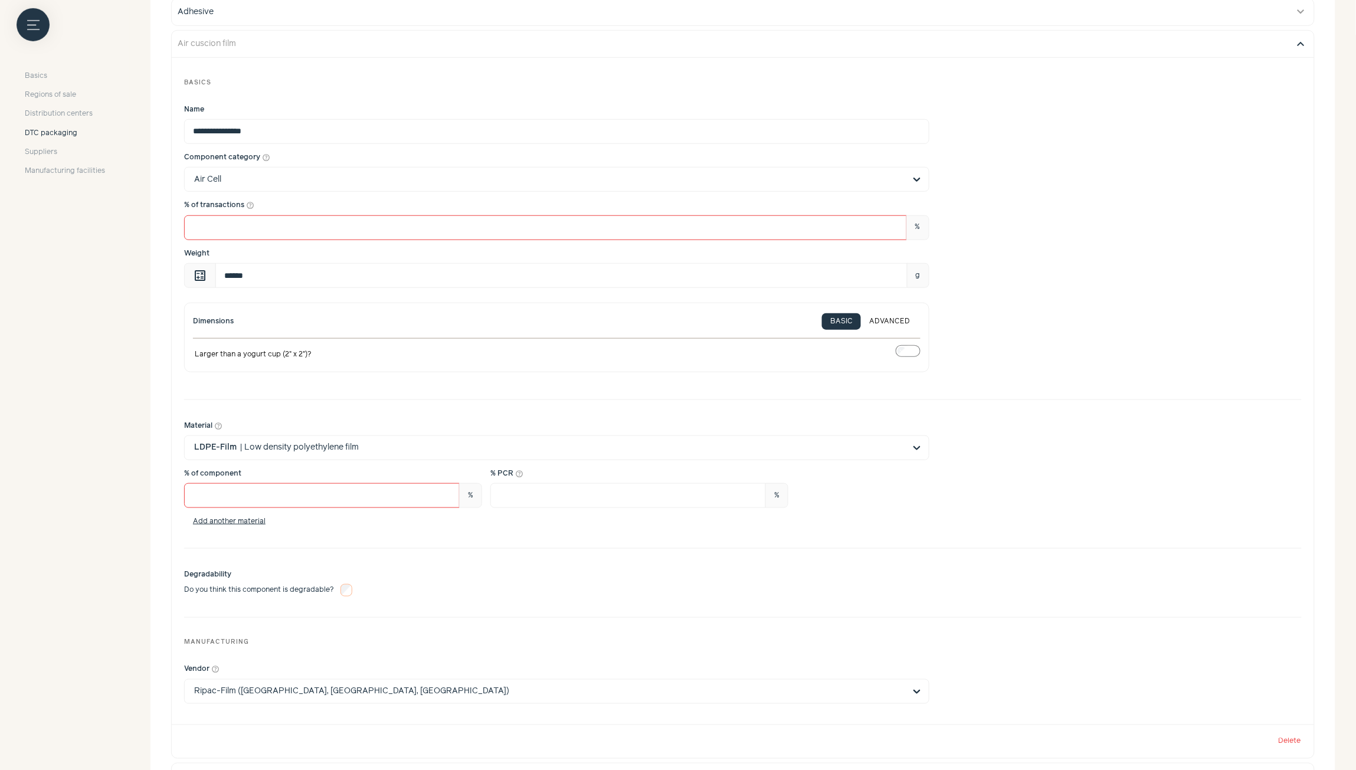
click at [1303, 45] on button "expand_more" at bounding box center [1301, 44] width 14 height 14
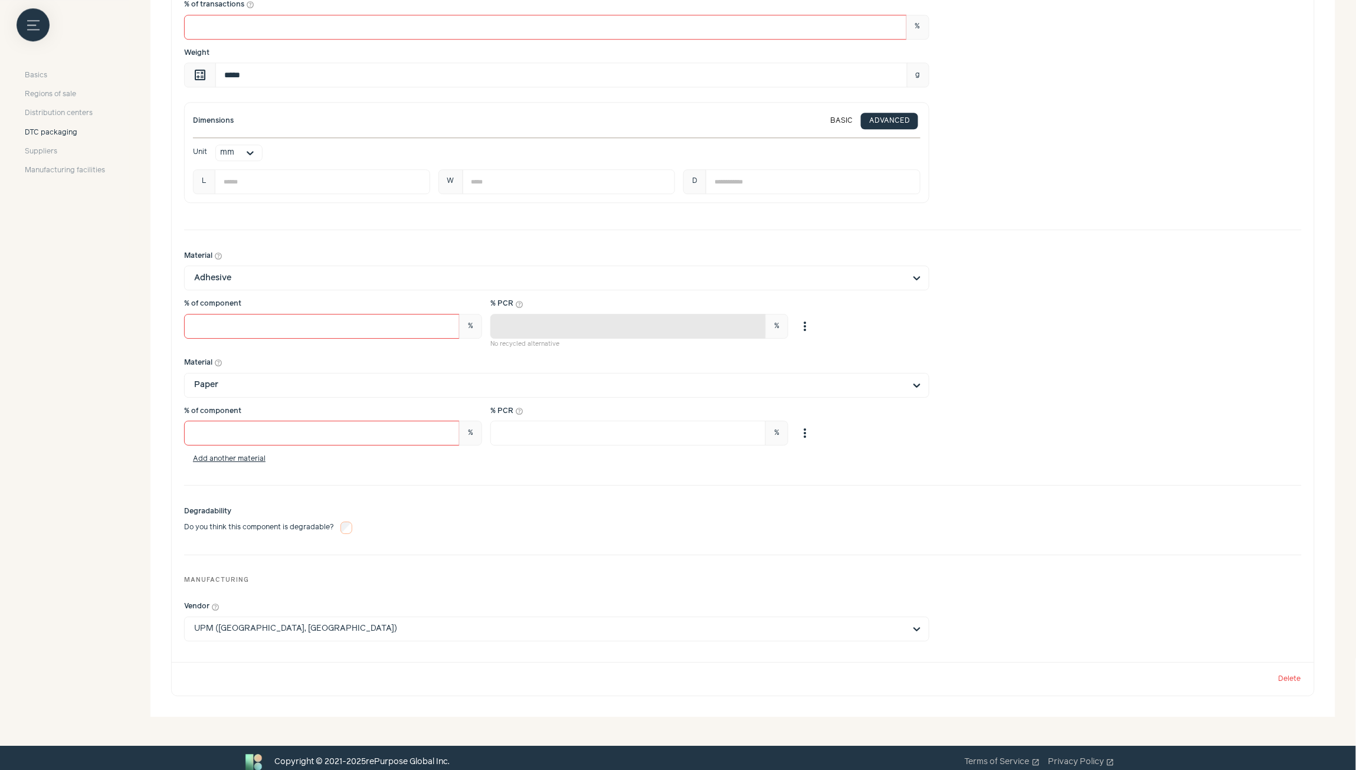
scroll to position [1305, 0]
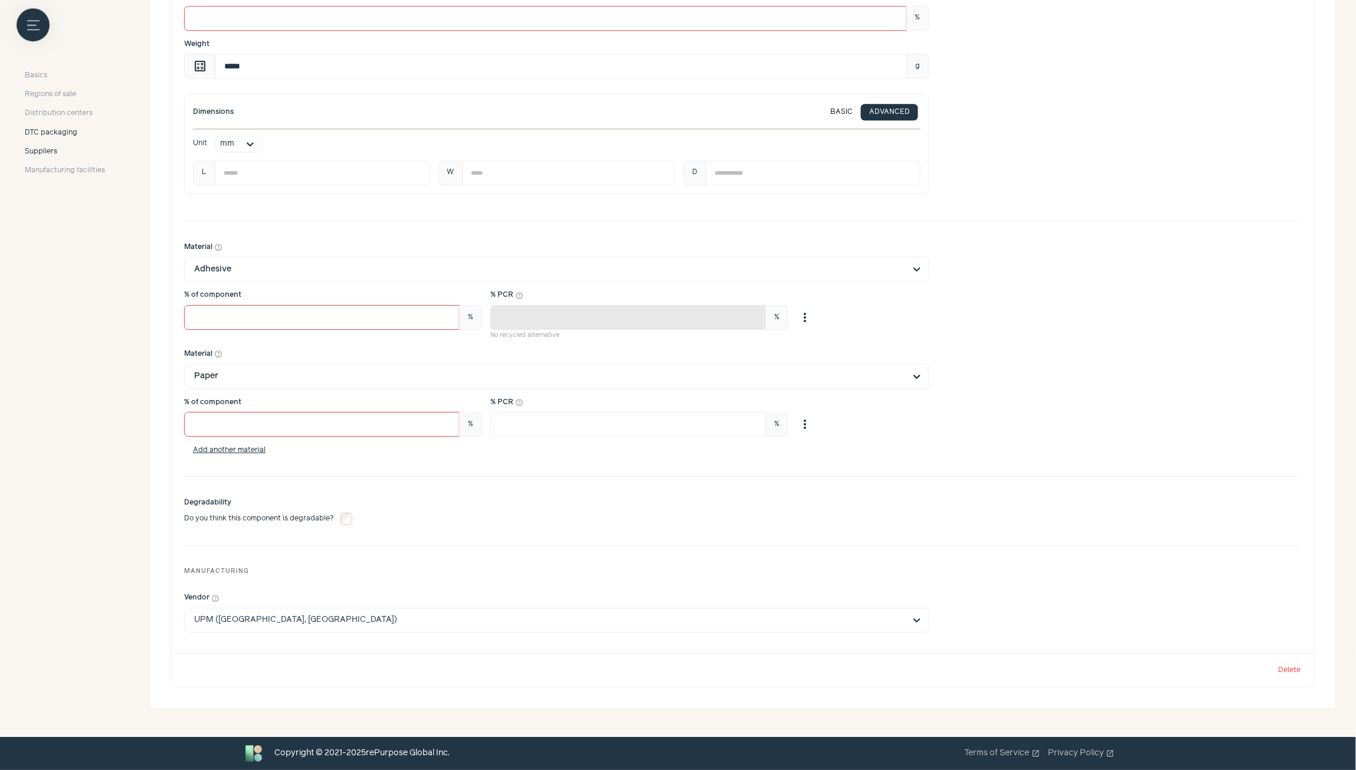
click at [46, 152] on span "Suppliers" at bounding box center [41, 152] width 32 height 11
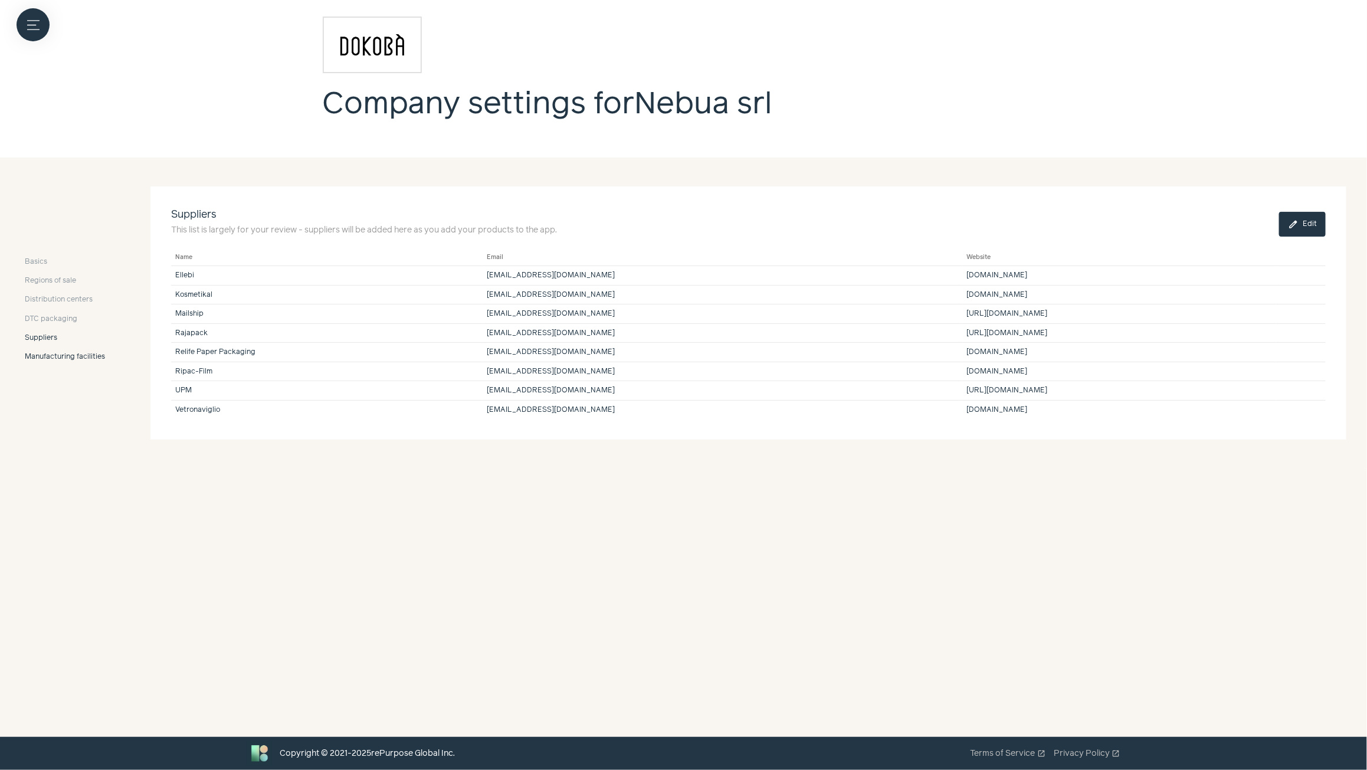
click at [66, 355] on span "Manufacturing facilities" at bounding box center [65, 357] width 80 height 11
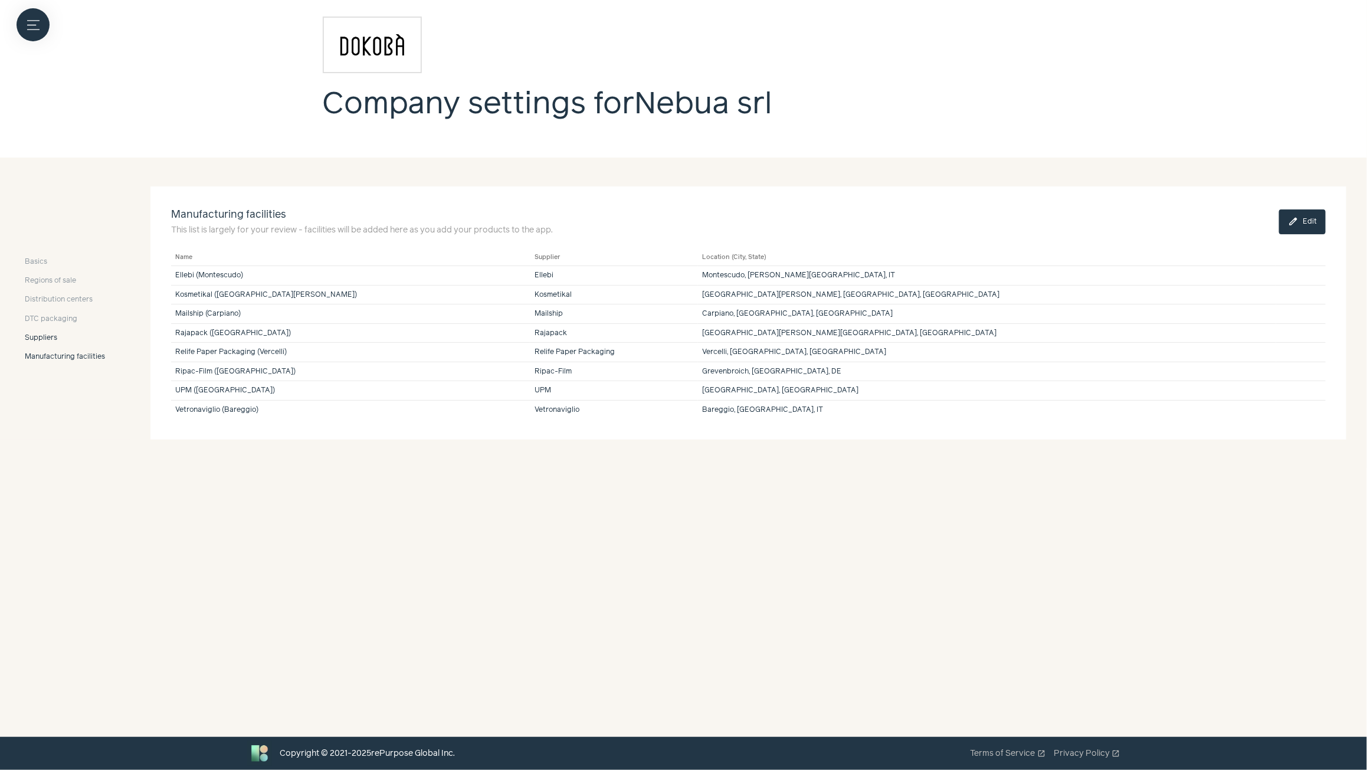
click at [48, 338] on span "Suppliers" at bounding box center [41, 338] width 32 height 11
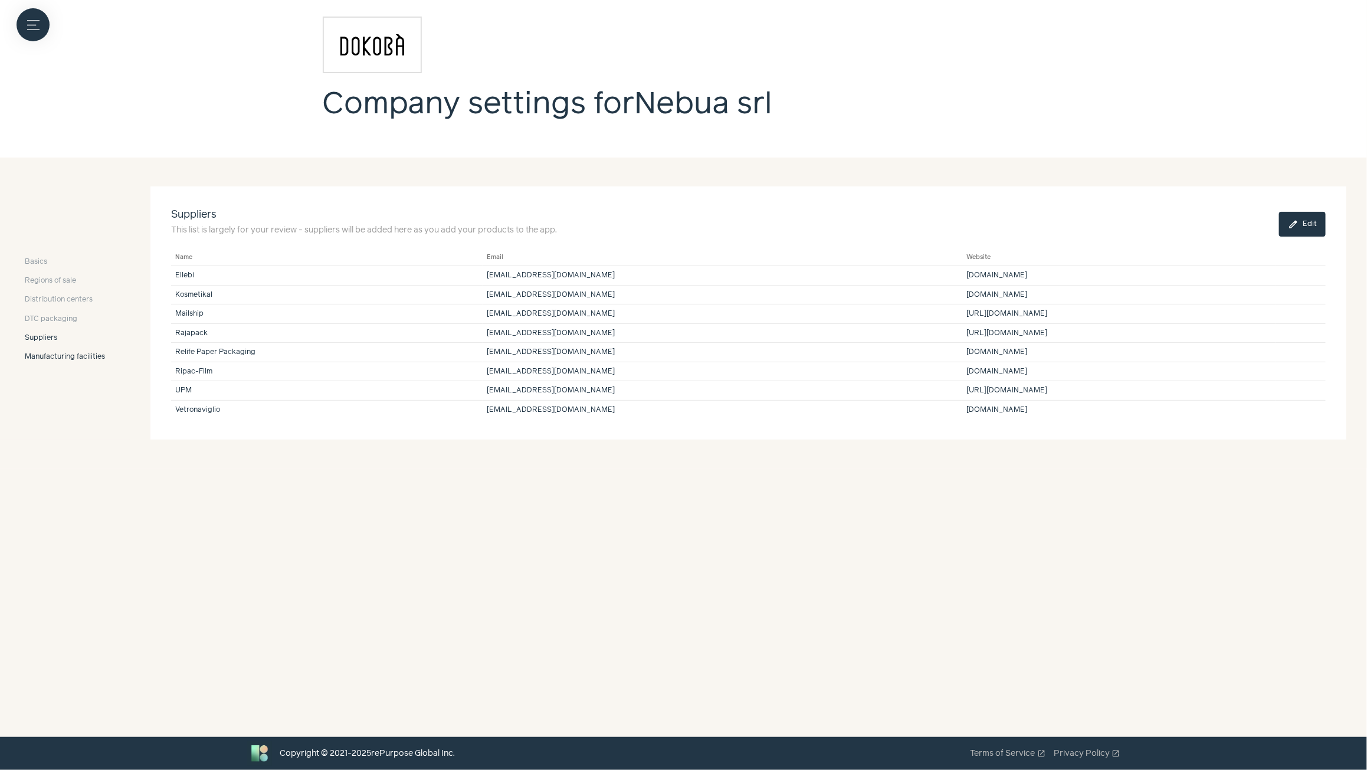
click at [52, 356] on span "Manufacturing facilities" at bounding box center [65, 357] width 80 height 11
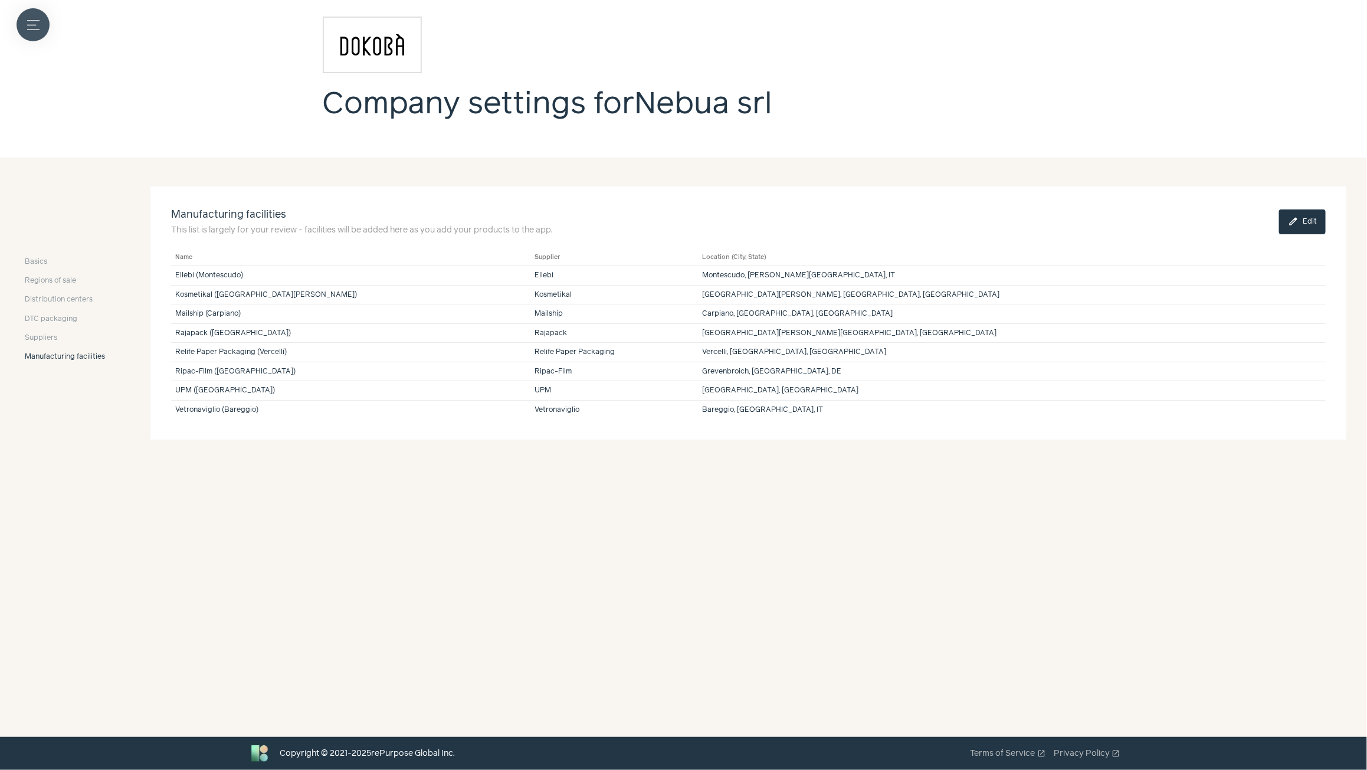
click at [41, 30] on button "Menu button" at bounding box center [33, 24] width 33 height 33
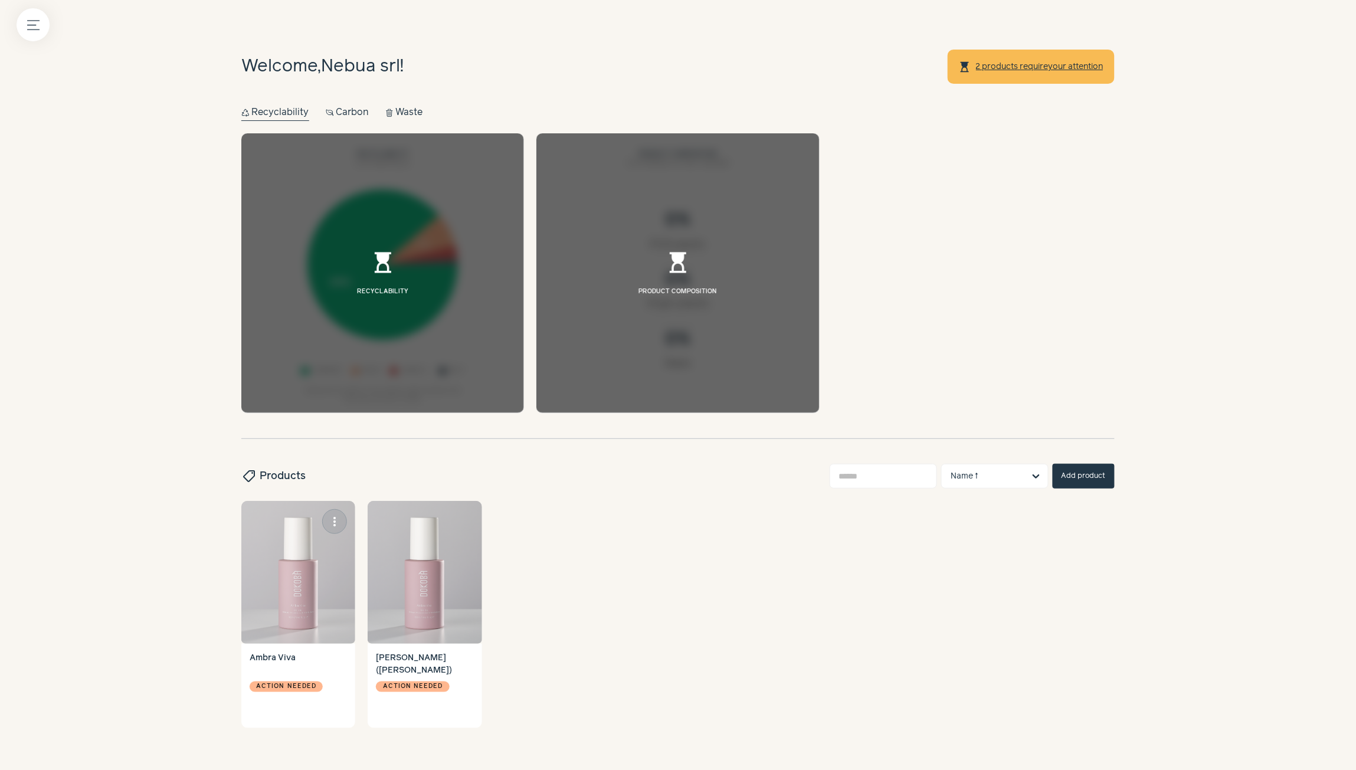
click at [313, 561] on img at bounding box center [298, 572] width 114 height 143
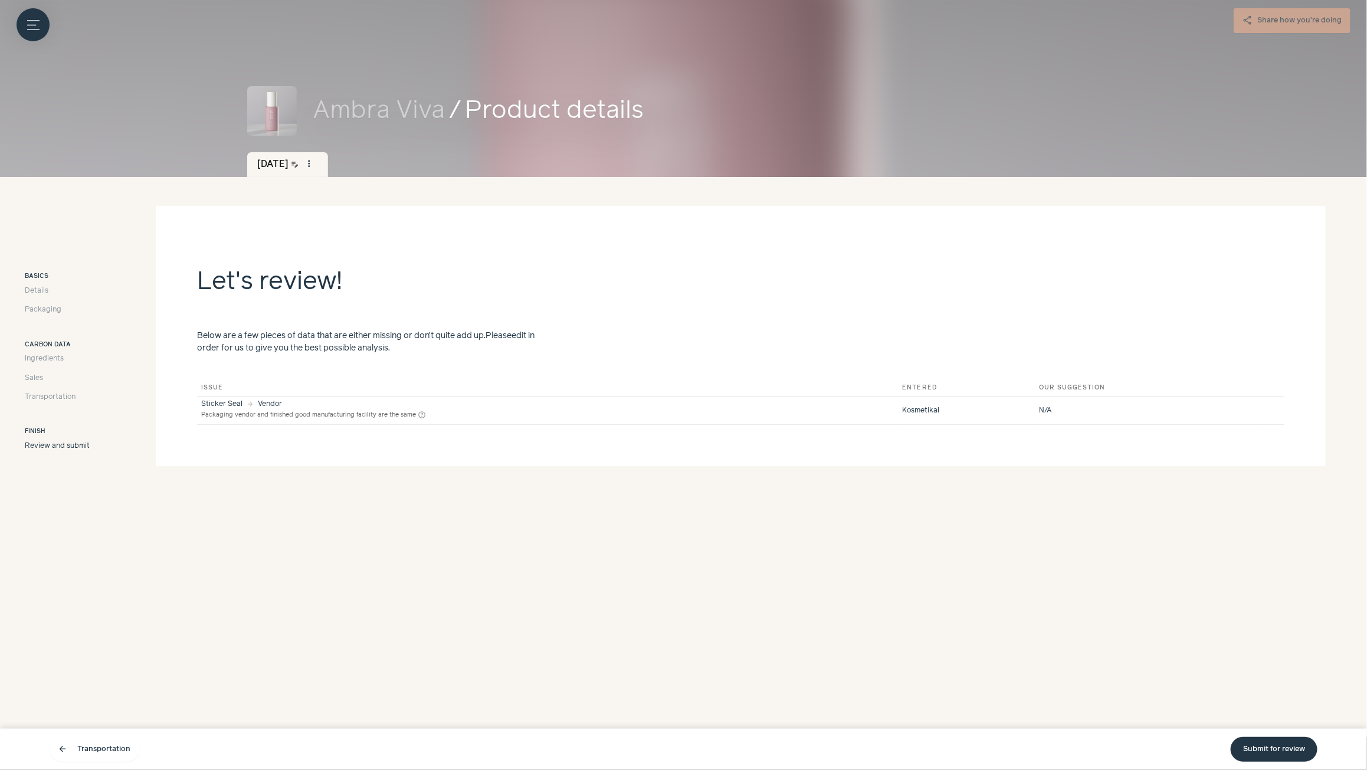
click at [1299, 752] on link "Submit for review" at bounding box center [1274, 749] width 87 height 25
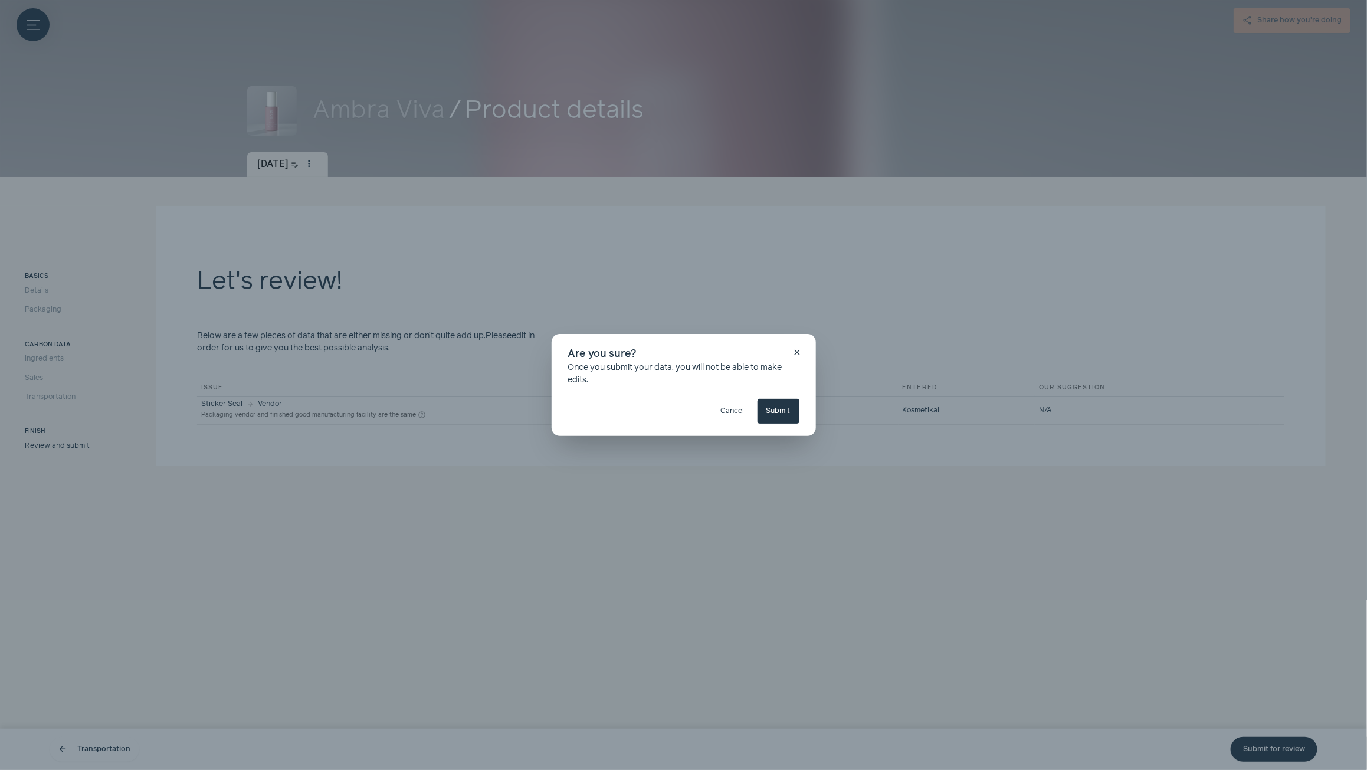
click at [779, 413] on button "Submit" at bounding box center [779, 411] width 42 height 25
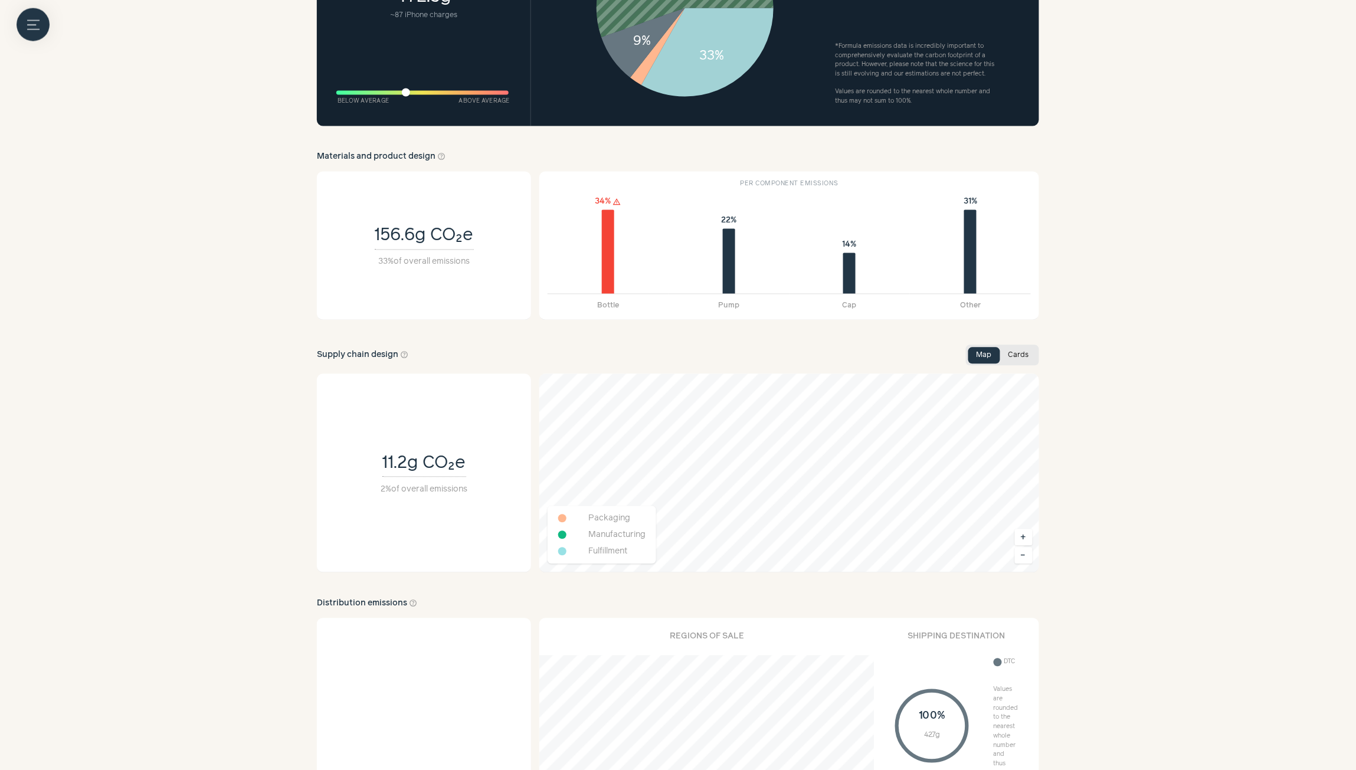
scroll to position [885, 0]
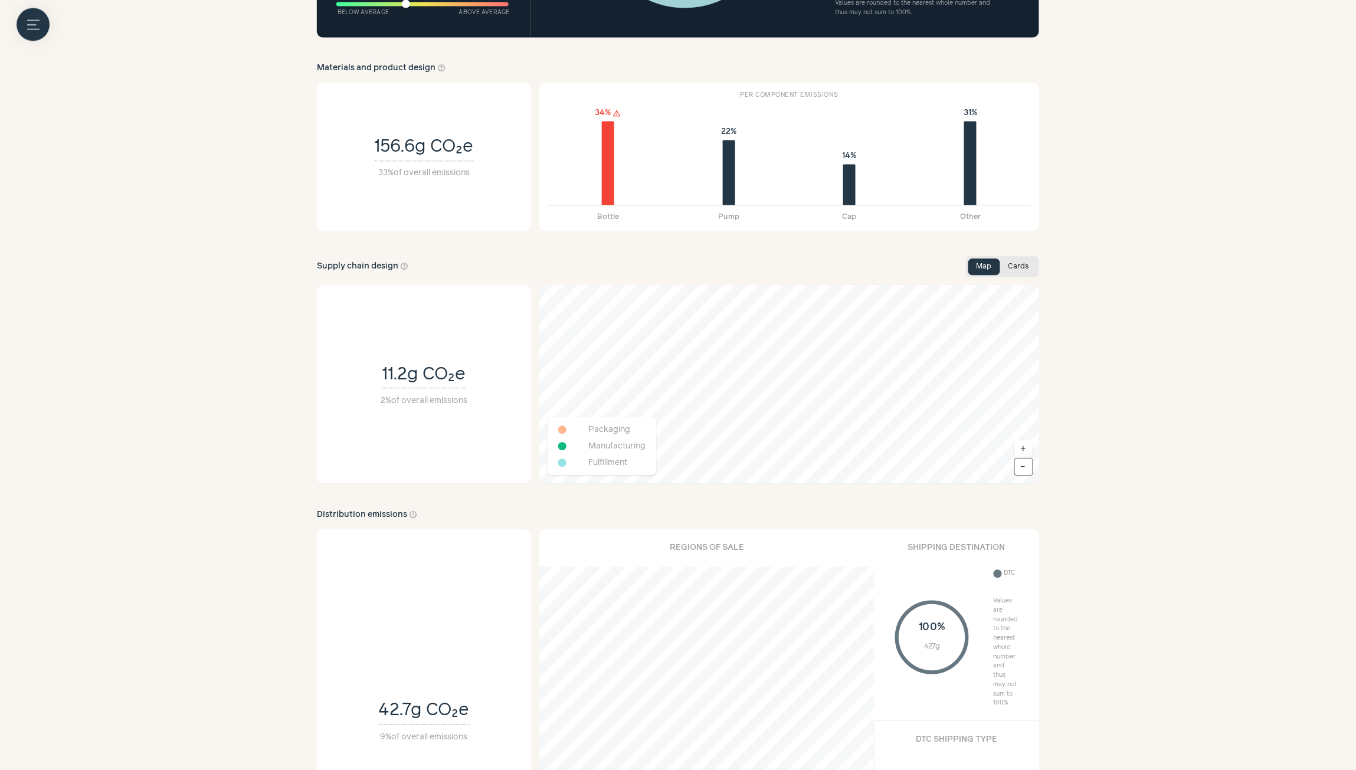
click at [1022, 470] on button "–" at bounding box center [1024, 467] width 18 height 17
click at [1025, 447] on button "+" at bounding box center [1024, 449] width 18 height 17
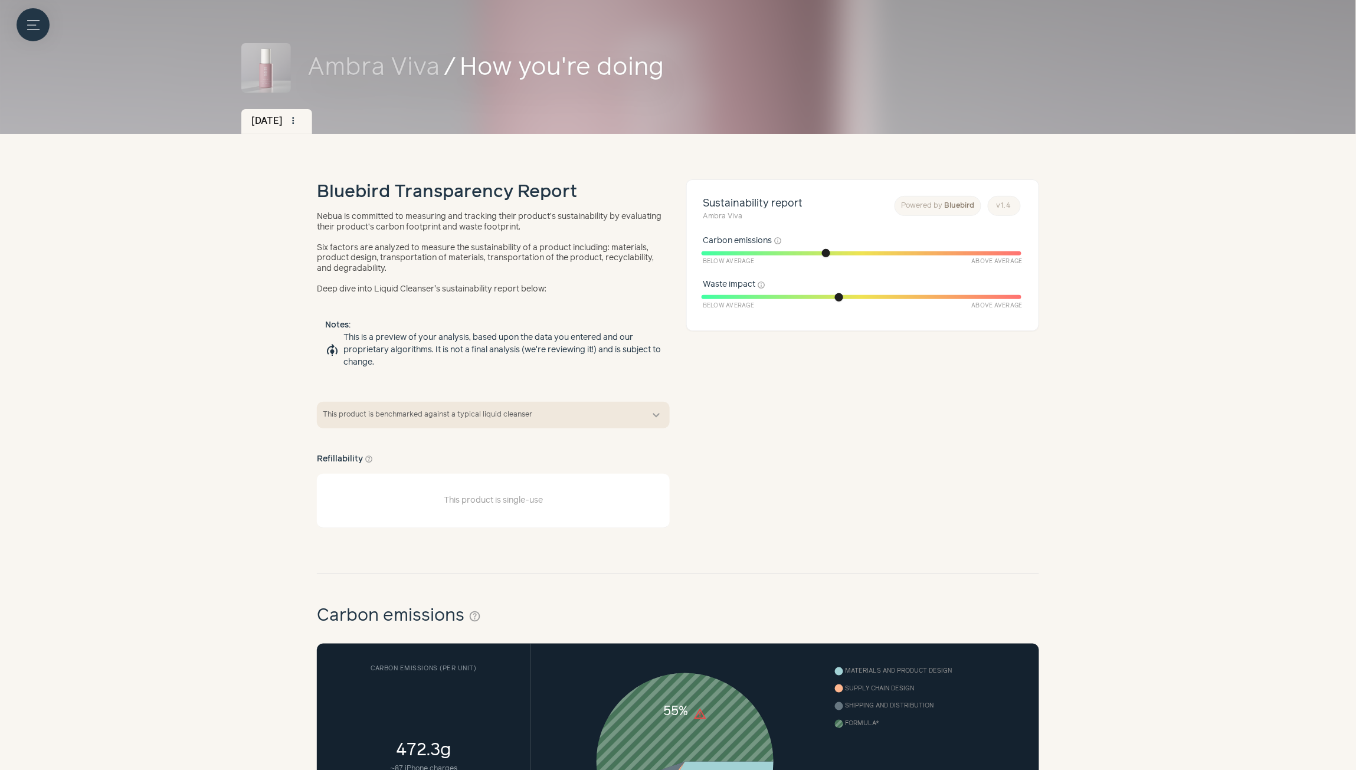
scroll to position [0, 0]
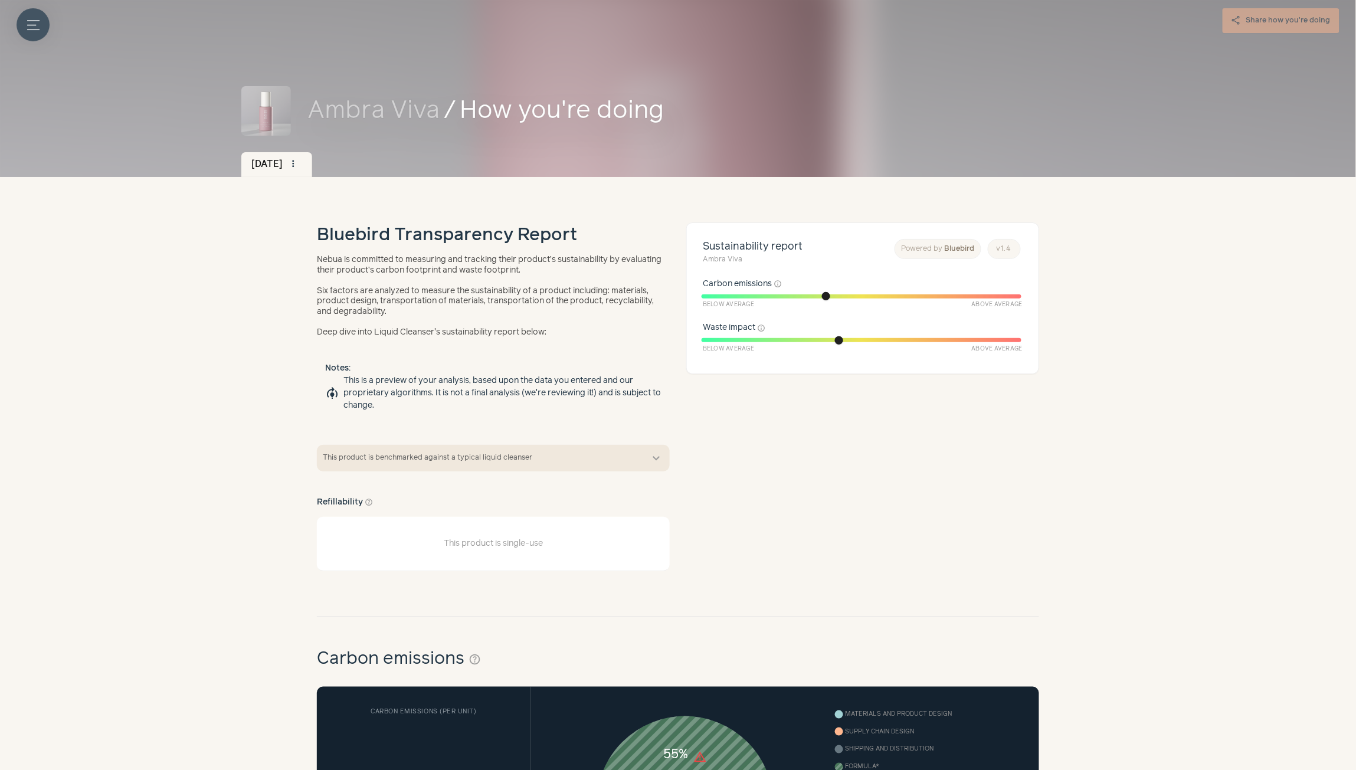
click at [28, 21] on icon "Menu button" at bounding box center [33, 25] width 12 height 12
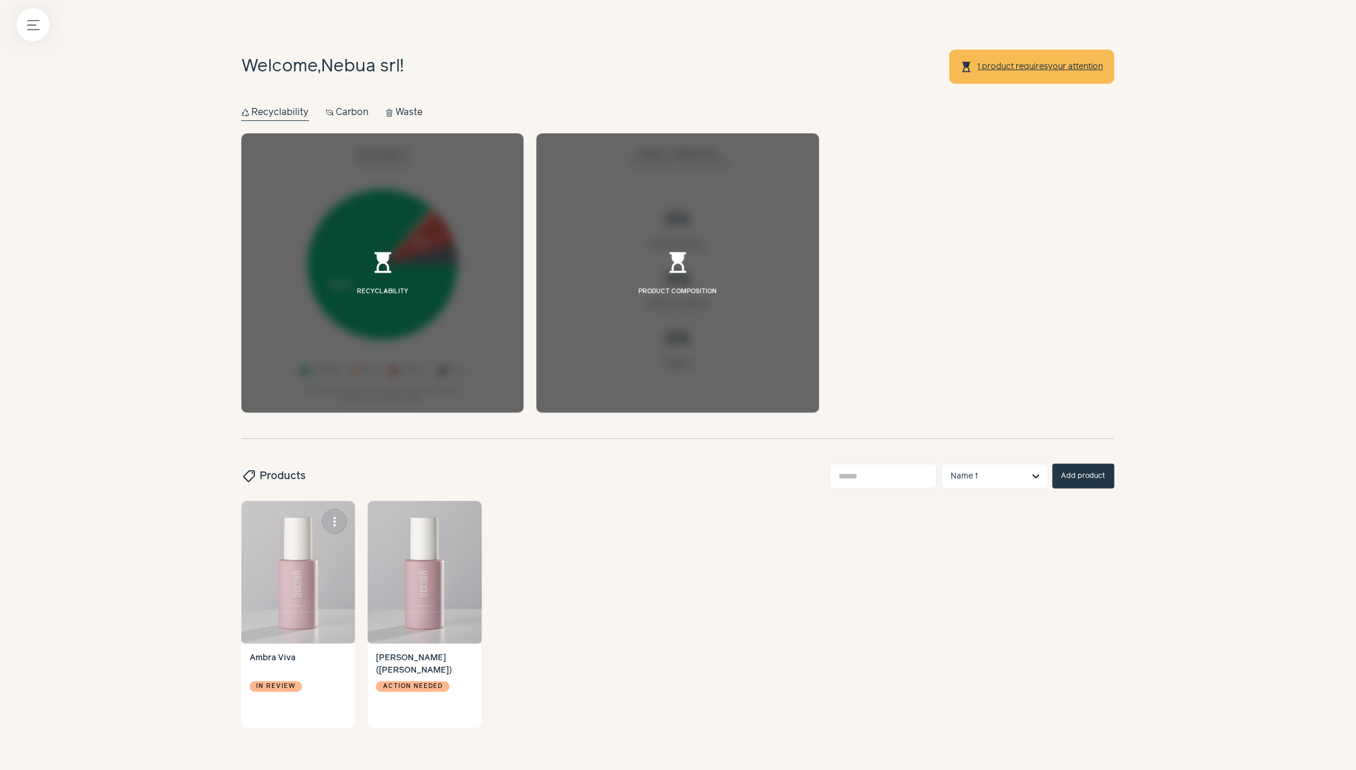
click at [289, 559] on img at bounding box center [298, 572] width 114 height 143
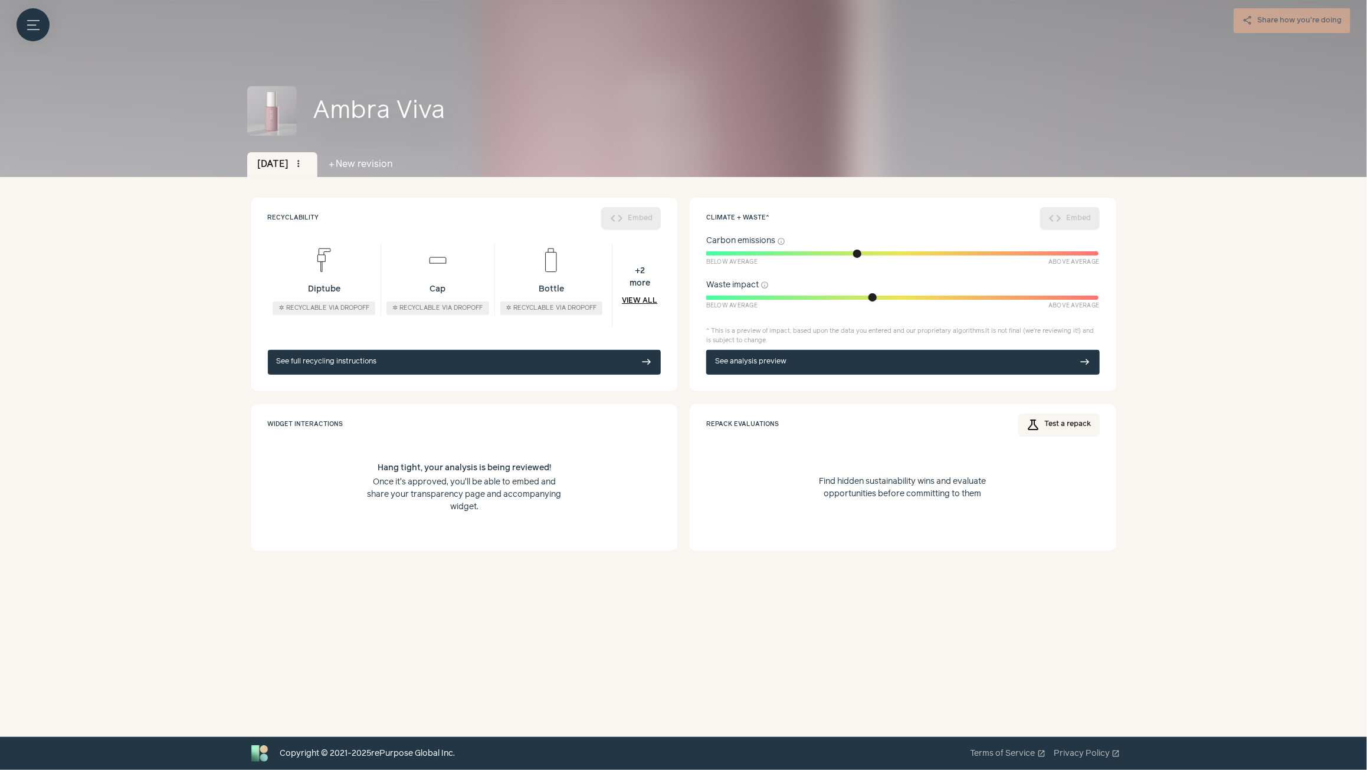
click at [381, 166] on button "add New revision" at bounding box center [360, 164] width 86 height 25
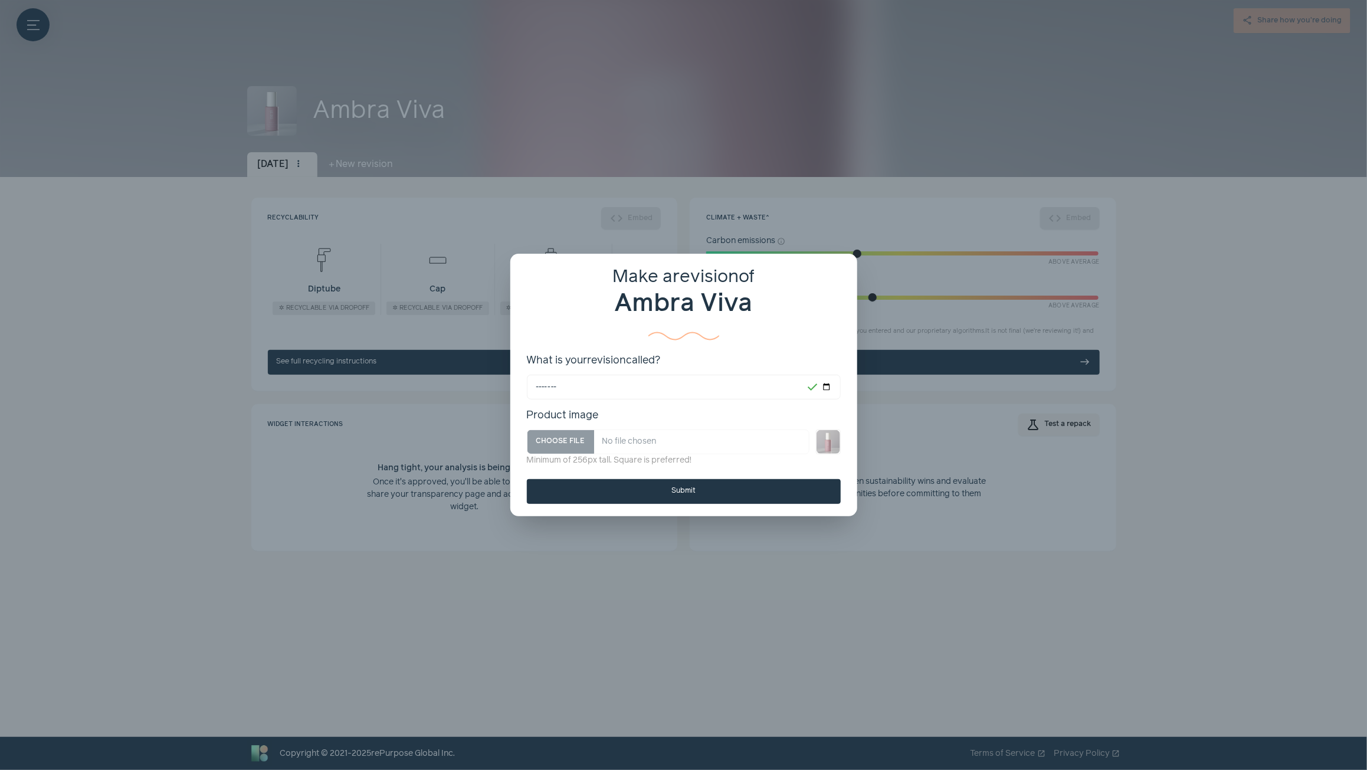
click at [839, 275] on span "close" at bounding box center [838, 272] width 9 height 9
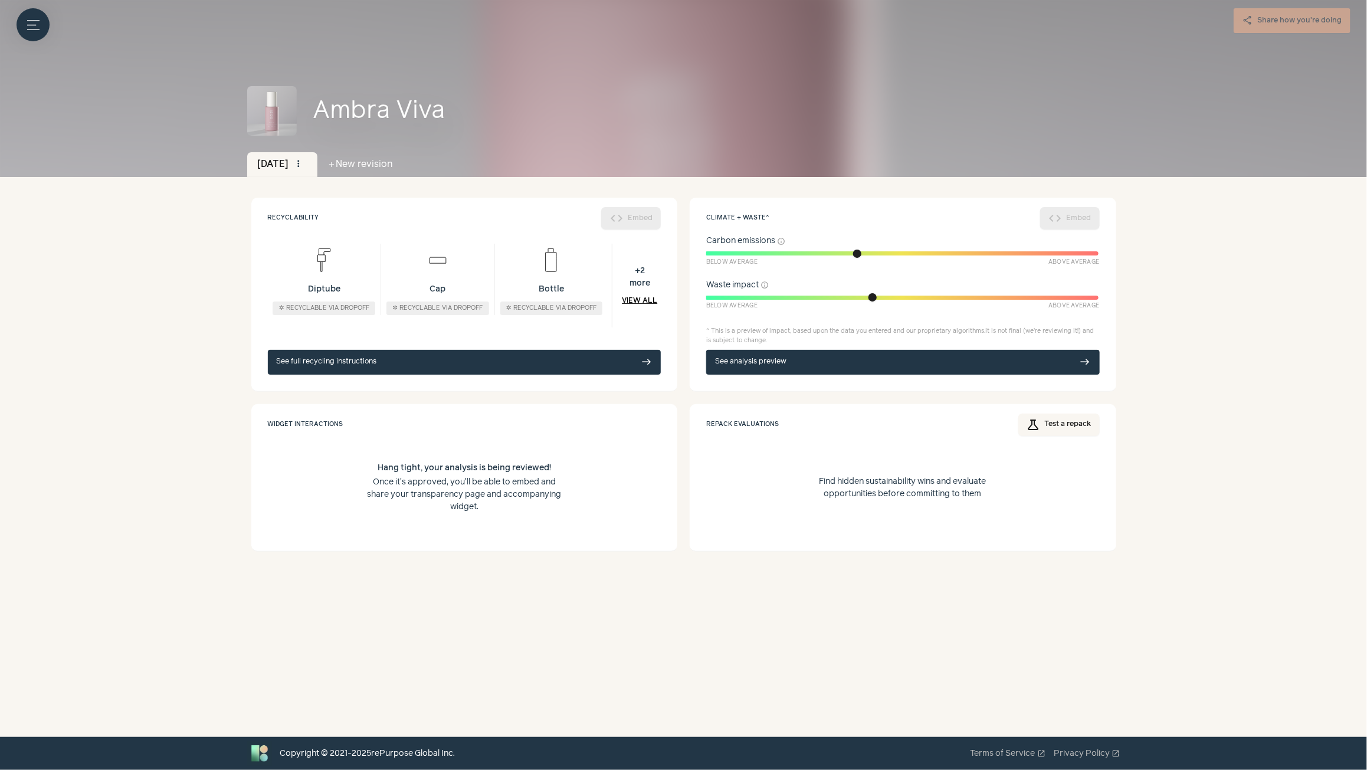
click at [641, 275] on span "+ 2" at bounding box center [640, 271] width 21 height 12
click at [638, 303] on link "View all" at bounding box center [639, 301] width 35 height 11
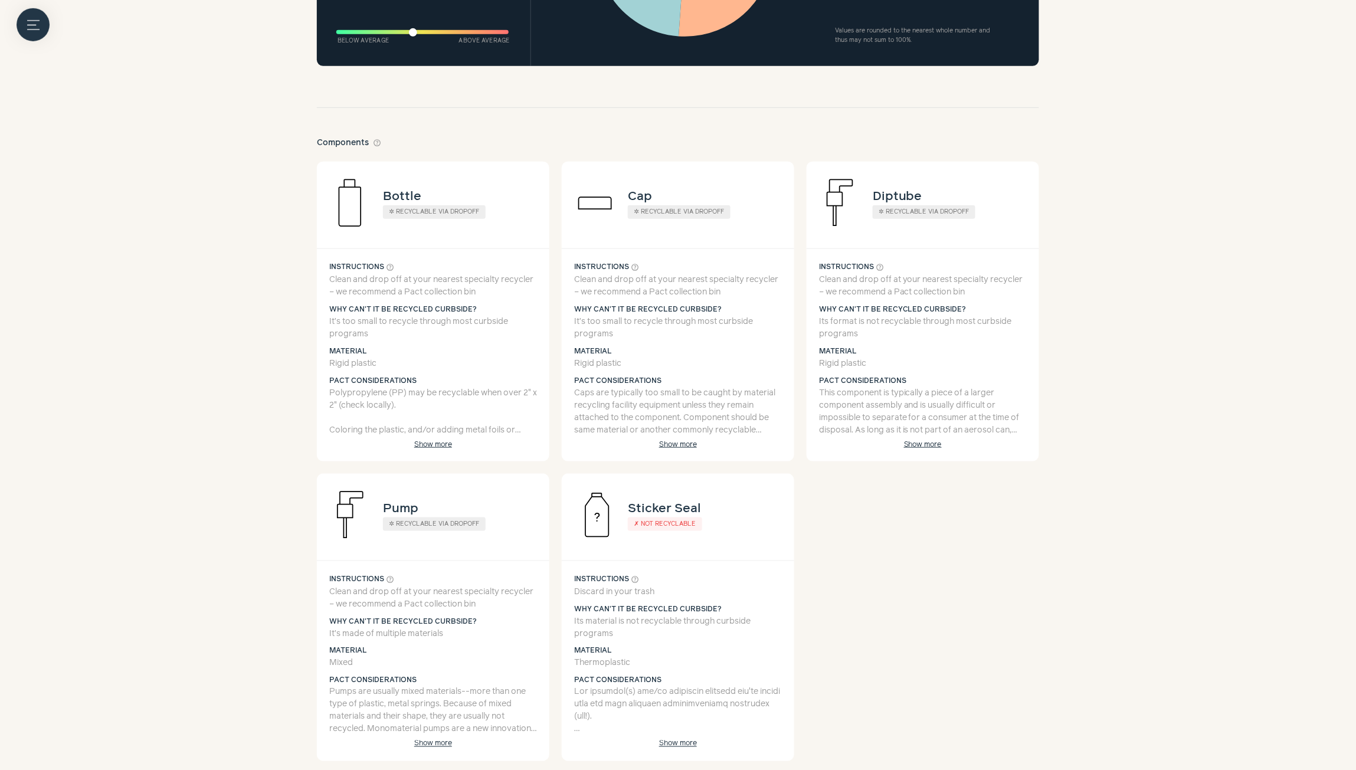
scroll to position [2129, 0]
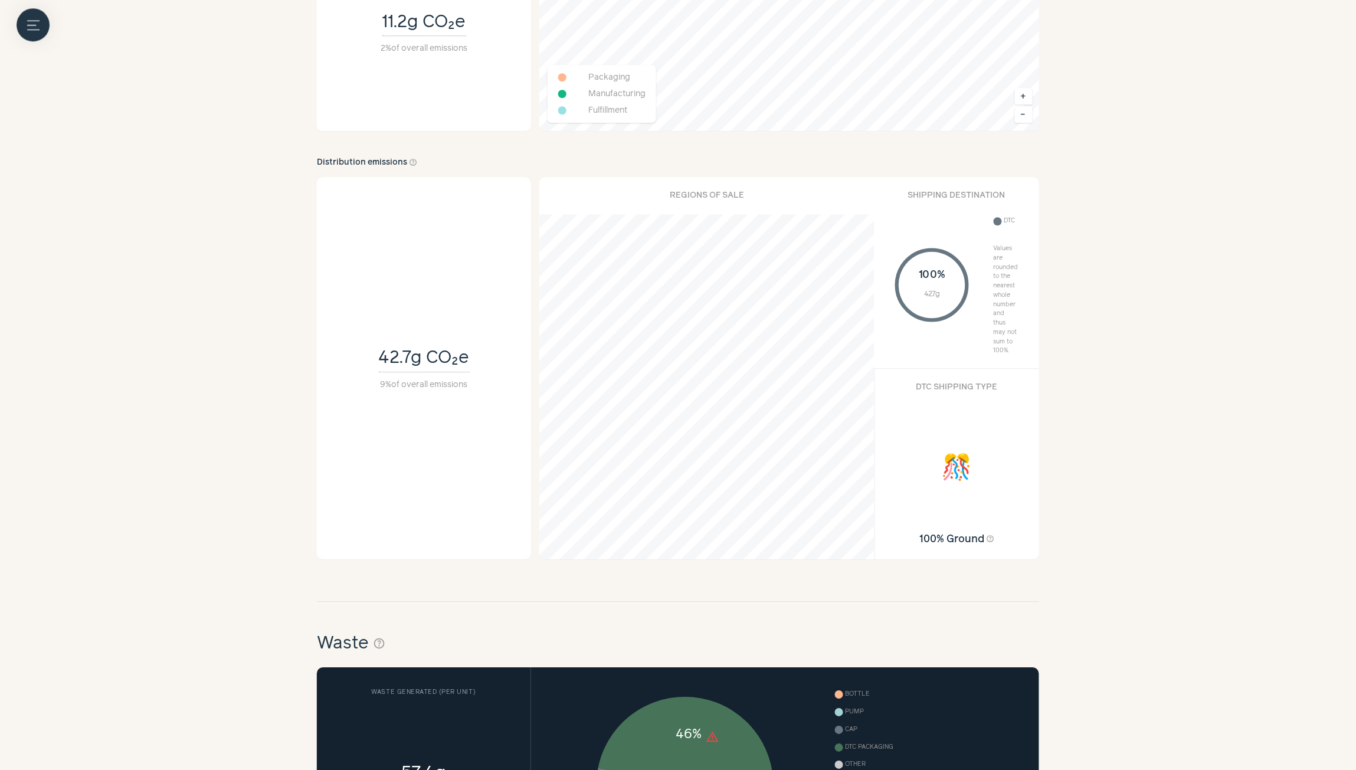
scroll to position [890, 0]
